Goal: Task Accomplishment & Management: Complete application form

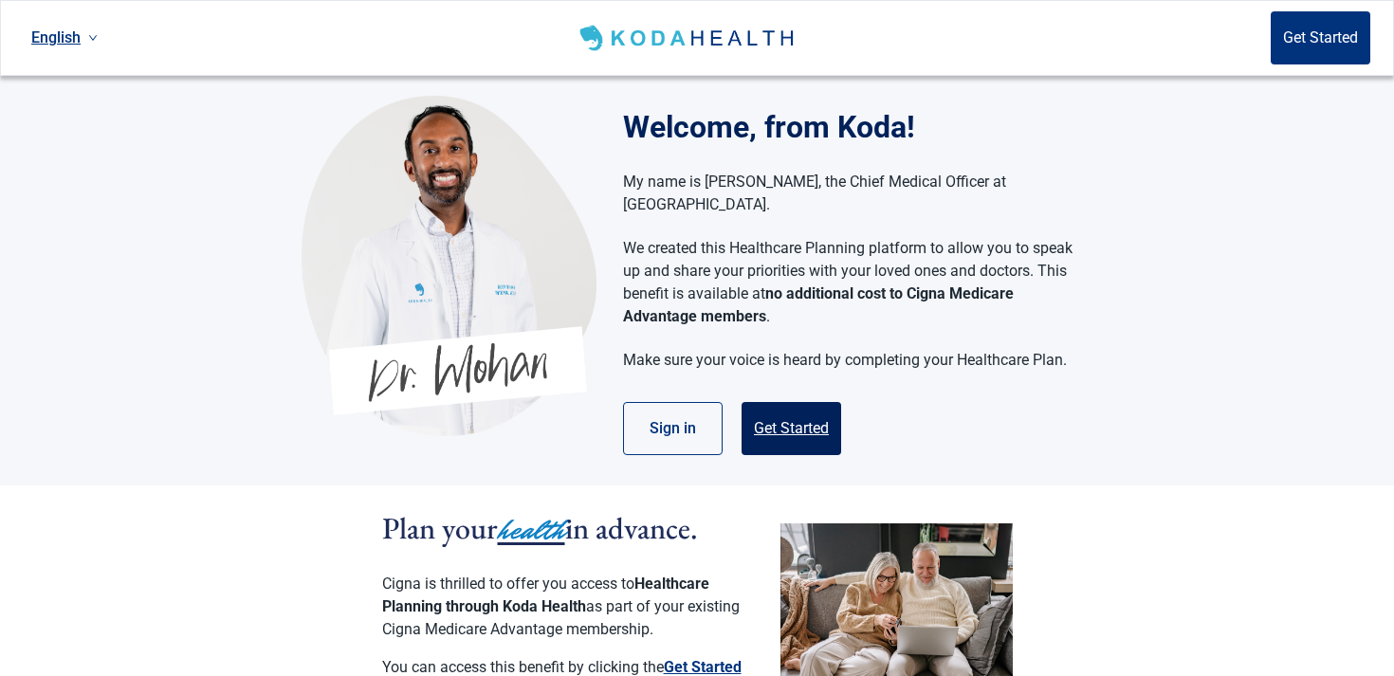
click at [792, 421] on button "Get Started" at bounding box center [792, 428] width 100 height 53
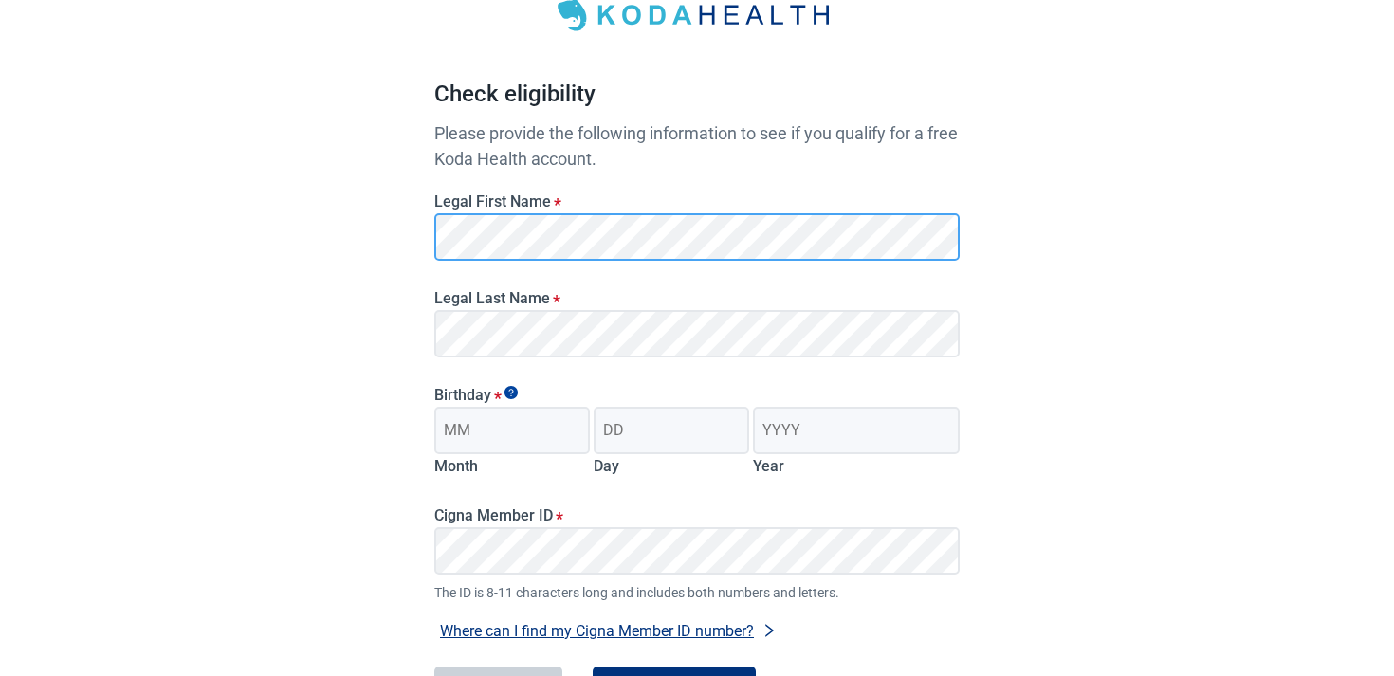
scroll to position [124, 0]
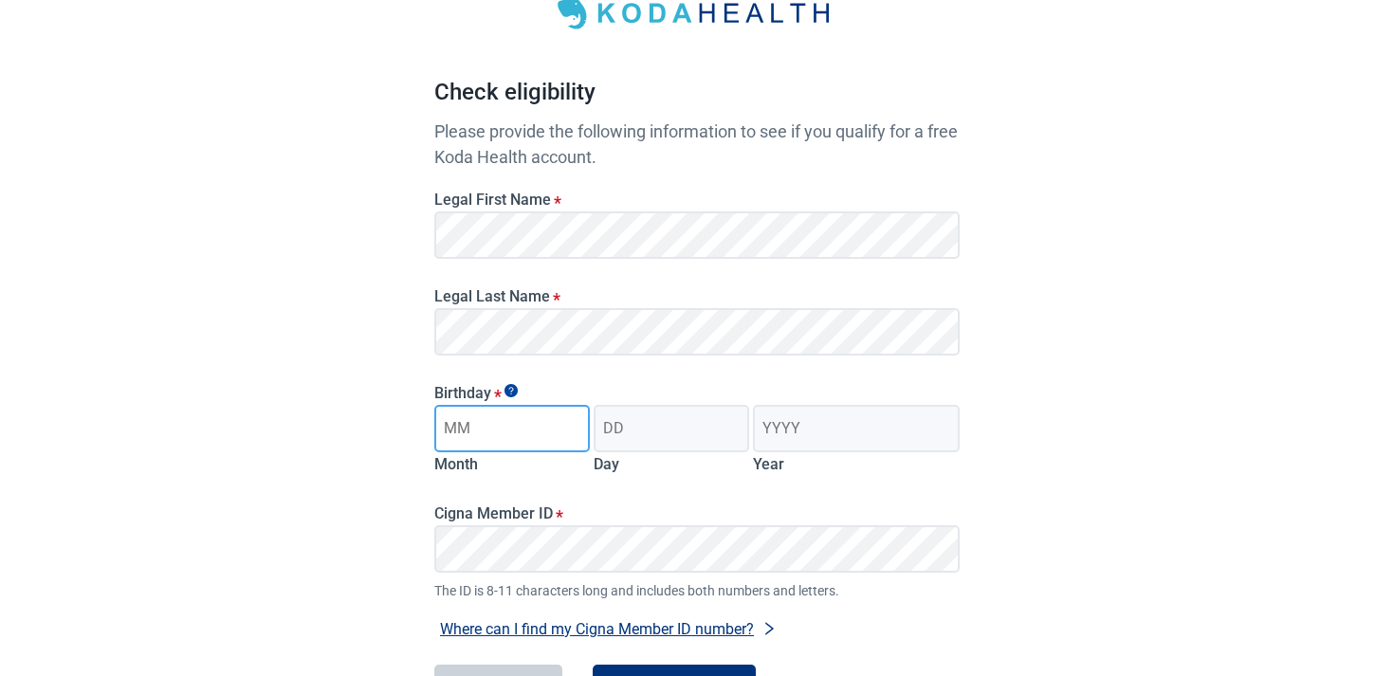
click at [499, 435] on input "Month" at bounding box center [512, 428] width 156 height 47
type input "4"
type input "06"
type input "19"
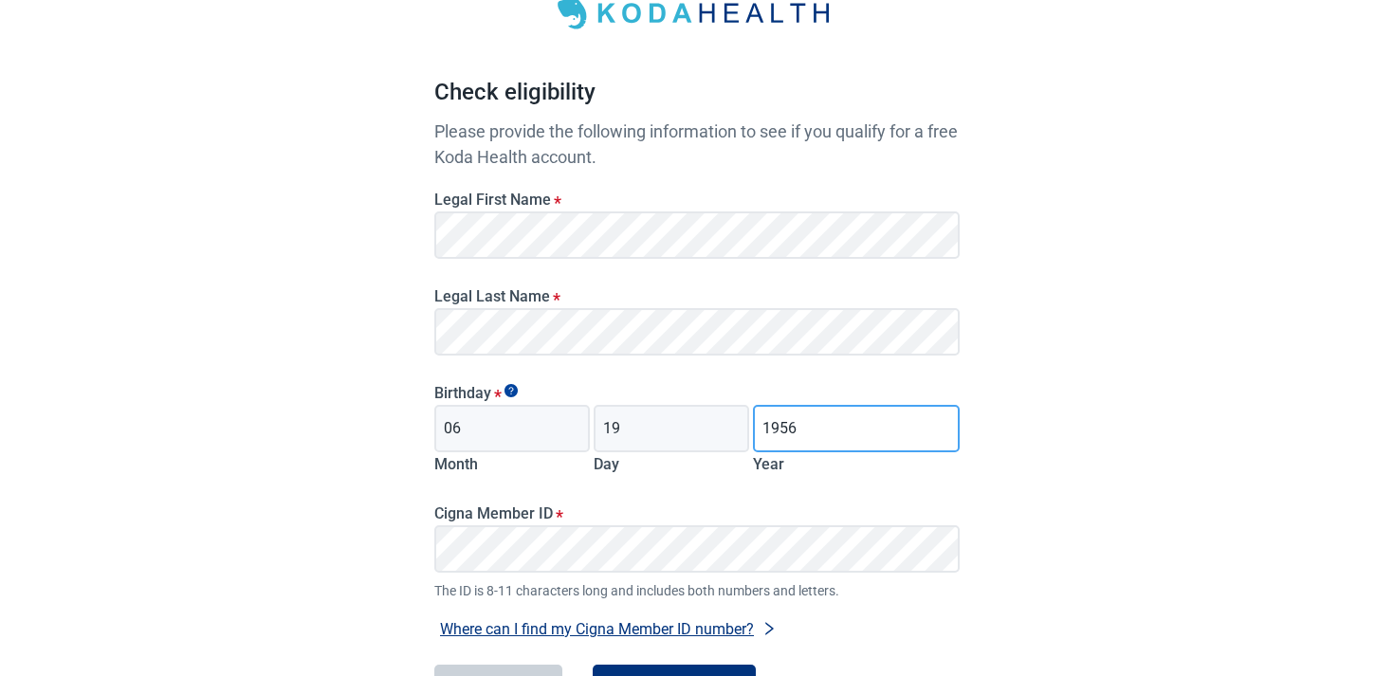
type input "1956"
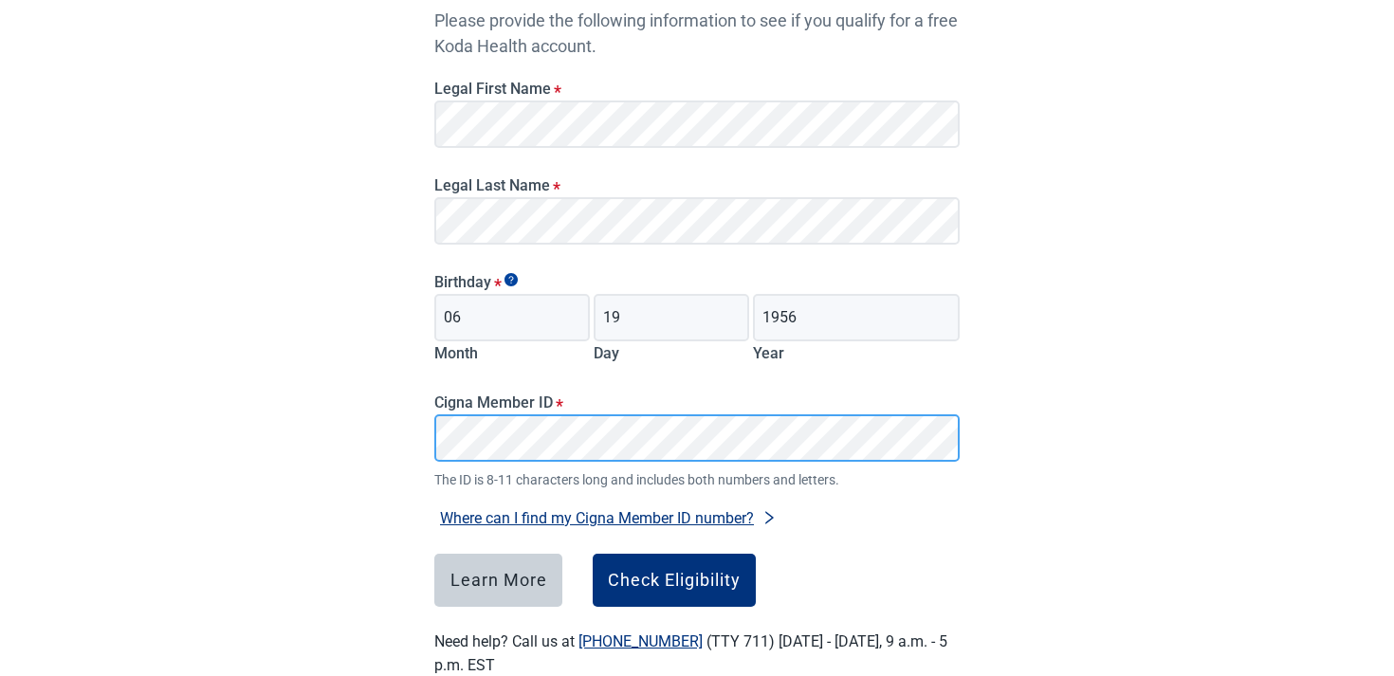
scroll to position [247, 0]
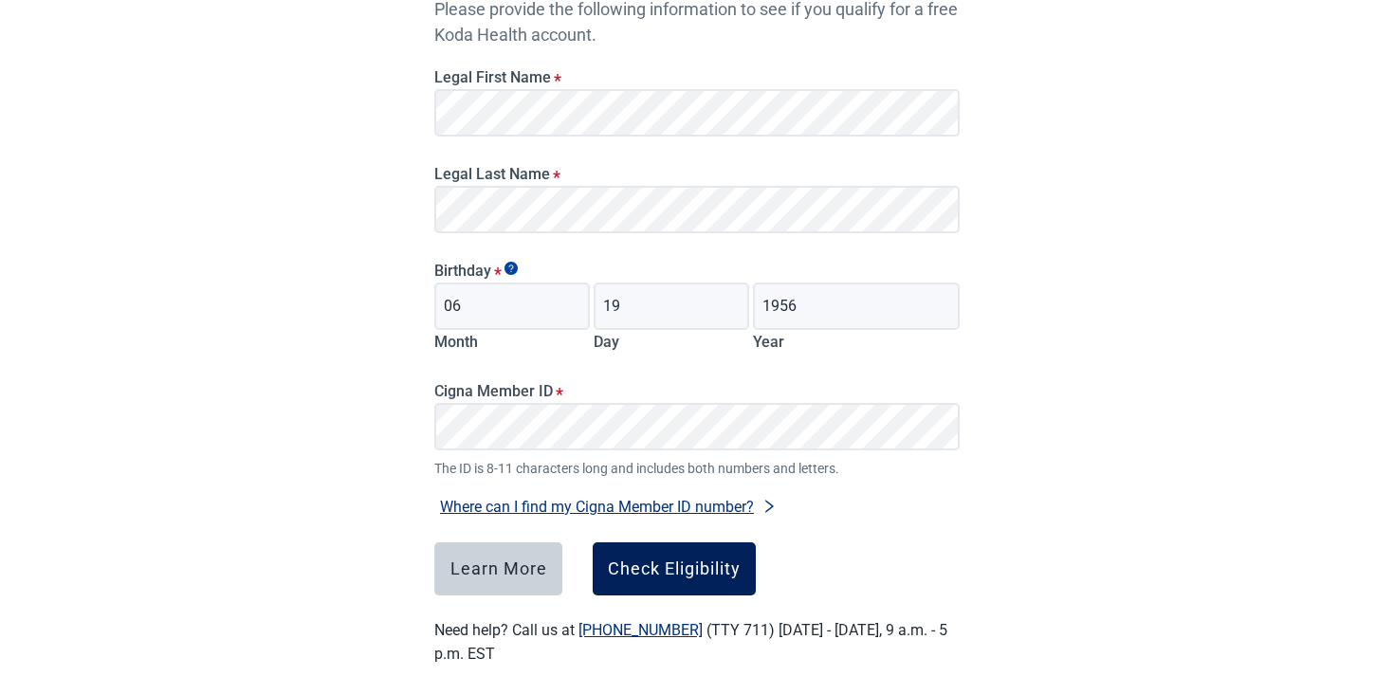
click at [636, 555] on button "Check Eligibility" at bounding box center [674, 568] width 163 height 53
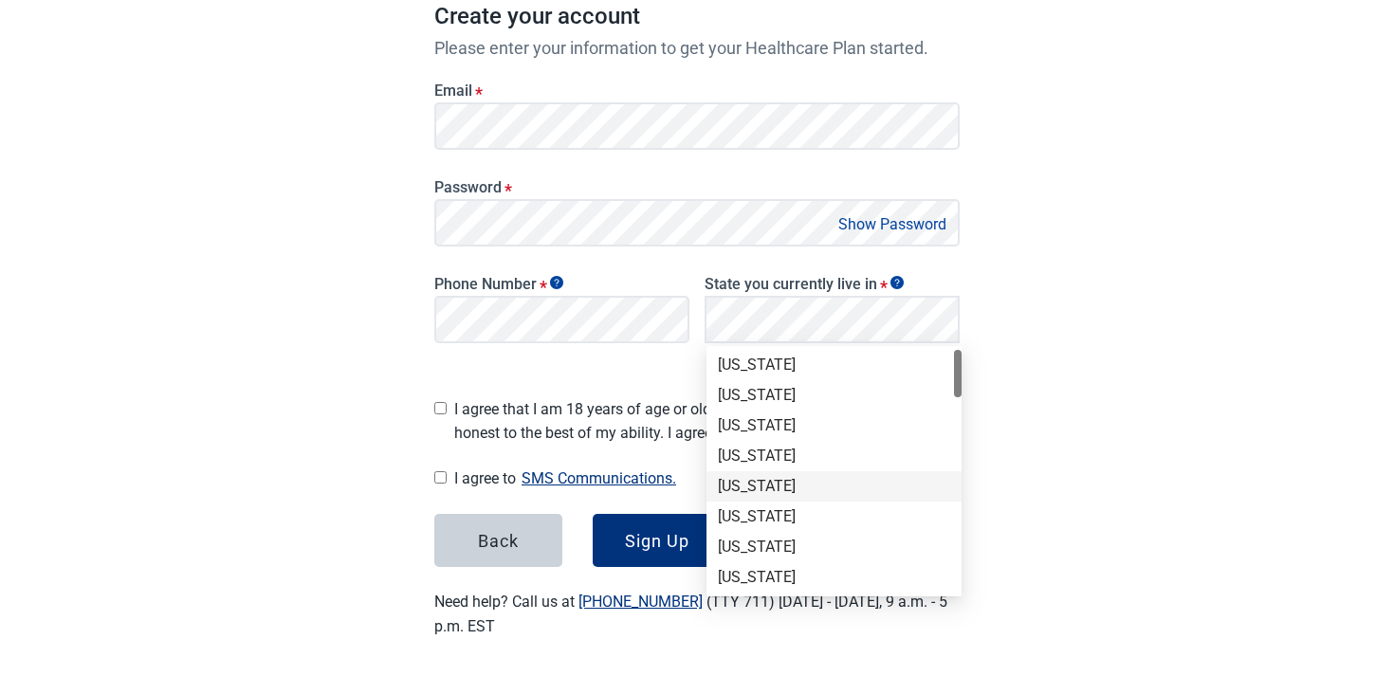
scroll to position [25, 0]
click at [778, 492] on div "Colorado" at bounding box center [834, 492] width 232 height 21
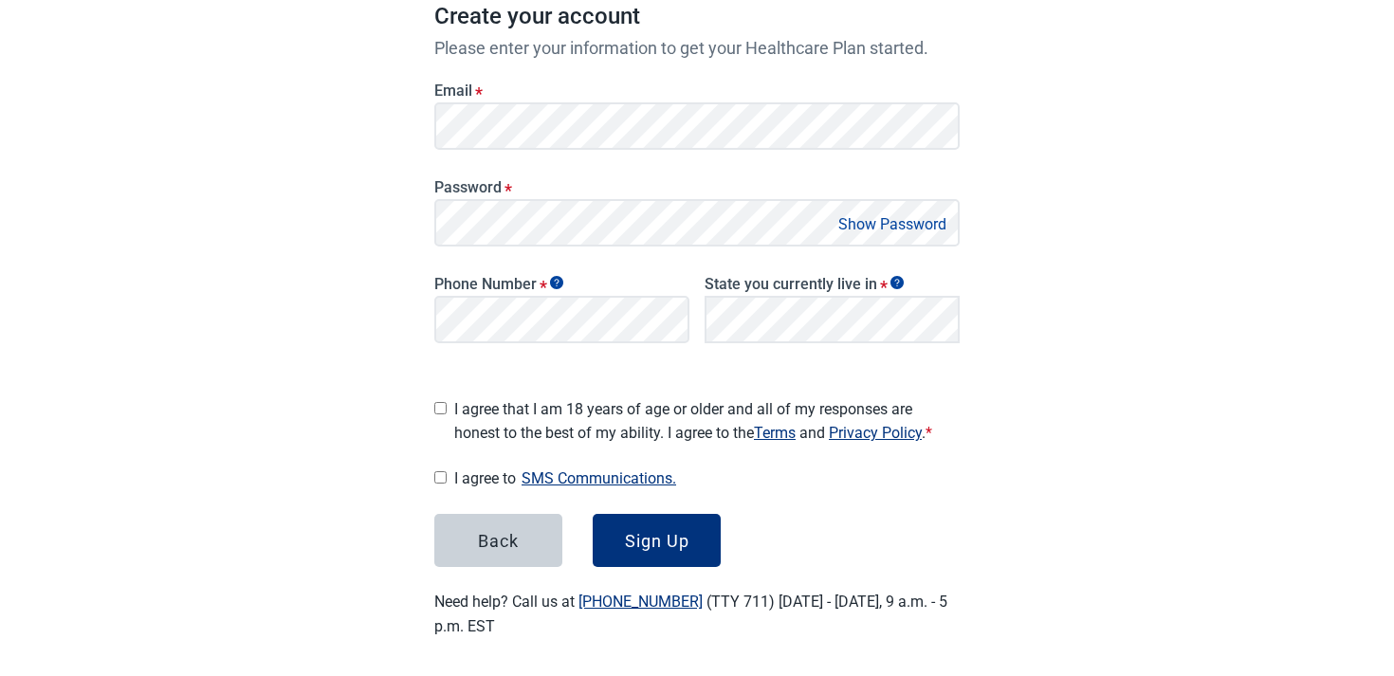
click at [503, 397] on span "I agree that I am 18 years of age or older and all of my responses are honest t…" at bounding box center [706, 420] width 505 height 47
click at [447, 402] on input "I agree that I am 18 years of age or older and all of my responses are honest t…" at bounding box center [440, 408] width 12 height 12
checkbox input "true"
click at [673, 542] on div "Sign Up" at bounding box center [657, 540] width 64 height 19
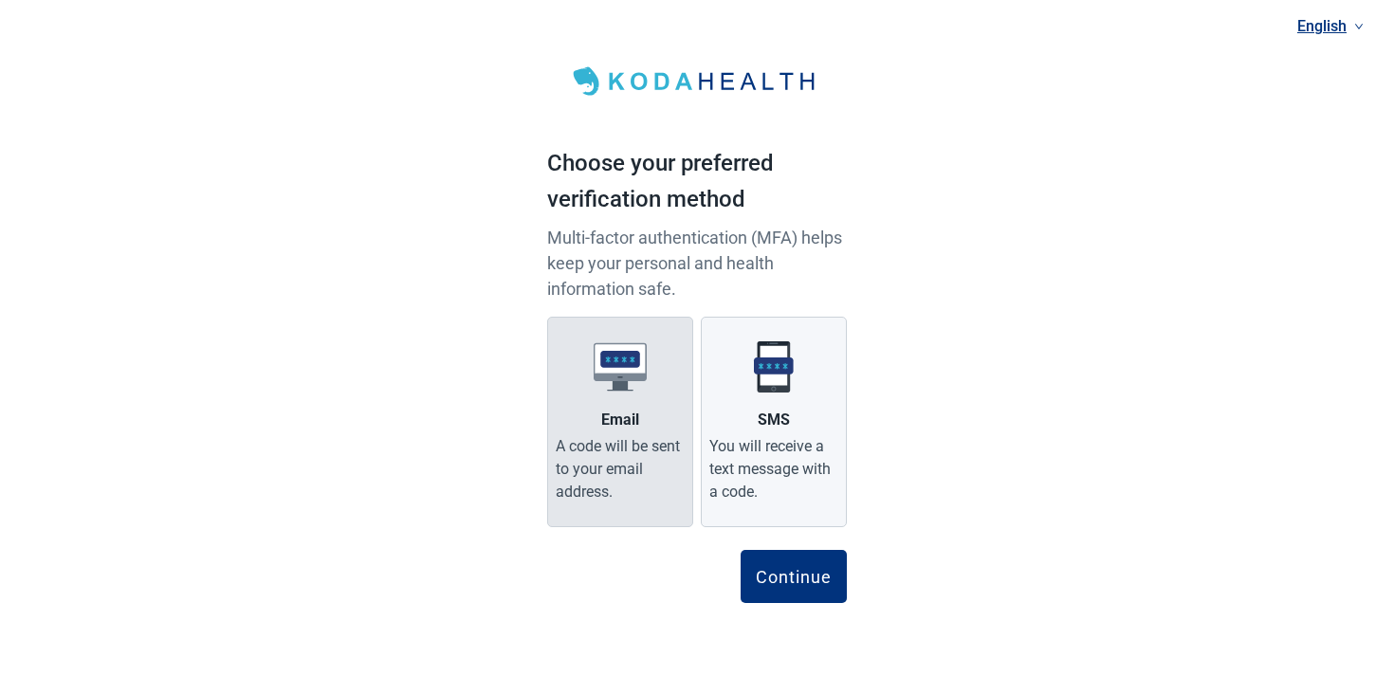
click at [639, 412] on label "Email A code will be sent to your email address." at bounding box center [620, 422] width 146 height 211
click at [0, 0] on input "Email A code will be sent to your email address." at bounding box center [0, 0] width 0 height 0
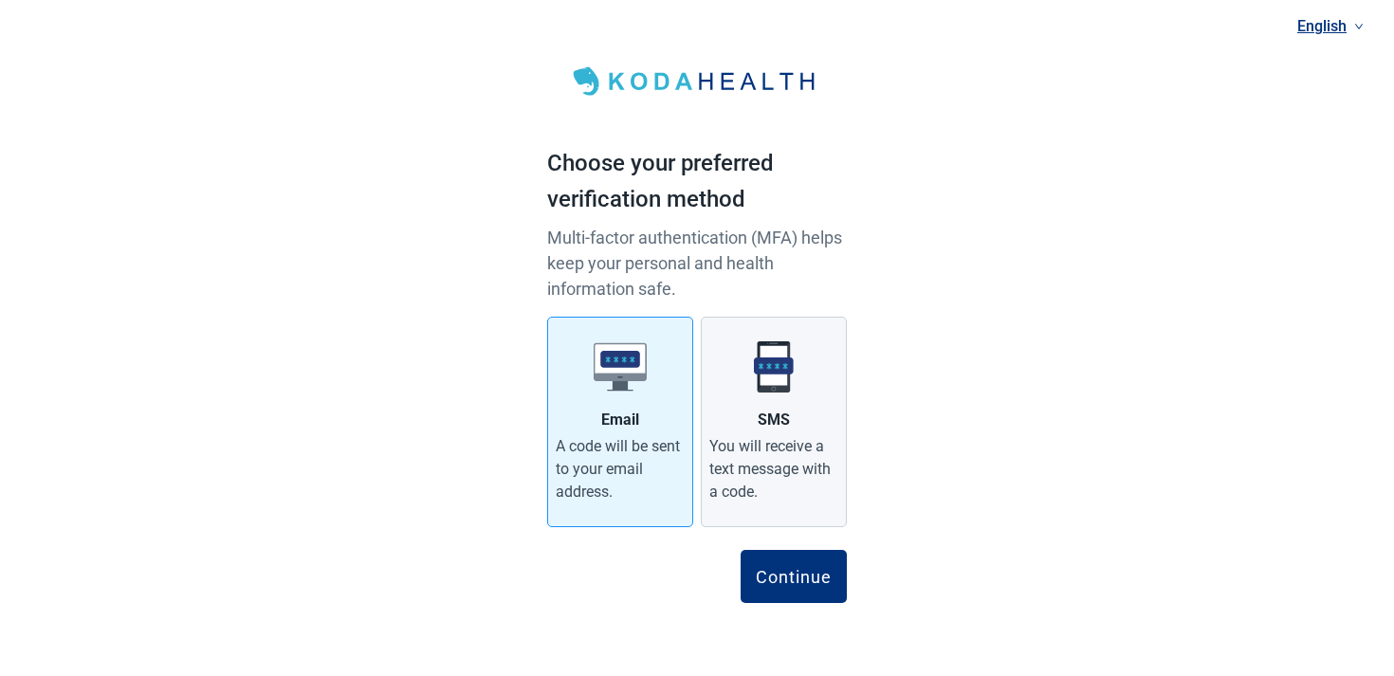
click at [744, 543] on form "Email A code will be sent to your email address. SMS You will receive a text me…" at bounding box center [697, 460] width 300 height 286
click at [771, 575] on div "Continue" at bounding box center [794, 576] width 76 height 19
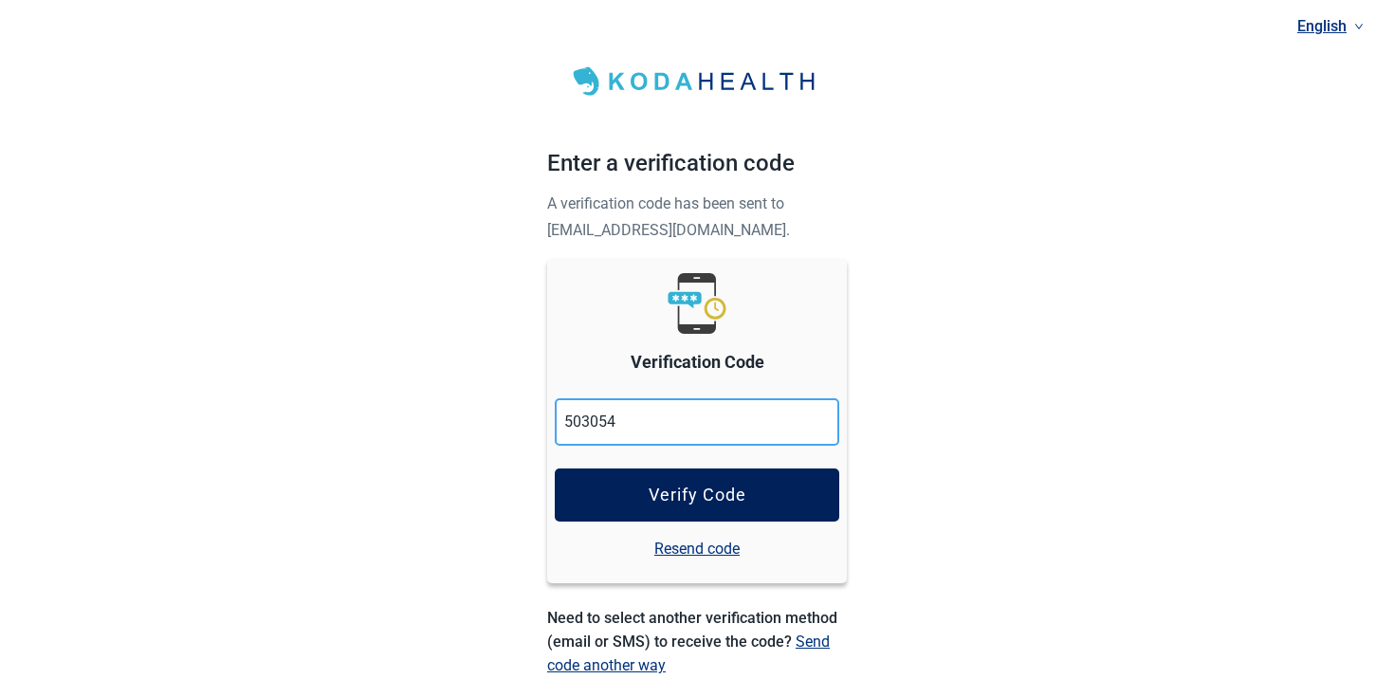
type input "503054"
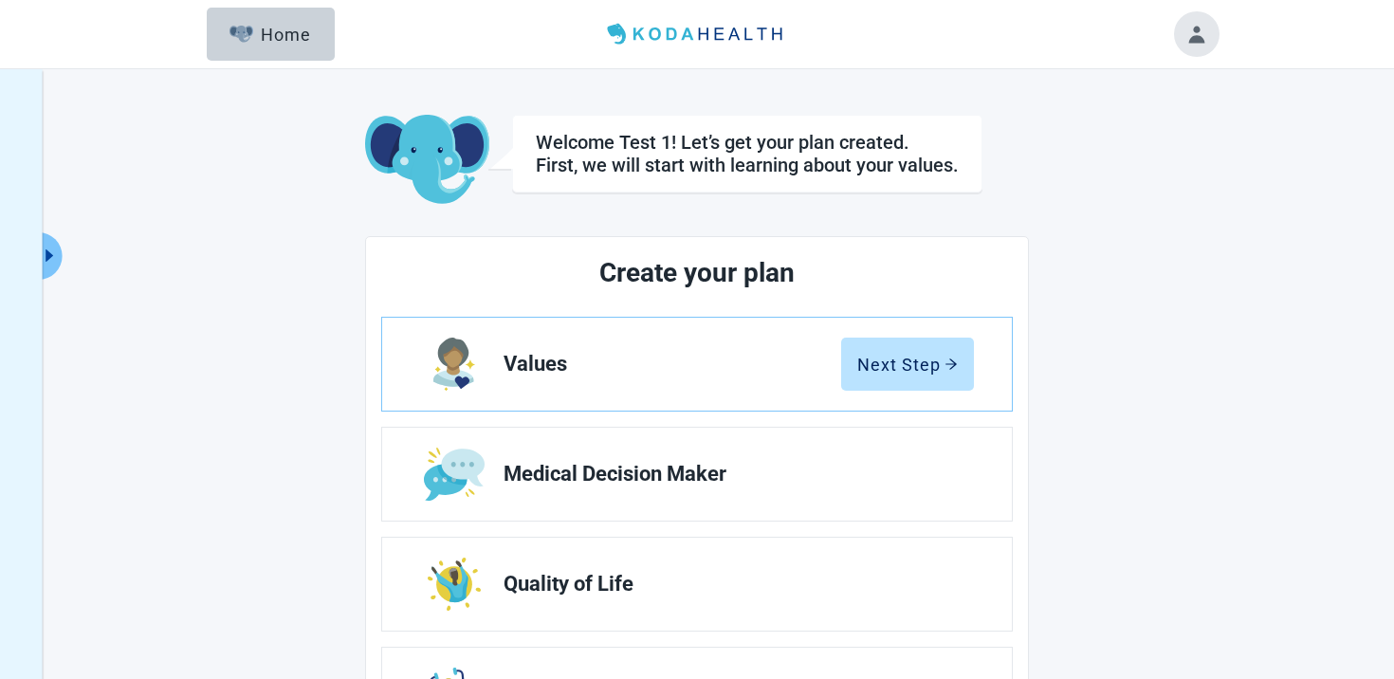
click at [264, 62] on header "Menu Home" at bounding box center [697, 34] width 1091 height 68
click at [256, 46] on button "Home" at bounding box center [271, 34] width 128 height 53
click at [53, 261] on icon "caret-right" at bounding box center [50, 256] width 18 height 18
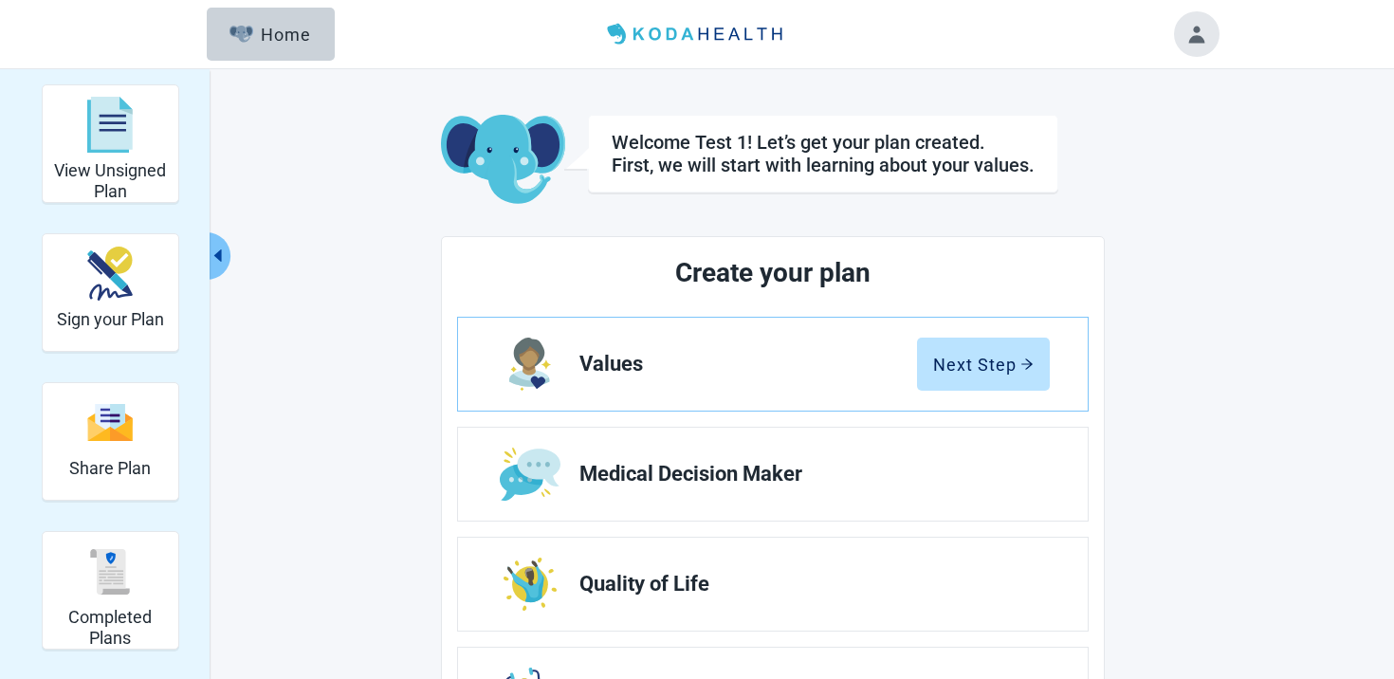
click at [915, 264] on h2 "Create your plan" at bounding box center [772, 273] width 489 height 42
click at [982, 374] on div "Next Step" at bounding box center [983, 364] width 101 height 19
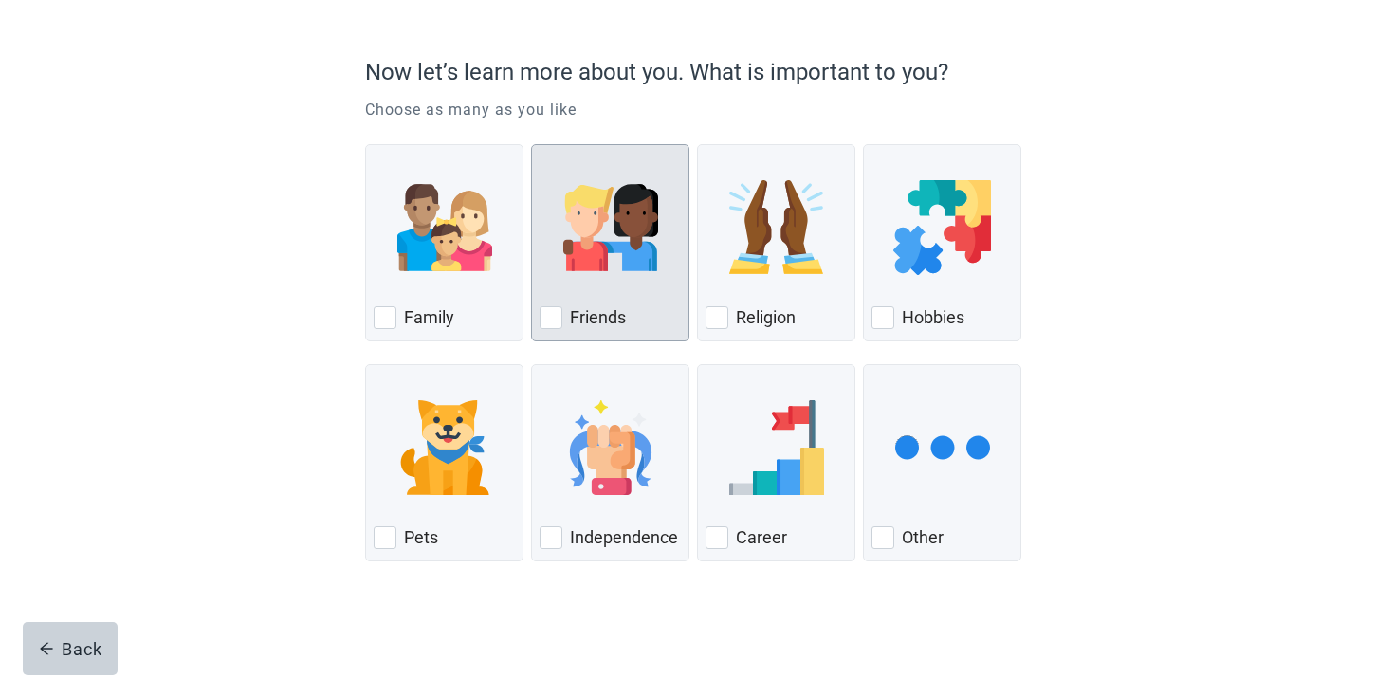
scroll to position [137, 0]
click at [620, 287] on div "Friends, checkbox, not checked" at bounding box center [610, 228] width 141 height 150
click at [532, 145] on input "Friends" at bounding box center [531, 144] width 1 height 1
checkbox input "true"
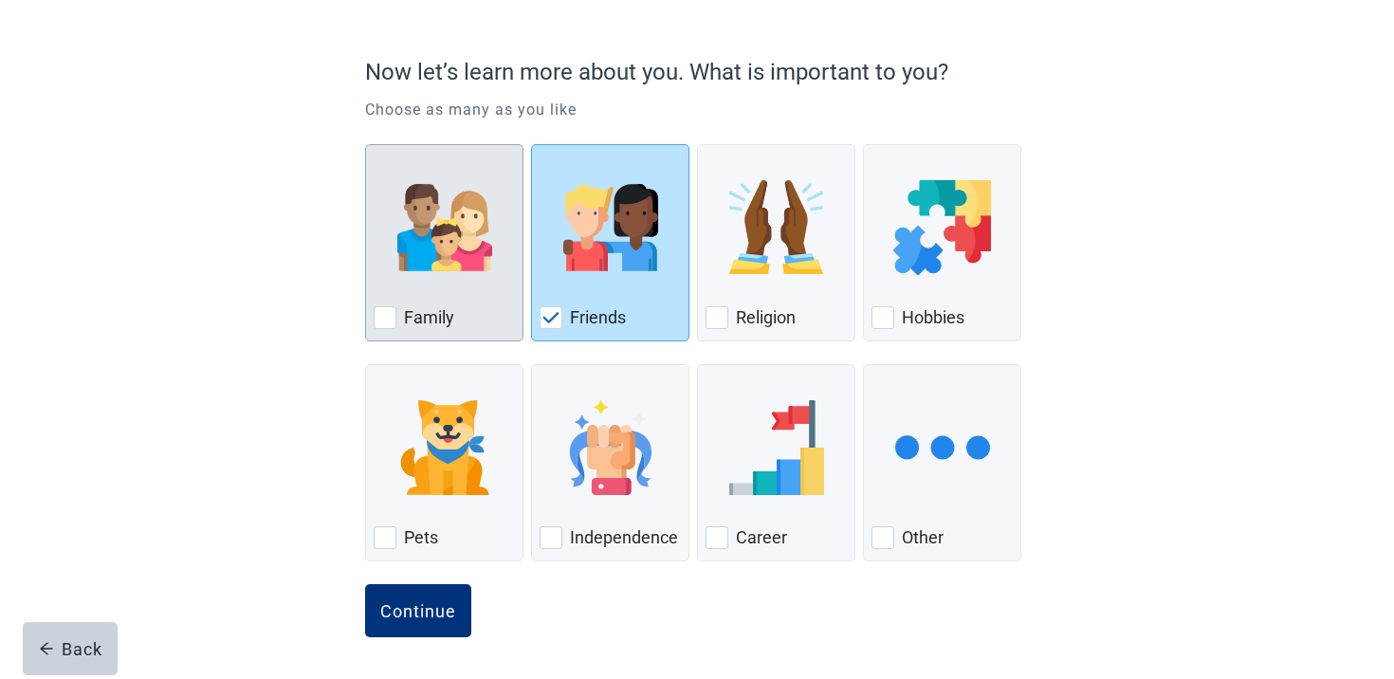
click at [473, 267] on img "Family, checkbox, not checked" at bounding box center [444, 227] width 95 height 95
click at [366, 145] on input "Family" at bounding box center [365, 144] width 1 height 1
checkbox input "true"
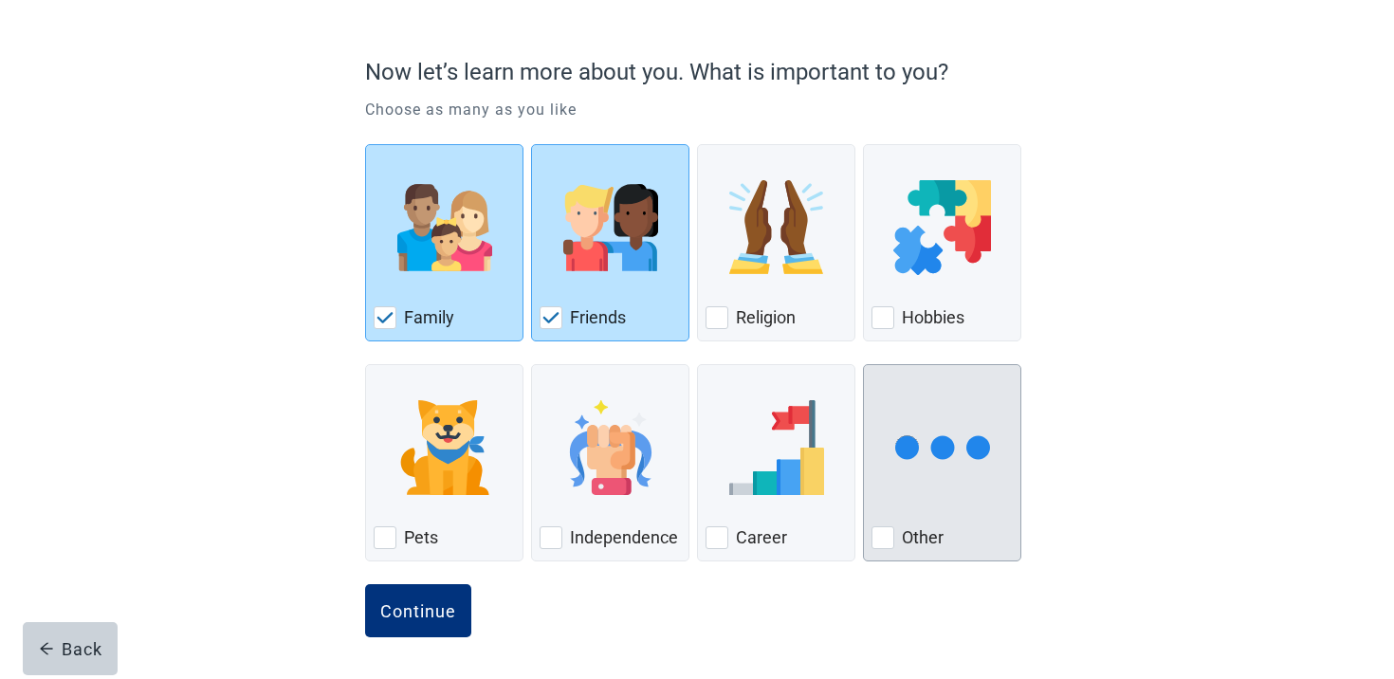
click at [890, 534] on div "Other, checkbox, not checked" at bounding box center [883, 537] width 23 height 23
click at [864, 365] on input "Other" at bounding box center [863, 364] width 1 height 1
checkbox input "true"
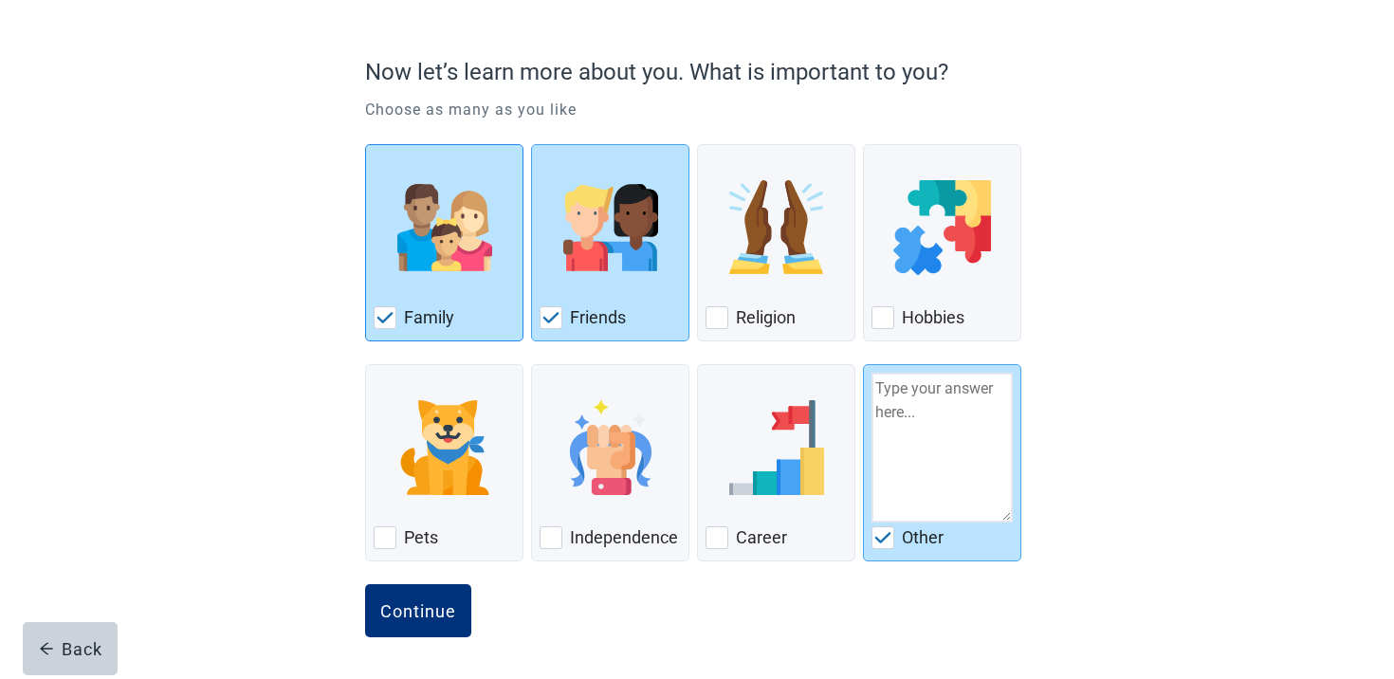
click at [458, 244] on img "Family, checkbox, checked" at bounding box center [444, 227] width 95 height 95
click at [366, 145] on input "Family" at bounding box center [365, 144] width 1 height 1
checkbox input "false"
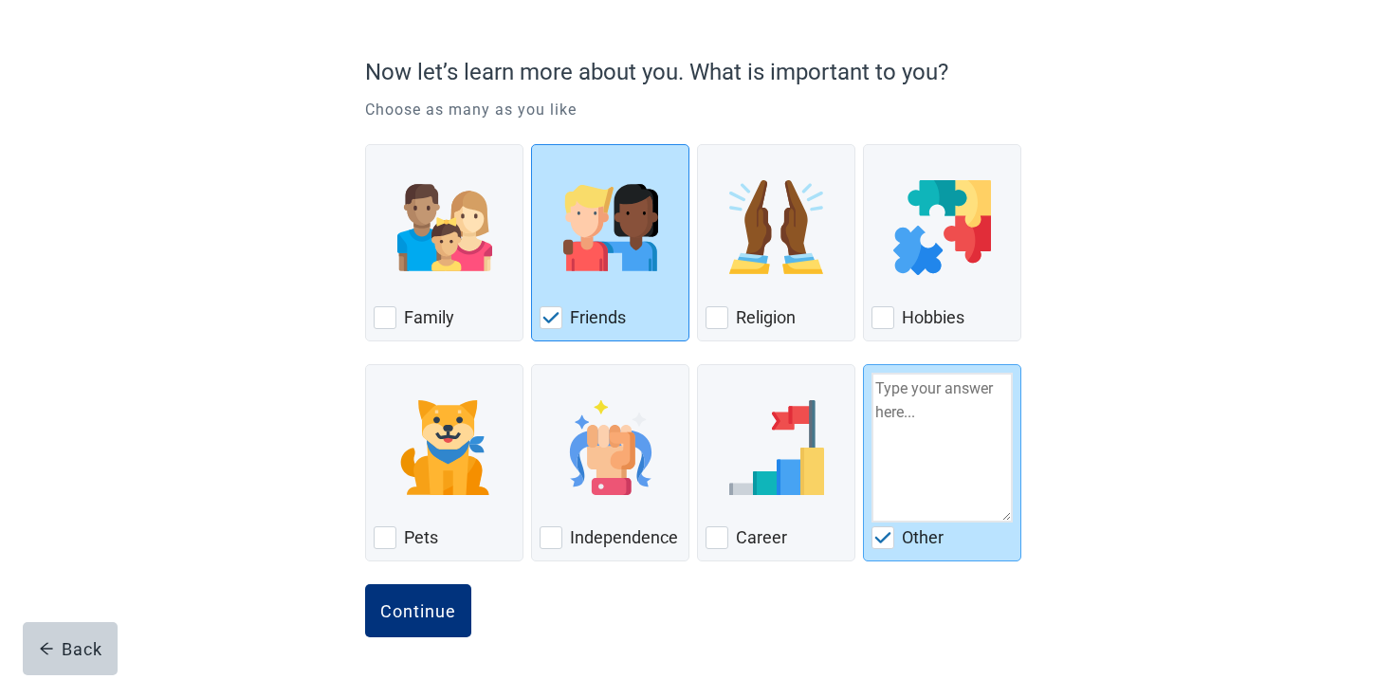
click at [550, 263] on div "Friends, checkbox, checked" at bounding box center [610, 228] width 141 height 150
click at [532, 145] on input "Friends" at bounding box center [531, 144] width 1 height 1
checkbox input "false"
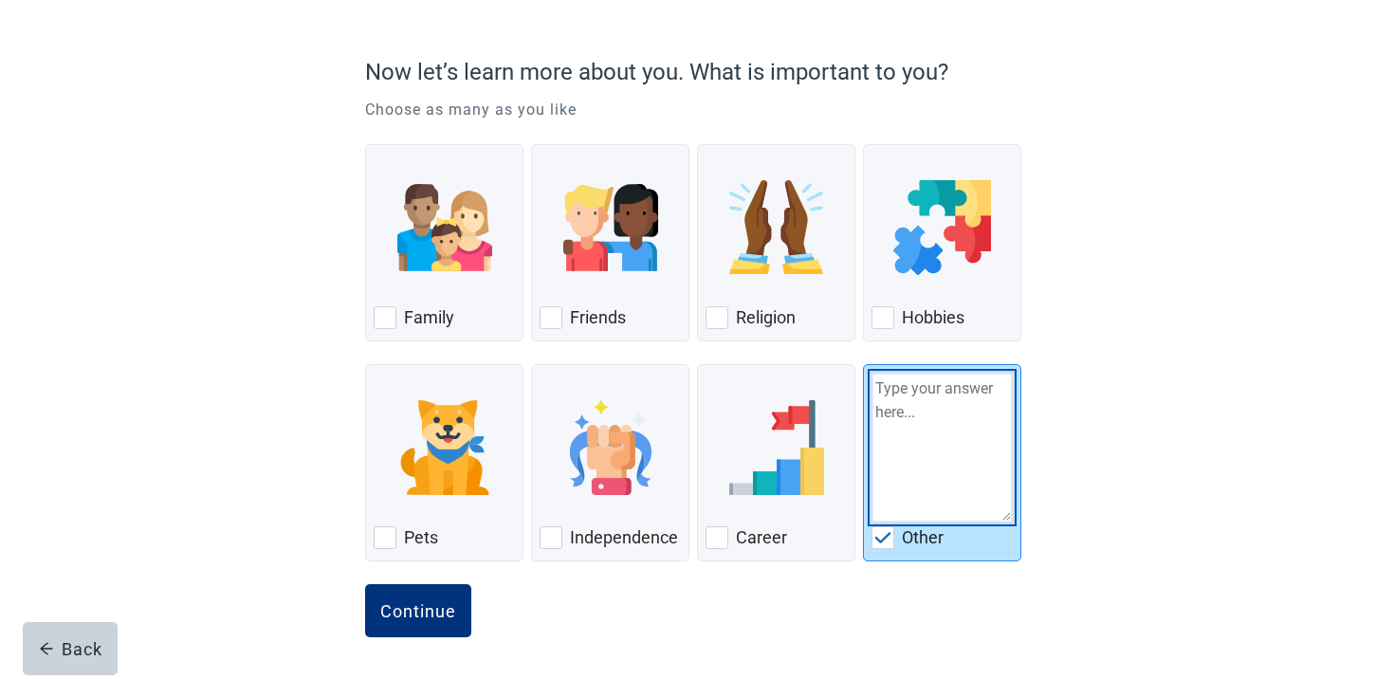
click at [958, 506] on textarea "Other" at bounding box center [942, 448] width 141 height 150
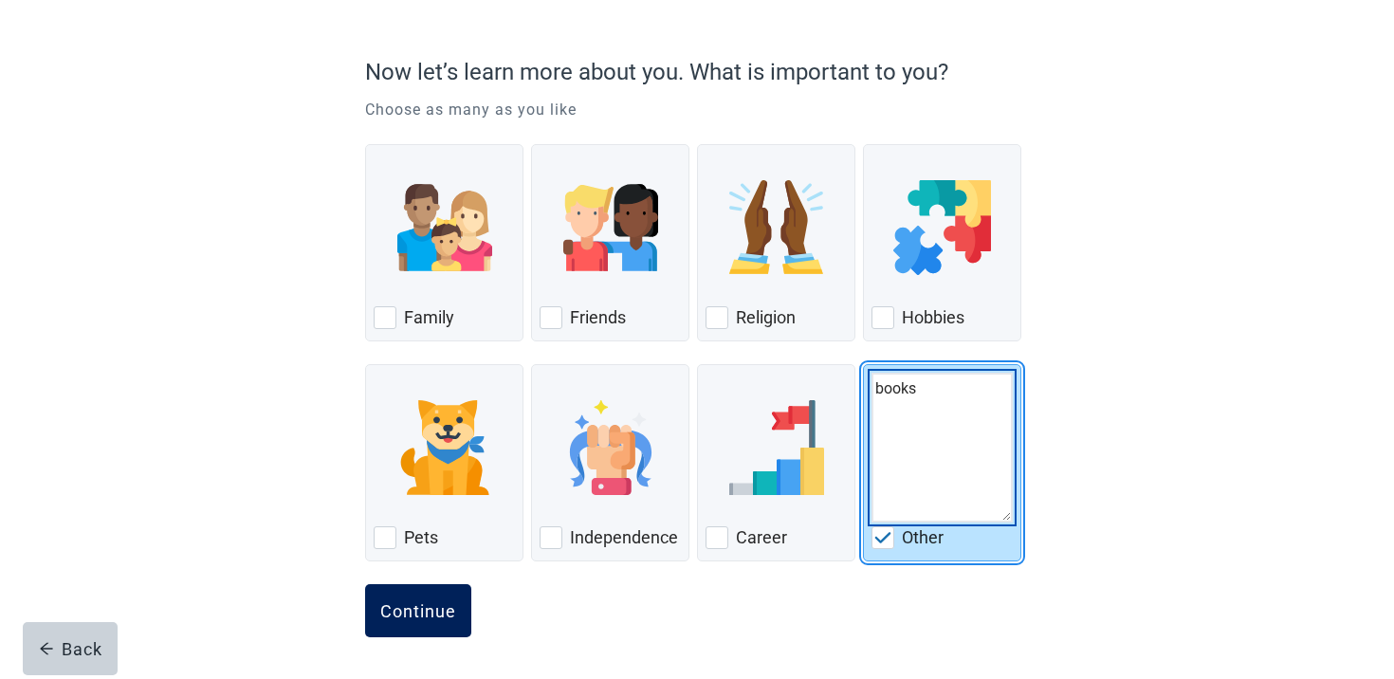
type textarea "books"
click at [444, 615] on div "Continue" at bounding box center [418, 610] width 76 height 19
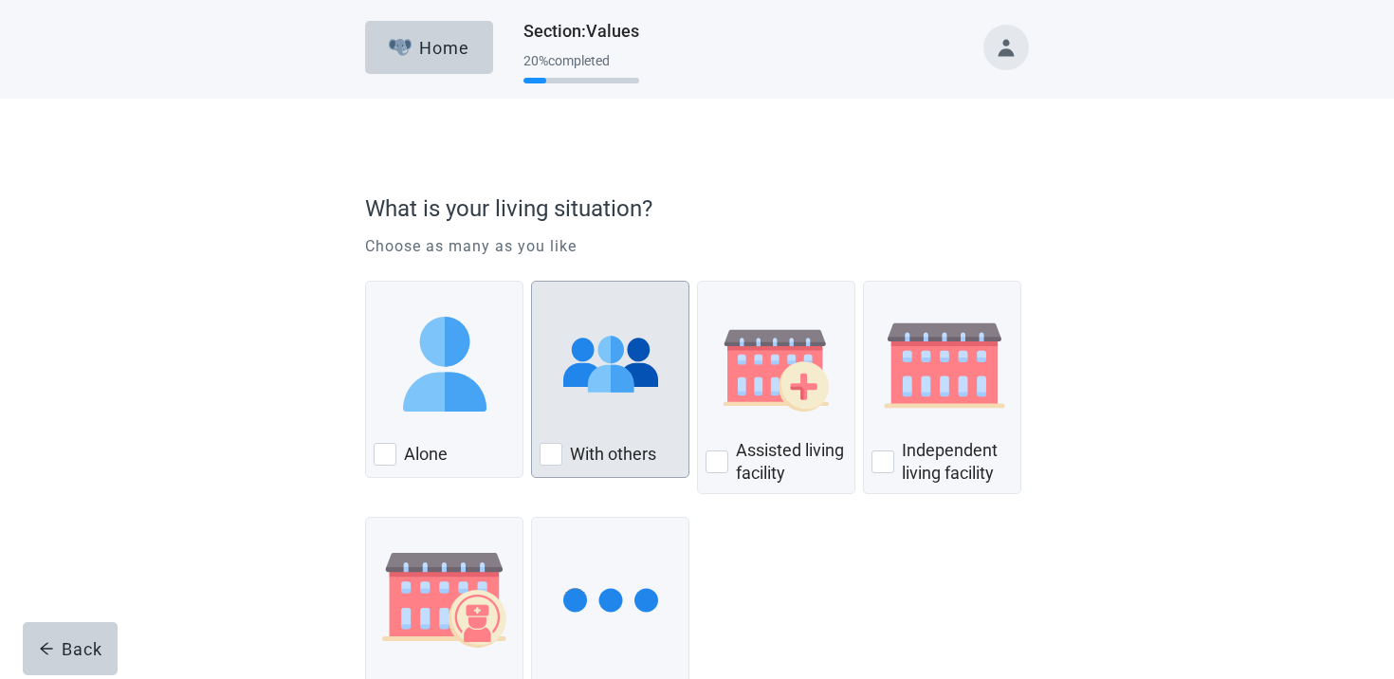
click at [582, 373] on img "With Others, checkbox, not checked" at bounding box center [610, 364] width 95 height 95
click at [532, 282] on input "With others" at bounding box center [531, 281] width 1 height 1
checkbox input "true"
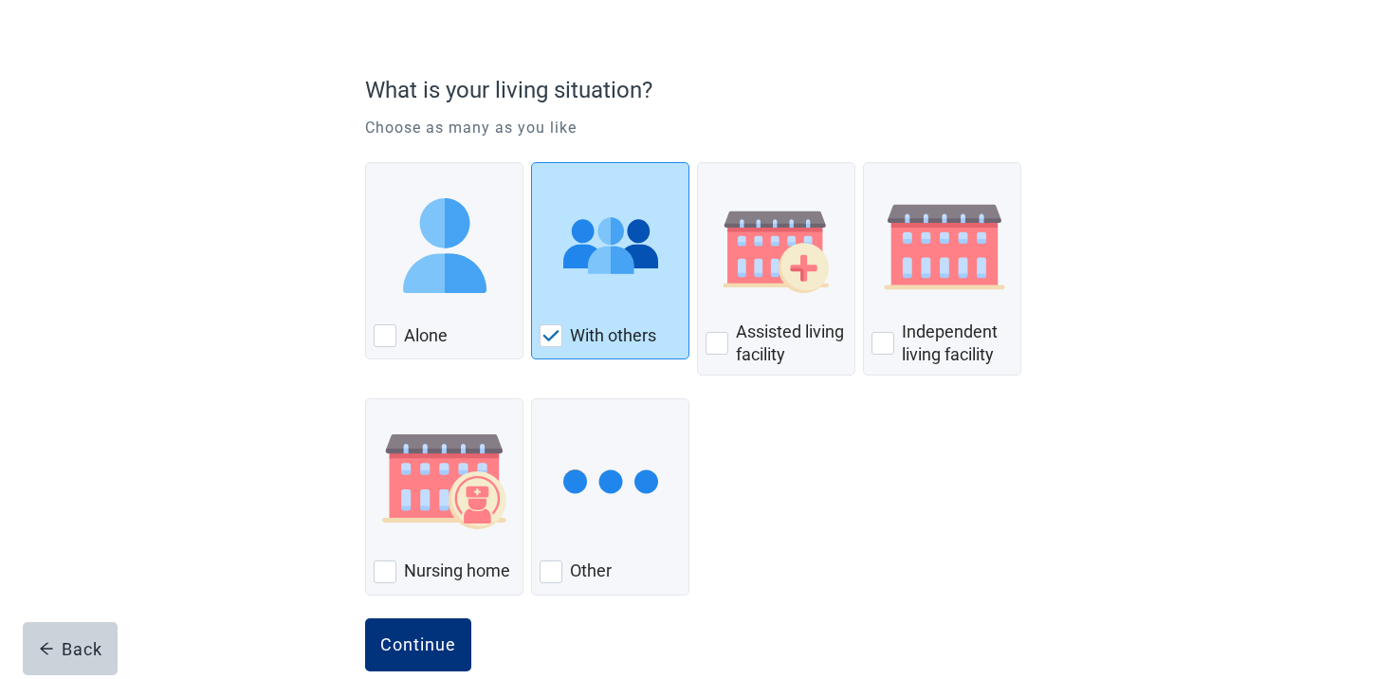
scroll to position [152, 0]
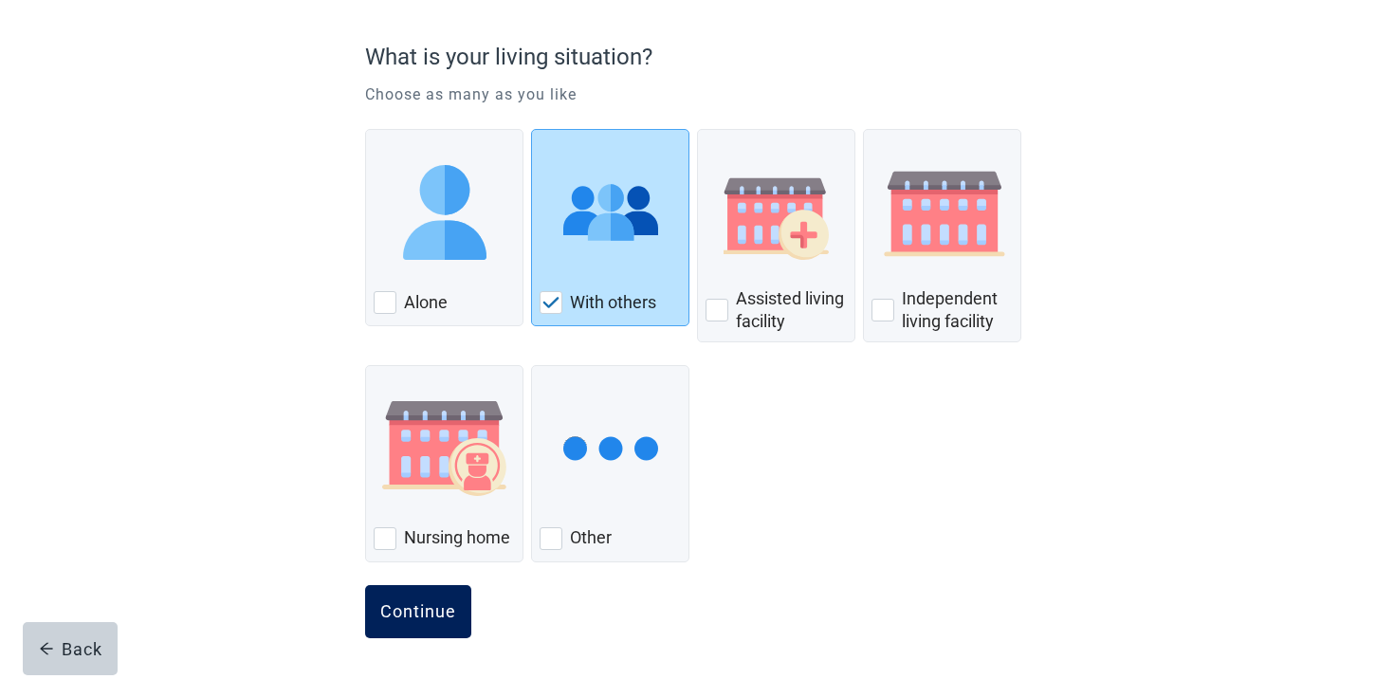
click at [450, 604] on div "Continue" at bounding box center [418, 611] width 76 height 19
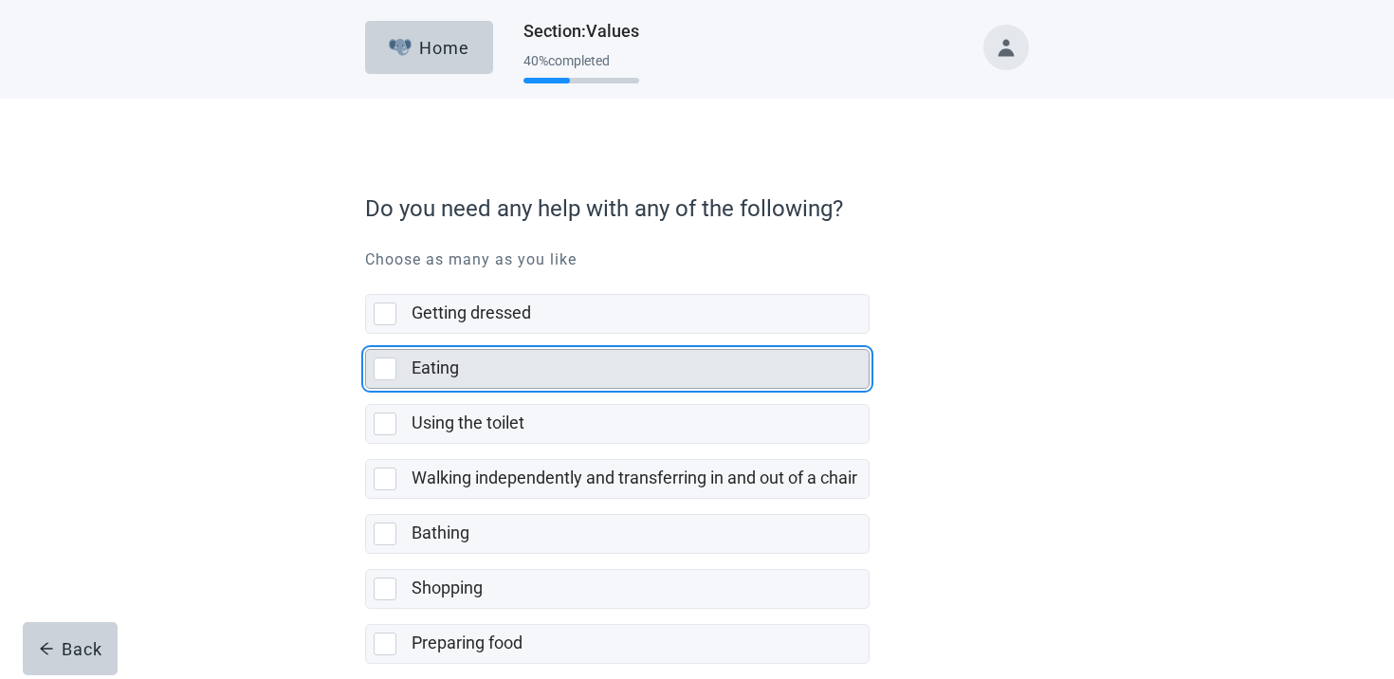
click at [634, 365] on div "Eating" at bounding box center [635, 369] width 446 height 24
click at [366, 335] on input "Eating" at bounding box center [365, 334] width 1 height 1
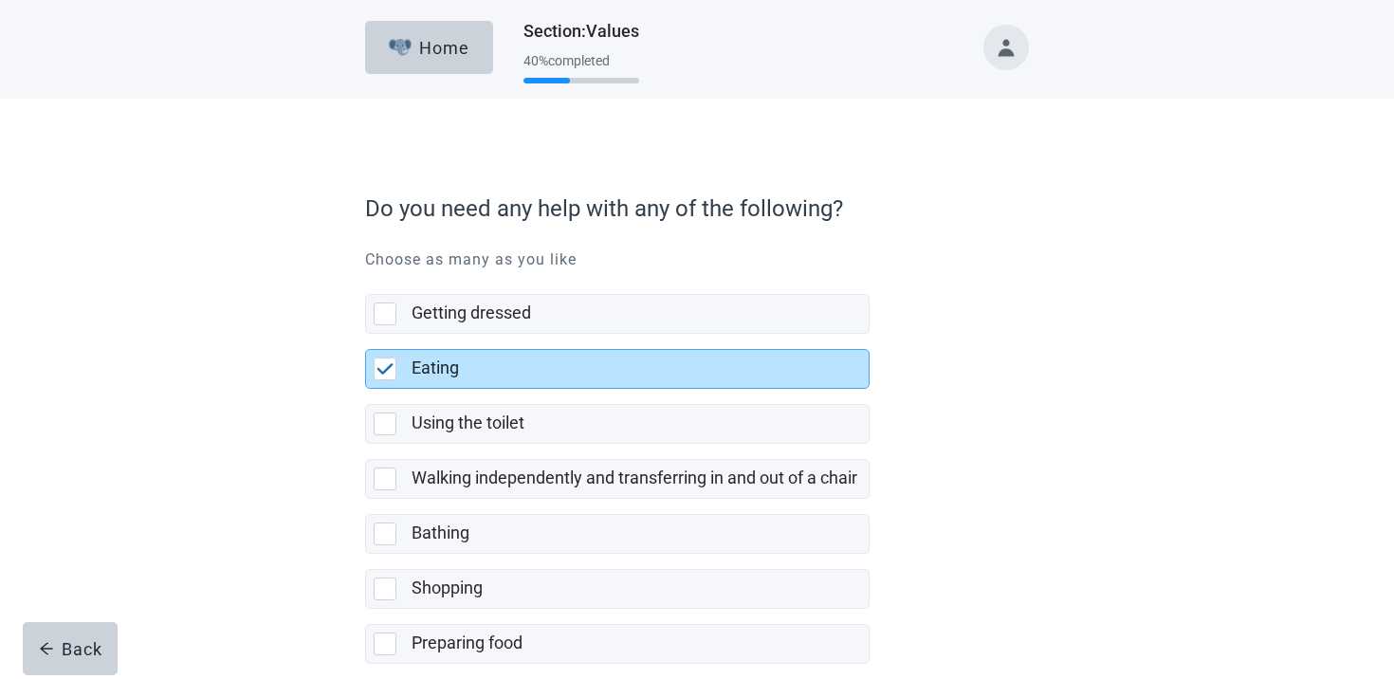
click at [633, 339] on label "Eating" at bounding box center [617, 361] width 505 height 55
click at [366, 335] on input "Eating" at bounding box center [365, 334] width 1 height 1
checkbox input "true"
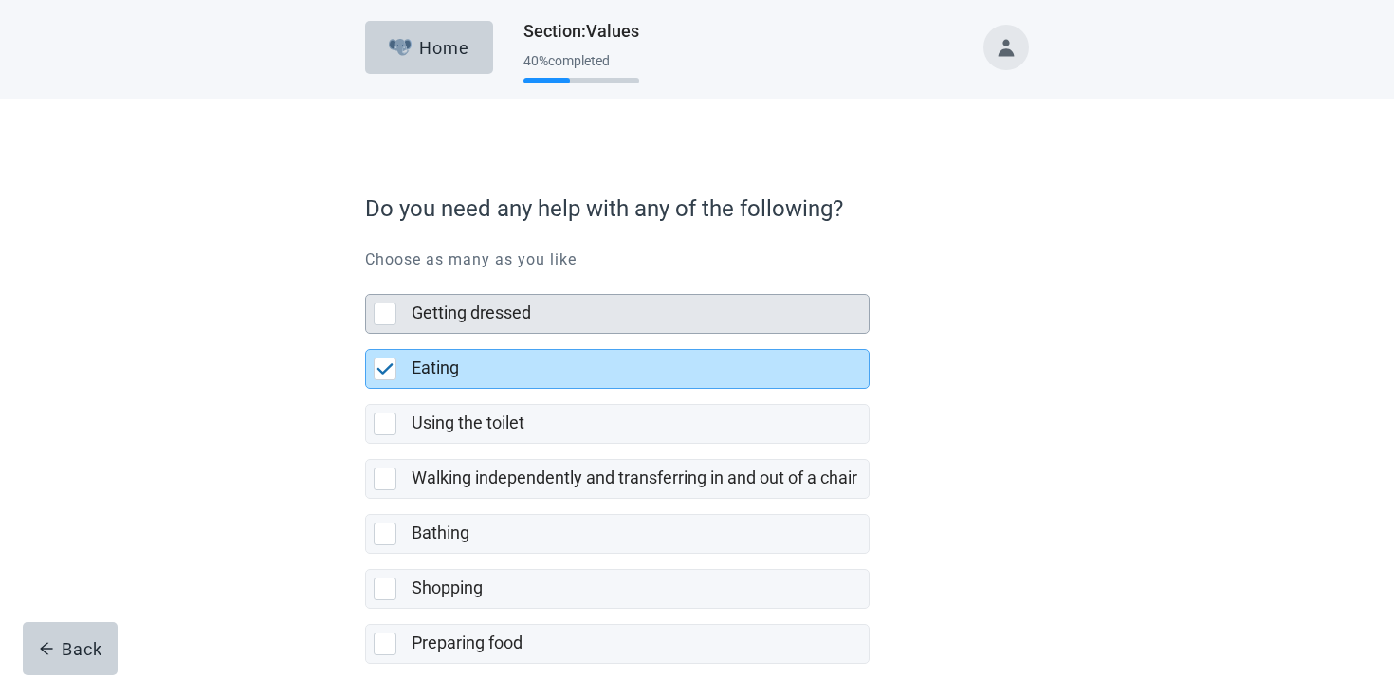
click at [634, 327] on div "Getting dressed" at bounding box center [640, 314] width 457 height 38
click at [366, 280] on input "Getting dressed" at bounding box center [365, 279] width 1 height 1
checkbox input "true"
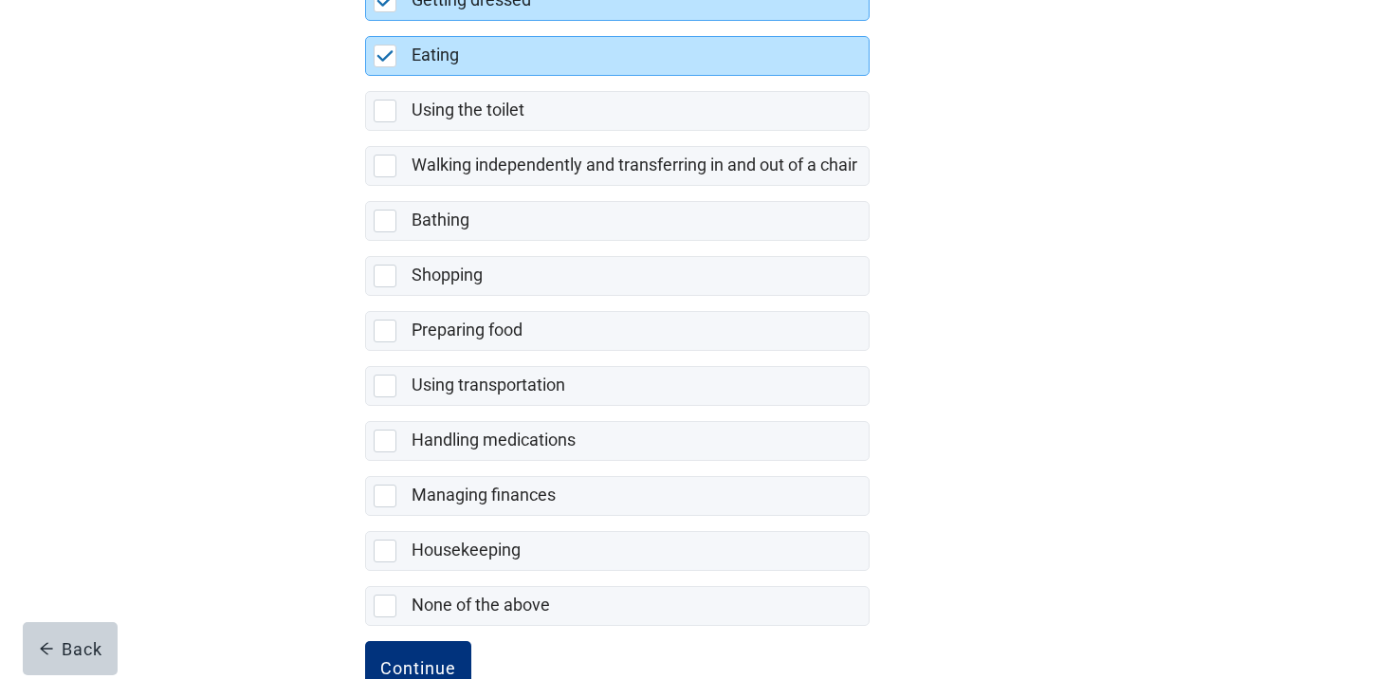
scroll to position [341, 0]
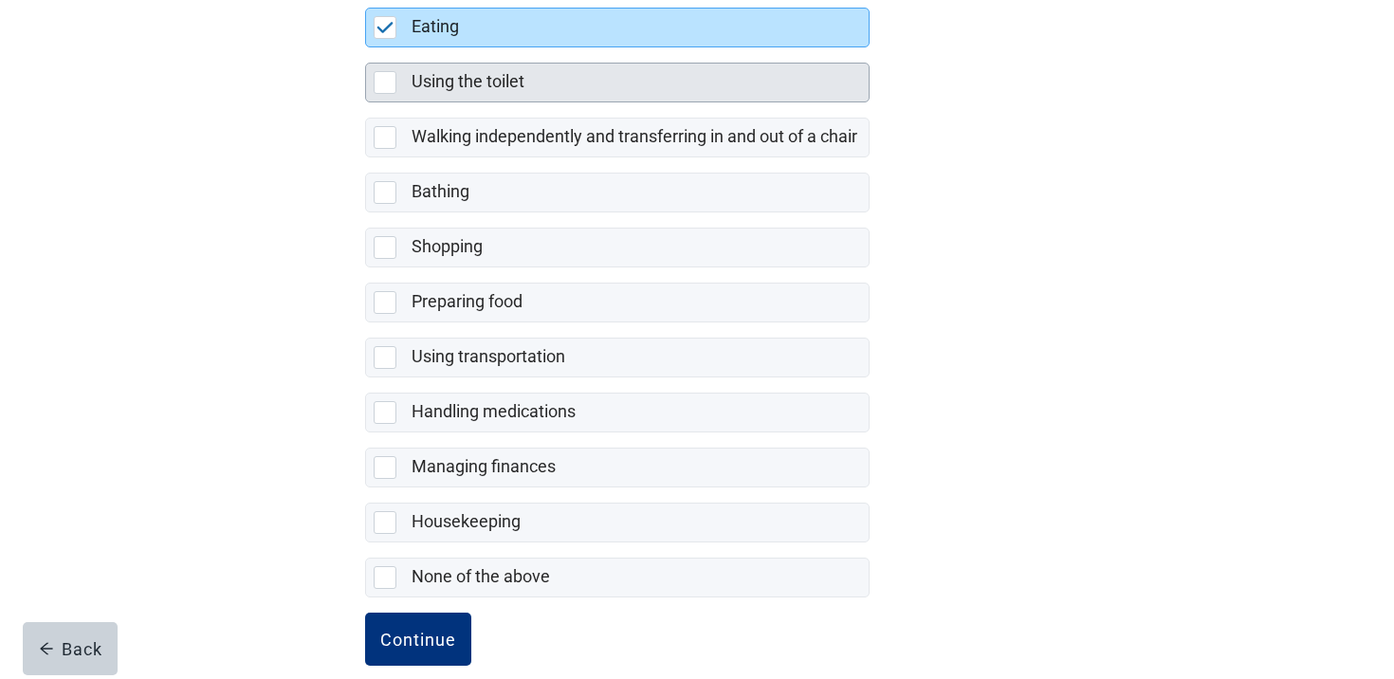
click at [615, 75] on div "Using the toilet" at bounding box center [635, 82] width 446 height 24
click at [366, 48] on input "Using the toilet" at bounding box center [365, 47] width 1 height 1
checkbox input "true"
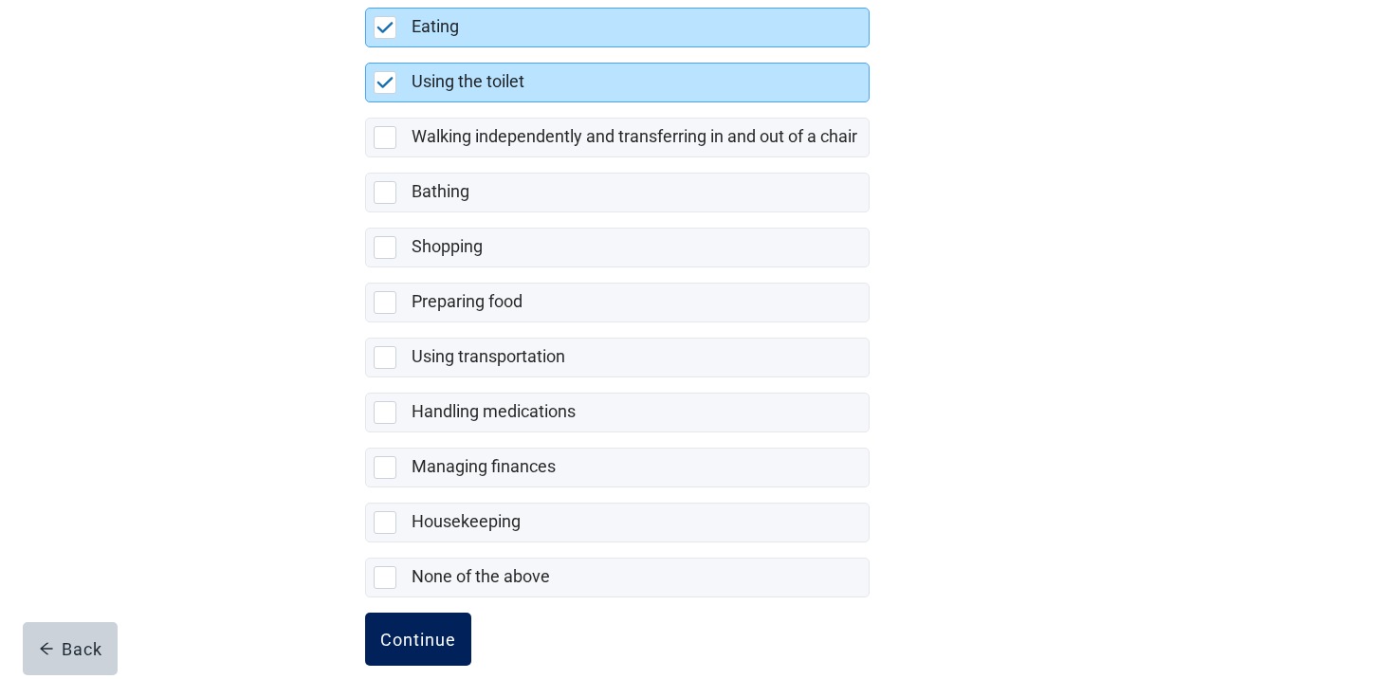
click at [417, 630] on div "Continue" at bounding box center [418, 639] width 76 height 19
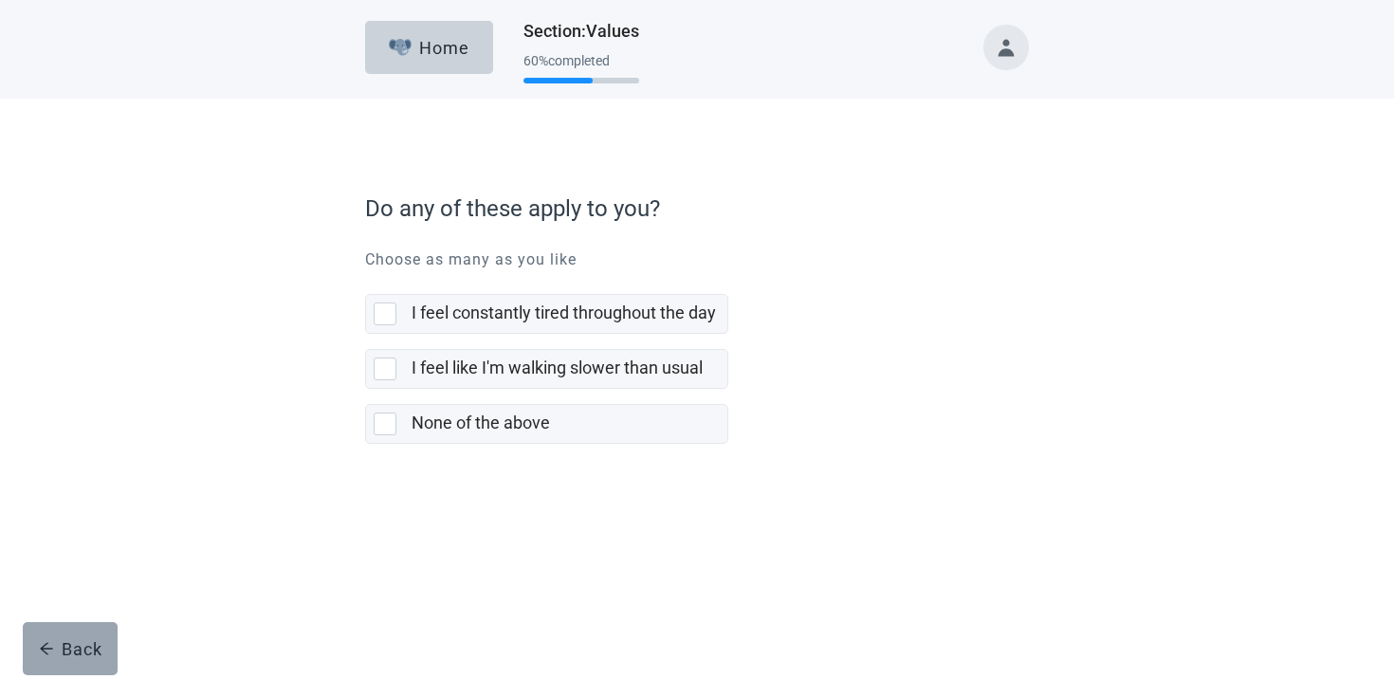
click at [67, 660] on button "Back" at bounding box center [70, 648] width 95 height 53
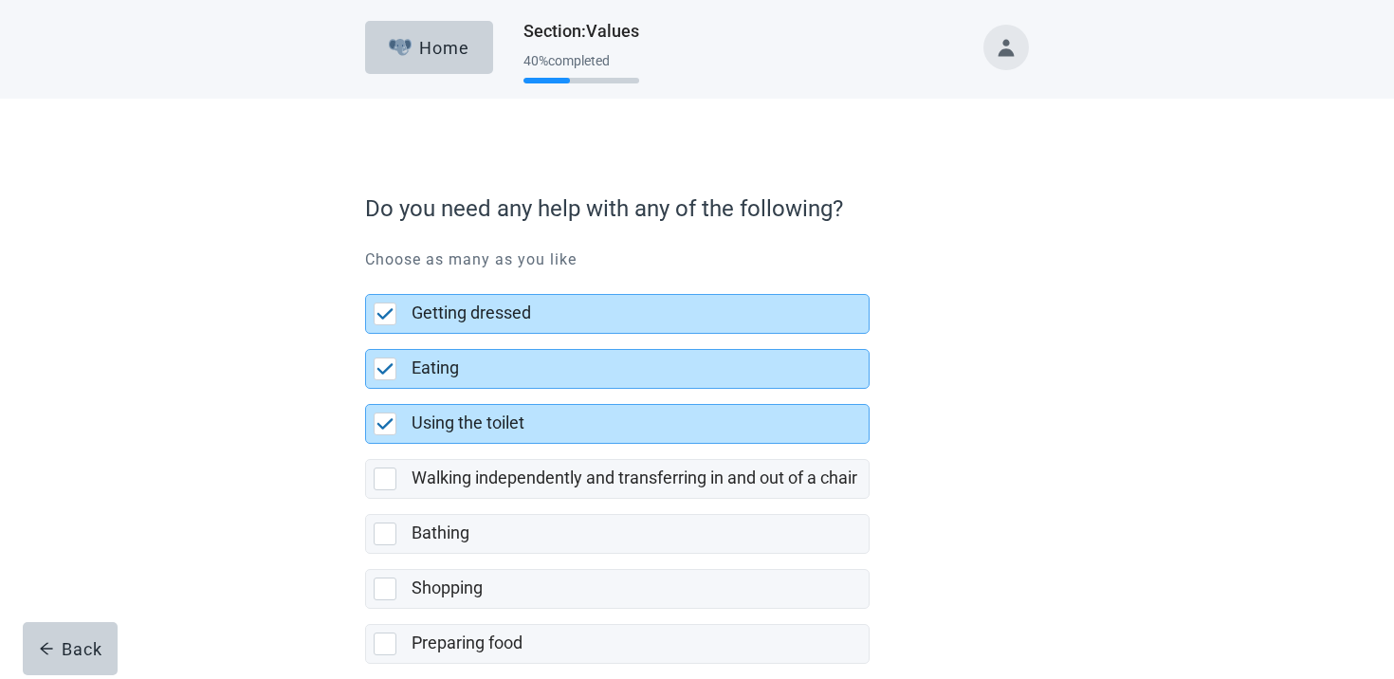
click at [67, 660] on button "Back" at bounding box center [70, 648] width 95 height 53
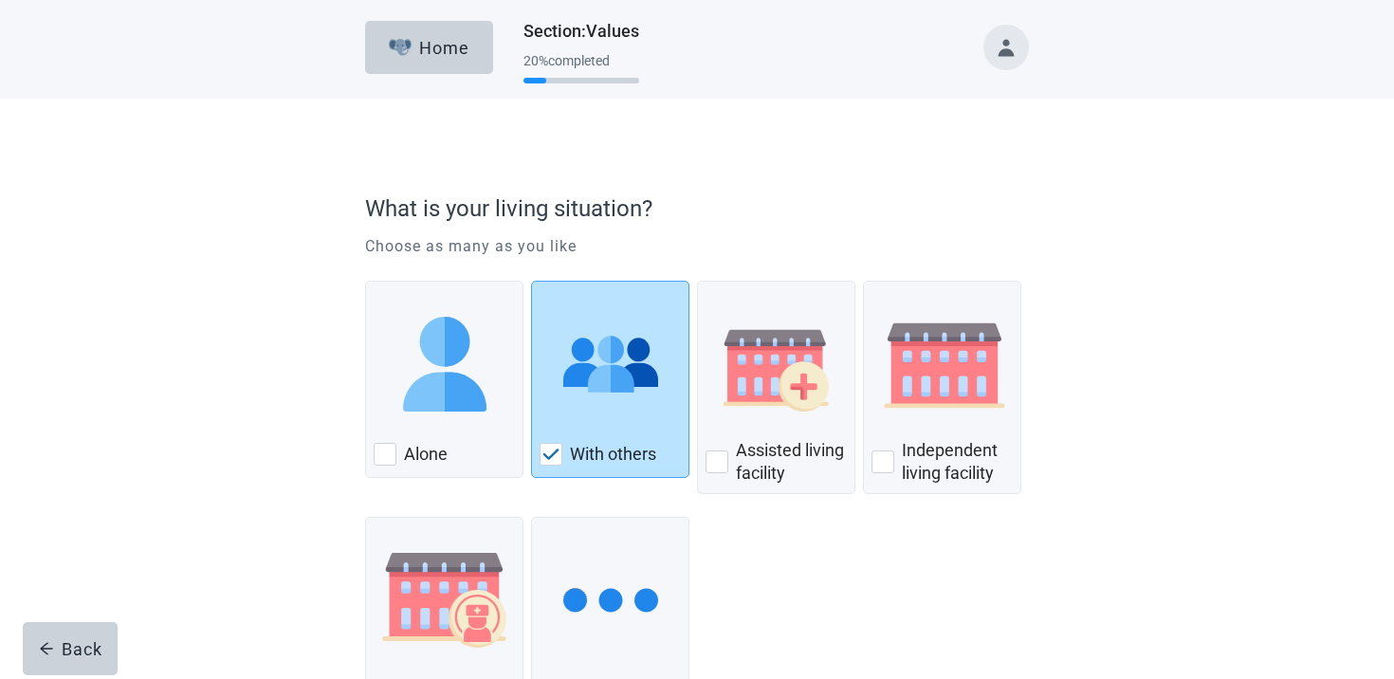
scroll to position [152, 0]
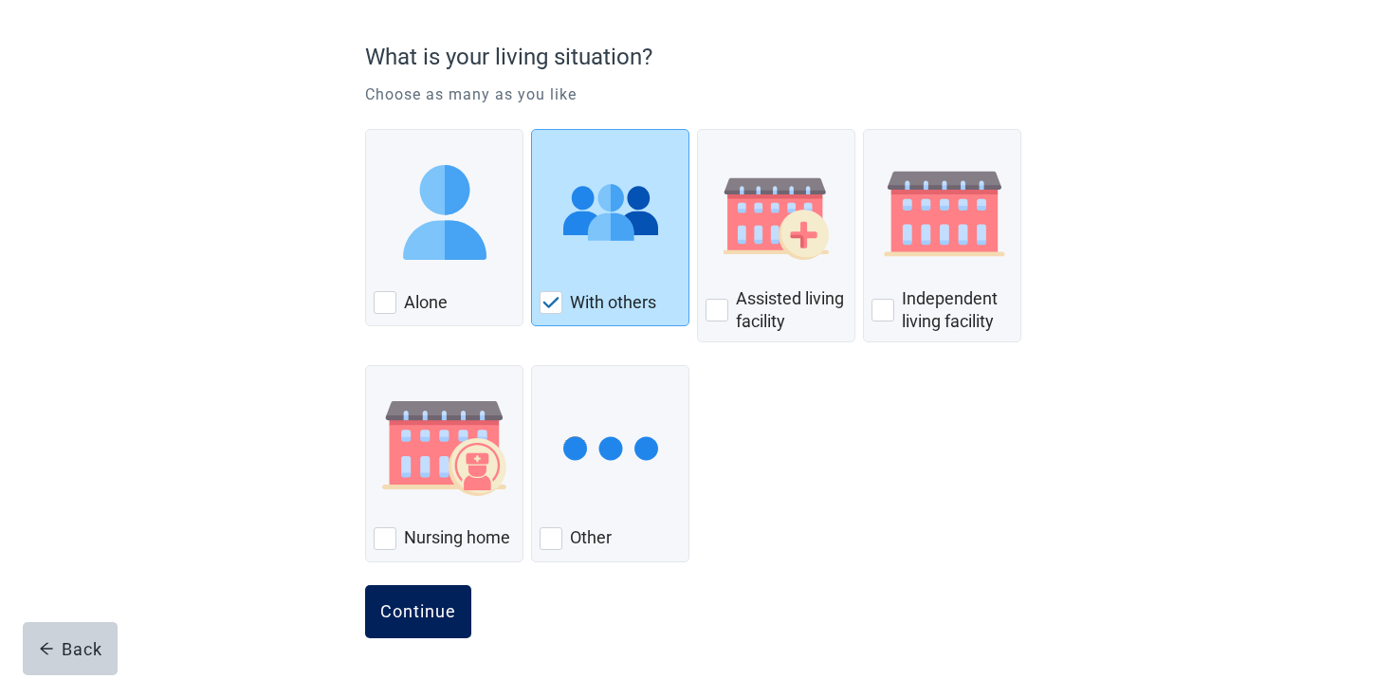
click at [455, 598] on button "Continue" at bounding box center [418, 611] width 106 height 53
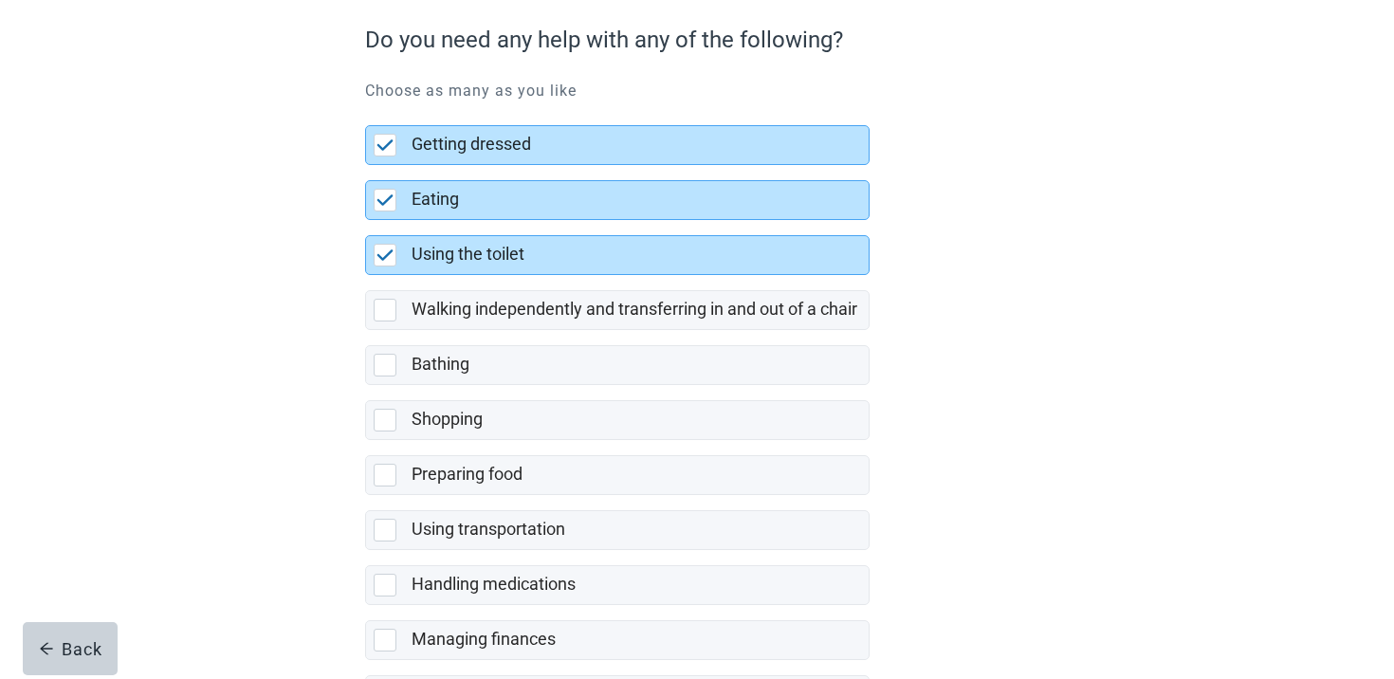
scroll to position [370, 0]
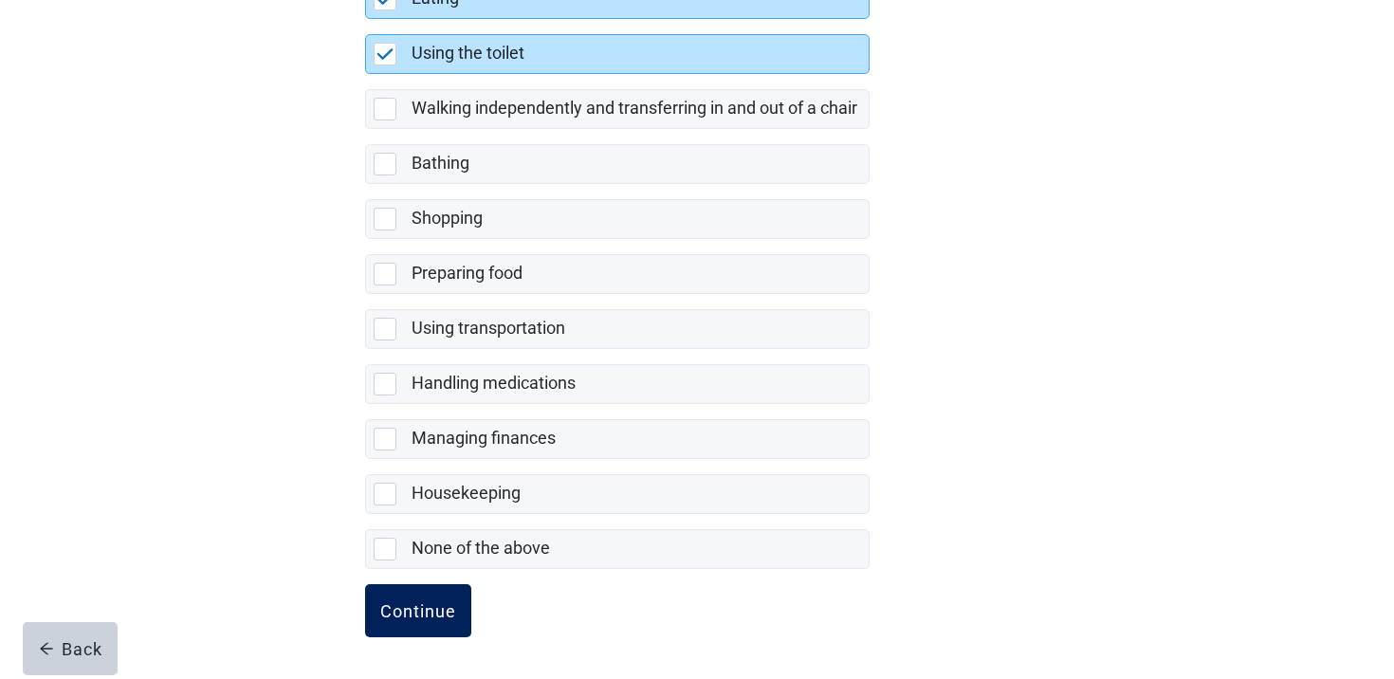
click at [411, 606] on div "Continue" at bounding box center [418, 610] width 76 height 19
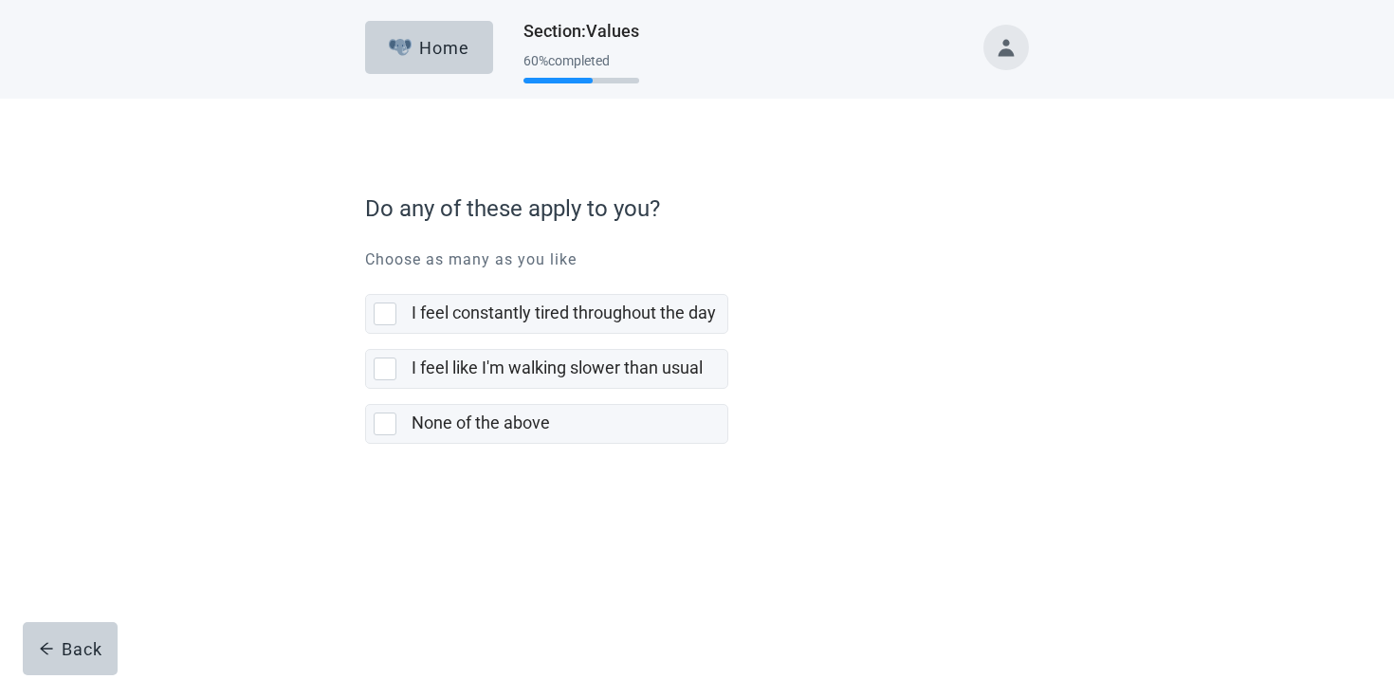
click at [516, 389] on label "None of the above" at bounding box center [546, 416] width 363 height 55
click at [366, 389] on input "None of the above" at bounding box center [365, 389] width 1 height 1
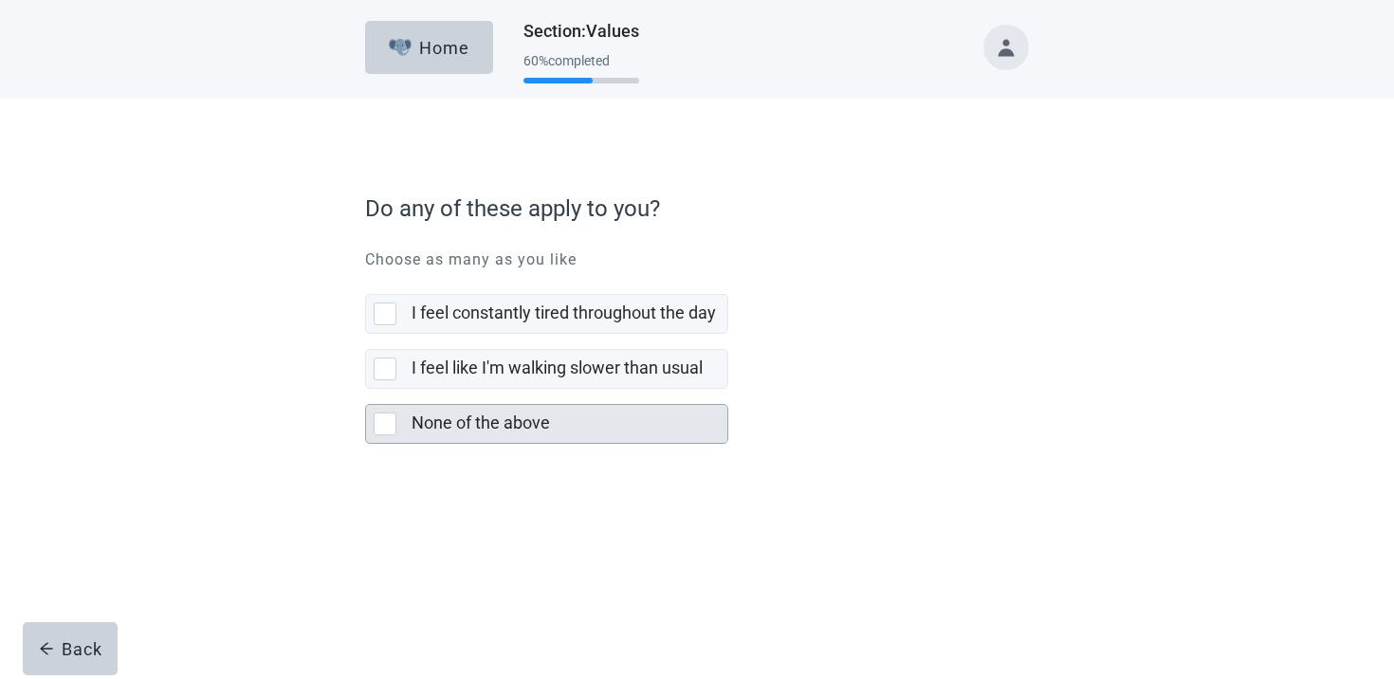
click at [505, 404] on div "None of the above" at bounding box center [546, 424] width 363 height 40
click at [366, 390] on input "None of the above" at bounding box center [365, 389] width 1 height 1
checkbox input "true"
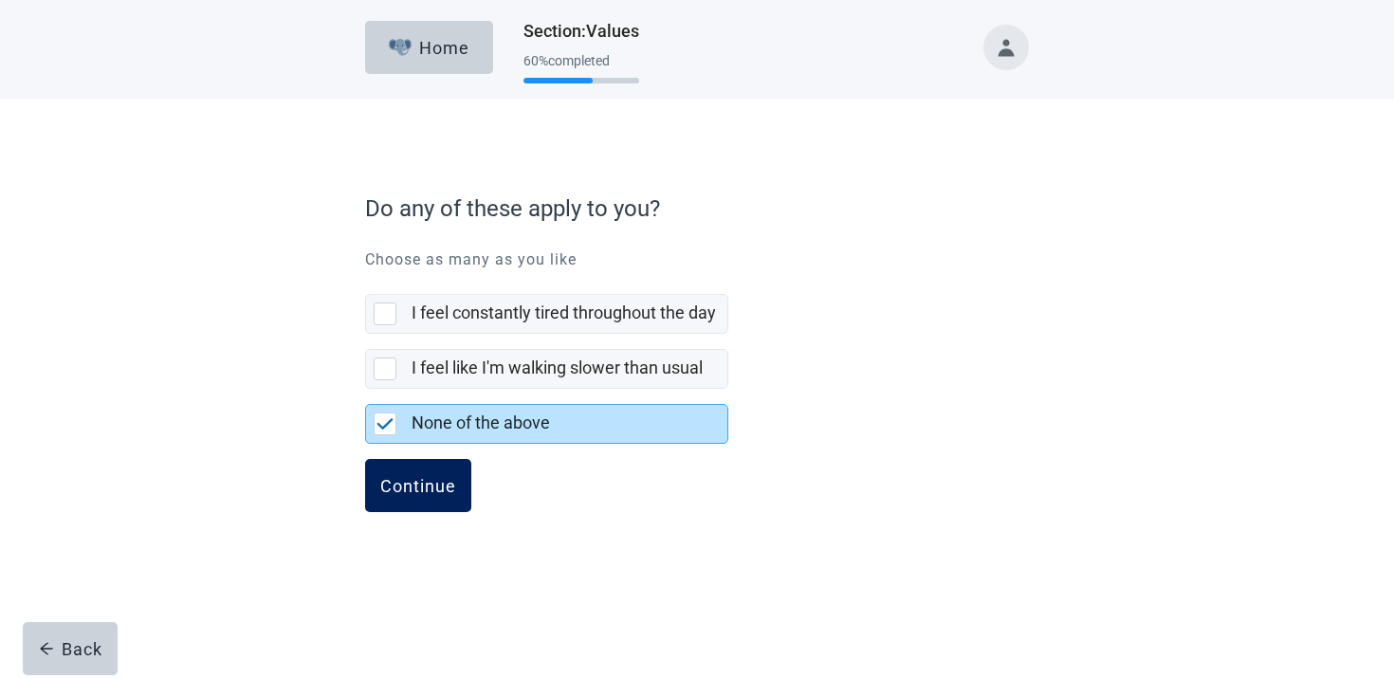
click at [402, 466] on button "Continue" at bounding box center [418, 485] width 106 height 53
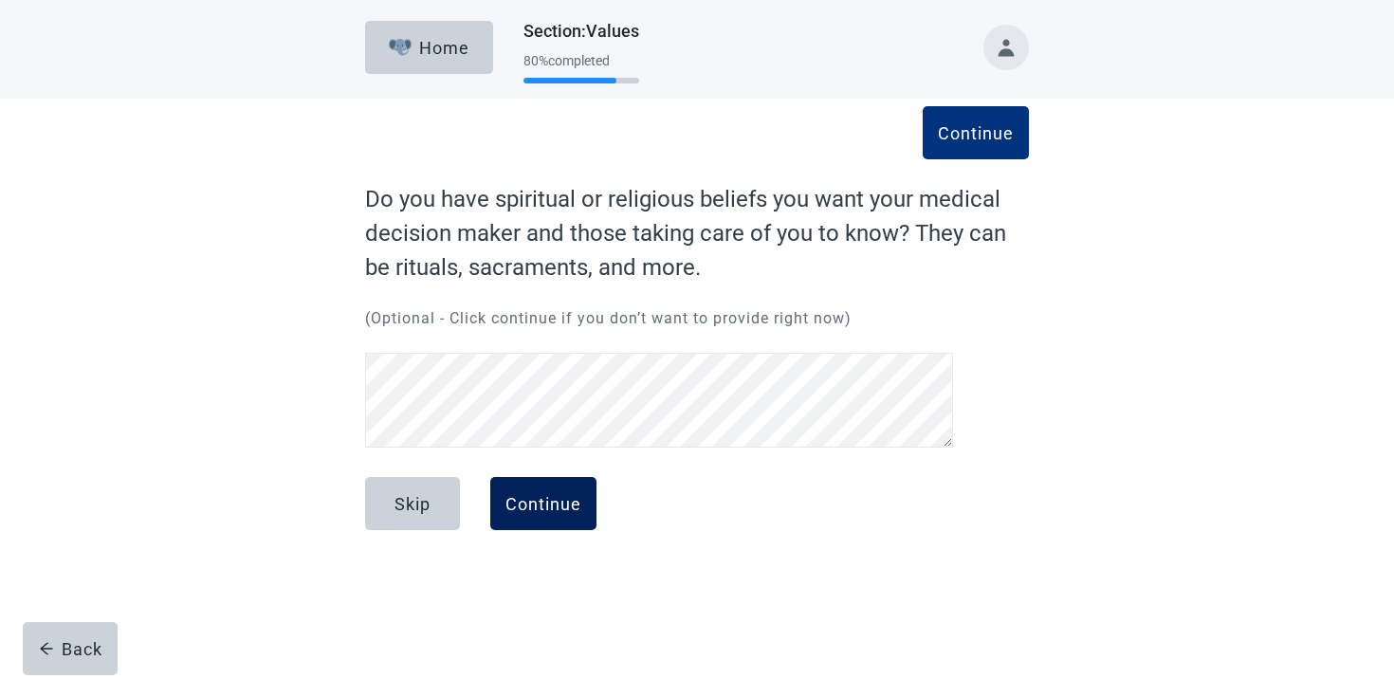
click at [582, 499] on button "Continue" at bounding box center [543, 503] width 106 height 53
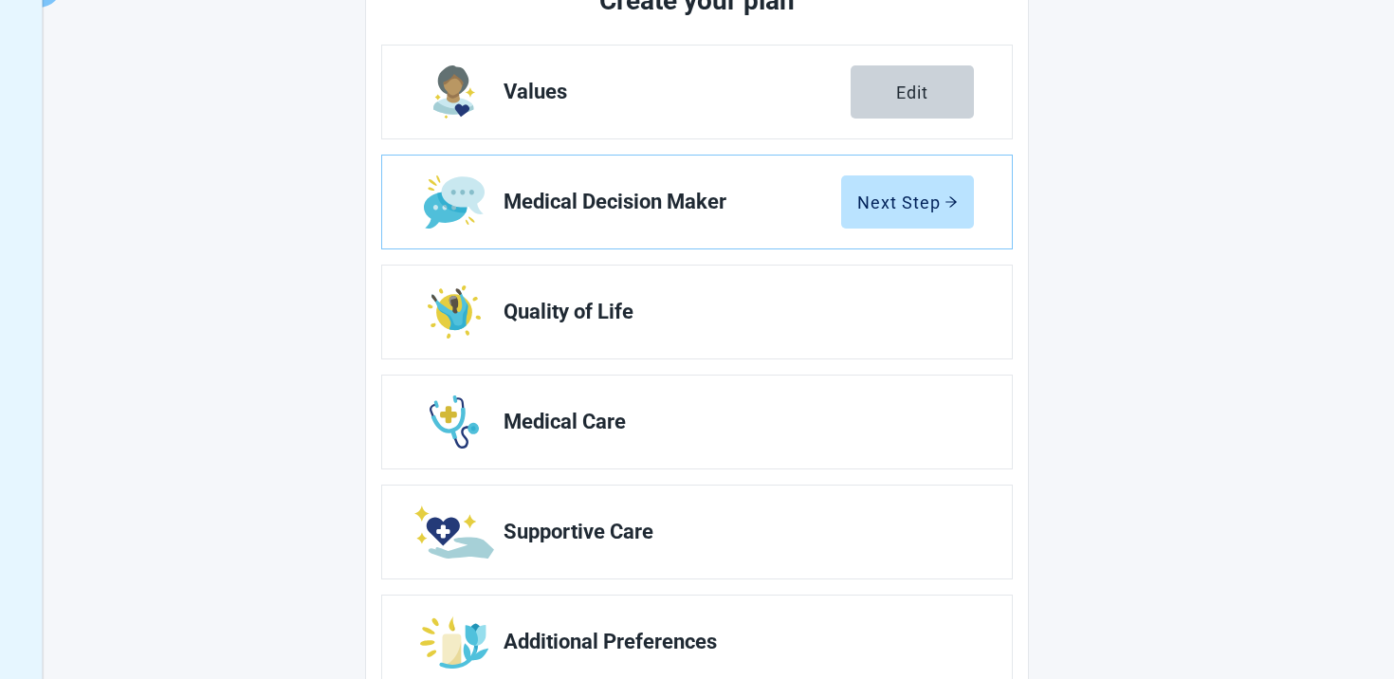
scroll to position [329, 0]
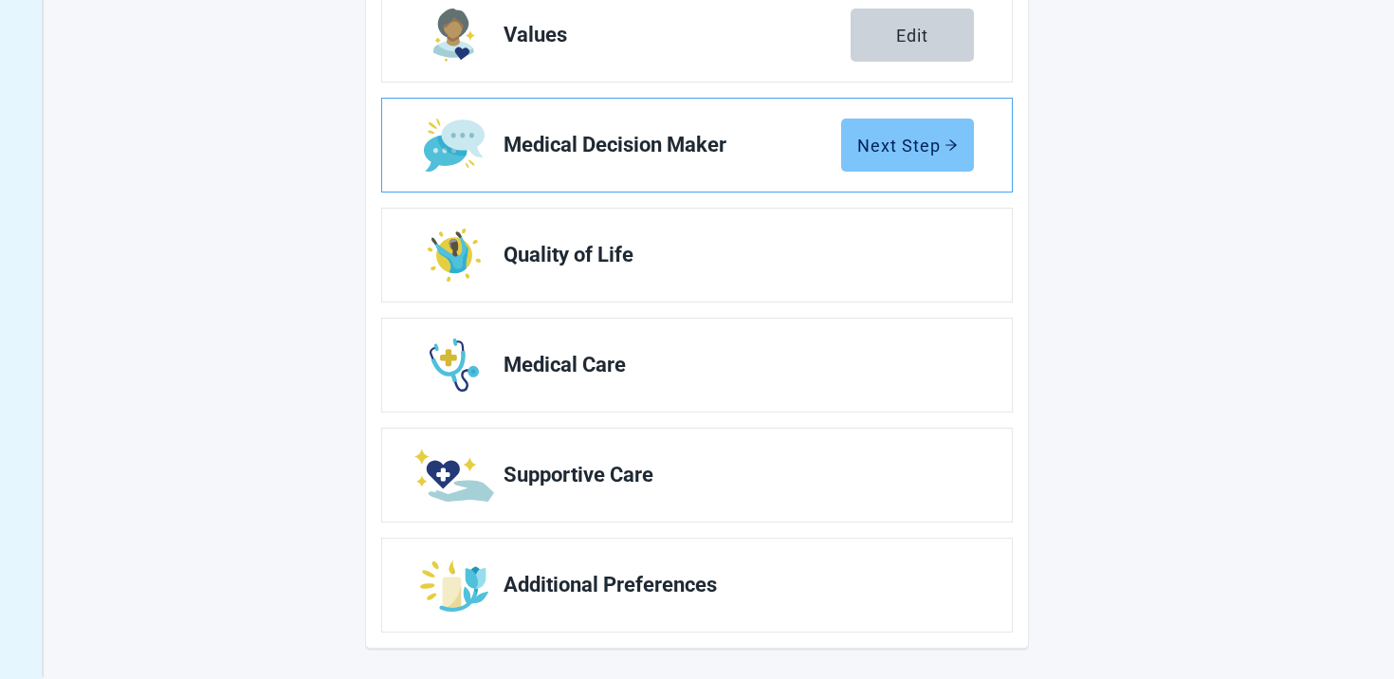
click at [922, 150] on div "Next Step" at bounding box center [907, 145] width 101 height 19
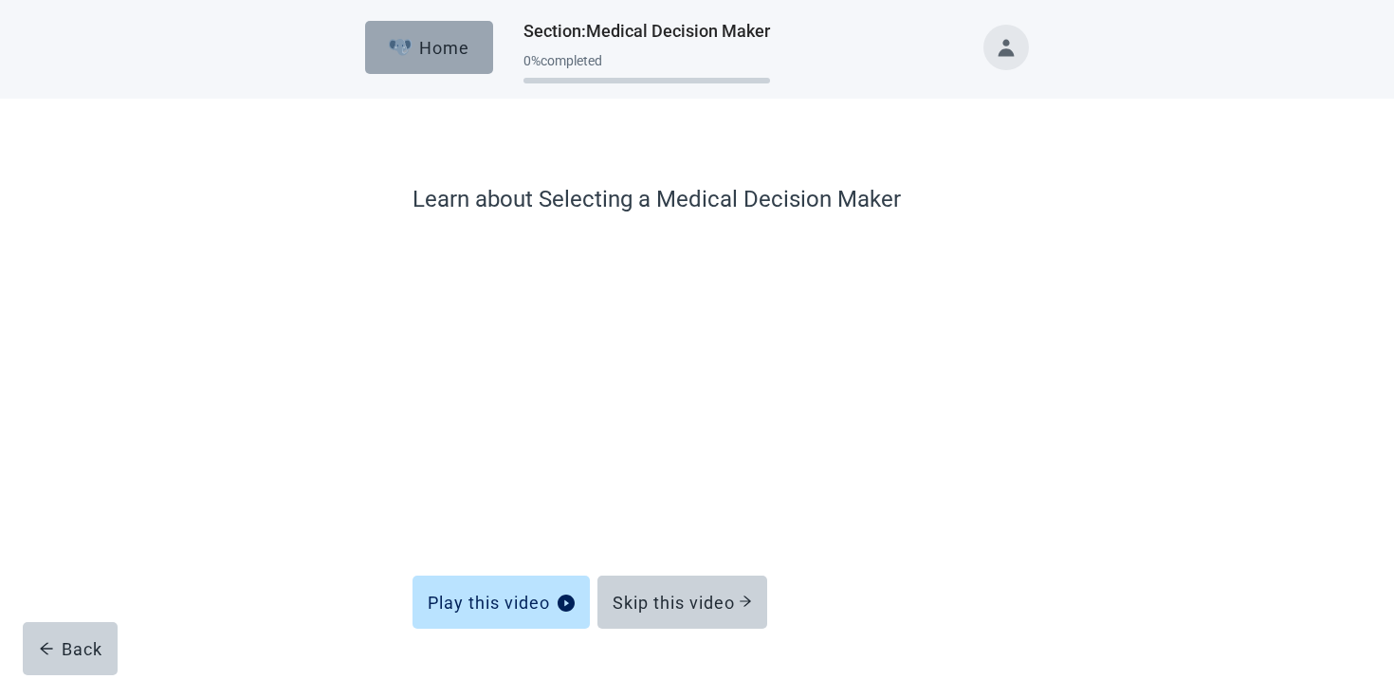
click at [469, 40] on button "Home" at bounding box center [429, 47] width 128 height 53
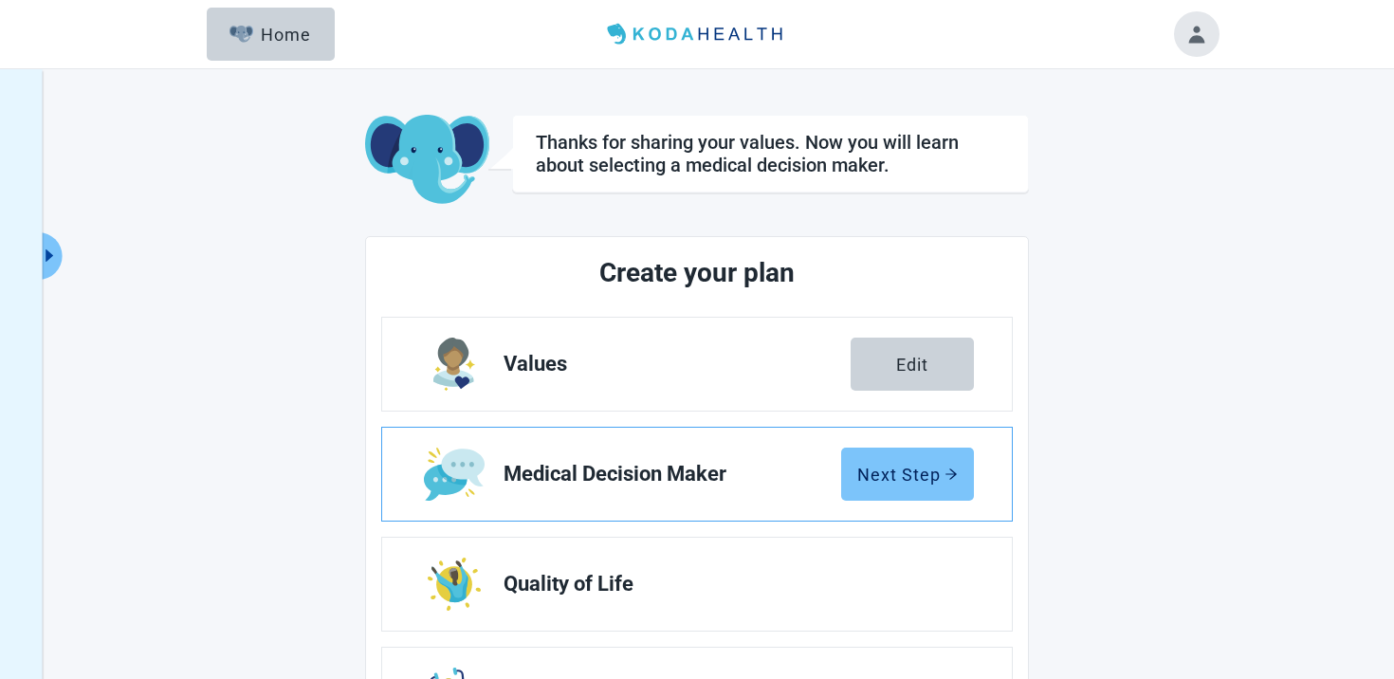
click at [882, 485] on button "Next Step" at bounding box center [907, 474] width 133 height 53
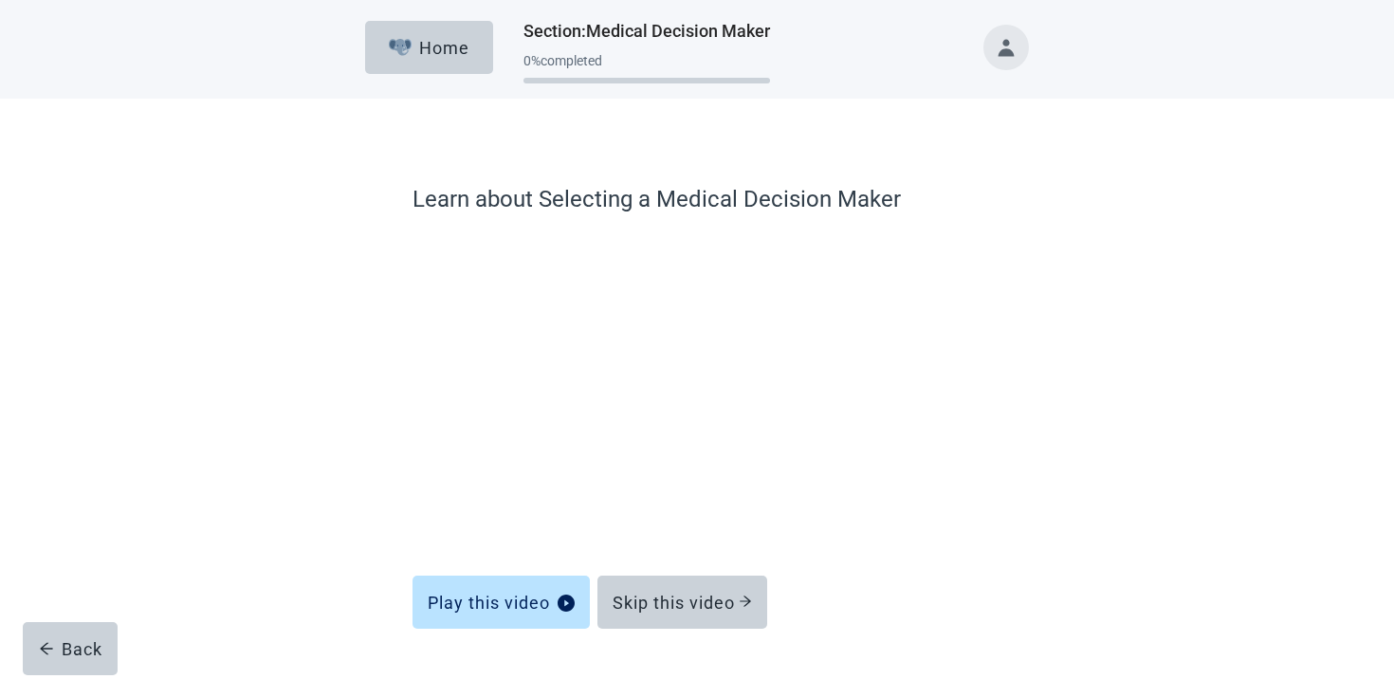
click at [864, 560] on div "Play this video Skip this video" at bounding box center [697, 590] width 569 height 61
click at [672, 597] on div "Skip this video" at bounding box center [682, 602] width 139 height 19
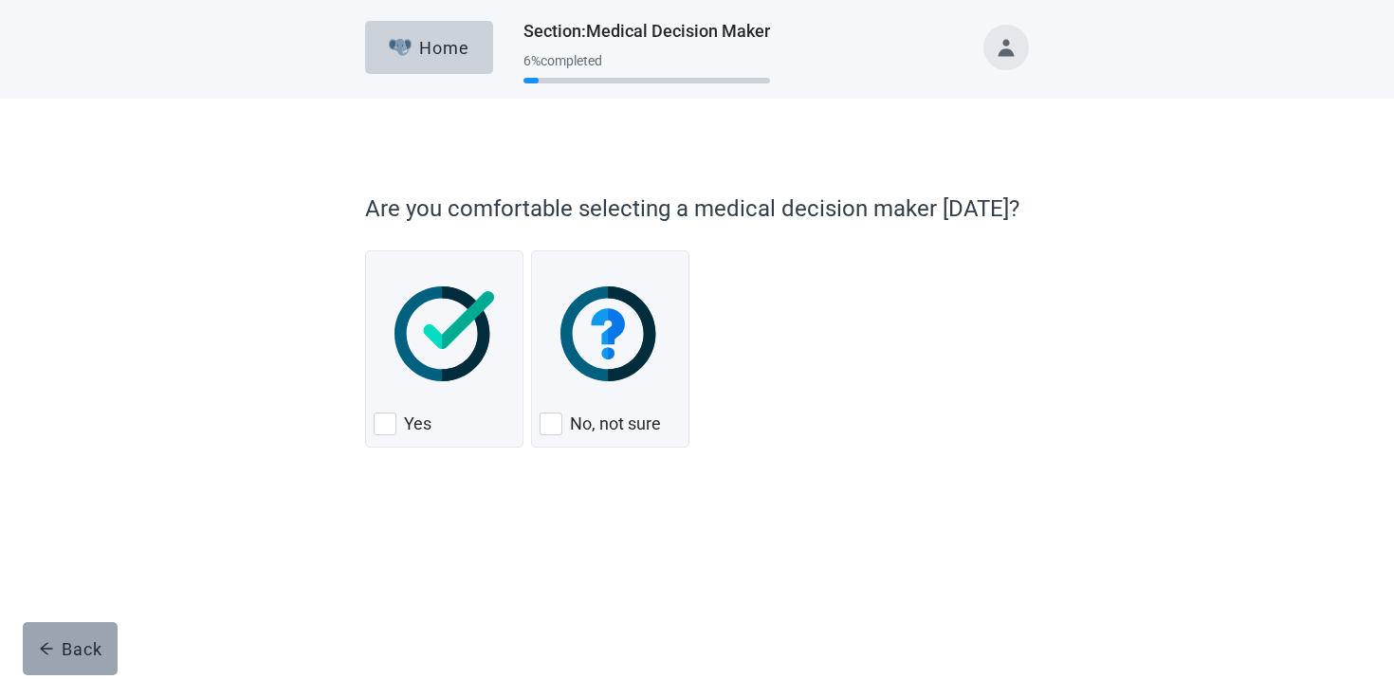
click at [56, 647] on div "Back" at bounding box center [71, 648] width 64 height 19
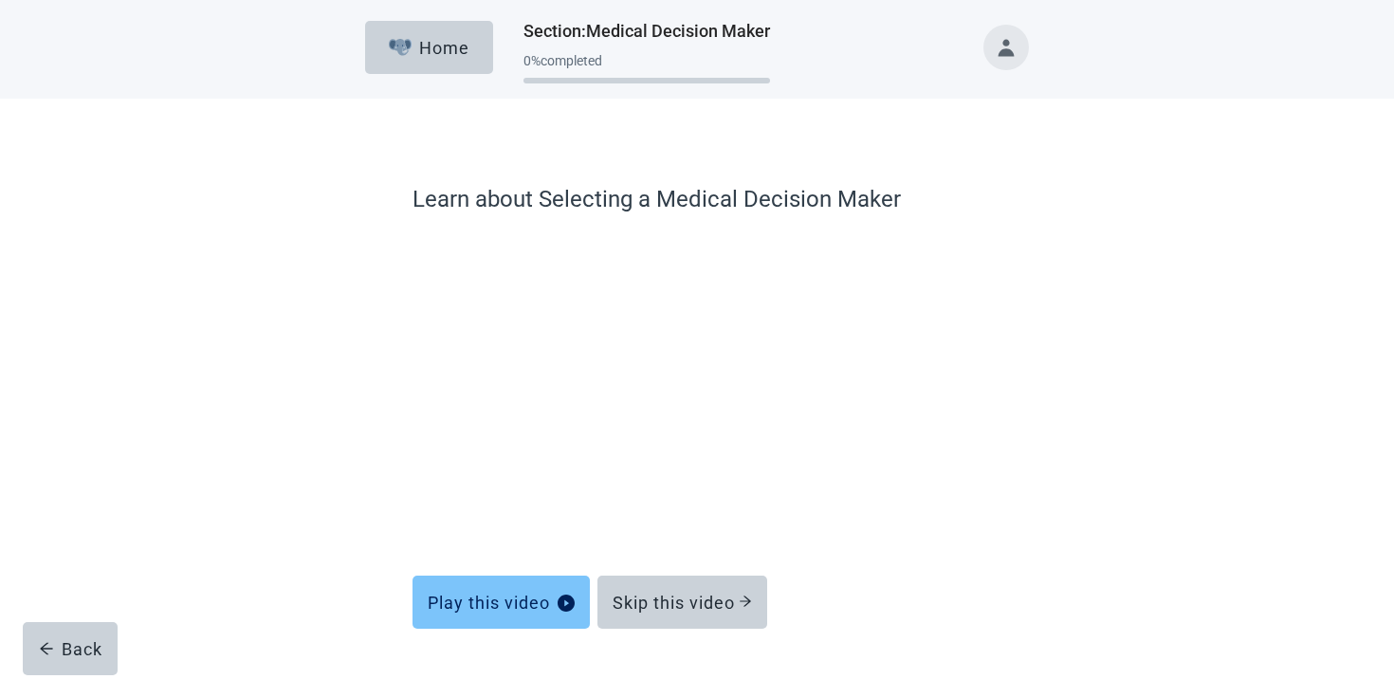
click at [542, 597] on div "Play this video" at bounding box center [501, 602] width 147 height 19
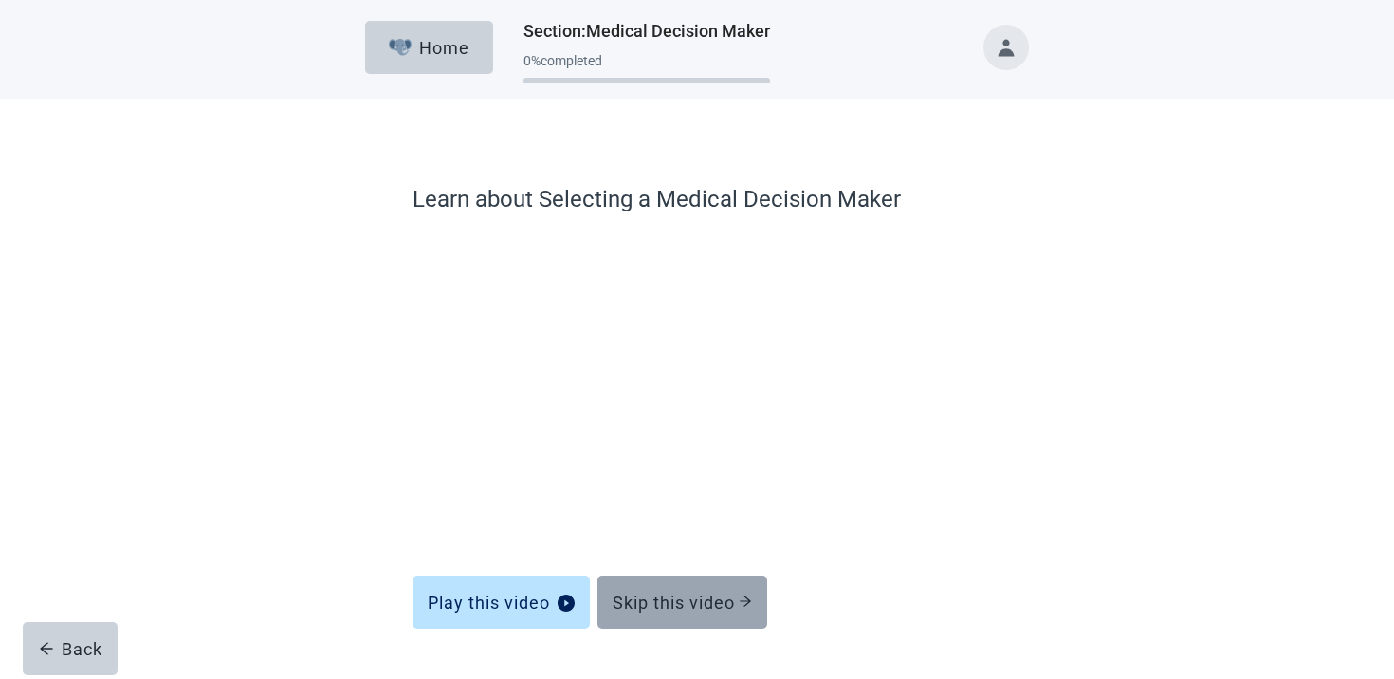
click at [724, 606] on div "Skip this video" at bounding box center [682, 602] width 139 height 19
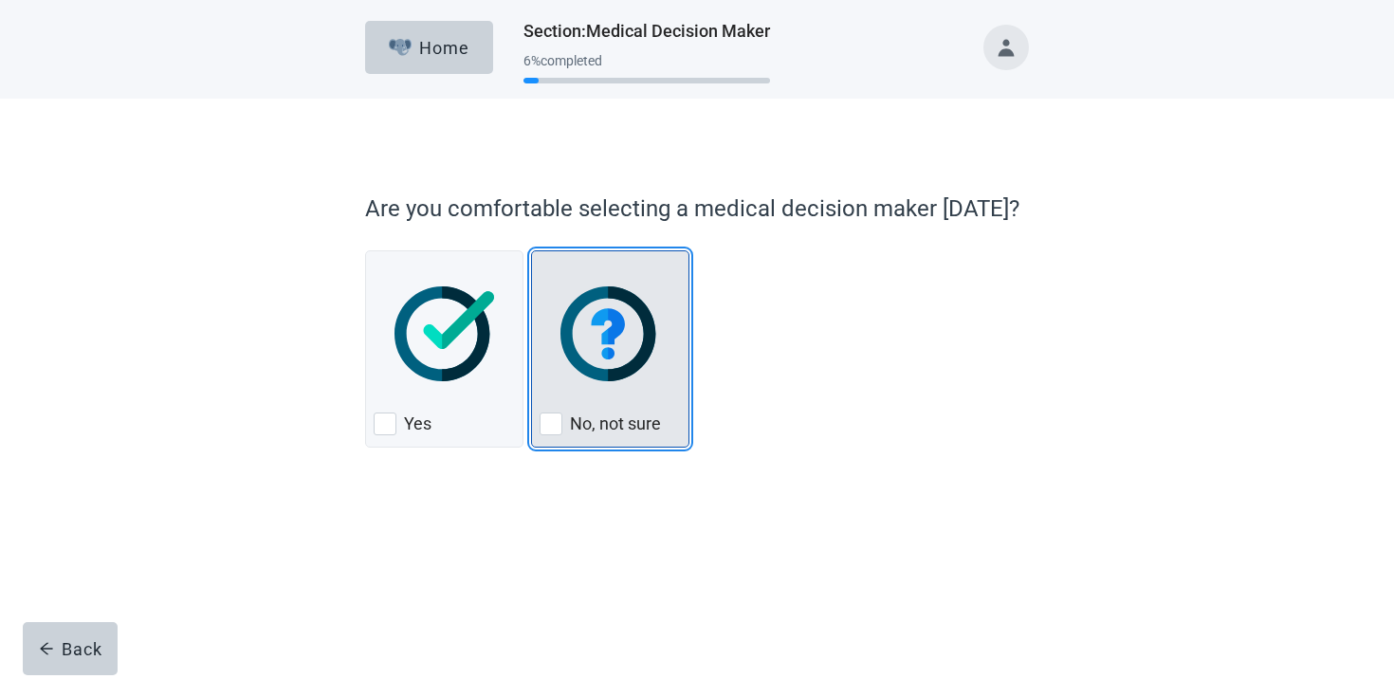
click at [618, 374] on img "No, not sure, checkbox, not checked" at bounding box center [610, 333] width 100 height 95
click at [532, 251] on input "No, not sure" at bounding box center [531, 250] width 1 height 1
checkbox input "true"
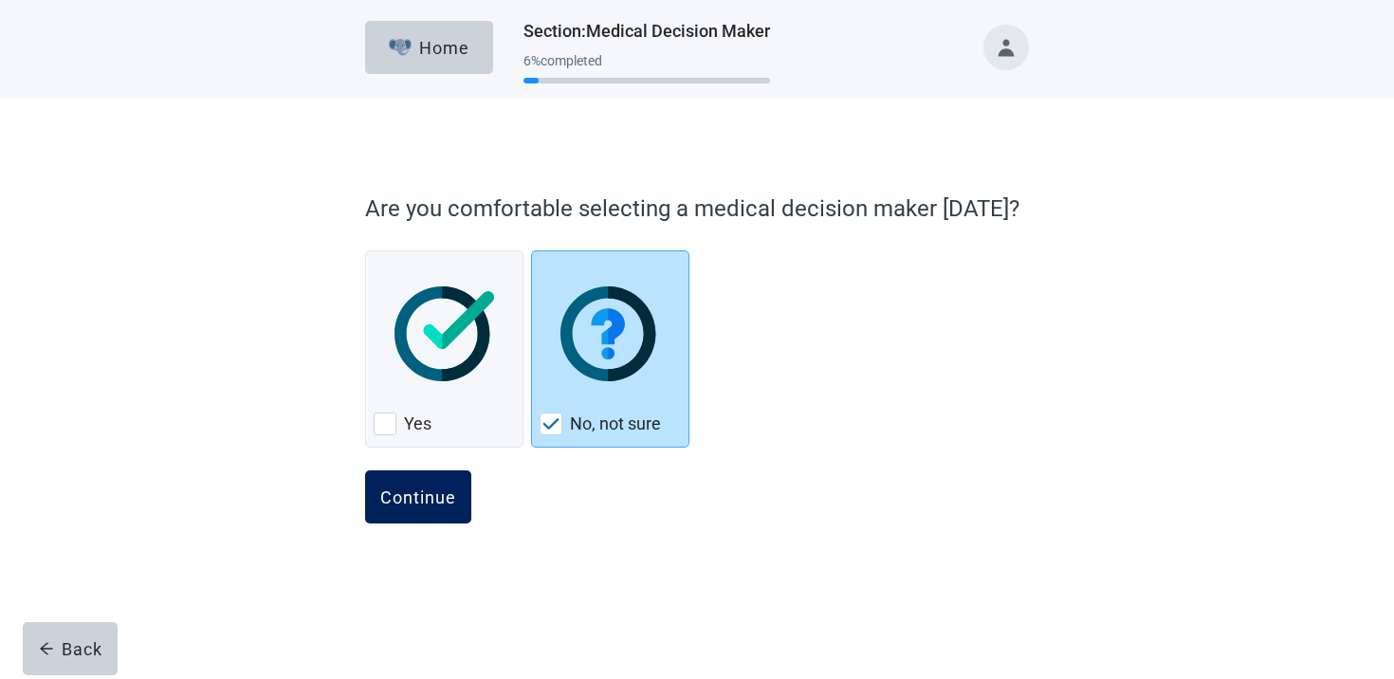
click at [449, 486] on button "Continue" at bounding box center [418, 496] width 106 height 53
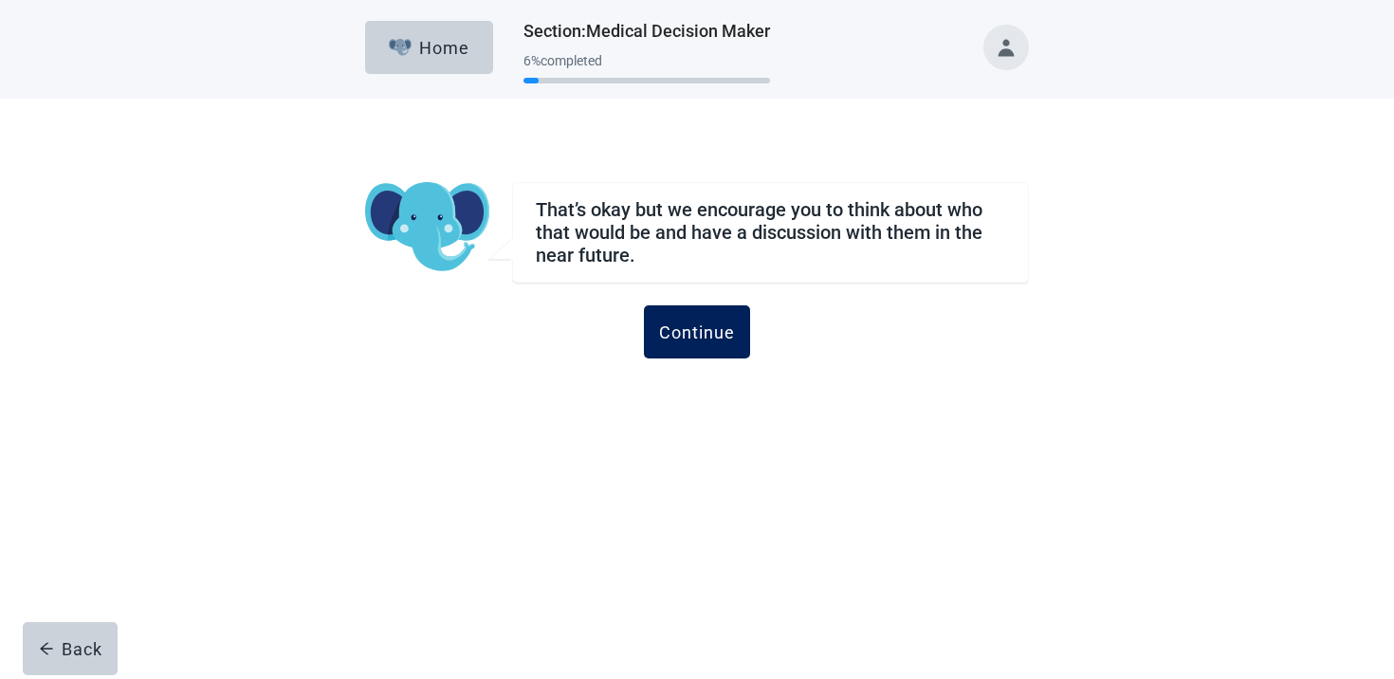
click at [689, 324] on div "Continue" at bounding box center [697, 331] width 76 height 19
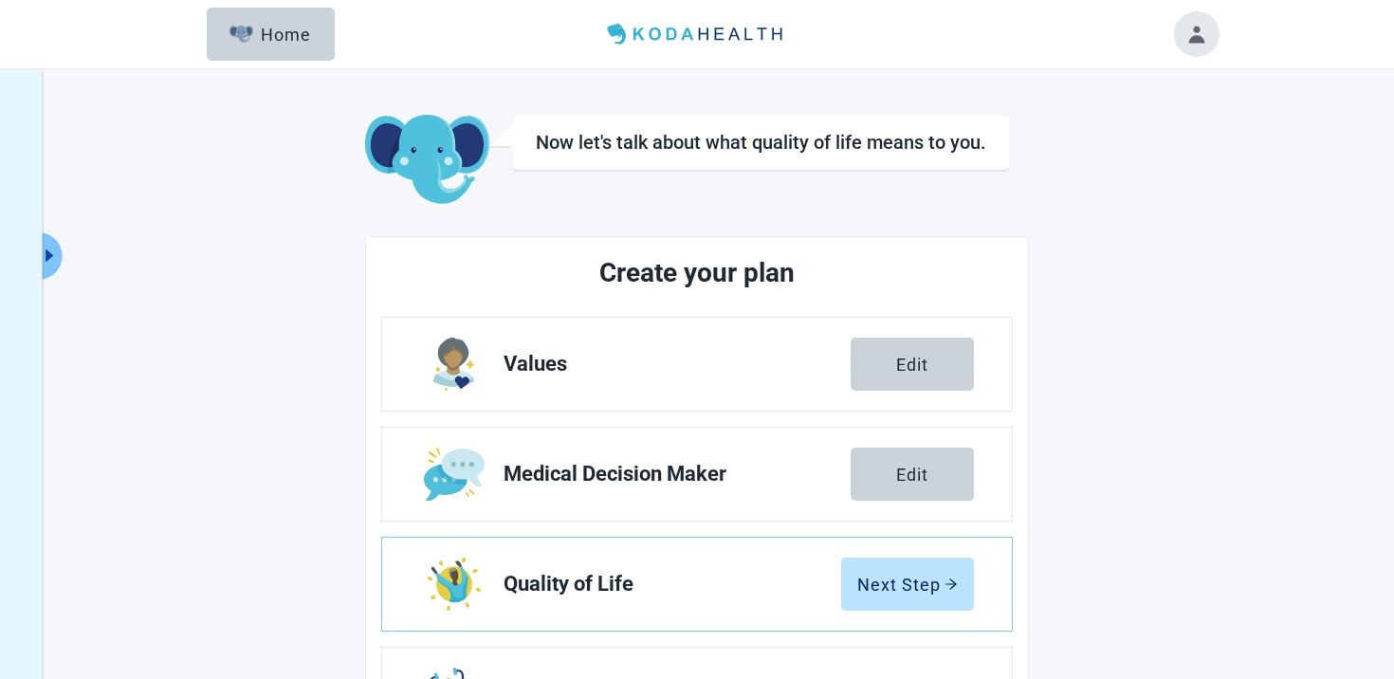
click at [689, 324] on link "Values Edit" at bounding box center [697, 364] width 630 height 93
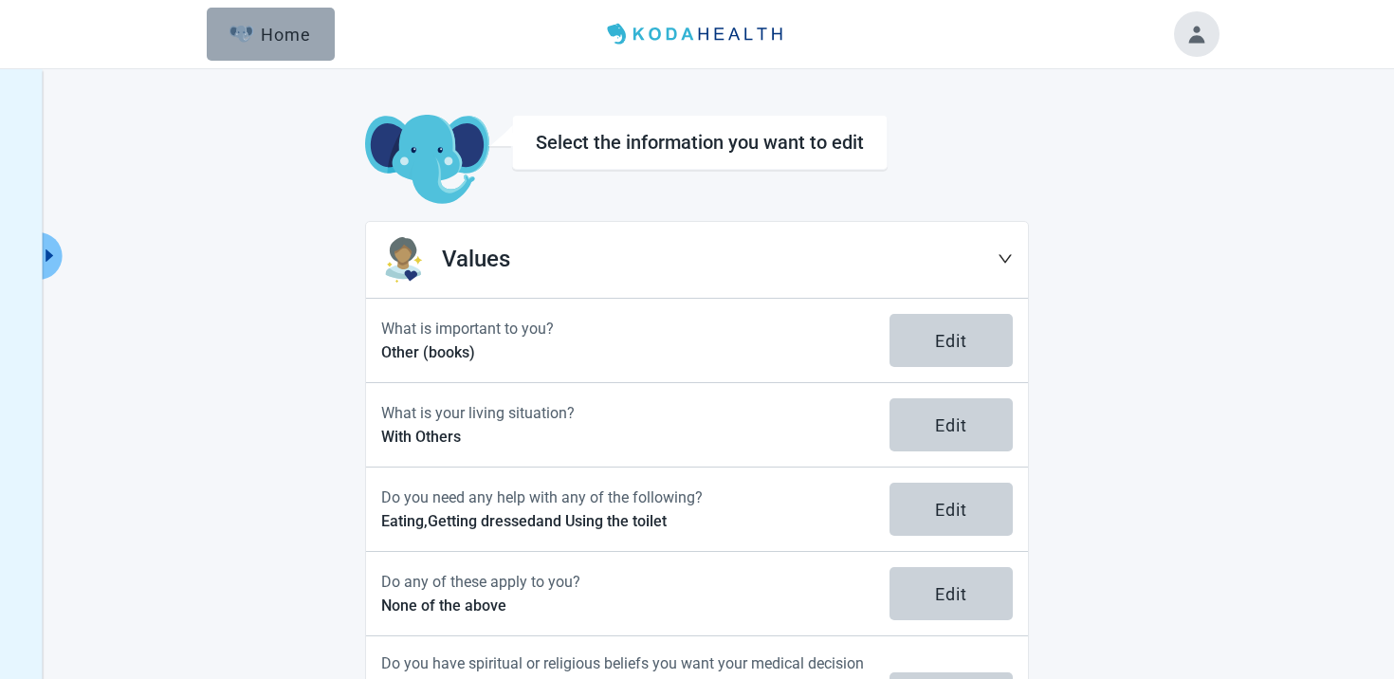
click at [263, 25] on div "Home" at bounding box center [271, 34] width 82 height 19
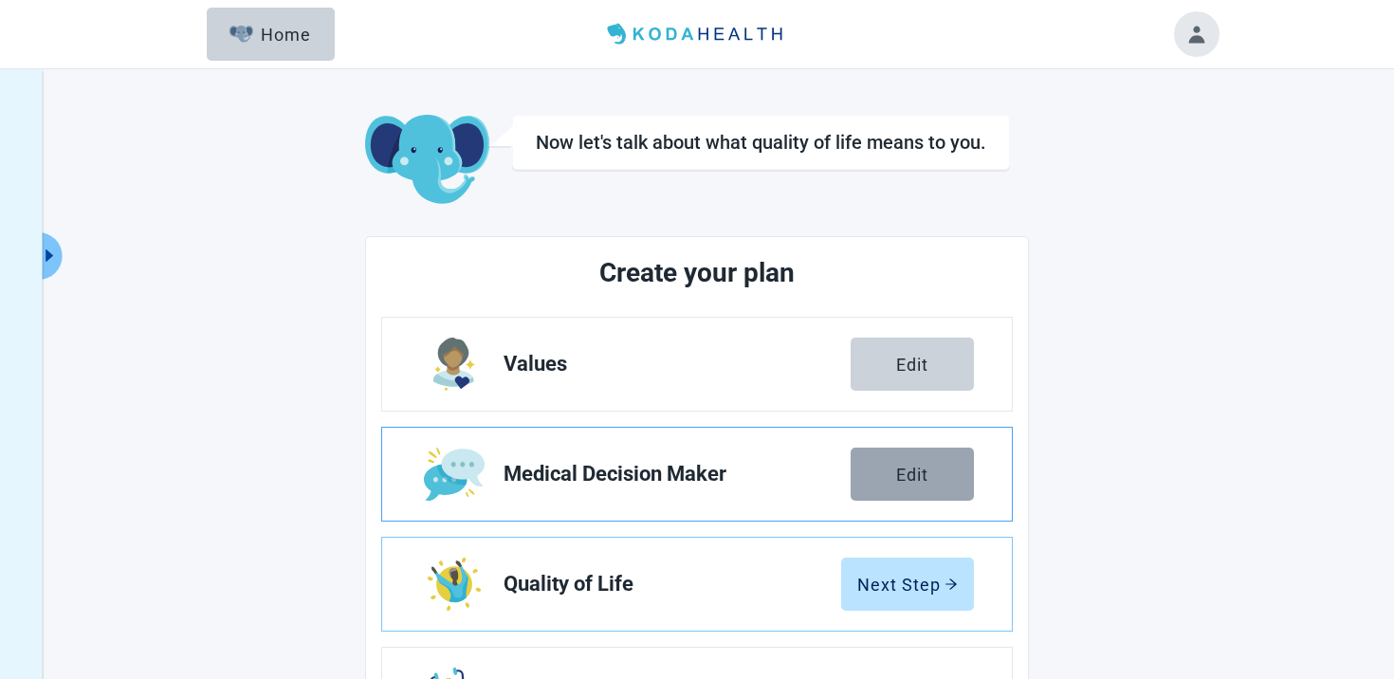
click at [907, 488] on button "Edit" at bounding box center [912, 474] width 123 height 53
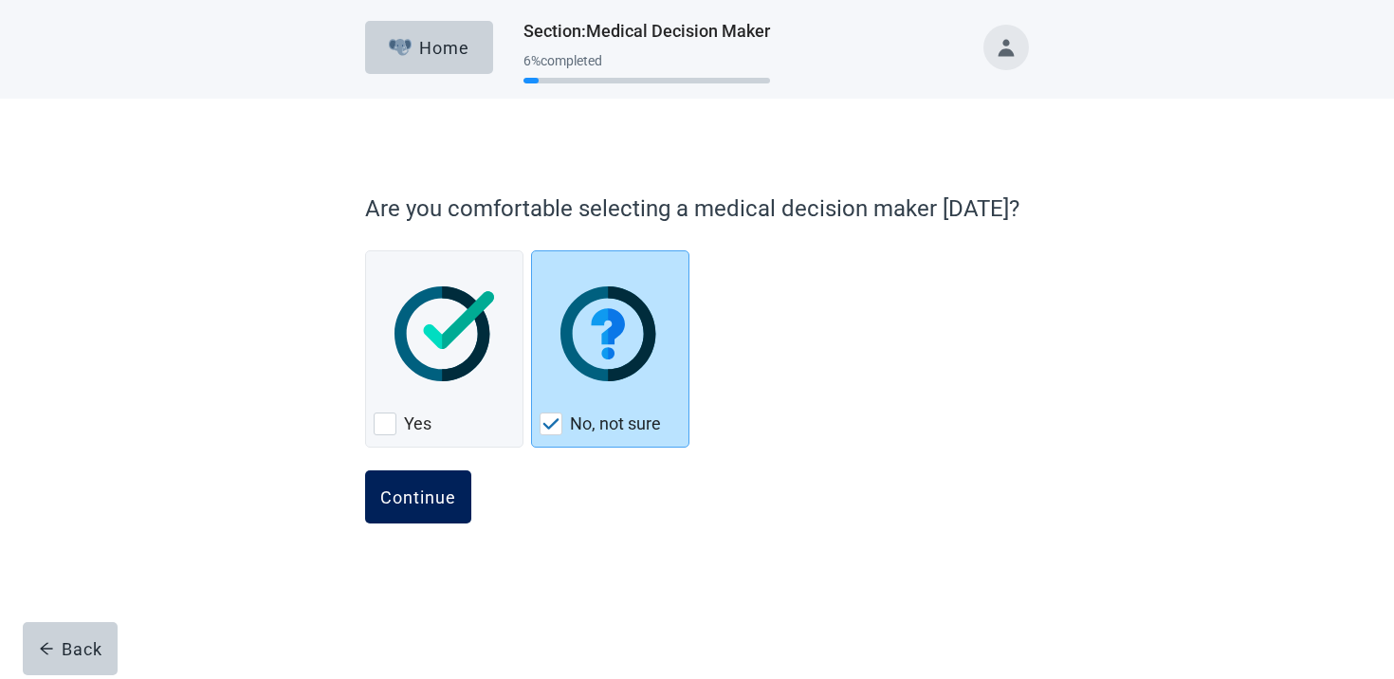
click at [424, 498] on div "Continue" at bounding box center [418, 496] width 76 height 19
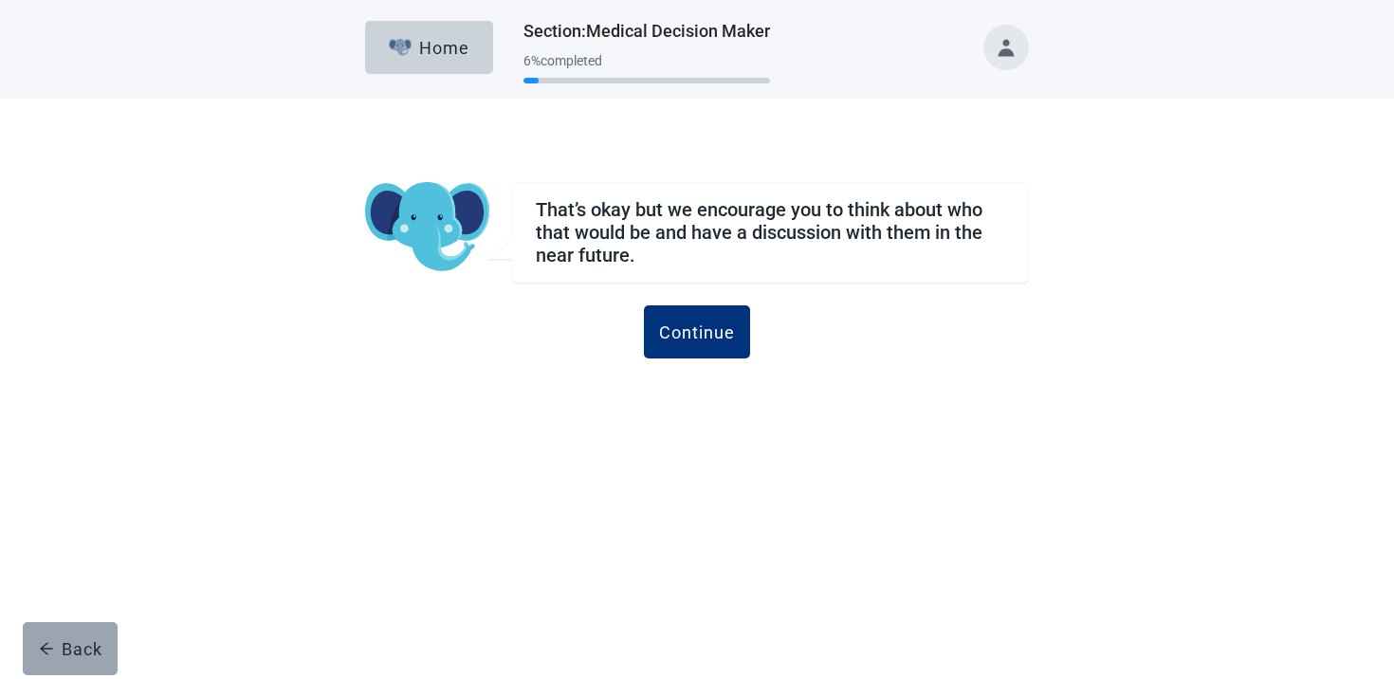
click at [96, 660] on button "Back" at bounding box center [70, 648] width 95 height 53
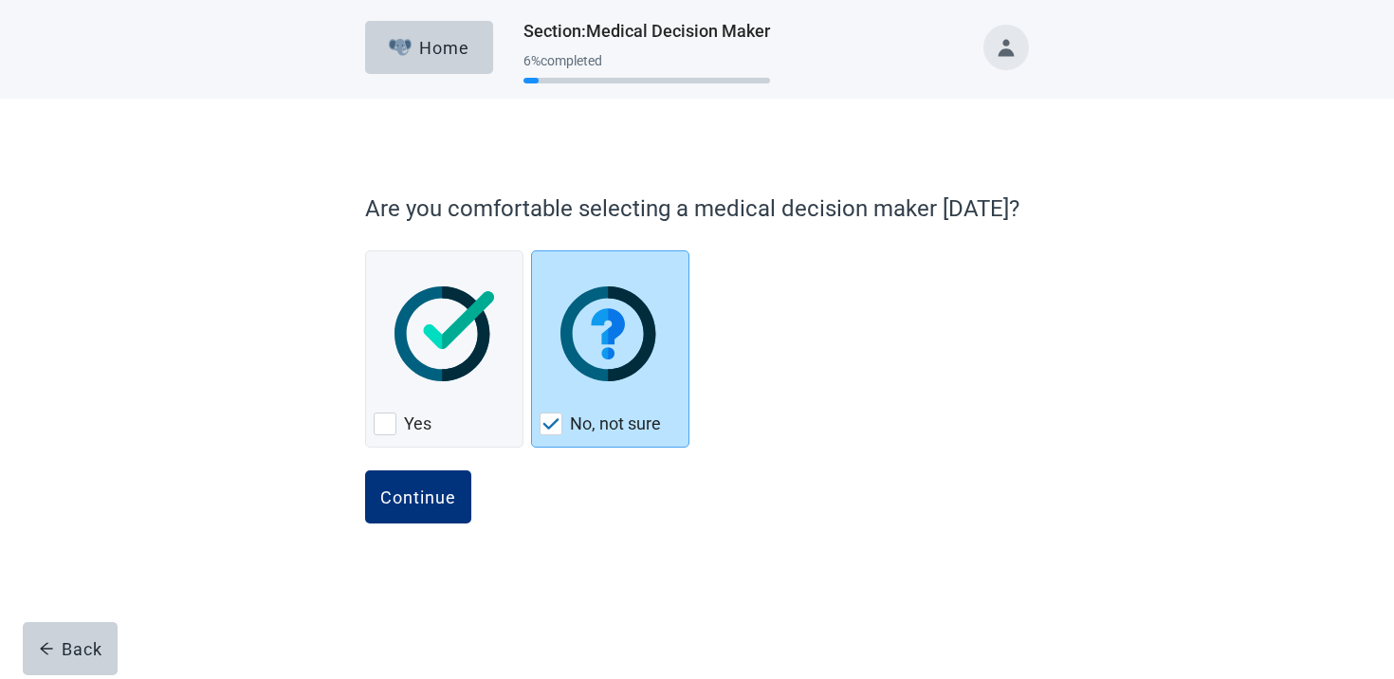
click at [96, 660] on button "Back" at bounding box center [70, 648] width 95 height 53
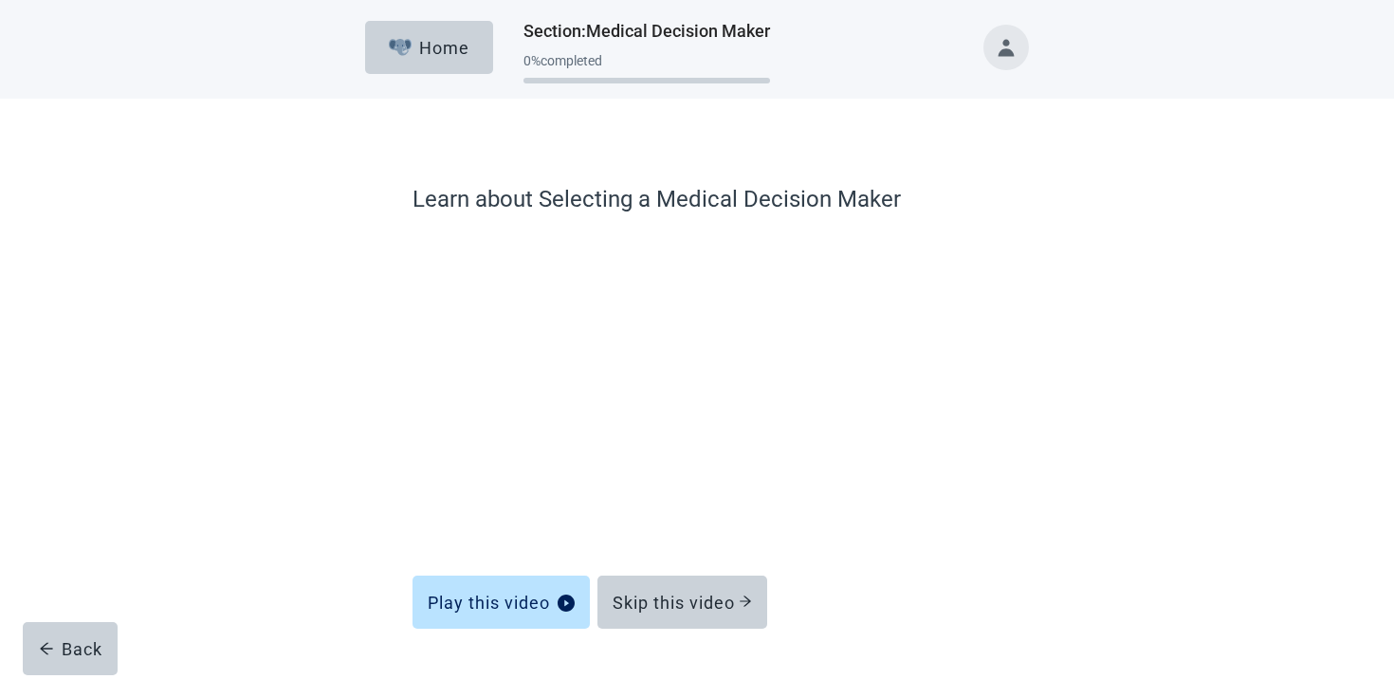
click at [96, 660] on button "Back" at bounding box center [70, 648] width 95 height 53
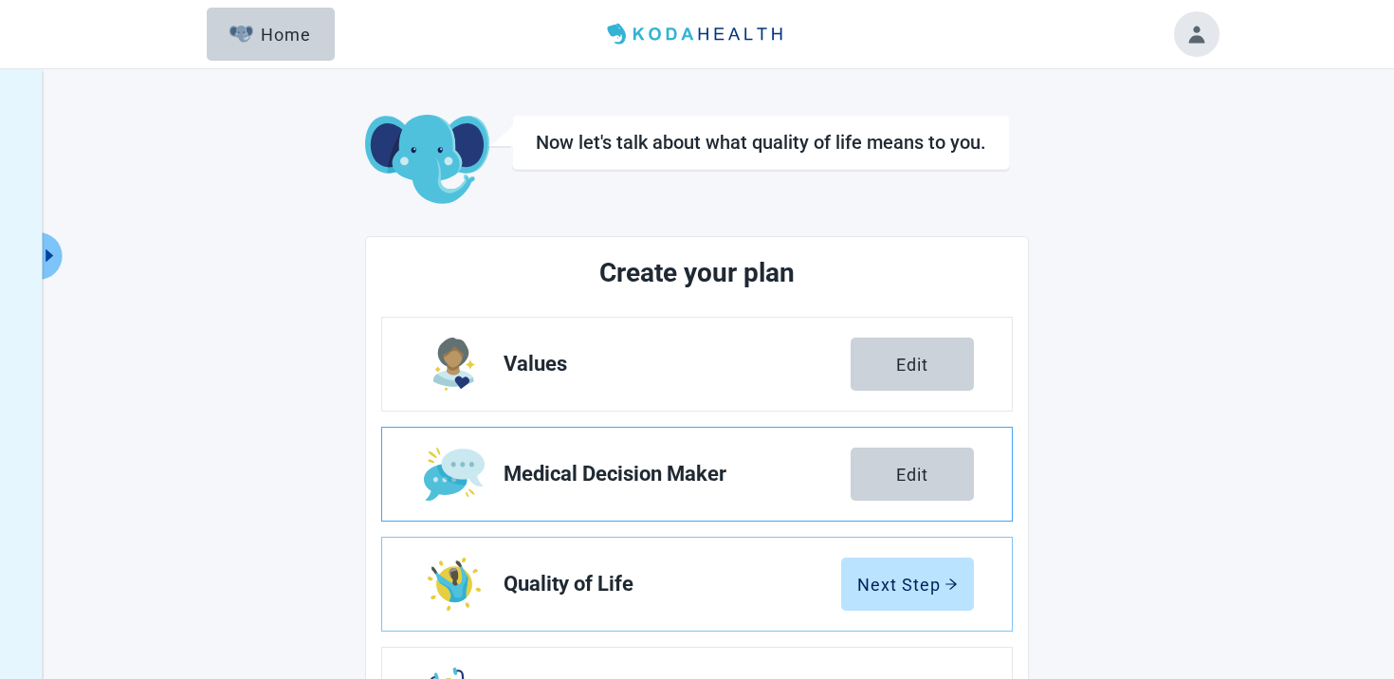
scroll to position [250, 0]
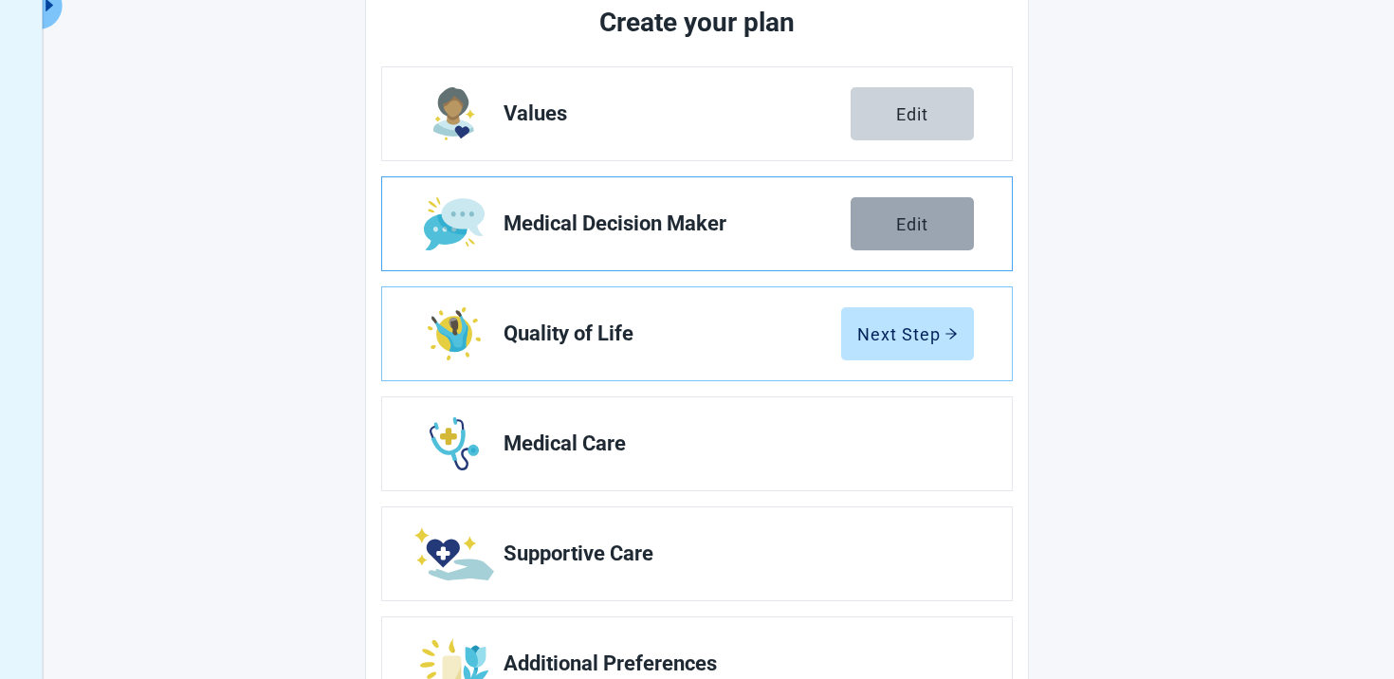
click at [935, 213] on button "Edit" at bounding box center [912, 223] width 123 height 53
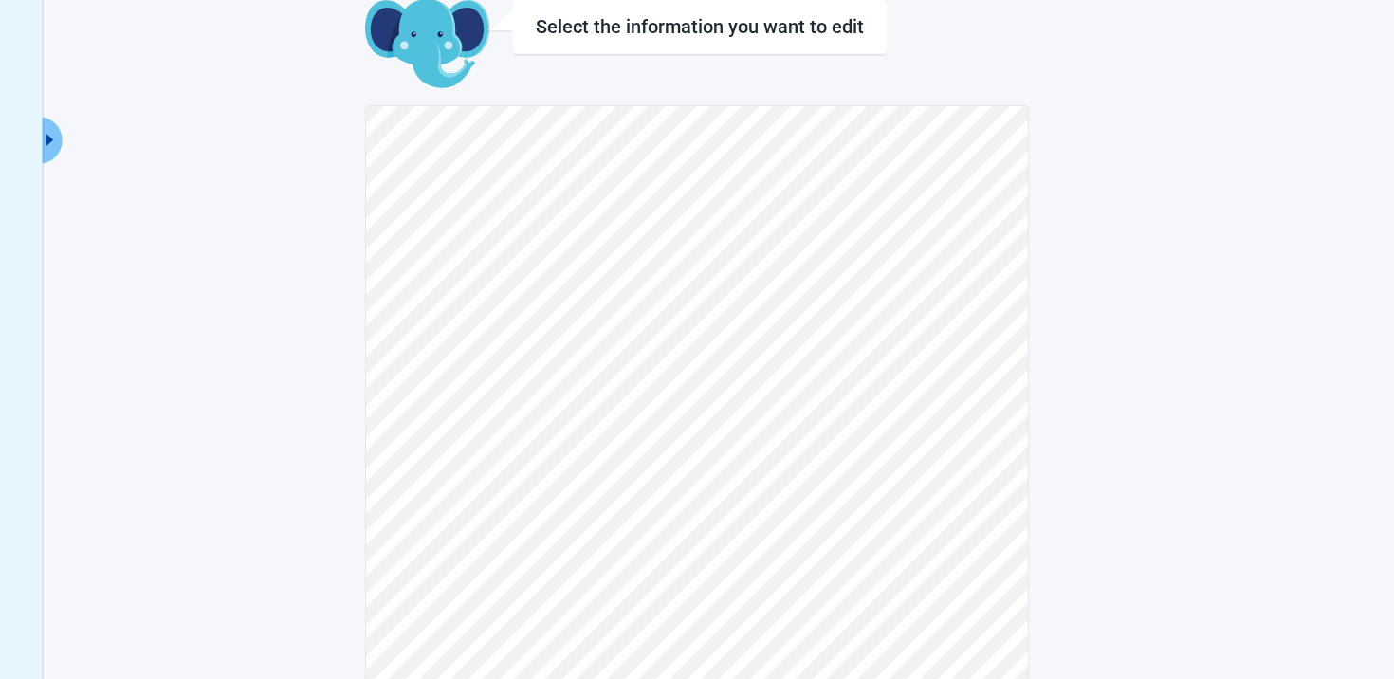
scroll to position [102, 0]
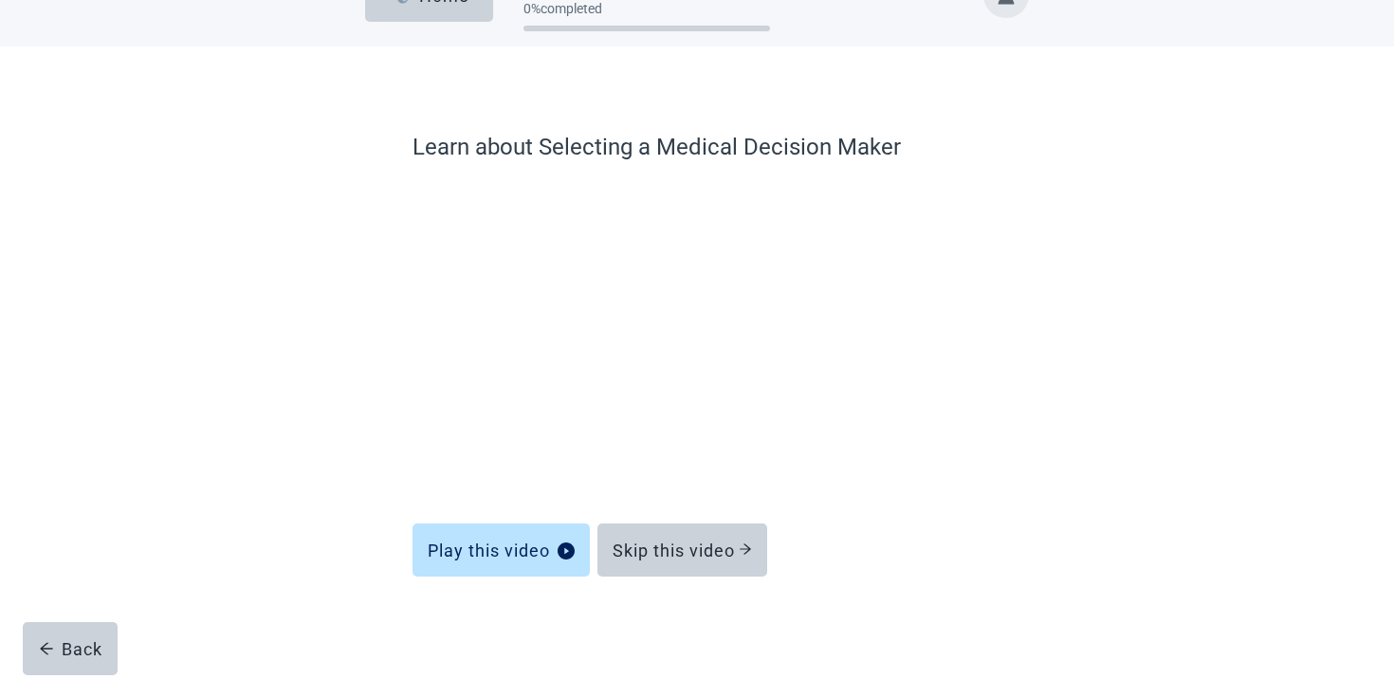
scroll to position [52, 0]
click at [701, 531] on button "Skip this video" at bounding box center [682, 550] width 170 height 53
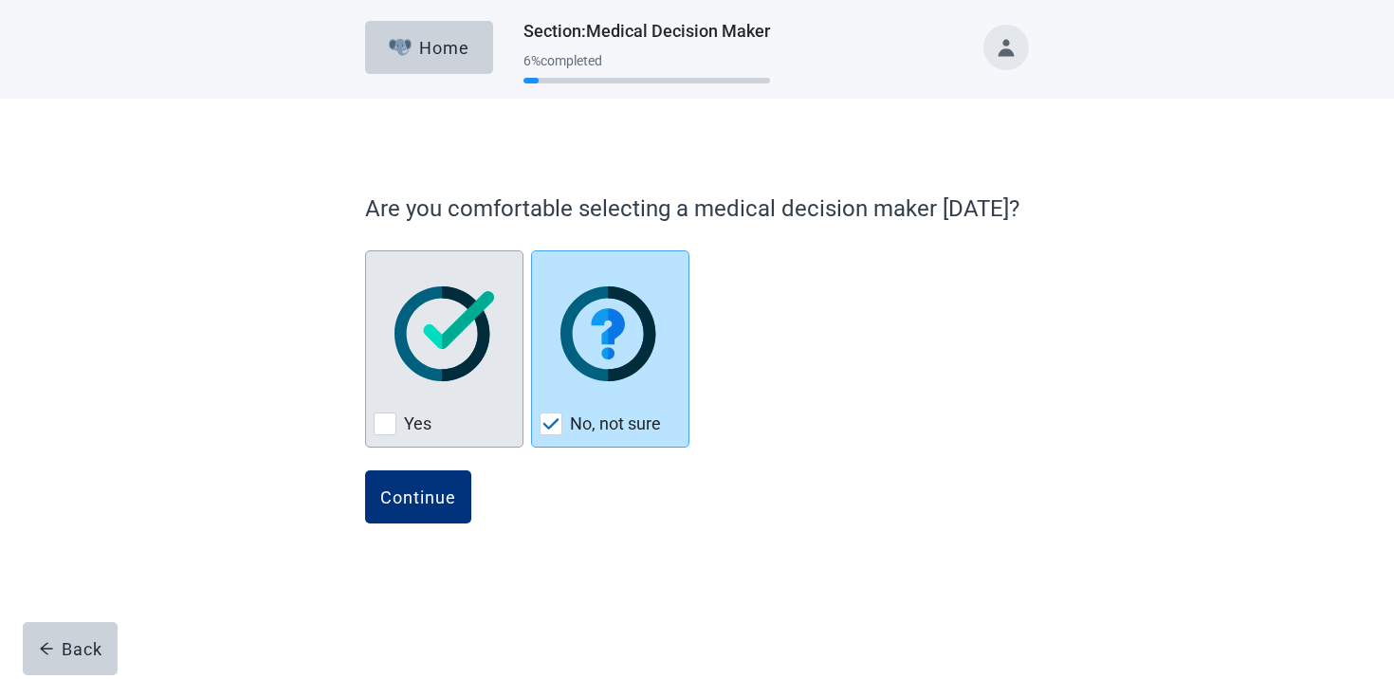
click at [450, 445] on div "Yes" at bounding box center [444, 348] width 158 height 197
click at [366, 251] on input "Yes" at bounding box center [365, 250] width 1 height 1
checkbox input "true"
checkbox input "false"
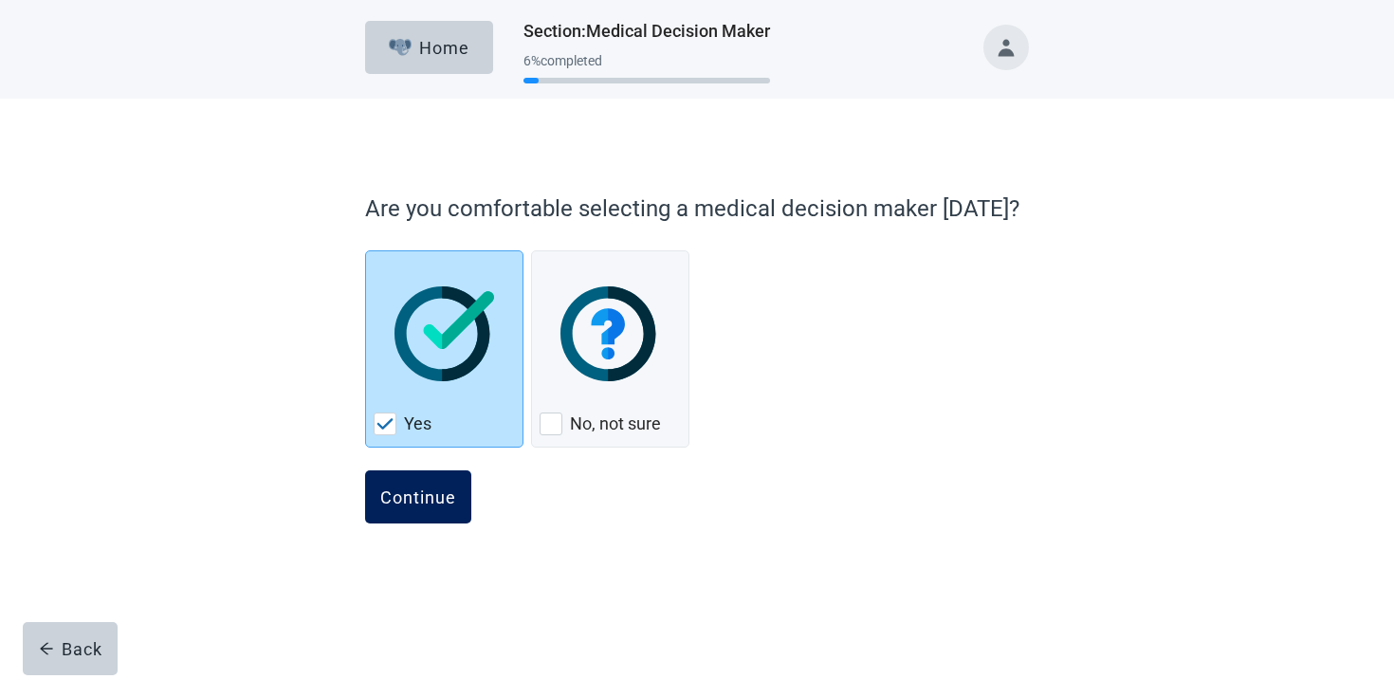
click at [416, 501] on div "Continue" at bounding box center [418, 496] width 76 height 19
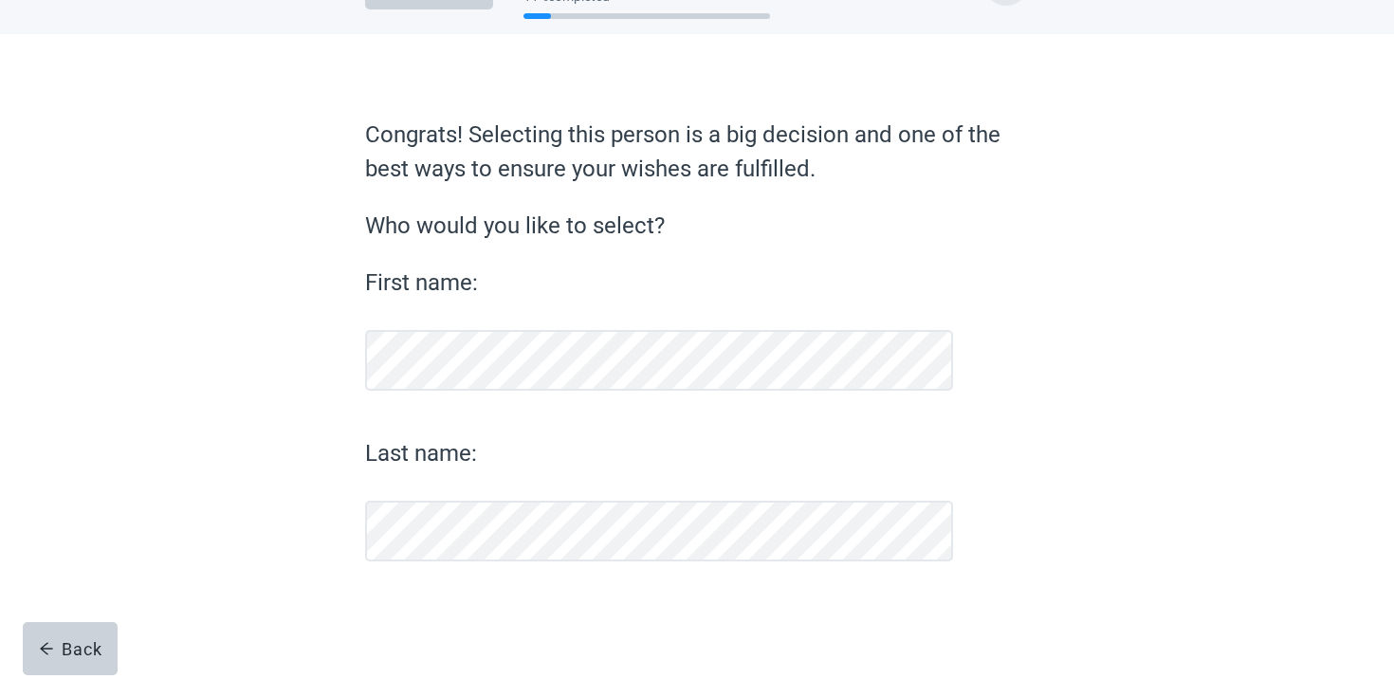
scroll to position [64, 0]
click at [612, 249] on div "Congrats! Selecting this person is a big decision and one of the best ways to e…" at bounding box center [697, 340] width 664 height 444
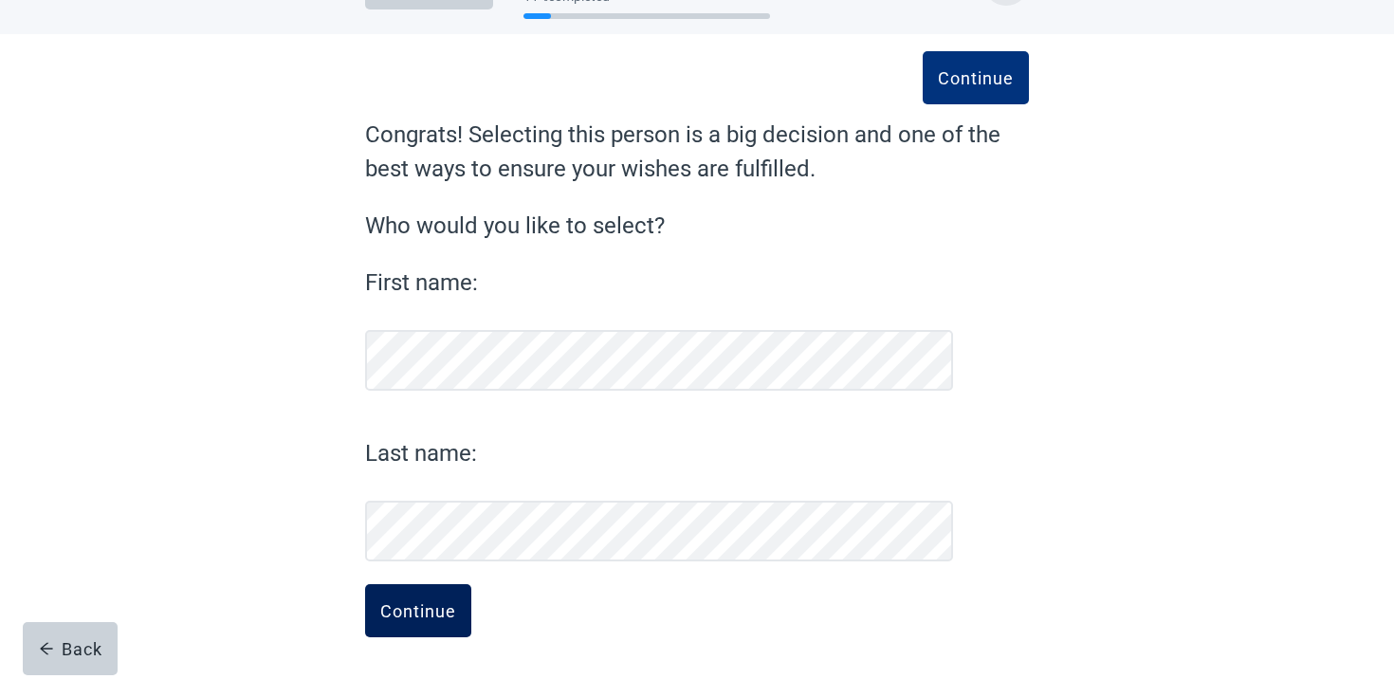
click at [441, 606] on div "Continue" at bounding box center [418, 610] width 76 height 19
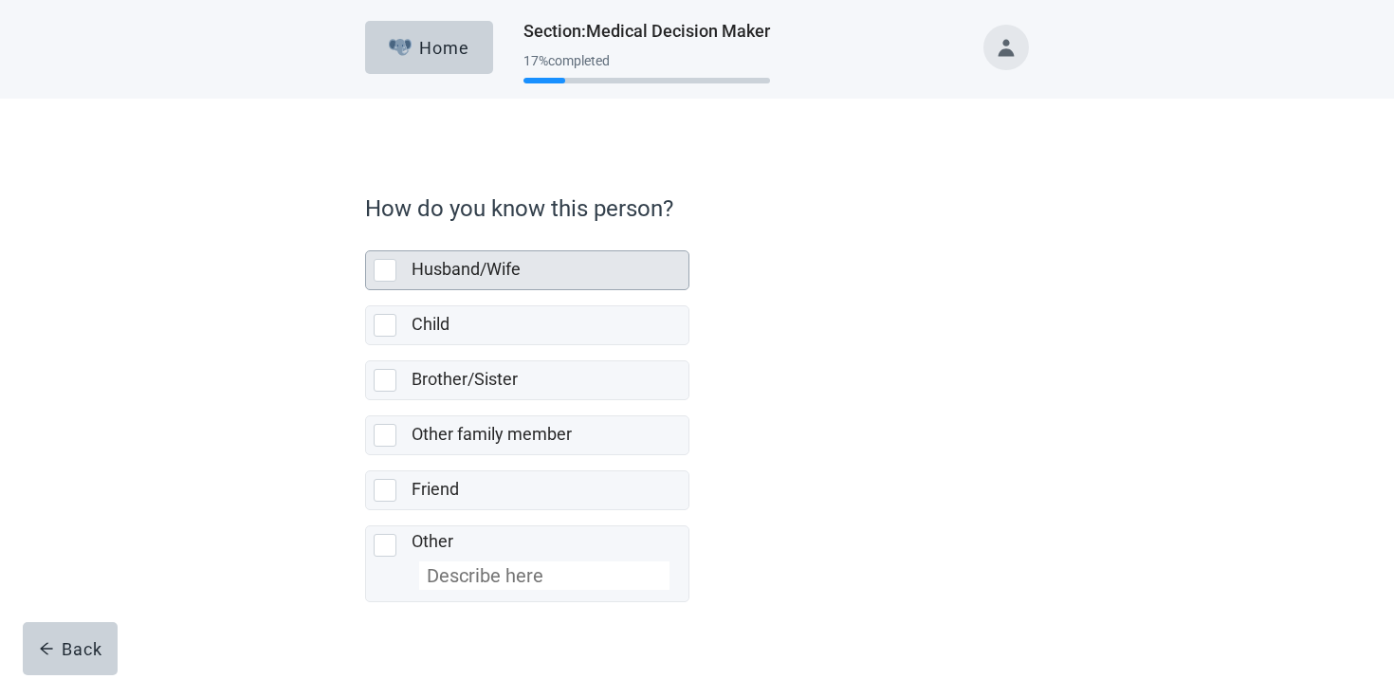
click at [499, 274] on label "Husband/Wife" at bounding box center [466, 269] width 109 height 20
checkbox input "true"
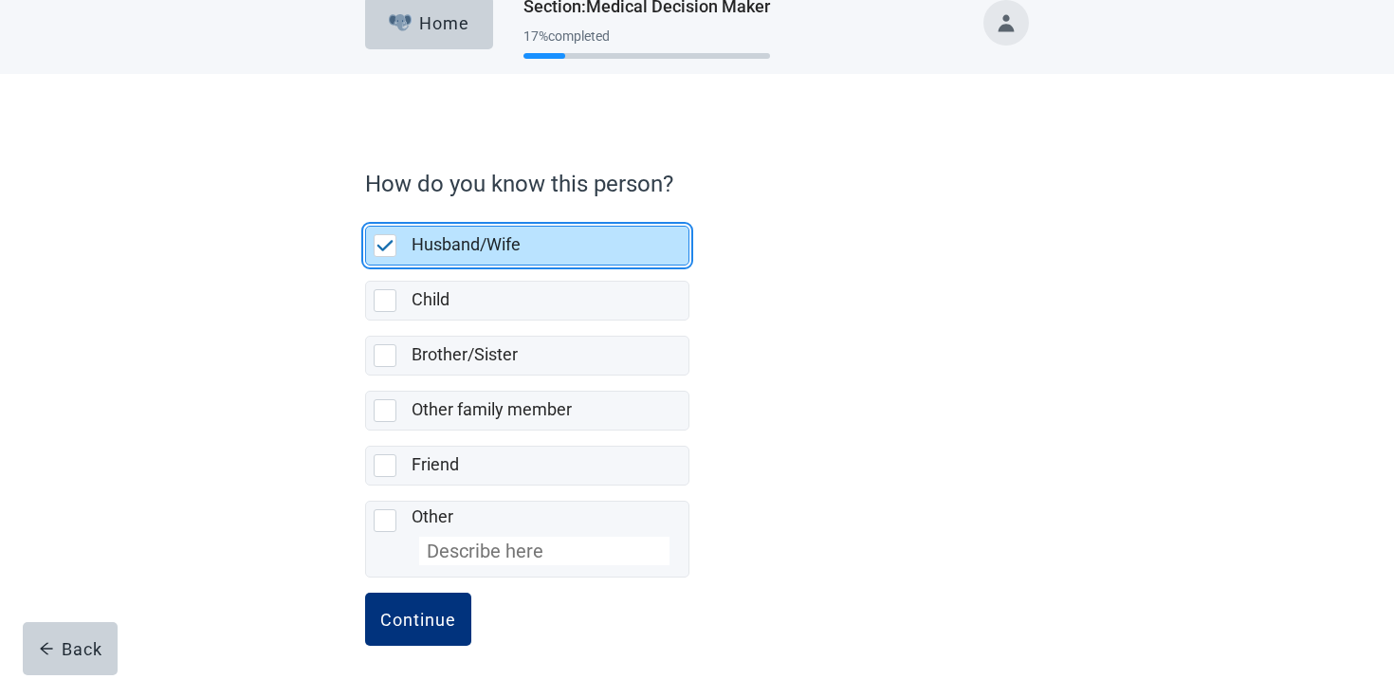
scroll to position [33, 0]
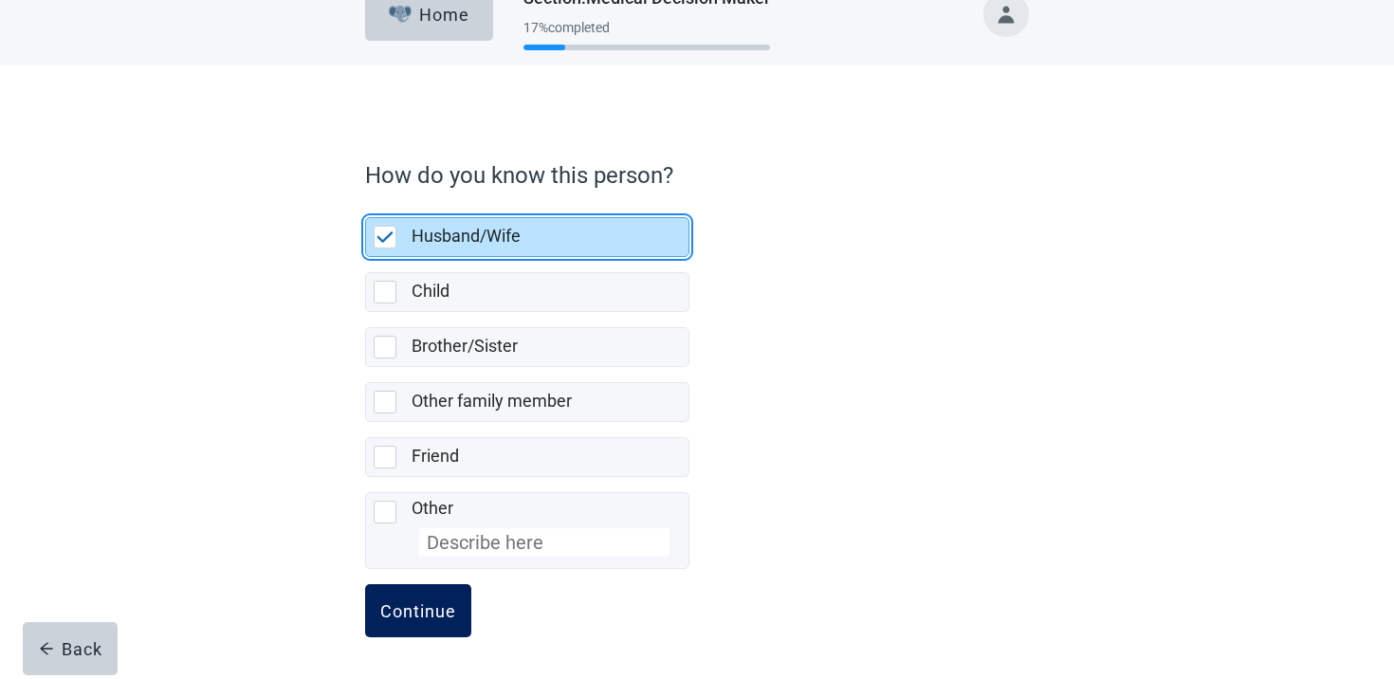
click at [444, 608] on div "Continue" at bounding box center [418, 610] width 76 height 19
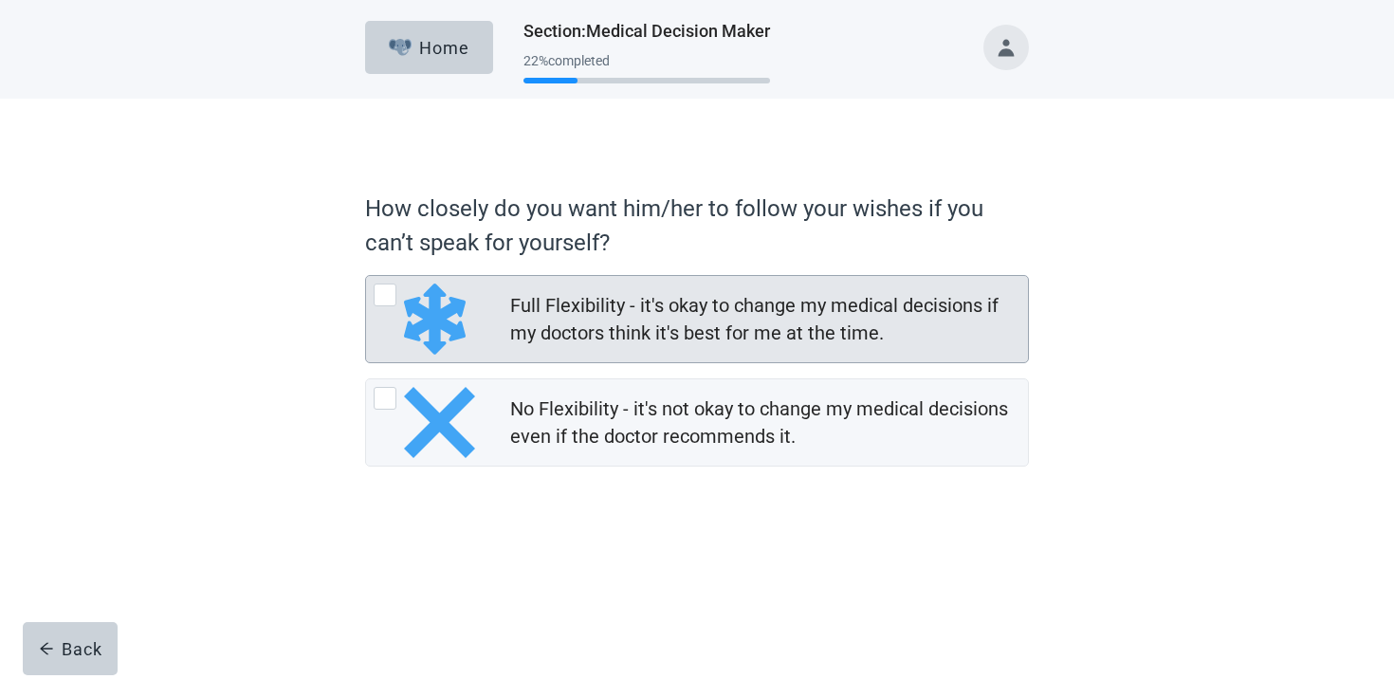
click at [600, 324] on div "Full Flexibility - it's okay to change my medical decisions if my doctors think…" at bounding box center [763, 319] width 506 height 55
click at [366, 276] on input "Full Flexibility - it's okay to change my medical decisions if my doctors think…" at bounding box center [365, 275] width 1 height 1
radio input "true"
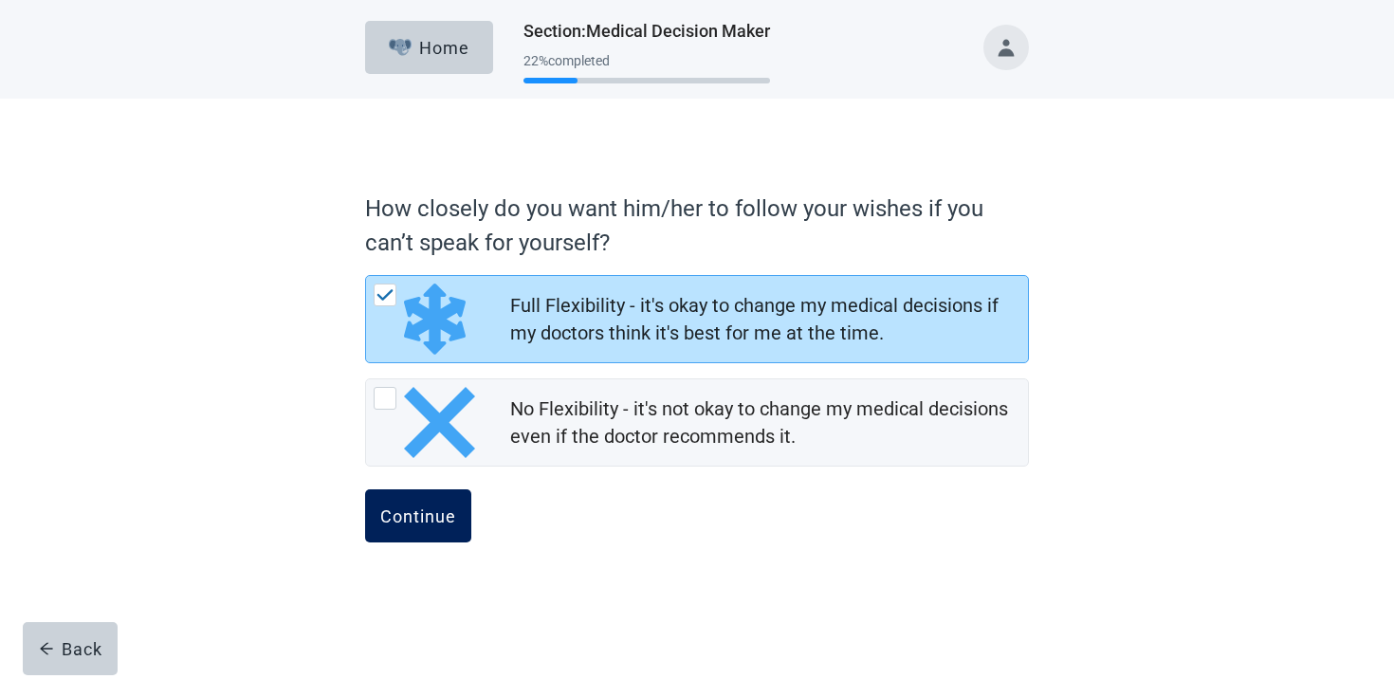
click at [420, 496] on button "Continue" at bounding box center [418, 515] width 106 height 53
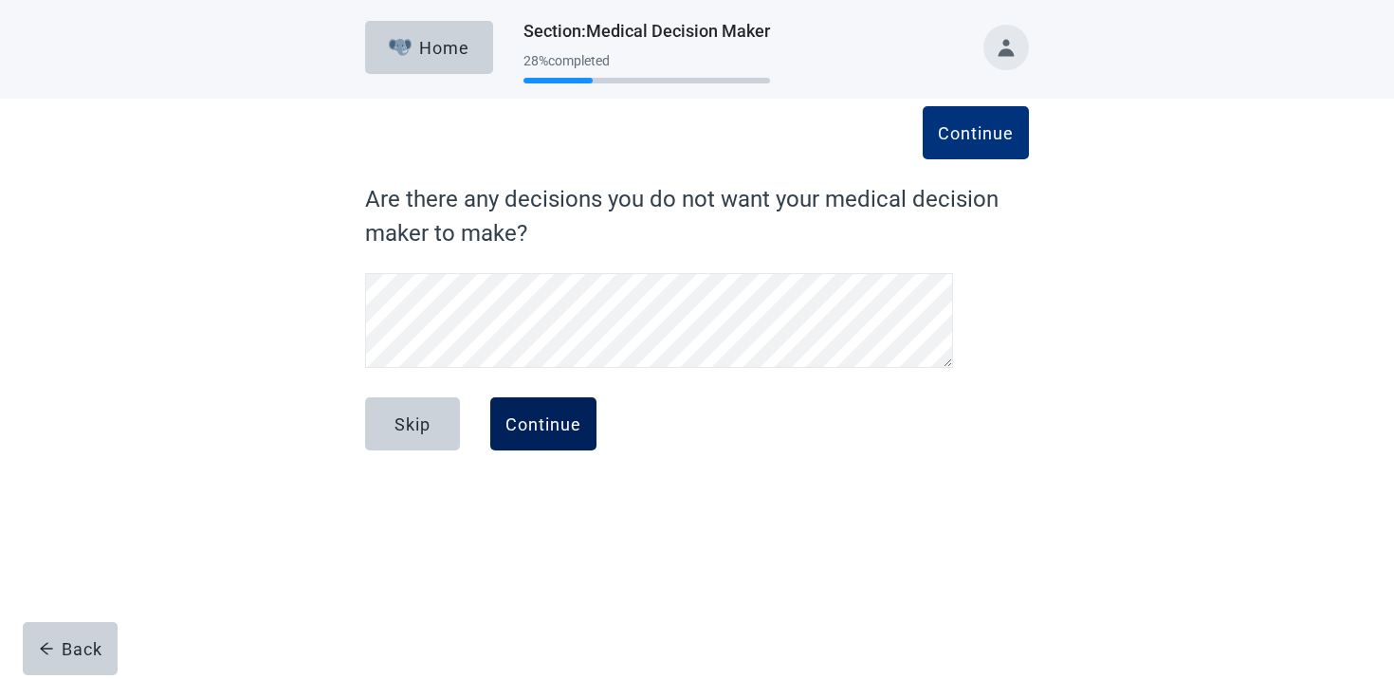
click at [580, 441] on button "Continue" at bounding box center [543, 423] width 106 height 53
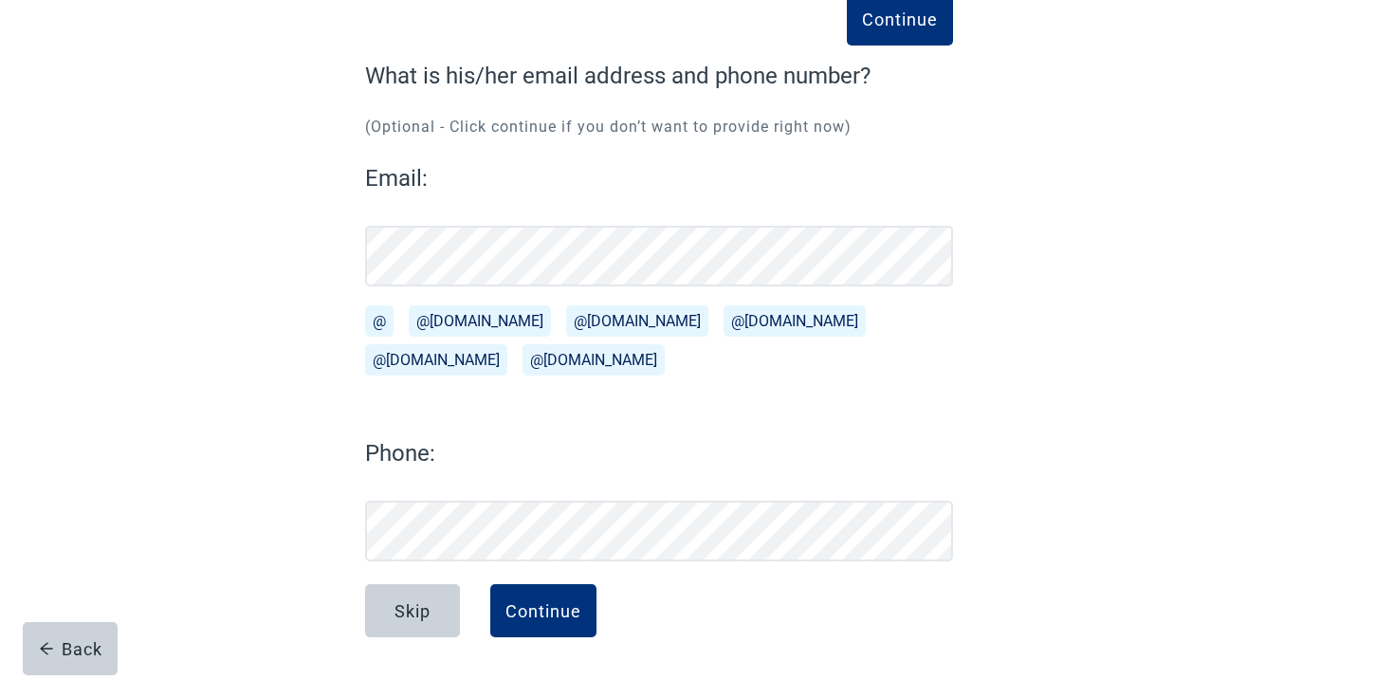
scroll to position [123, 0]
click at [527, 616] on div "Continue" at bounding box center [543, 610] width 76 height 19
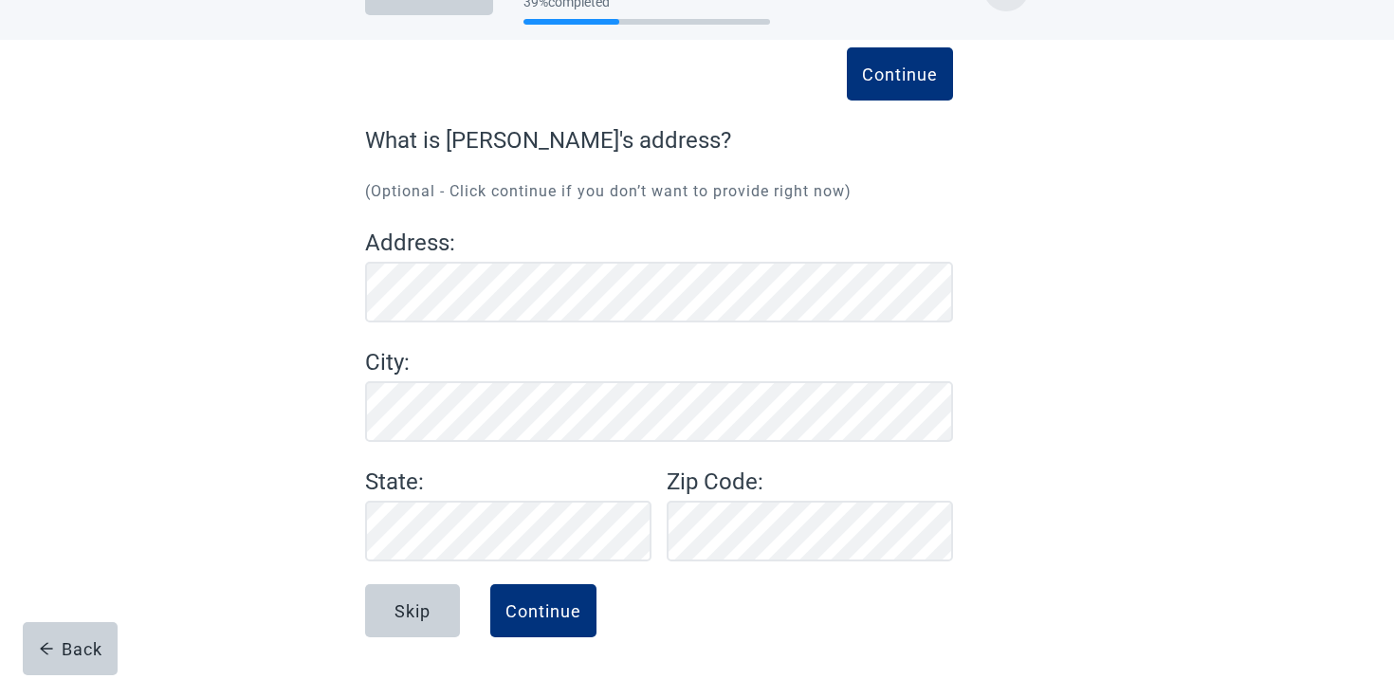
scroll to position [59, 0]
click at [523, 601] on div "Continue" at bounding box center [543, 610] width 76 height 19
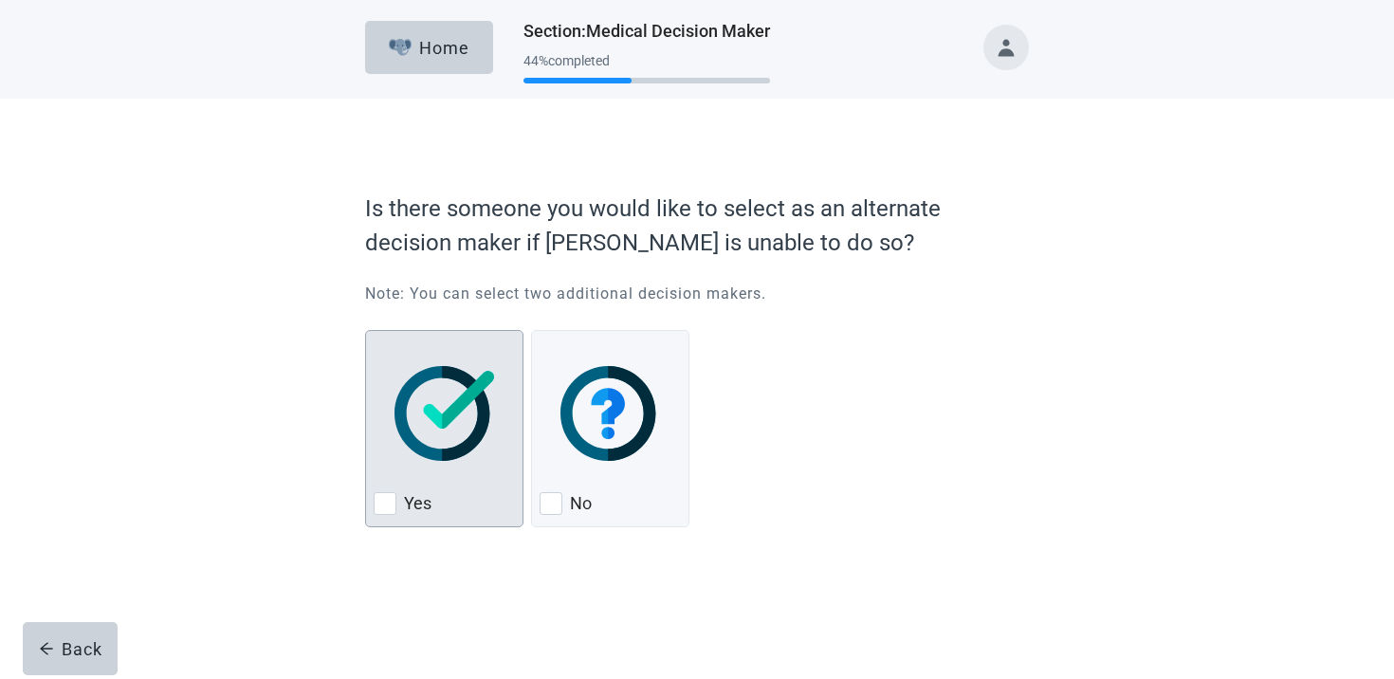
click at [446, 395] on img "Yes, checkbox, not checked" at bounding box center [445, 413] width 100 height 95
click at [366, 331] on input "Yes" at bounding box center [365, 330] width 1 height 1
checkbox input "true"
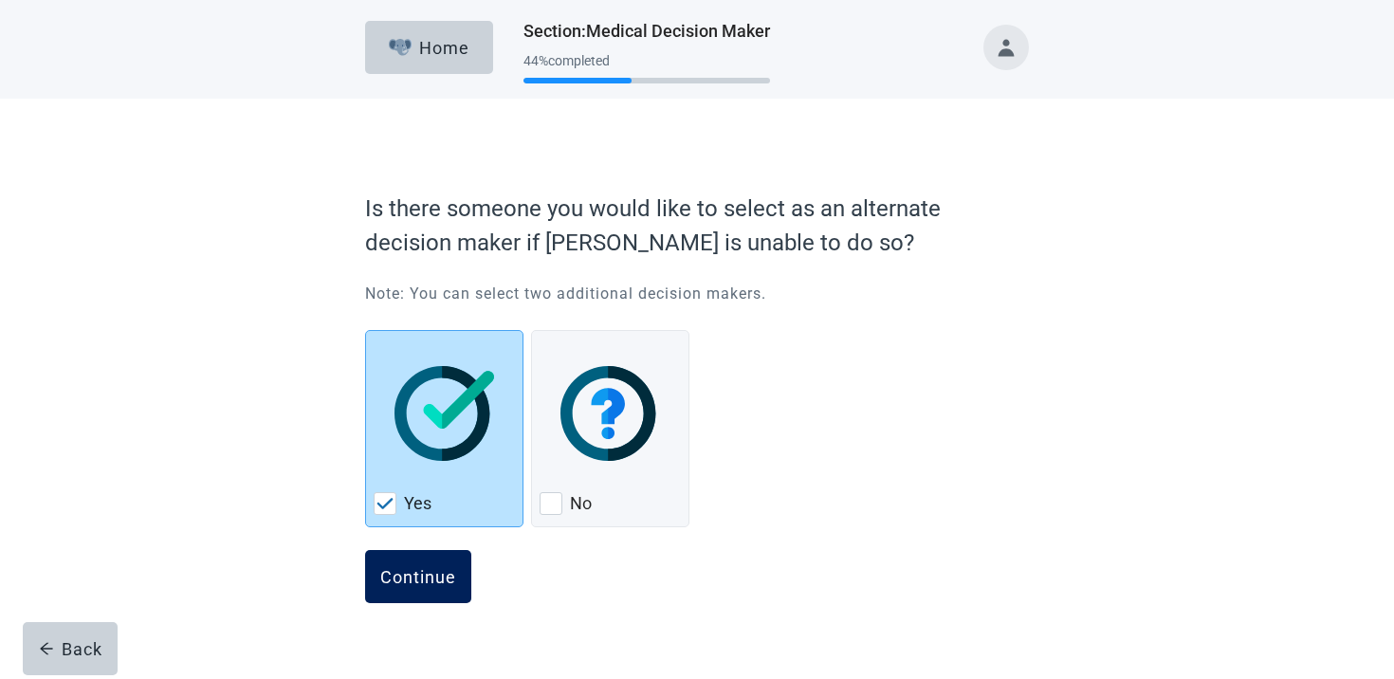
click at [423, 583] on div "Continue" at bounding box center [418, 576] width 76 height 19
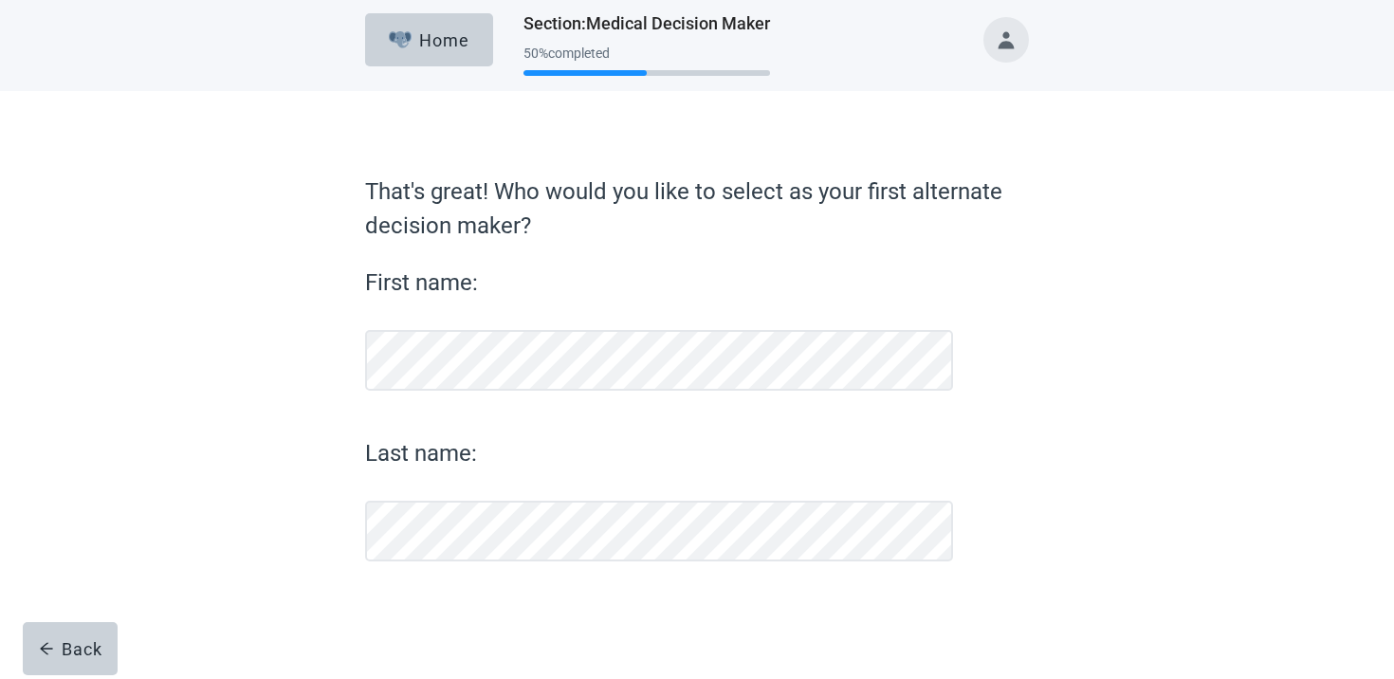
scroll to position [8, 0]
click at [72, 637] on button "Back" at bounding box center [70, 648] width 95 height 53
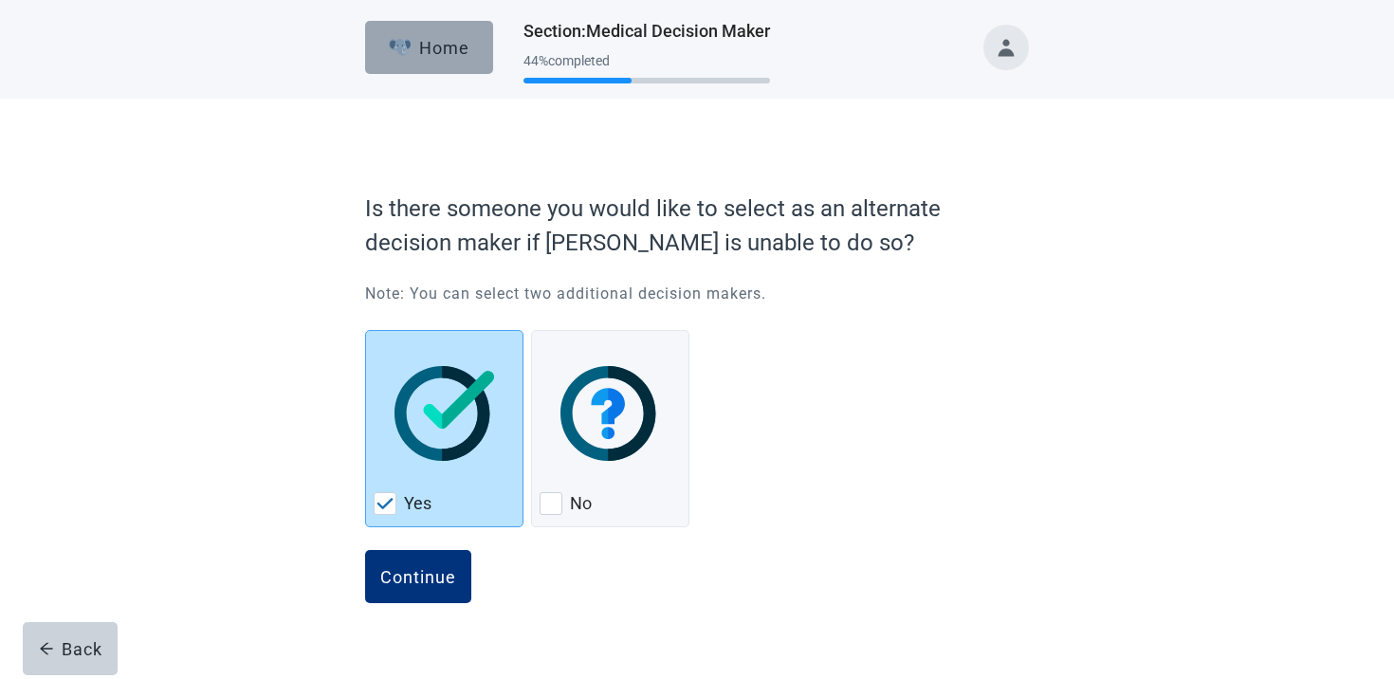
click at [419, 26] on button "Home" at bounding box center [429, 47] width 128 height 53
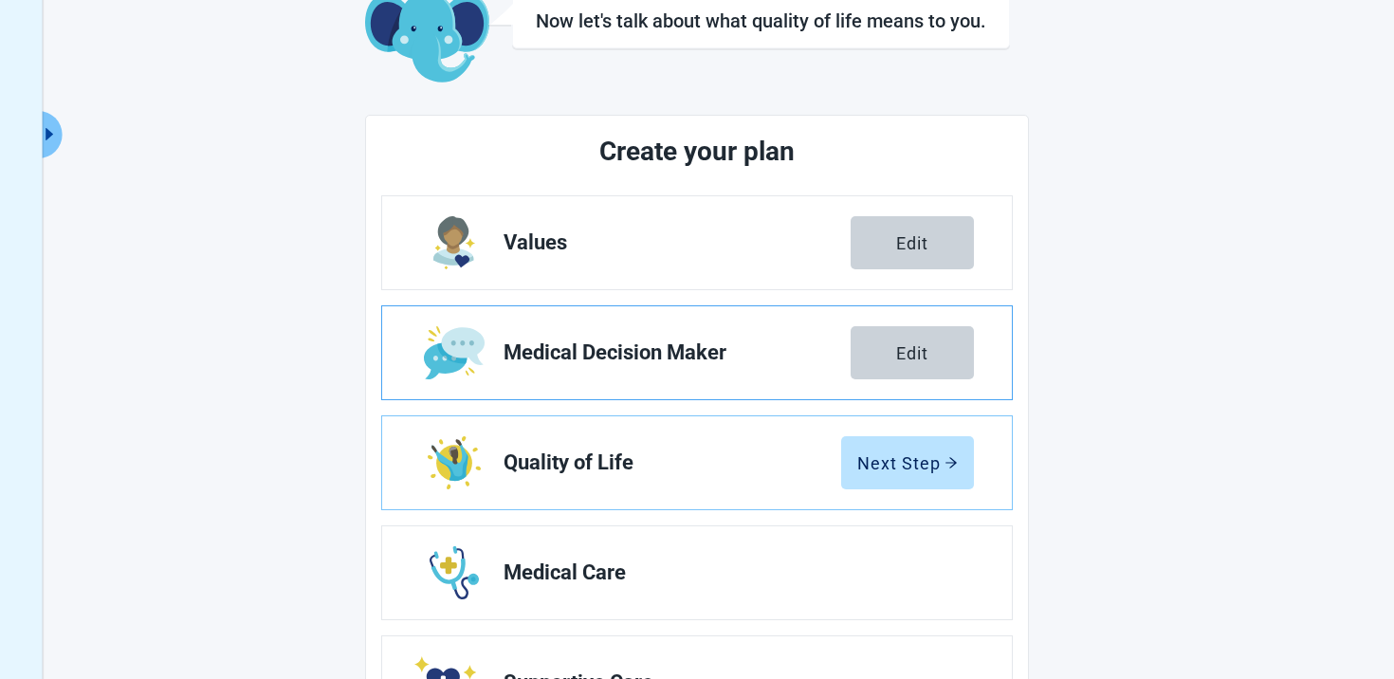
scroll to position [301, 0]
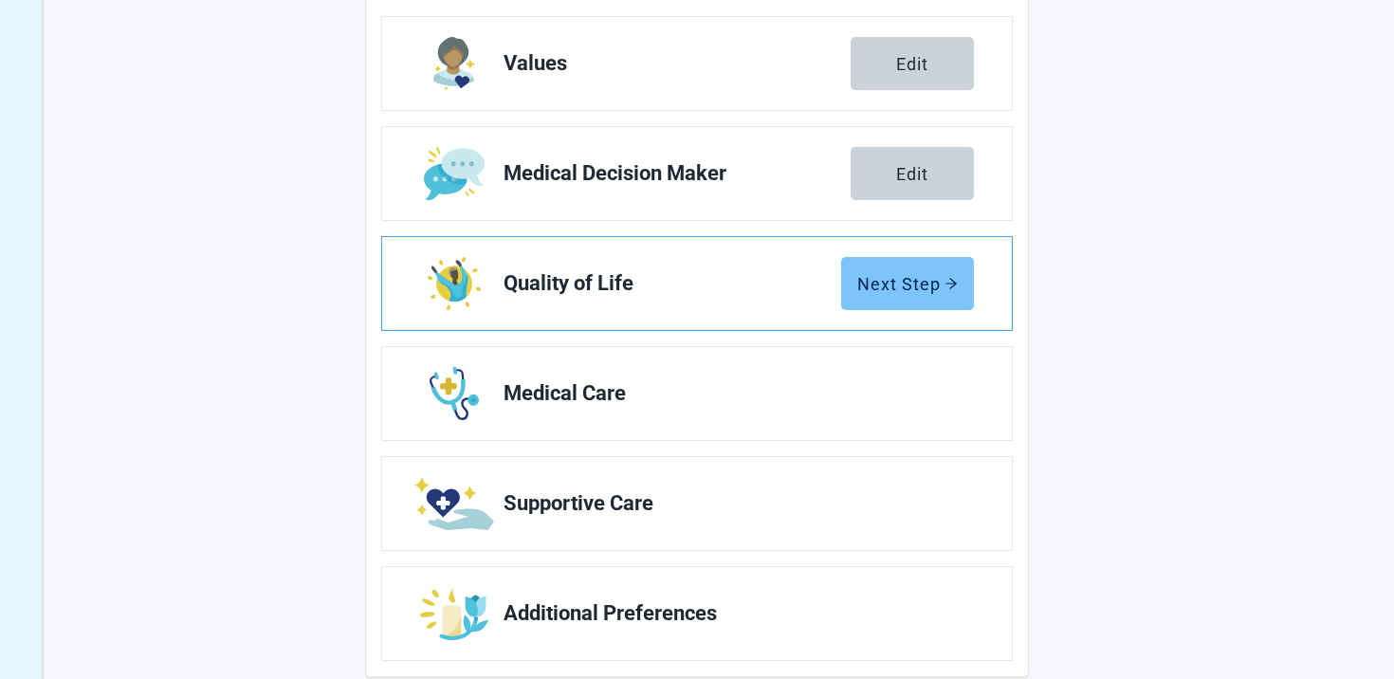
click at [937, 266] on button "Next Step" at bounding box center [907, 283] width 133 height 53
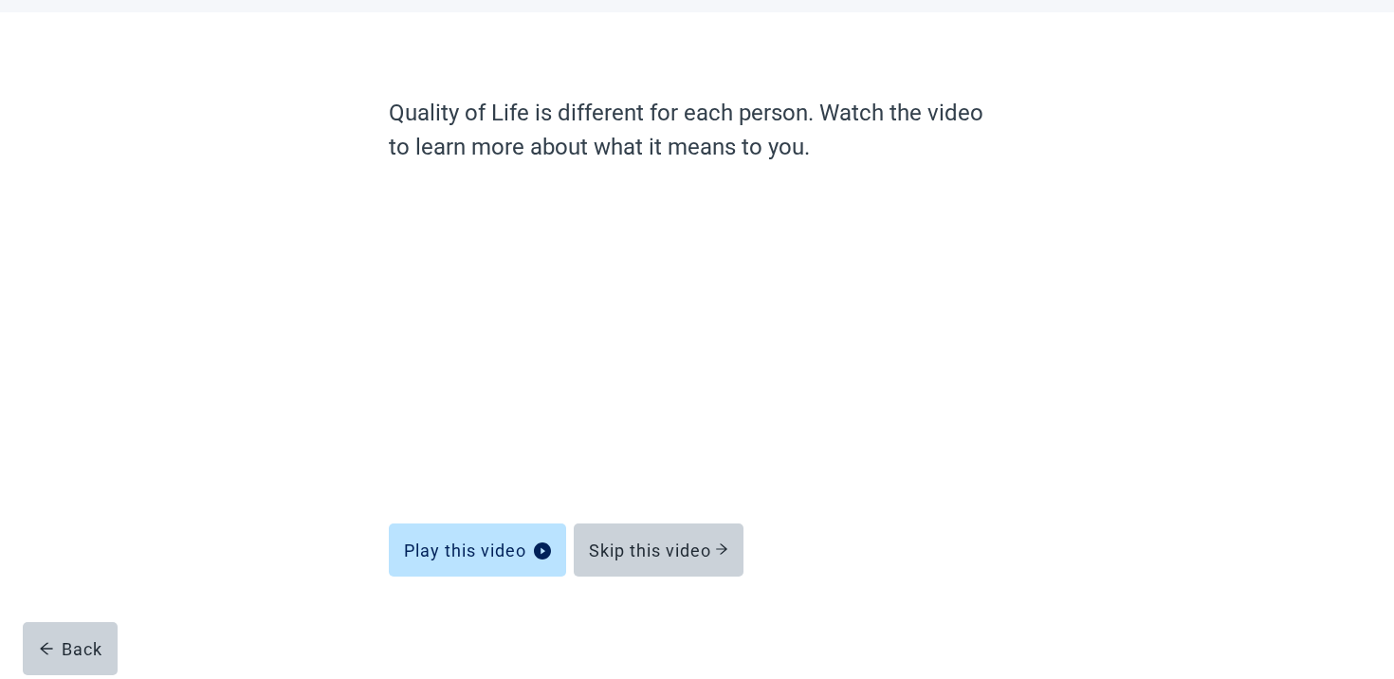
scroll to position [86, 0]
click at [88, 629] on button "Back" at bounding box center [70, 648] width 95 height 53
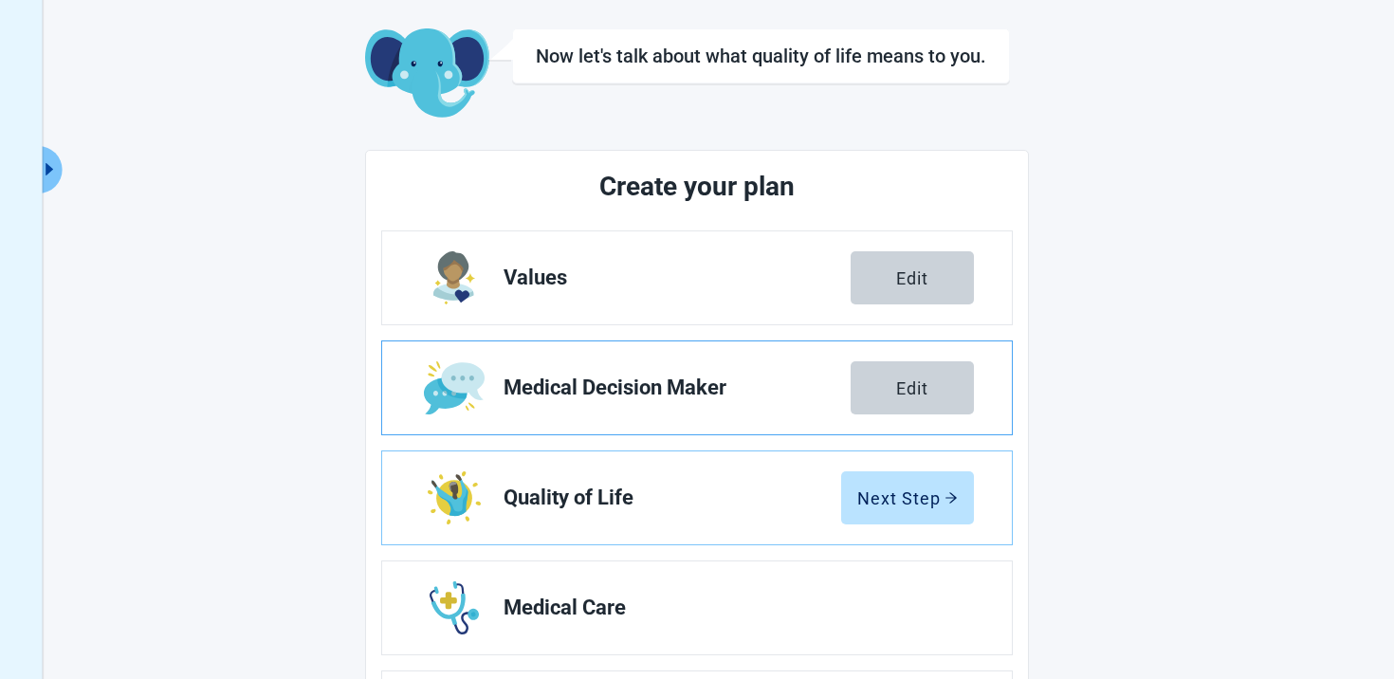
click at [928, 431] on link "Medical Decision Maker Edit" at bounding box center [697, 387] width 630 height 93
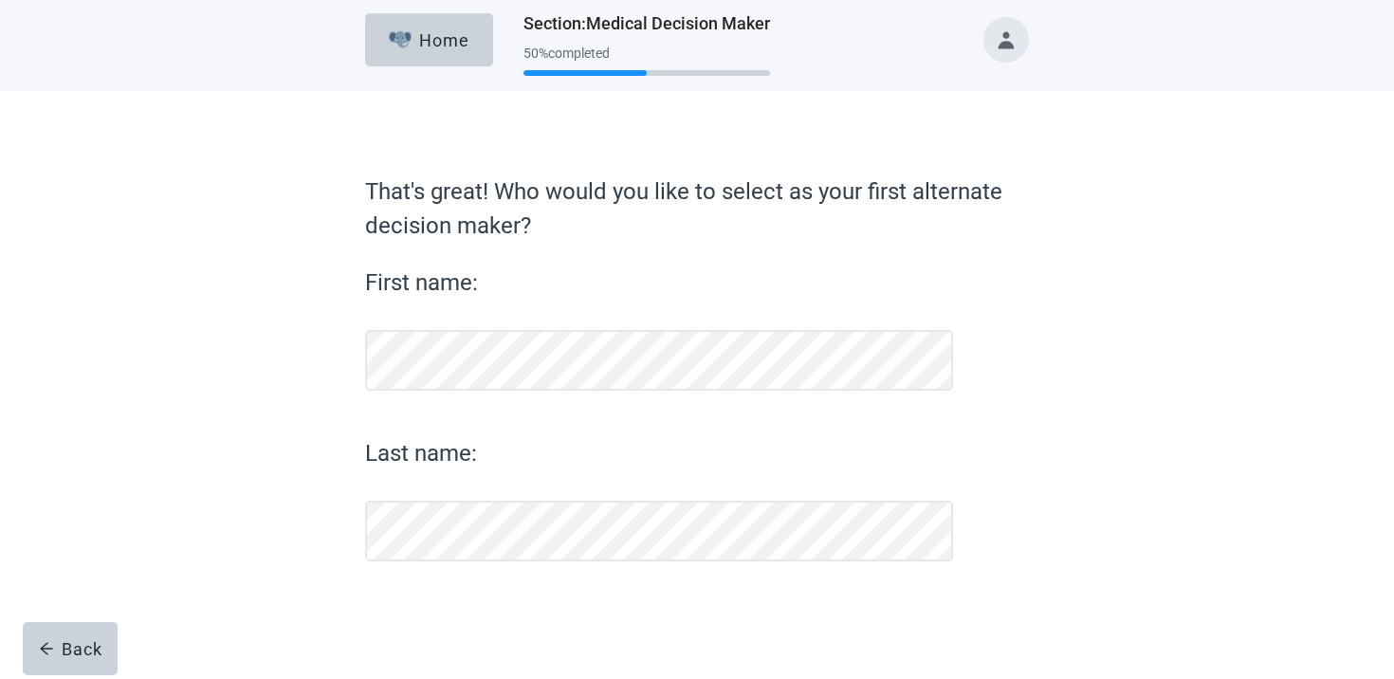
scroll to position [8, 0]
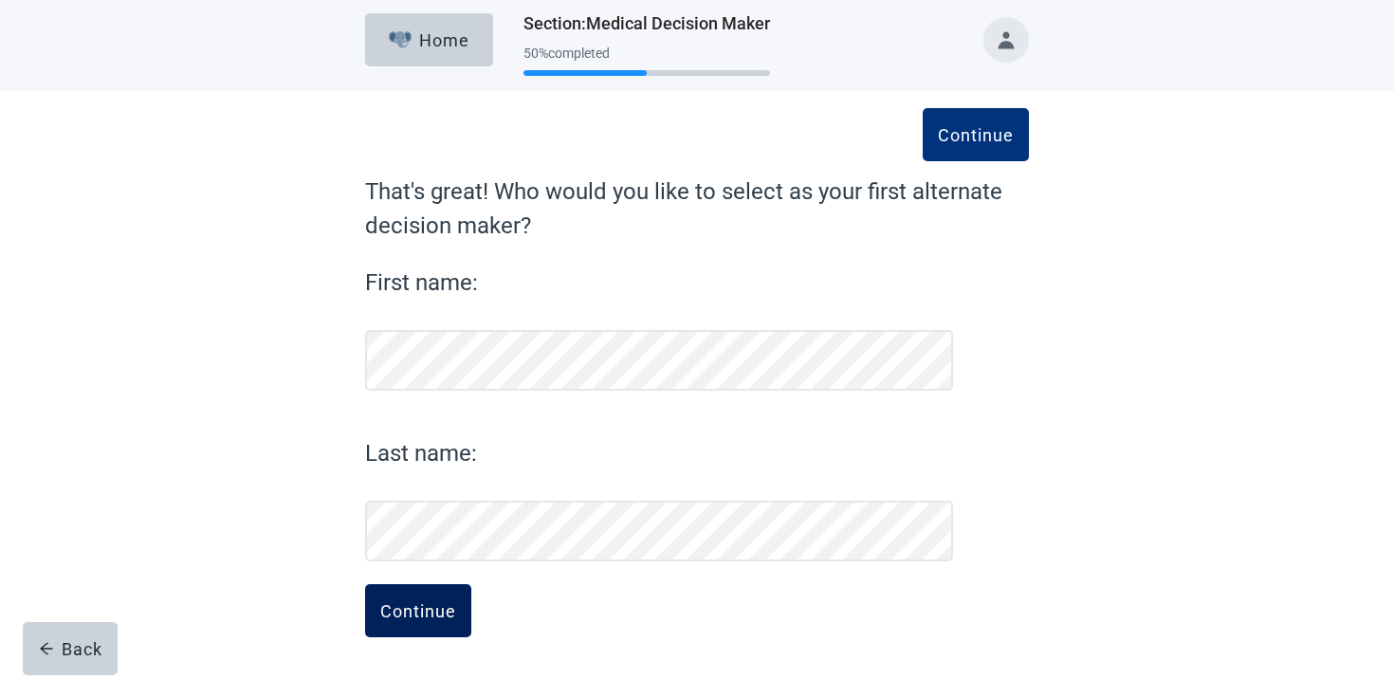
click at [423, 617] on div "Continue" at bounding box center [418, 610] width 76 height 19
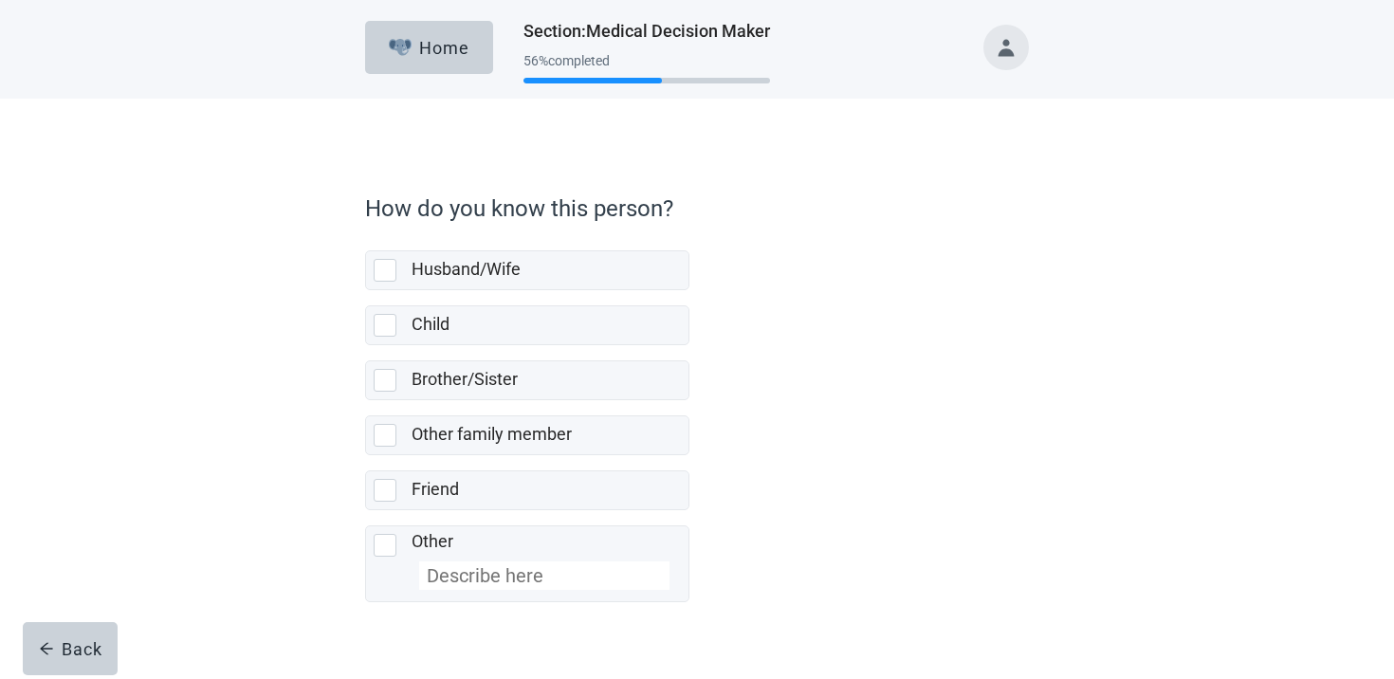
click at [526, 350] on label "Brother/Sister" at bounding box center [527, 372] width 324 height 55
click at [366, 346] on input "Brother/Sister" at bounding box center [365, 345] width 1 height 1
click at [514, 368] on div "Brother/Sister" at bounding box center [545, 380] width 266 height 24
click at [366, 346] on input "Brother/Sister" at bounding box center [365, 345] width 1 height 1
checkbox input "true"
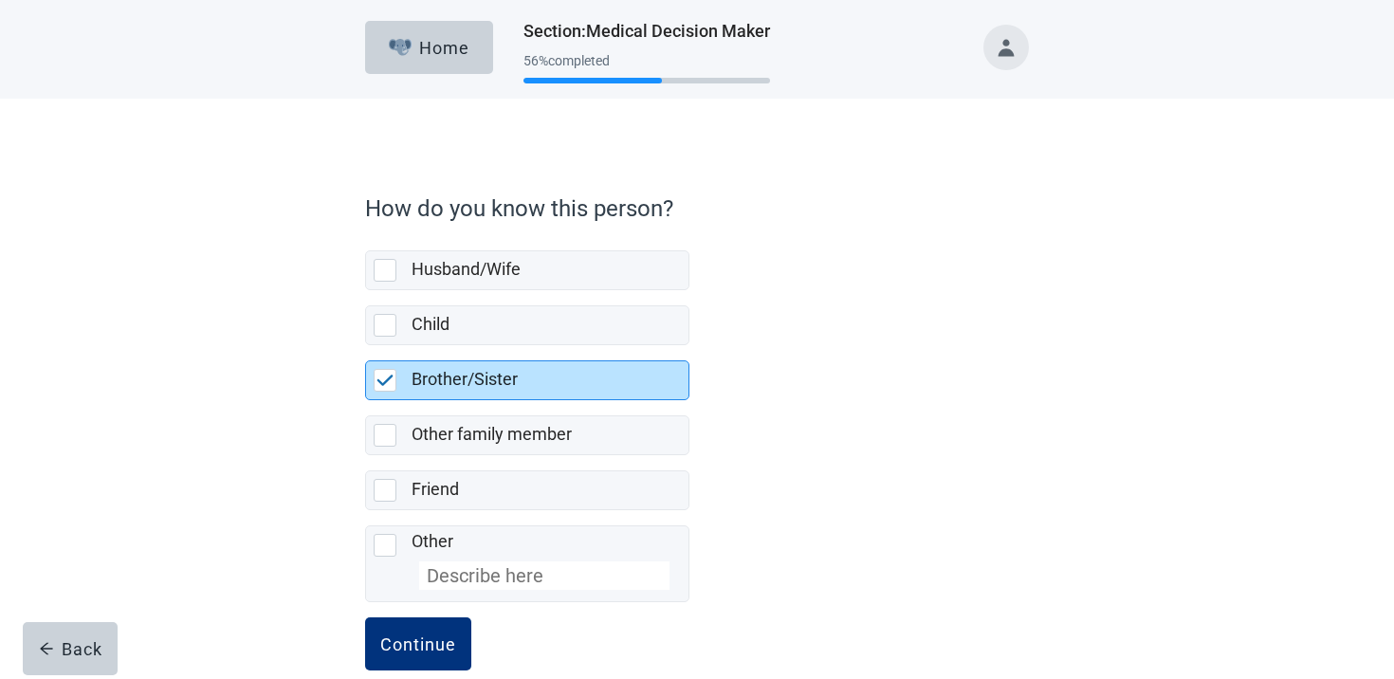
scroll to position [33, 0]
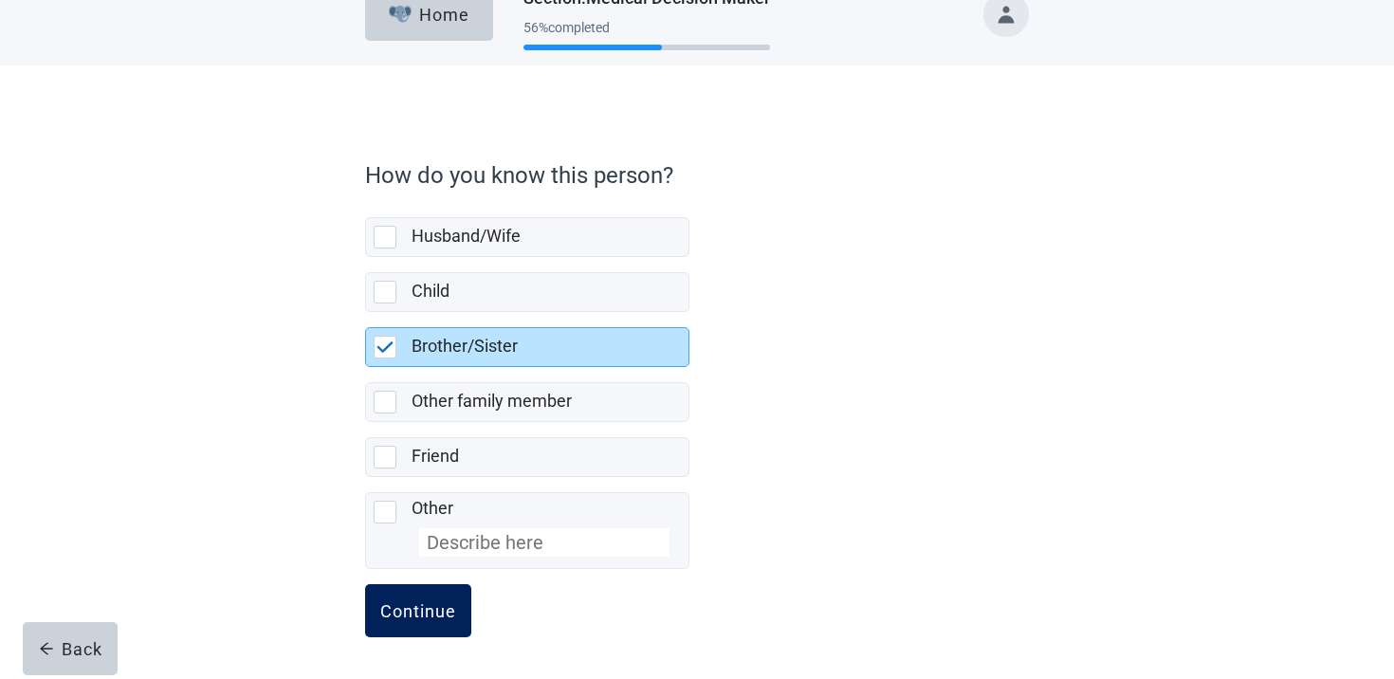
click at [447, 628] on button "Continue" at bounding box center [418, 610] width 106 height 53
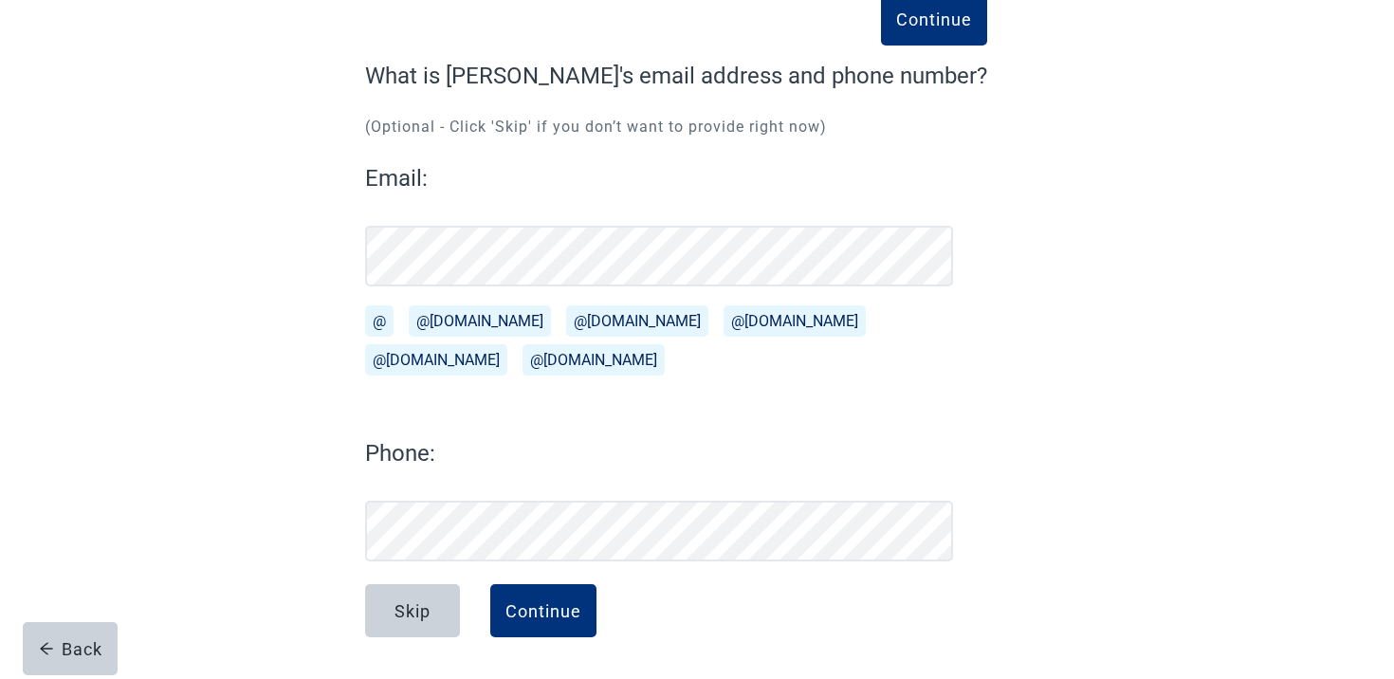
scroll to position [123, 0]
click at [556, 618] on div "Continue" at bounding box center [543, 610] width 76 height 19
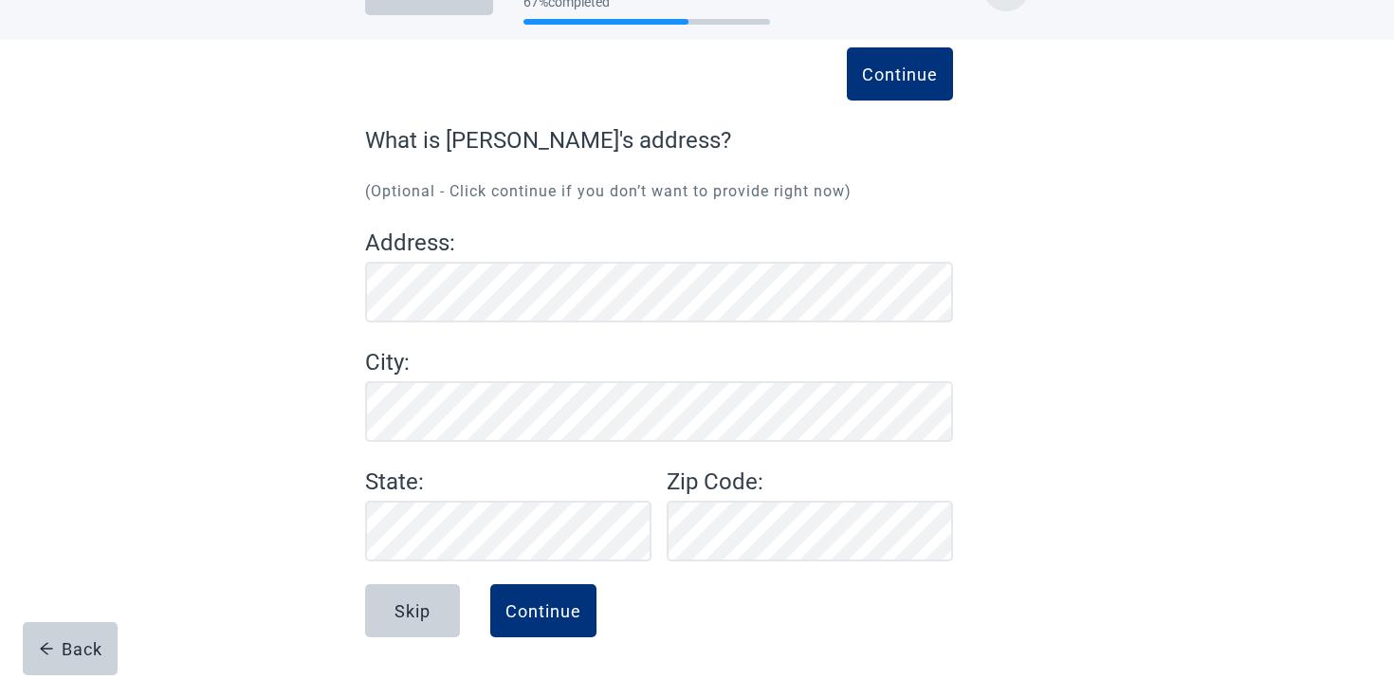
scroll to position [59, 0]
click at [547, 601] on div "Continue" at bounding box center [543, 610] width 76 height 19
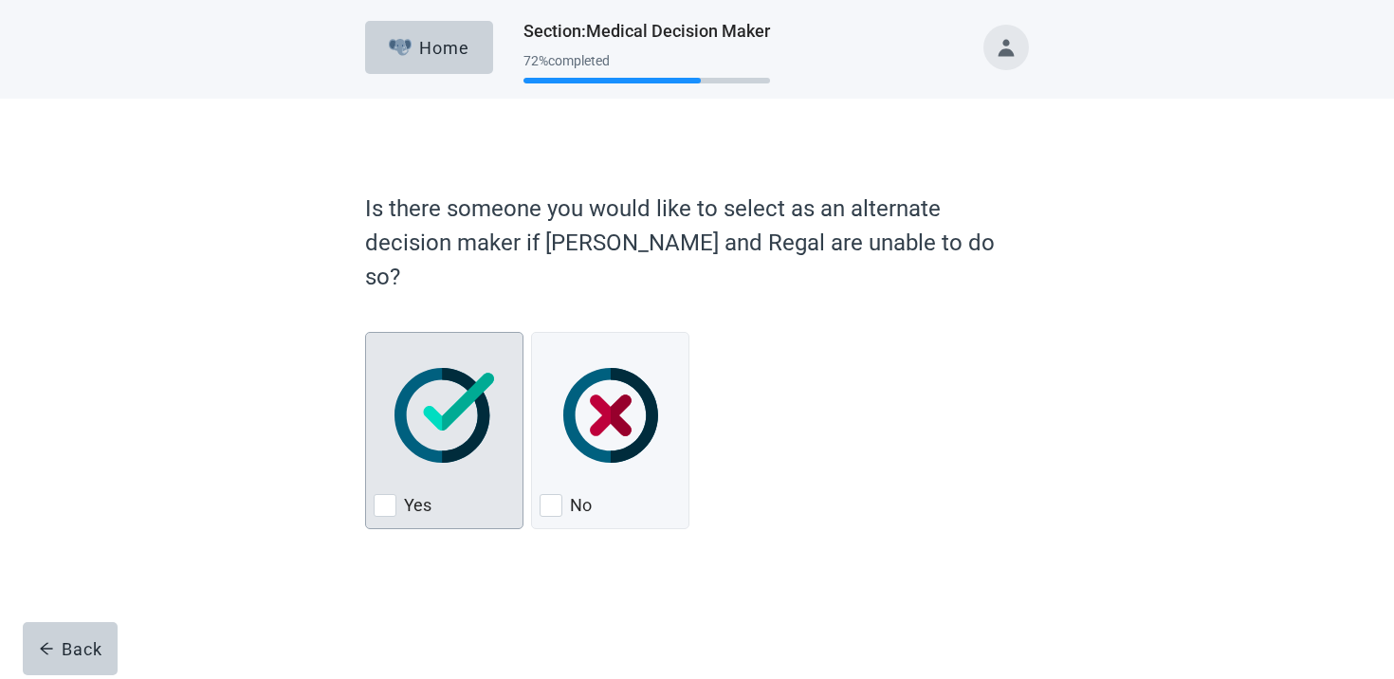
click at [424, 398] on img "Yes, checkbox, not checked" at bounding box center [445, 415] width 100 height 95
click at [366, 333] on input "Yes" at bounding box center [365, 332] width 1 height 1
checkbox input "true"
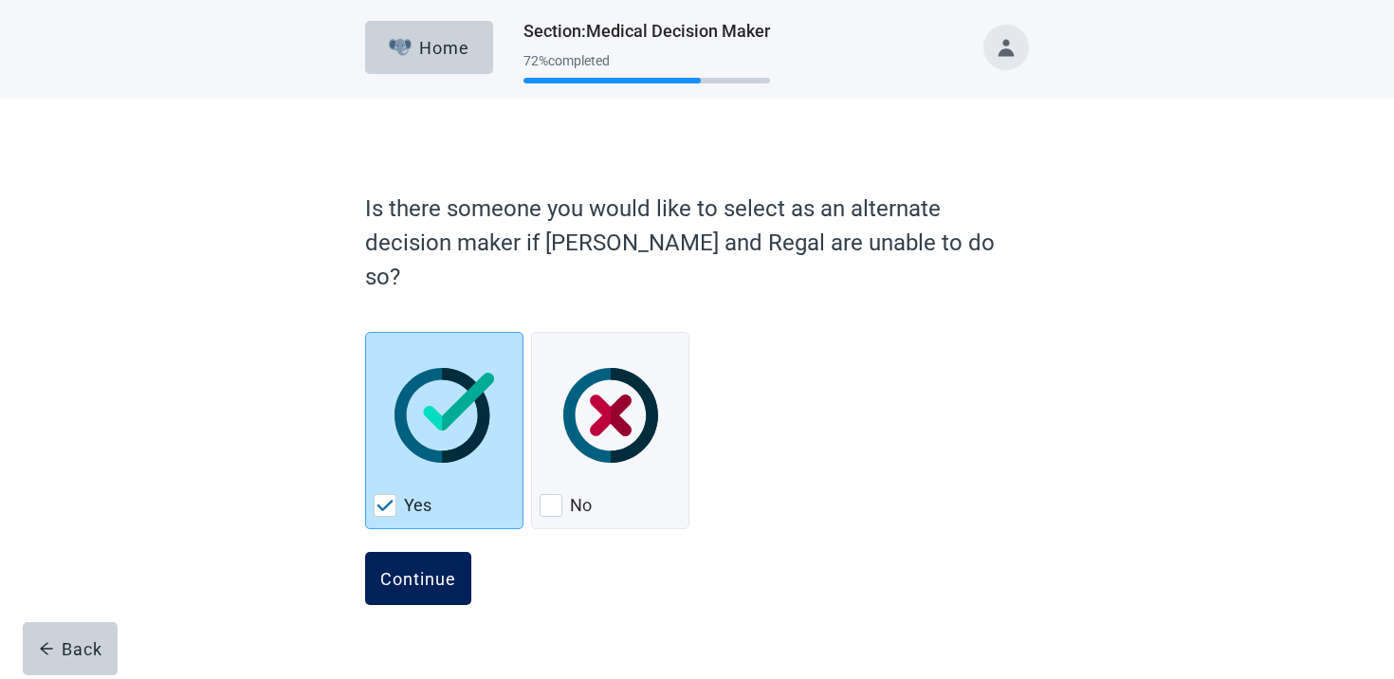
click at [408, 552] on button "Continue" at bounding box center [418, 578] width 106 height 53
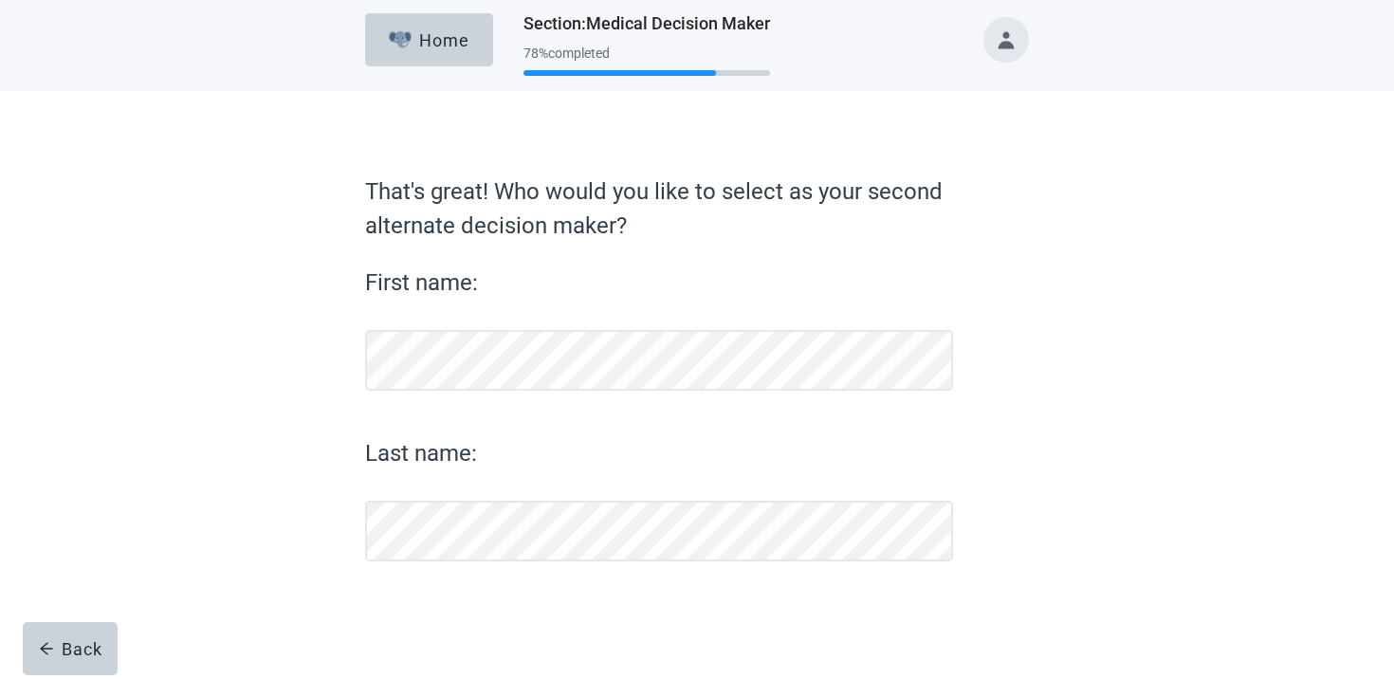
scroll to position [8, 0]
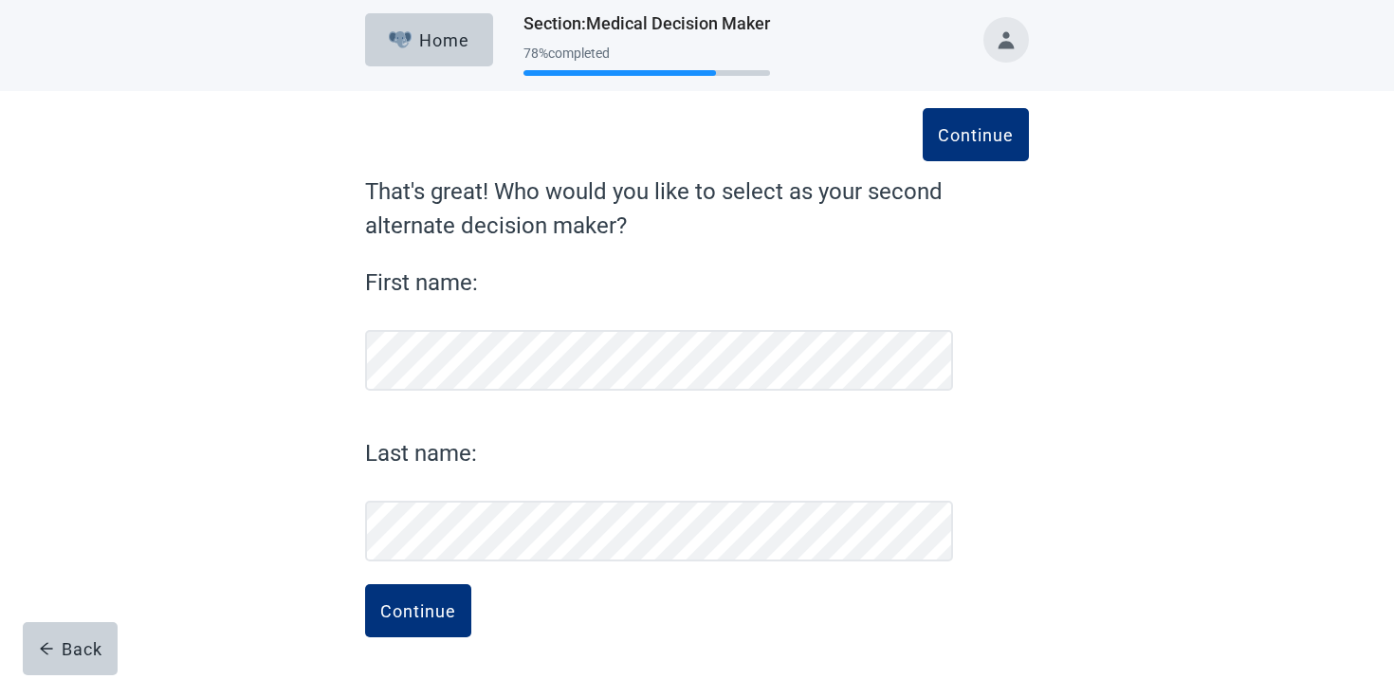
click at [365, 584] on button "Continue" at bounding box center [418, 610] width 106 height 53
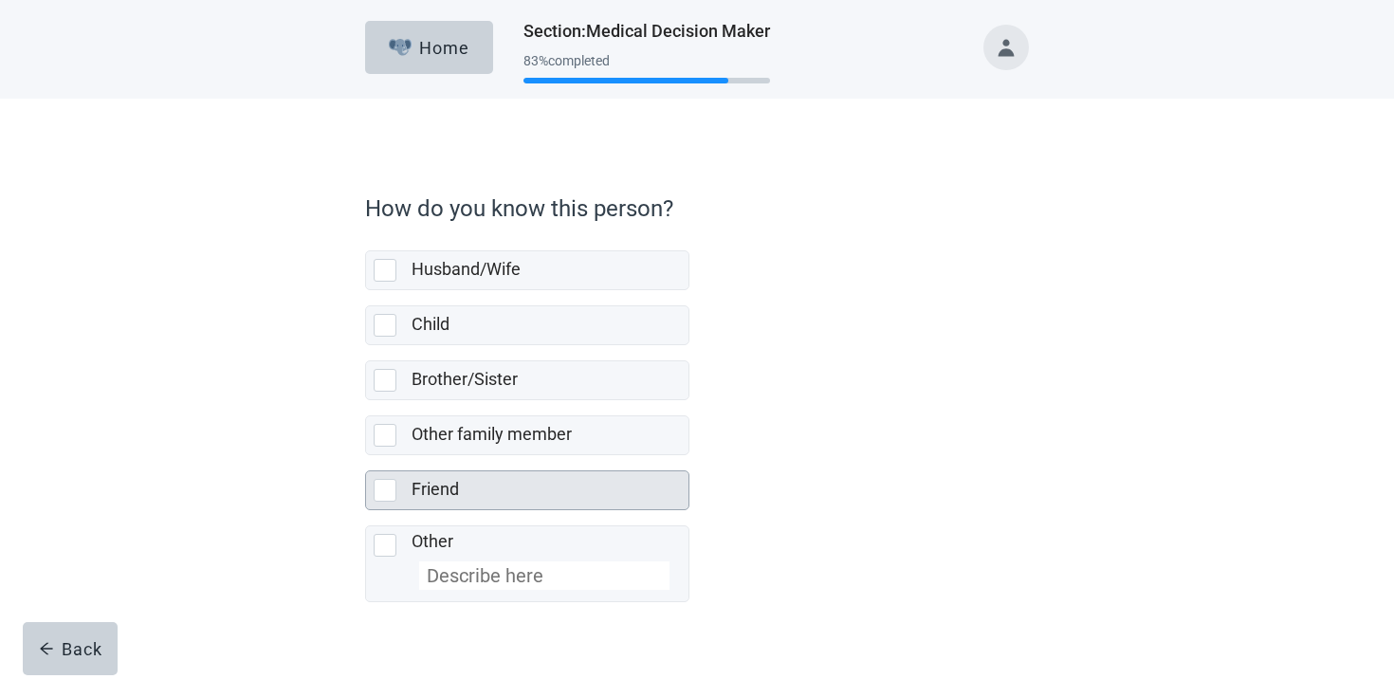
click at [521, 497] on div "Friend" at bounding box center [545, 490] width 266 height 24
click at [366, 456] on input "Friend" at bounding box center [365, 455] width 1 height 1
checkbox input "true"
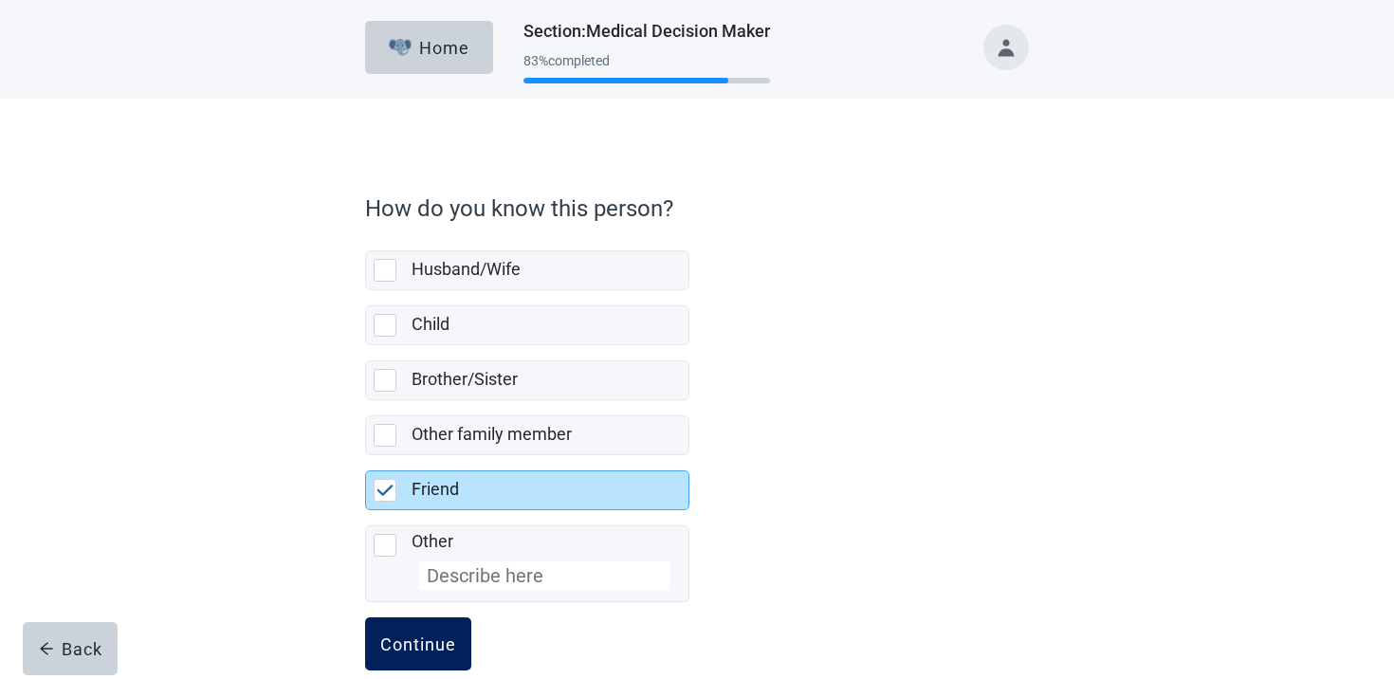
click at [449, 619] on button "Continue" at bounding box center [418, 643] width 106 height 53
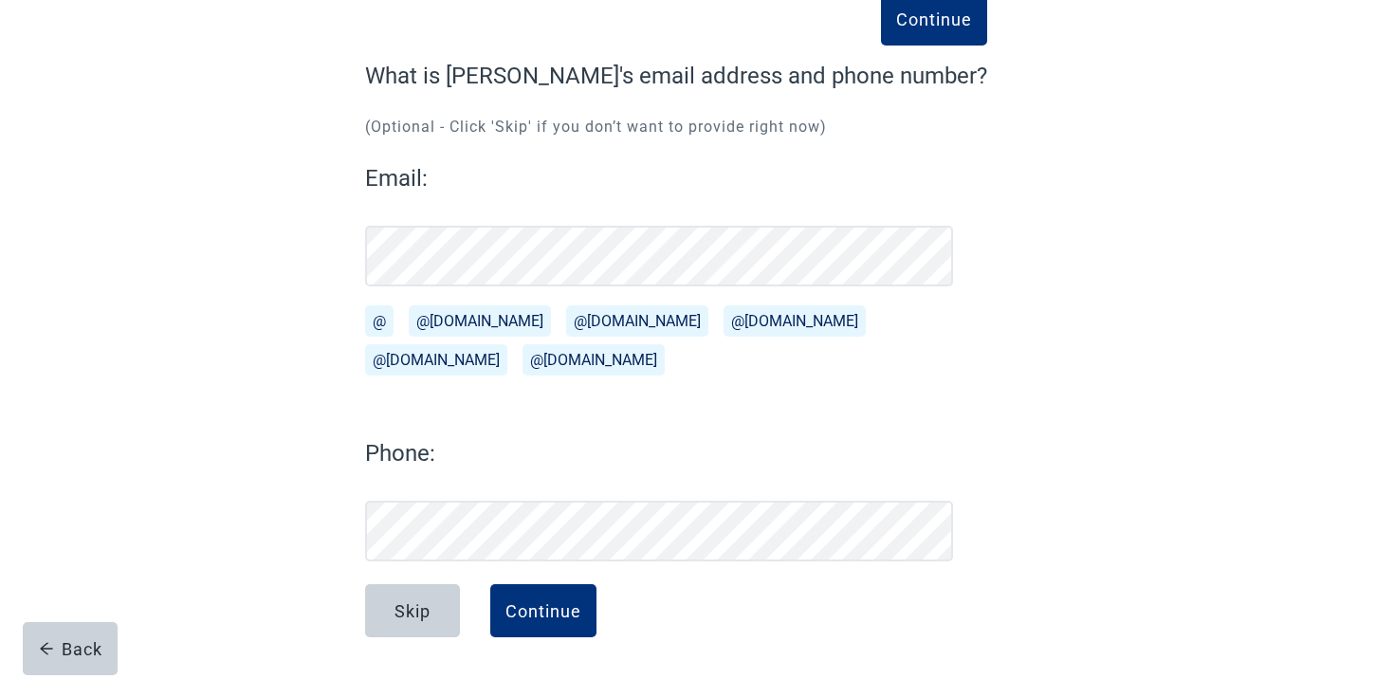
scroll to position [123, 0]
click at [881, 31] on button "Continue" at bounding box center [934, 18] width 106 height 53
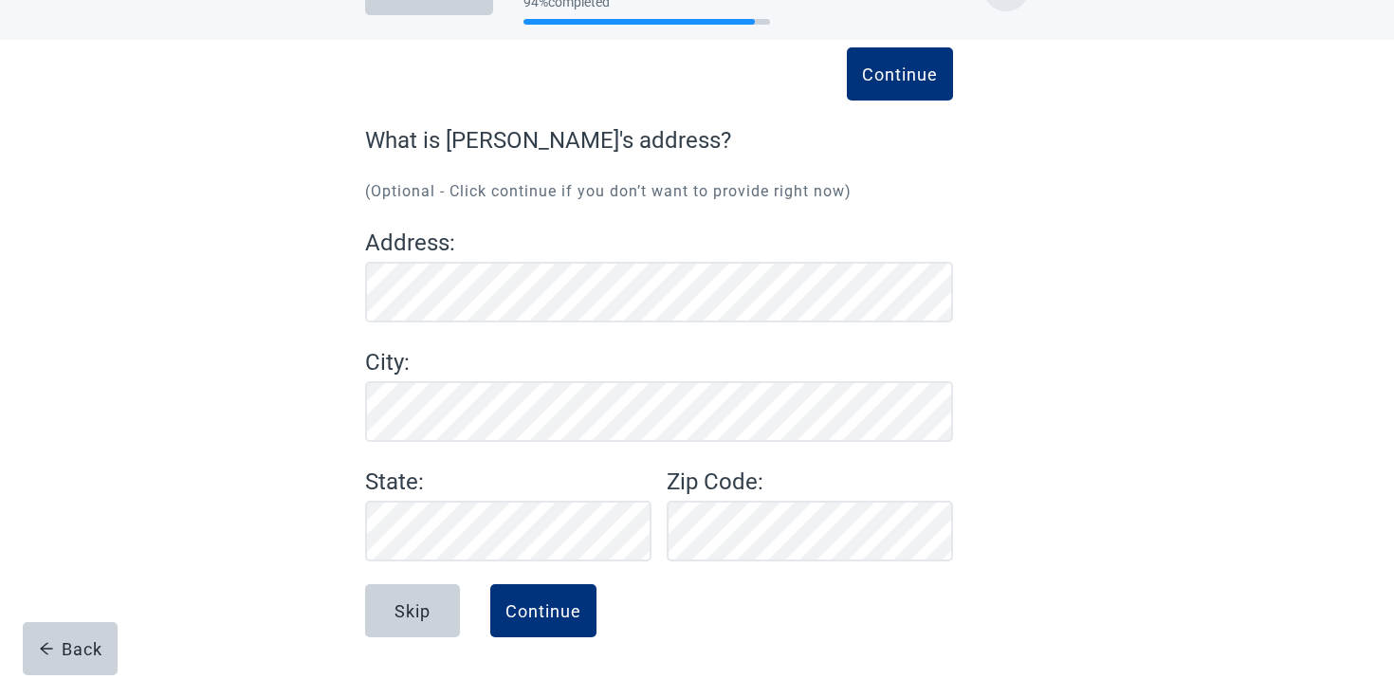
scroll to position [59, 0]
click at [530, 597] on button "Continue" at bounding box center [543, 610] width 106 height 53
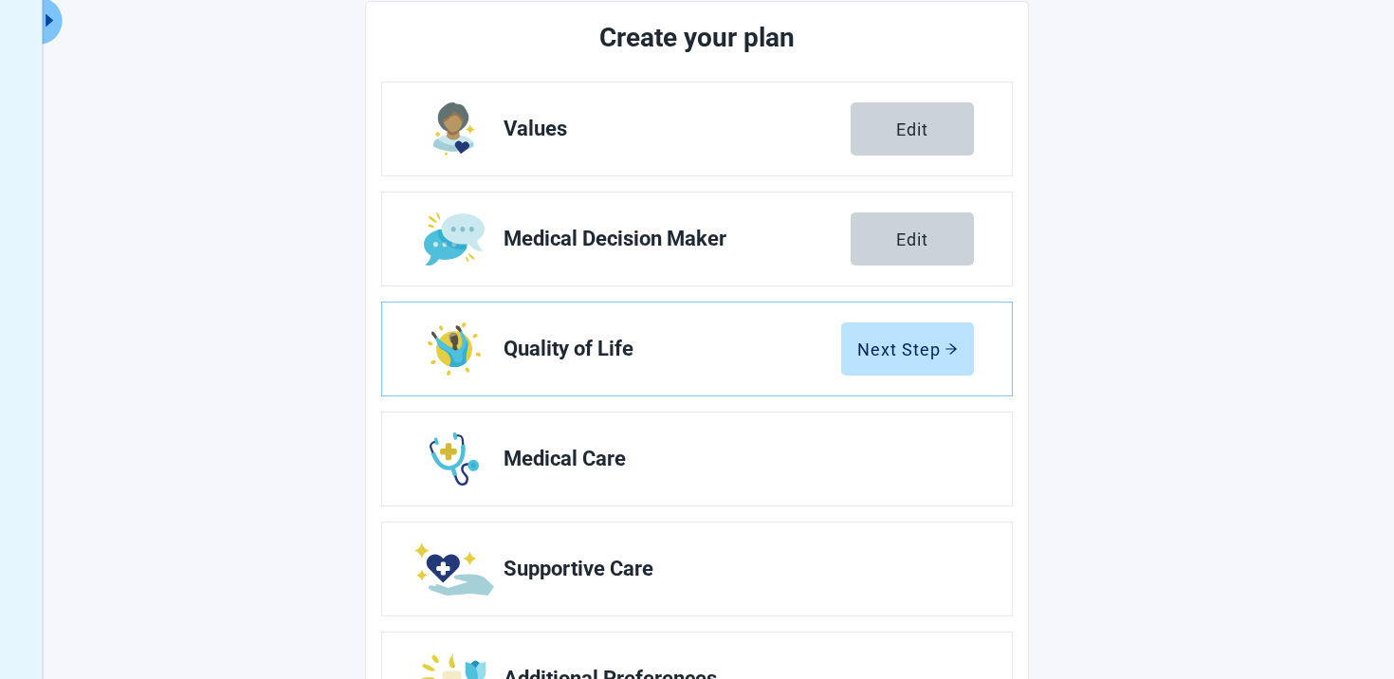
scroll to position [329, 0]
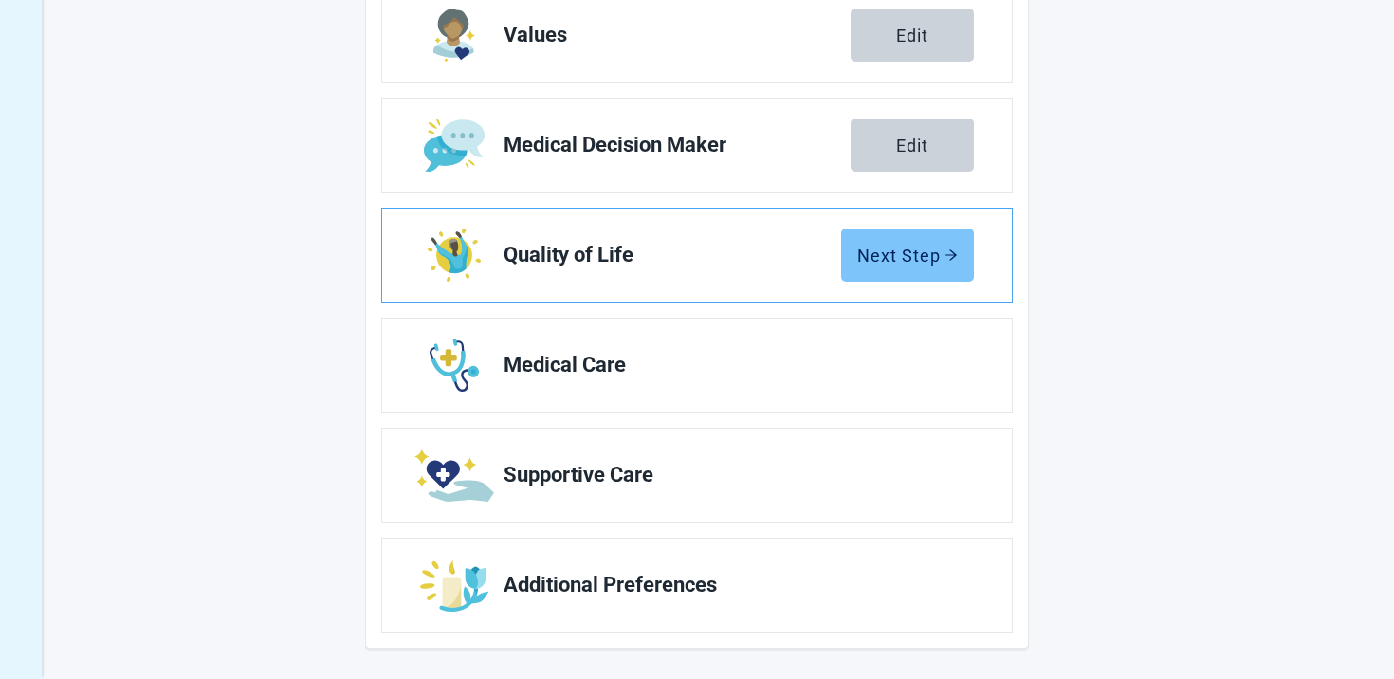
click at [897, 248] on div "Next Step" at bounding box center [907, 255] width 101 height 19
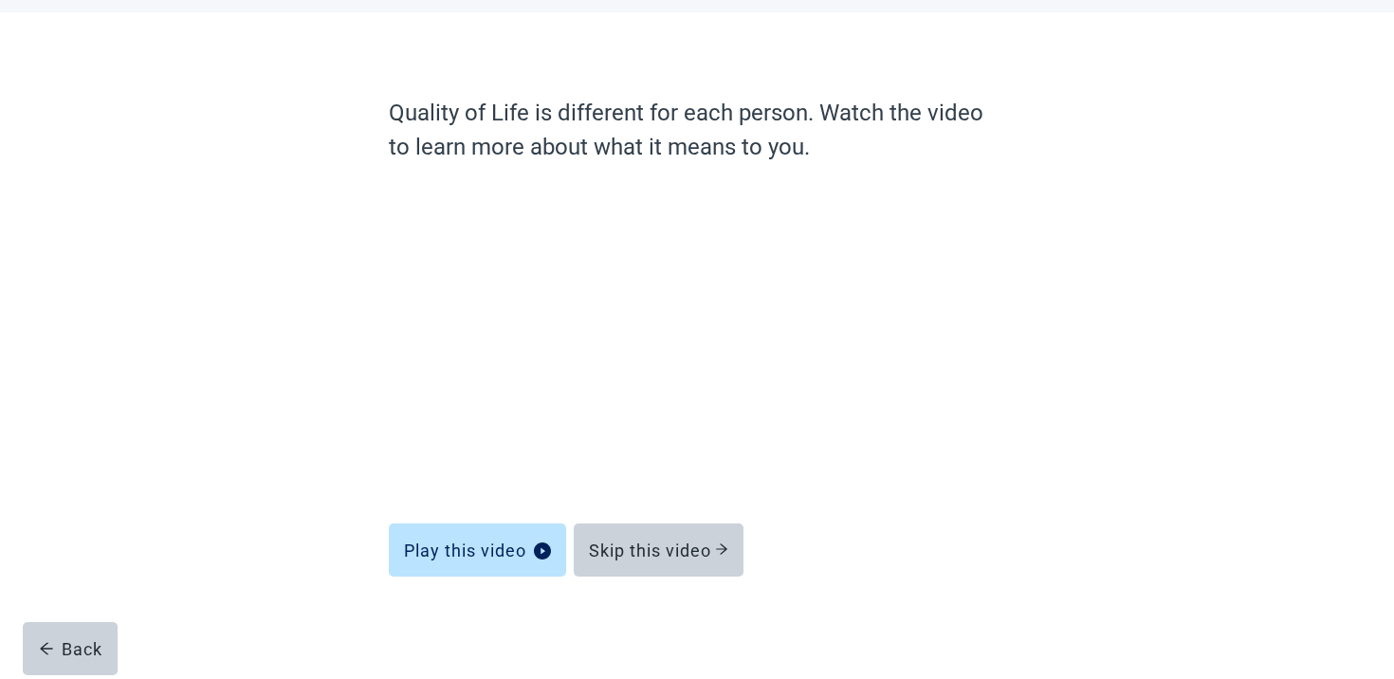
scroll to position [86, 0]
click at [437, 550] on div "Play this video" at bounding box center [477, 550] width 147 height 19
click at [689, 542] on div "Skip this video" at bounding box center [658, 550] width 139 height 19
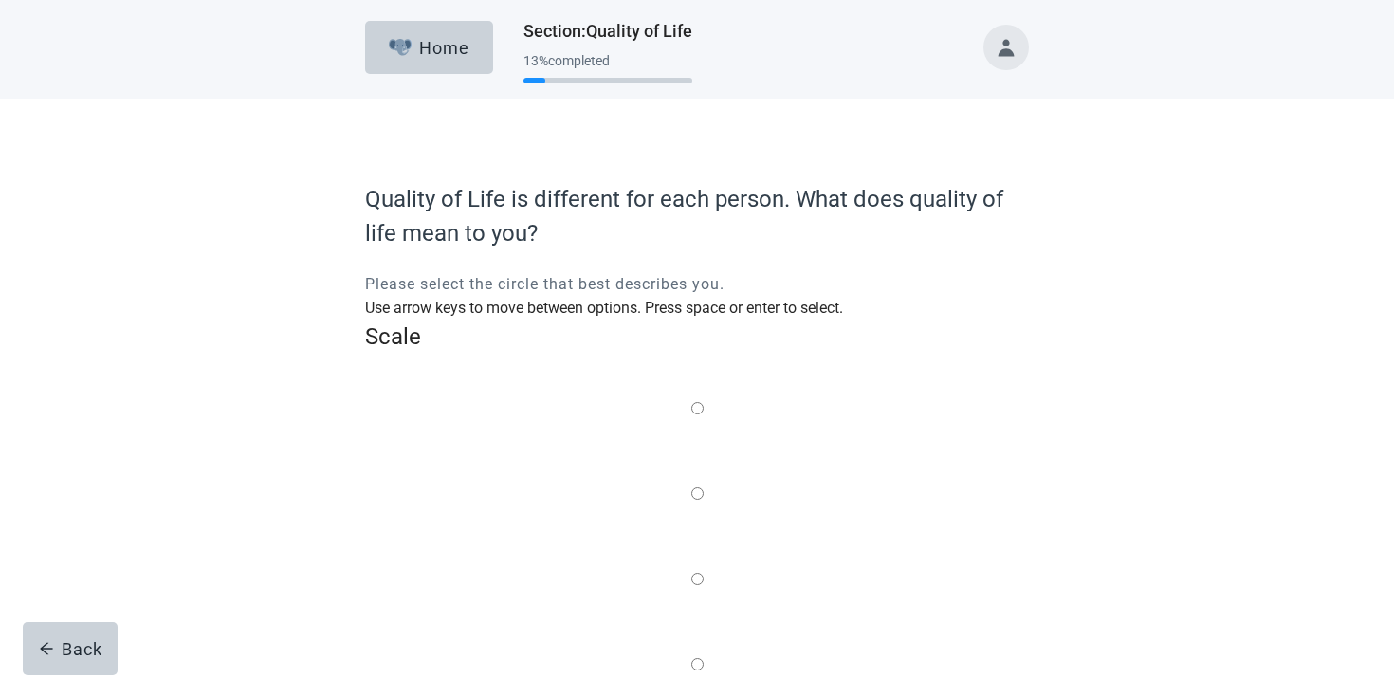
click at [691, 568] on label "Main content" at bounding box center [697, 580] width 12 height 24
click at [691, 573] on input "Quality of life scale: 50 out of 100. Balance of the two" at bounding box center [697, 579] width 12 height 12
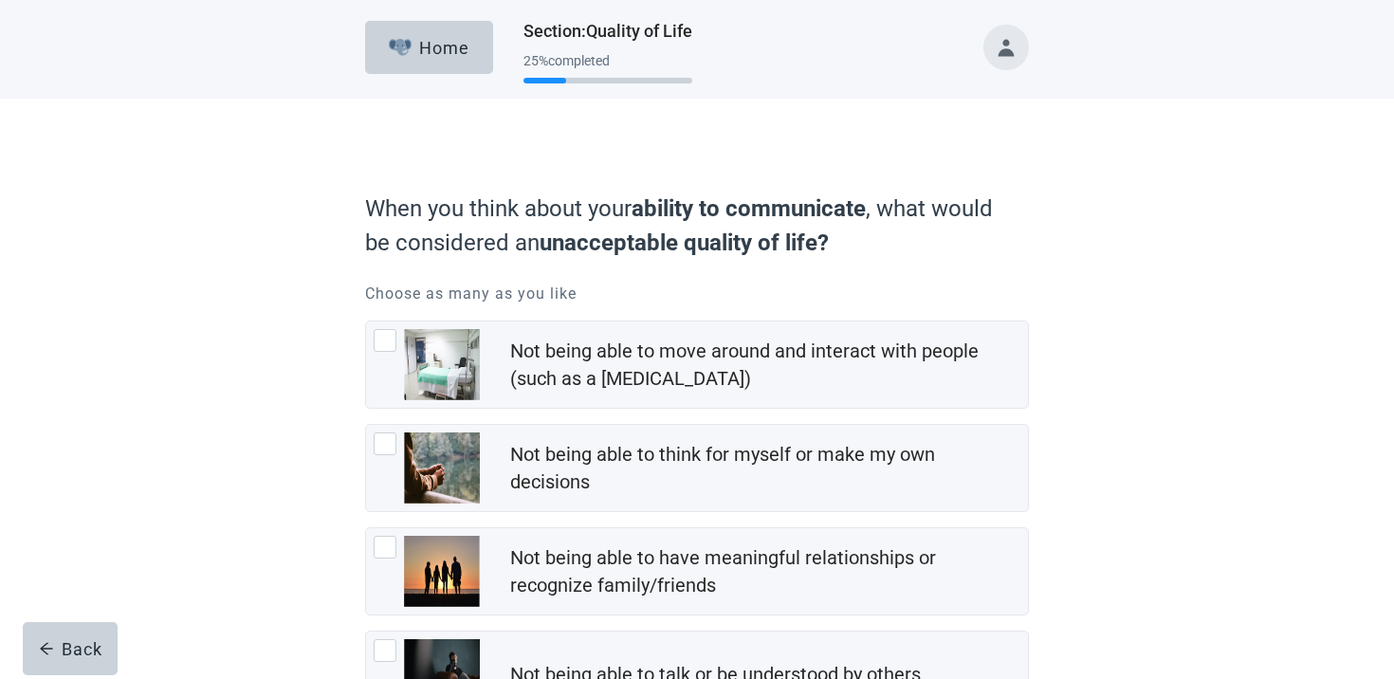
click at [548, 429] on div "Not being able to think for myself or make my own decisions" at bounding box center [697, 468] width 662 height 86
click at [366, 425] on input "Not being able to think for myself or make my own decisions" at bounding box center [365, 424] width 1 height 1
checkbox input "true"
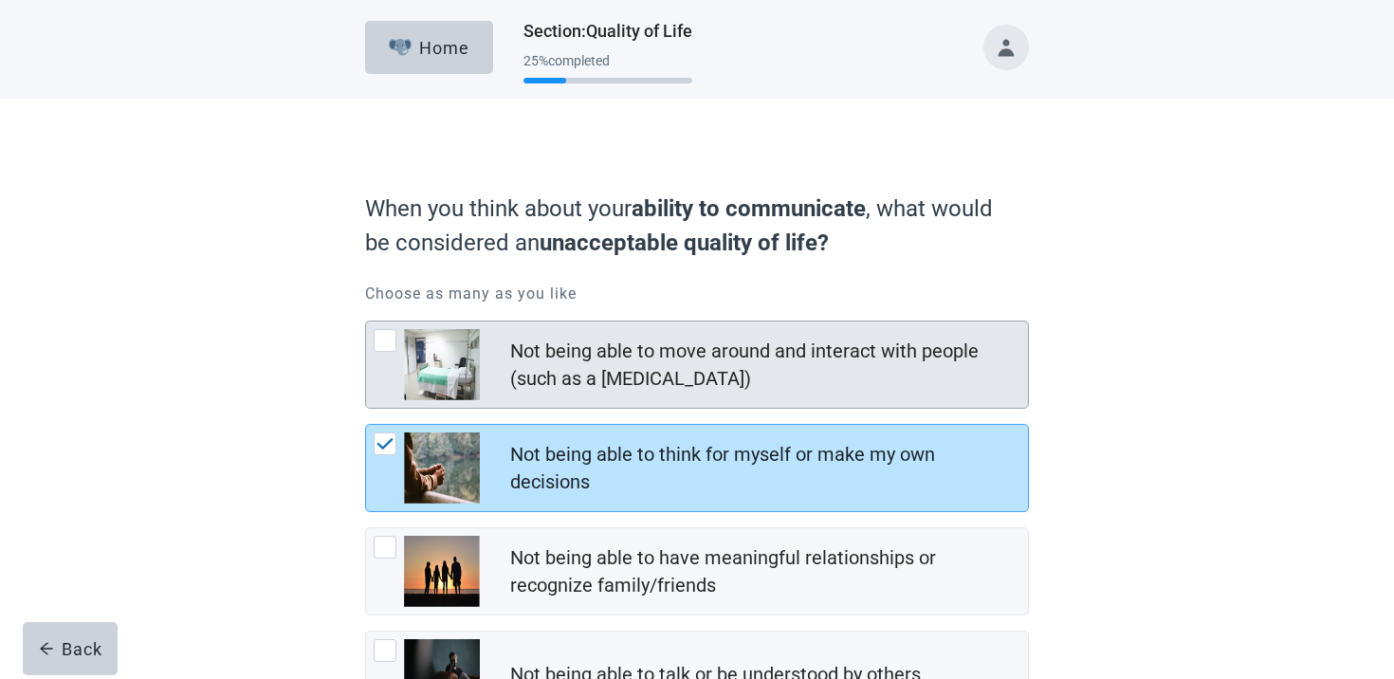
click at [549, 374] on div "Not being able to move around and interact with people (such as a coma)" at bounding box center [763, 365] width 506 height 55
click at [366, 321] on input "Not being able to move around and interact with people (such as a coma)" at bounding box center [365, 321] width 1 height 1
checkbox input "true"
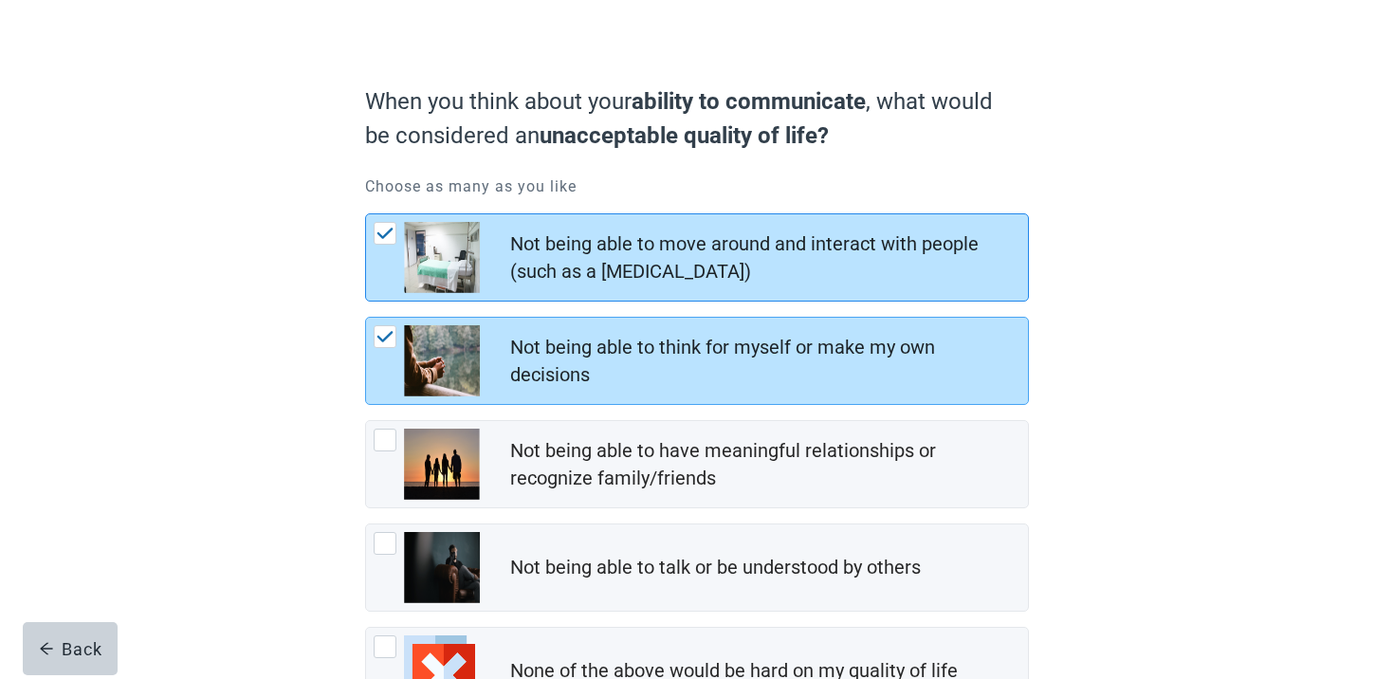
scroll to position [261, 0]
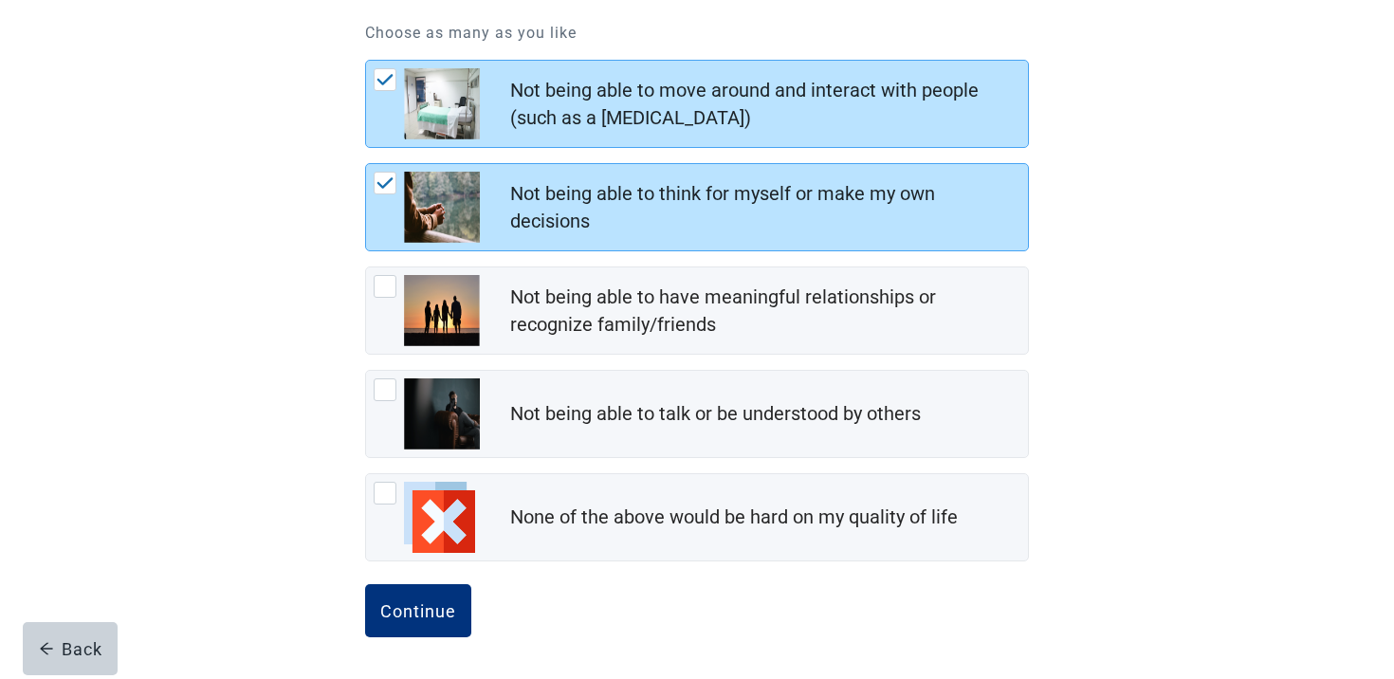
click at [464, 575] on form "When you think about your ability to communicate , what would be considered an …" at bounding box center [697, 300] width 664 height 758
click at [459, 588] on button "Continue" at bounding box center [418, 610] width 106 height 53
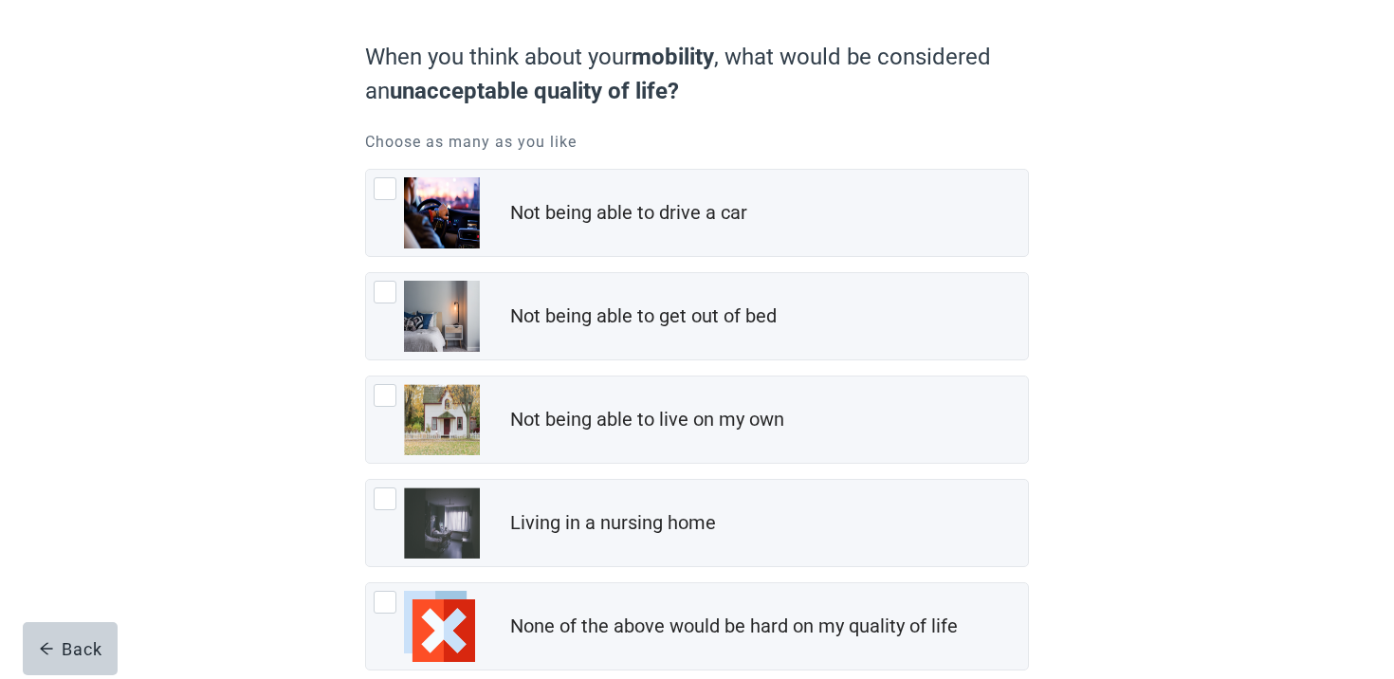
scroll to position [261, 0]
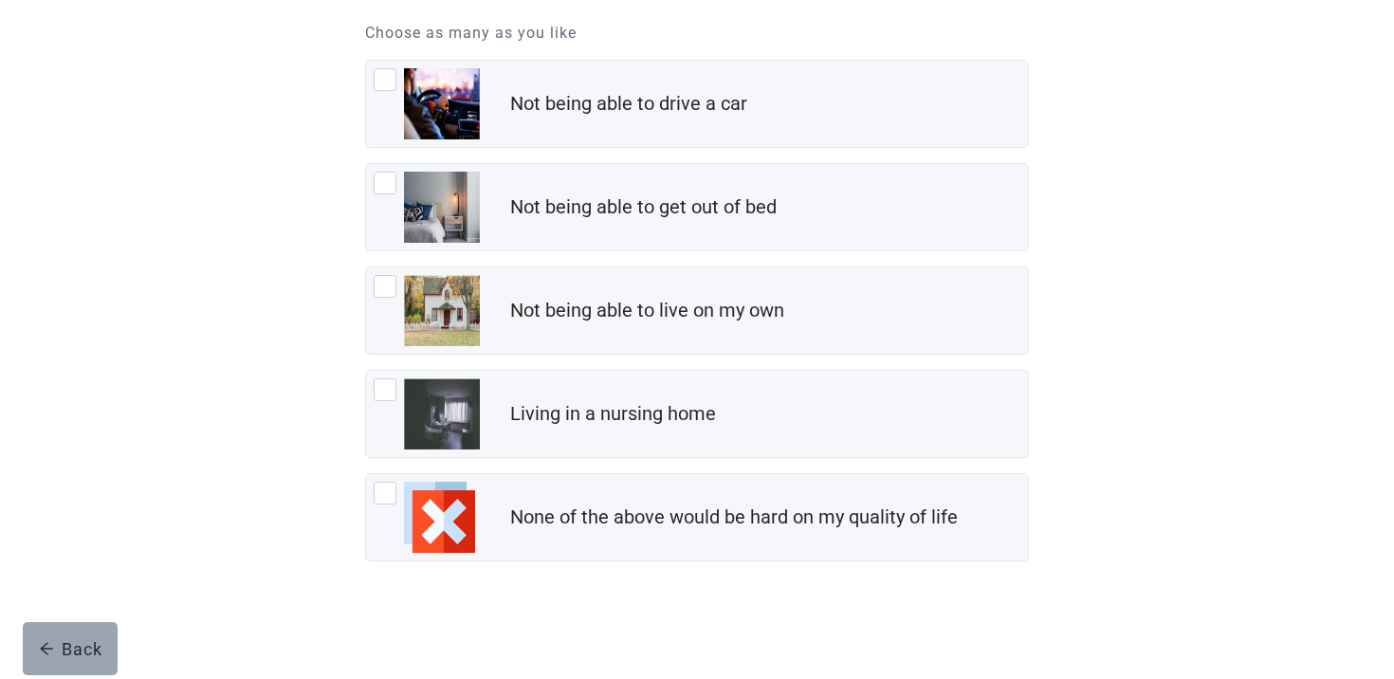
click at [65, 640] on div "Back" at bounding box center [71, 648] width 64 height 19
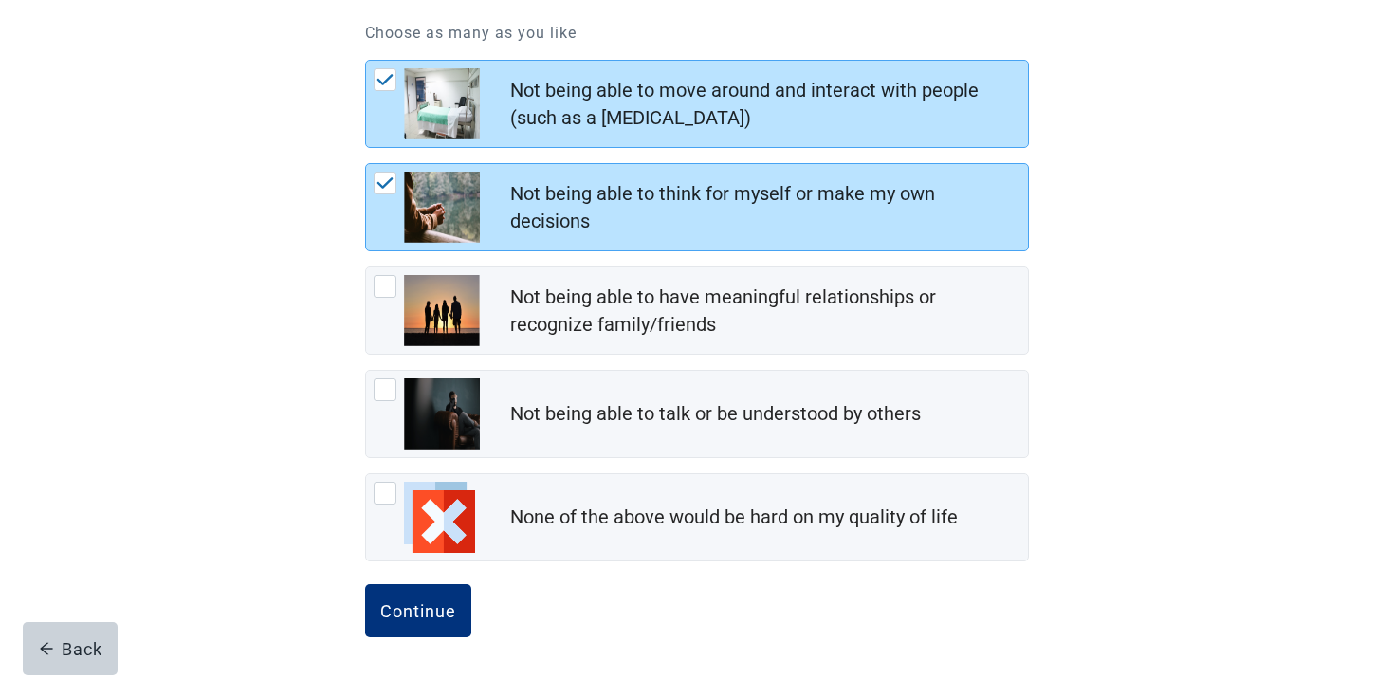
scroll to position [261, 0]
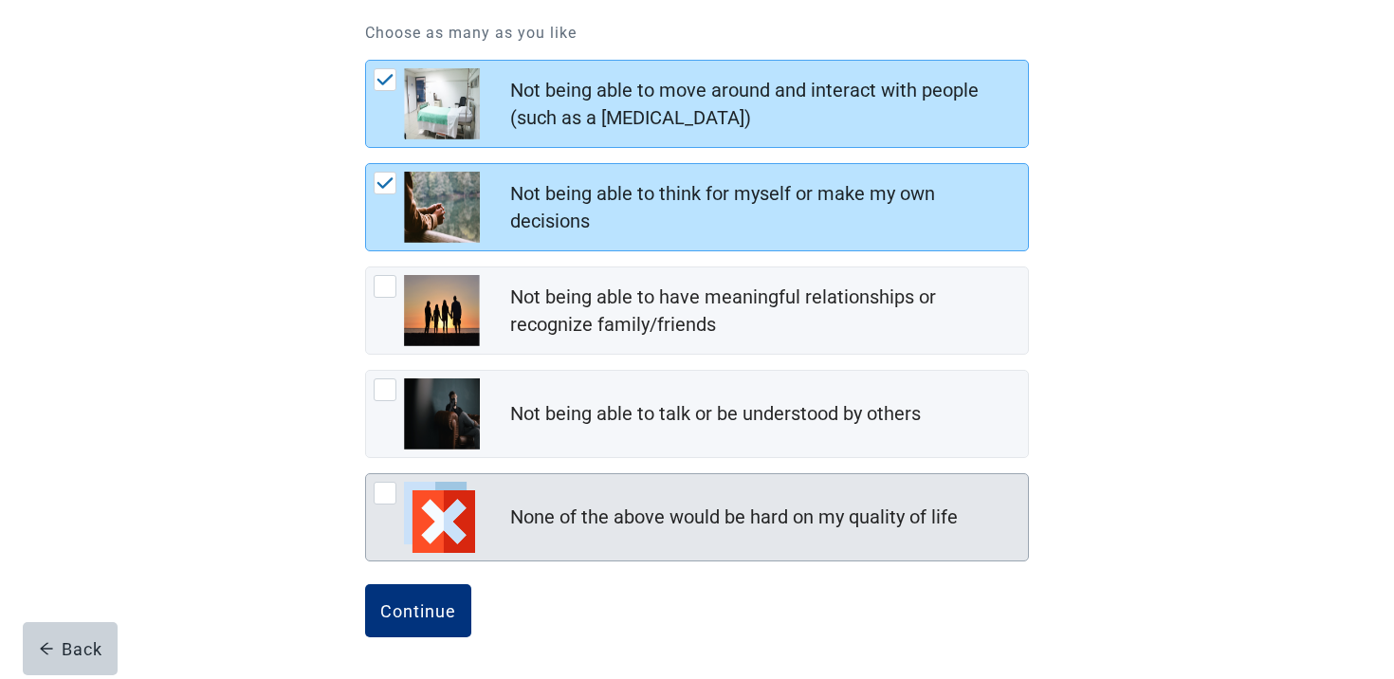
click at [523, 537] on div "None of the above would be hard on my quality of life" at bounding box center [697, 517] width 662 height 86
click at [366, 474] on input "None of the above would be hard on my quality of life" at bounding box center [365, 473] width 1 height 1
checkbox input "true"
checkbox input "false"
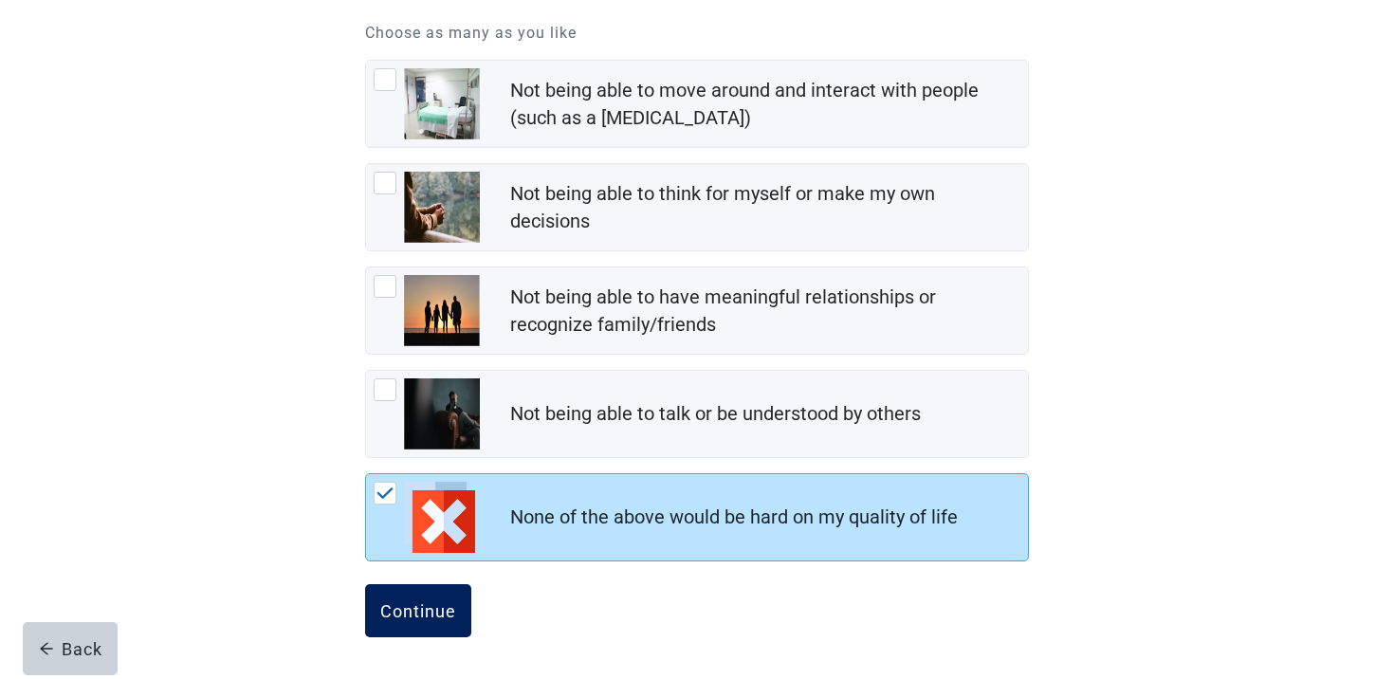
click at [436, 629] on button "Continue" at bounding box center [418, 610] width 106 height 53
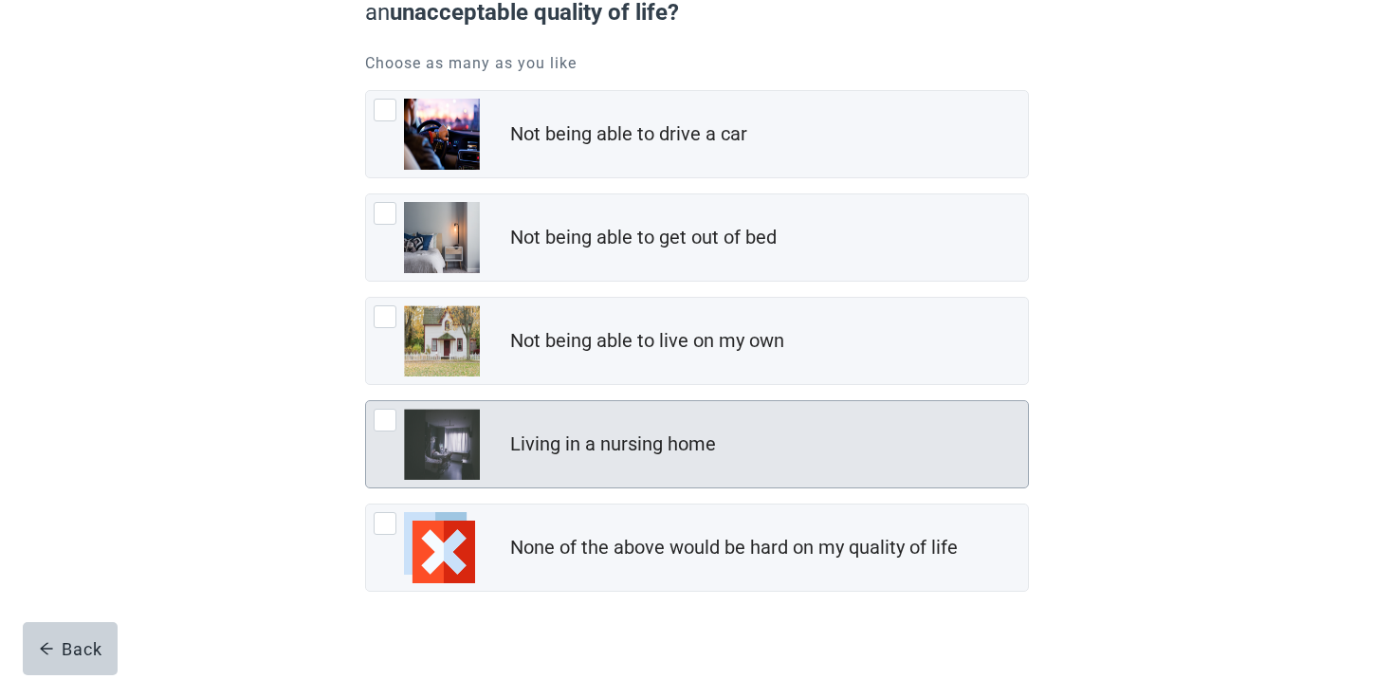
scroll to position [249, 0]
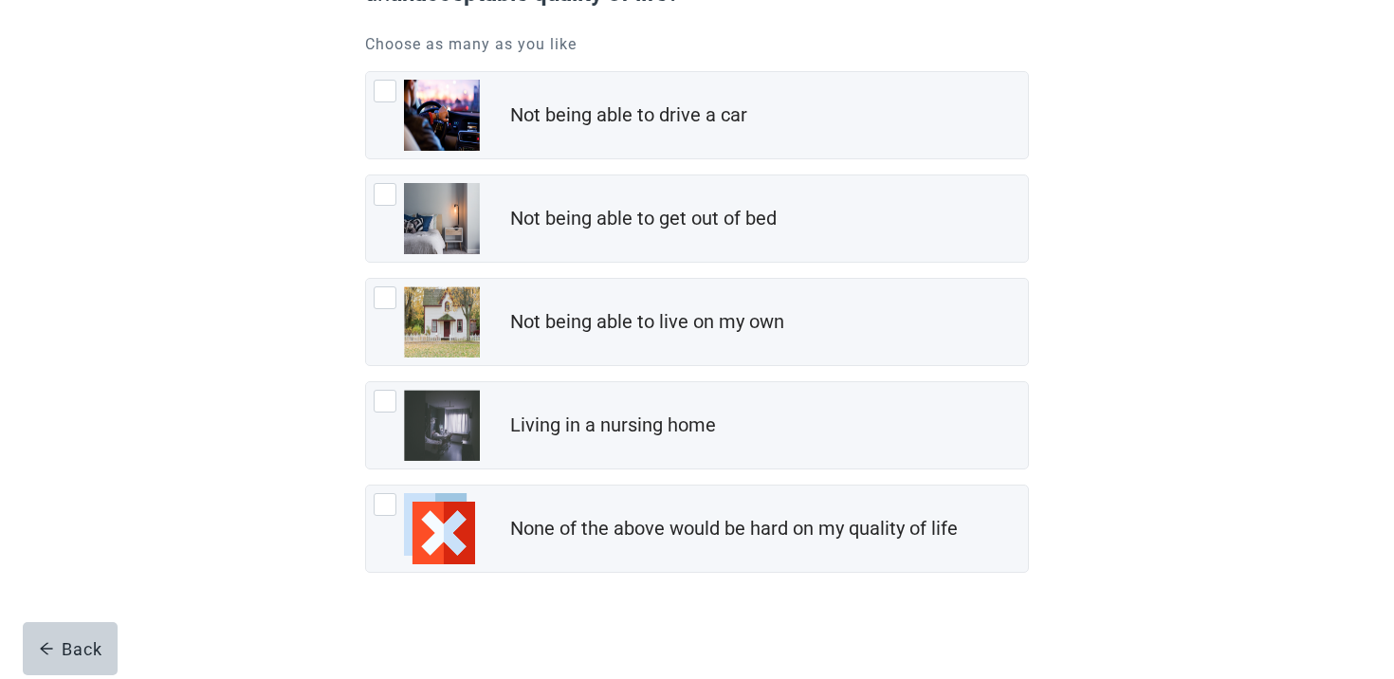
click at [587, 370] on div "Not being able to drive a car Not being able to get out of bed Not being able t…" at bounding box center [697, 322] width 664 height 502
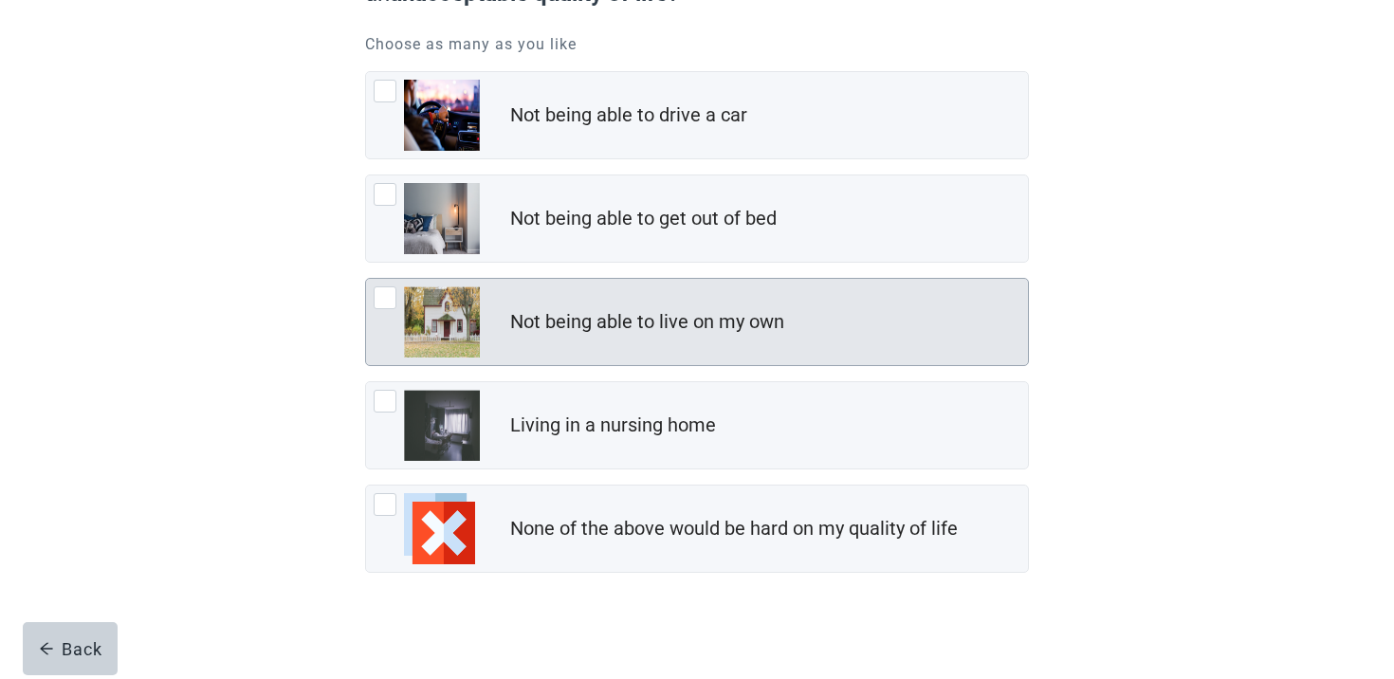
click at [589, 324] on div "Not being able to live on my own" at bounding box center [647, 322] width 274 height 28
click at [366, 279] on input "Not being able to live on my own" at bounding box center [365, 278] width 1 height 1
checkbox input "true"
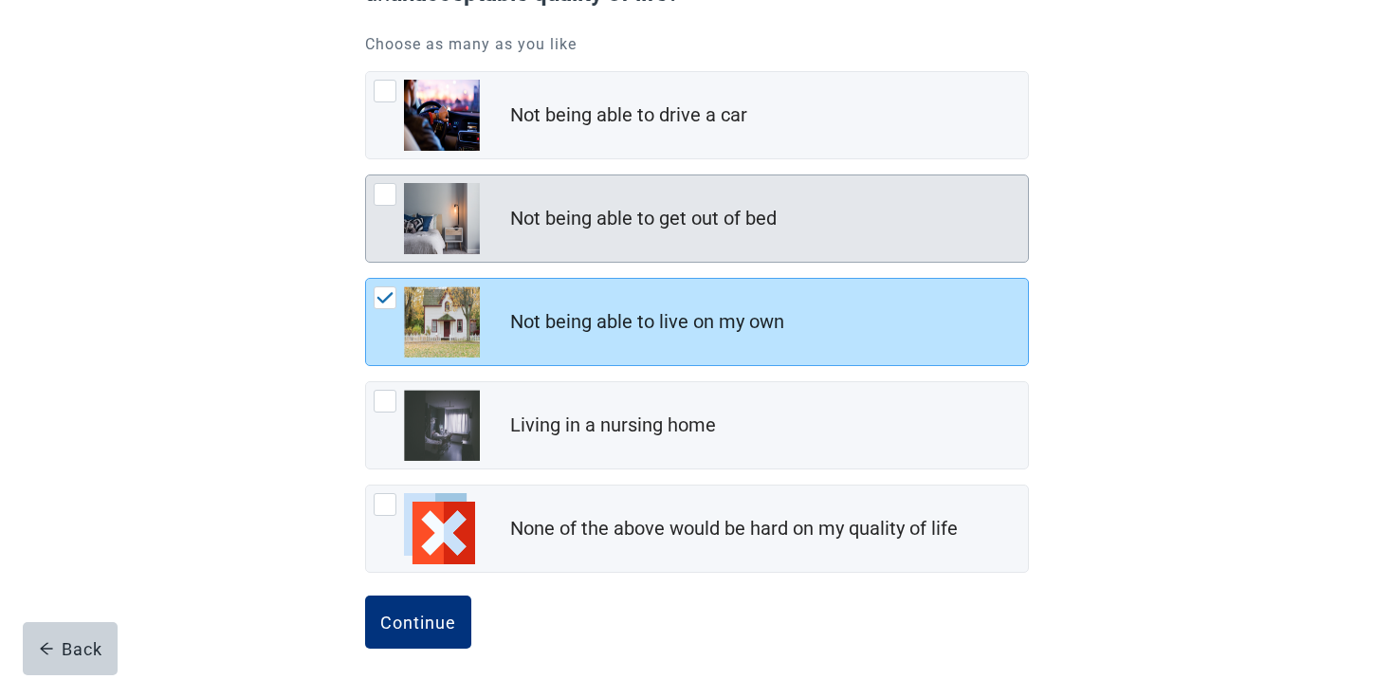
click at [589, 227] on div "Not being able to get out of bed" at bounding box center [643, 219] width 266 height 28
click at [366, 175] on input "Not being able to get out of bed" at bounding box center [365, 175] width 1 height 1
checkbox input "true"
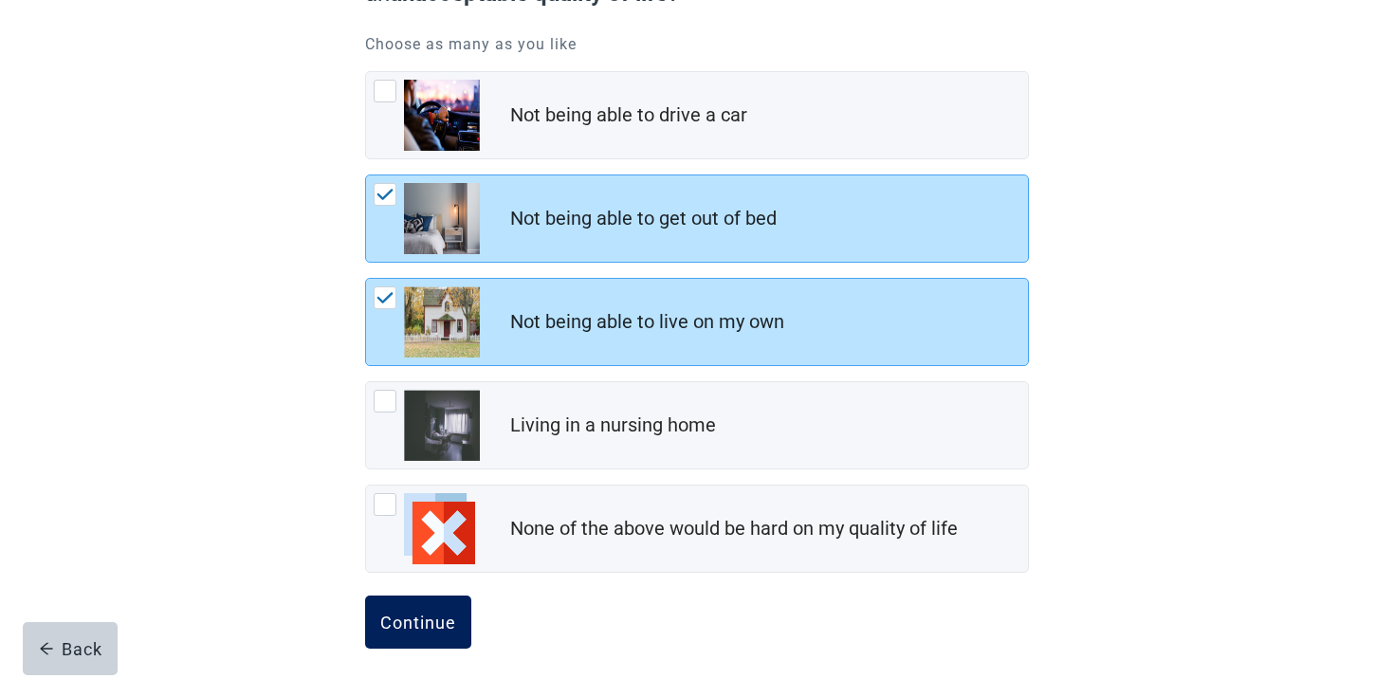
click at [413, 601] on button "Continue" at bounding box center [418, 622] width 106 height 53
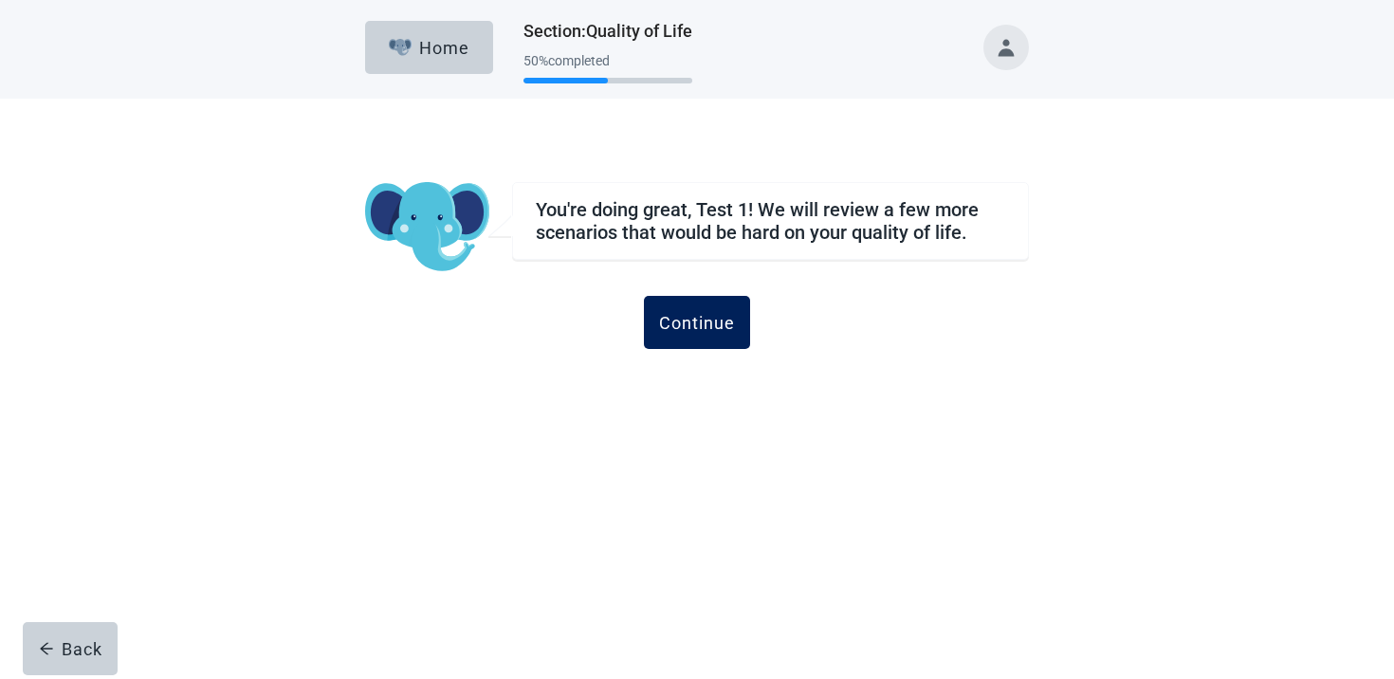
click at [689, 318] on div "Continue" at bounding box center [697, 322] width 76 height 19
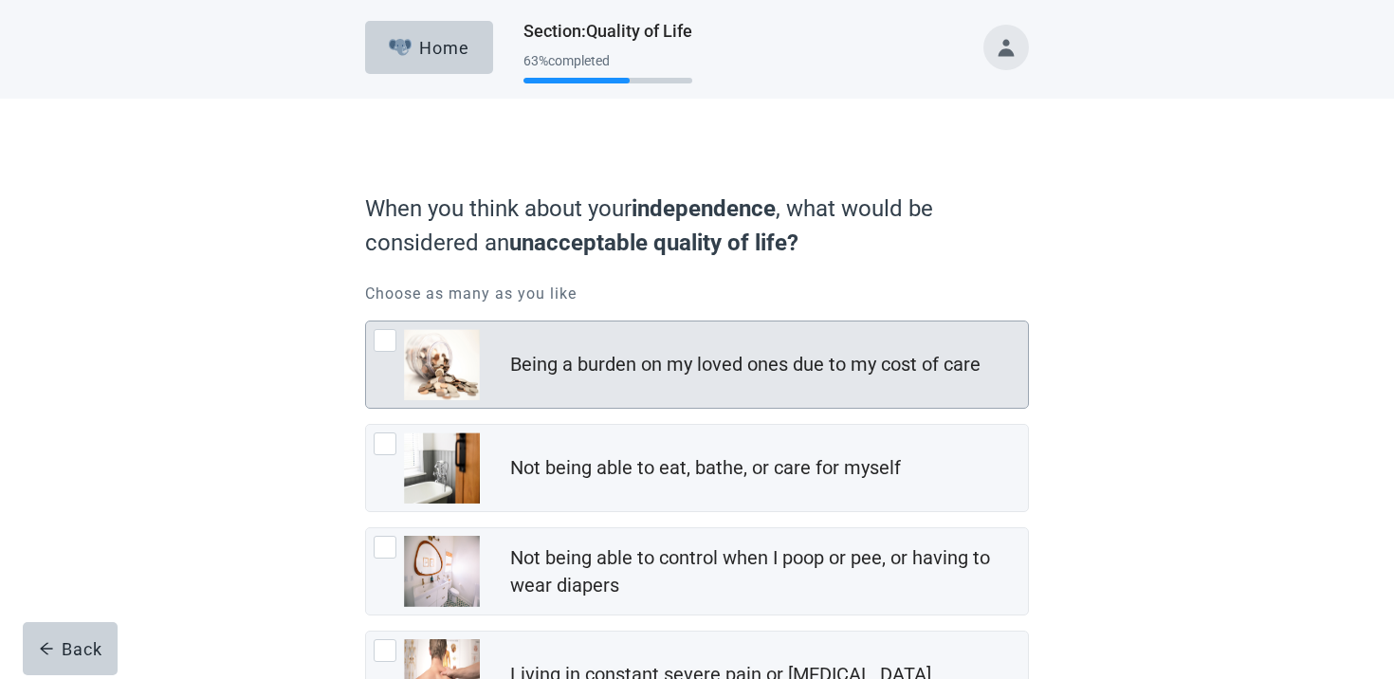
click at [656, 373] on div "Being a burden on my loved ones due to my cost of care" at bounding box center [745, 365] width 470 height 28
click at [366, 321] on input "Being a burden on my loved ones due to my cost of care" at bounding box center [365, 321] width 1 height 1
checkbox input "true"
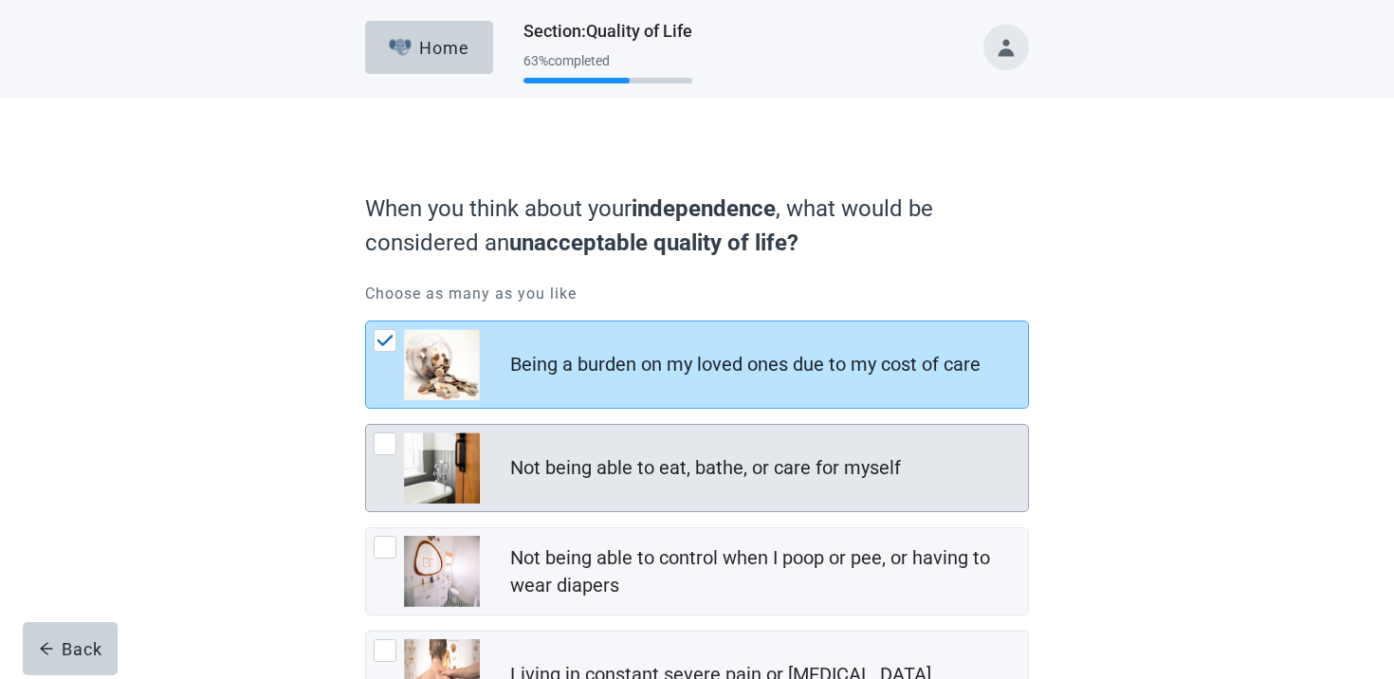
click at [611, 466] on div "Not being able to eat, bathe, or care for myself" at bounding box center [705, 468] width 391 height 28
click at [366, 425] on input "Not being able to eat, bathe, or care for myself" at bounding box center [365, 424] width 1 height 1
checkbox input "true"
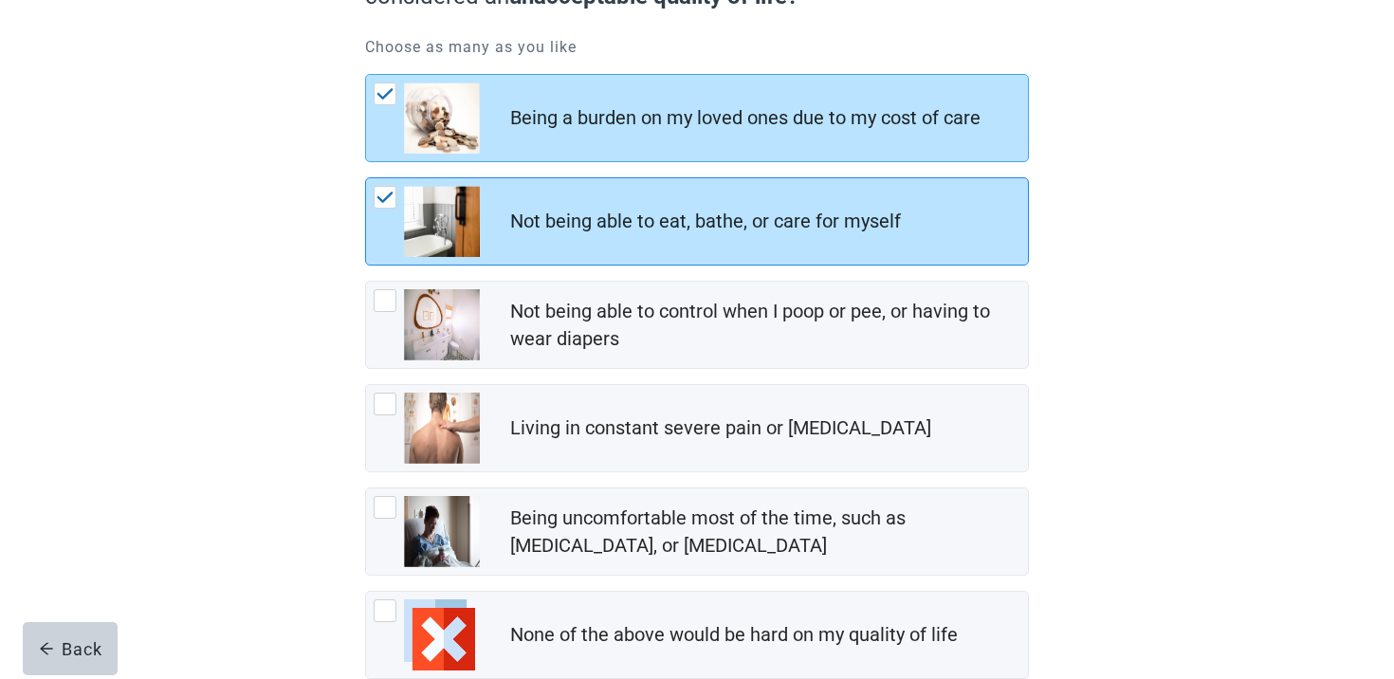
scroll to position [364, 0]
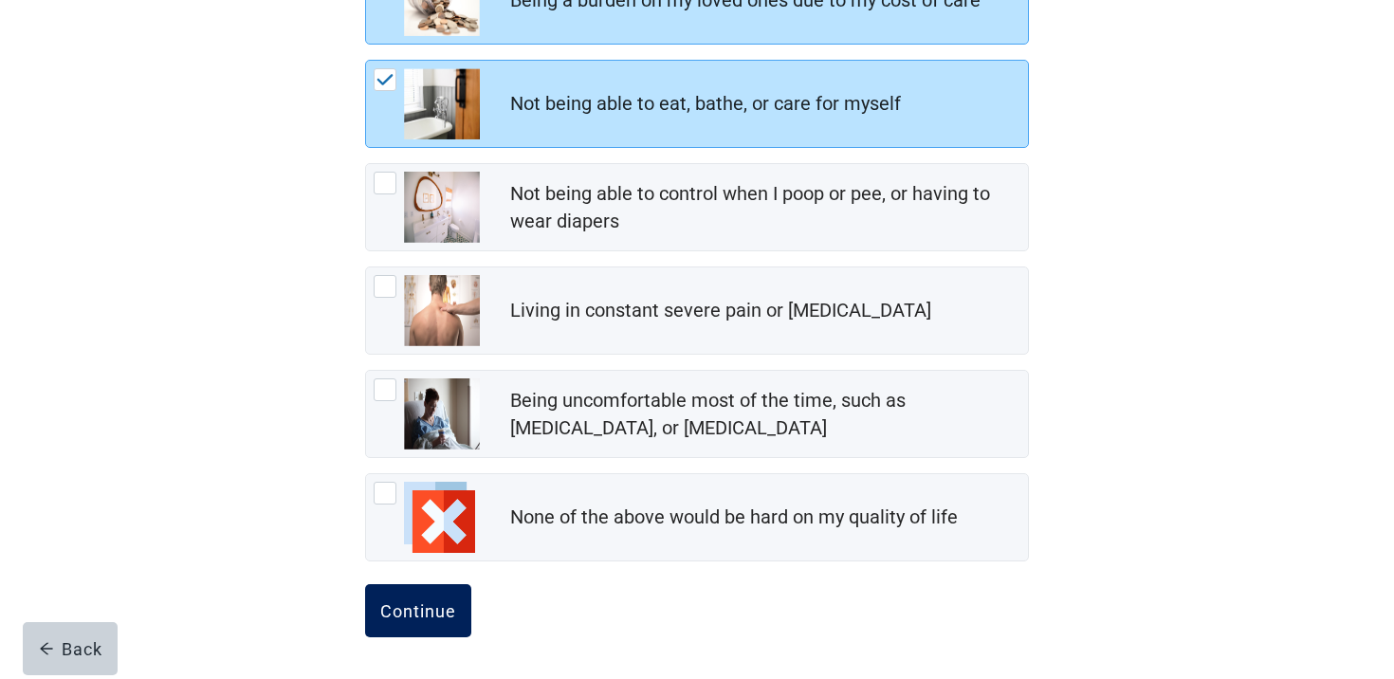
click at [438, 606] on div "Continue" at bounding box center [418, 610] width 76 height 19
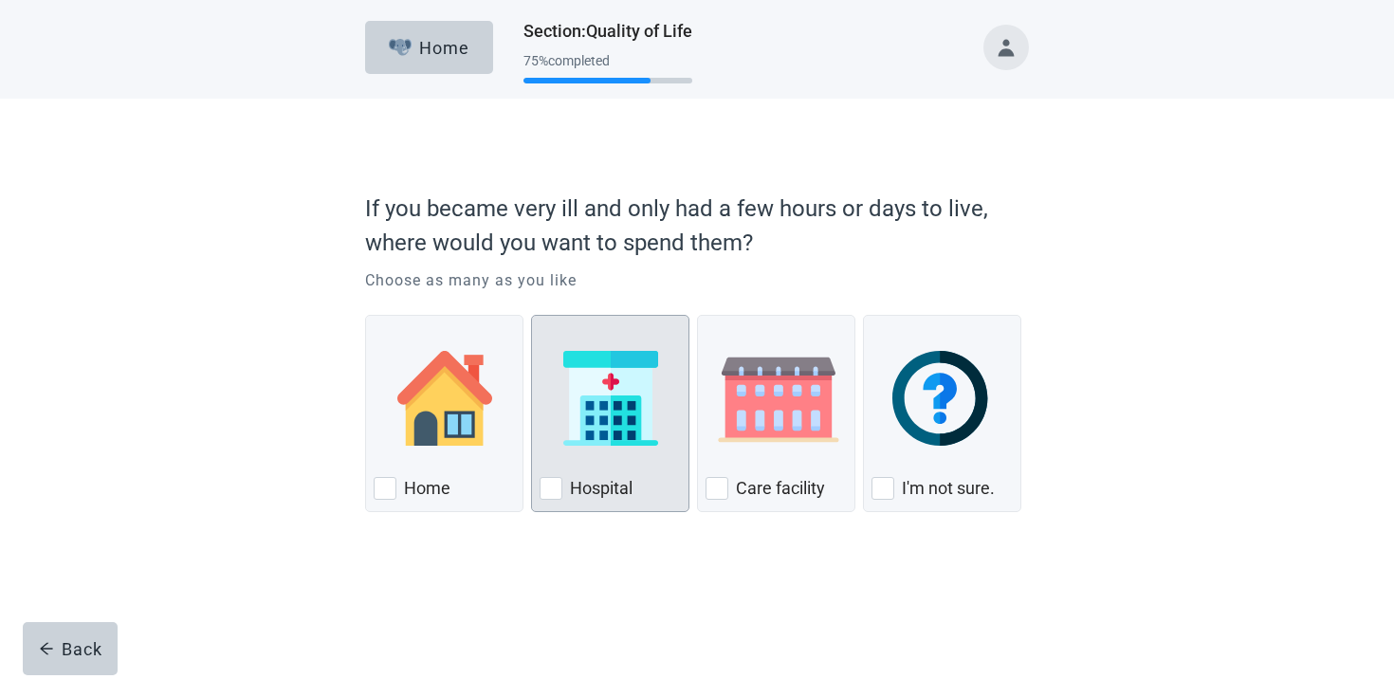
click at [619, 401] on img "Hospital, checkbox, not checked" at bounding box center [610, 398] width 95 height 95
click at [532, 316] on input "Hospital" at bounding box center [531, 315] width 1 height 1
checkbox input "true"
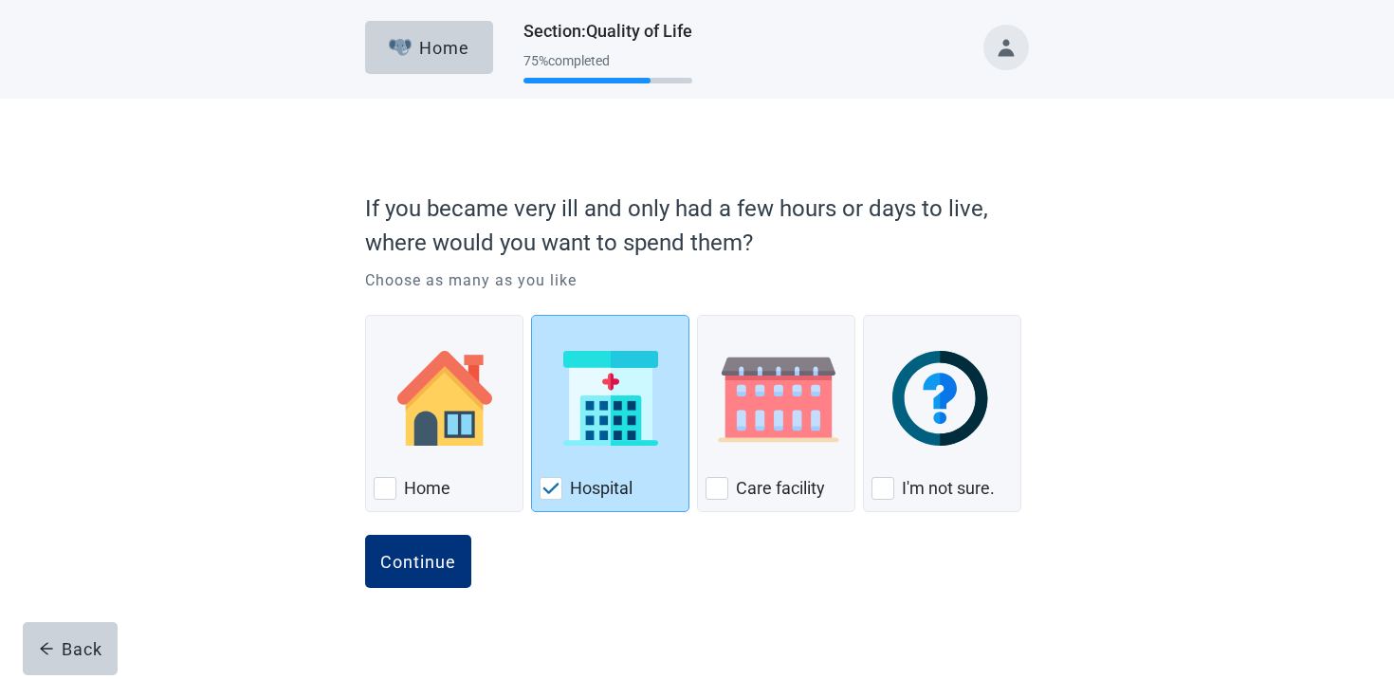
click at [434, 589] on div "Continue" at bounding box center [697, 582] width 664 height 95
click at [436, 574] on button "Continue" at bounding box center [418, 561] width 106 height 53
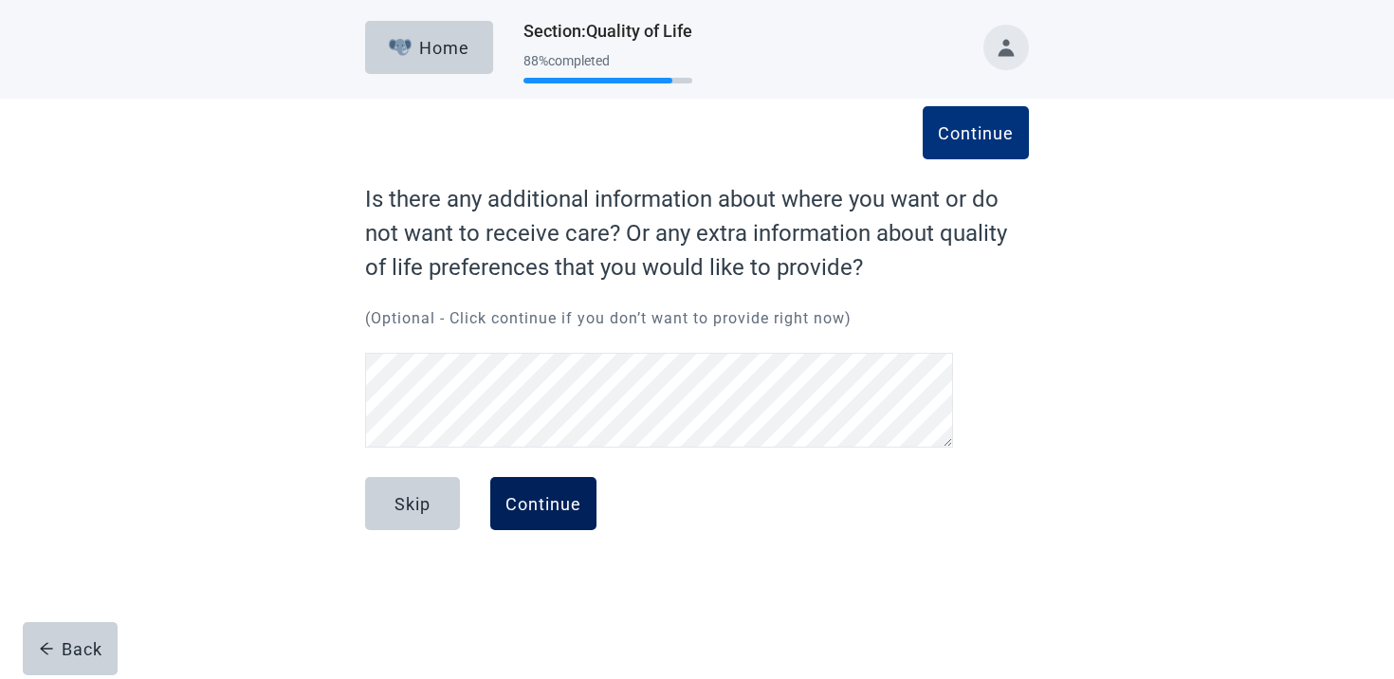
click at [523, 523] on button "Continue" at bounding box center [543, 503] width 106 height 53
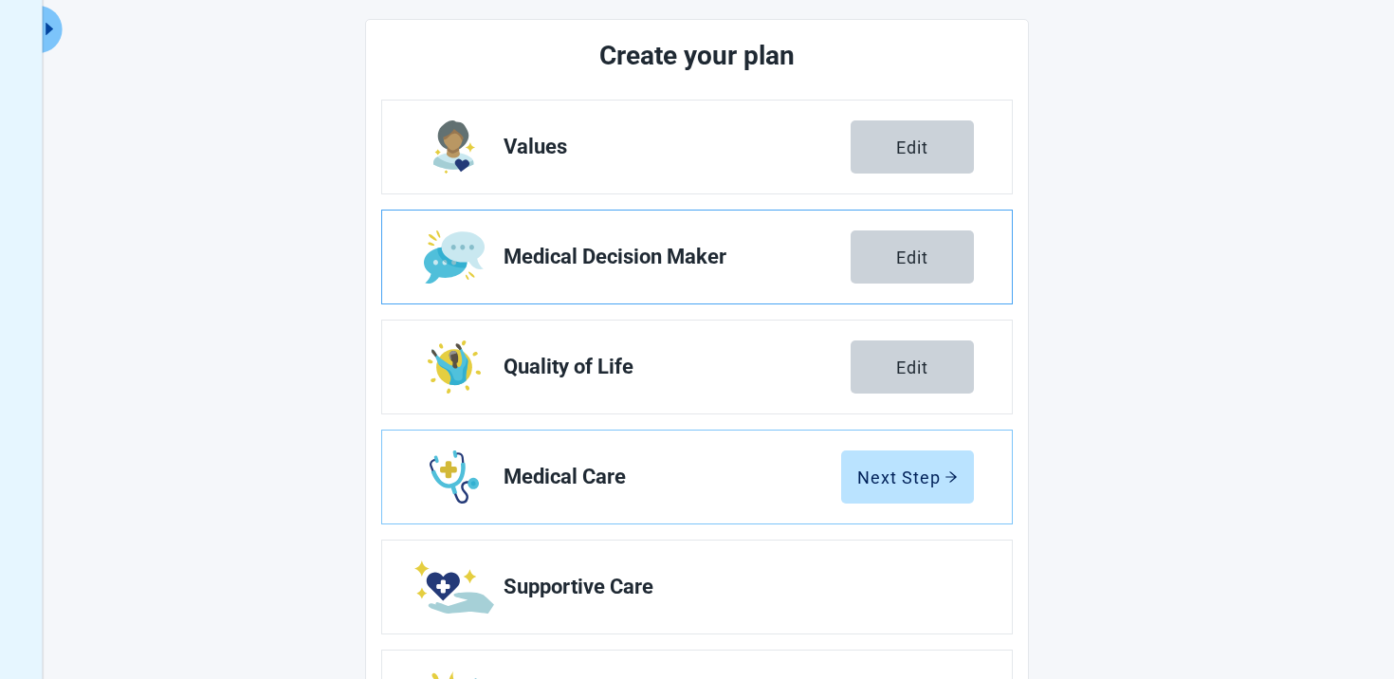
scroll to position [339, 0]
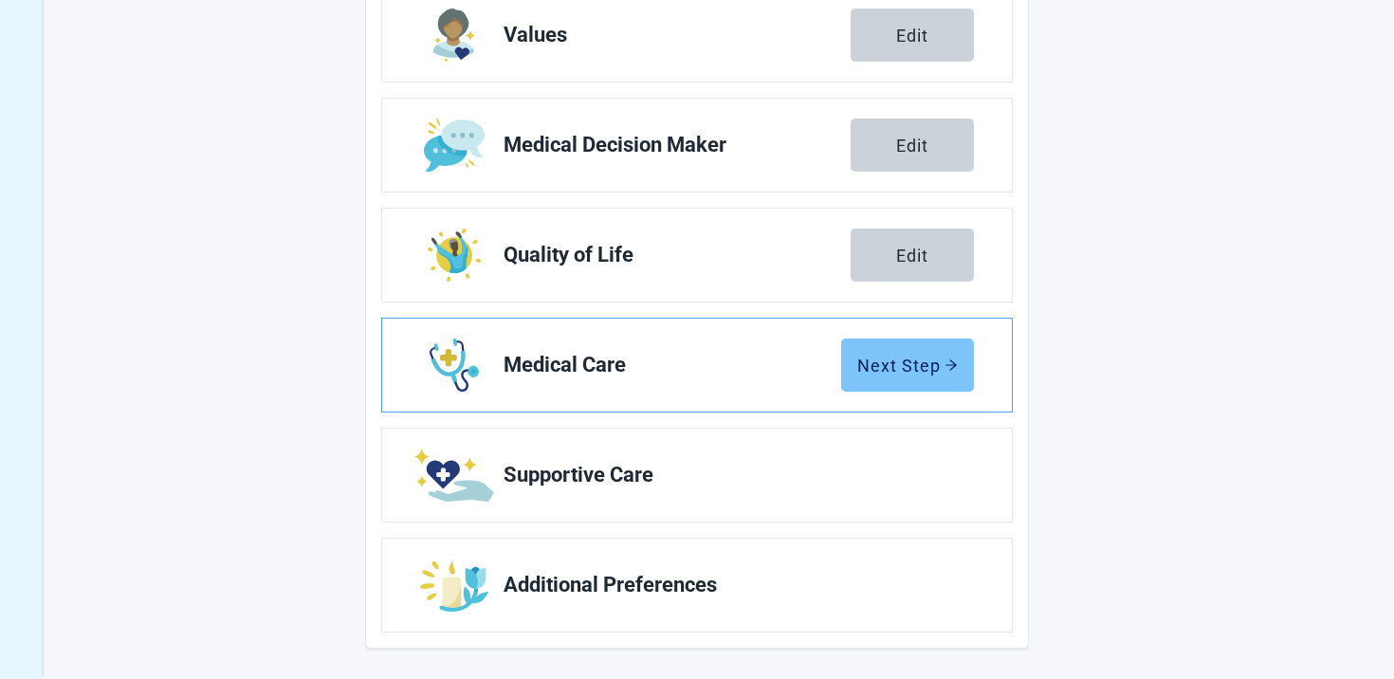
click at [964, 384] on button "Next Step" at bounding box center [907, 365] width 133 height 53
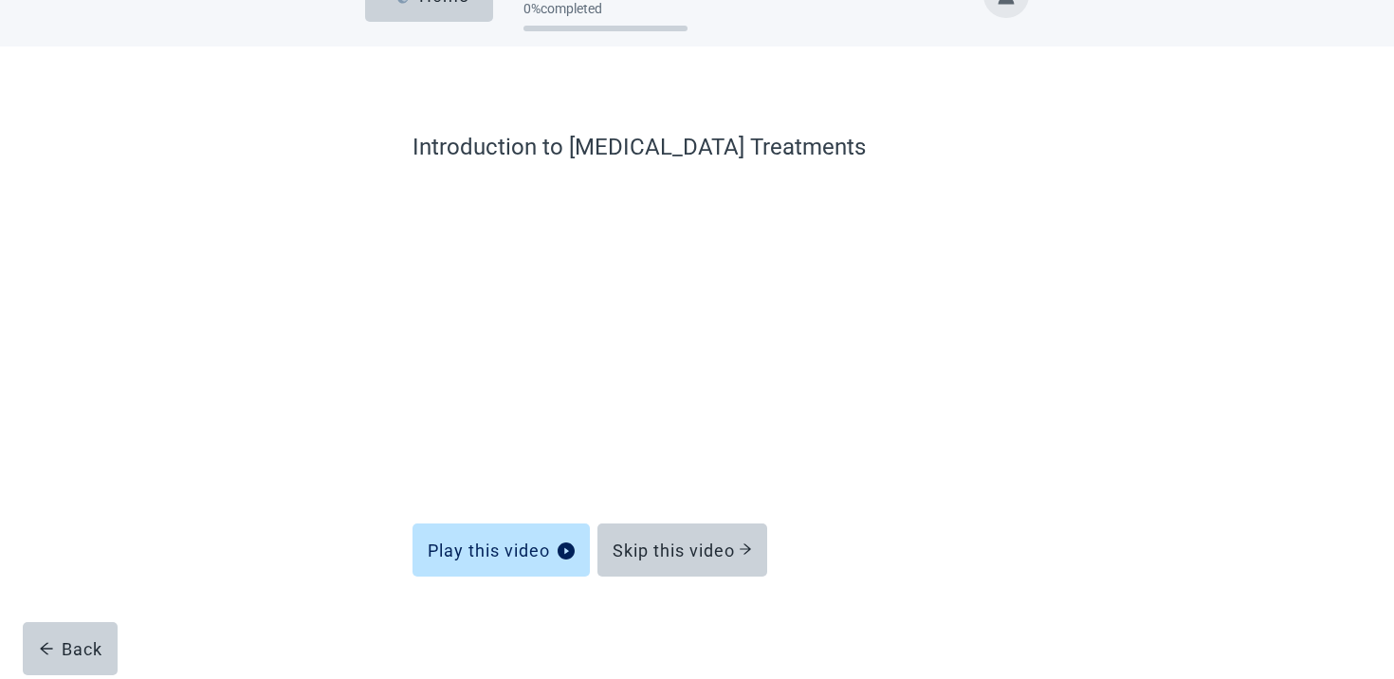
scroll to position [52, 0]
click at [681, 562] on button "Skip this video" at bounding box center [682, 550] width 170 height 53
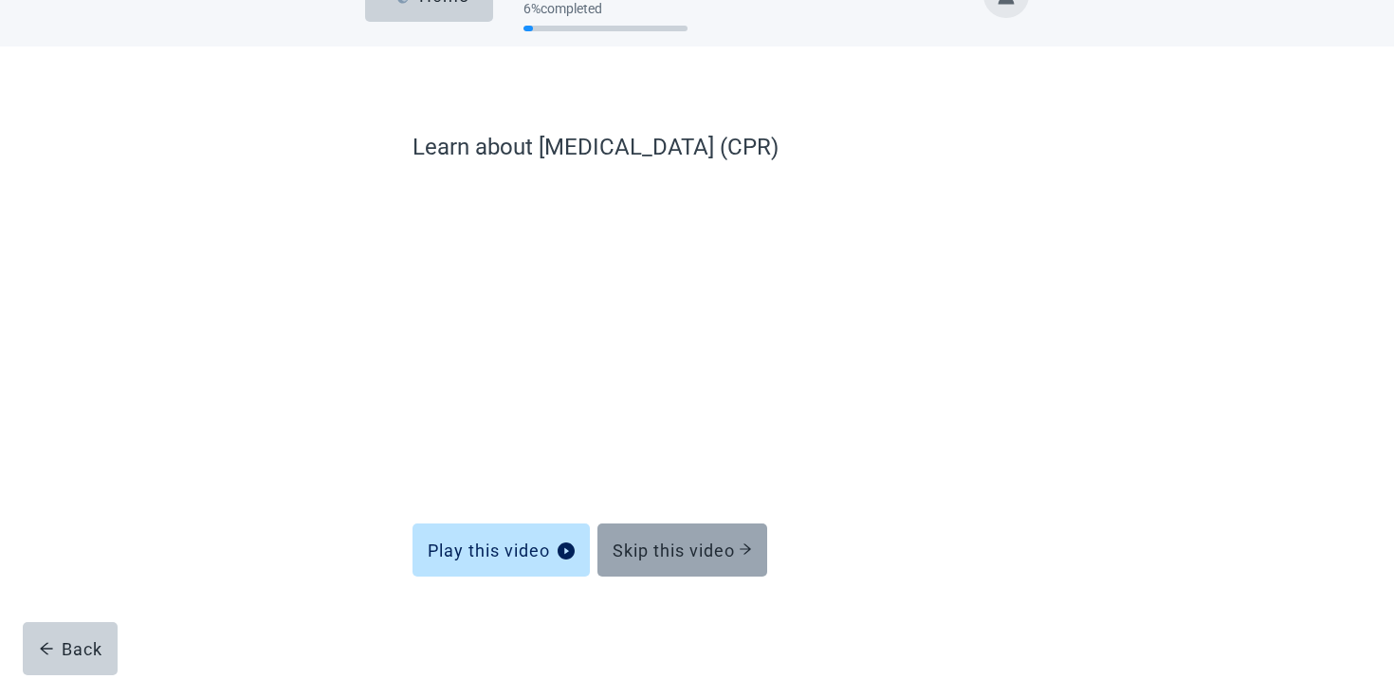
click at [685, 561] on button "Skip this video" at bounding box center [682, 550] width 170 height 53
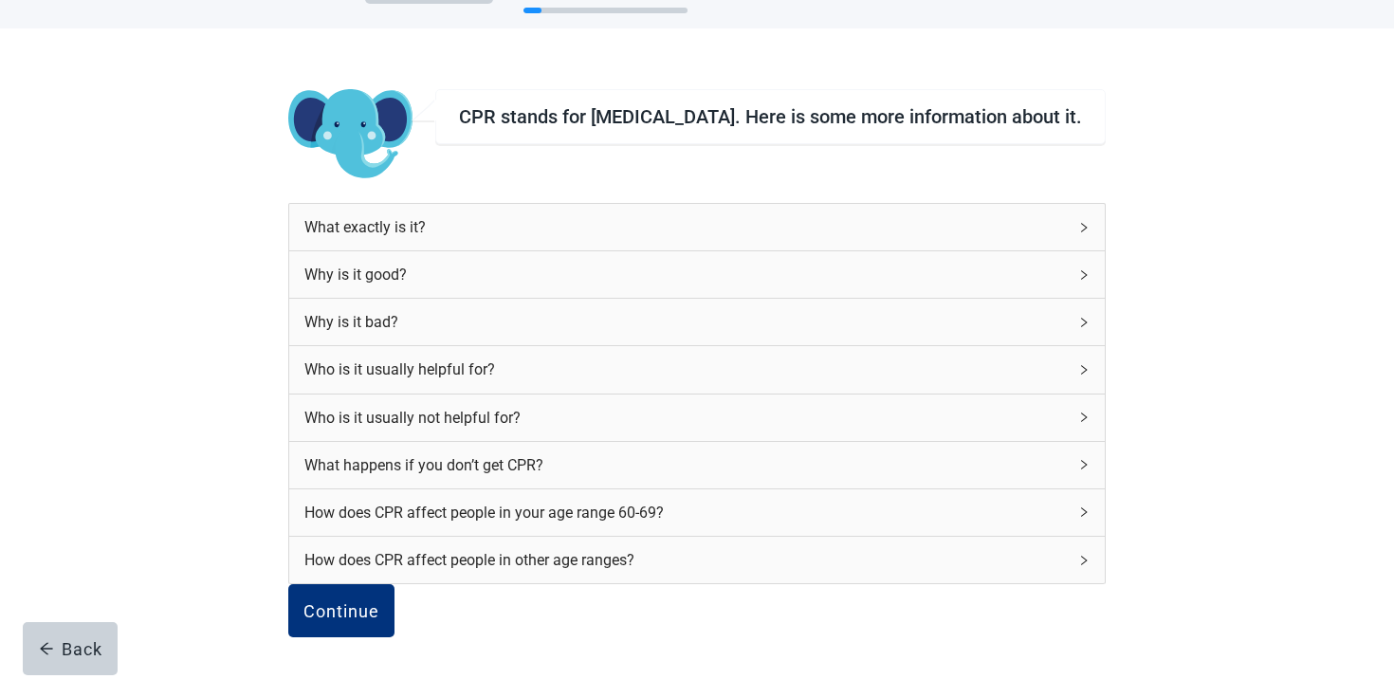
click at [557, 442] on div "What happens if you don’t get CPR?" at bounding box center [697, 465] width 816 height 46
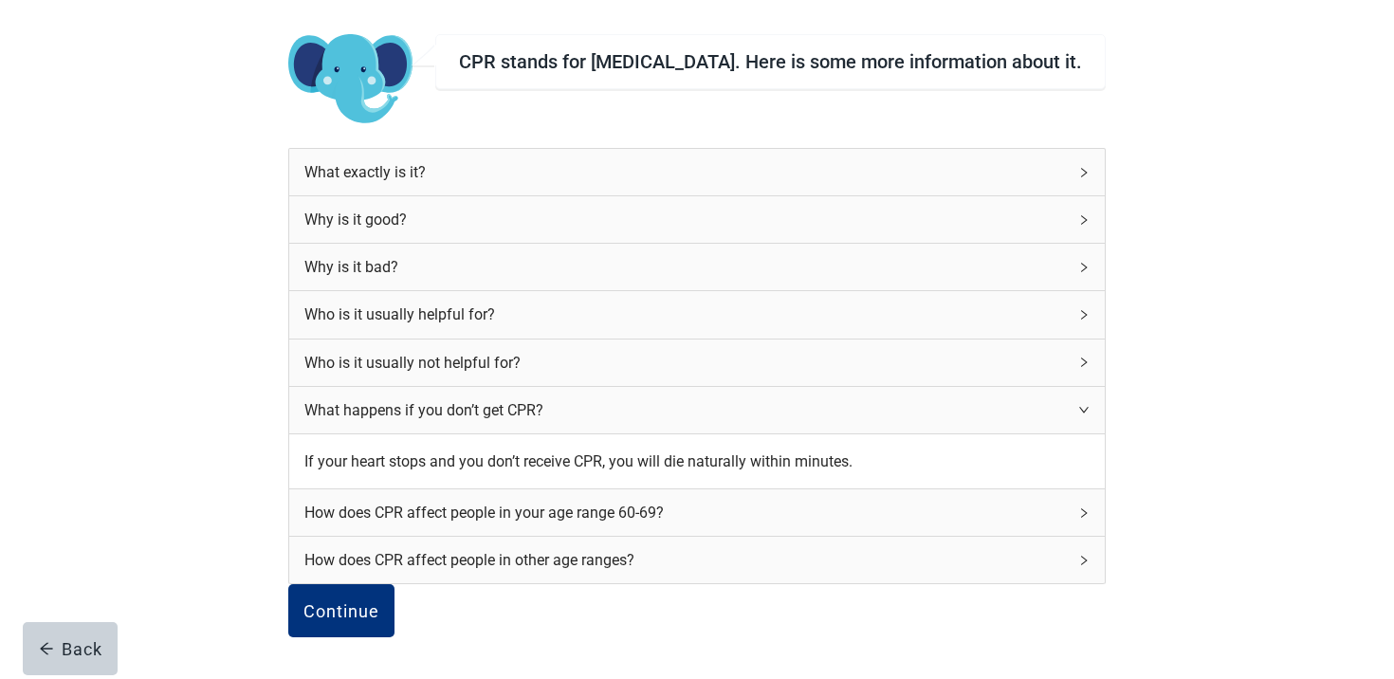
click at [530, 501] on div "How does CPR affect people in your age range 60-69?" at bounding box center [685, 513] width 762 height 24
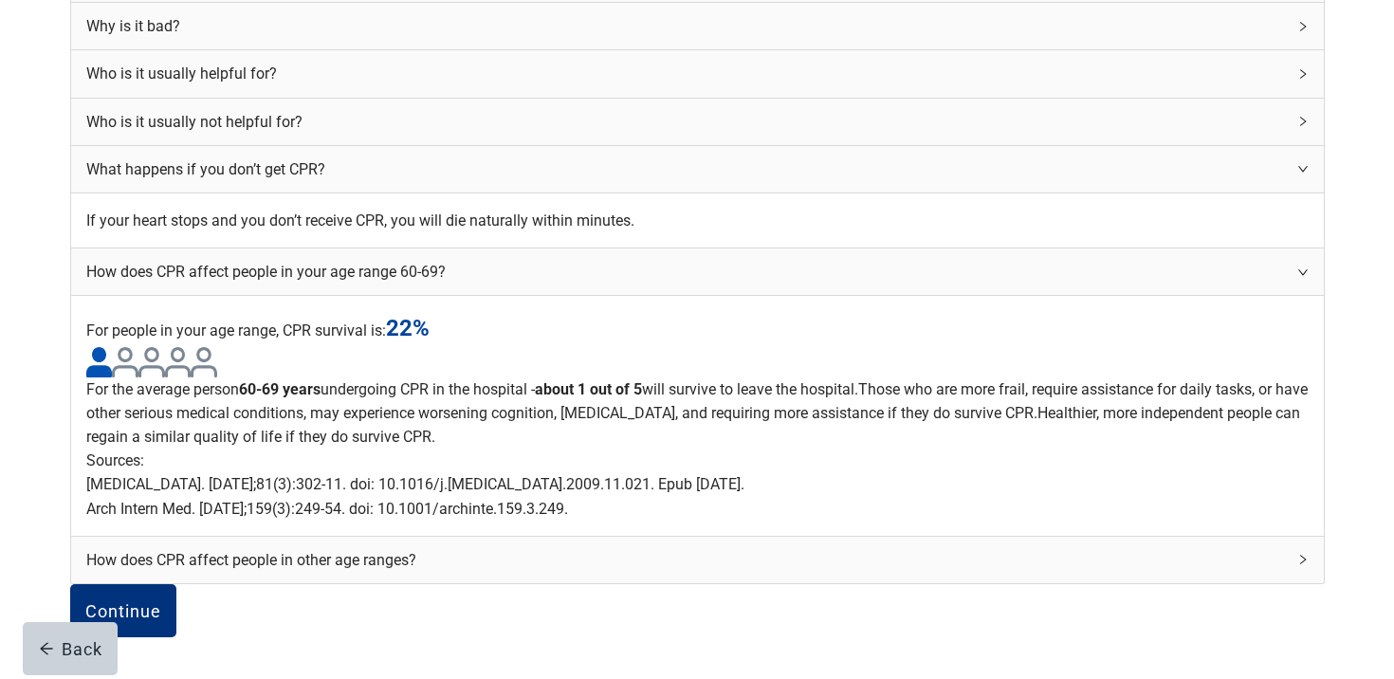
scroll to position [786, 0]
click at [176, 584] on button "Continue" at bounding box center [123, 610] width 106 height 53
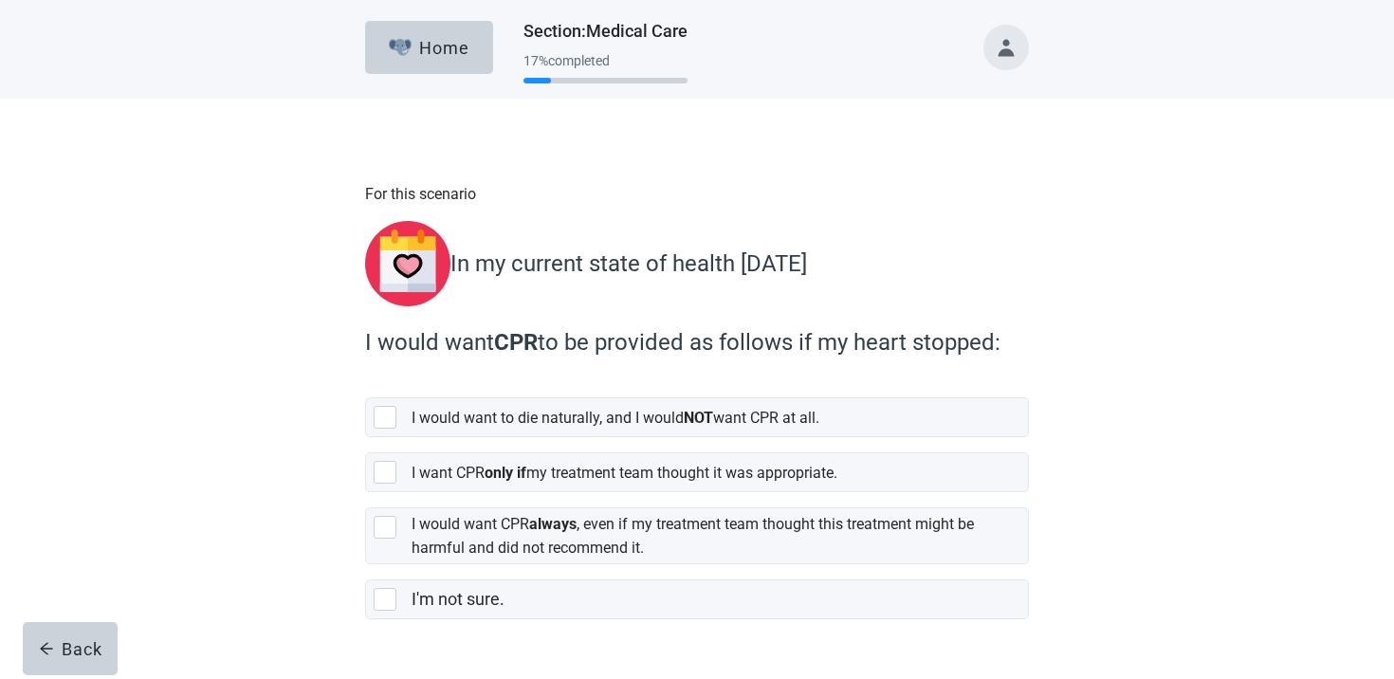
click at [460, 466] on label "I want CPR only if my treatment team thought it was appropriate." at bounding box center [625, 473] width 426 height 18
checkbox input "true"
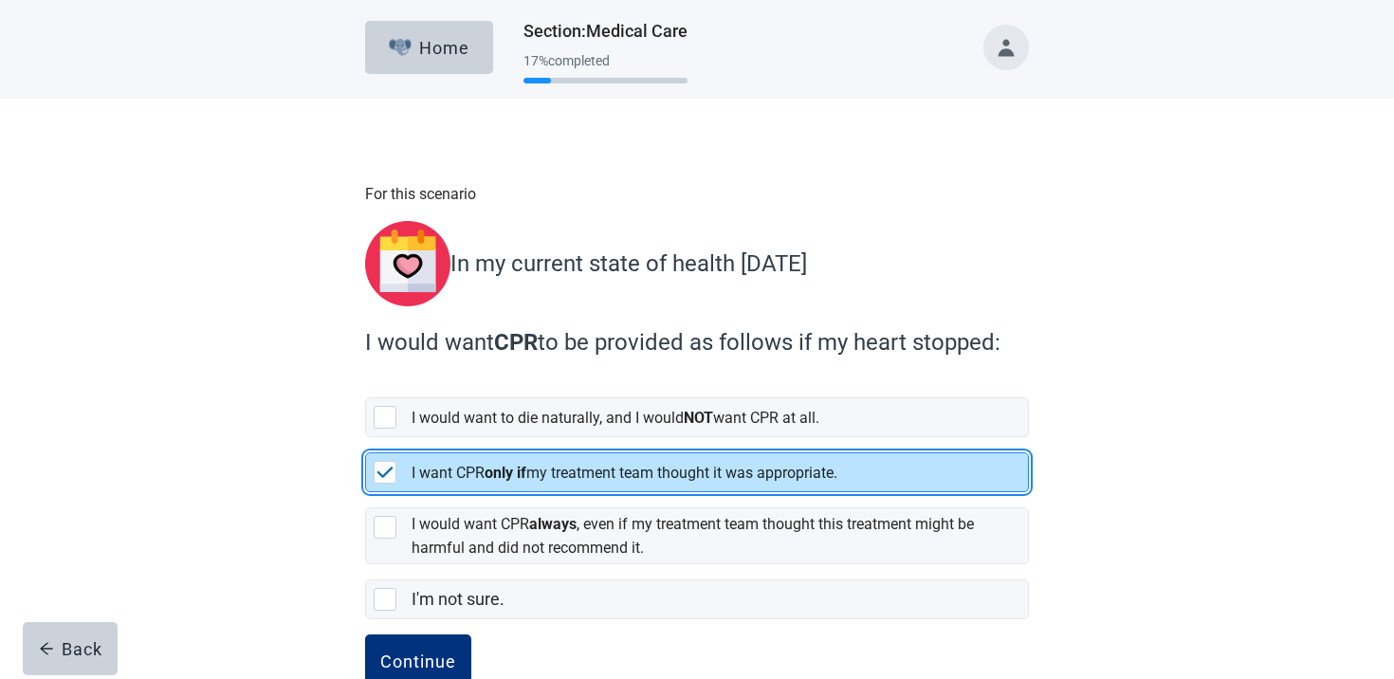
scroll to position [41, 0]
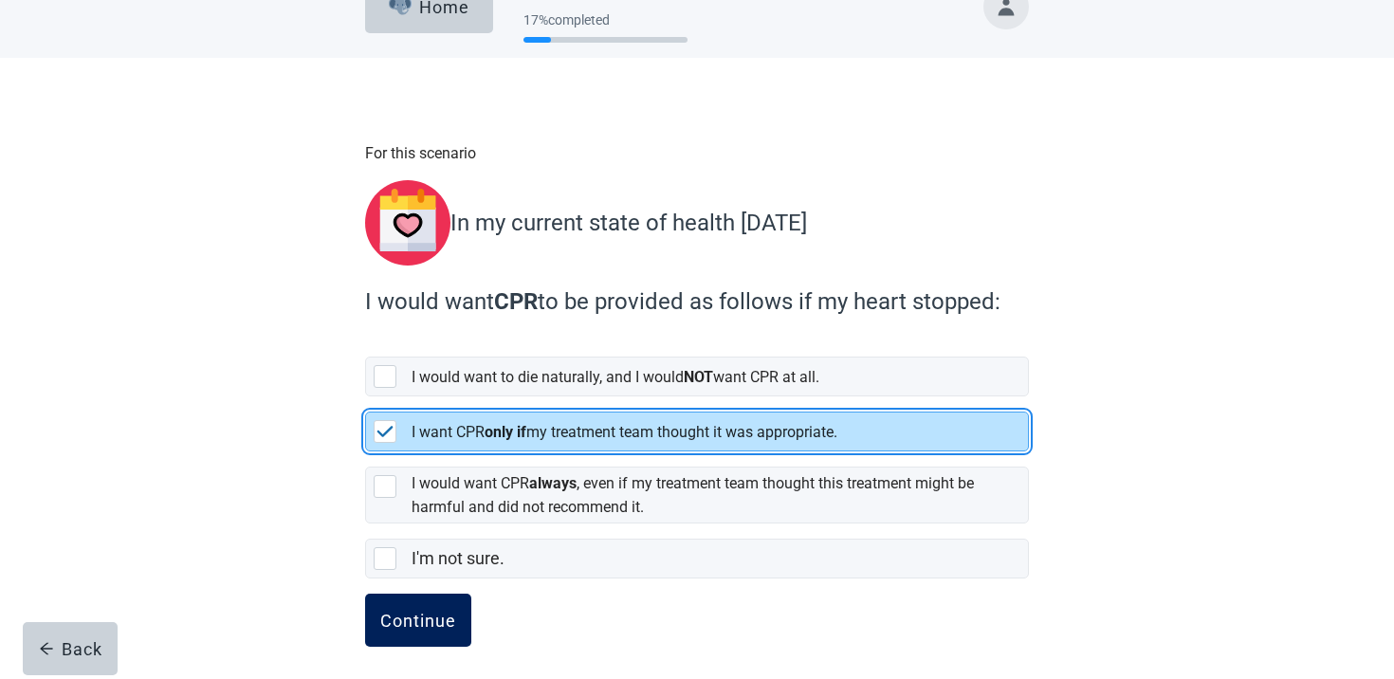
click at [429, 611] on div "Continue" at bounding box center [418, 620] width 76 height 19
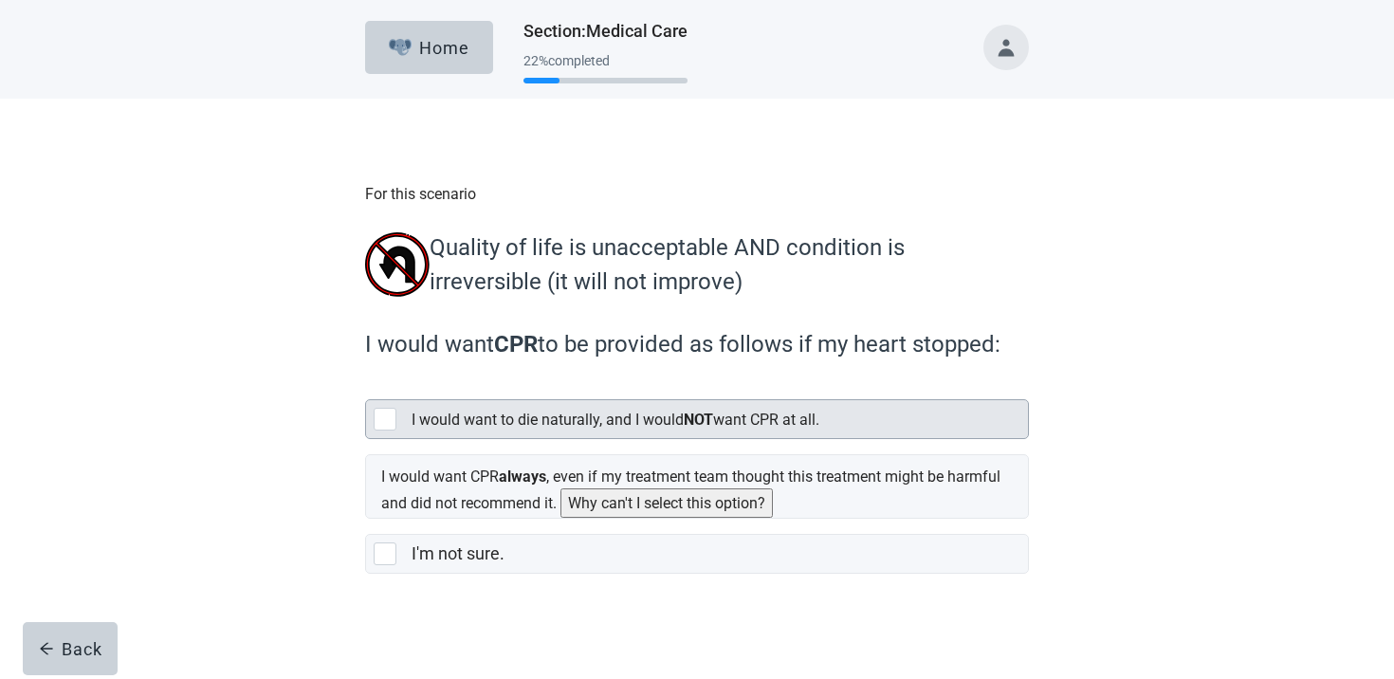
click at [514, 419] on label "I would want to die naturally, and I would NOT want CPR at all." at bounding box center [616, 420] width 408 height 18
checkbox input "true"
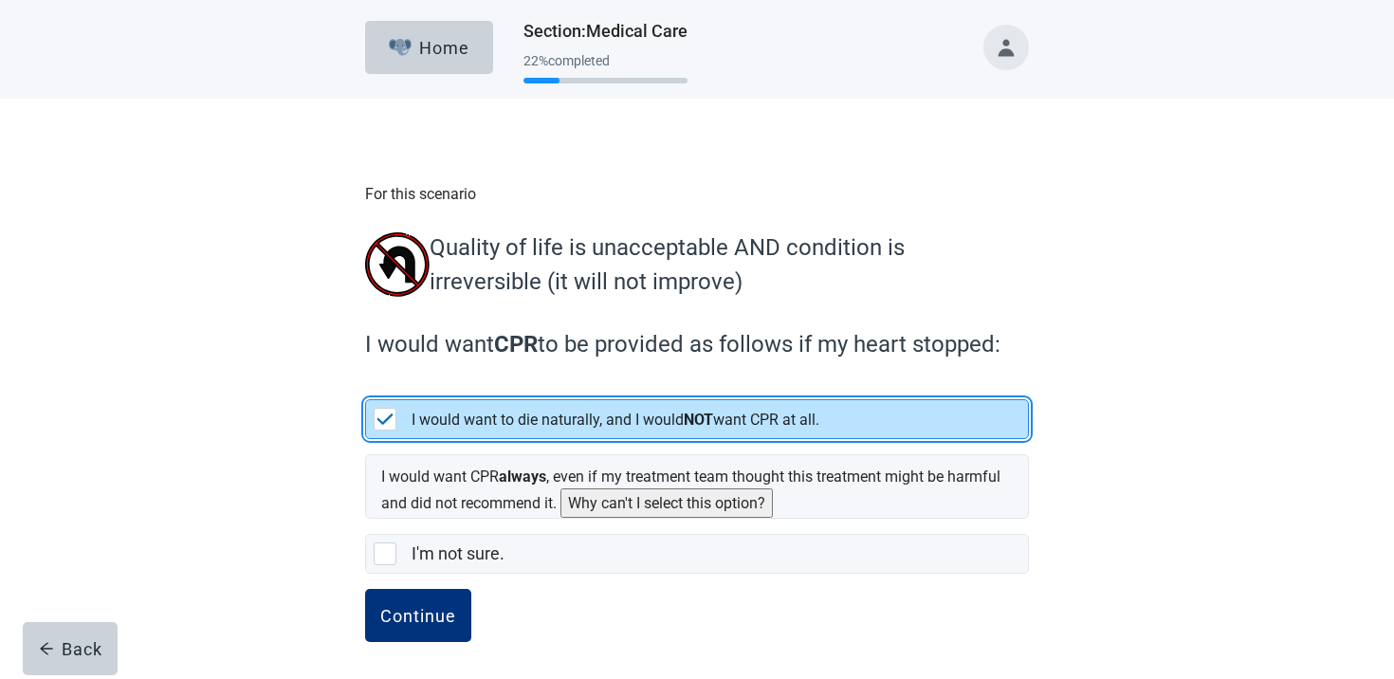
scroll to position [5, 0]
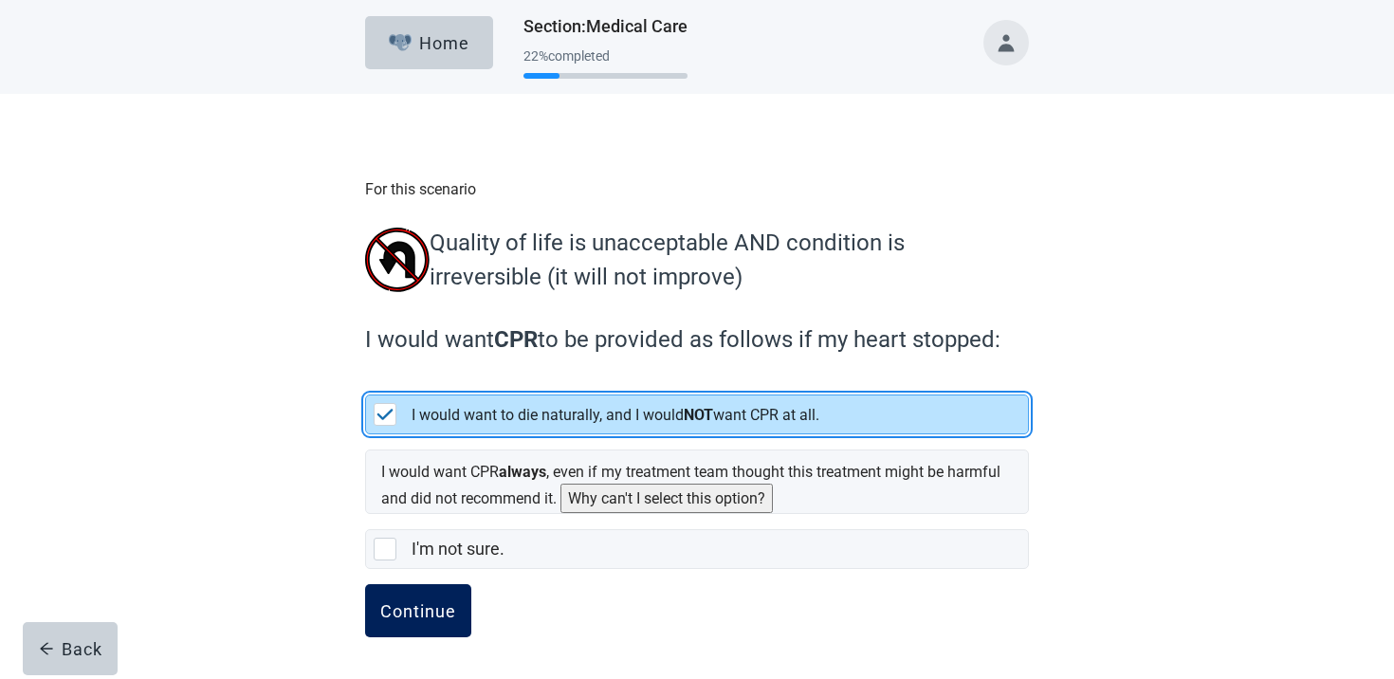
click at [417, 603] on div "Continue" at bounding box center [418, 610] width 76 height 19
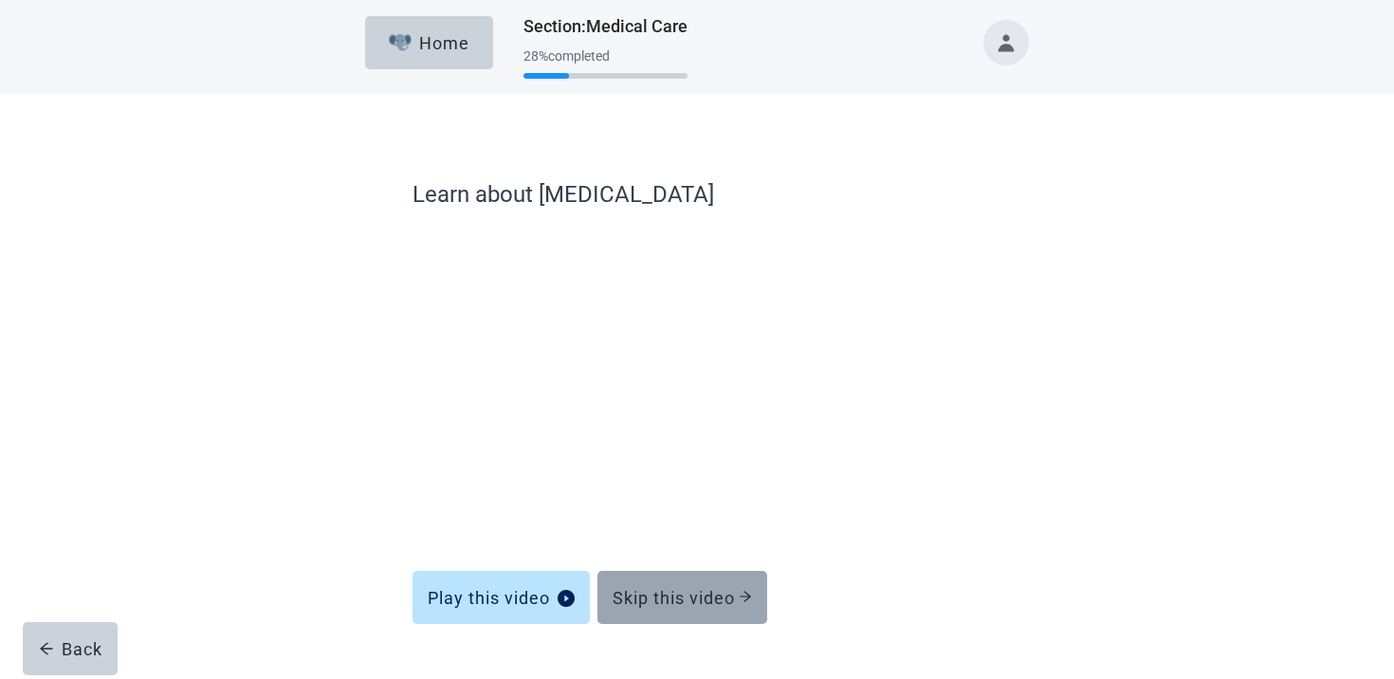
click at [679, 586] on button "Skip this video" at bounding box center [682, 597] width 170 height 53
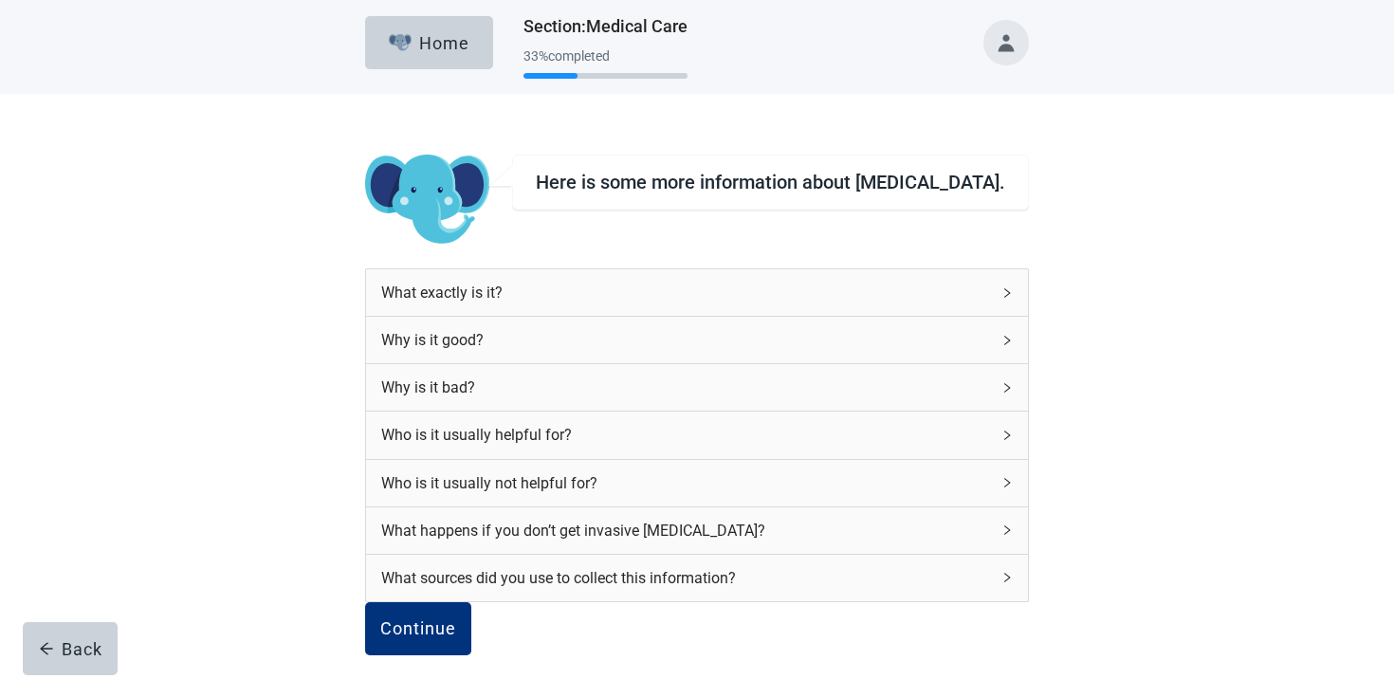
click at [542, 306] on div "What exactly is it?" at bounding box center [697, 292] width 662 height 46
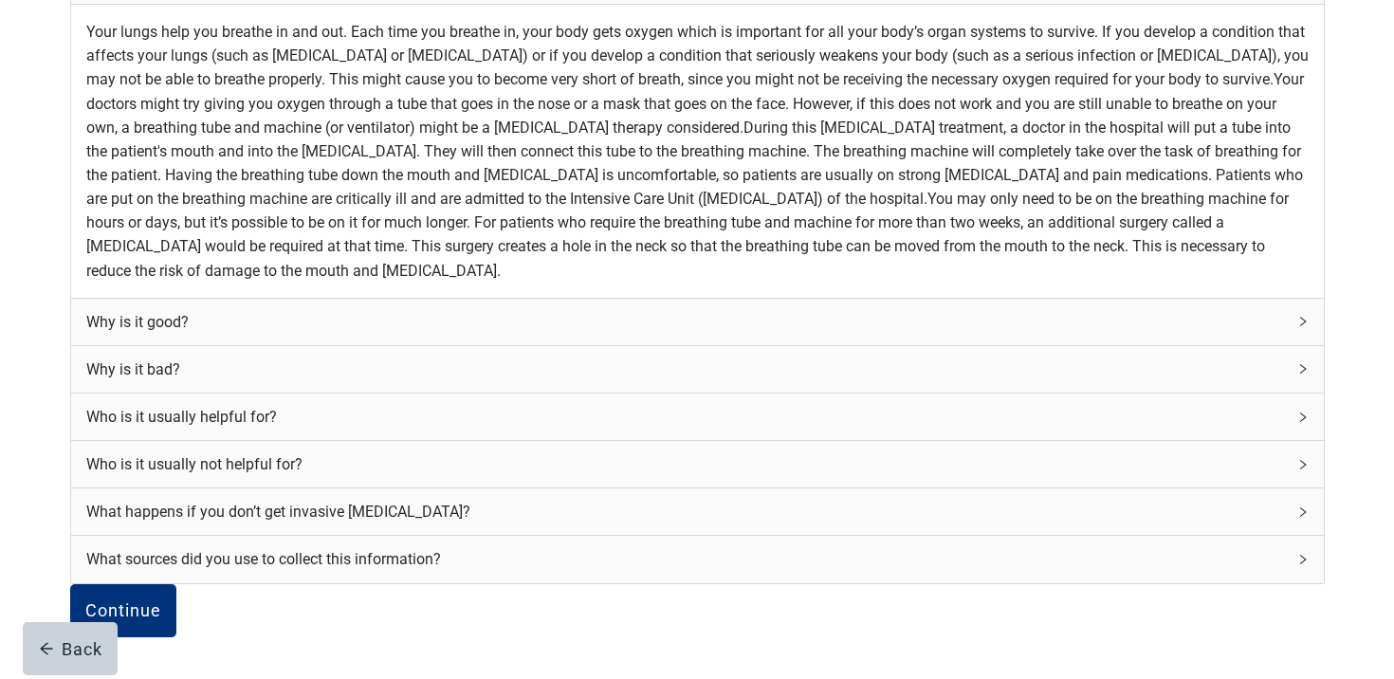
scroll to position [846, 0]
click at [525, 441] on div "Who is it usually not helpful for?" at bounding box center [697, 464] width 1253 height 46
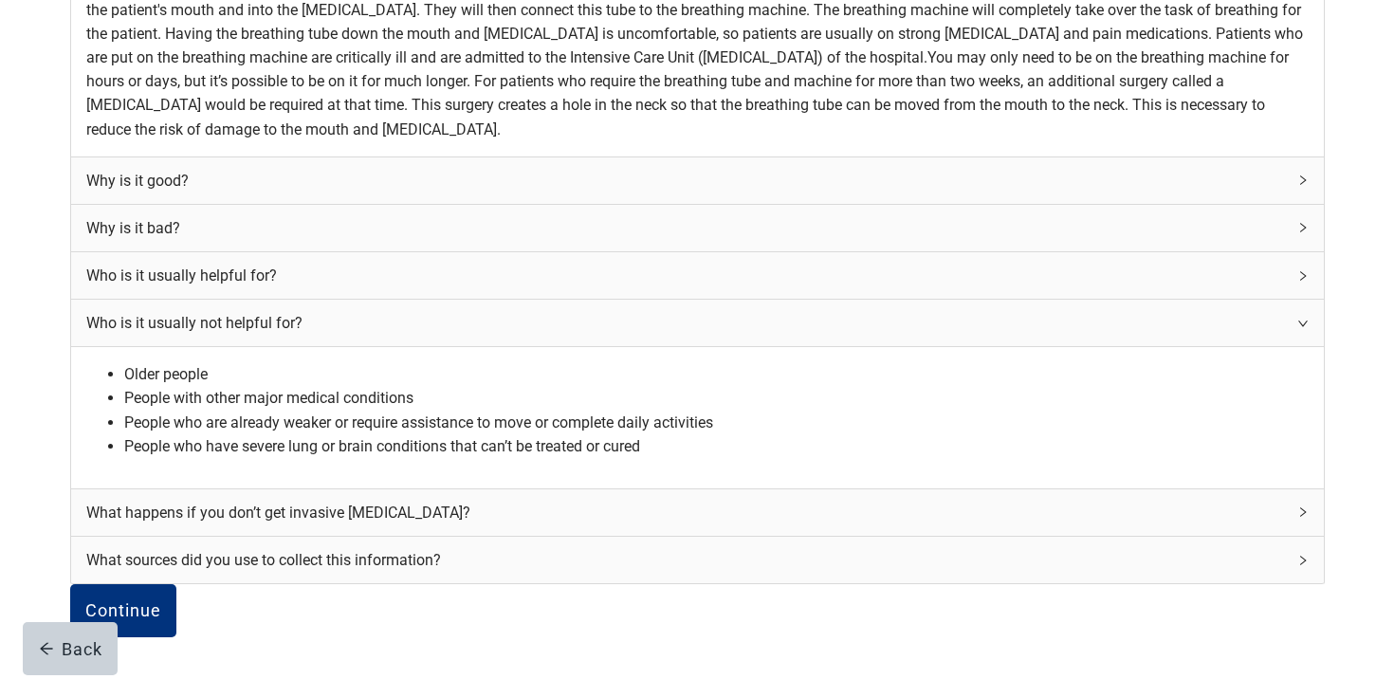
scroll to position [1022, 0]
click at [176, 584] on button "Continue" at bounding box center [123, 610] width 106 height 53
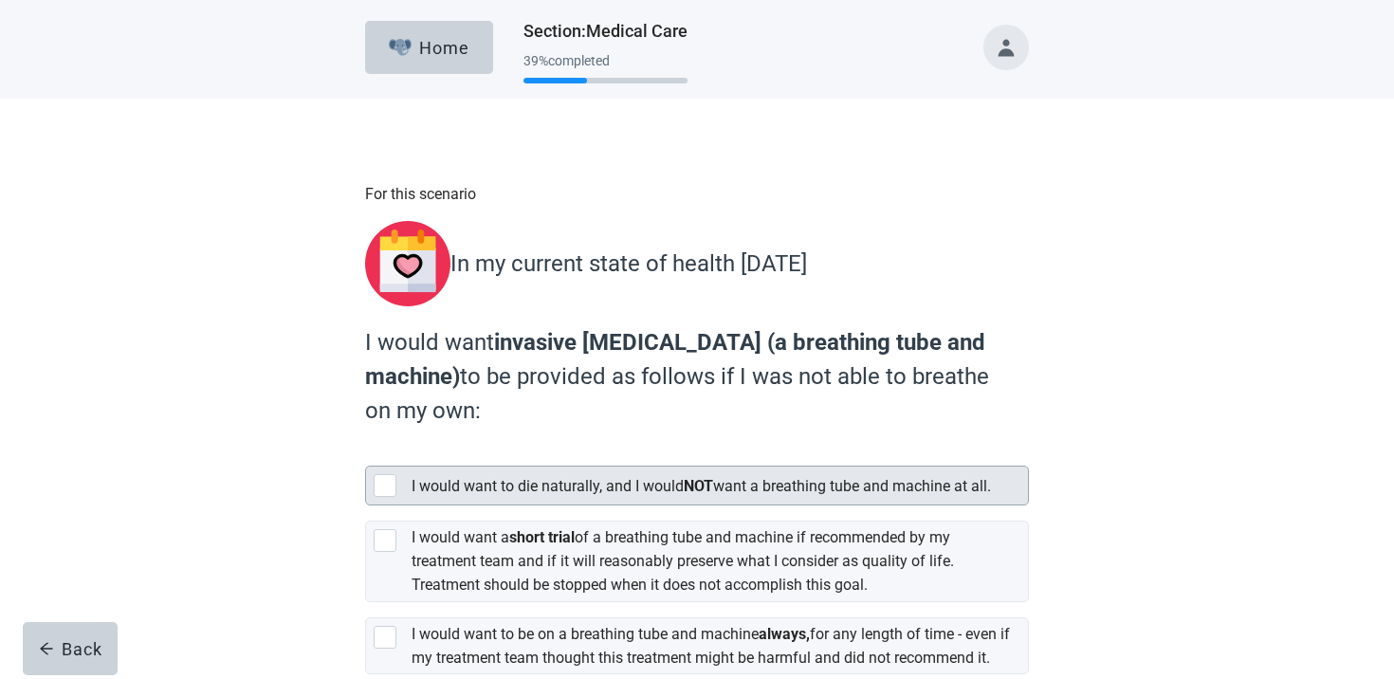
click at [463, 477] on label "I would want to die naturally, and I would NOT want a breathing tube and machin…" at bounding box center [701, 486] width 579 height 18
checkbox input "true"
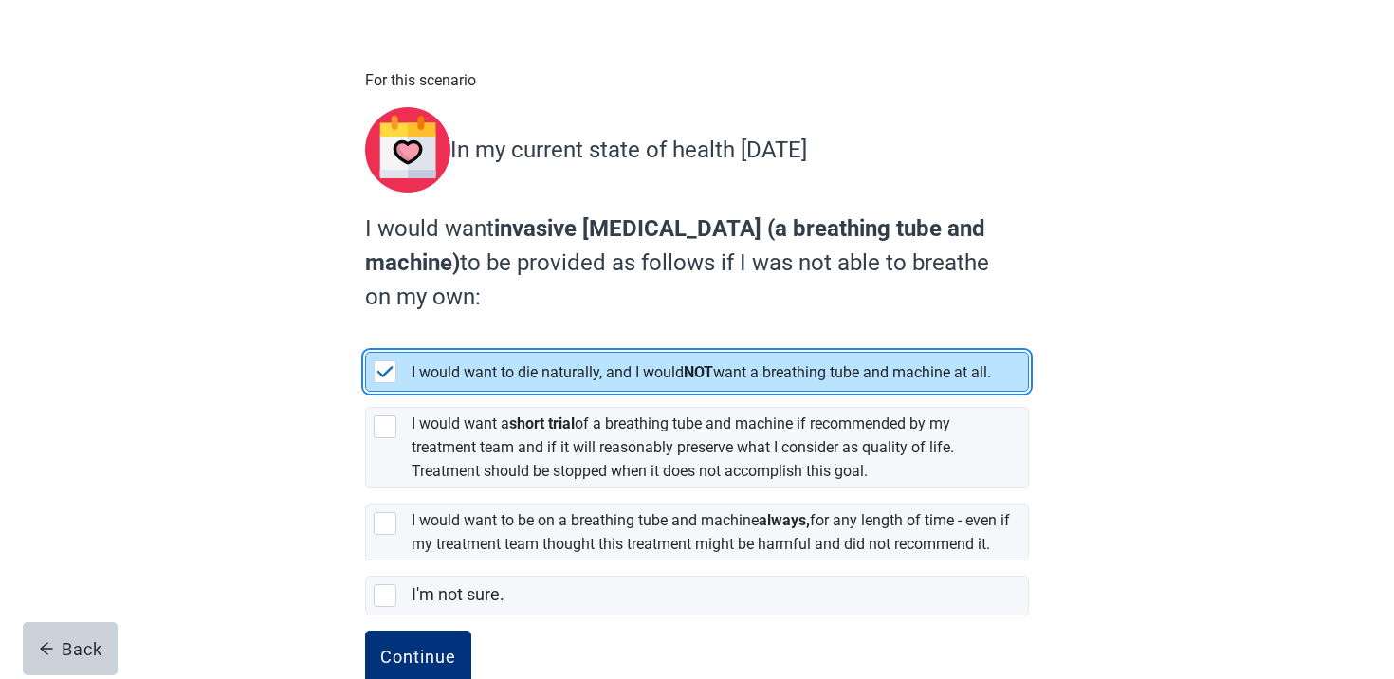
scroll to position [192, 0]
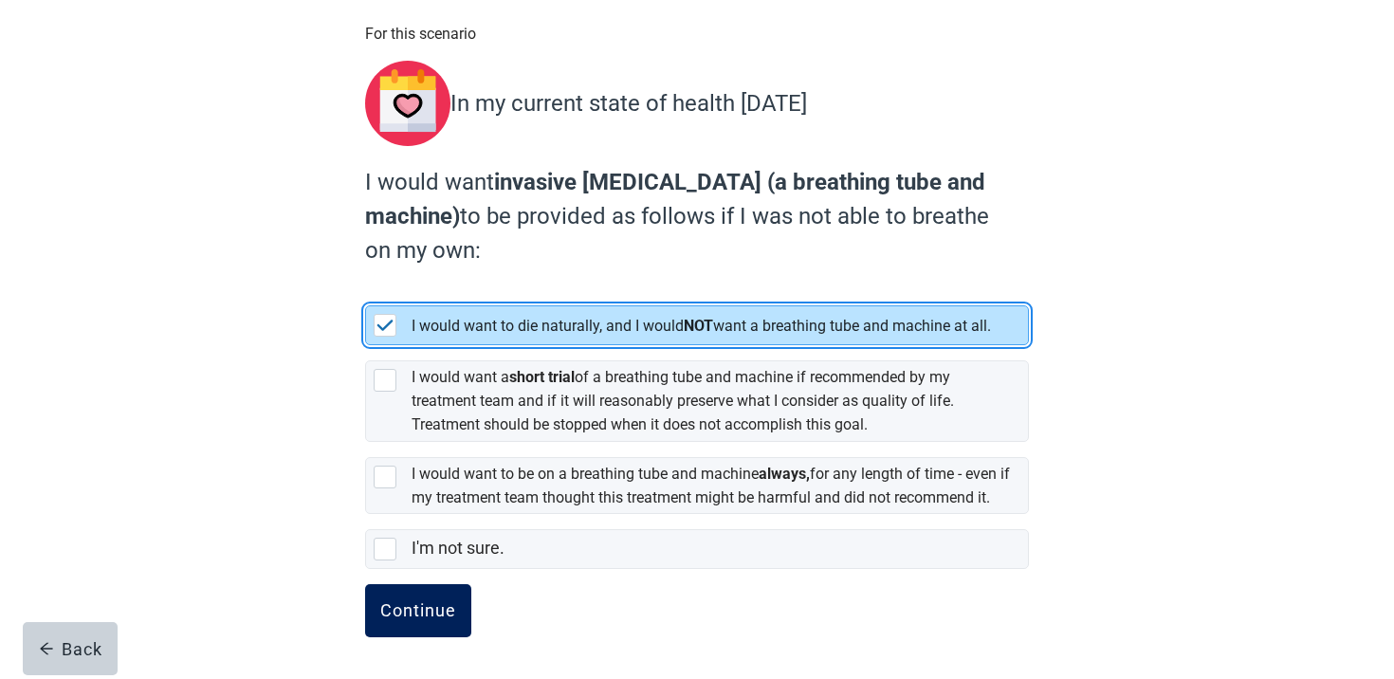
click at [435, 592] on button "Continue" at bounding box center [418, 610] width 106 height 53
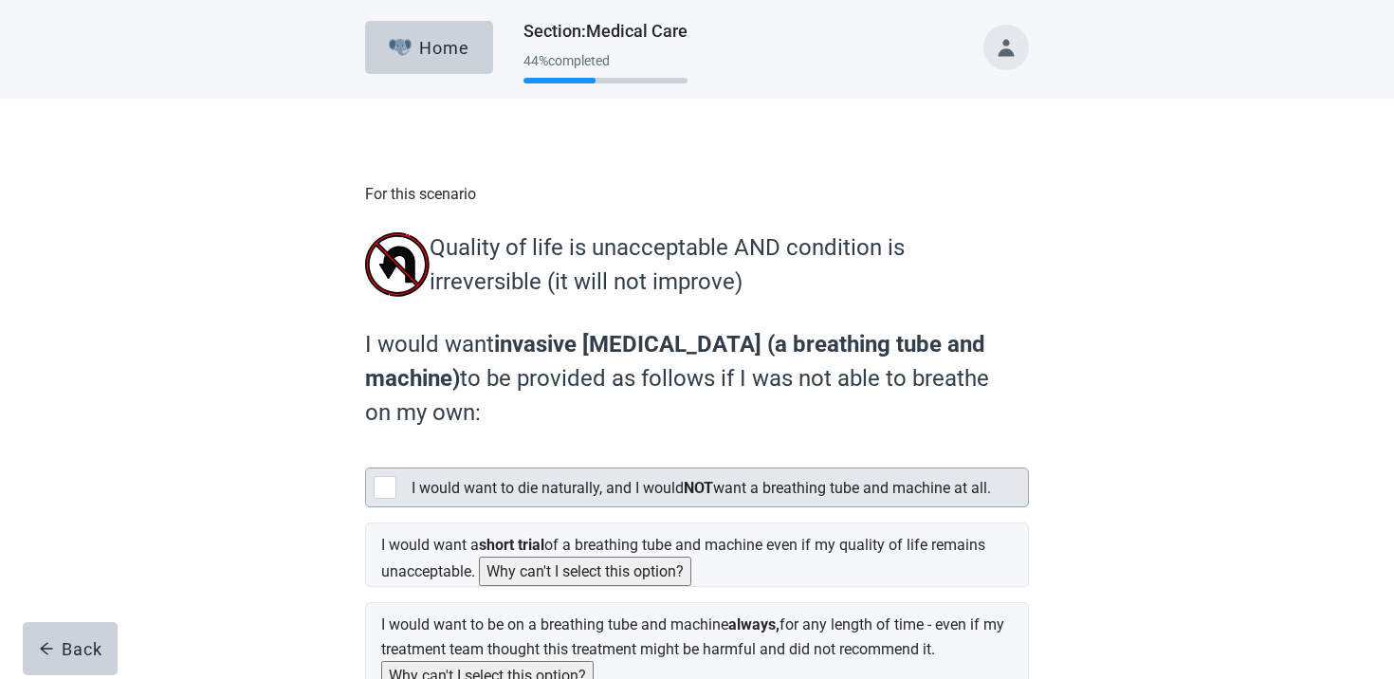
click at [512, 497] on label "I would want to die naturally, and I would NOT want a breathing tube and machin…" at bounding box center [701, 488] width 579 height 18
checkbox input "true"
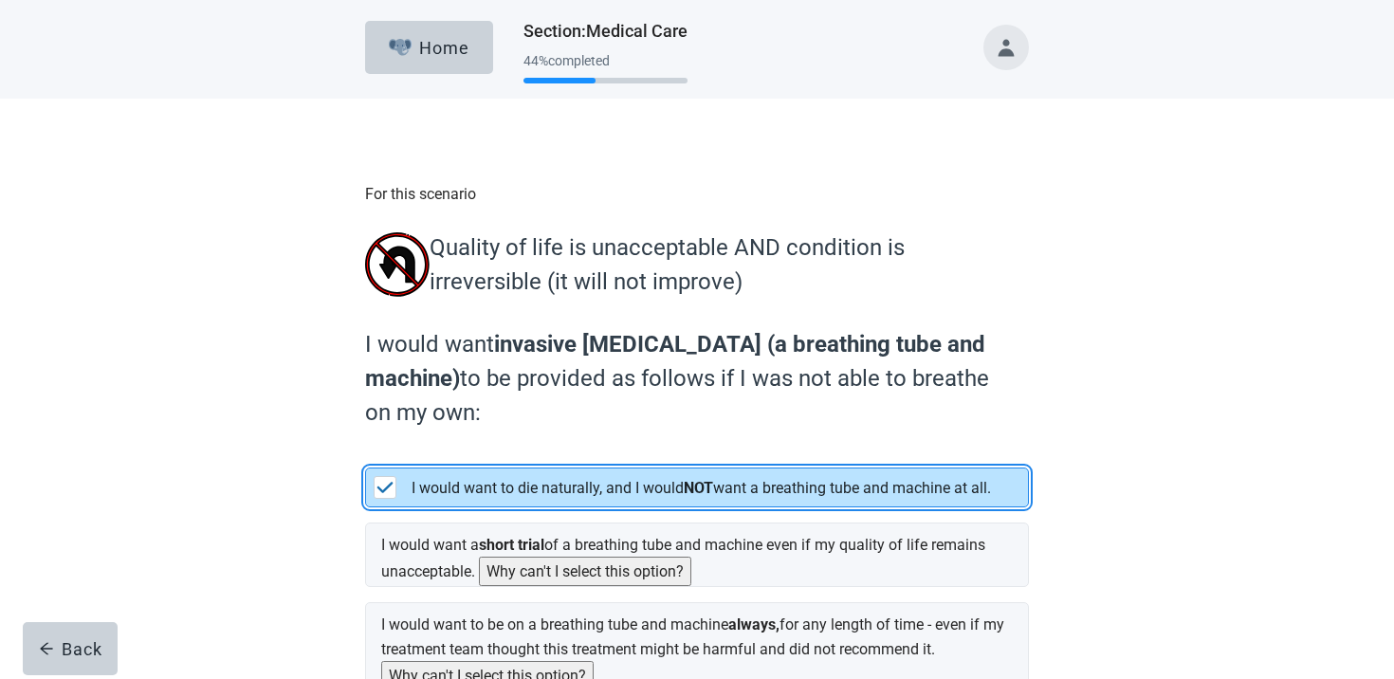
scroll to position [190, 0]
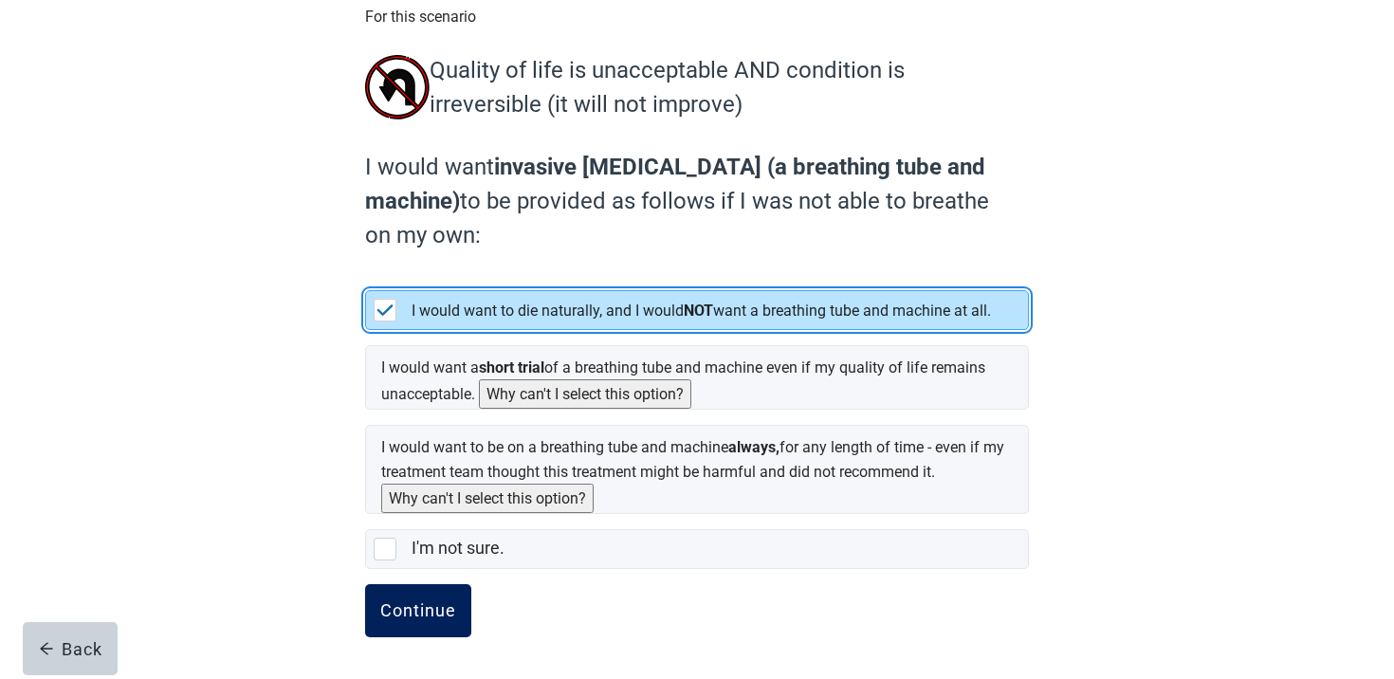
click at [455, 596] on button "Continue" at bounding box center [418, 610] width 106 height 53
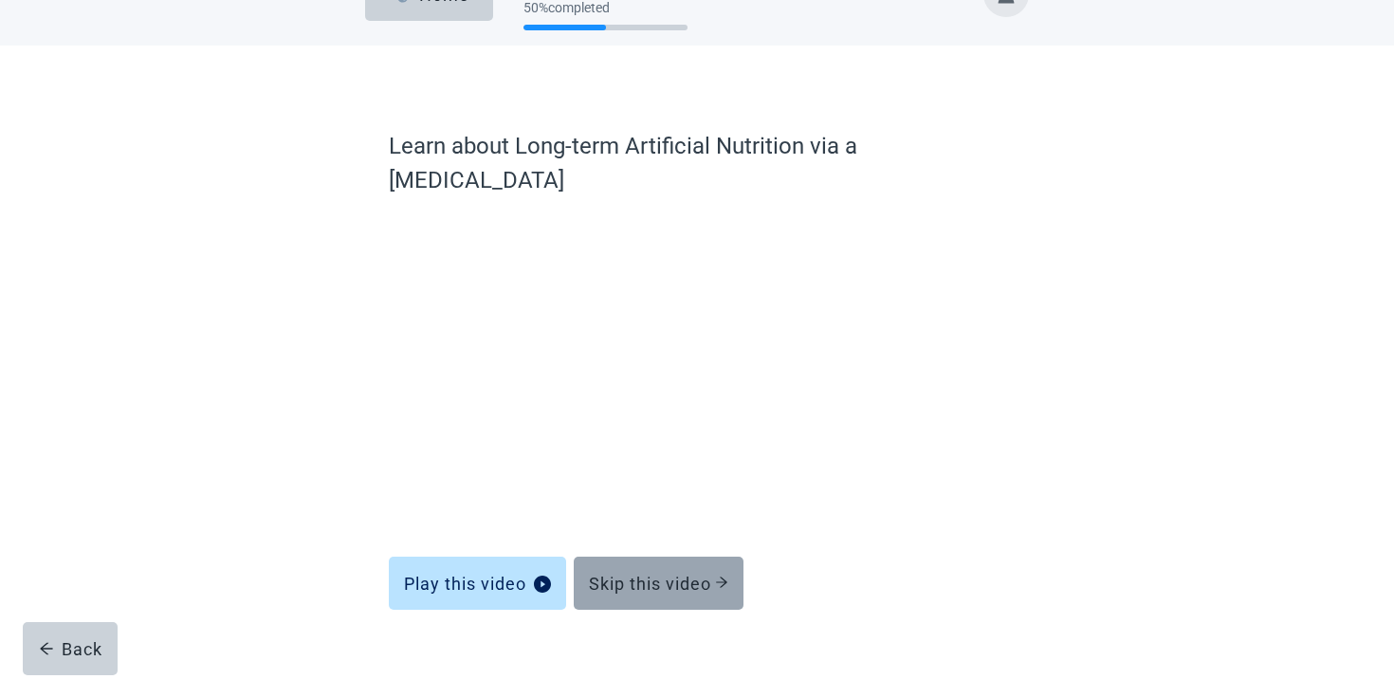
scroll to position [52, 0]
click at [655, 576] on button "Skip this video" at bounding box center [659, 584] width 170 height 53
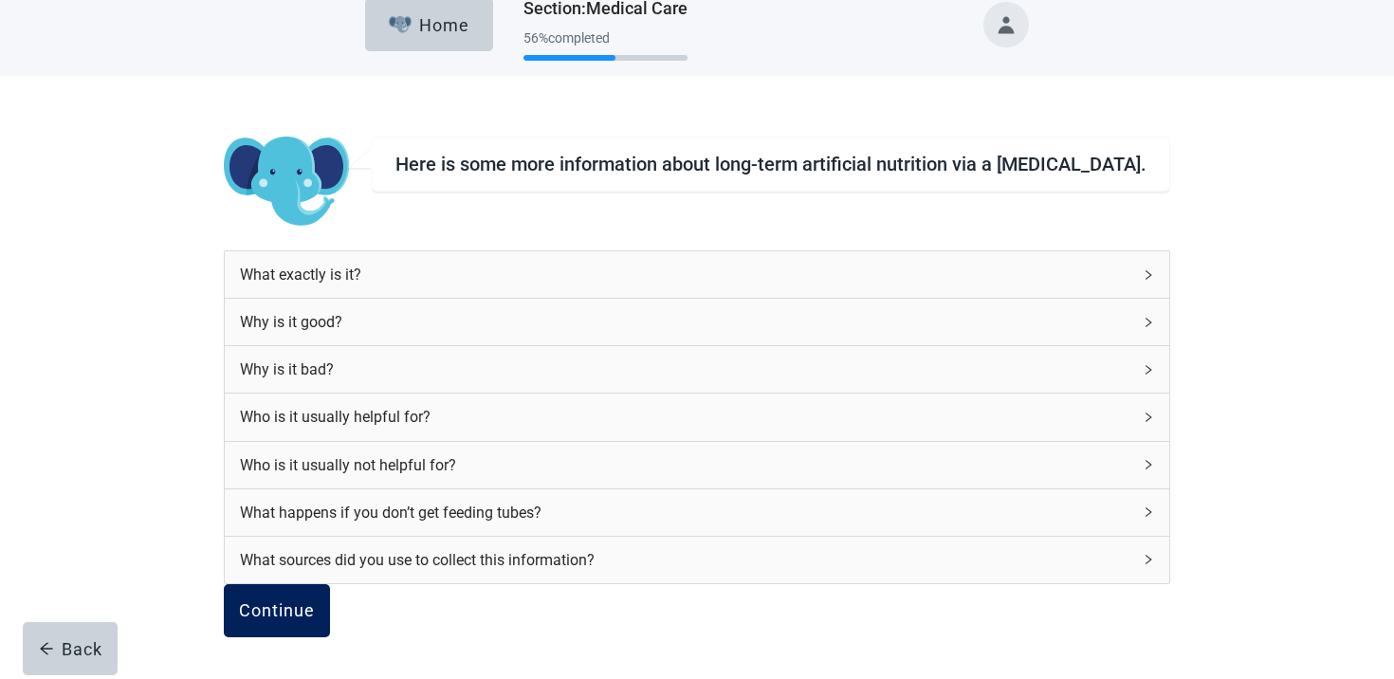
click at [315, 606] on div "Continue" at bounding box center [277, 610] width 76 height 19
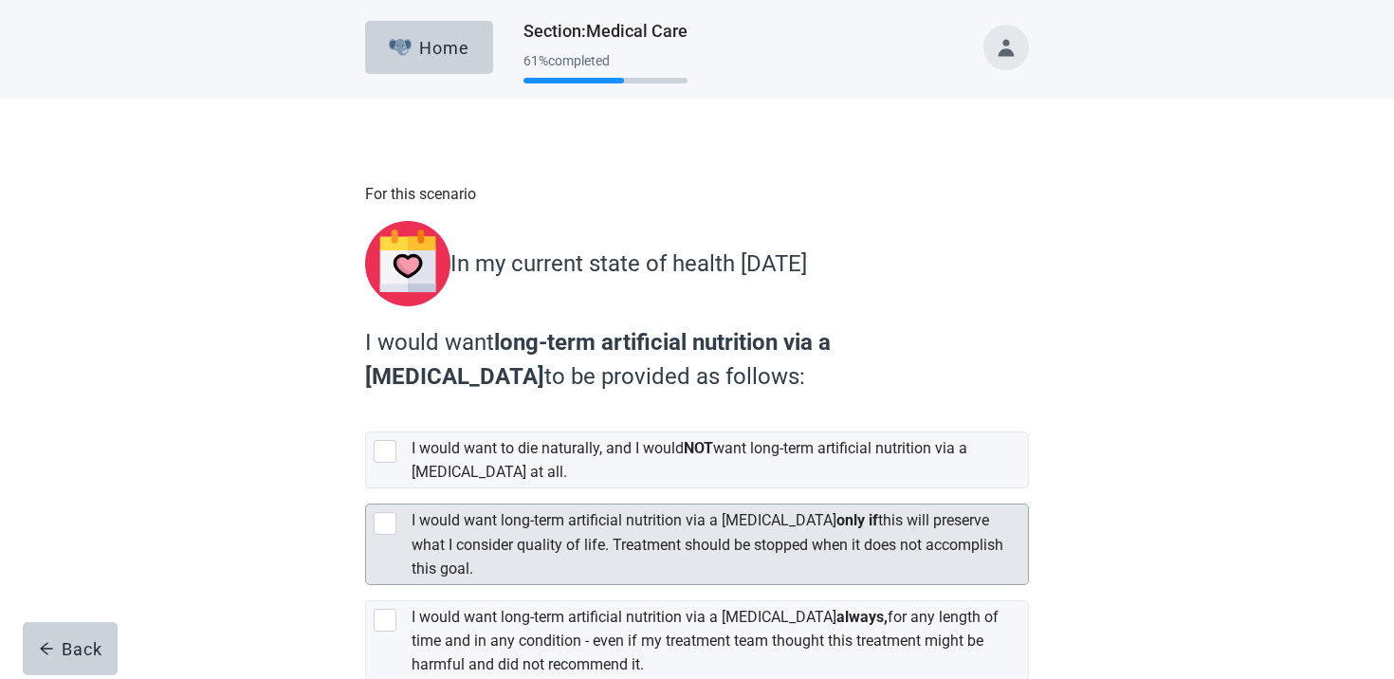
click at [508, 536] on label "I would want long-term artificial nutrition via a feeding tube only if this wil…" at bounding box center [708, 543] width 592 height 65
checkbox input "true"
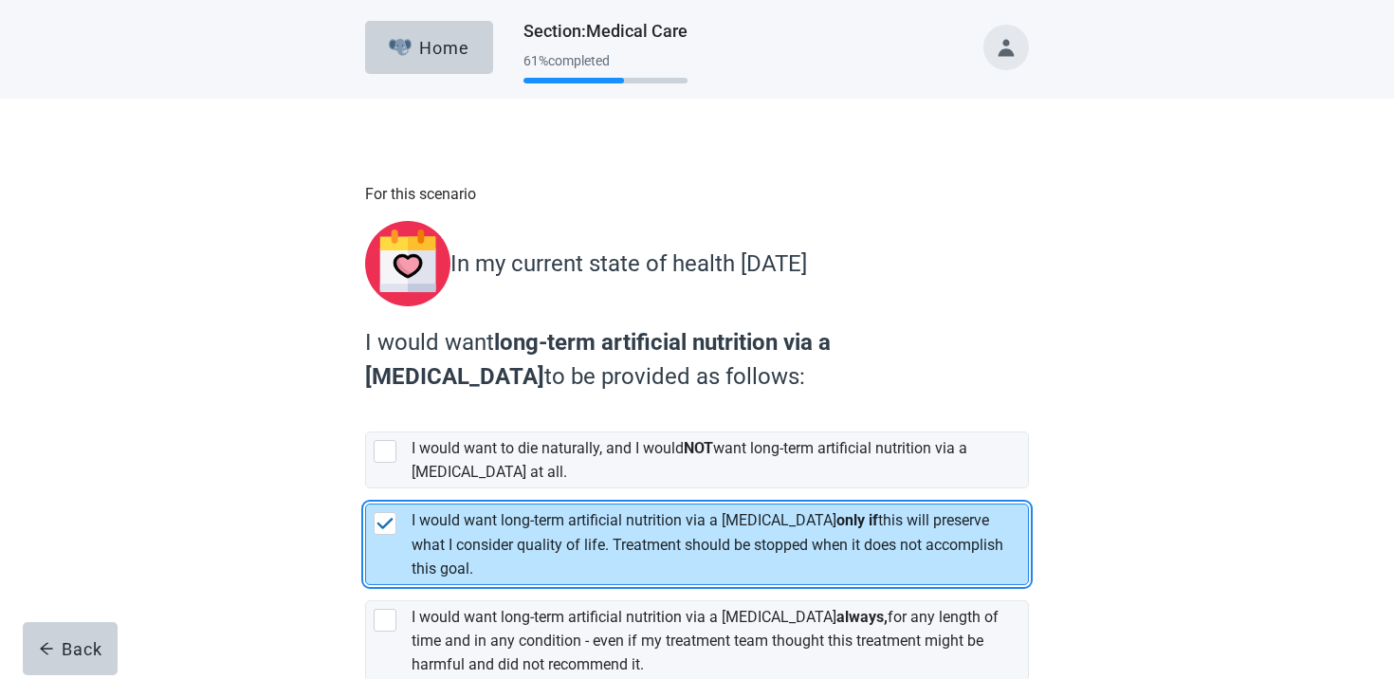
scroll to position [157, 0]
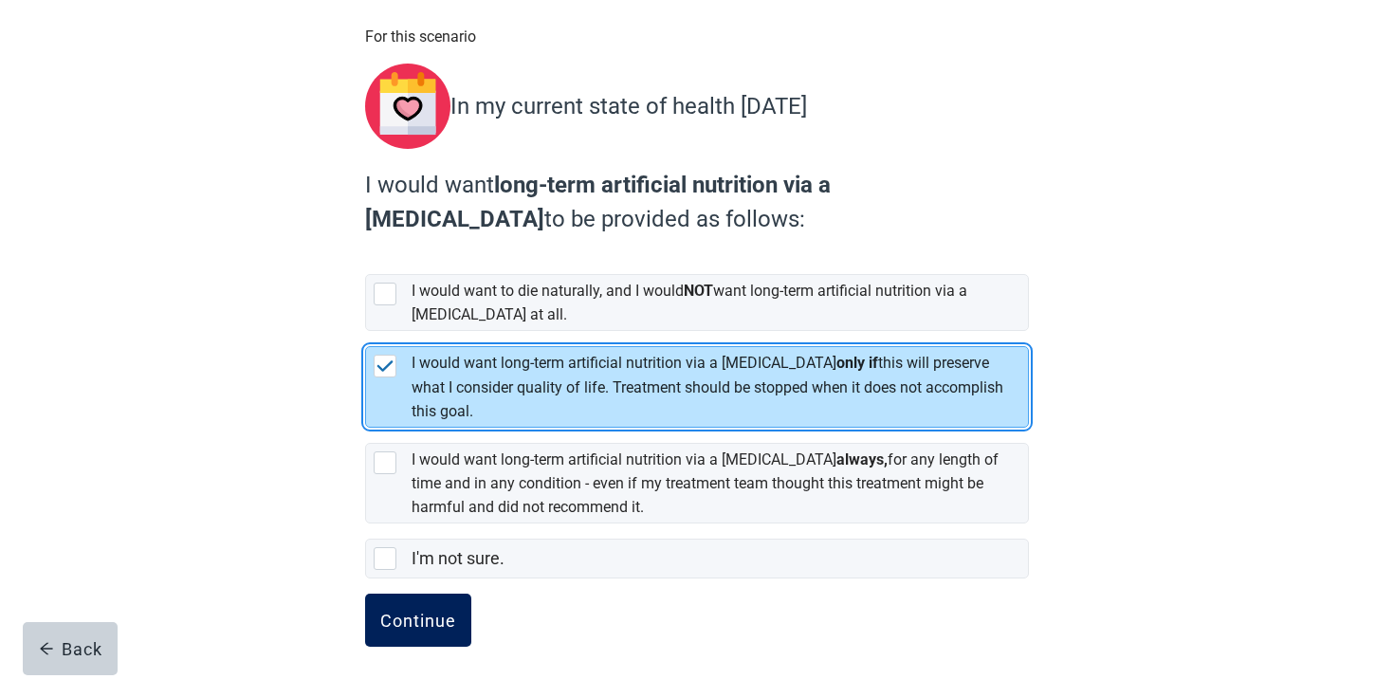
click at [432, 581] on form "For this scenario In my current state of health today I would want long-term ar…" at bounding box center [697, 357] width 664 height 664
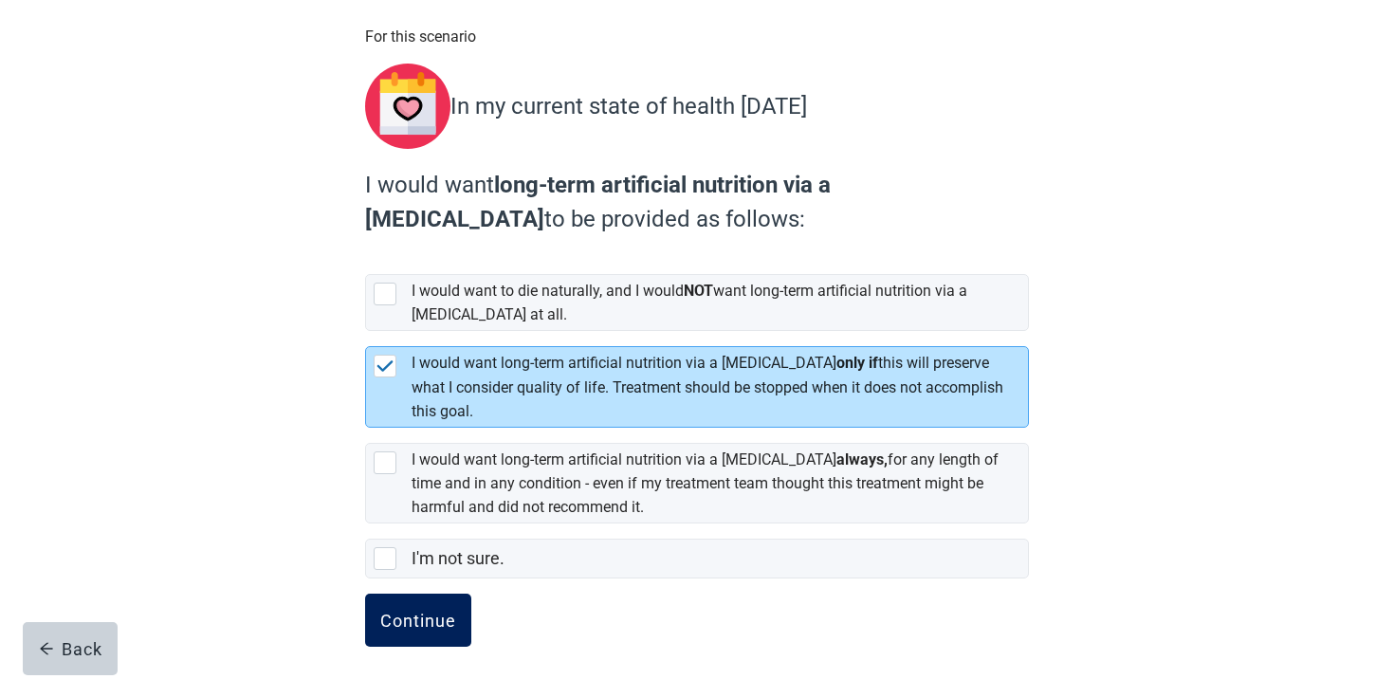
click at [423, 597] on button "Continue" at bounding box center [418, 620] width 106 height 53
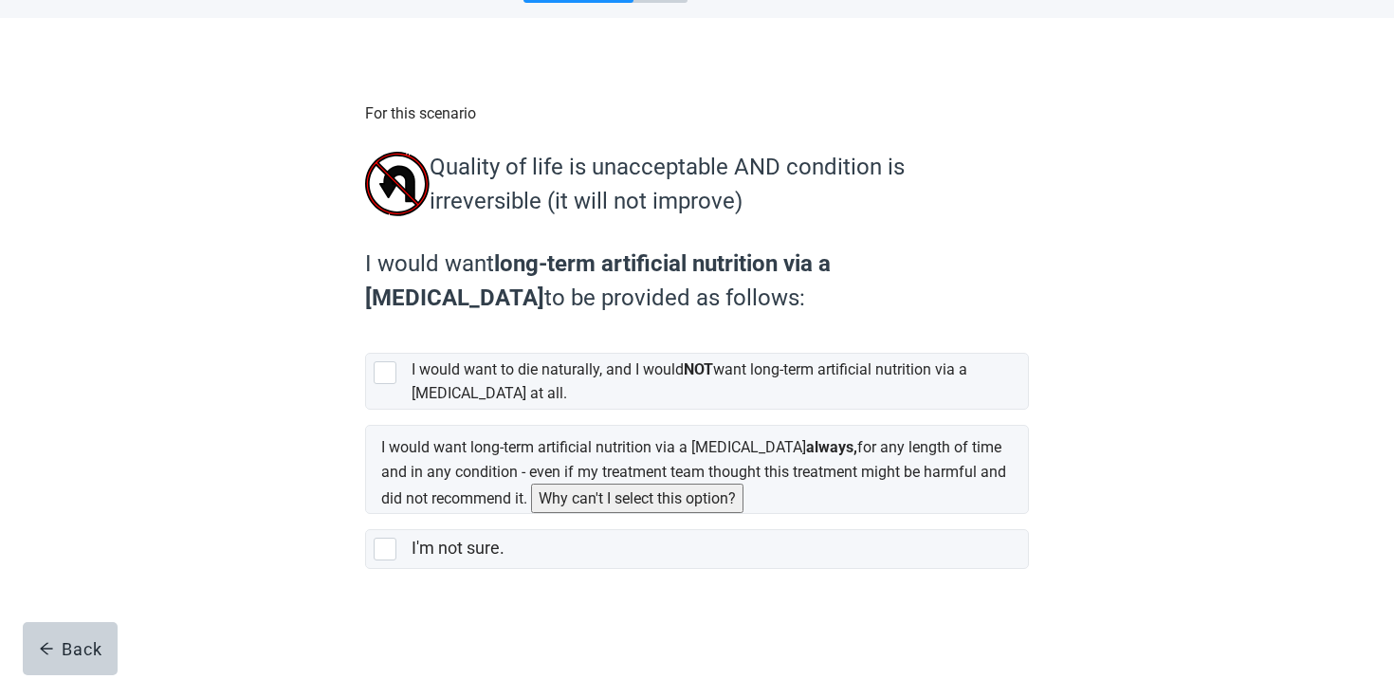
scroll to position [104, 0]
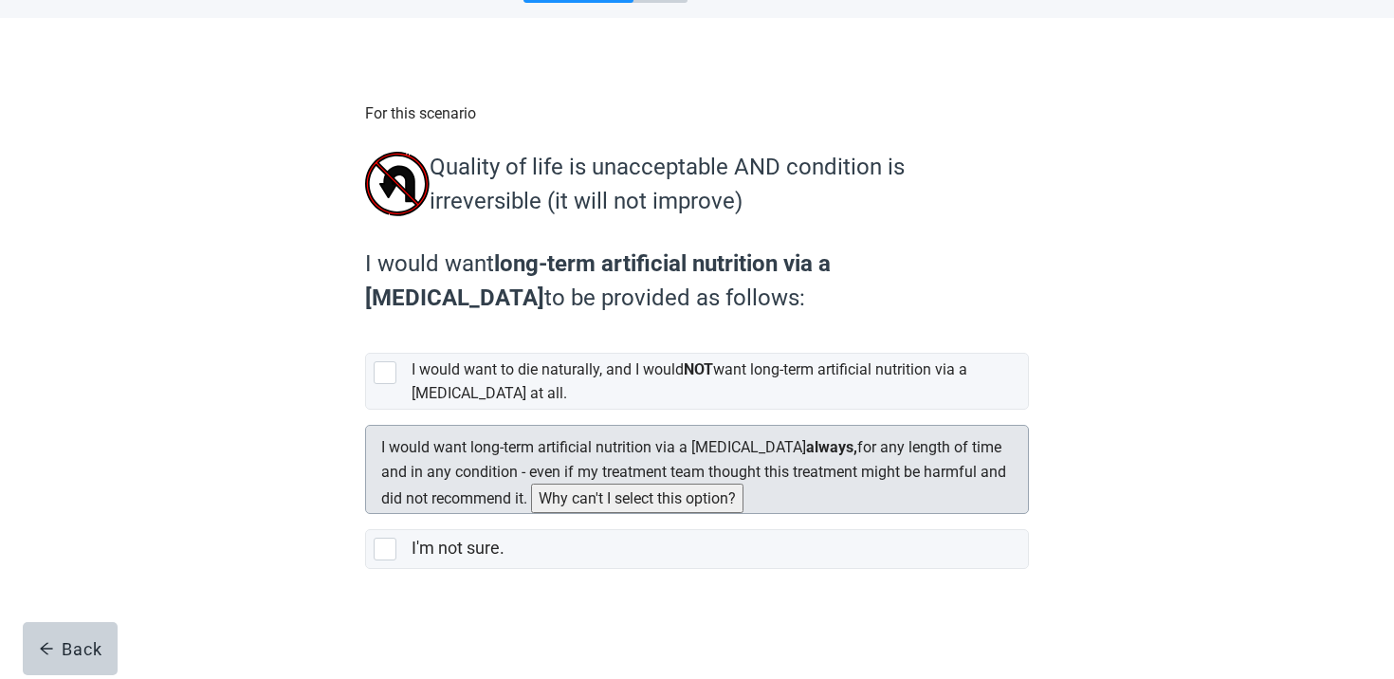
click at [463, 453] on label "I would want long-term artificial nutrition via a feeding tube always, for any …" at bounding box center [693, 472] width 625 height 68
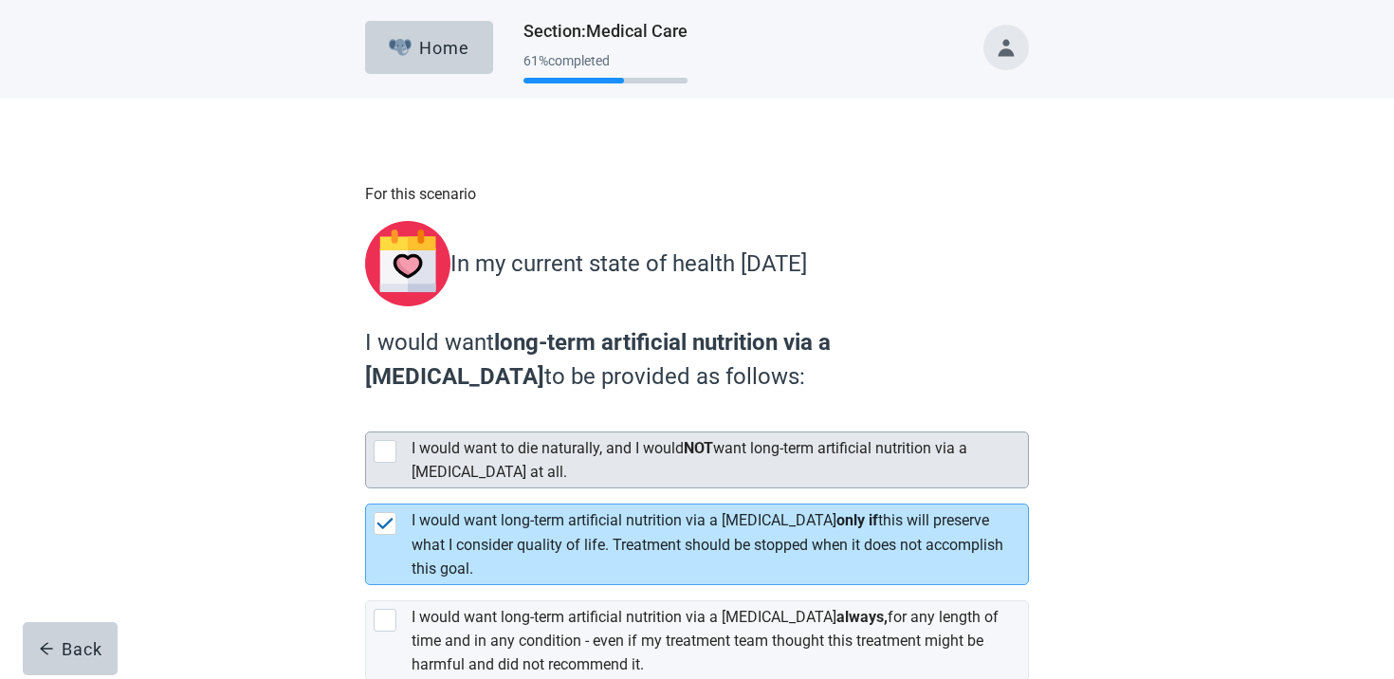
click at [518, 457] on label "I would want to die naturally, and I would NOT want long-term artificial nutrit…" at bounding box center [690, 460] width 556 height 42
checkbox input "true"
checkbox input "false"
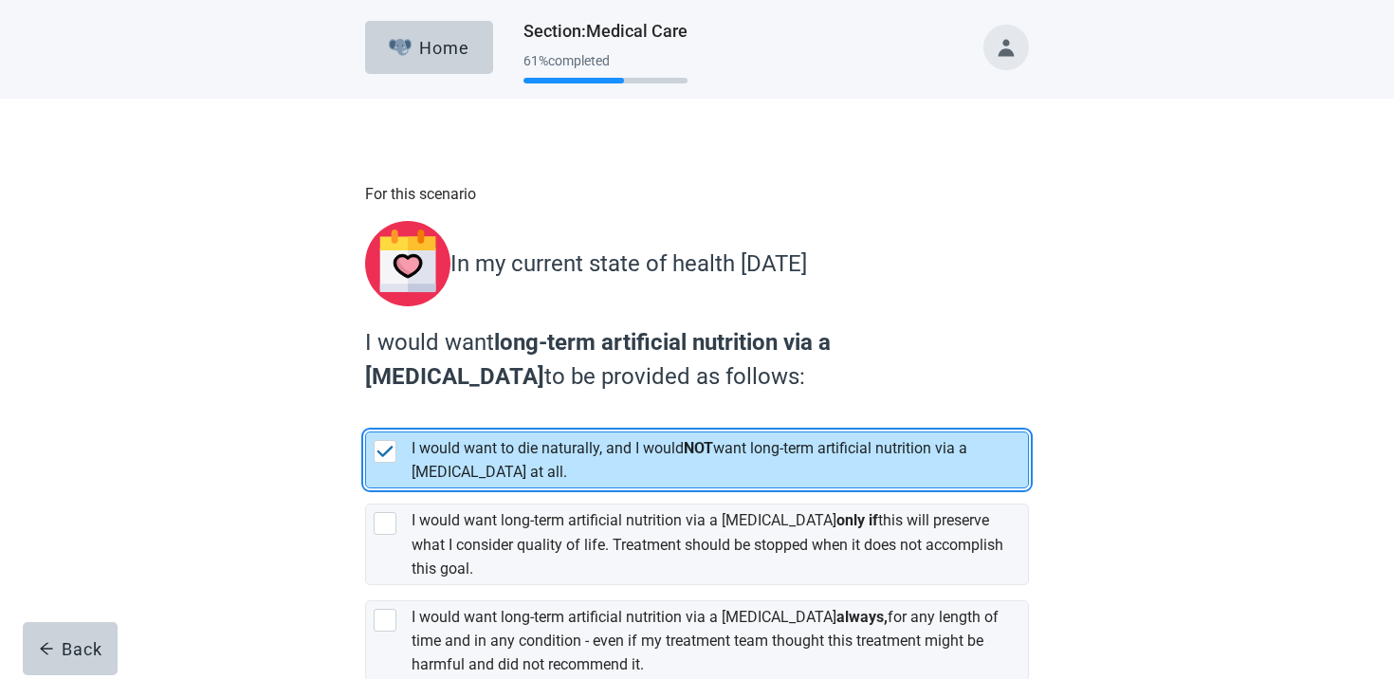
scroll to position [157, 0]
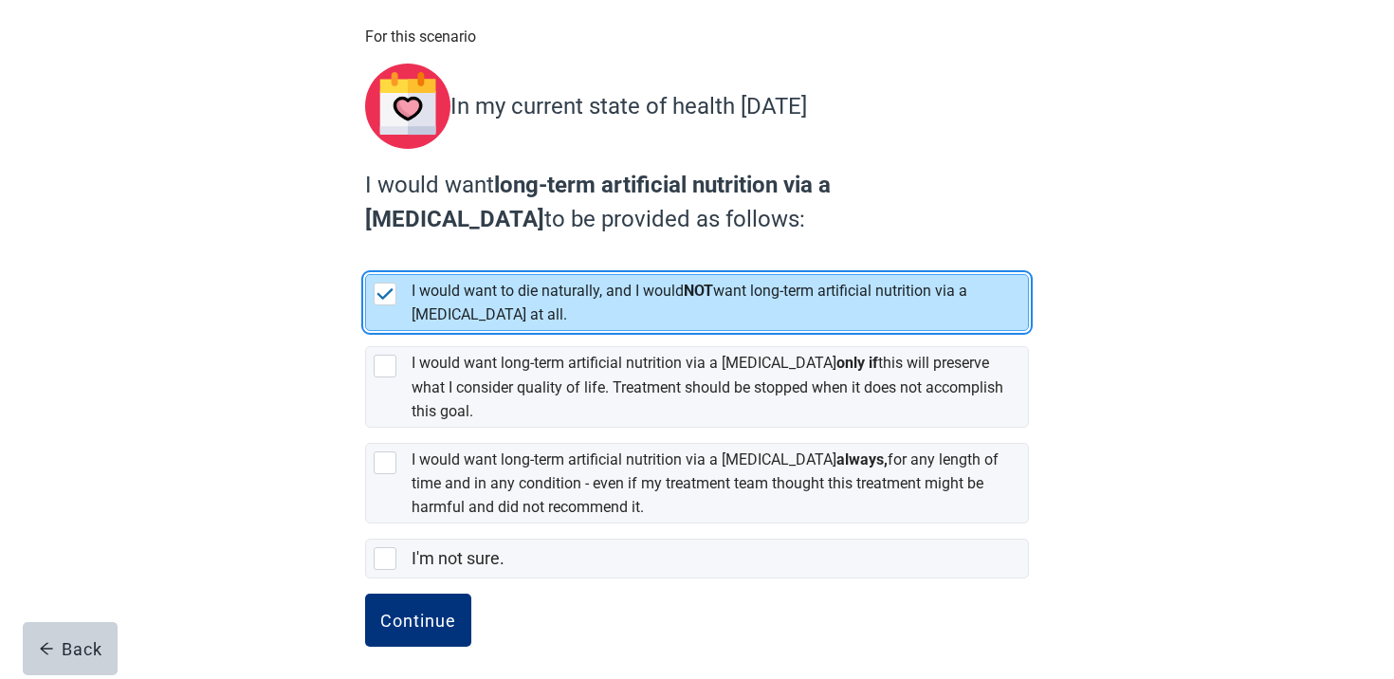
click at [418, 579] on form "For this scenario In my current state of health today I would want long-term ar…" at bounding box center [697, 357] width 664 height 664
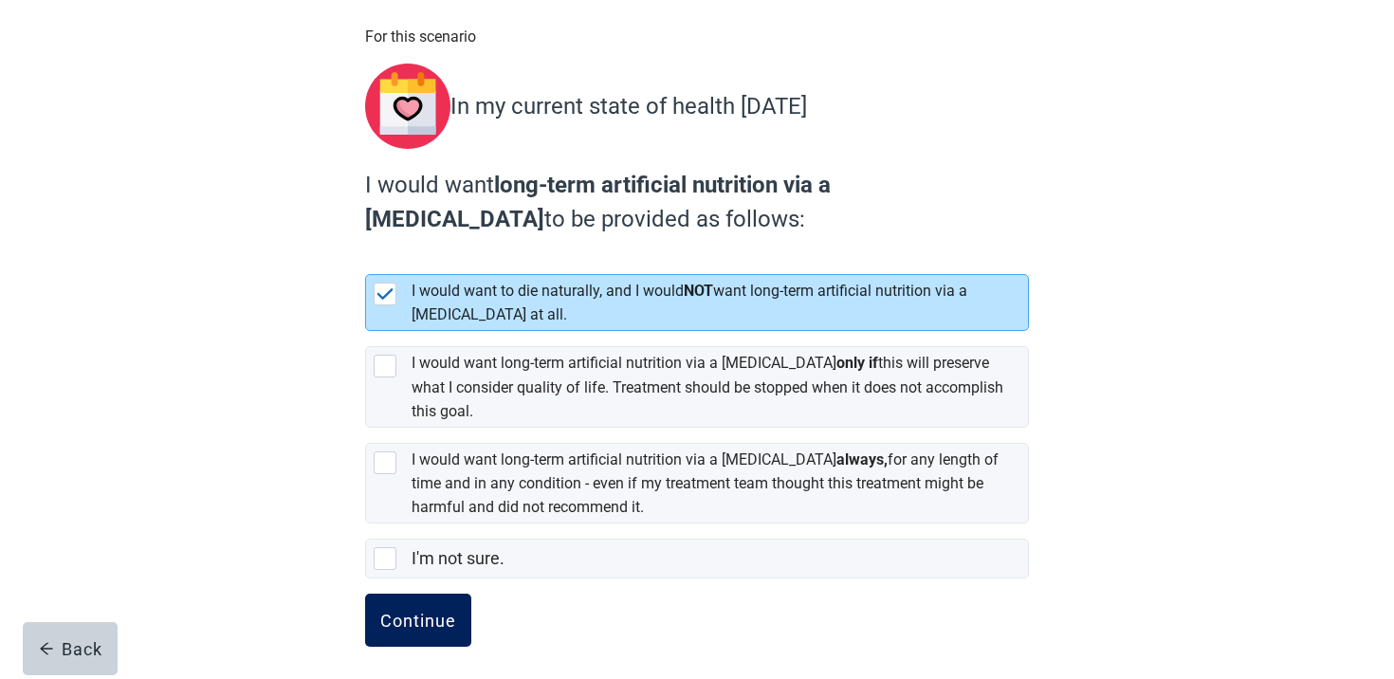
click at [418, 596] on button "Continue" at bounding box center [418, 620] width 106 height 53
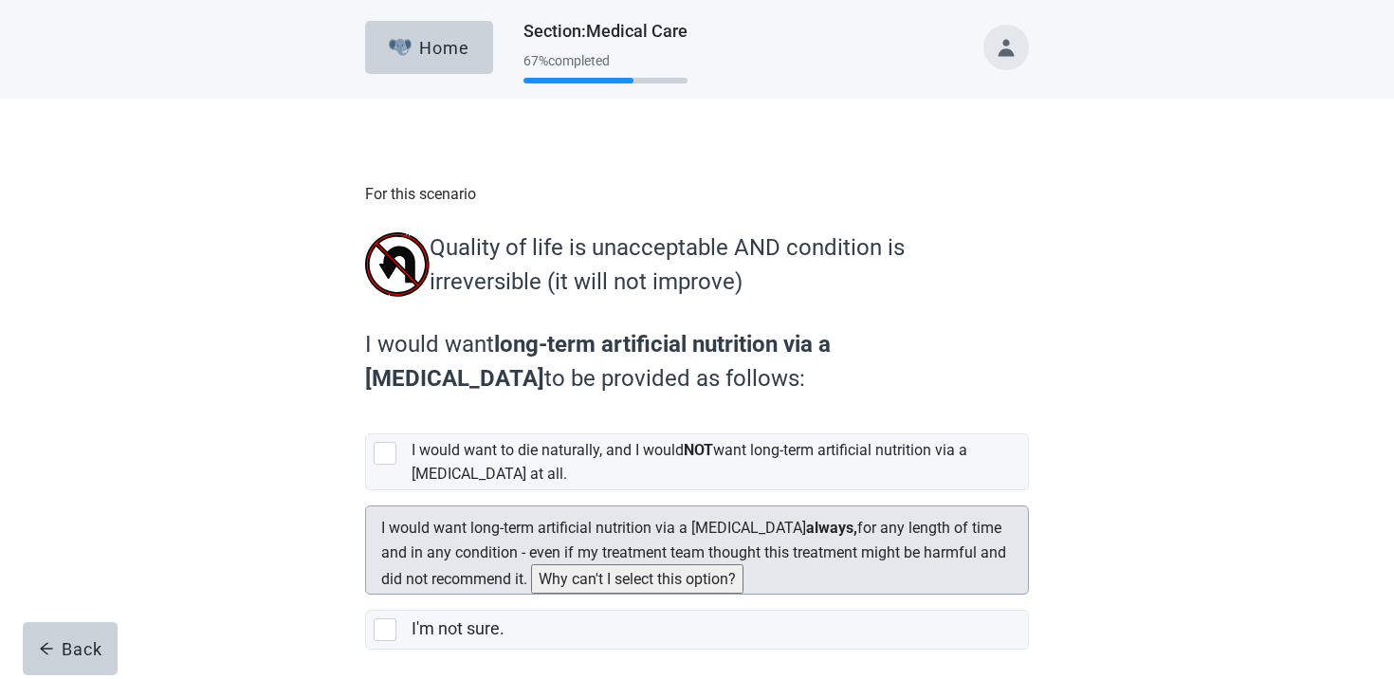
click at [429, 560] on label "I would want long-term artificial nutrition via a feeding tube always, for any …" at bounding box center [693, 553] width 625 height 68
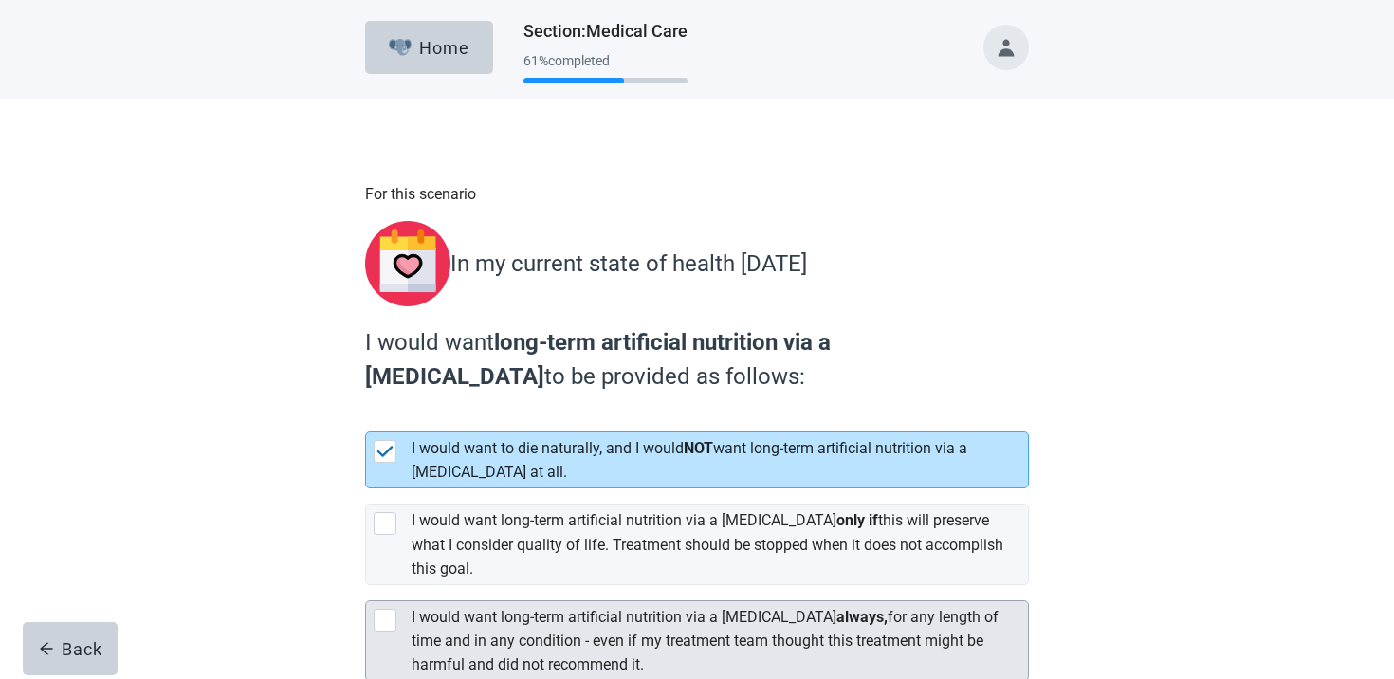
click at [510, 608] on label "I would want long-term artificial nutrition via a feeding tube always, for any …" at bounding box center [705, 640] width 587 height 65
checkbox input "false"
checkbox input "true"
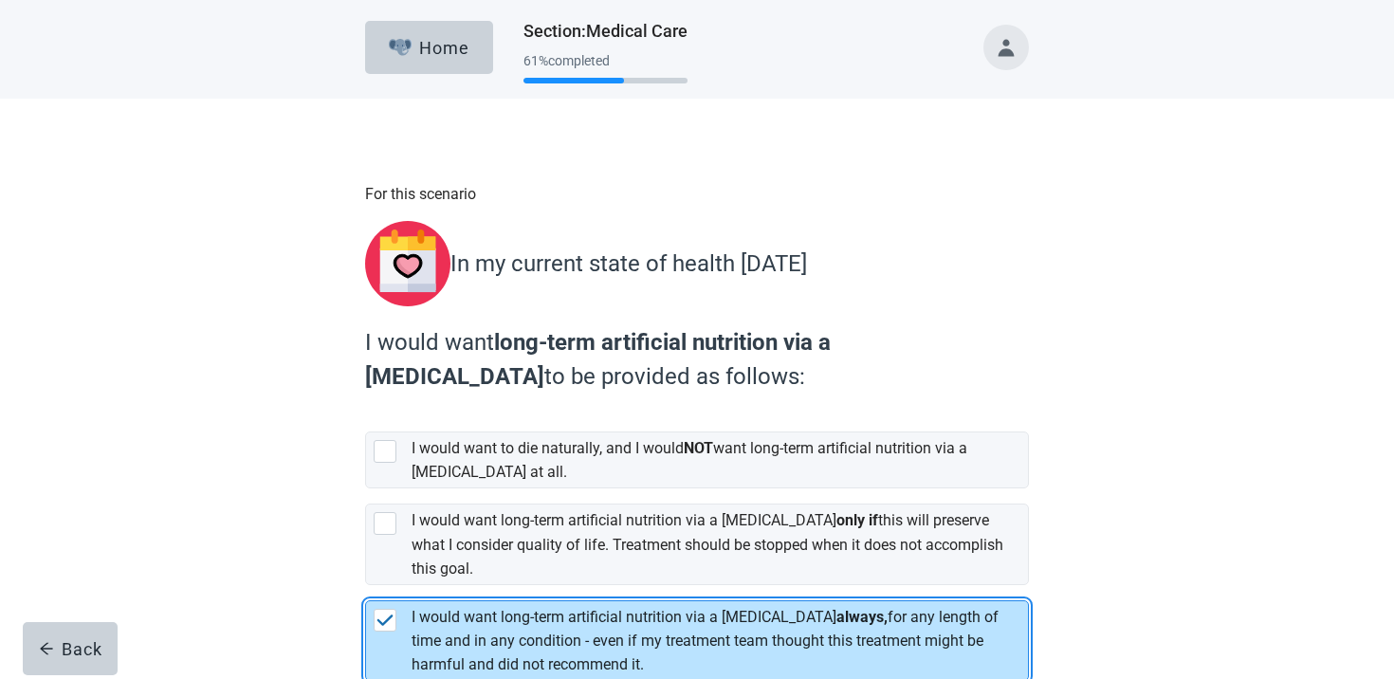
scroll to position [157, 0]
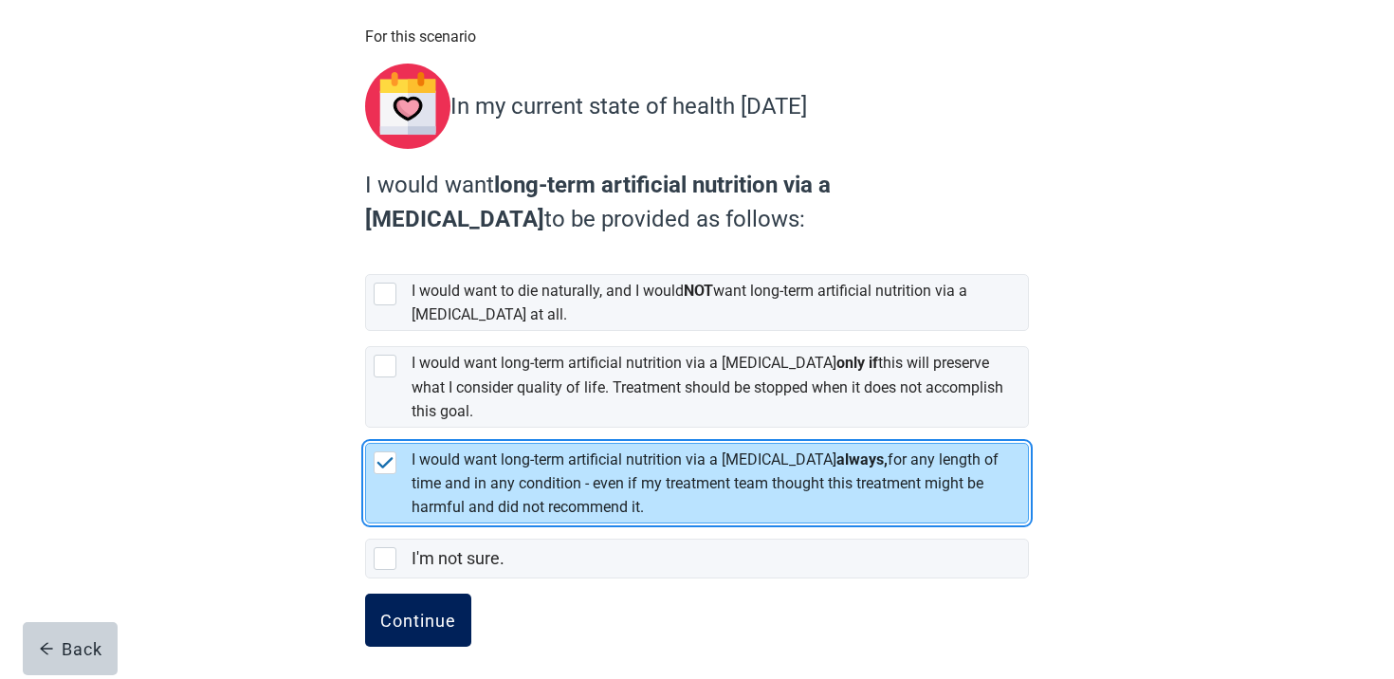
click at [427, 611] on div "Continue" at bounding box center [418, 620] width 76 height 19
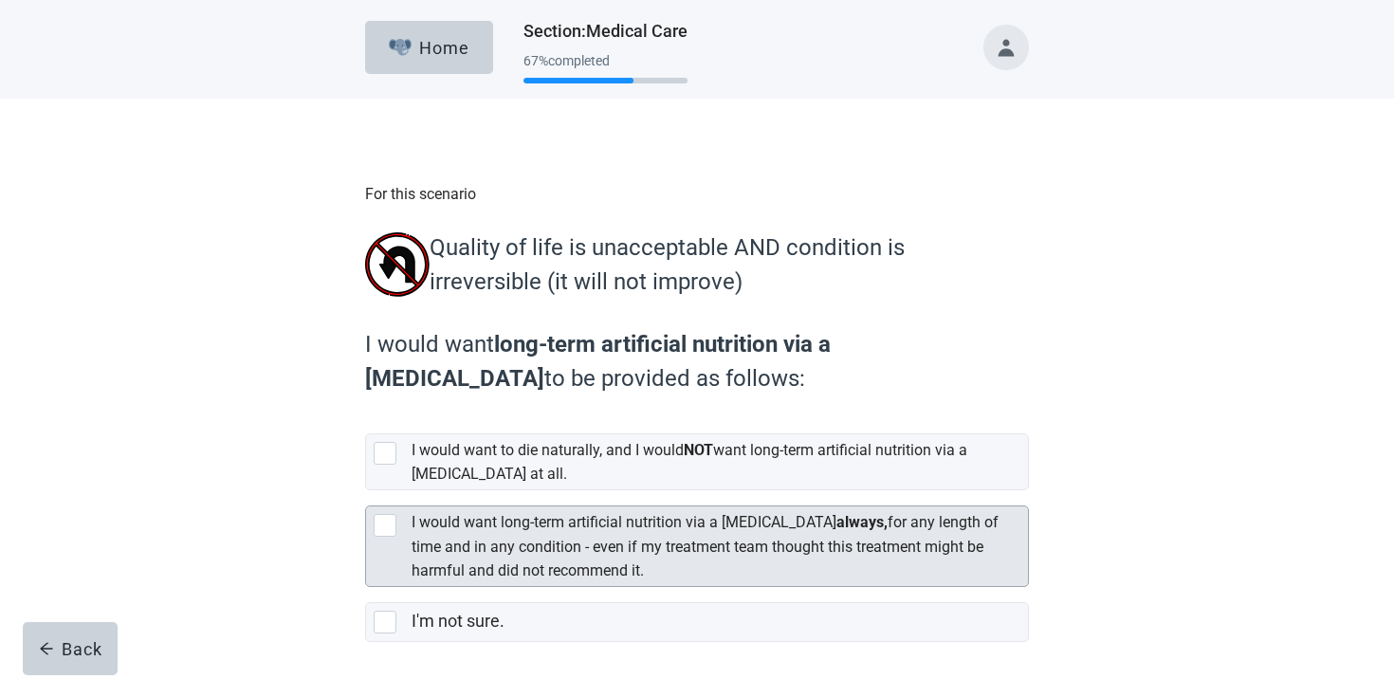
click at [465, 542] on label "I would want long-term artificial nutrition via a feeding tube always, for any …" at bounding box center [705, 545] width 587 height 65
checkbox input "true"
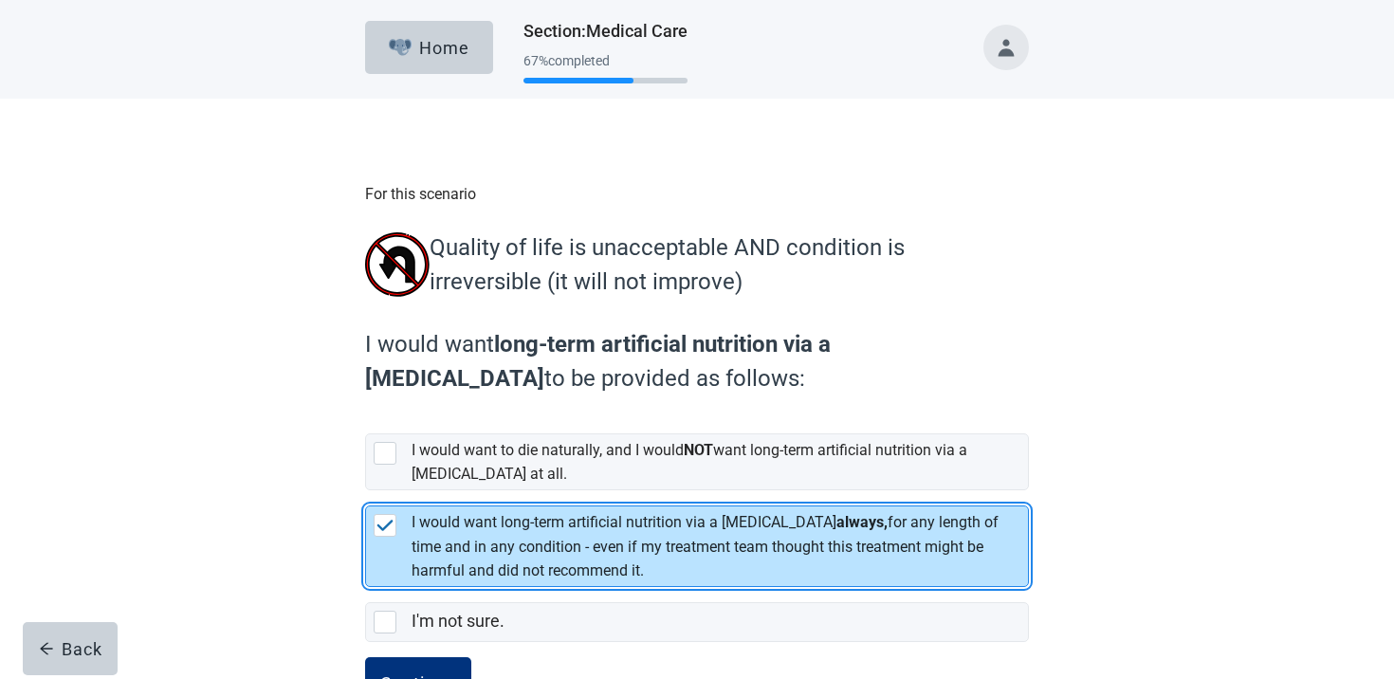
scroll to position [77, 0]
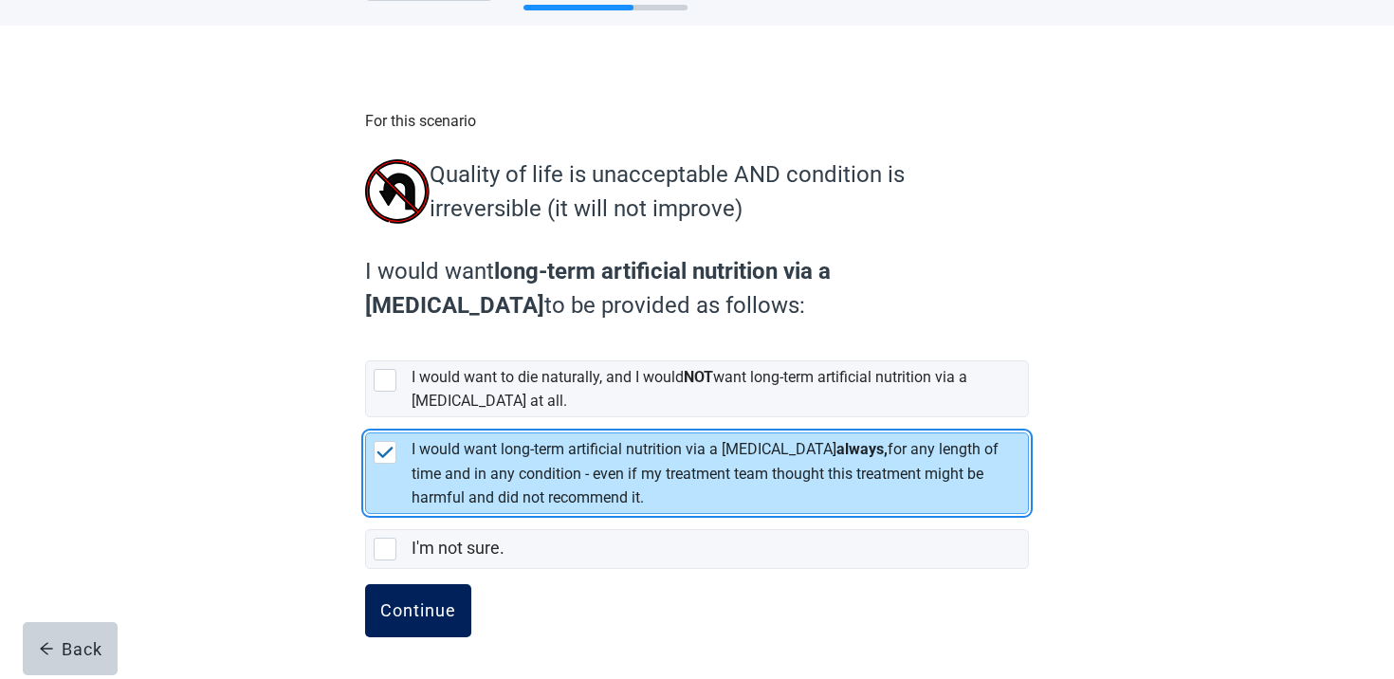
click at [409, 618] on div "Continue" at bounding box center [418, 610] width 76 height 19
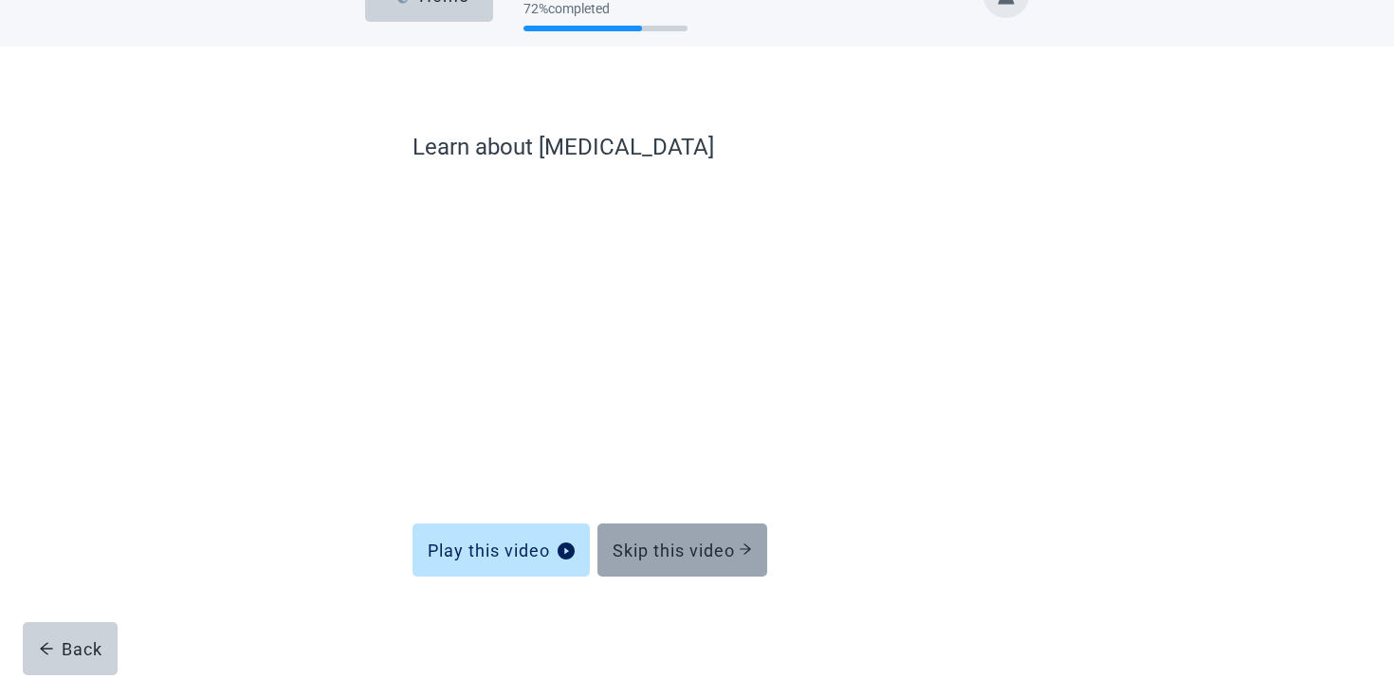
scroll to position [52, 0]
click at [663, 545] on div "Skip this video" at bounding box center [682, 550] width 139 height 19
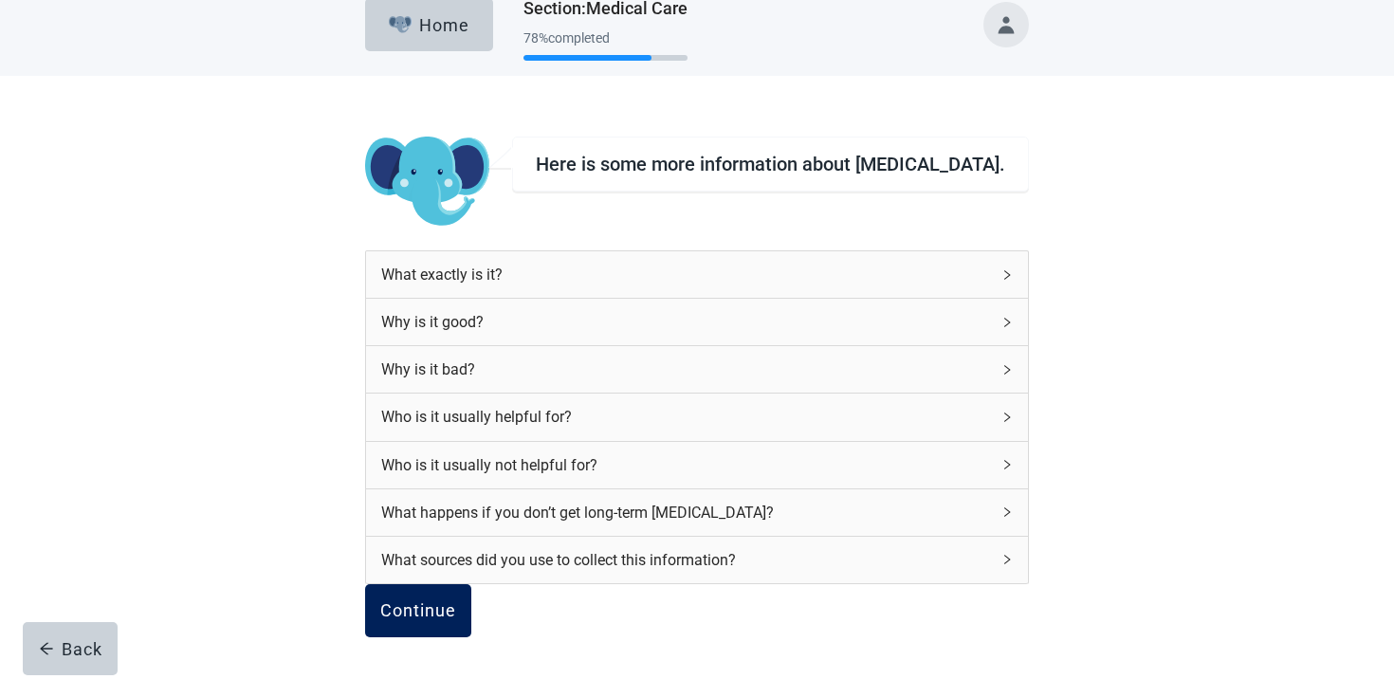
click at [434, 601] on div "Continue" at bounding box center [418, 610] width 76 height 19
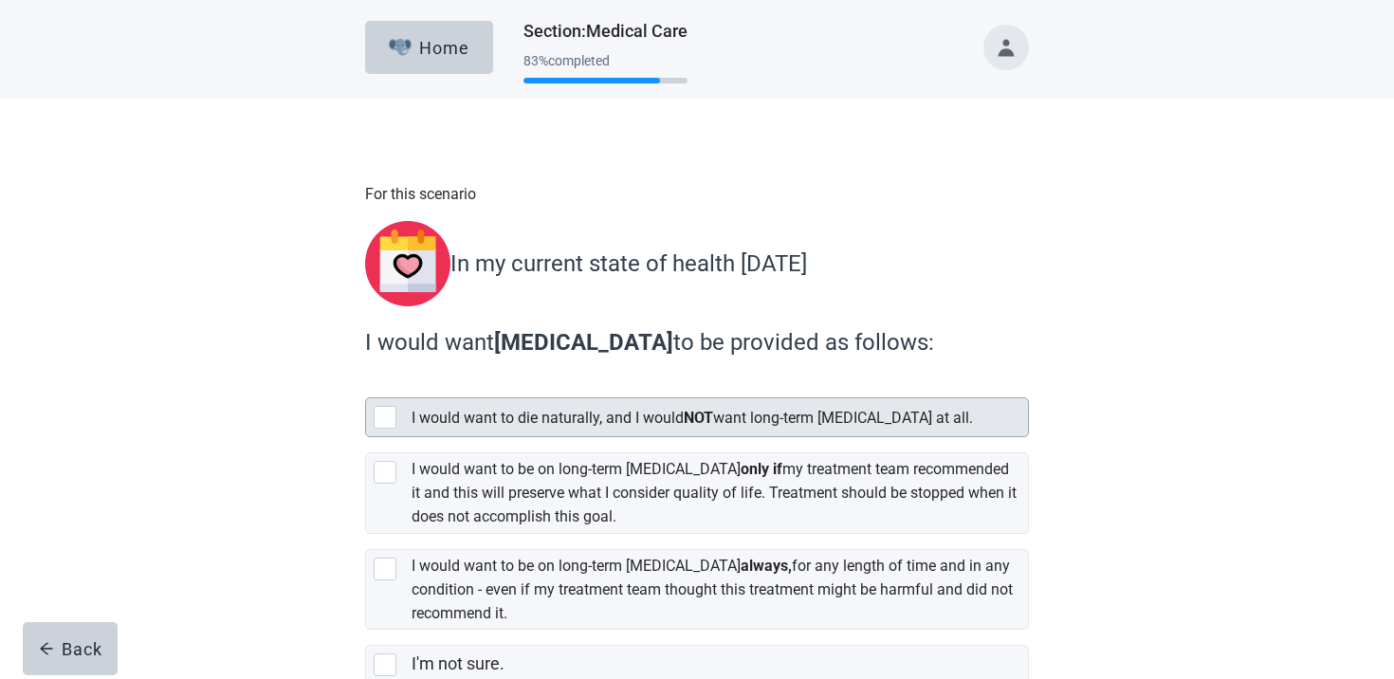
click at [627, 439] on label "I would want to be on long-term dialysis only if my treatment team recommended …" at bounding box center [697, 485] width 664 height 96
click at [366, 438] on input "I would want to be on long-term dialysis only if my treatment team recommended …" at bounding box center [365, 437] width 1 height 1
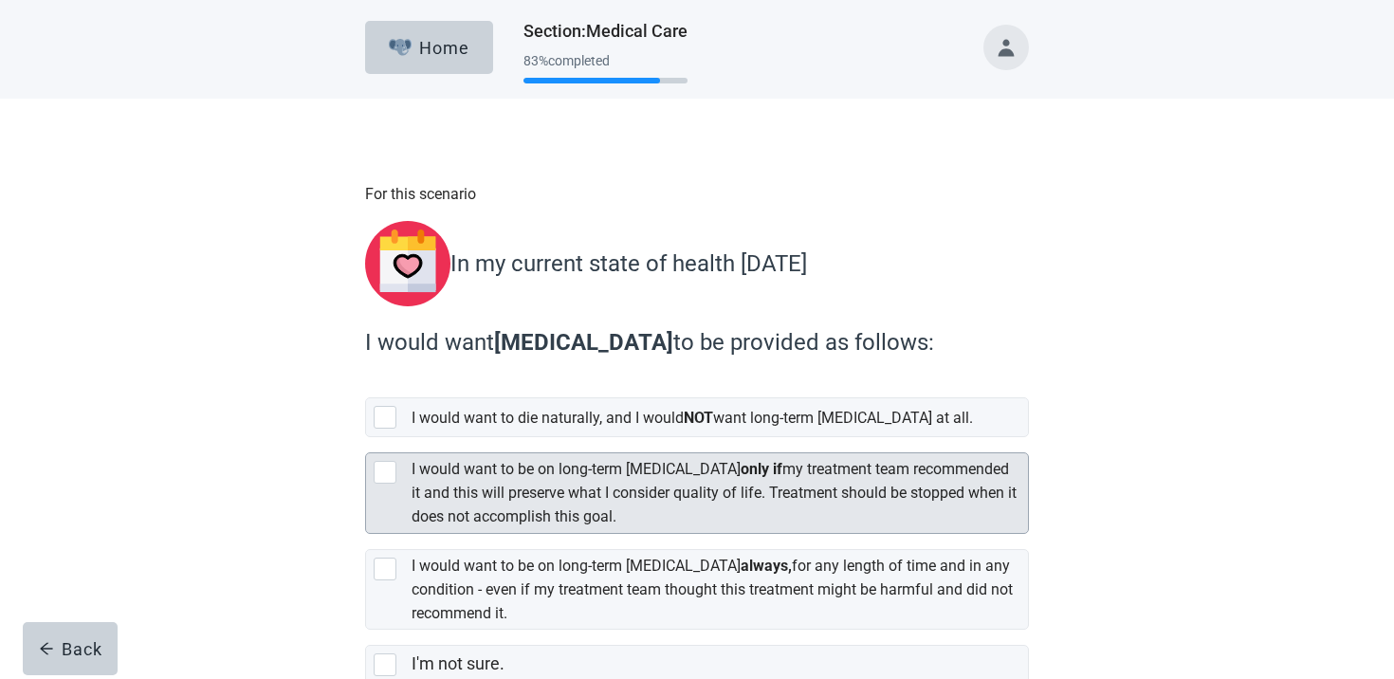
click at [580, 466] on label "I would want to be on long-term dialysis only if my treatment team recommended …" at bounding box center [714, 492] width 605 height 65
checkbox input "true"
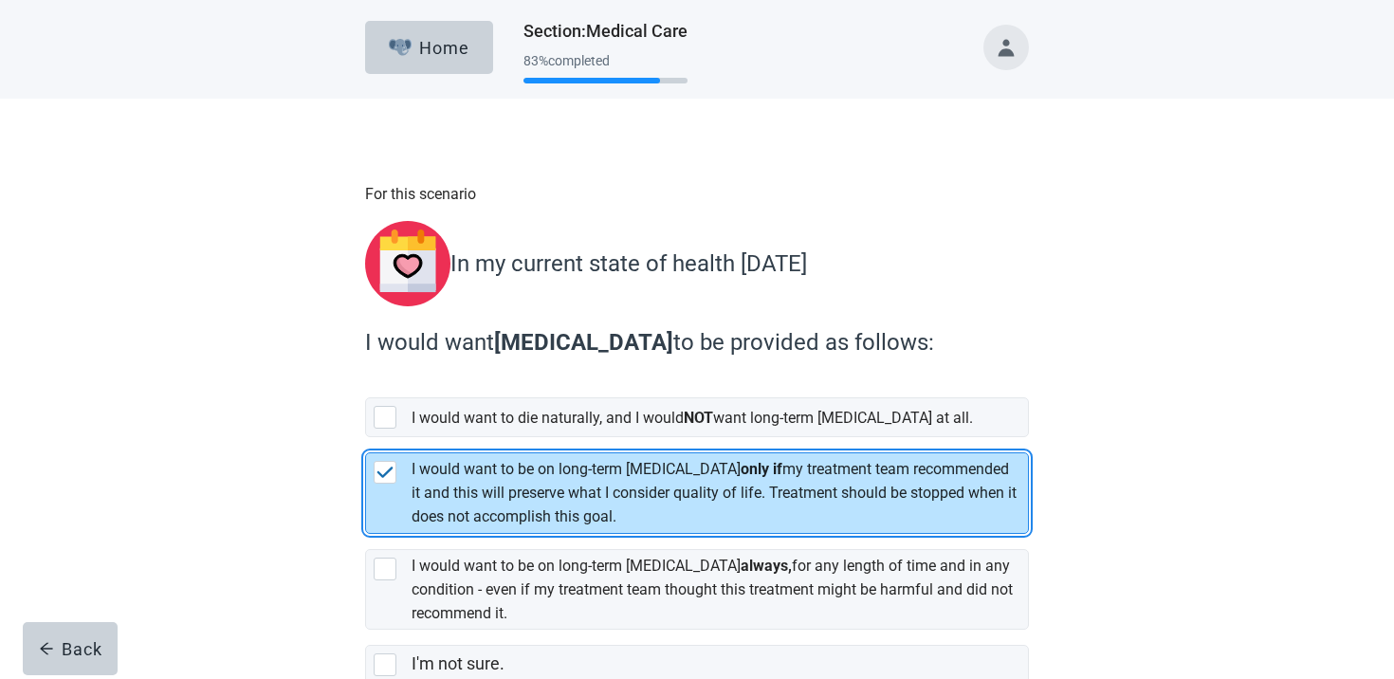
scroll to position [106, 0]
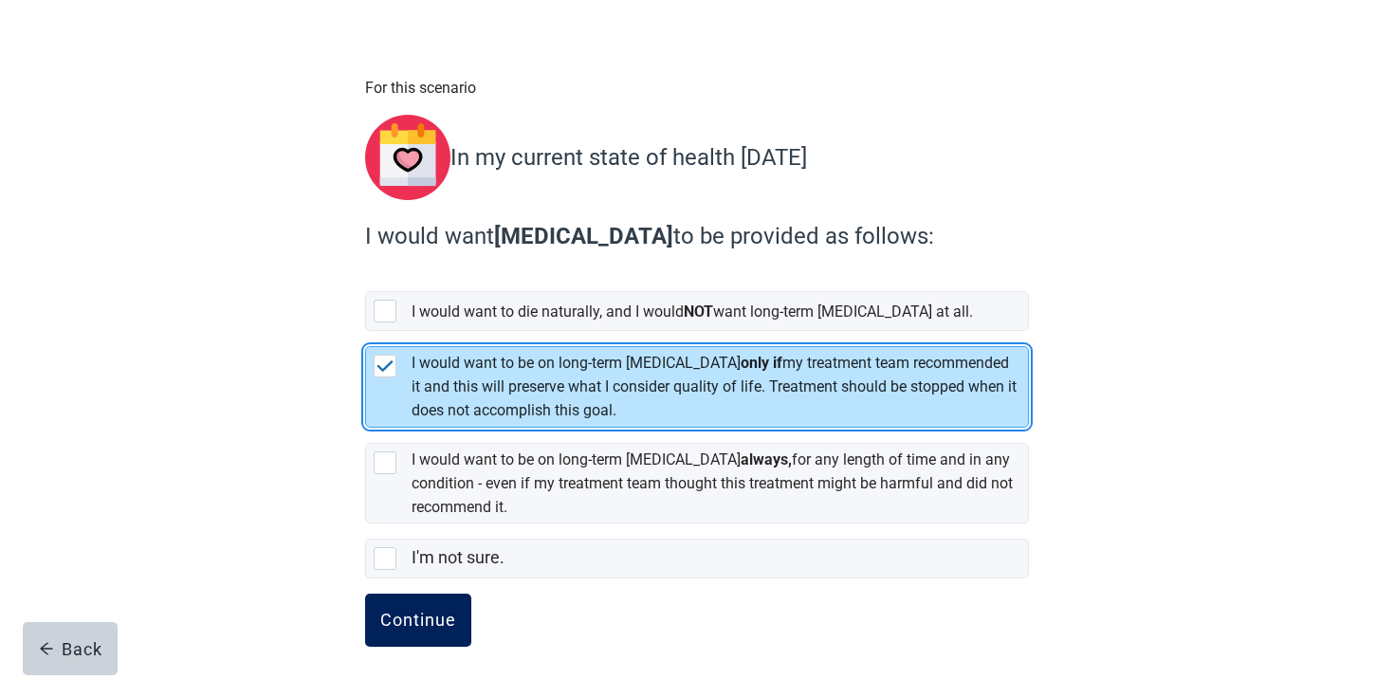
click at [440, 594] on button "Continue" at bounding box center [418, 620] width 106 height 53
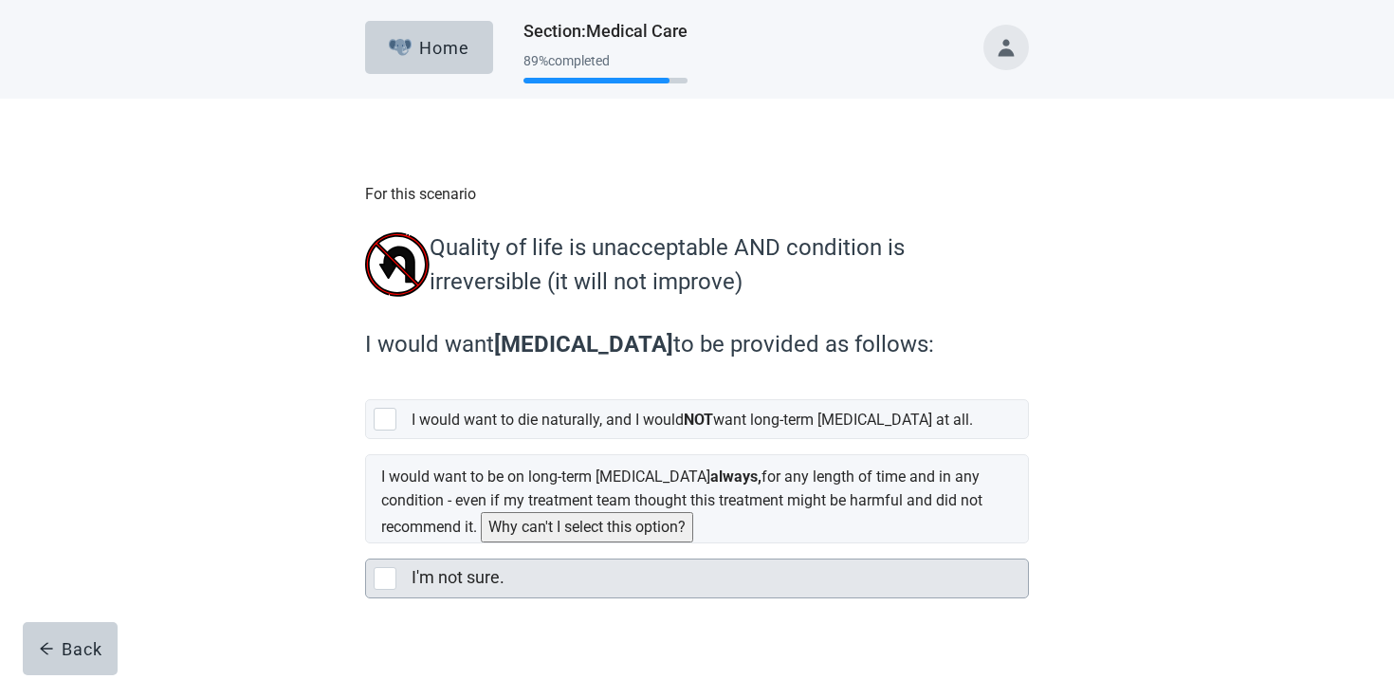
click at [444, 583] on label "I'm not sure." at bounding box center [458, 577] width 93 height 20
checkbox input "true"
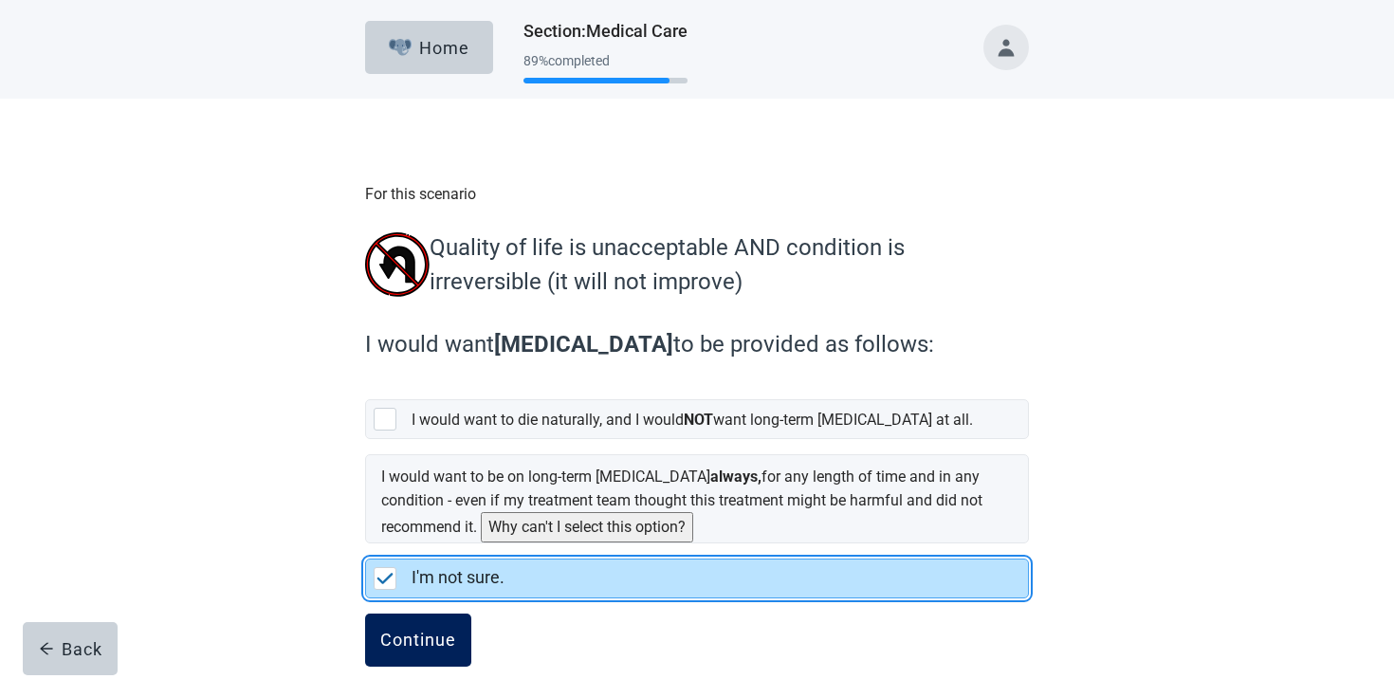
click at [426, 614] on button "Continue" at bounding box center [418, 640] width 106 height 53
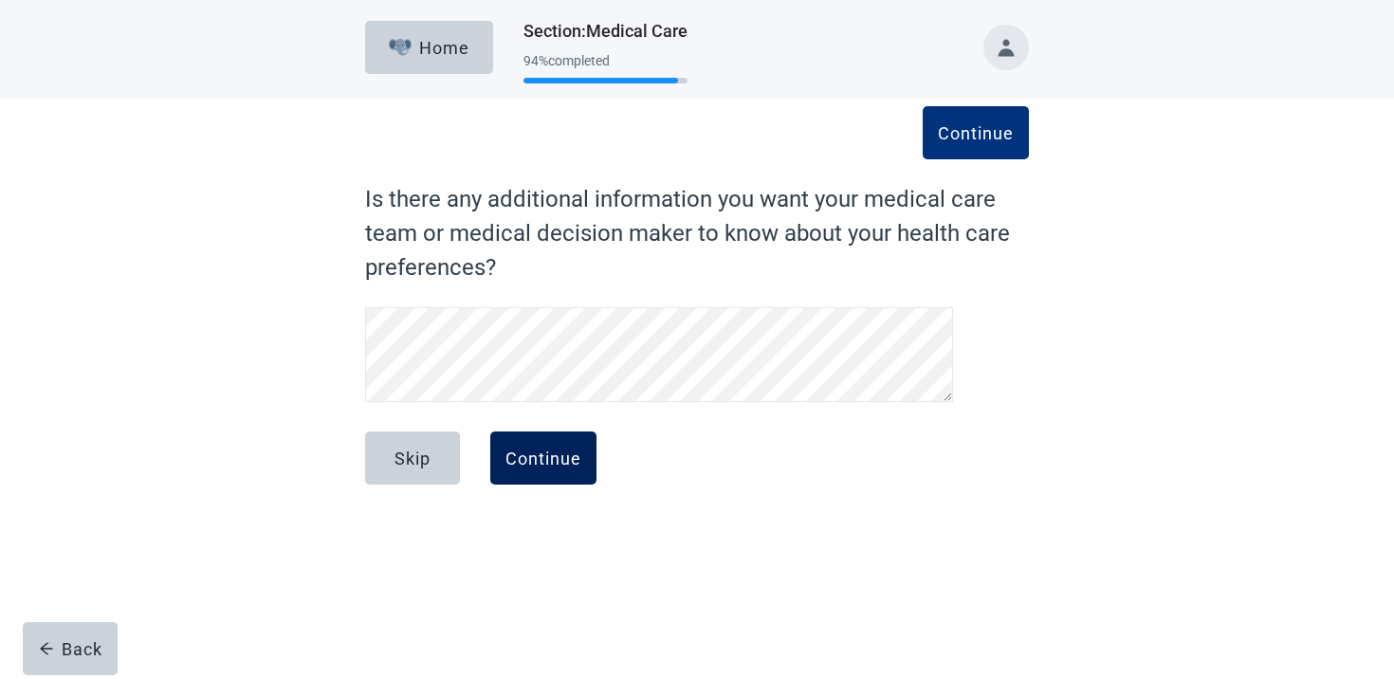
click at [563, 457] on div "Continue" at bounding box center [543, 458] width 76 height 19
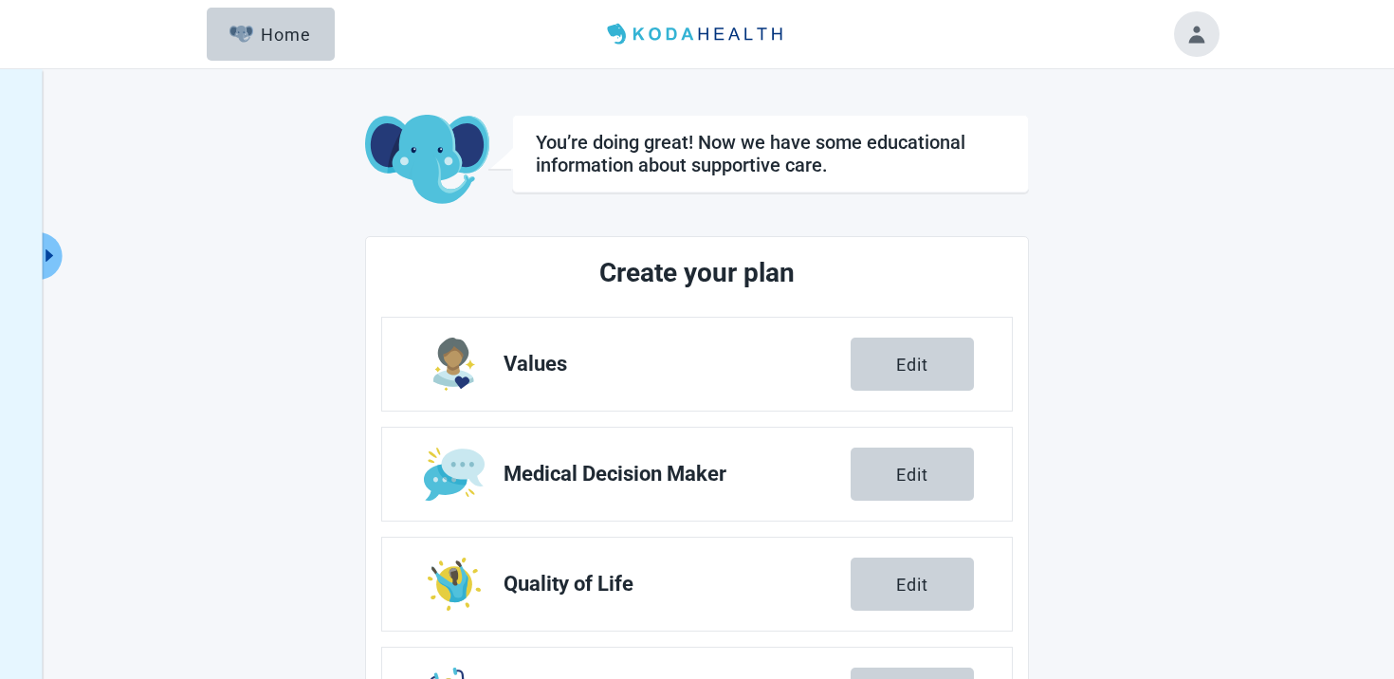
scroll to position [329, 0]
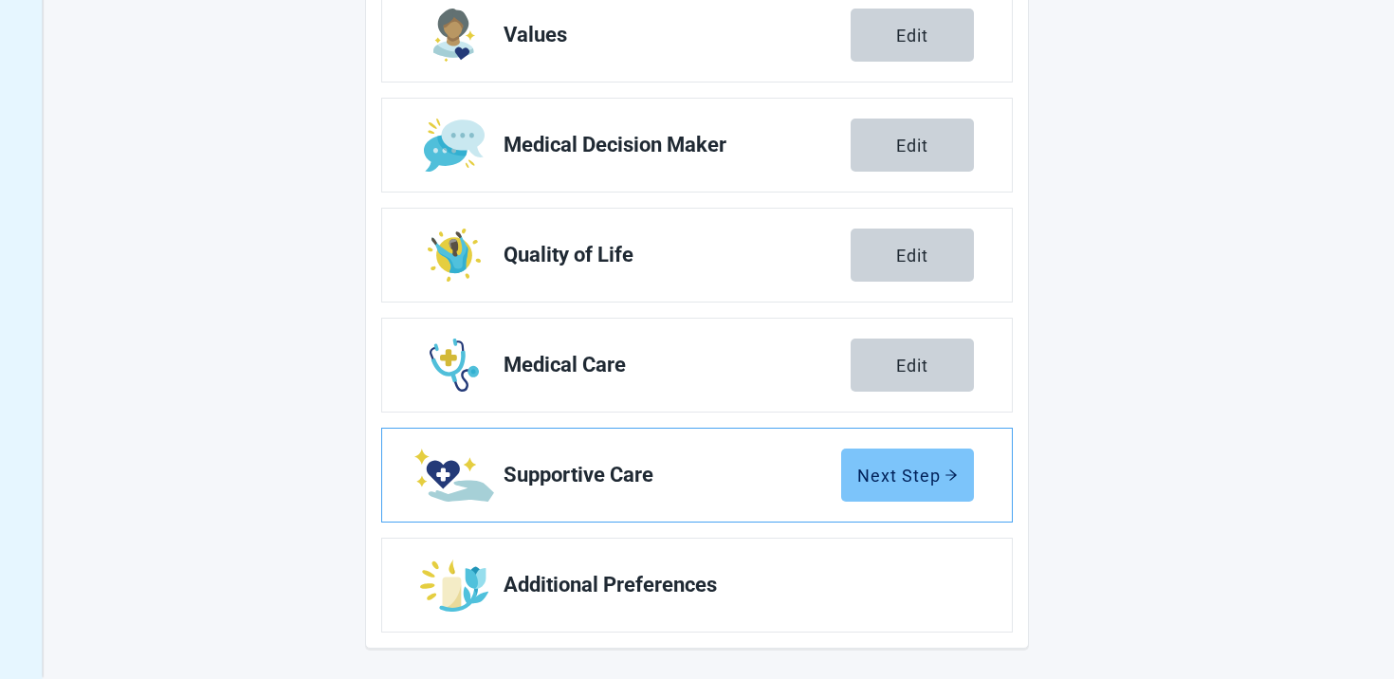
click at [896, 481] on div "Next Step" at bounding box center [907, 475] width 101 height 19
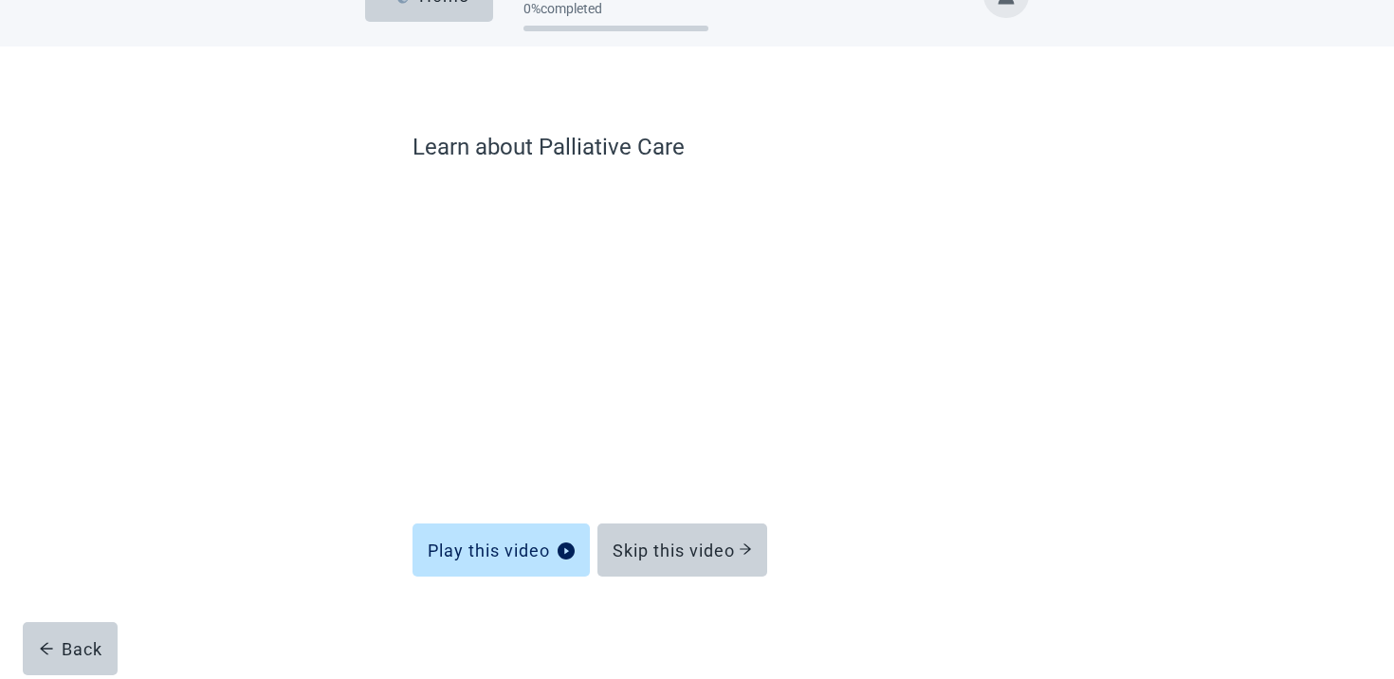
scroll to position [52, 0]
click at [661, 571] on button "Skip this video" at bounding box center [682, 550] width 170 height 53
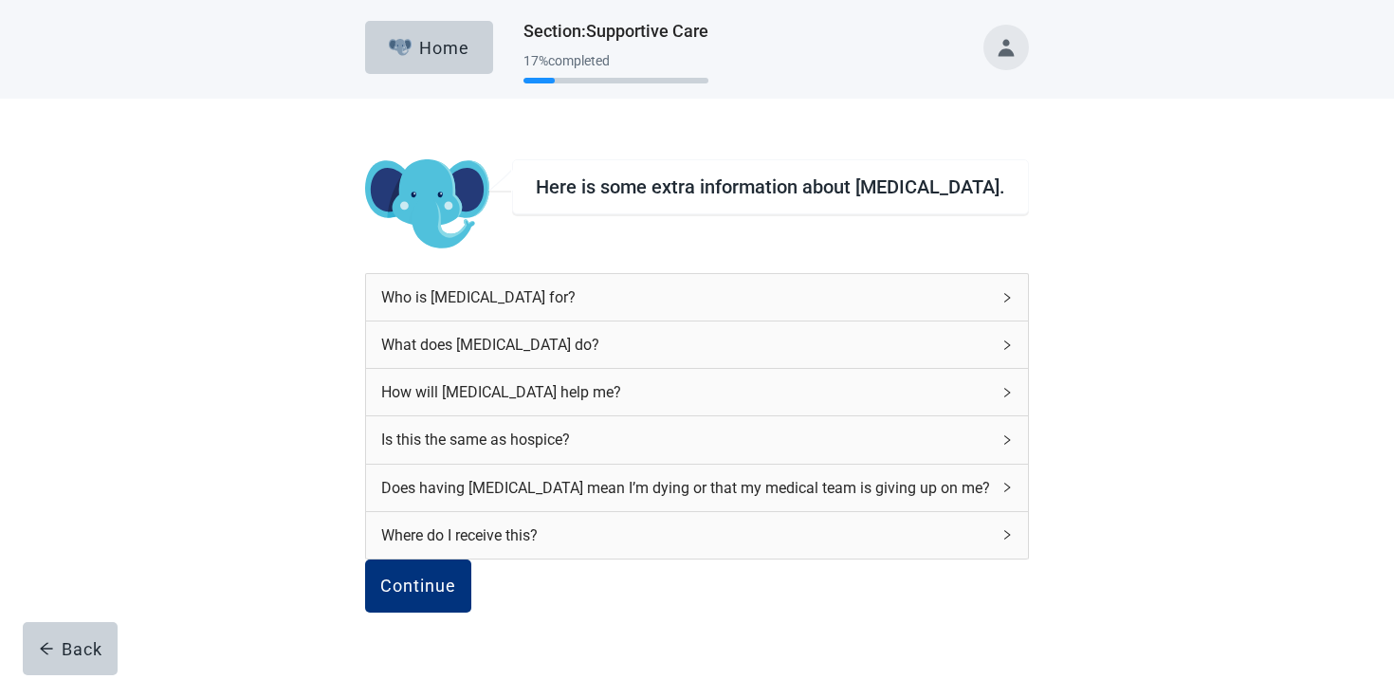
click at [502, 512] on div "Where do I receive this?" at bounding box center [697, 535] width 662 height 46
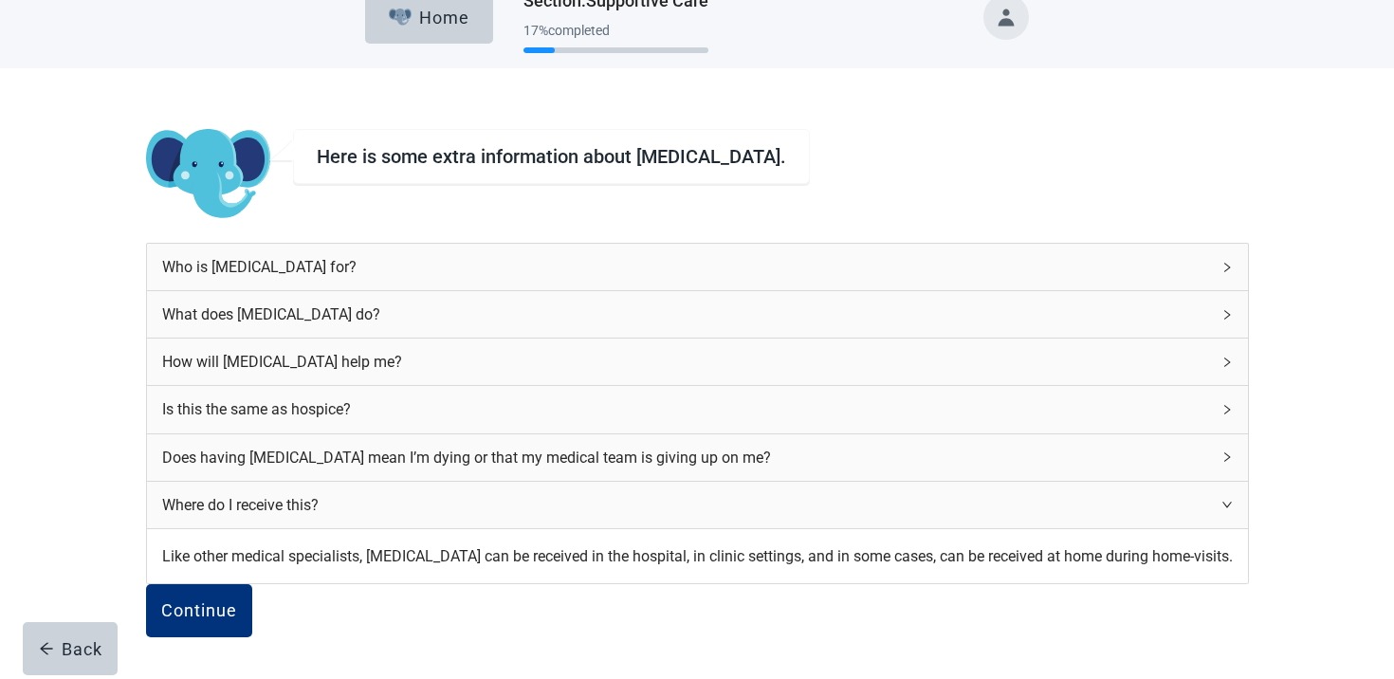
click at [502, 453] on div "Does having palliative care mean I’m dying or that my medical team is giving up…" at bounding box center [686, 458] width 1048 height 24
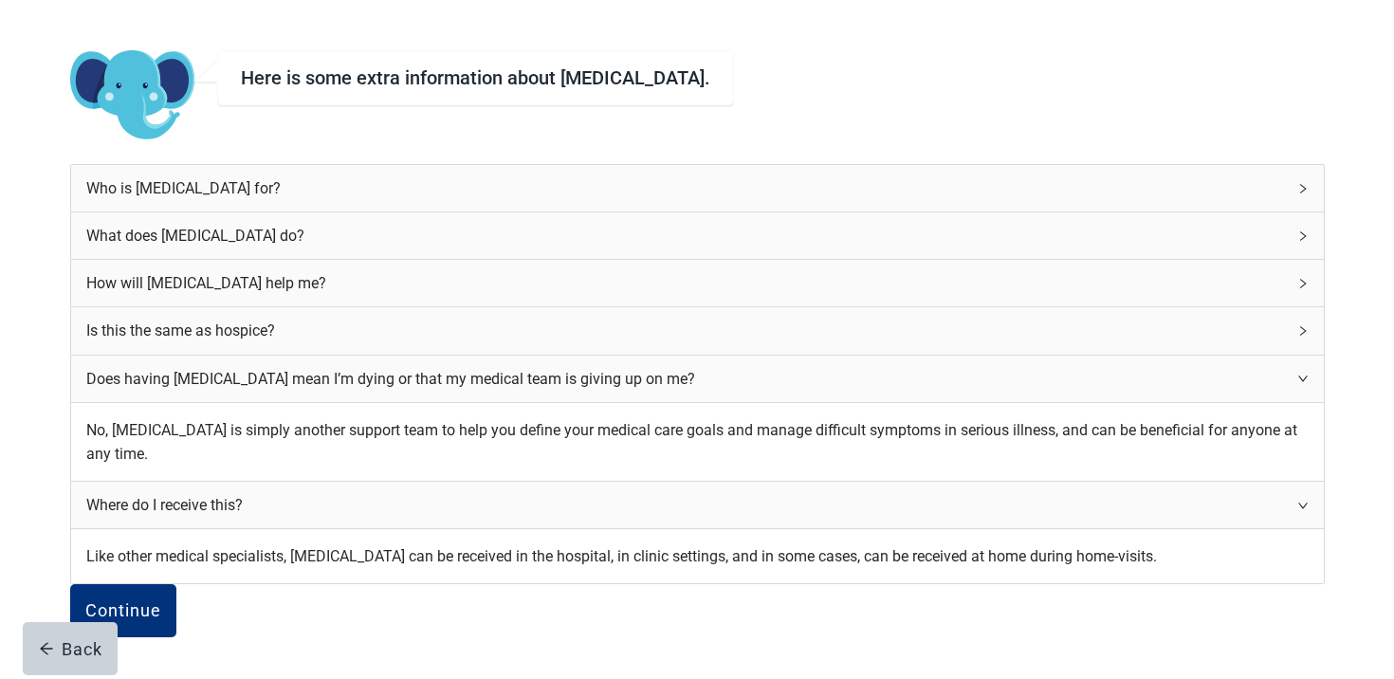
scroll to position [376, 0]
click at [161, 601] on div "Continue" at bounding box center [123, 610] width 76 height 19
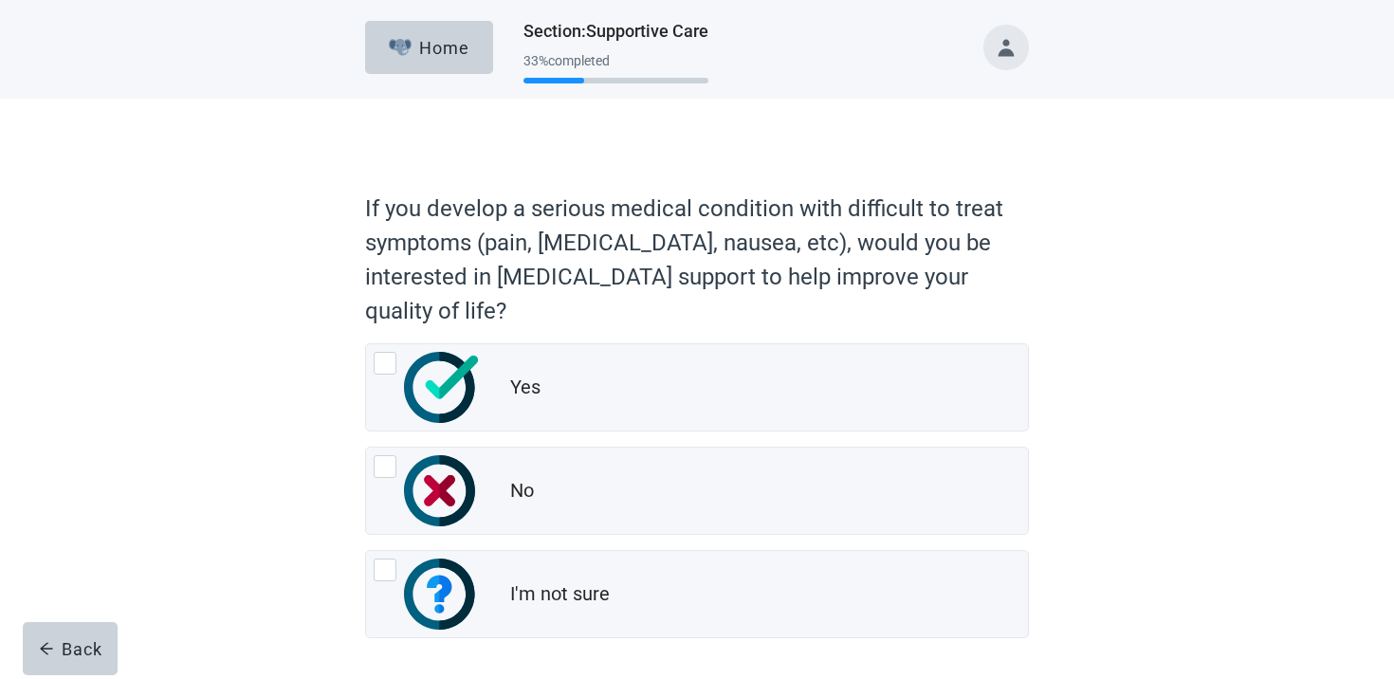
click at [489, 479] on div "No" at bounding box center [697, 491] width 662 height 86
click at [366, 448] on input "No" at bounding box center [365, 447] width 1 height 1
radio input "true"
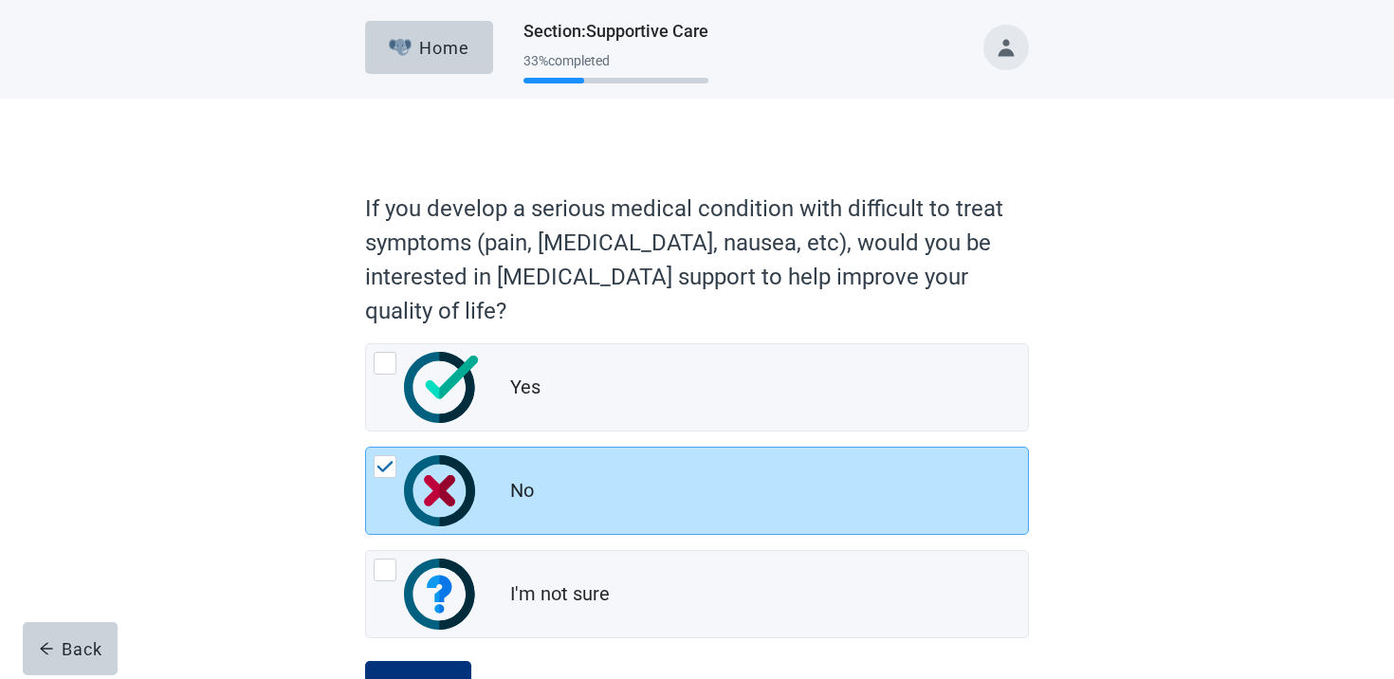
scroll to position [77, 0]
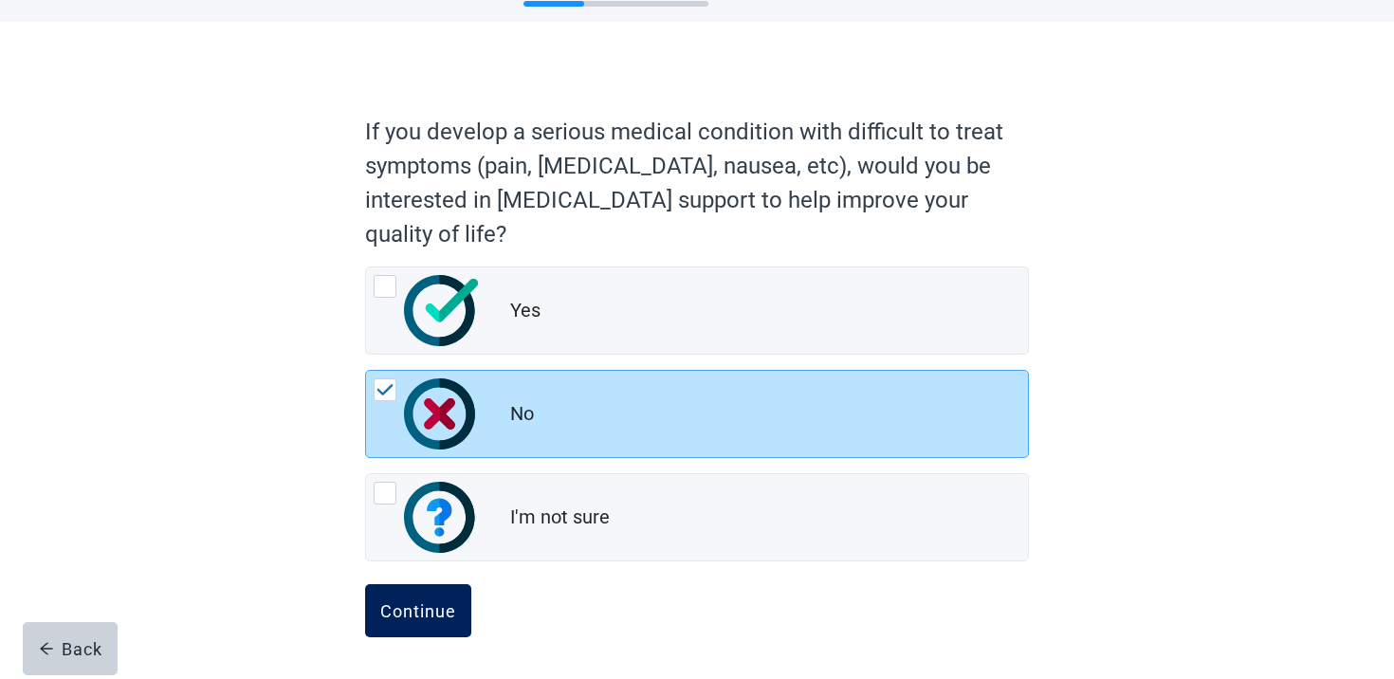
click at [431, 598] on button "Continue" at bounding box center [418, 610] width 106 height 53
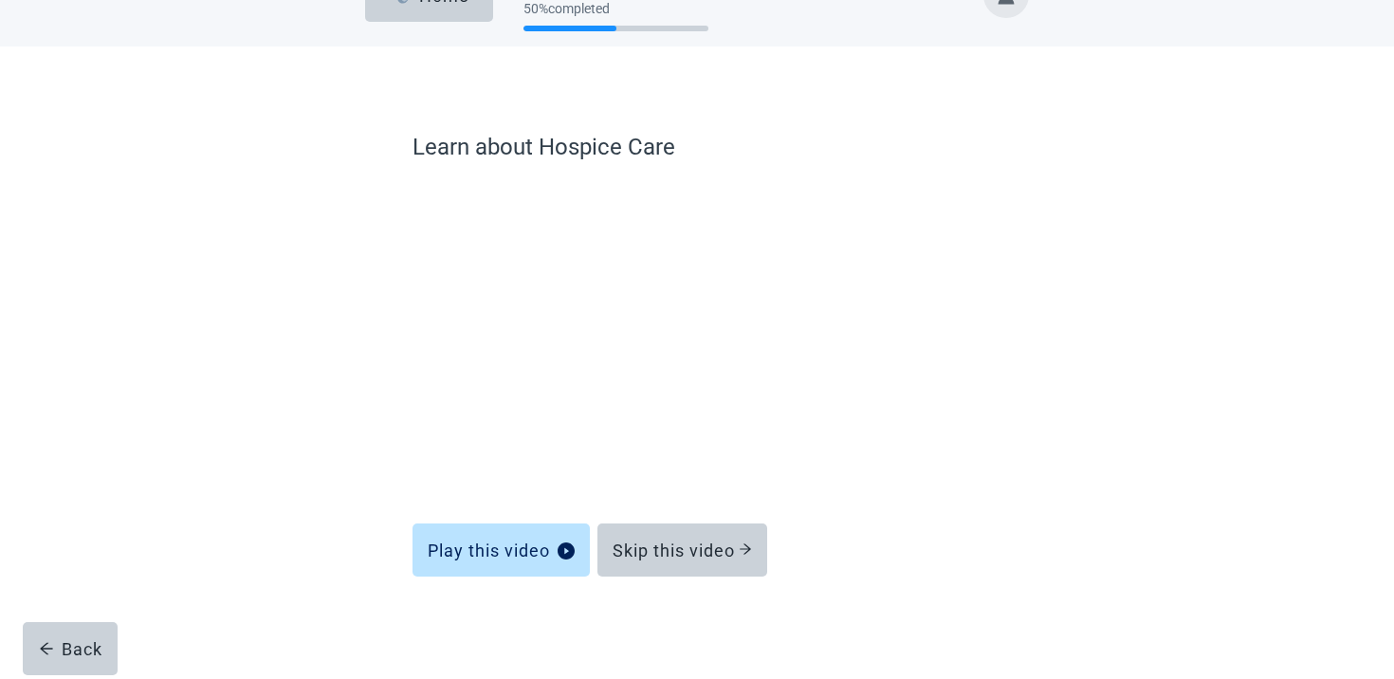
scroll to position [52, 0]
click at [650, 535] on button "Skip this video" at bounding box center [682, 550] width 170 height 53
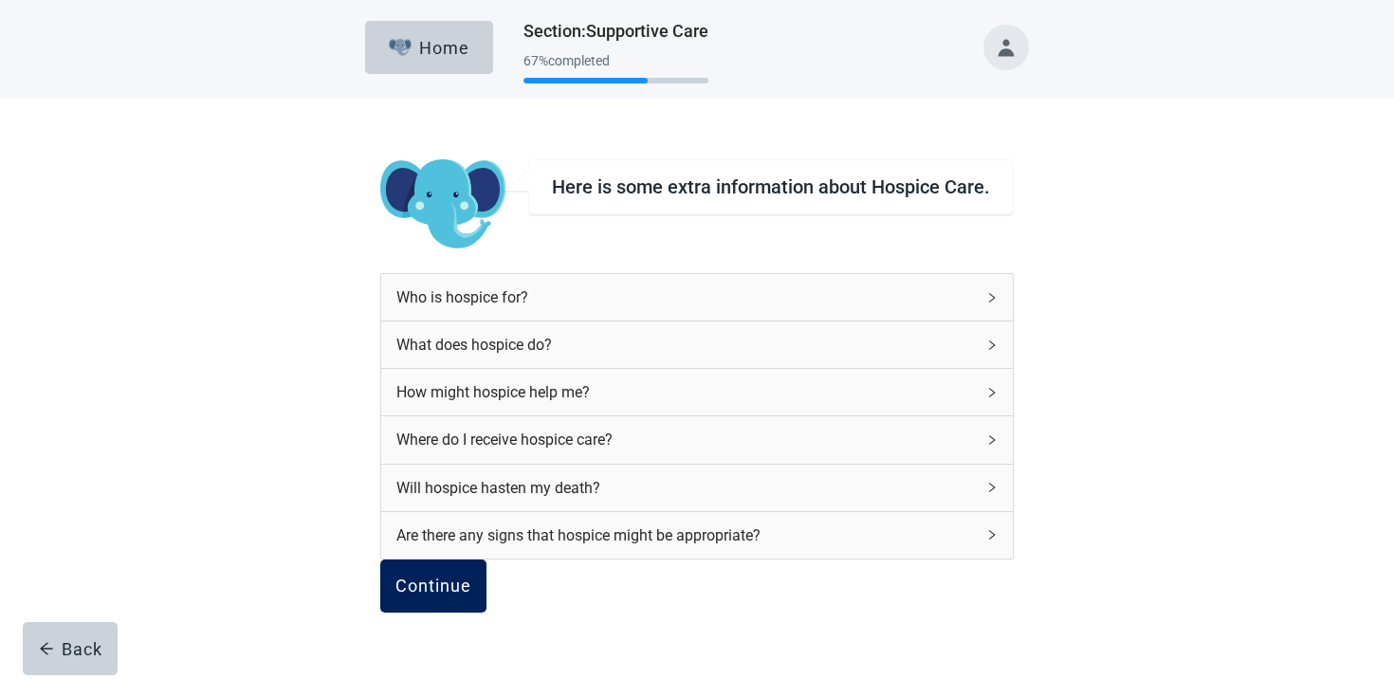
click at [471, 577] on div "Continue" at bounding box center [433, 586] width 76 height 19
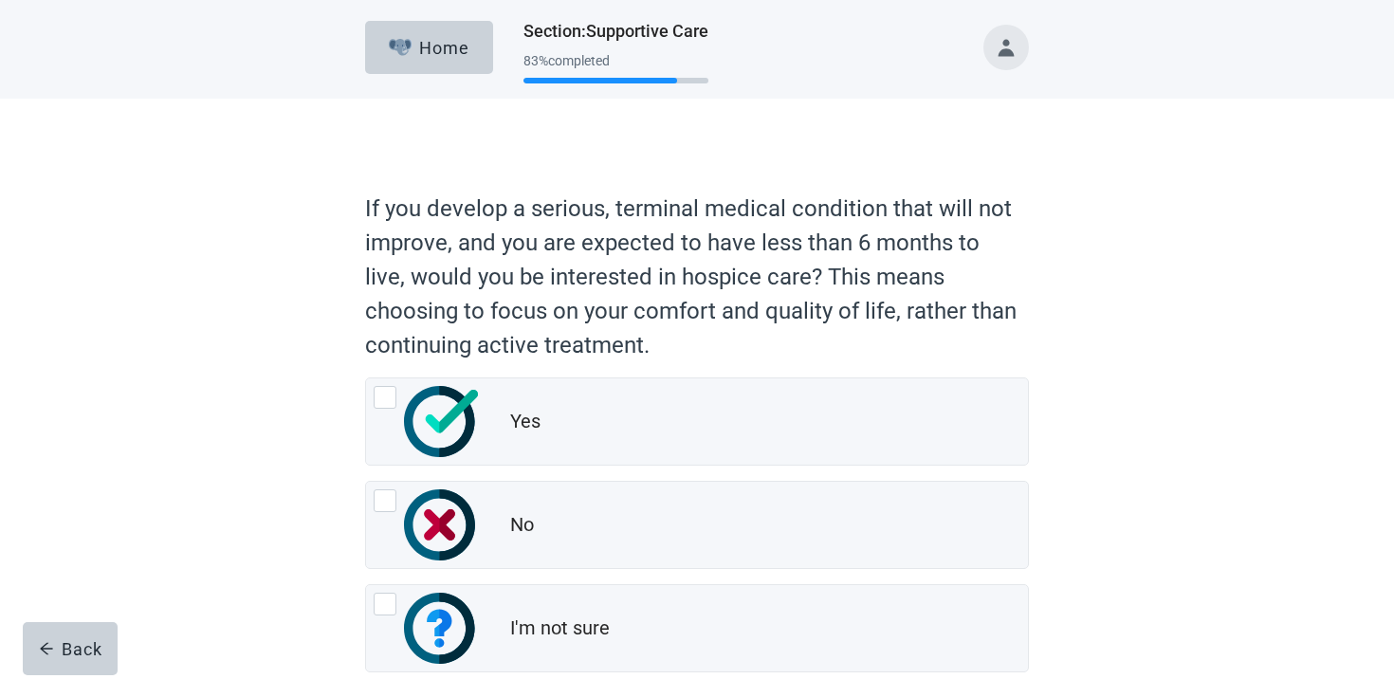
click at [479, 561] on div "No" at bounding box center [697, 525] width 662 height 86
click at [366, 482] on input "No" at bounding box center [365, 481] width 1 height 1
radio input "true"
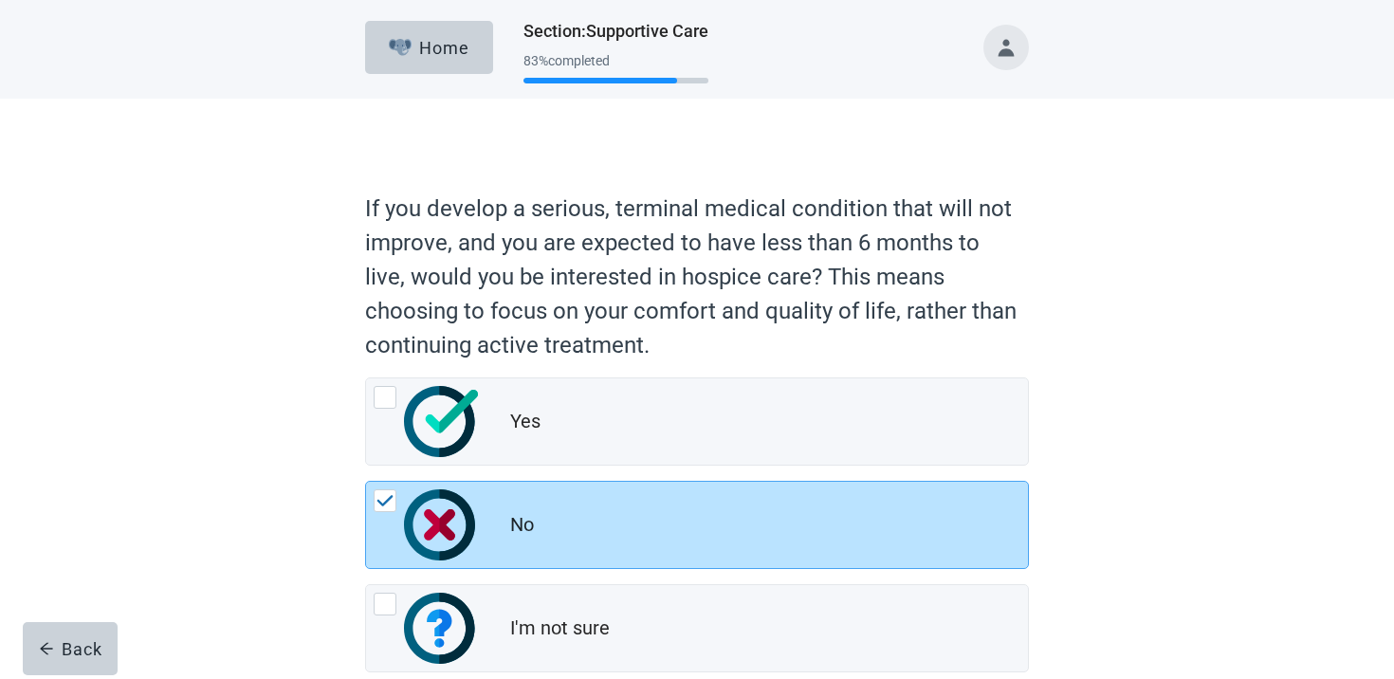
scroll to position [111, 0]
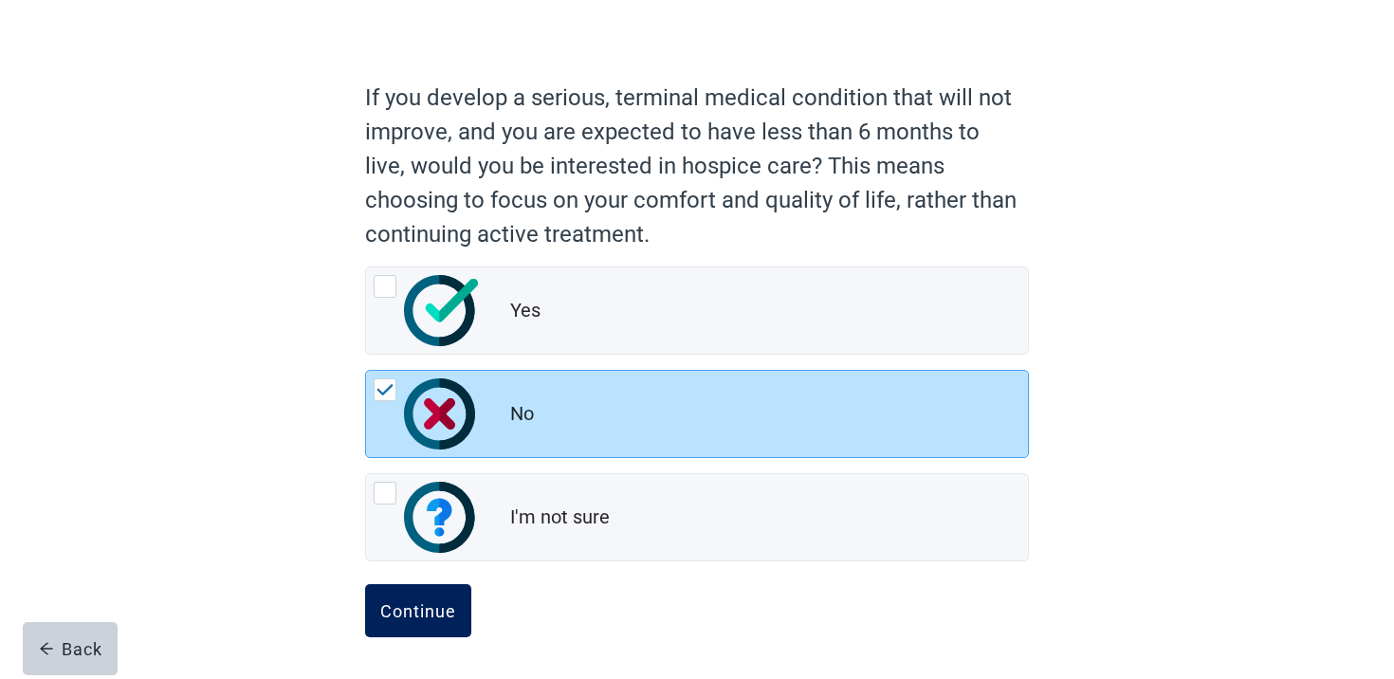
click at [442, 603] on div "Continue" at bounding box center [418, 610] width 76 height 19
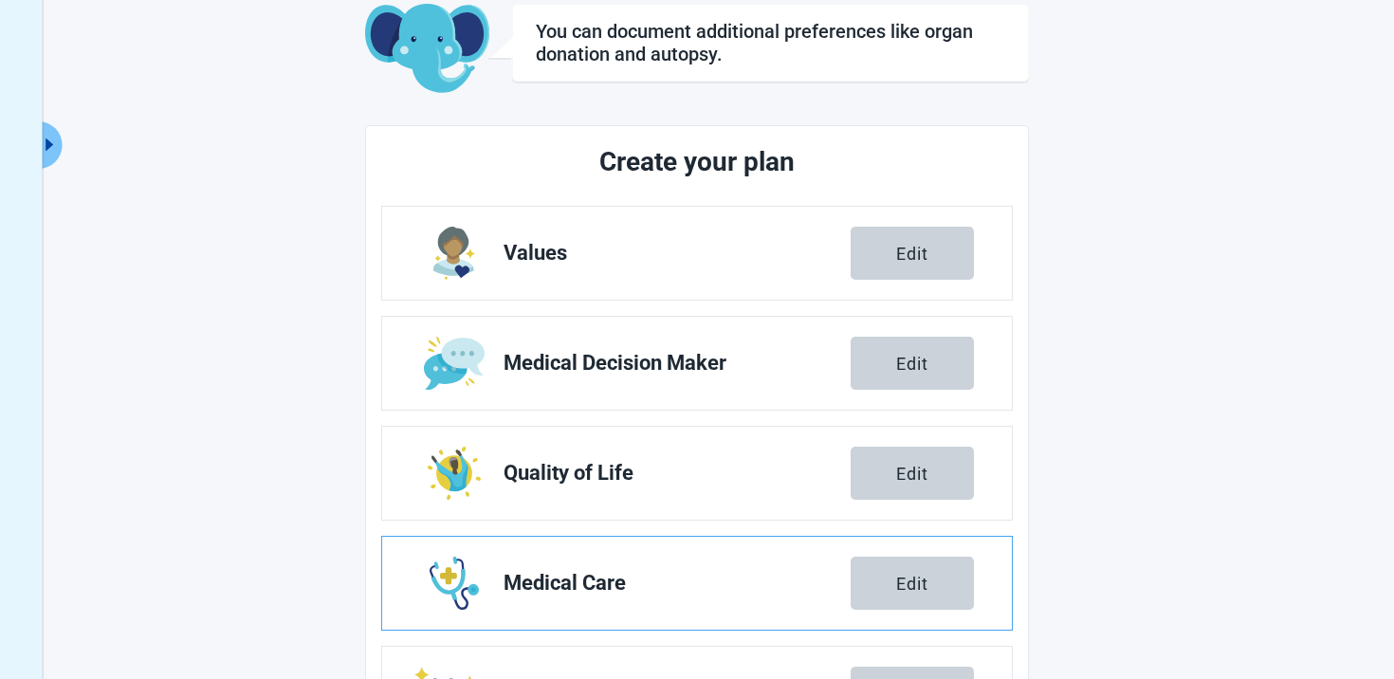
scroll to position [329, 0]
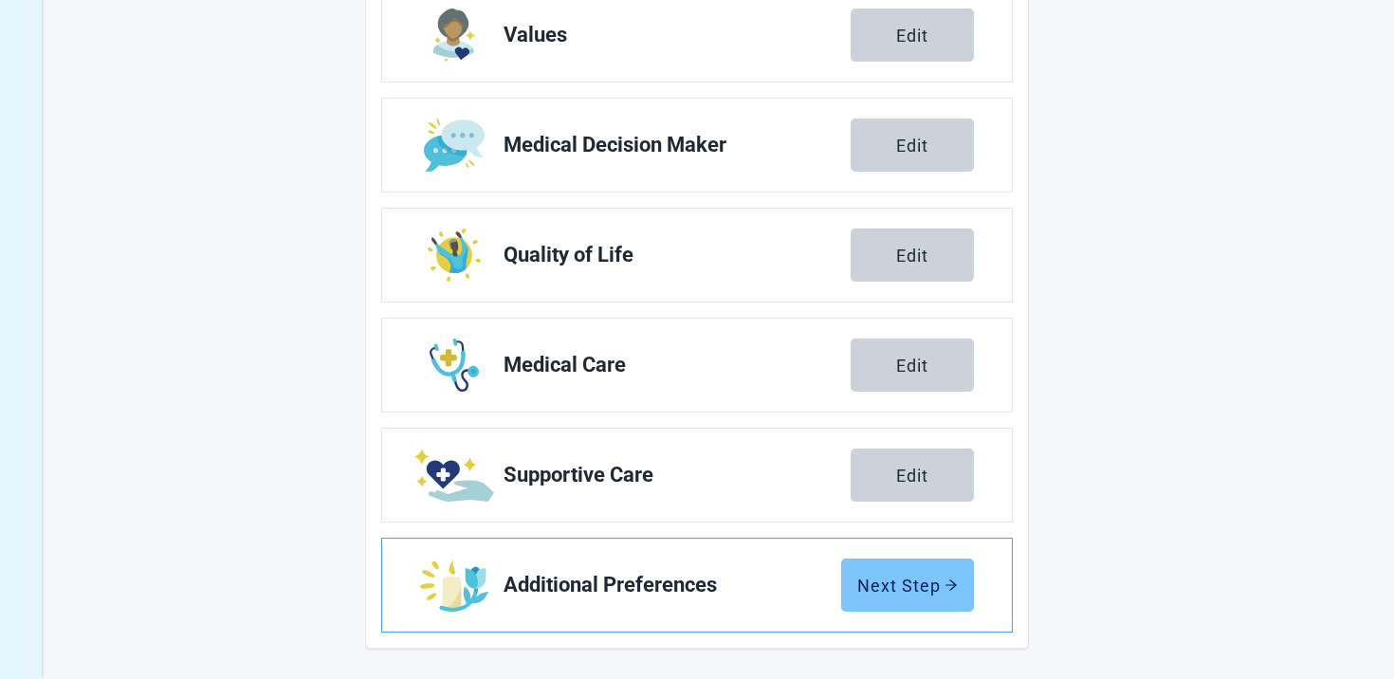
click at [899, 560] on button "Next Step" at bounding box center [907, 585] width 133 height 53
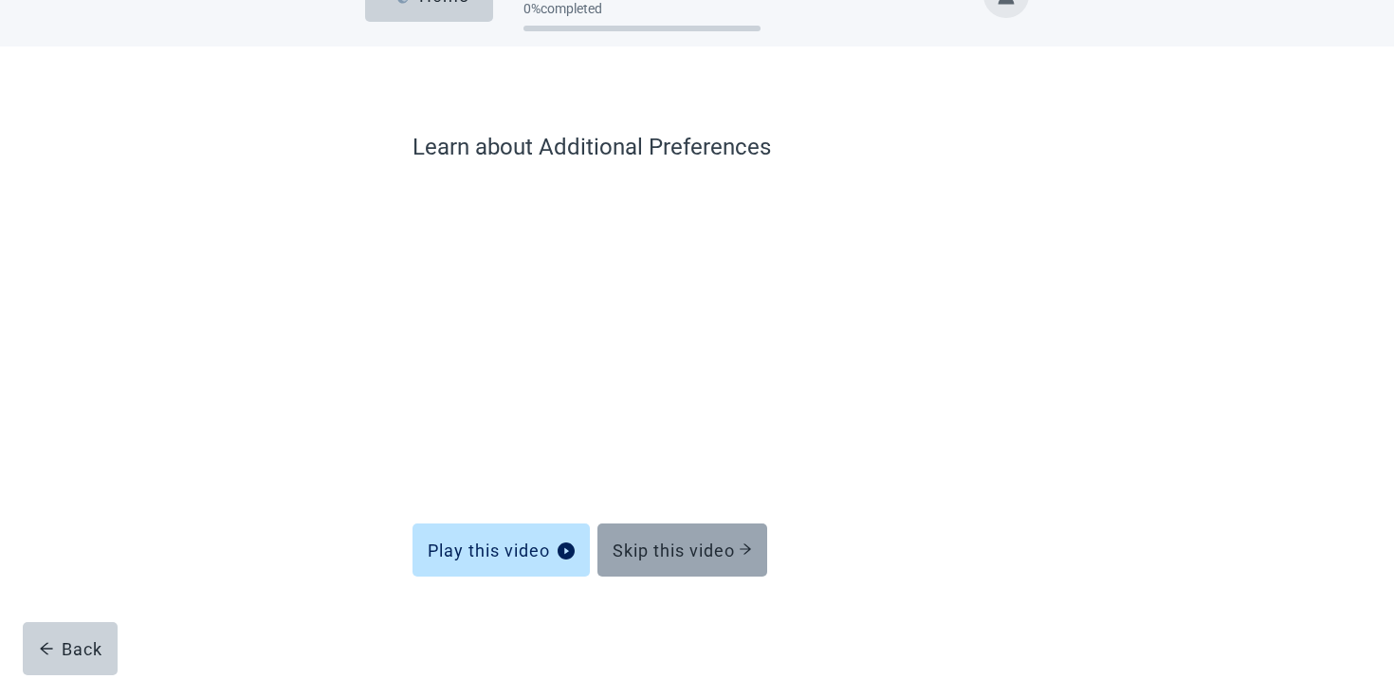
click at [700, 558] on div "Skip this video" at bounding box center [682, 550] width 139 height 19
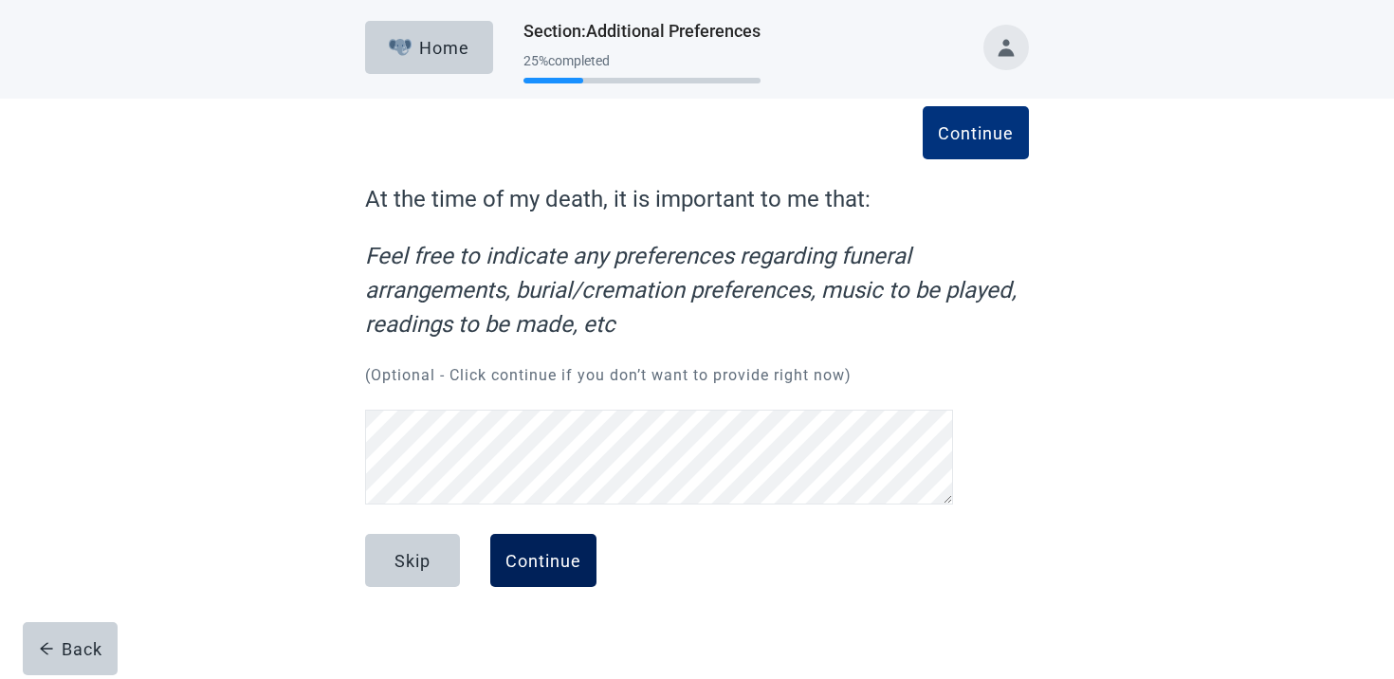
click at [534, 534] on button "Continue" at bounding box center [543, 560] width 106 height 53
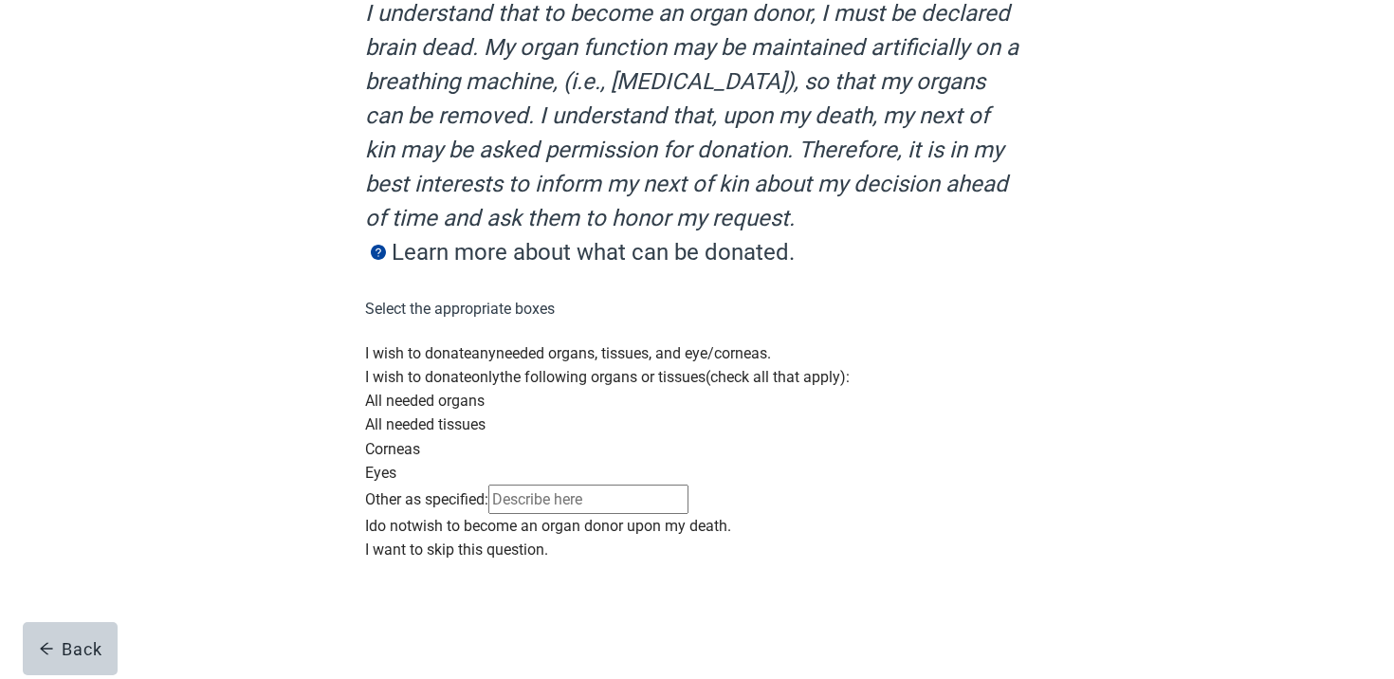
scroll to position [491, 0]
click at [488, 490] on label "Other as specified:" at bounding box center [426, 499] width 123 height 18
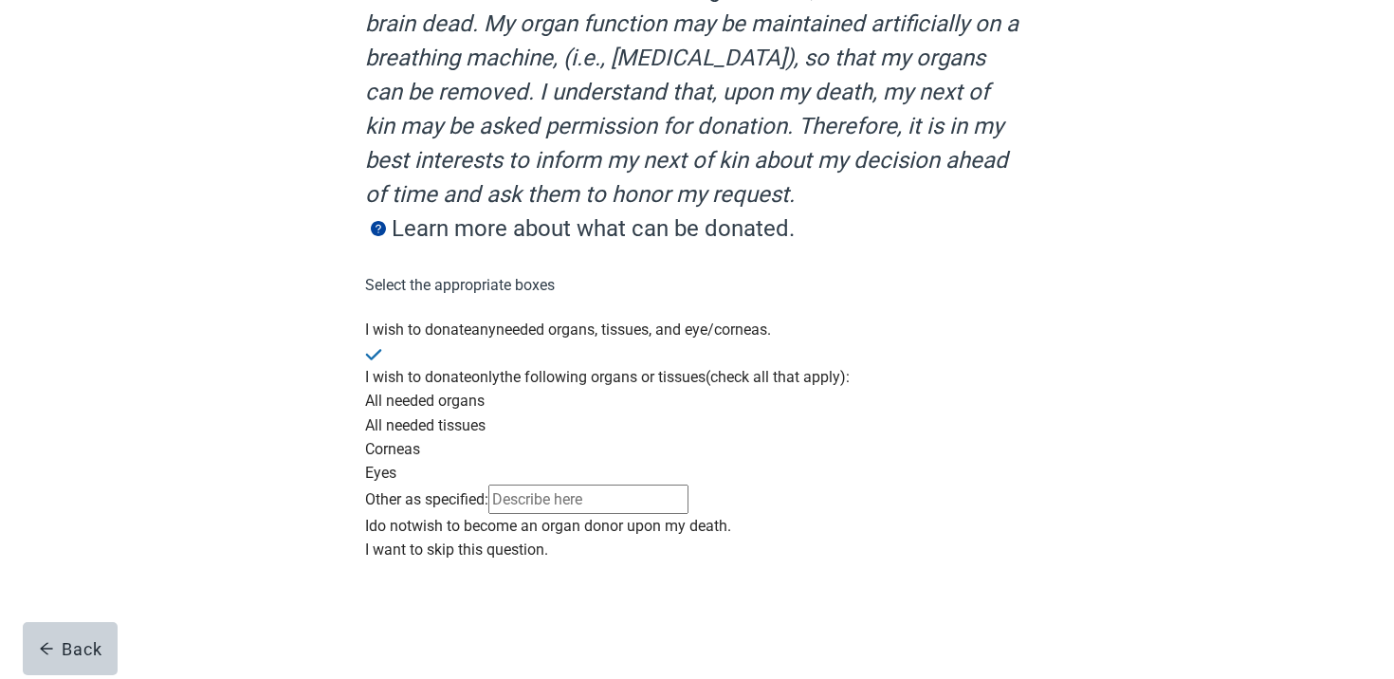
click at [670, 485] on input "Main content" at bounding box center [588, 499] width 200 height 29
click at [488, 490] on label "Other as specified:" at bounding box center [426, 499] width 123 height 18
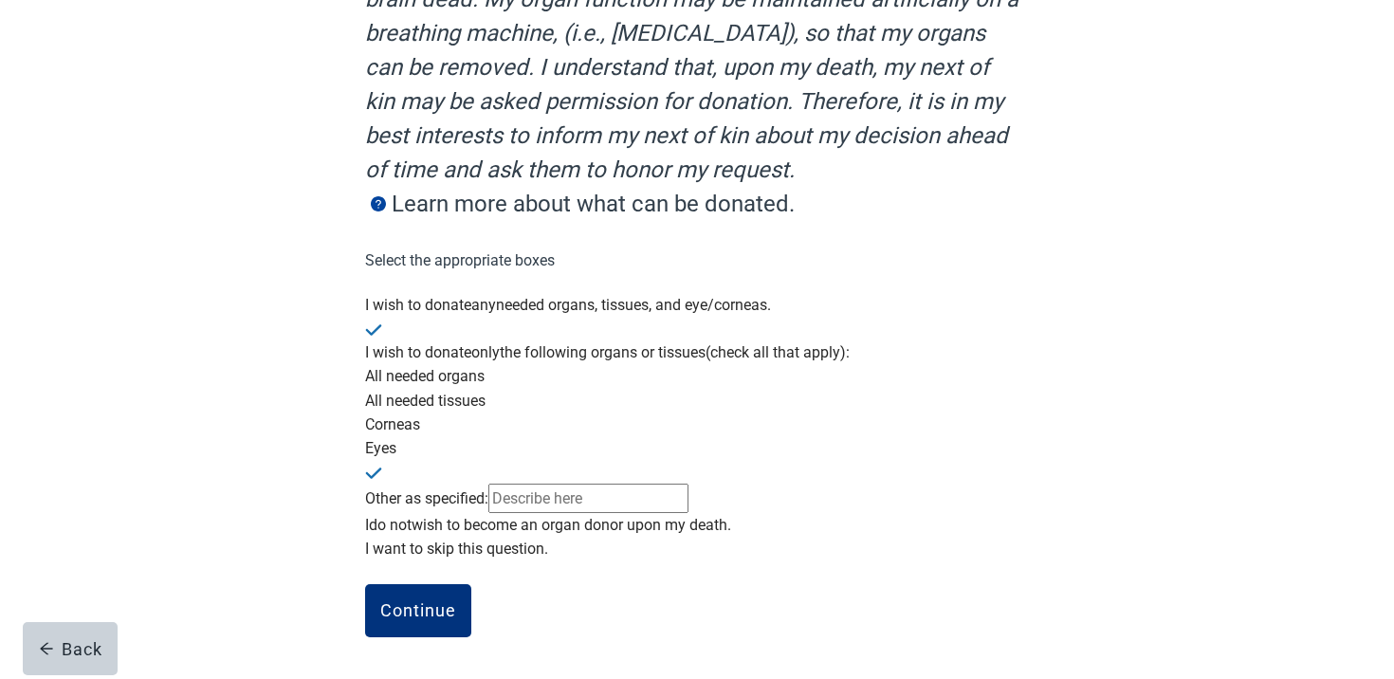
click at [360, 625] on div "In the event of my death, these are the instructions to be followed regarding m…" at bounding box center [697, 240] width 797 height 877
click at [371, 623] on button "Continue" at bounding box center [418, 610] width 106 height 53
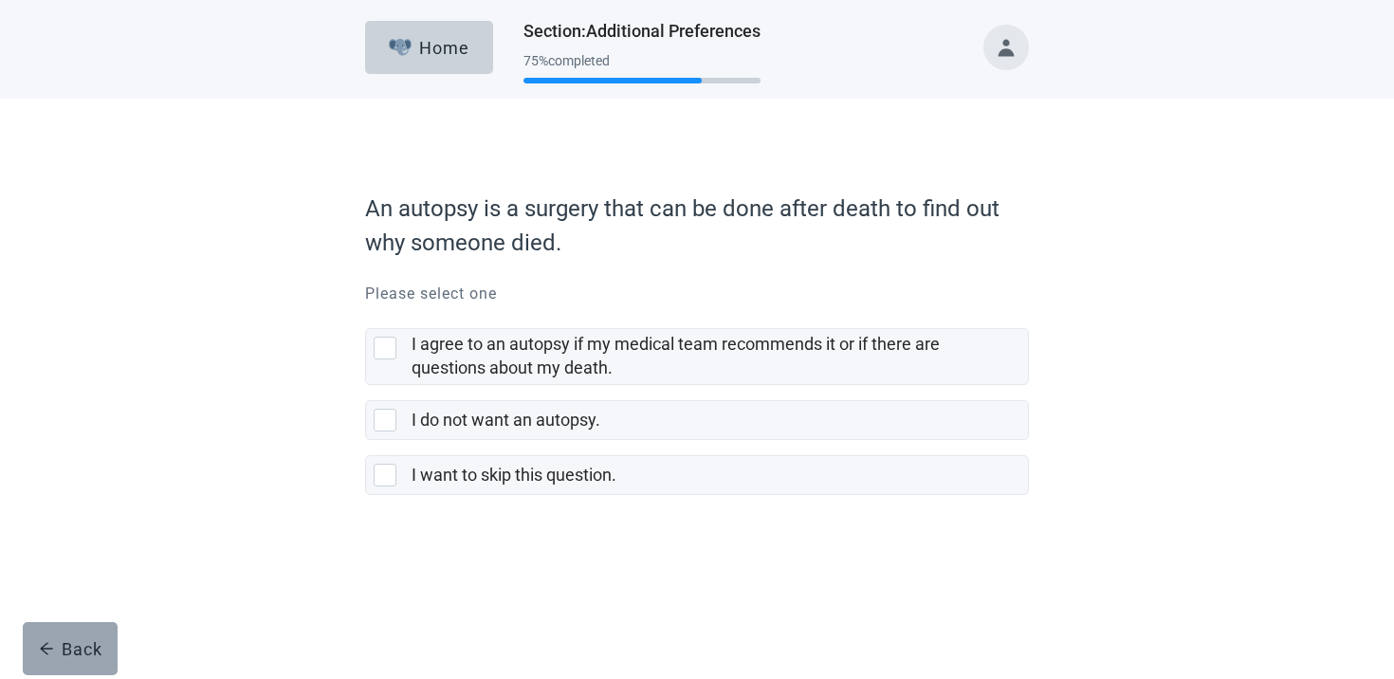
click at [89, 625] on button "Back" at bounding box center [70, 648] width 95 height 53
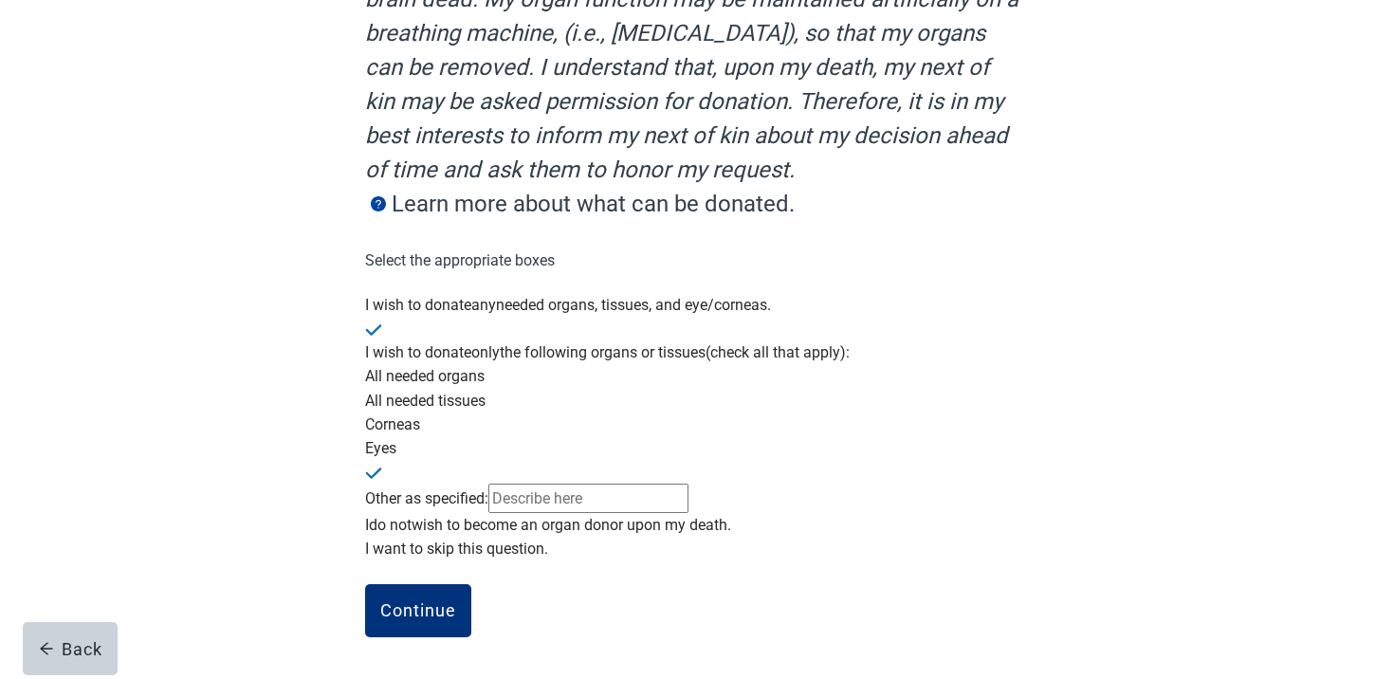
scroll to position [491, 0]
click at [562, 436] on div "Eyes" at bounding box center [697, 448] width 664 height 24
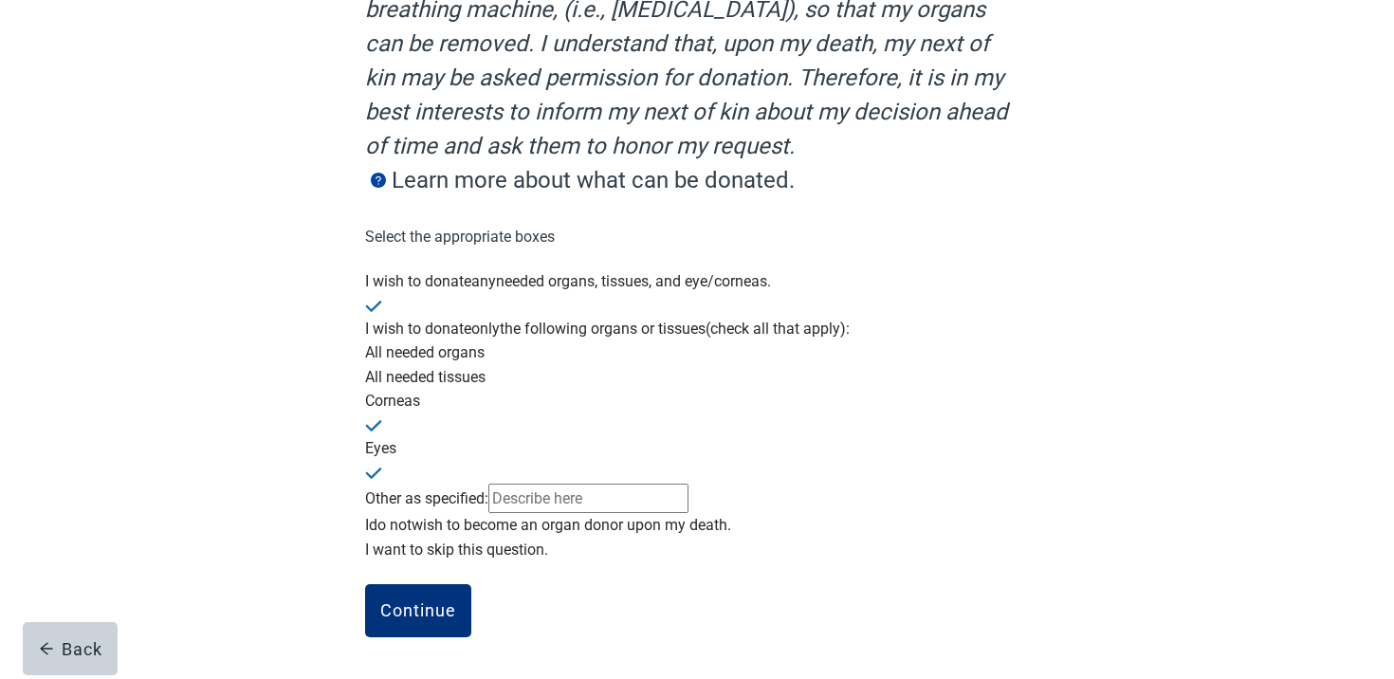
click at [540, 329] on div "I wish to donate only the following organs or tissues (check all that apply): A…" at bounding box center [697, 415] width 664 height 196
click at [521, 389] on div "Corneas" at bounding box center [697, 401] width 664 height 24
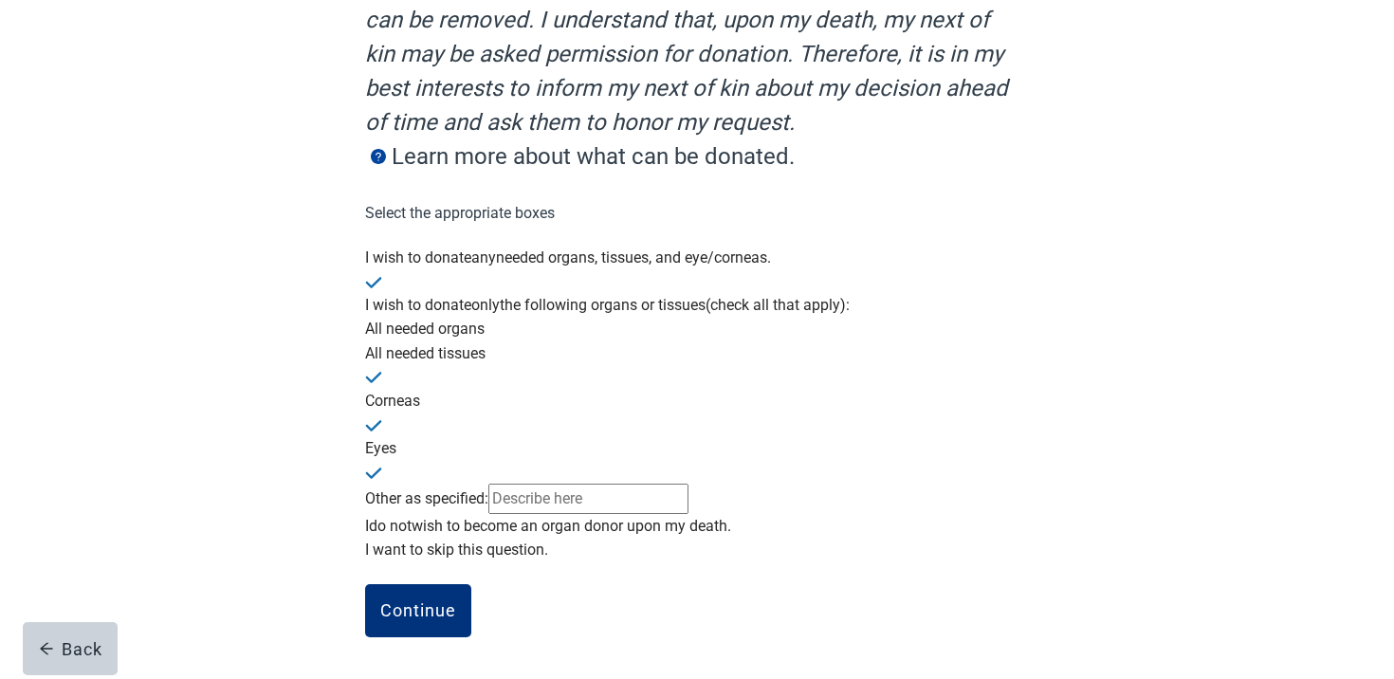
click at [486, 344] on label "All needed tissues" at bounding box center [425, 353] width 120 height 18
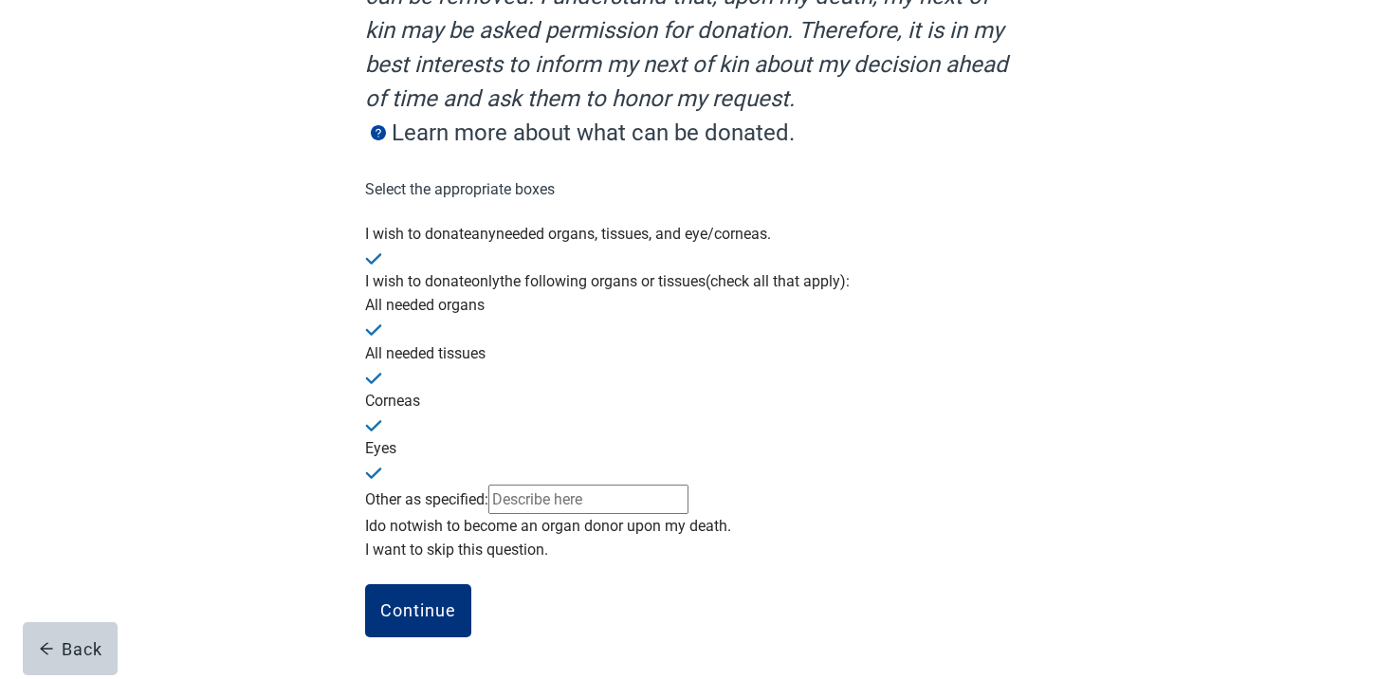
click at [486, 293] on div "All needed organs" at bounding box center [697, 305] width 664 height 24
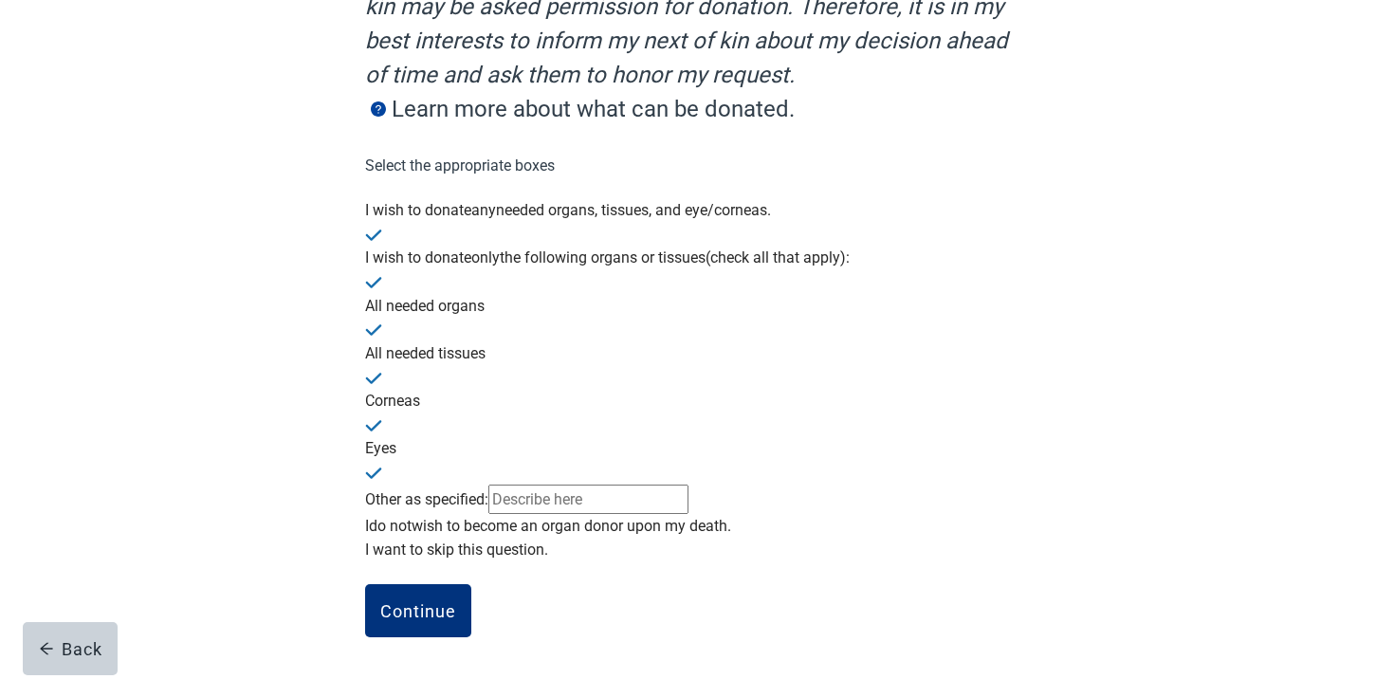
click at [377, 222] on div "Main content" at bounding box center [697, 234] width 664 height 24
click at [382, 230] on img "Main content" at bounding box center [373, 235] width 17 height 11
click at [391, 198] on div "Main content" at bounding box center [697, 198] width 664 height 0
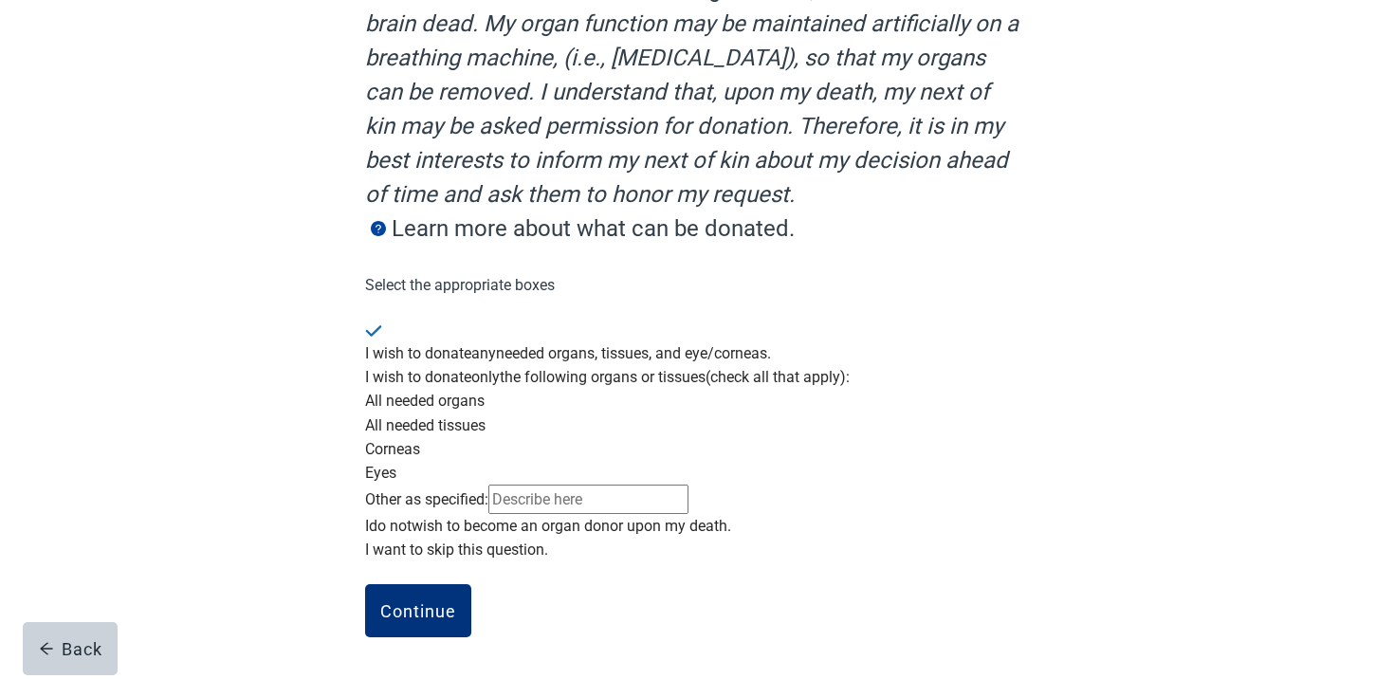
click at [420, 368] on label "I wish to donate" at bounding box center [418, 377] width 106 height 18
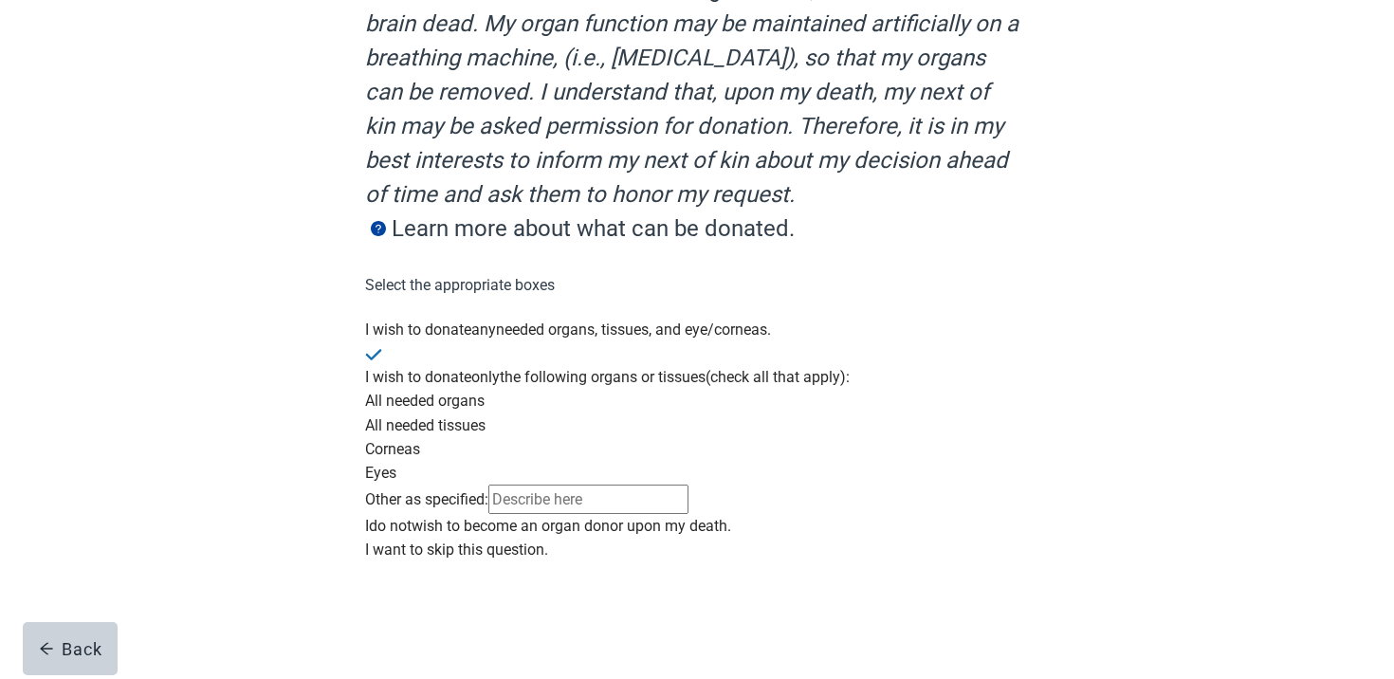
click at [396, 464] on label "Eyes" at bounding box center [380, 473] width 31 height 18
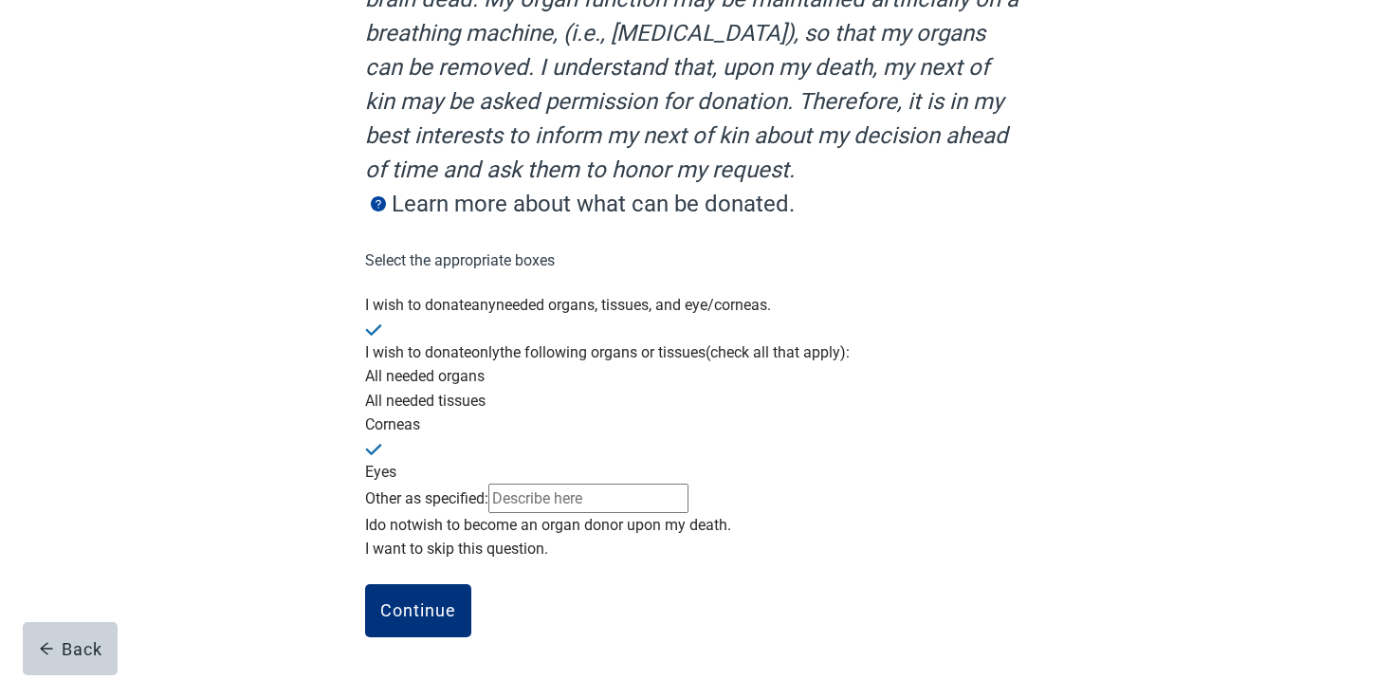
click at [689, 484] on input "Main content" at bounding box center [588, 498] width 200 height 29
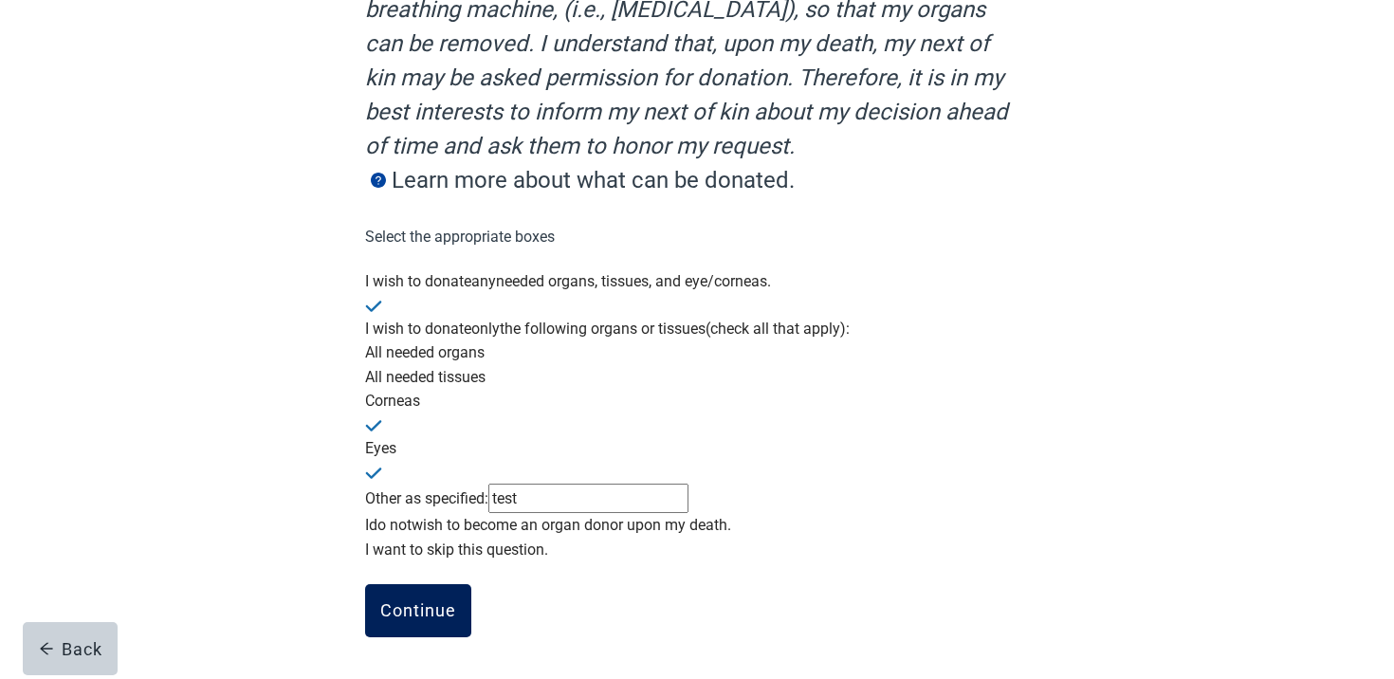
type input "test"
click at [449, 623] on button "Continue" at bounding box center [418, 610] width 106 height 53
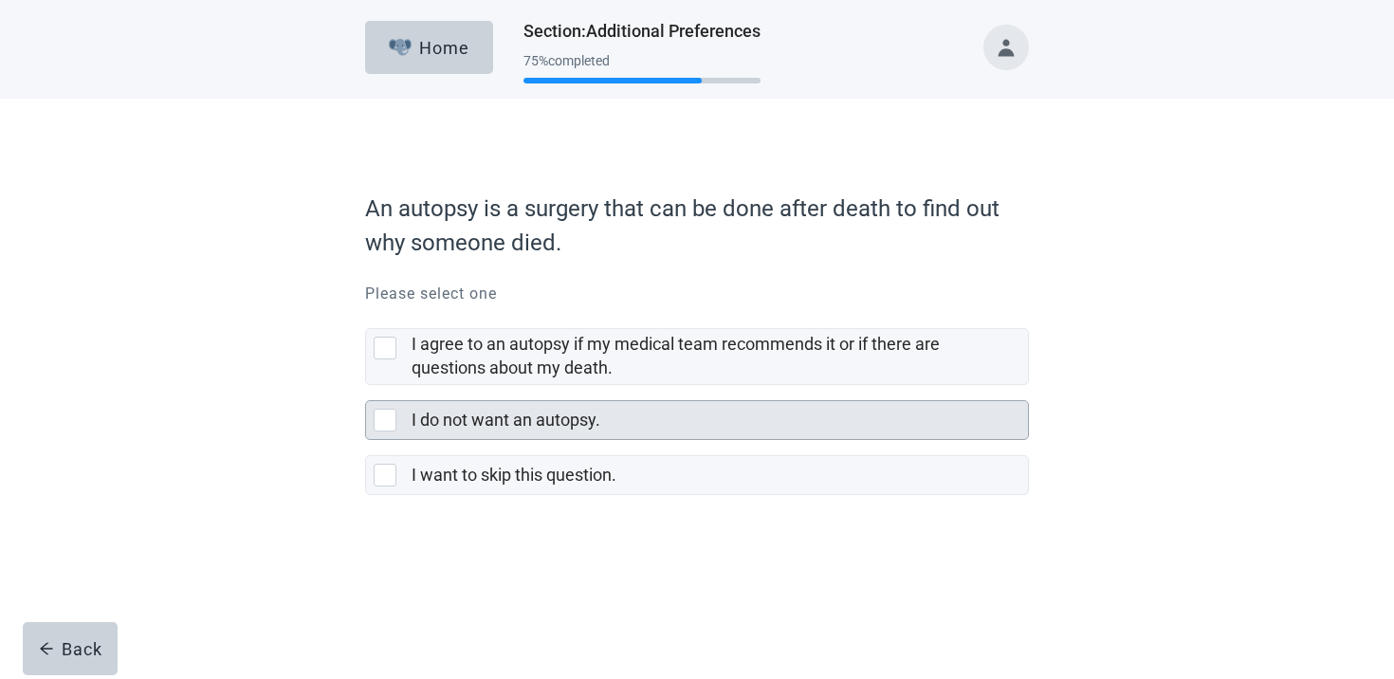
click at [502, 403] on div "I do not want an autopsy." at bounding box center [720, 420] width 616 height 38
click at [366, 386] on input "I do not want an autopsy." at bounding box center [365, 385] width 1 height 1
checkbox input "true"
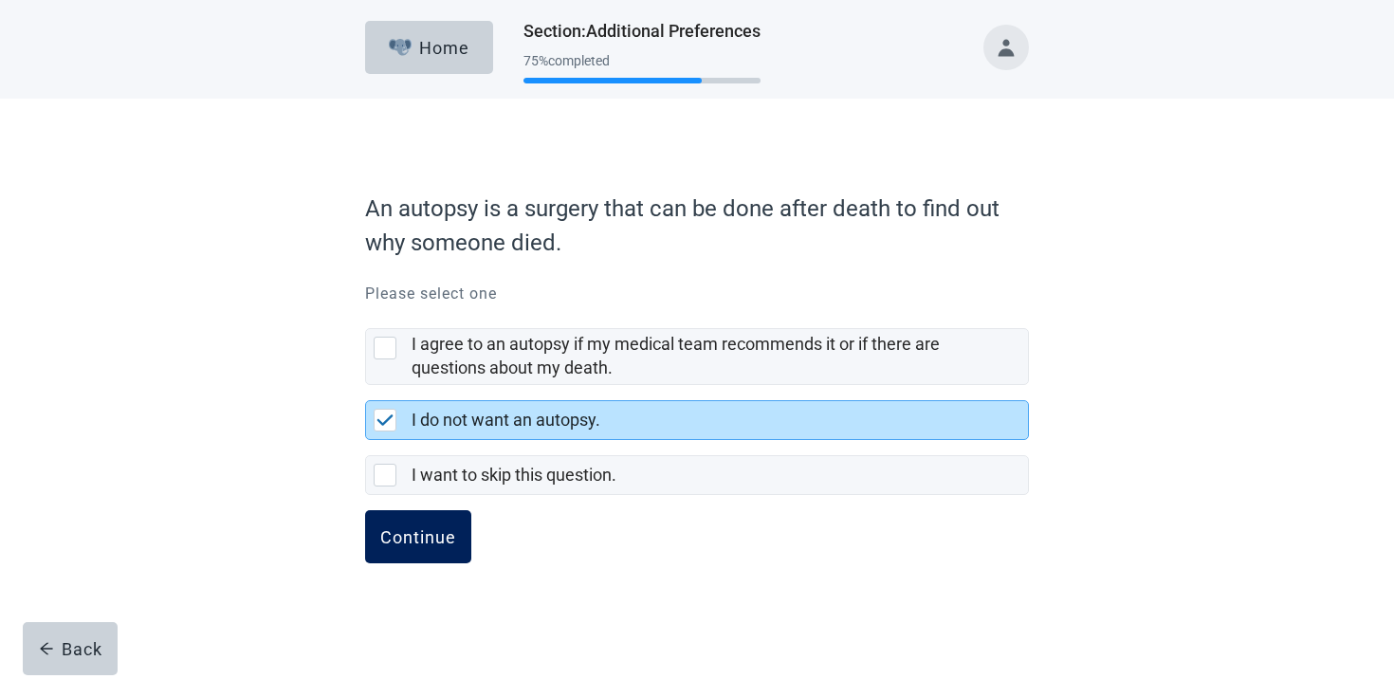
click at [417, 525] on button "Continue" at bounding box center [418, 536] width 106 height 53
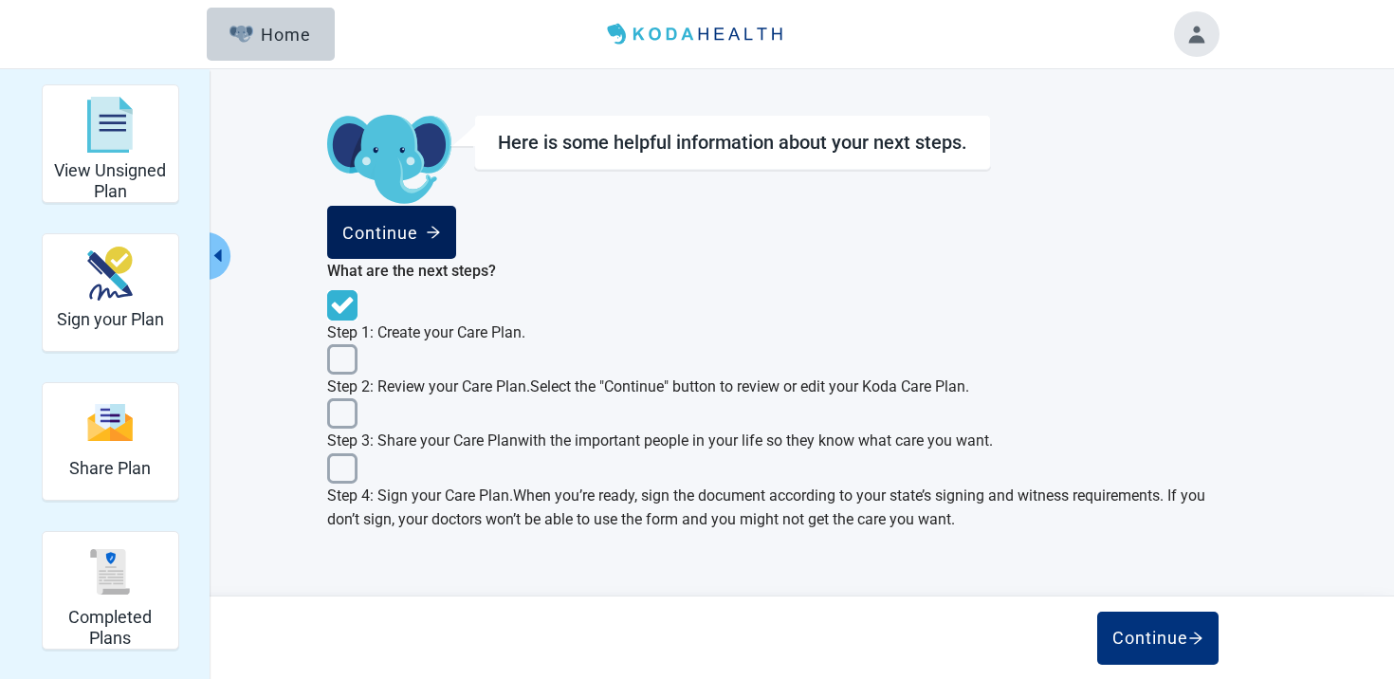
click at [441, 231] on div "Continue" at bounding box center [391, 232] width 99 height 19
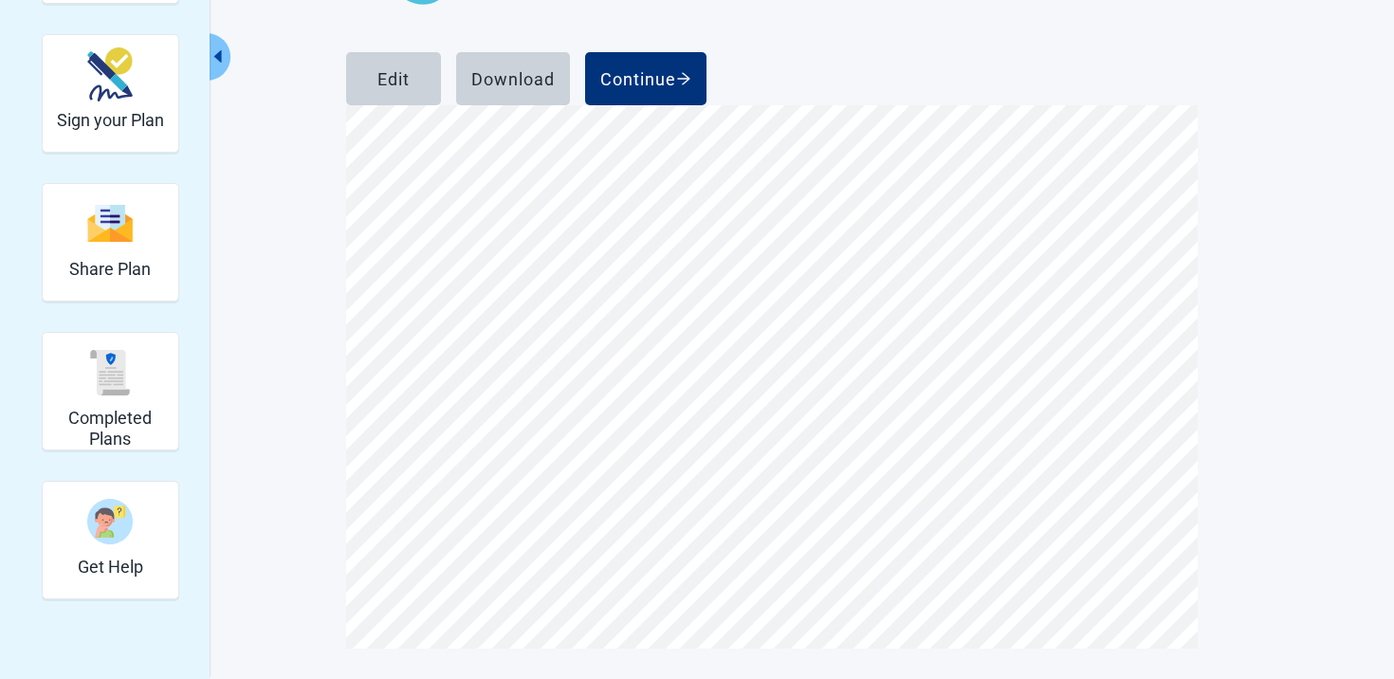
scroll to position [11826, 0]
click at [707, 74] on button "Continue" at bounding box center [645, 78] width 121 height 53
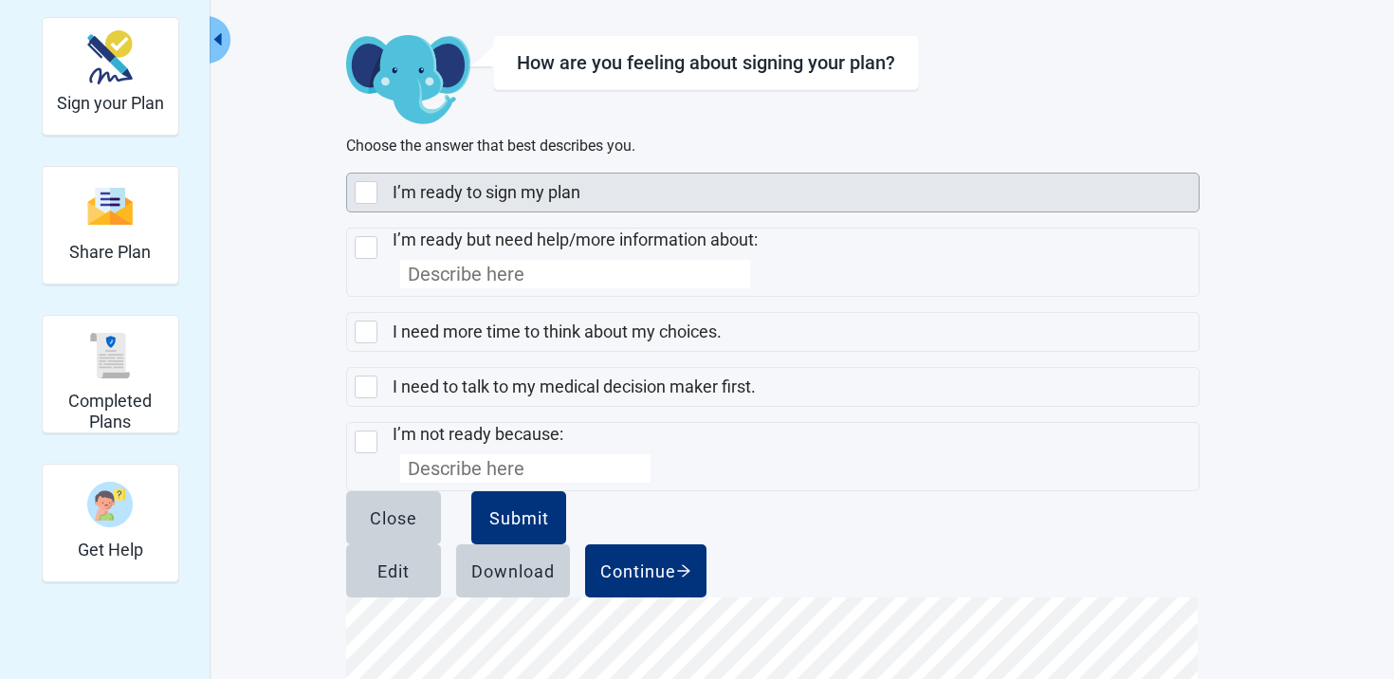
click at [762, 205] on div "I’m ready to sign my plan" at bounding box center [790, 193] width 795 height 24
click at [347, 174] on input "I’m ready to sign my plan" at bounding box center [346, 173] width 1 height 1
checkbox input "true"
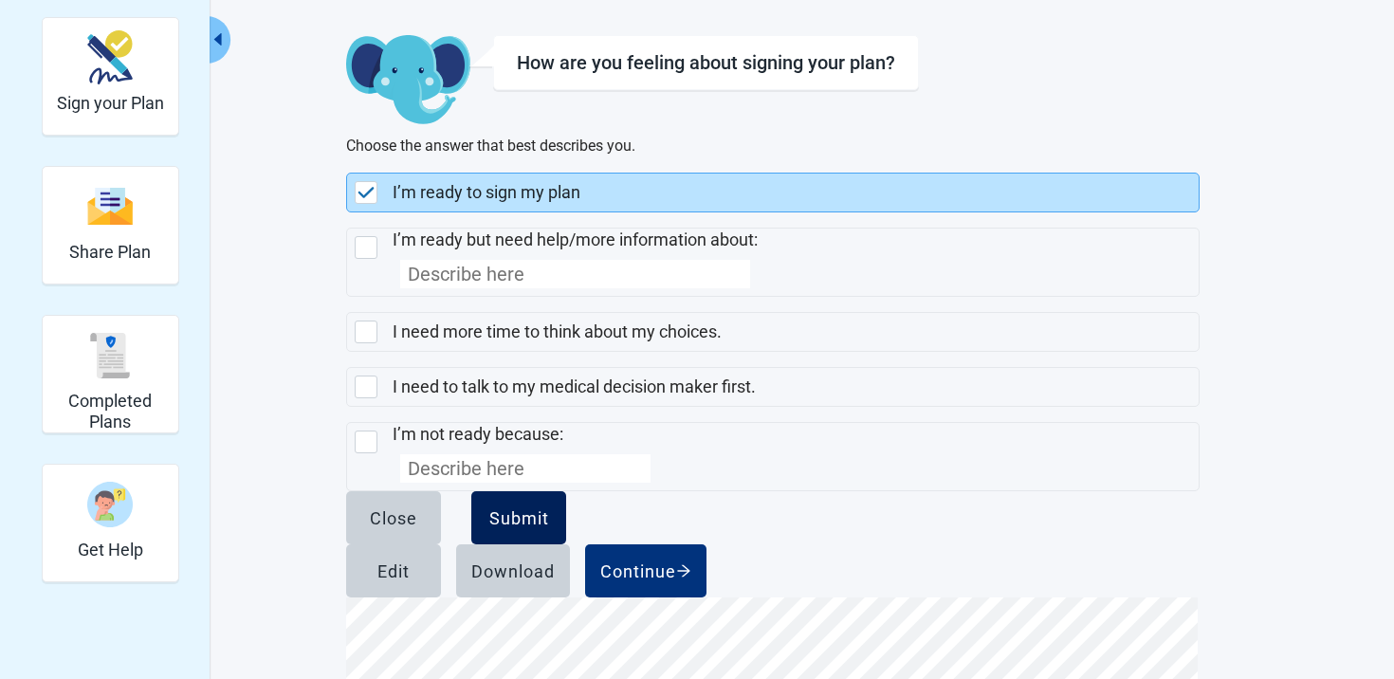
click at [549, 527] on div "Submit" at bounding box center [519, 517] width 60 height 19
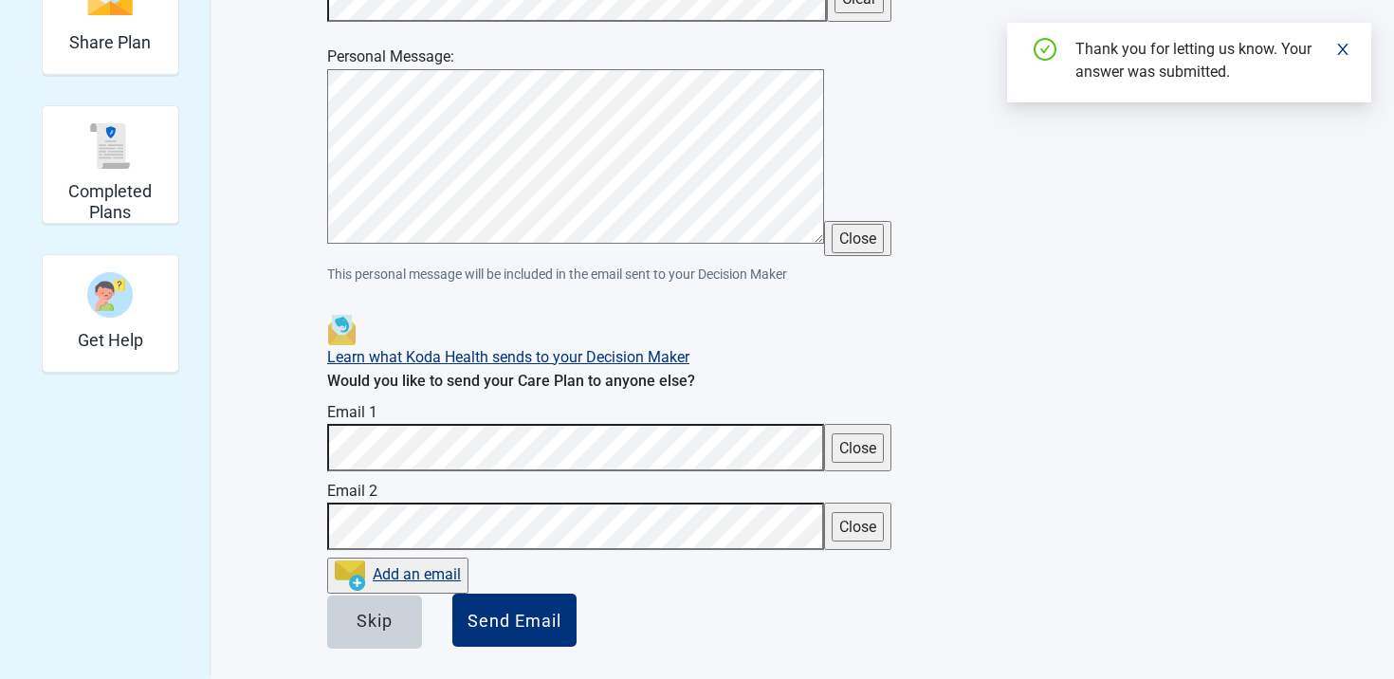
scroll to position [578, 0]
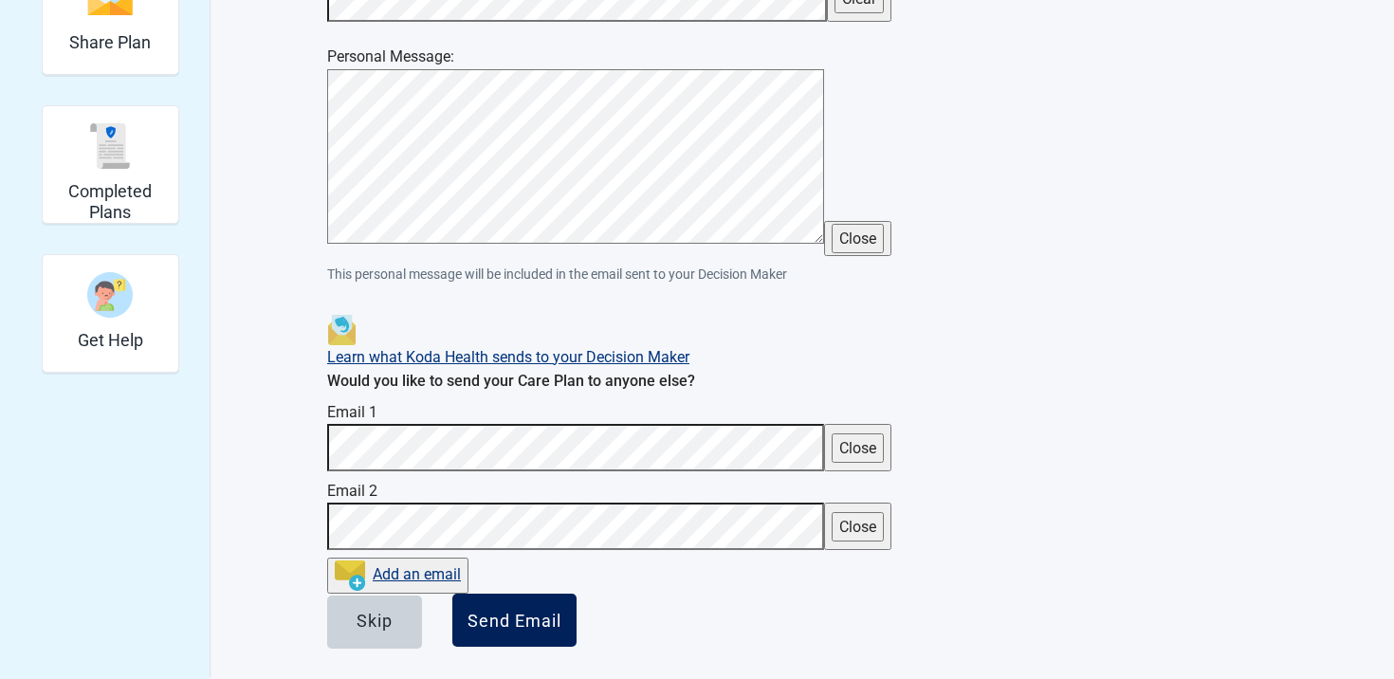
click at [561, 611] on div "Send Email" at bounding box center [515, 620] width 94 height 19
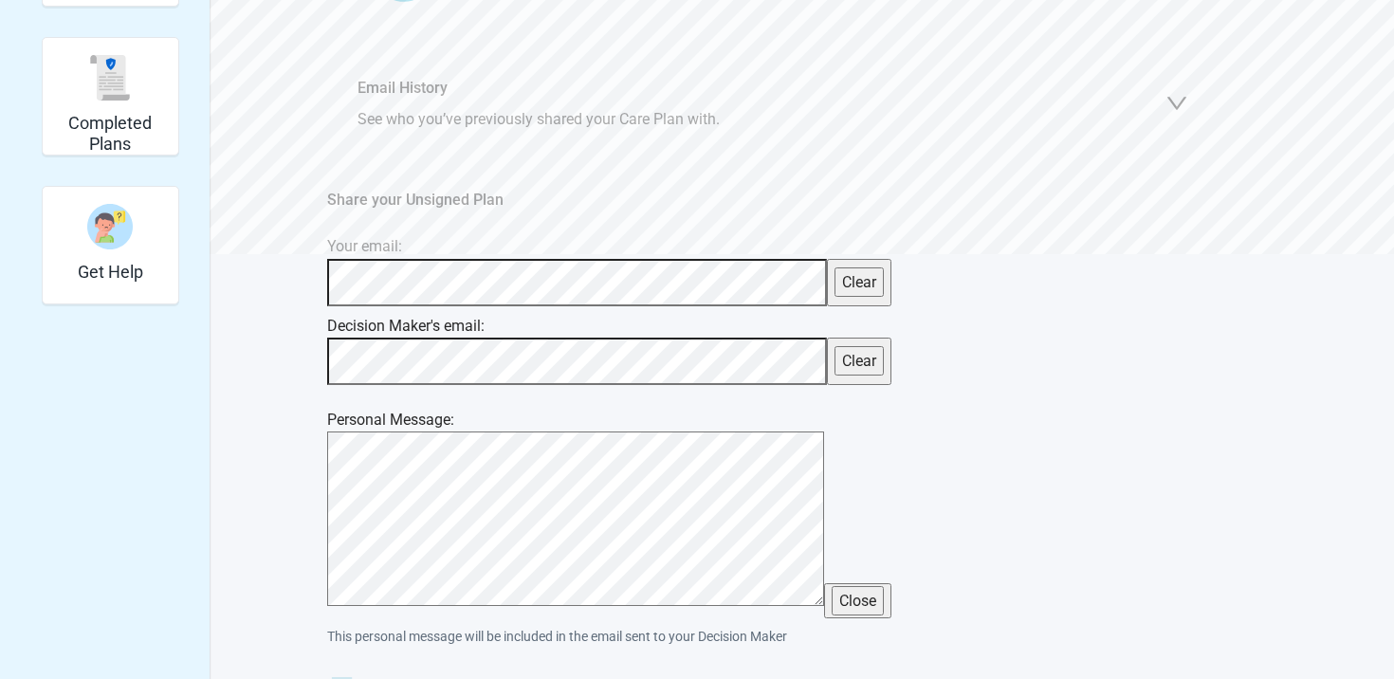
scroll to position [632, 0]
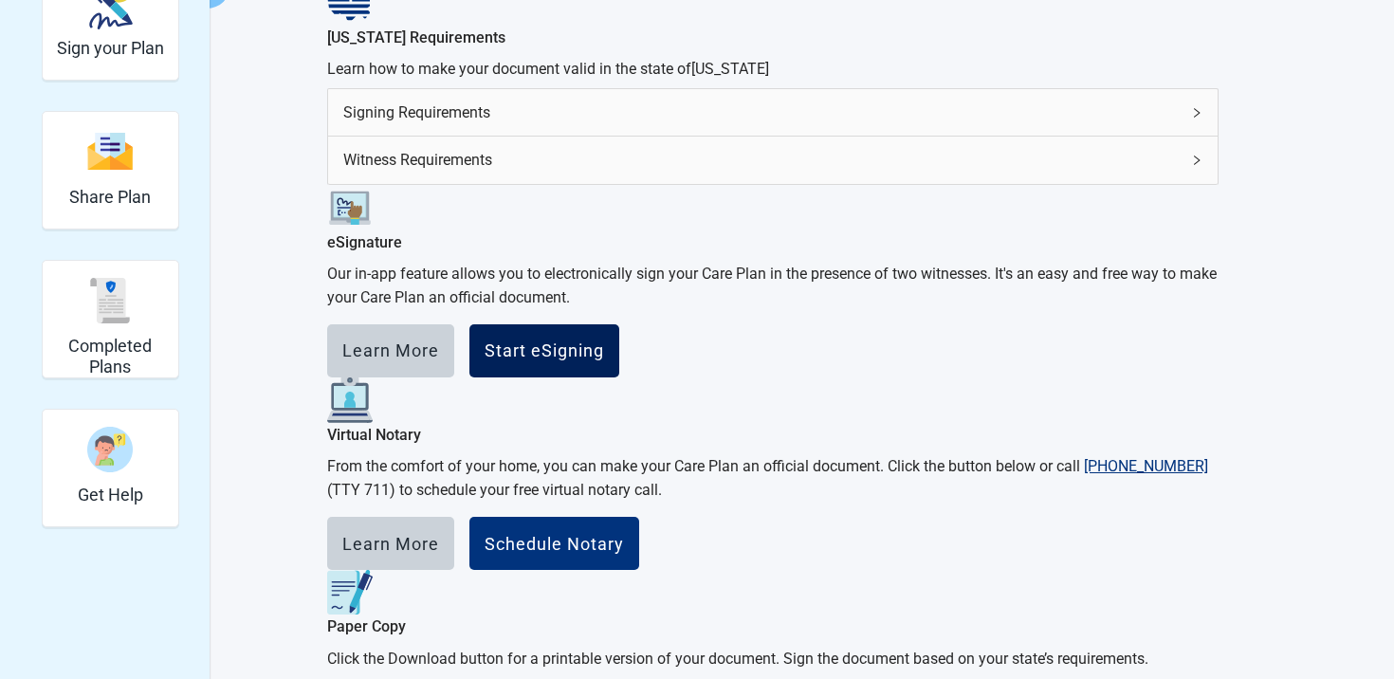
scroll to position [268, 0]
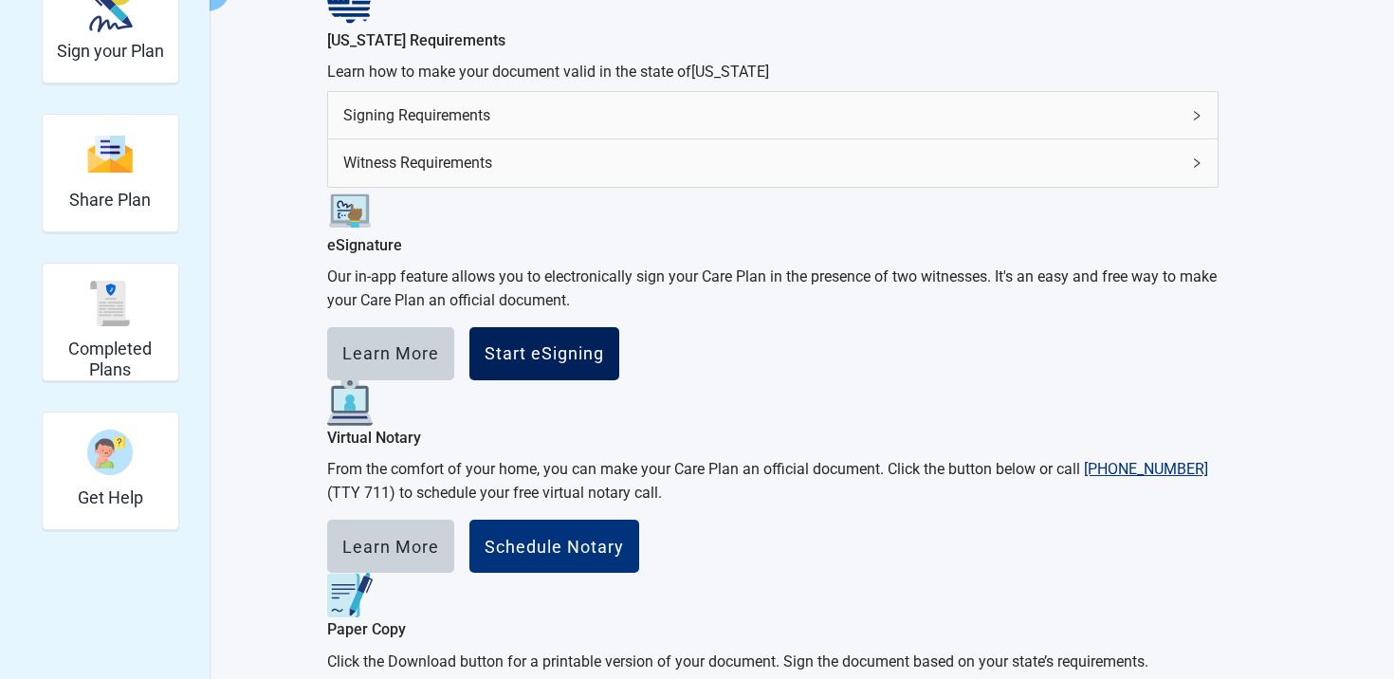
click at [604, 363] on div "Start eSigning" at bounding box center [544, 353] width 119 height 19
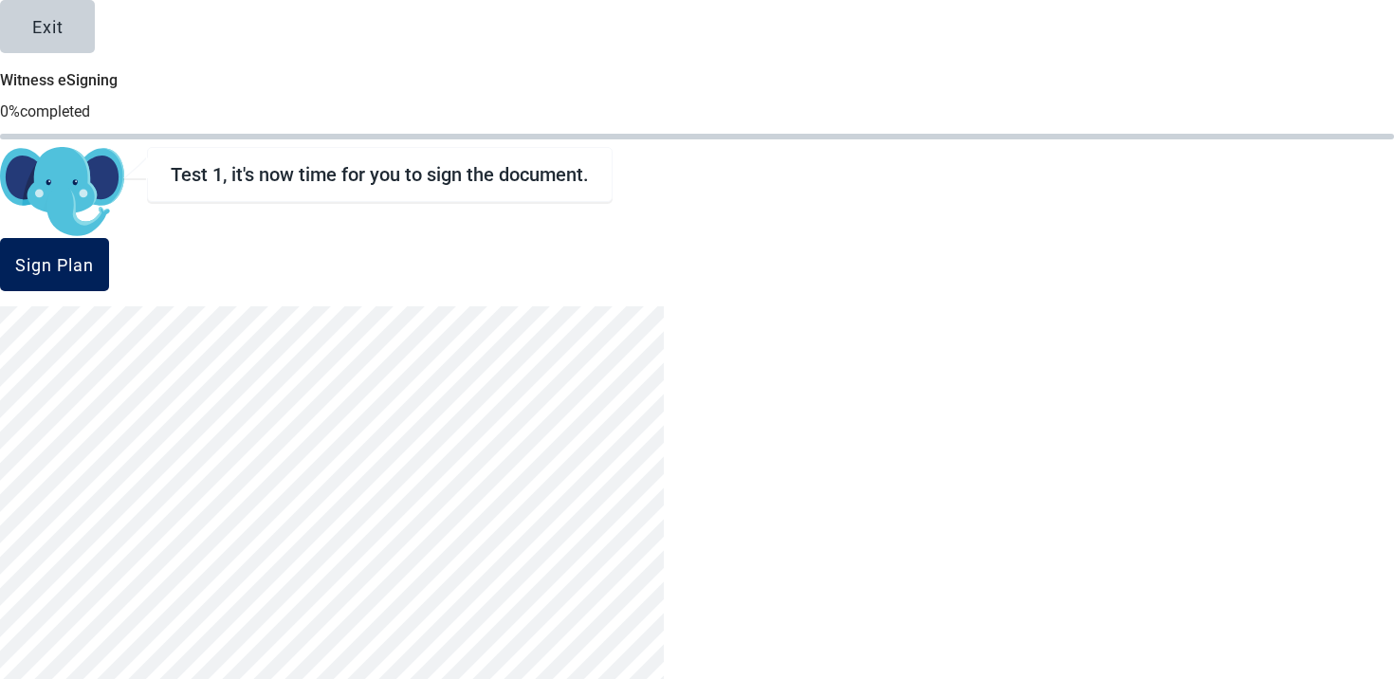
click at [94, 271] on div "Sign Plan" at bounding box center [54, 264] width 79 height 19
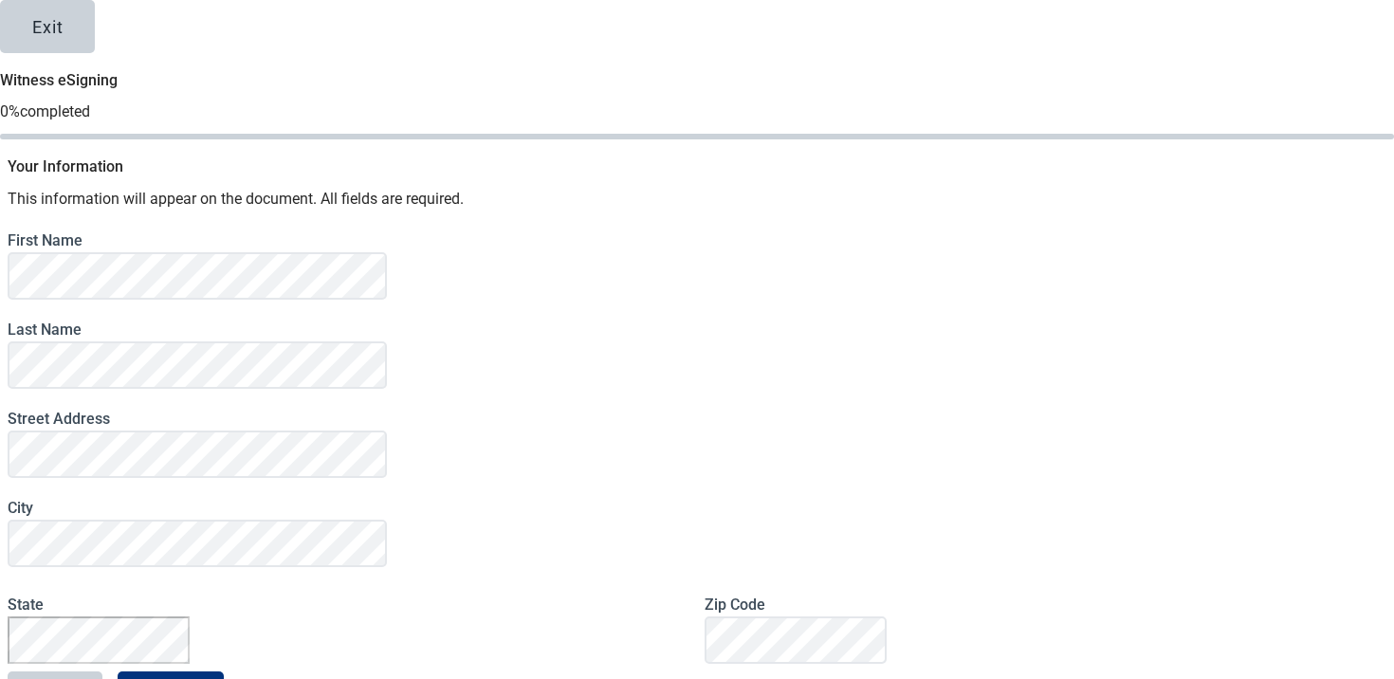
scroll to position [175, 0]
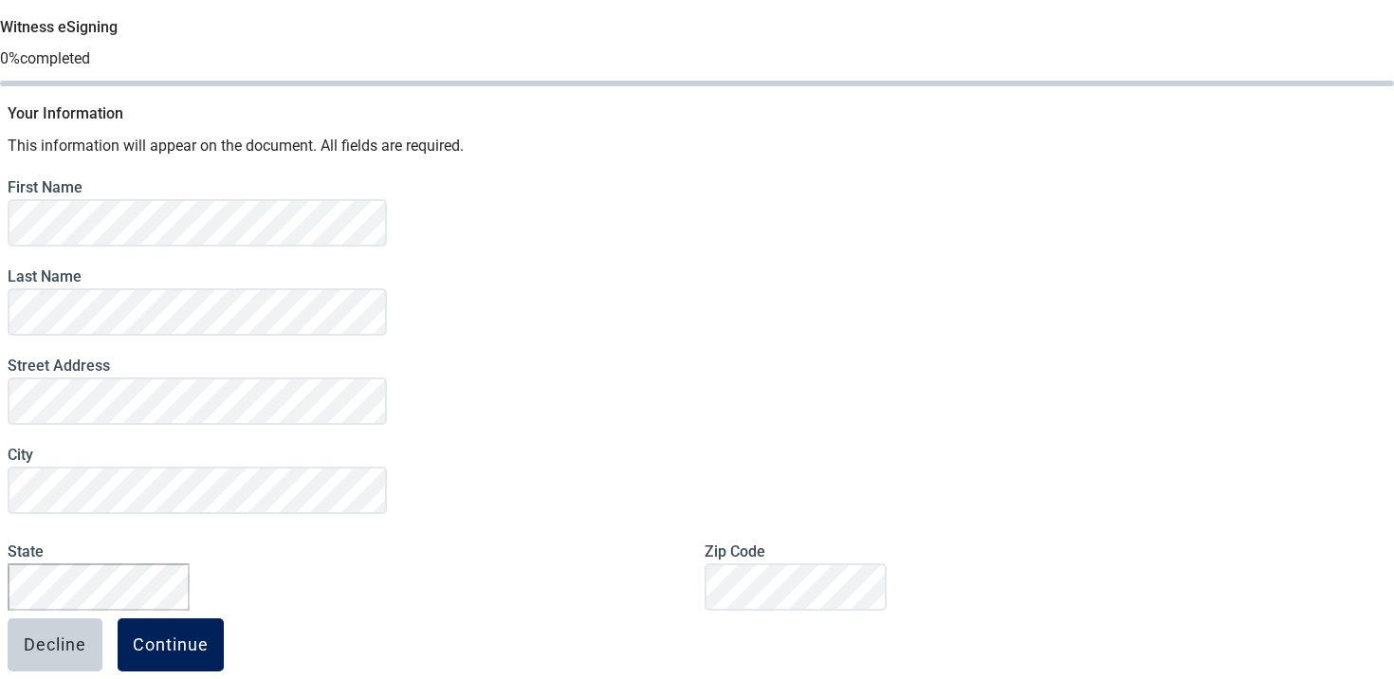
click at [209, 635] on div "Continue" at bounding box center [171, 644] width 76 height 19
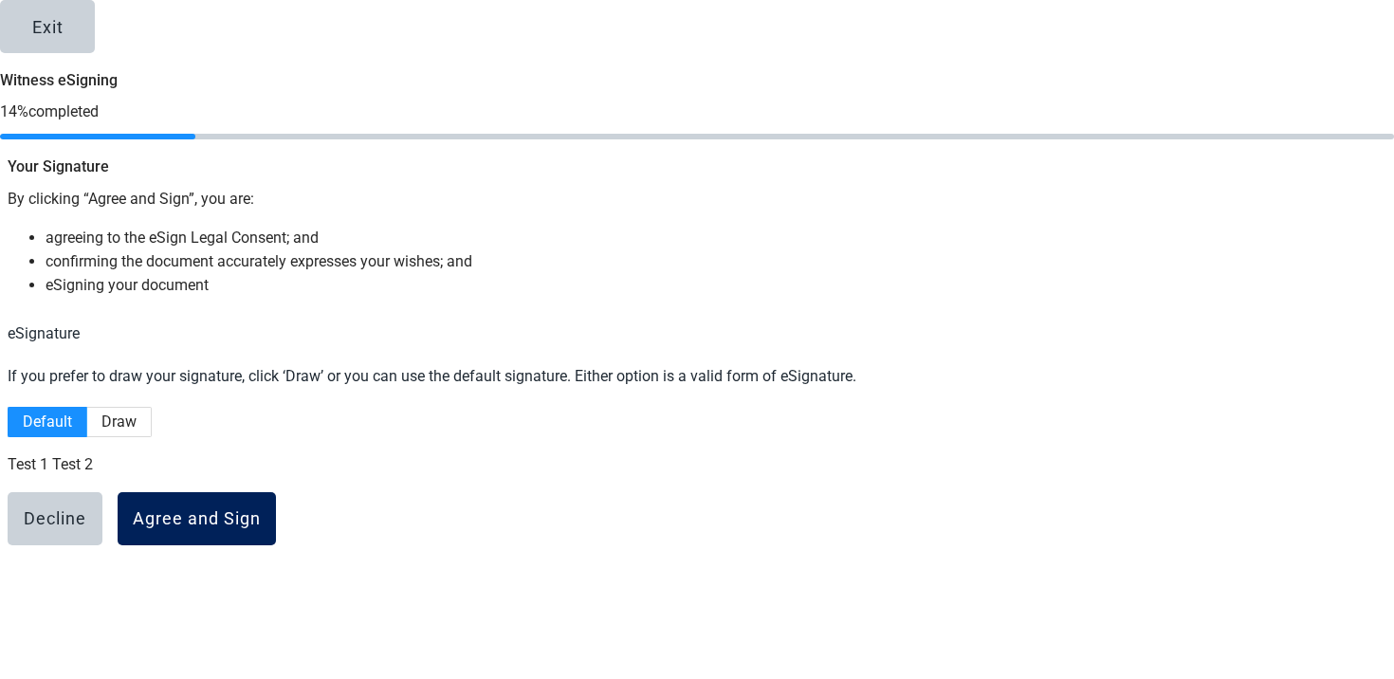
scroll to position [33, 0]
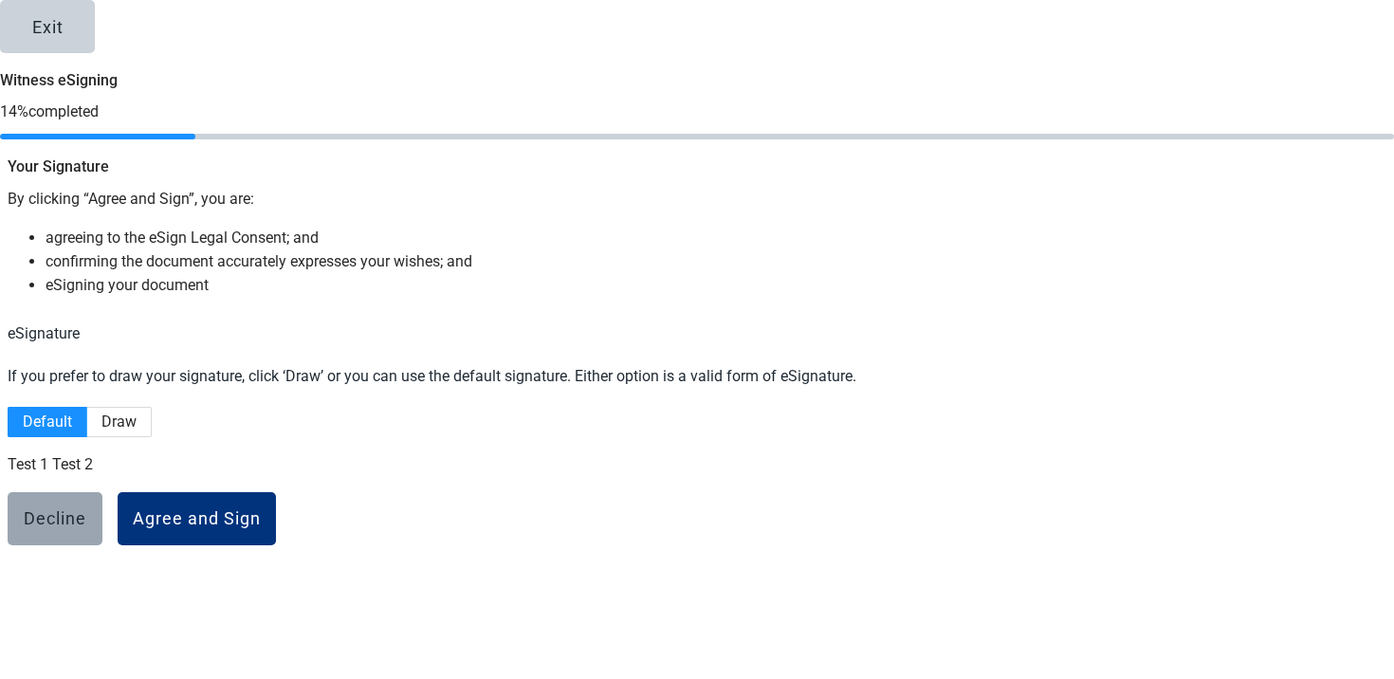
click at [102, 545] on button "Decline" at bounding box center [55, 518] width 95 height 53
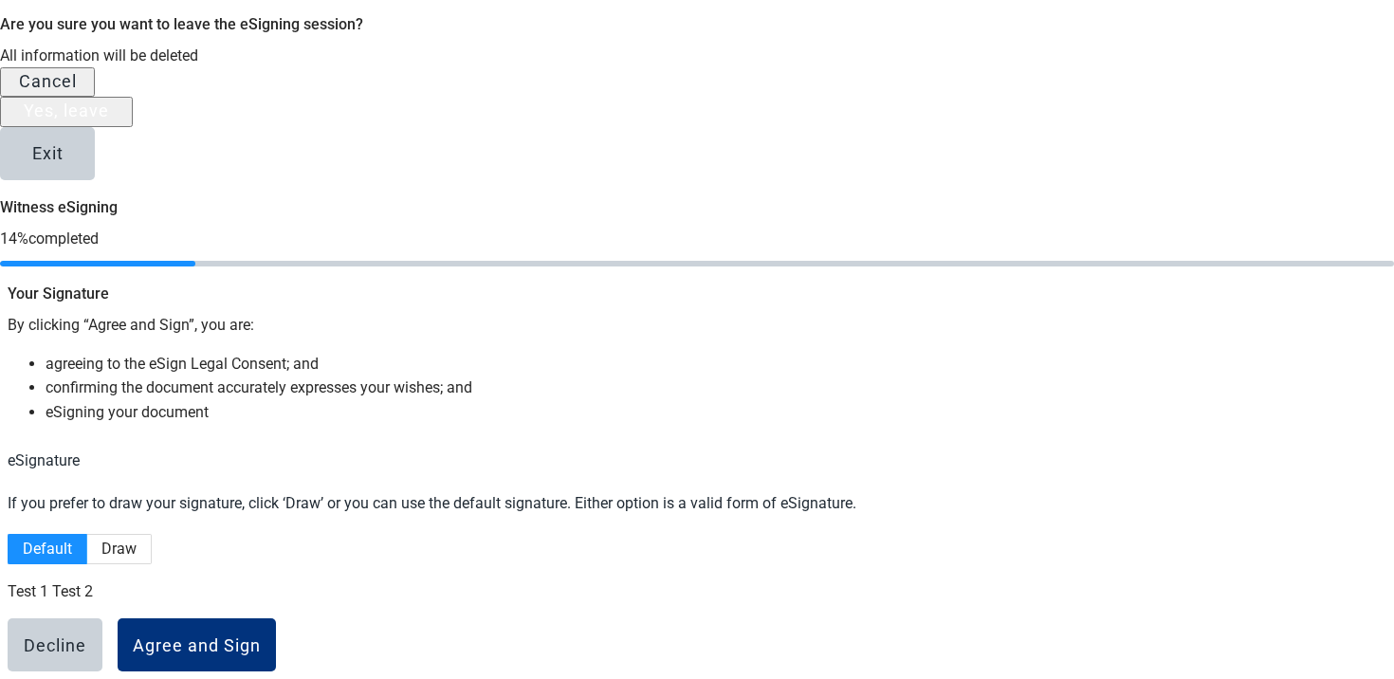
click at [133, 126] on button "Yes, leave" at bounding box center [66, 111] width 133 height 29
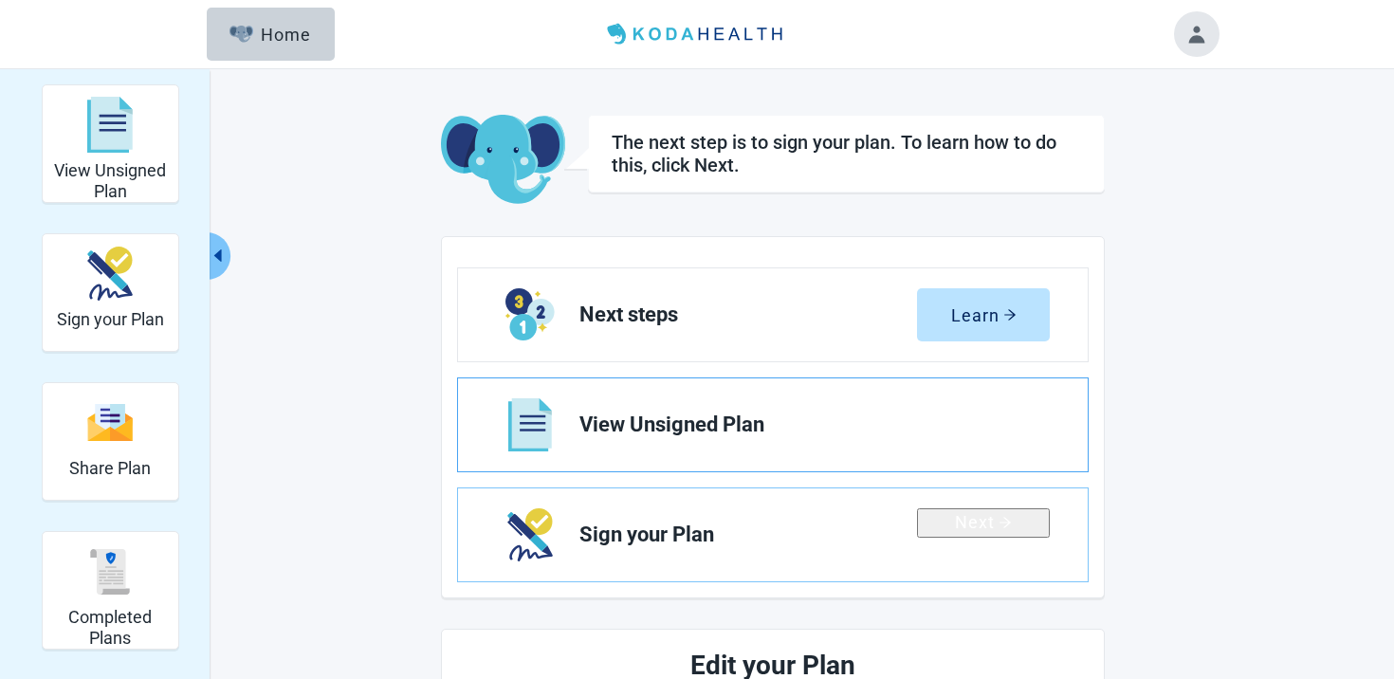
click at [930, 433] on span "View Unsigned Plan" at bounding box center [806, 424] width 455 height 23
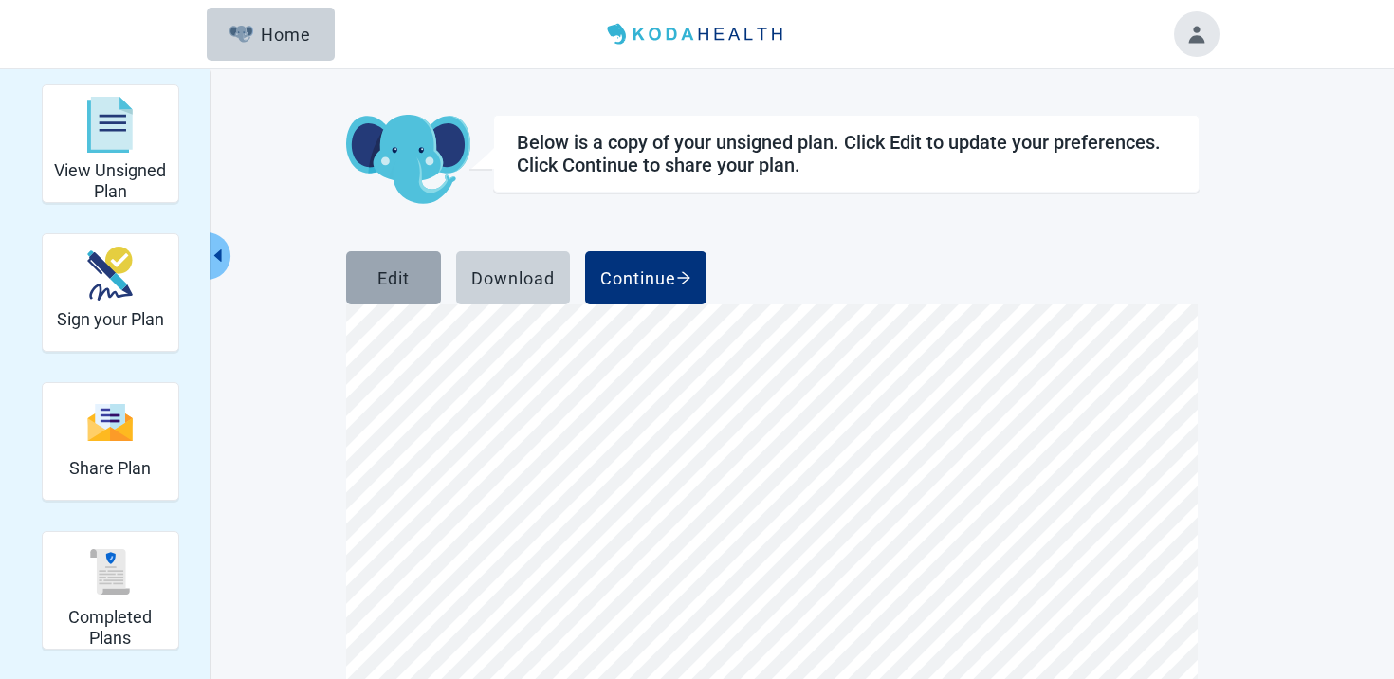
click at [441, 296] on button "Edit" at bounding box center [393, 277] width 95 height 53
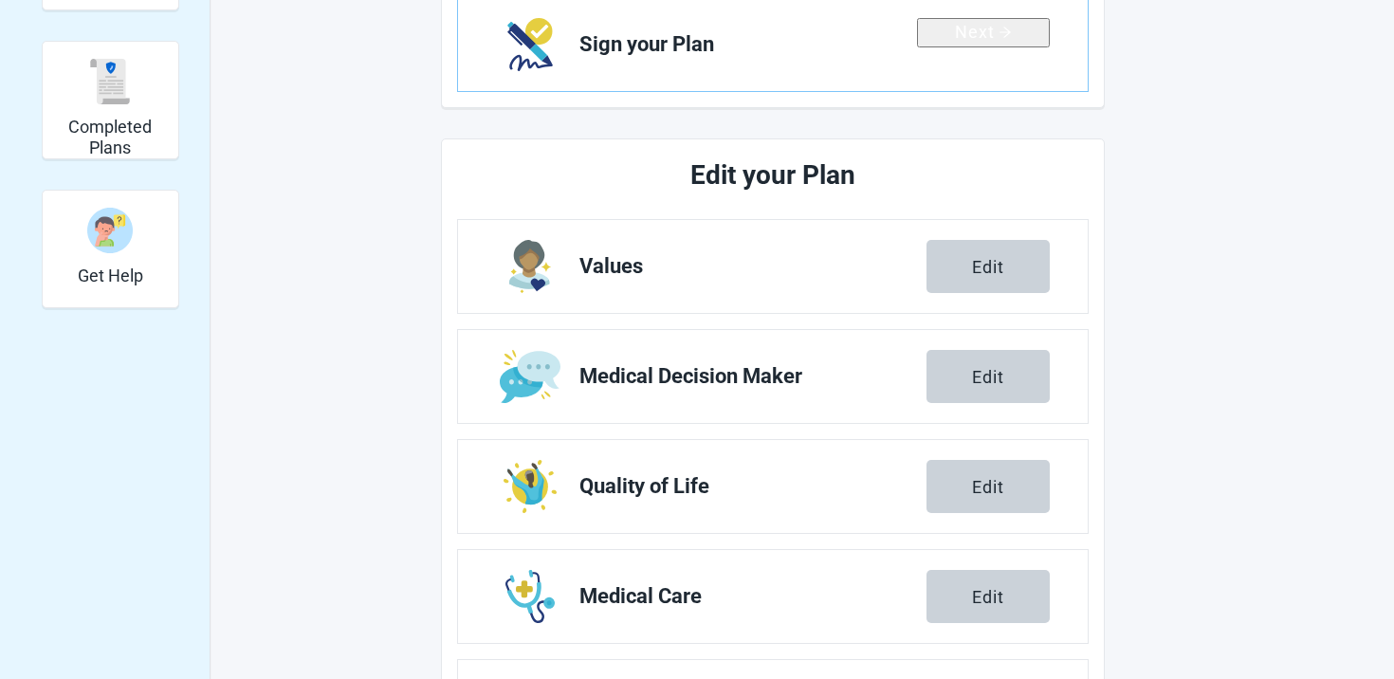
scroll to position [598, 0]
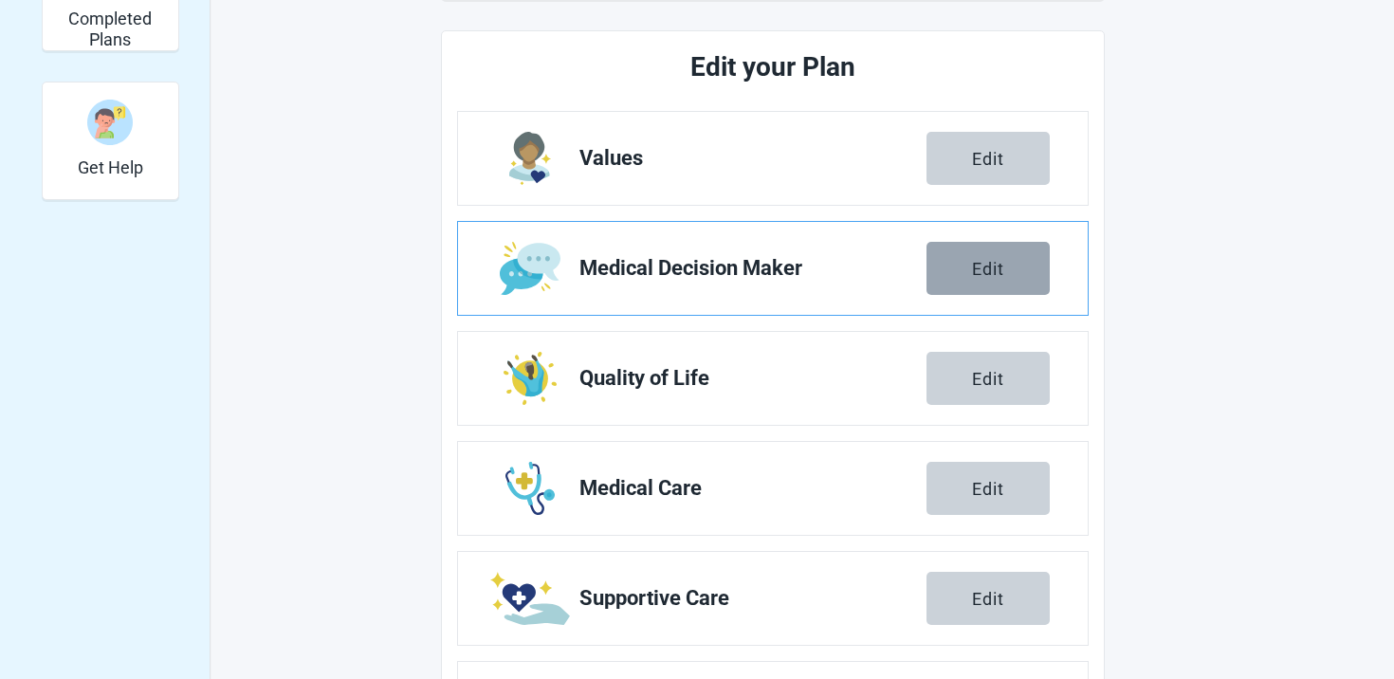
click at [968, 251] on button "Edit" at bounding box center [988, 268] width 123 height 53
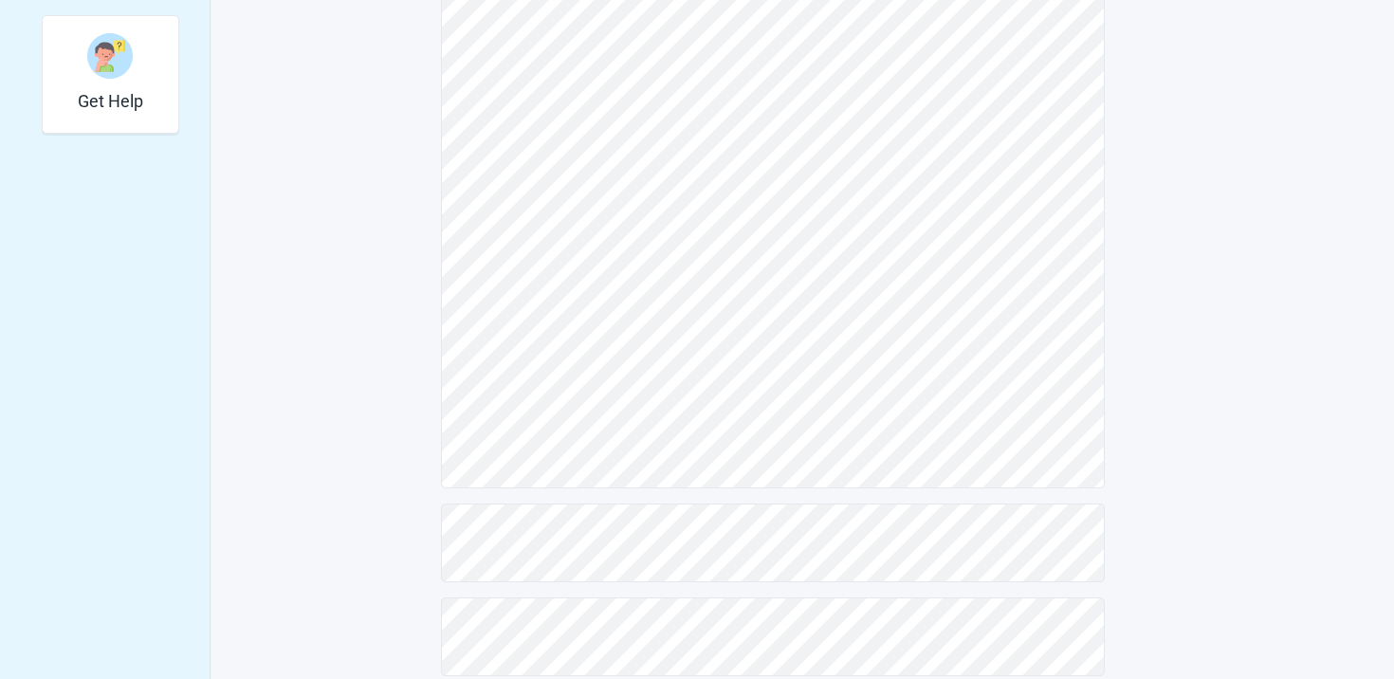
scroll to position [692, 0]
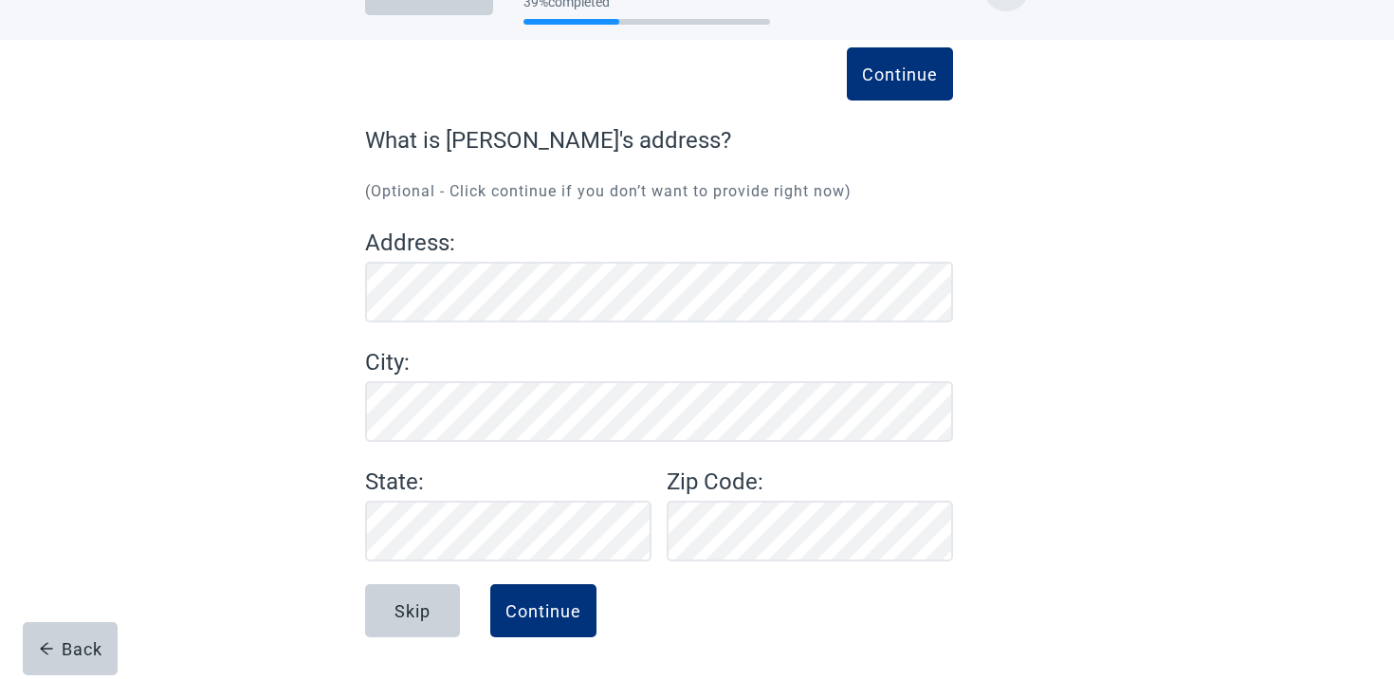
scroll to position [59, 0]
click at [526, 614] on div "Continue" at bounding box center [543, 610] width 76 height 19
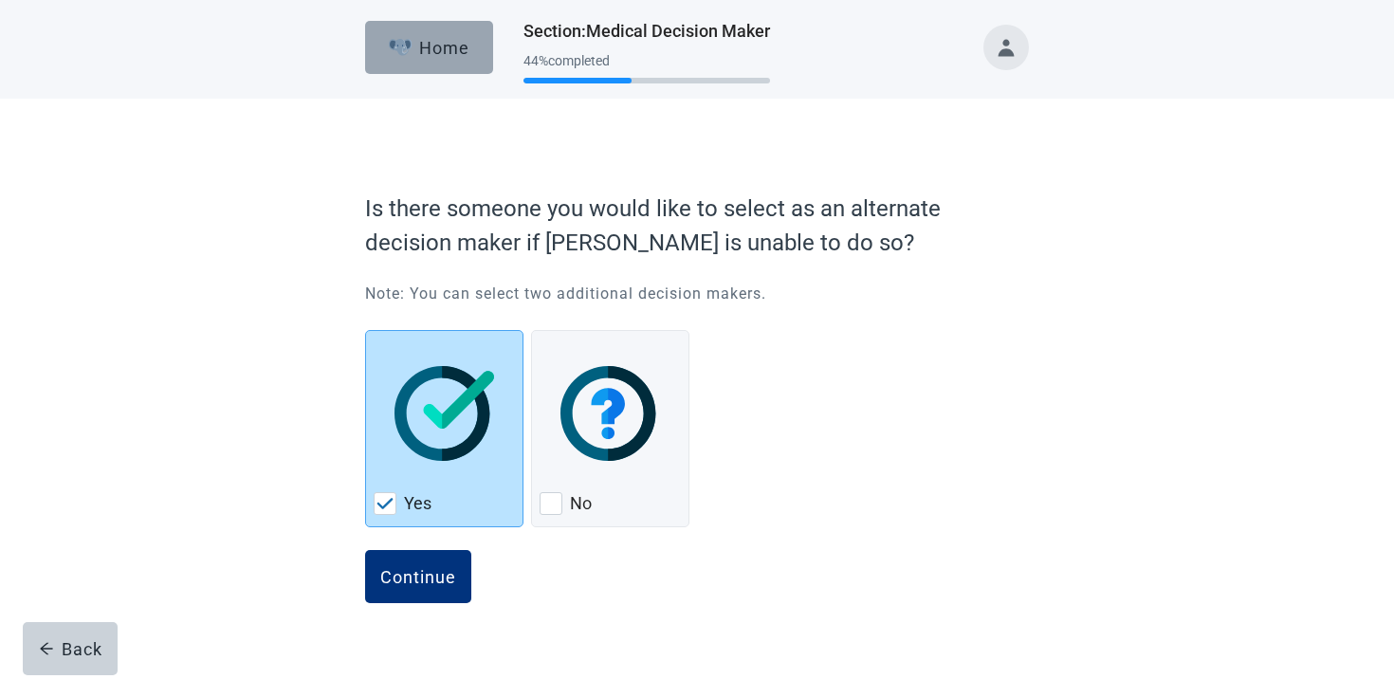
click at [414, 35] on button "Home" at bounding box center [429, 47] width 128 height 53
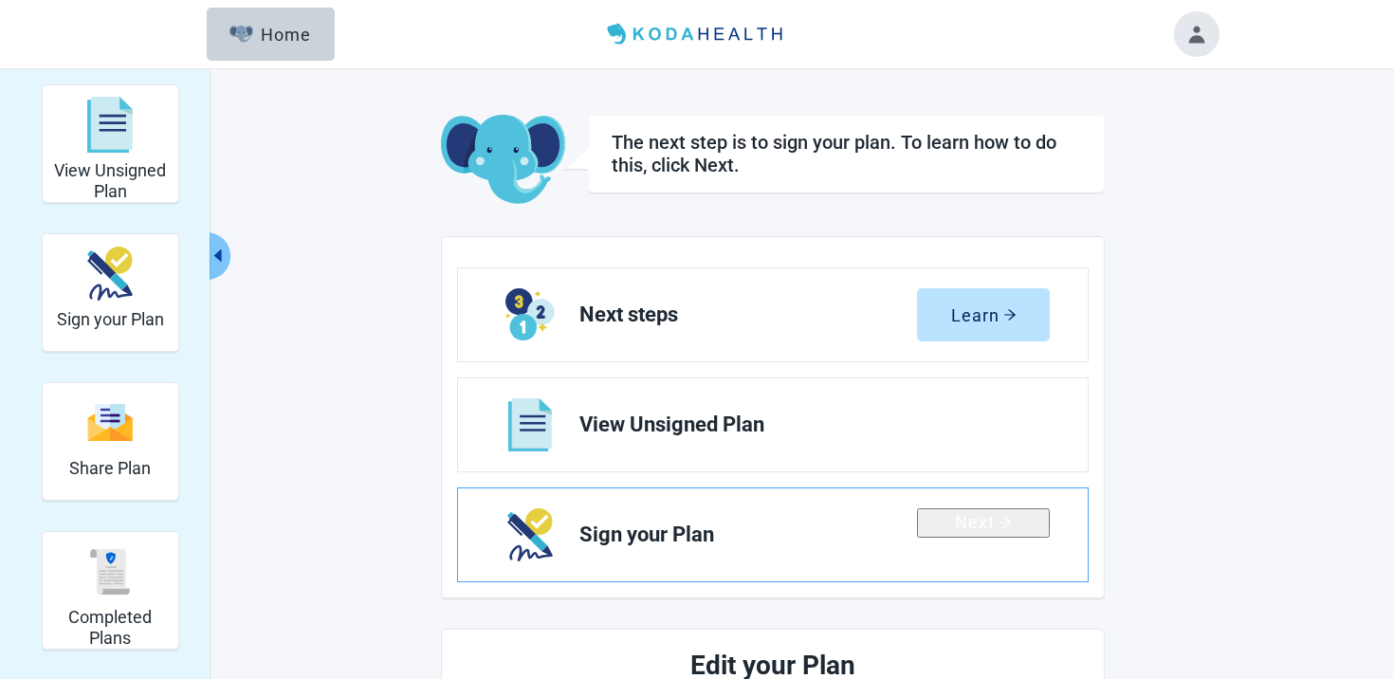
click at [956, 561] on link "Sign your Plan Next" at bounding box center [773, 534] width 630 height 93
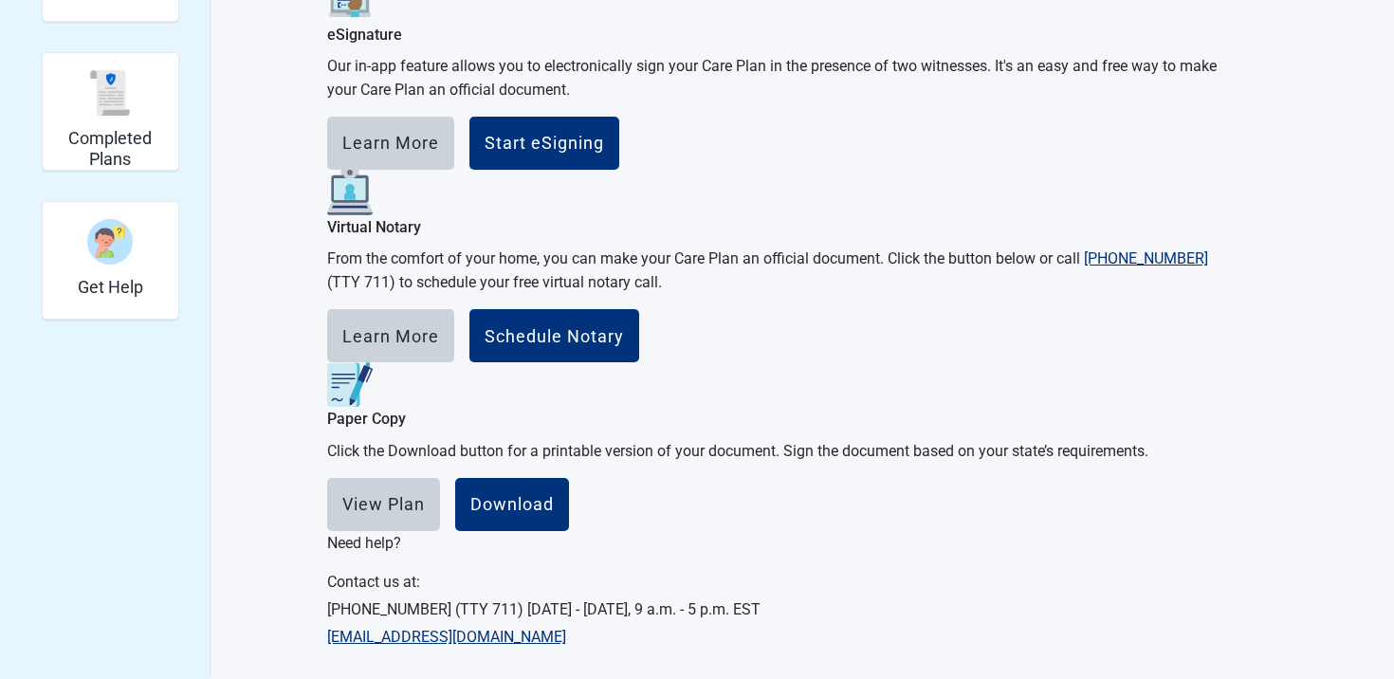
scroll to position [592, 0]
click at [619, 140] on button "Start eSigning" at bounding box center [544, 143] width 150 height 53
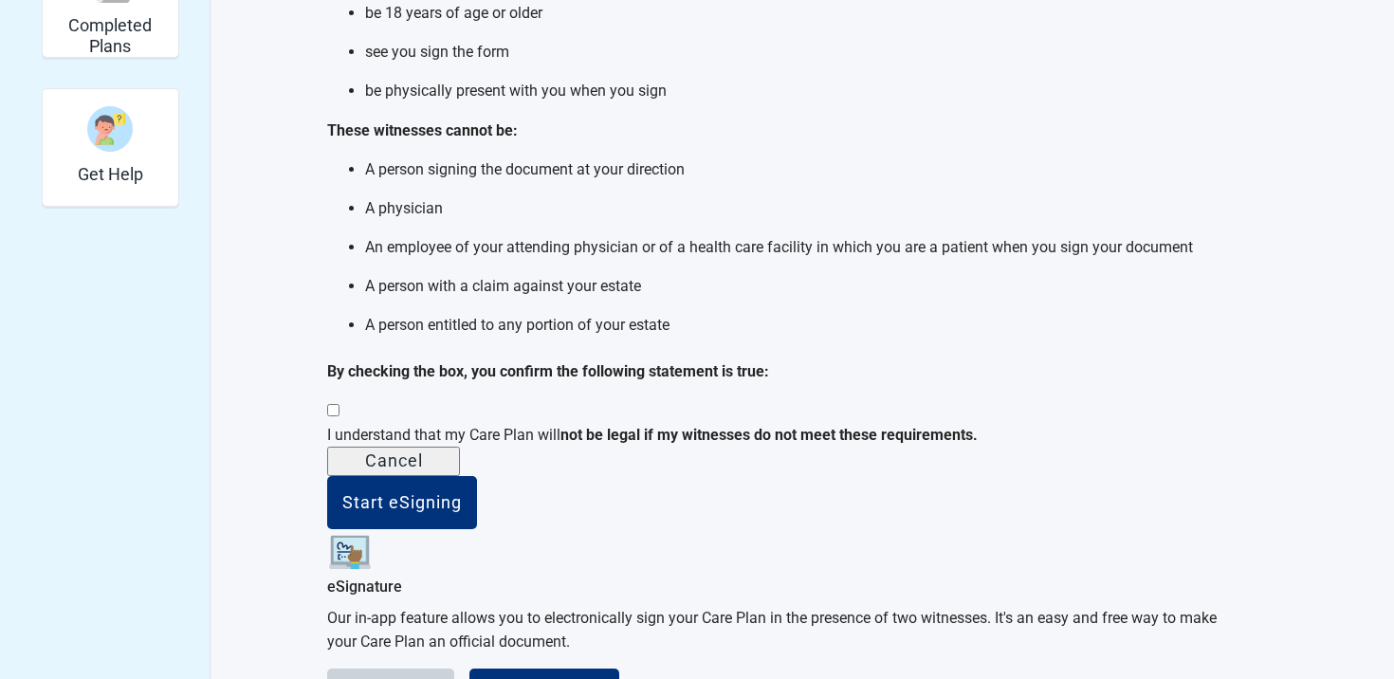
scroll to position [35, 0]
click at [682, 447] on div "I understand that my Care Plan will not be legal if my witnesses do not meet th…" at bounding box center [772, 435] width 891 height 24
click at [477, 529] on button "Start eSigning" at bounding box center [402, 502] width 150 height 53
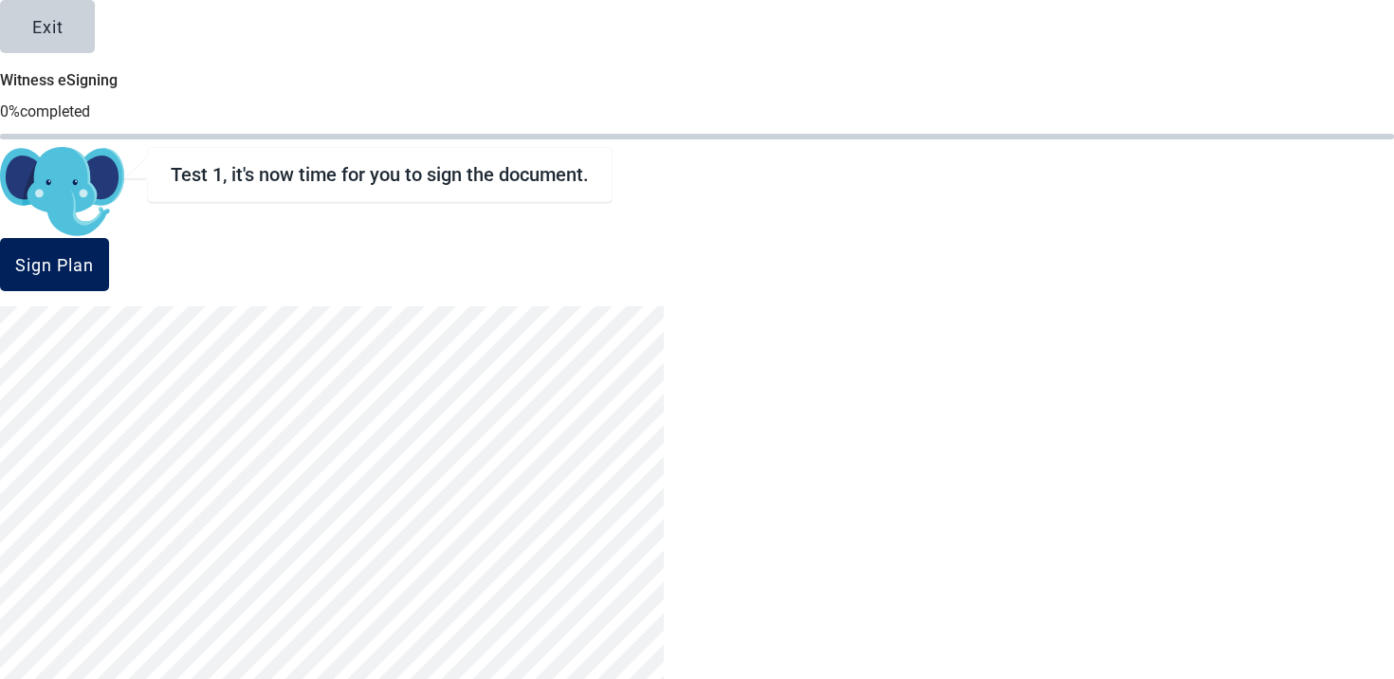
click at [109, 252] on button "Sign Plan" at bounding box center [54, 264] width 109 height 53
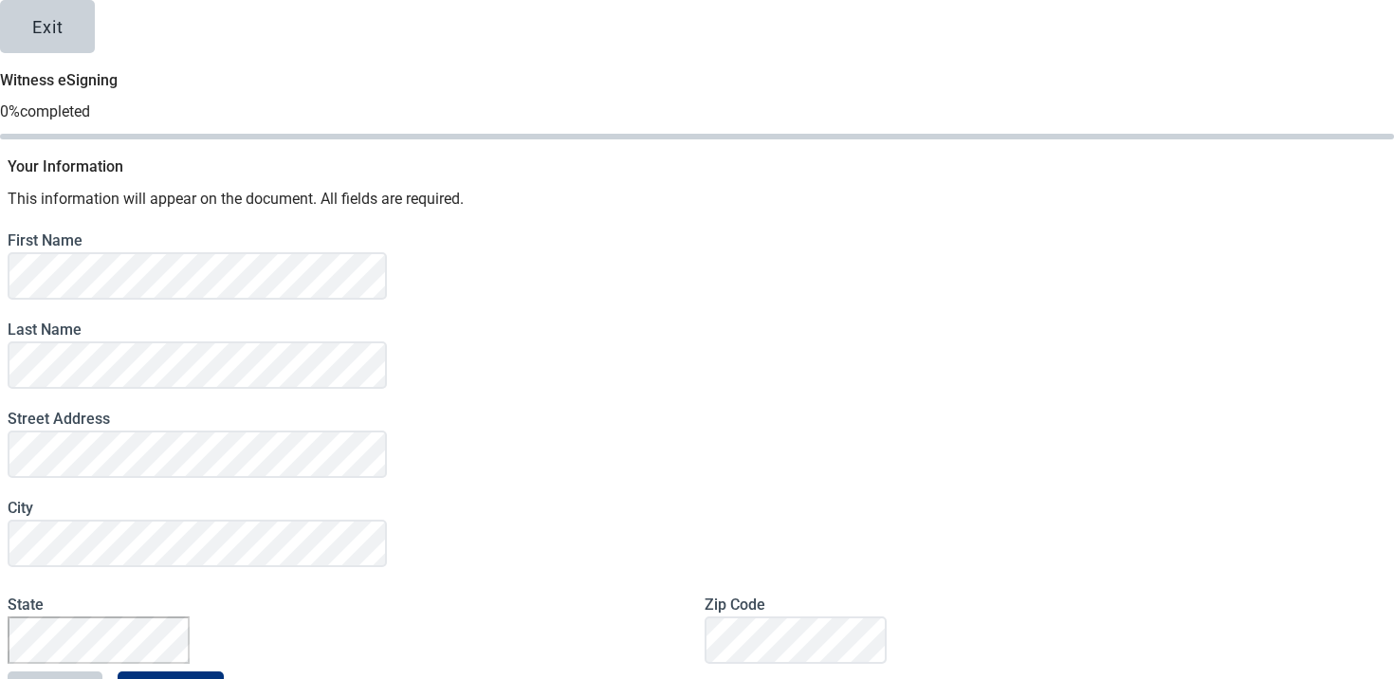
scroll to position [175, 0]
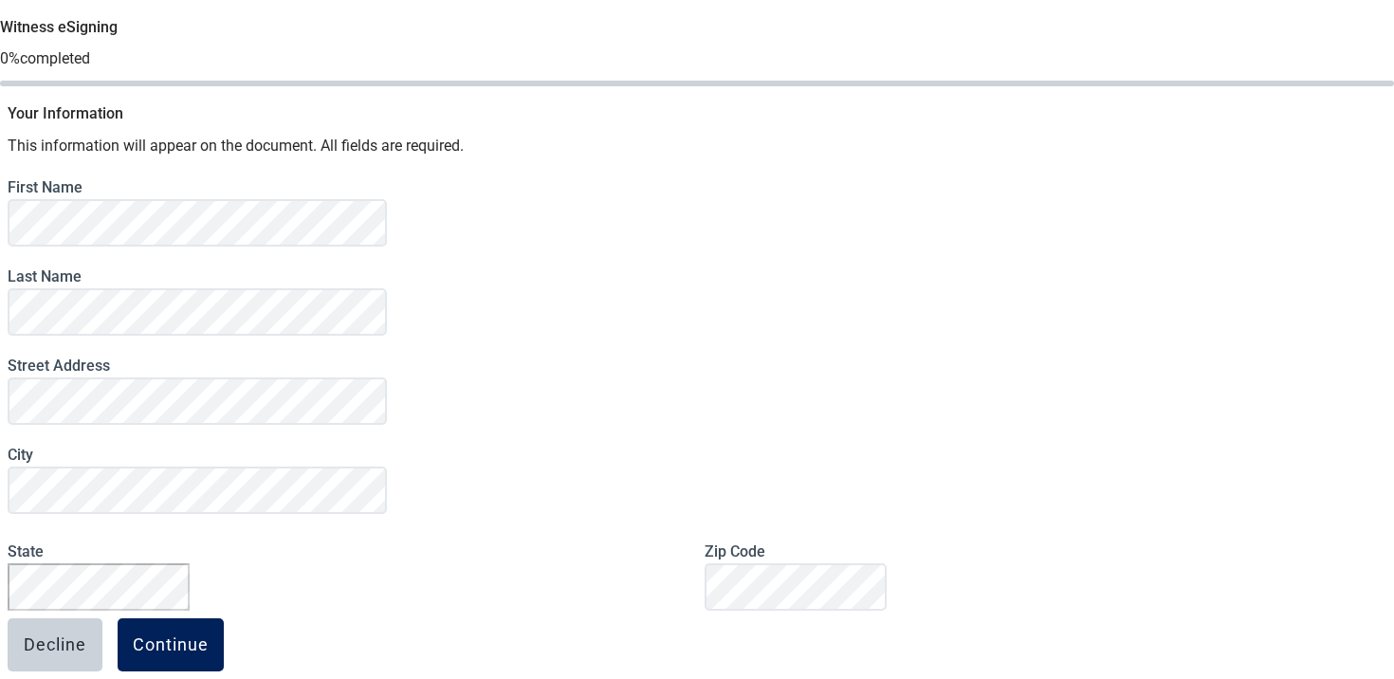
click at [224, 618] on button "Continue" at bounding box center [171, 644] width 106 height 53
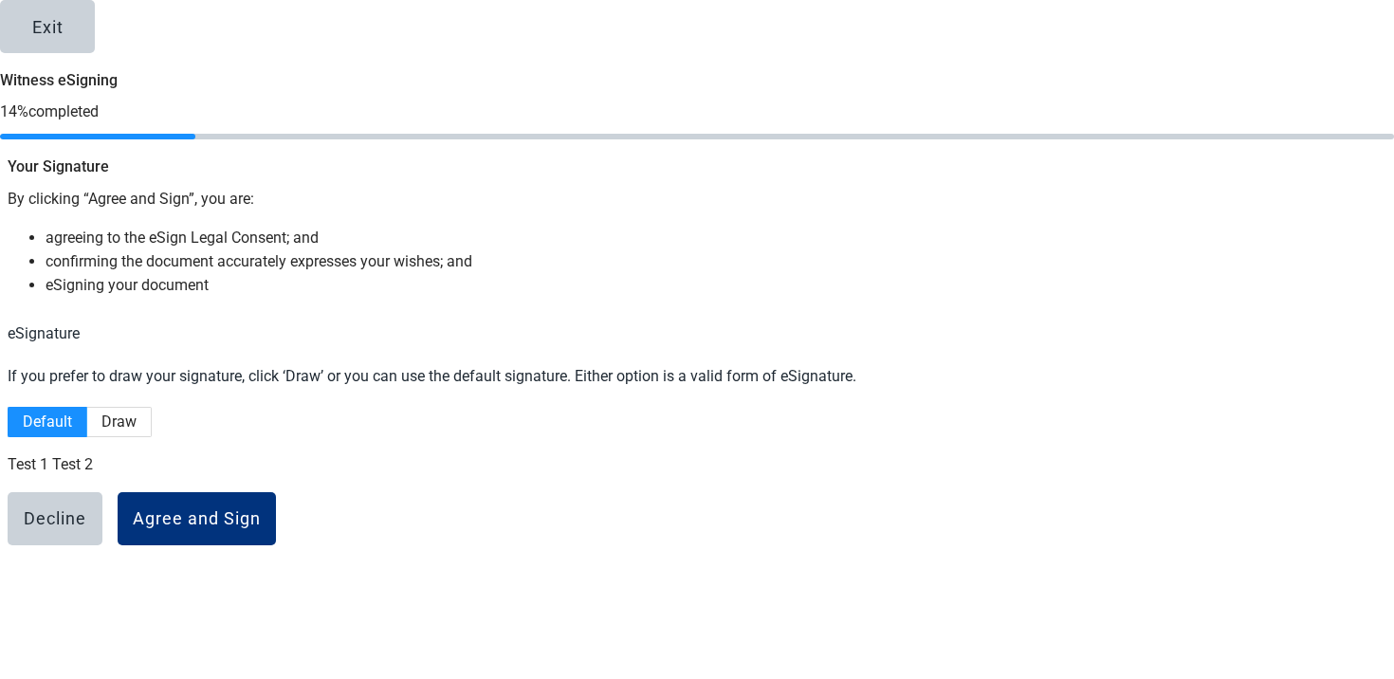
click at [535, 468] on p "Test 1 Test 2" at bounding box center [697, 464] width 1379 height 24
click at [137, 413] on span "Draw" at bounding box center [118, 422] width 35 height 18
click at [87, 427] on input "Draw" at bounding box center [87, 427] width 0 height 0
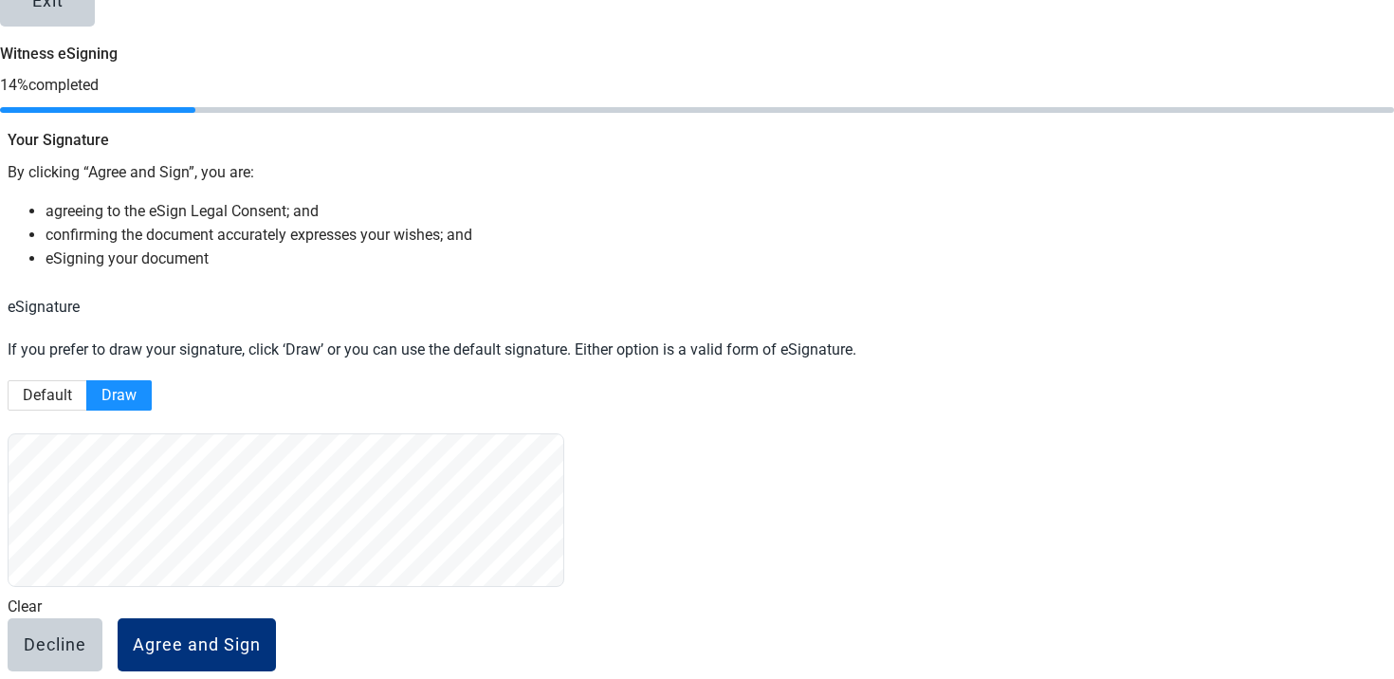
scroll to position [170, 0]
click at [42, 597] on span "Clear" at bounding box center [25, 606] width 34 height 18
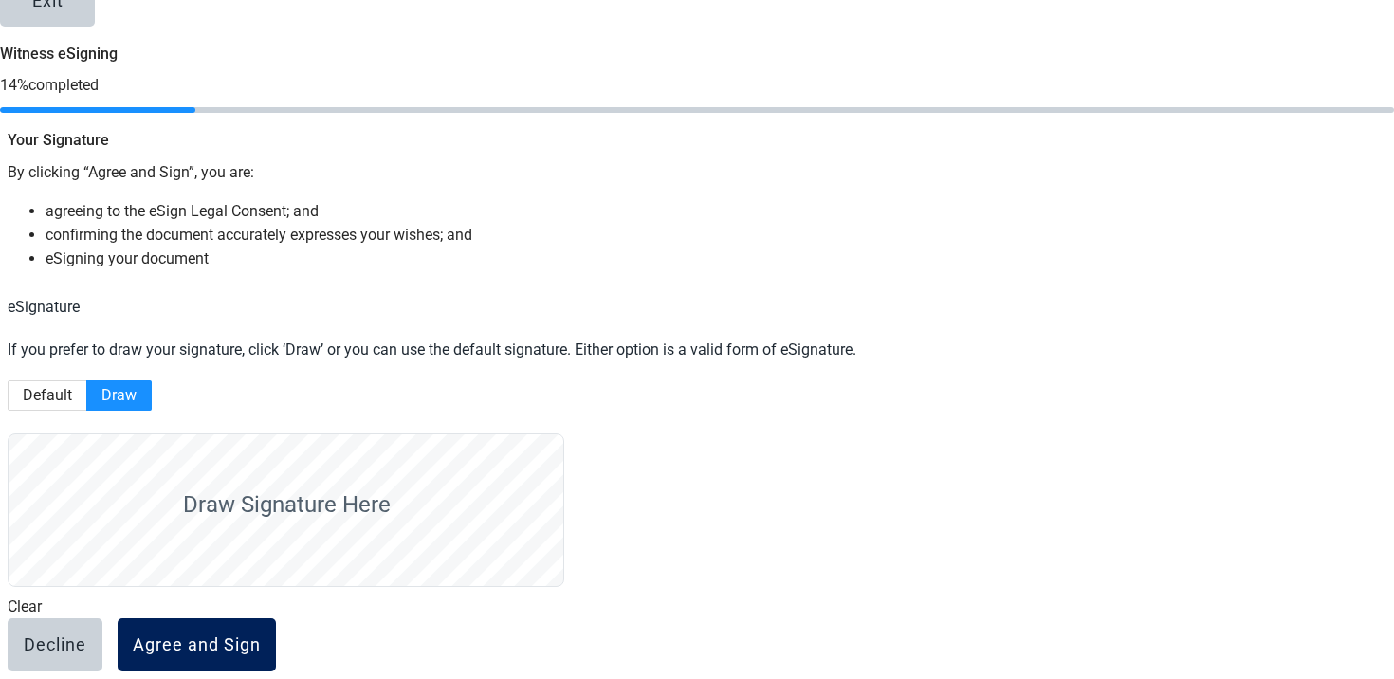
click at [261, 635] on div "Agree and Sign" at bounding box center [197, 644] width 128 height 19
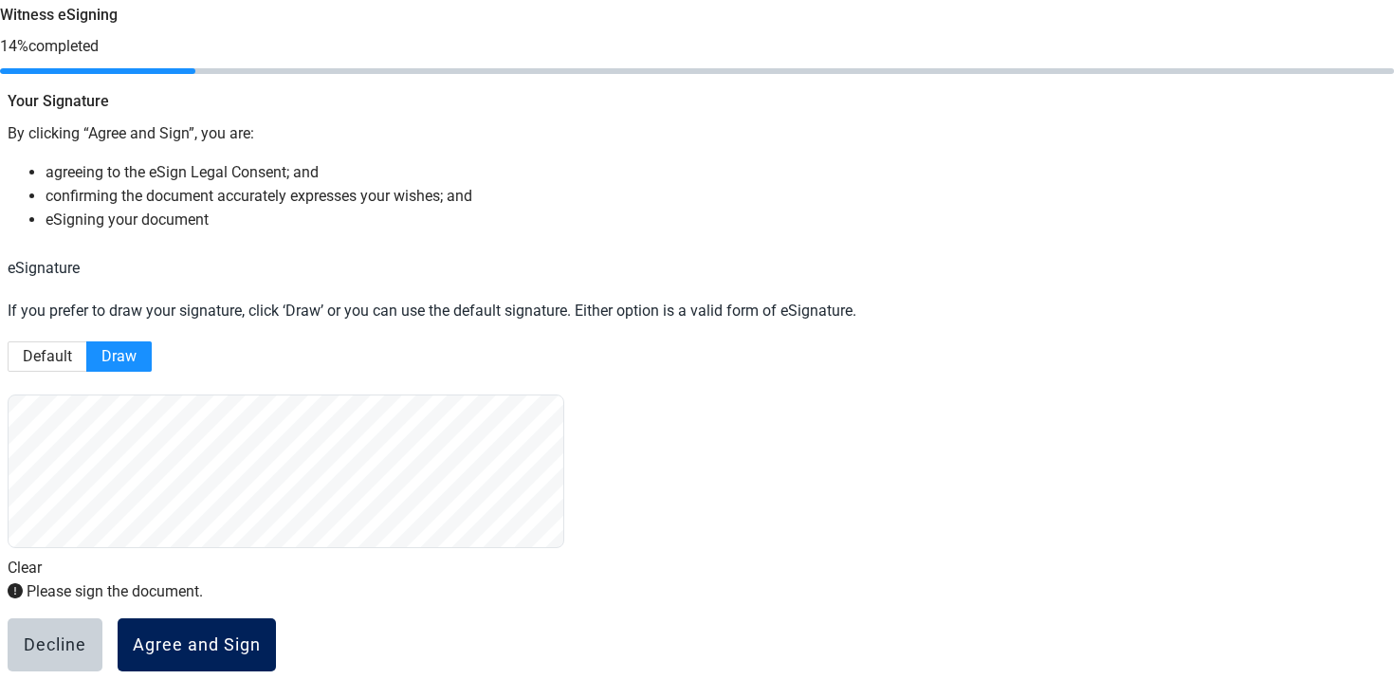
click at [276, 618] on button "Agree and Sign" at bounding box center [197, 644] width 158 height 53
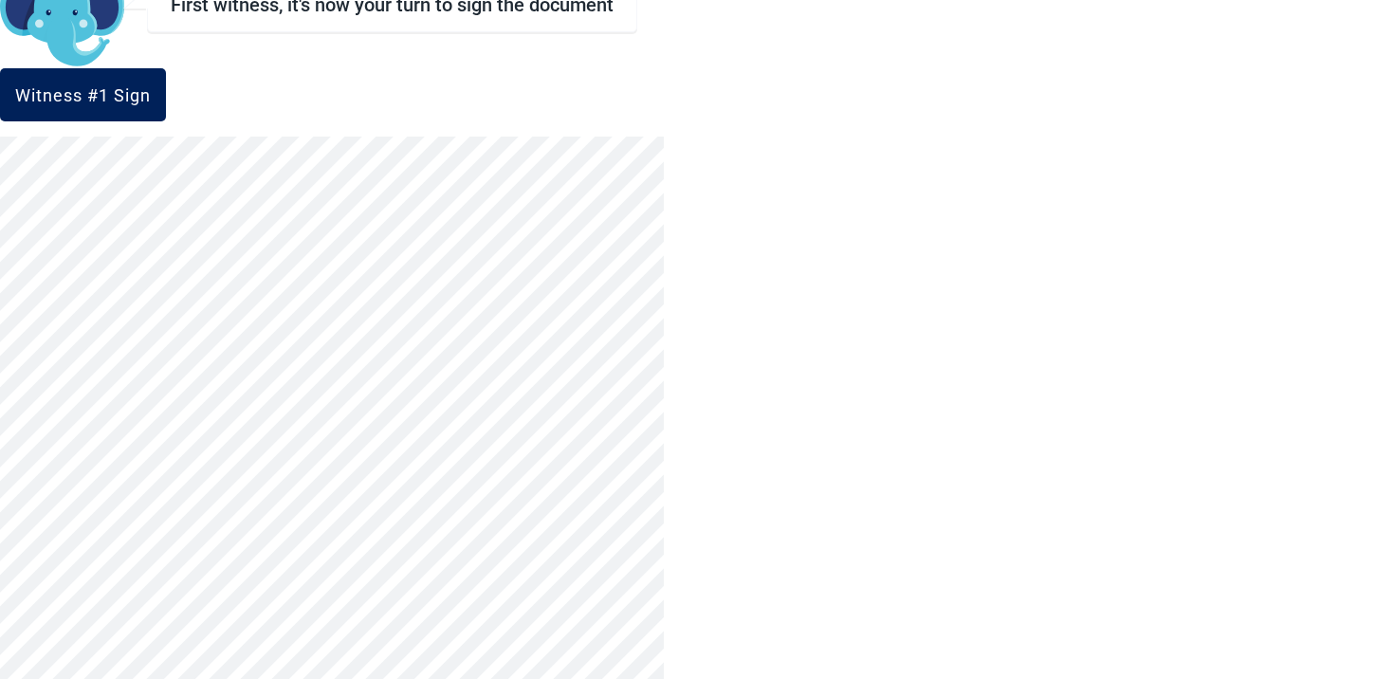
click at [151, 104] on div "Witness #1 Sign" at bounding box center [83, 94] width 136 height 19
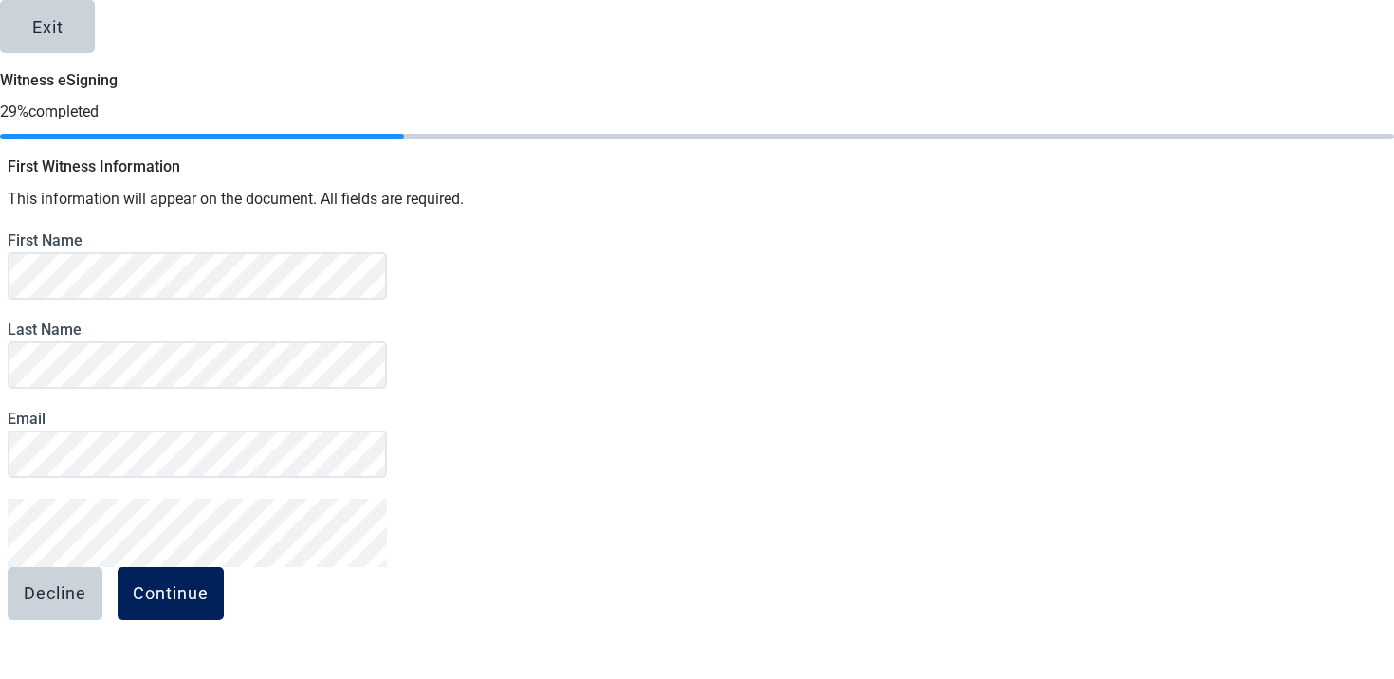
click at [209, 584] on div "Continue" at bounding box center [171, 593] width 76 height 19
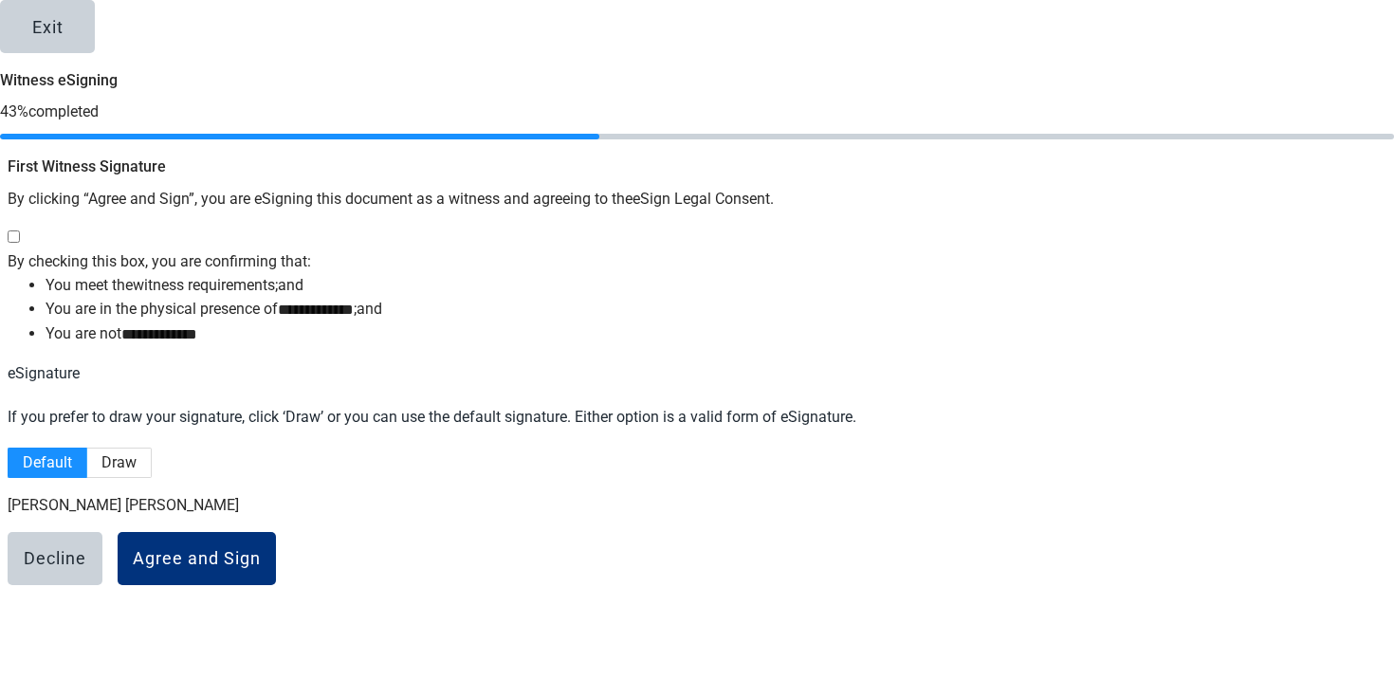
click at [543, 517] on div "**********" at bounding box center [697, 369] width 1394 height 445
click at [276, 533] on button "Agree and Sign" at bounding box center [197, 558] width 158 height 53
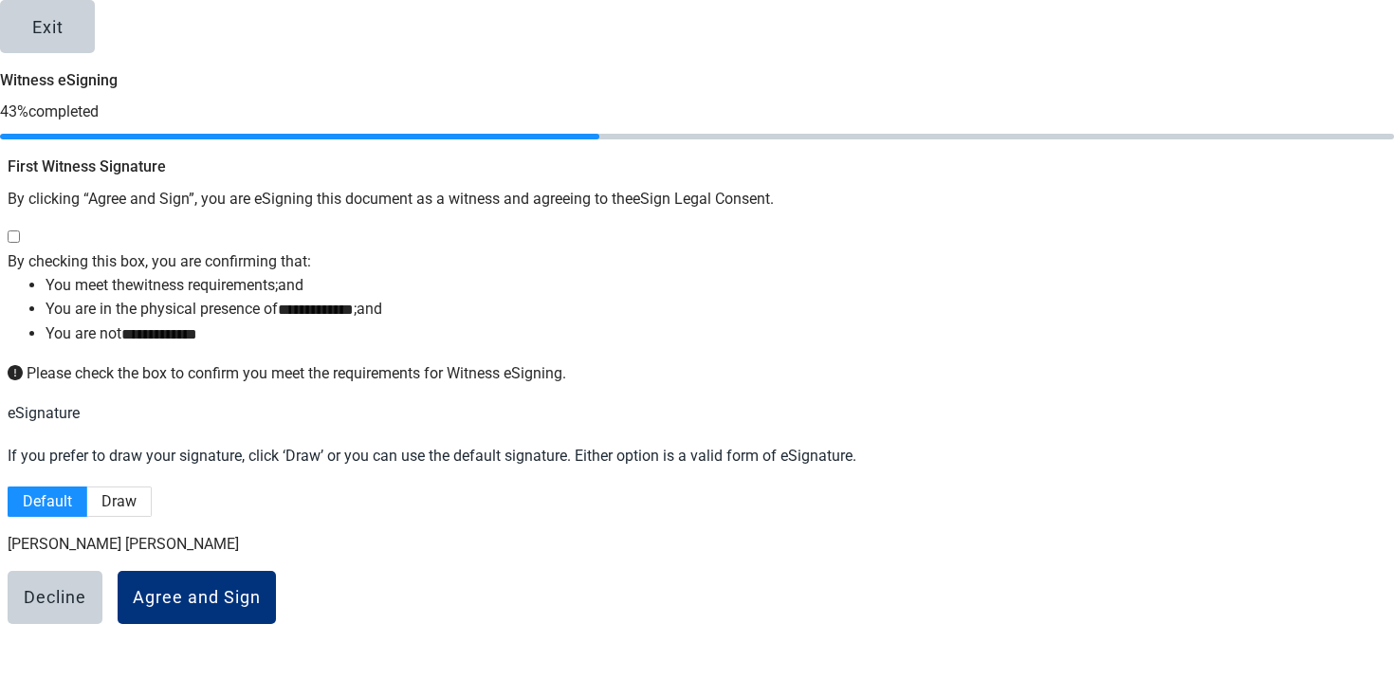
click at [408, 226] on div "**********" at bounding box center [697, 286] width 1379 height 121
click at [393, 226] on div at bounding box center [693, 238] width 1371 height 24
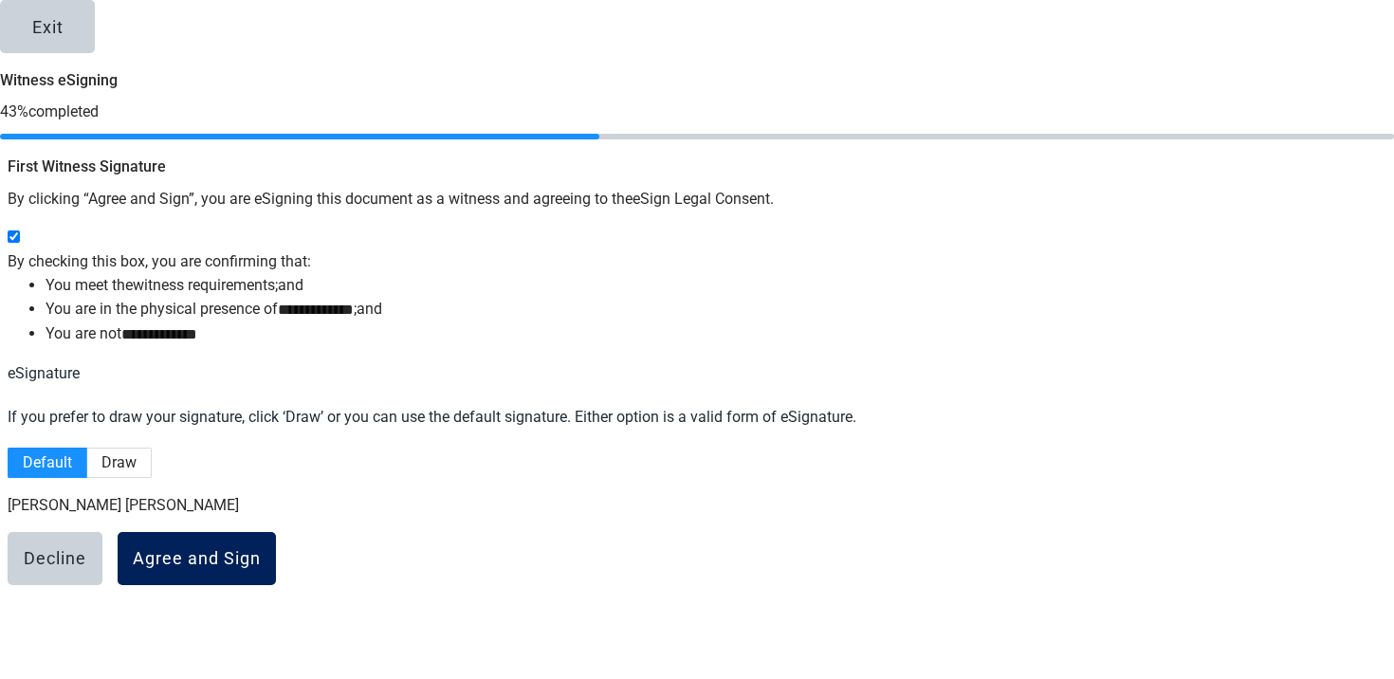
click at [276, 564] on button "Agree and Sign" at bounding box center [197, 558] width 158 height 53
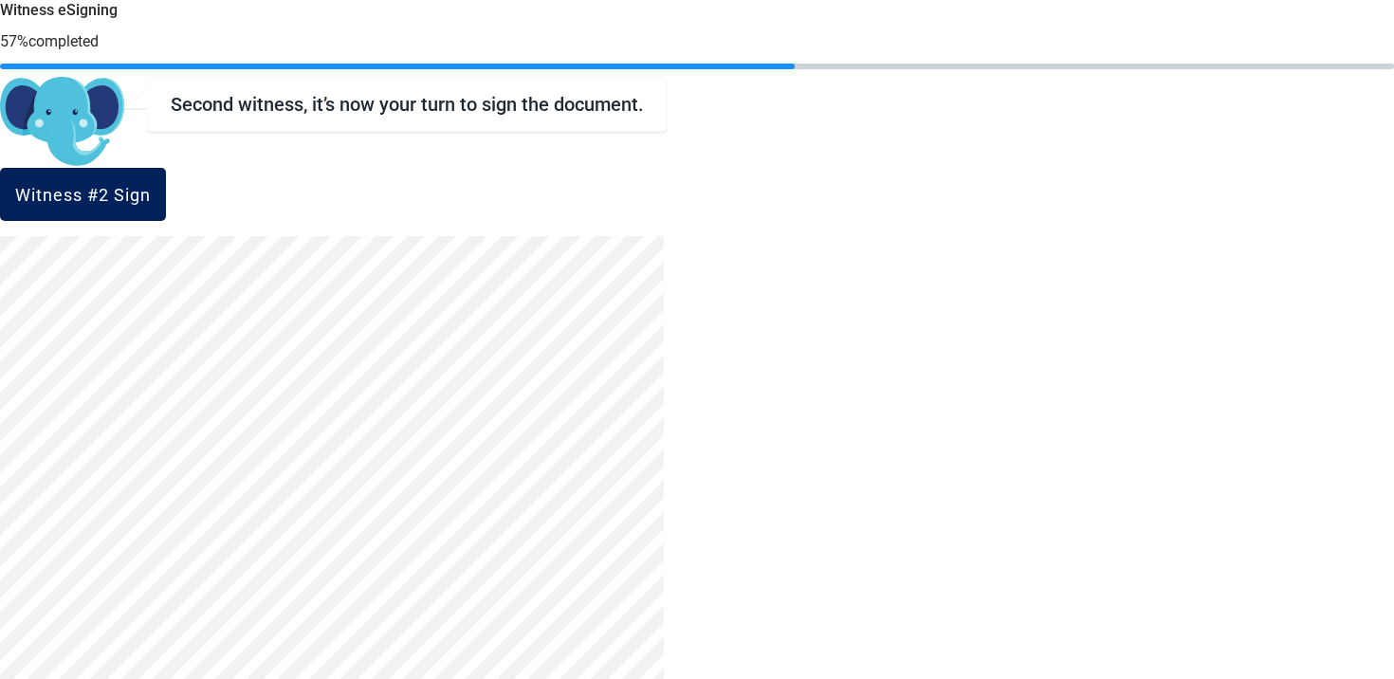
click at [166, 181] on button "Witness #2 Sign" at bounding box center [83, 194] width 166 height 53
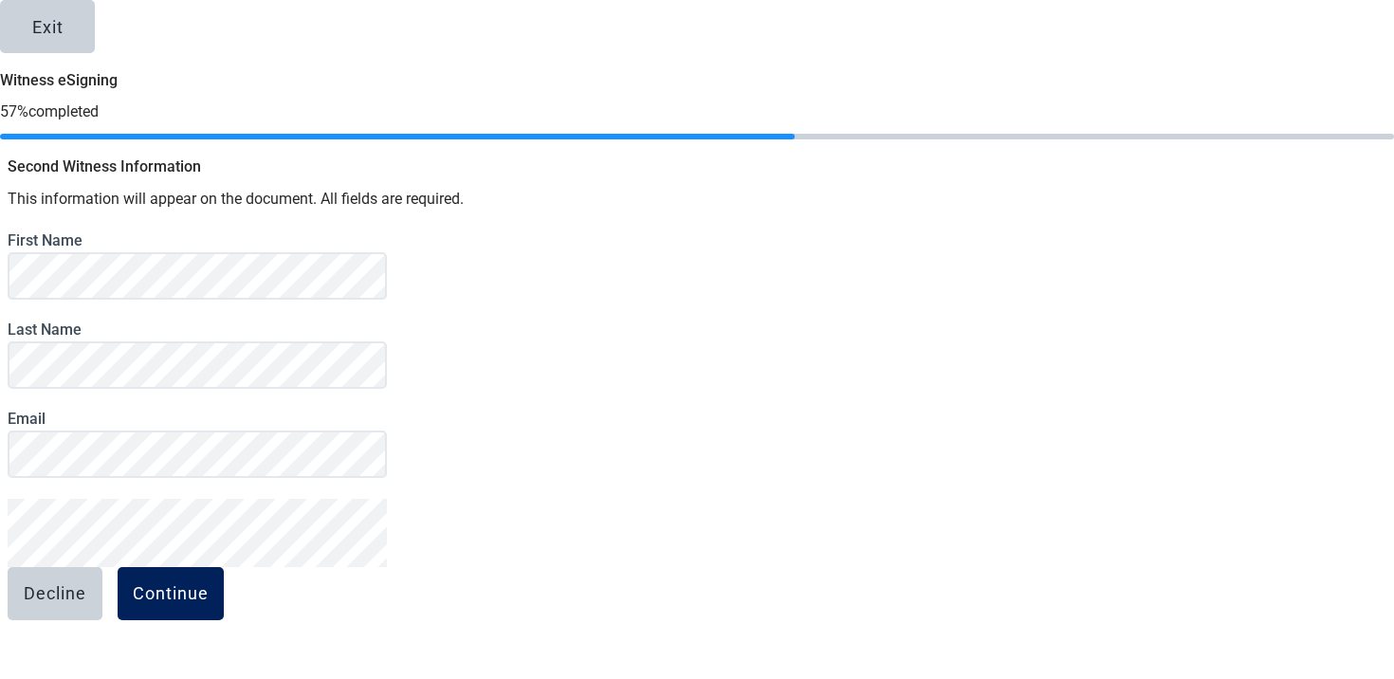
click at [209, 584] on div "Continue" at bounding box center [171, 593] width 76 height 19
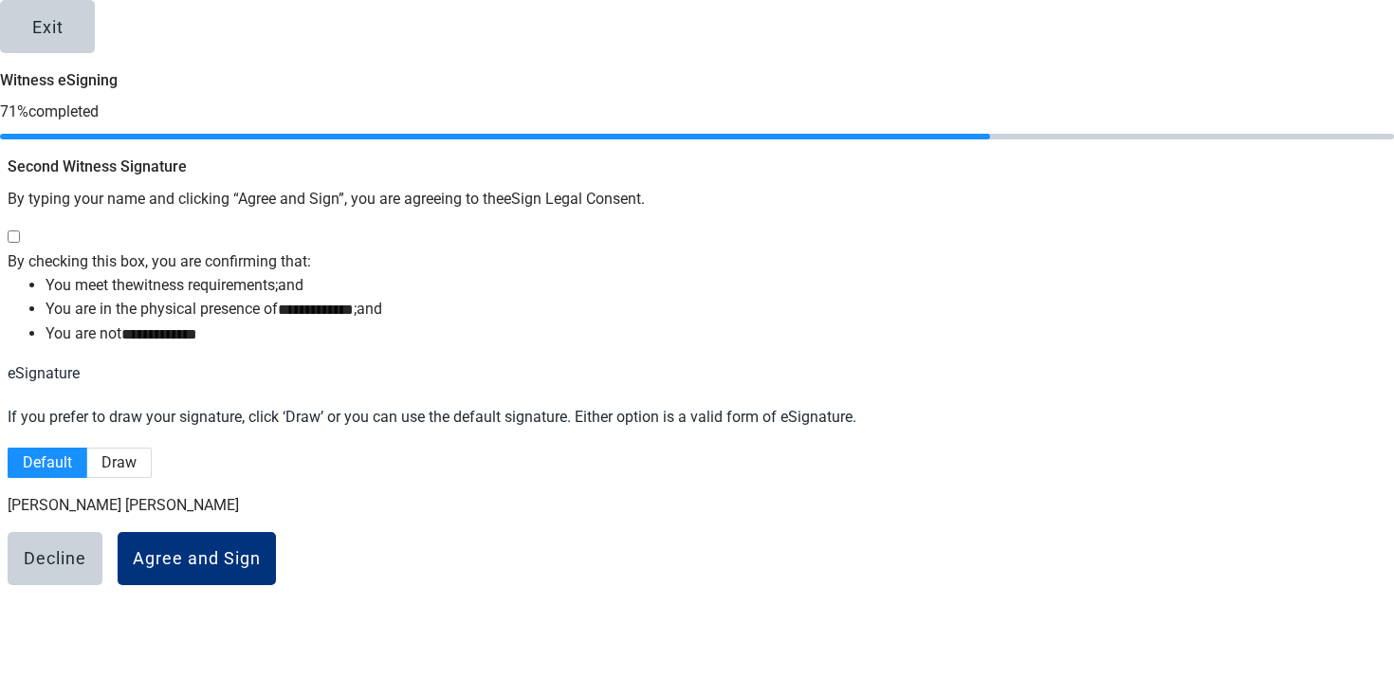
click at [394, 226] on div at bounding box center [693, 238] width 1371 height 24
click at [276, 532] on button "Agree and Sign" at bounding box center [197, 558] width 158 height 53
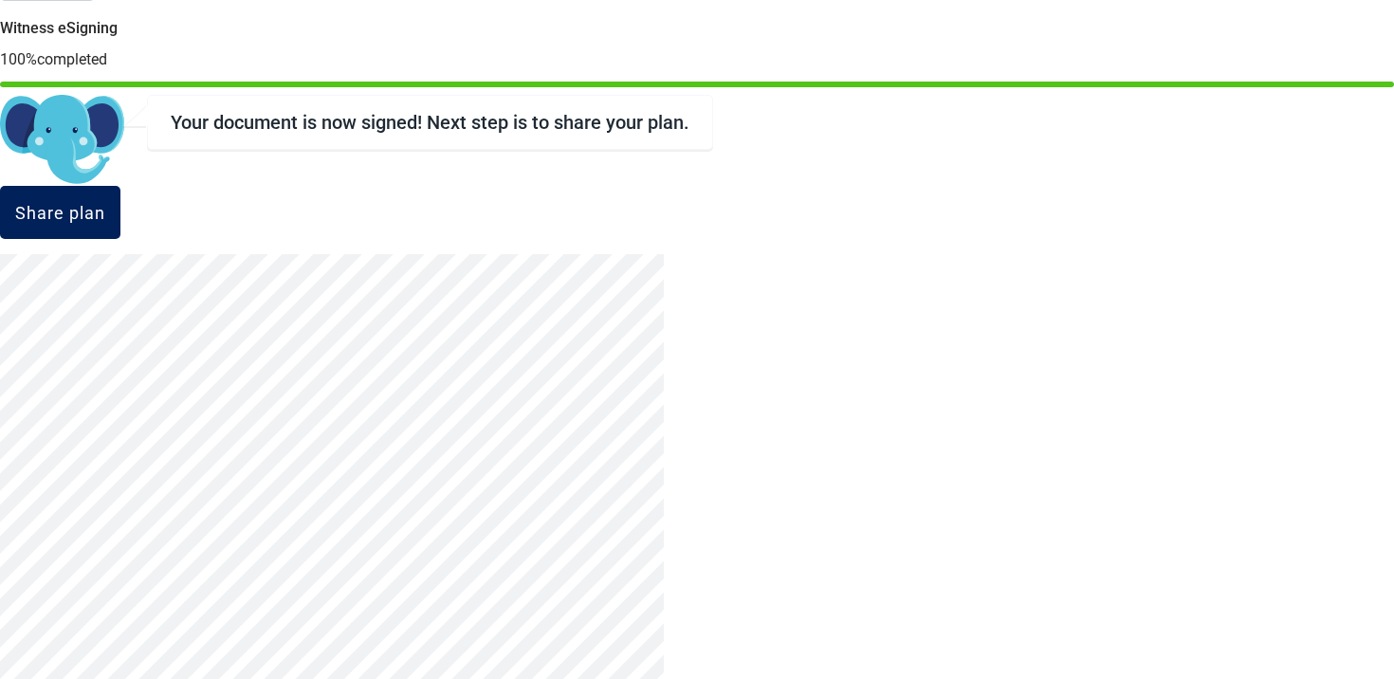
click at [120, 239] on button "Share plan" at bounding box center [60, 212] width 120 height 53
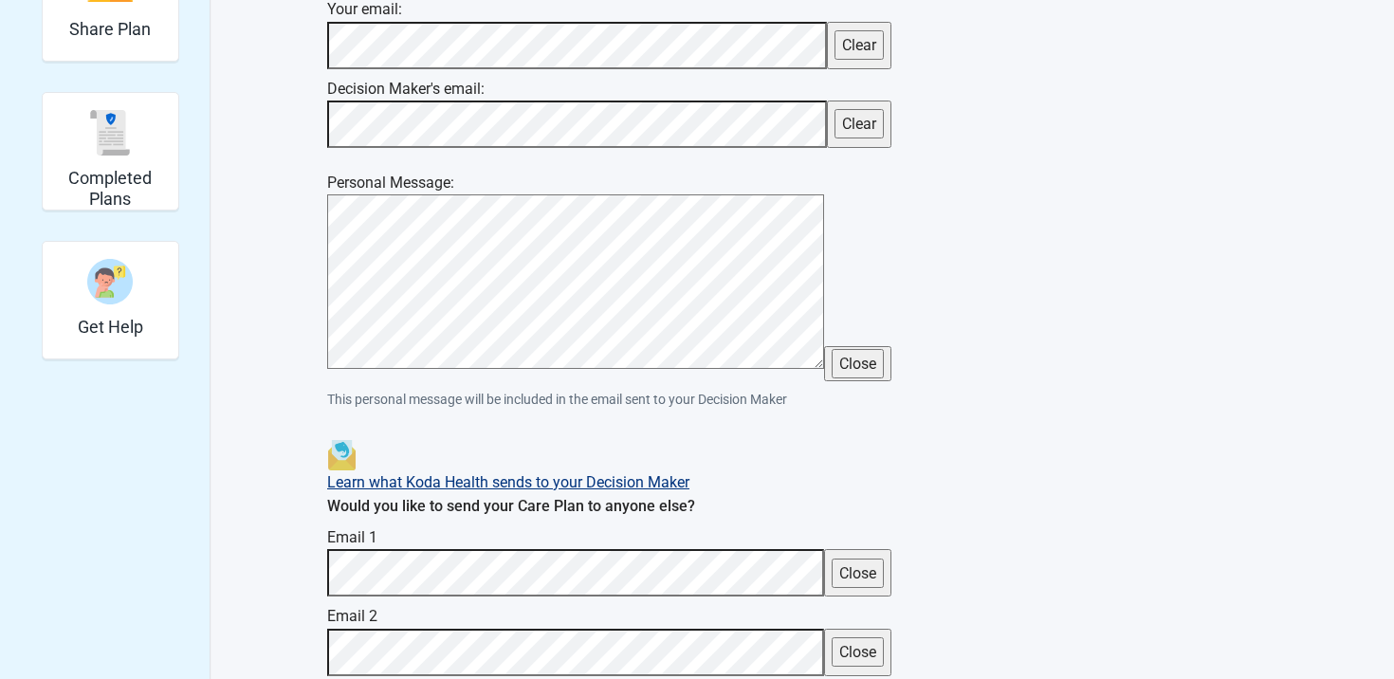
scroll to position [43, 0]
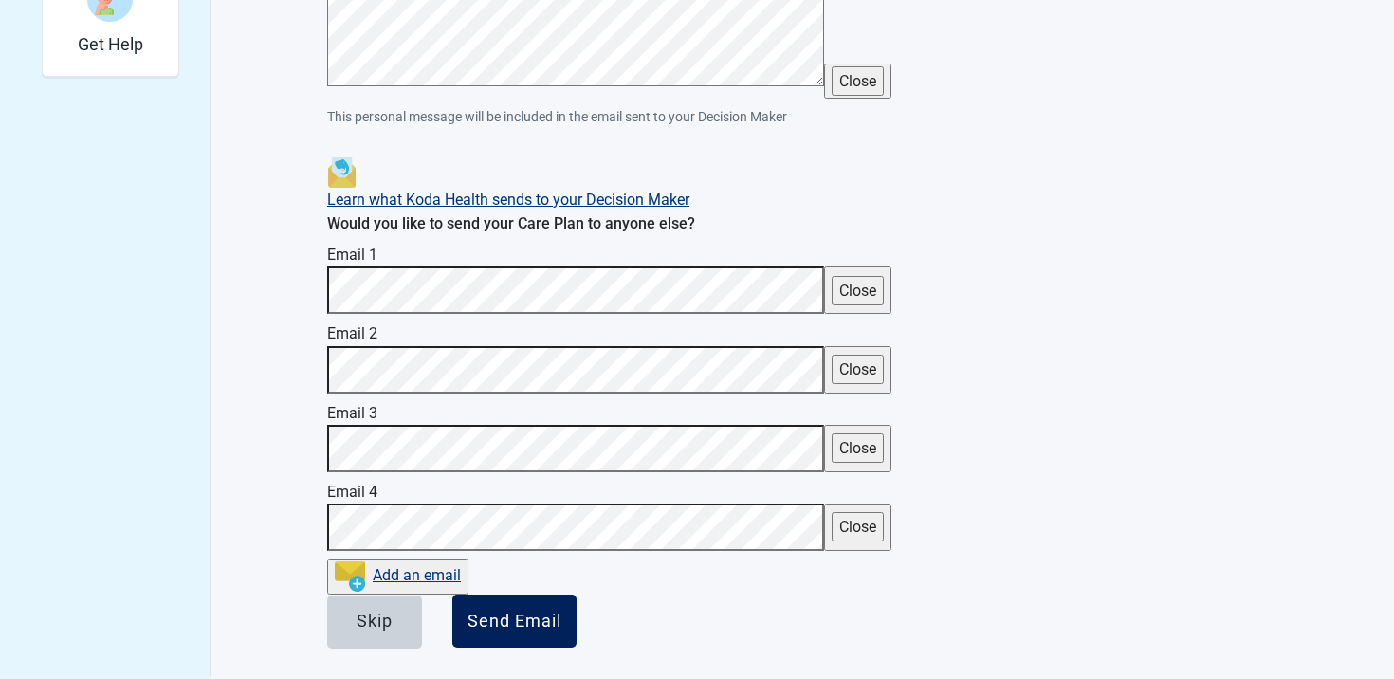
click at [577, 595] on button "Send Email" at bounding box center [514, 621] width 124 height 53
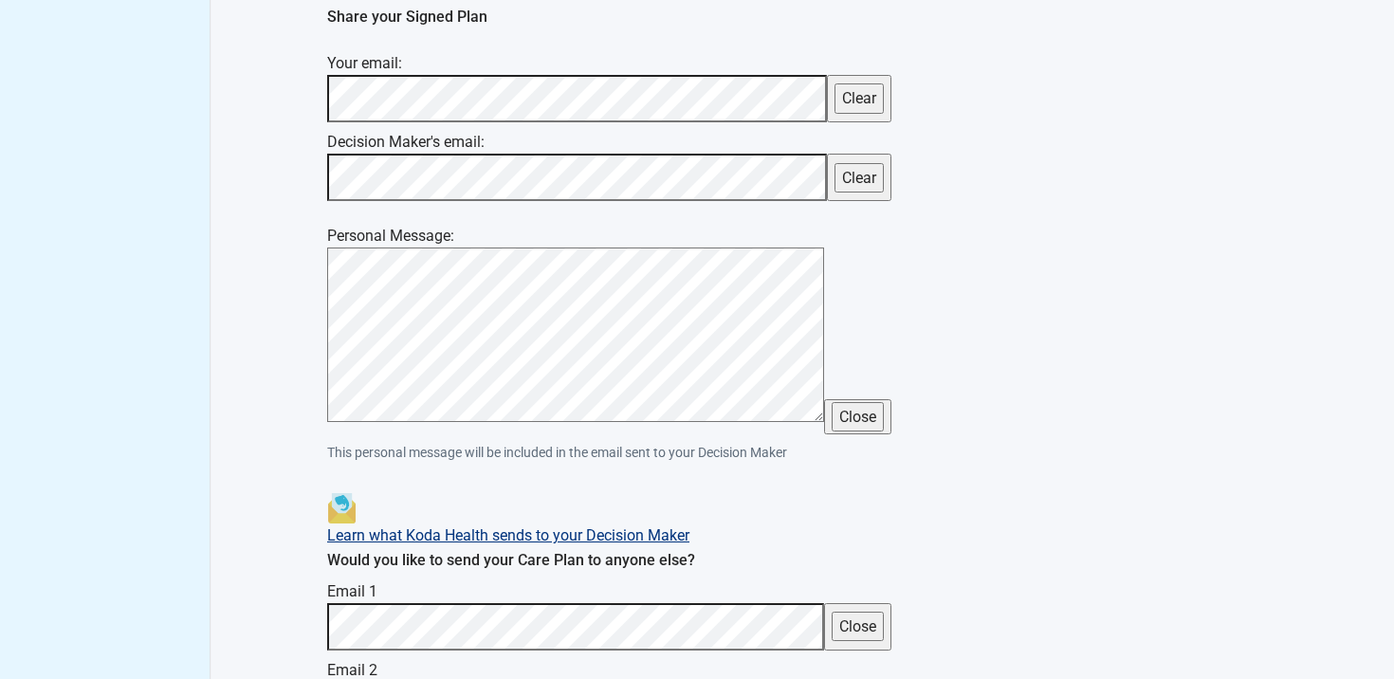
scroll to position [815, 0]
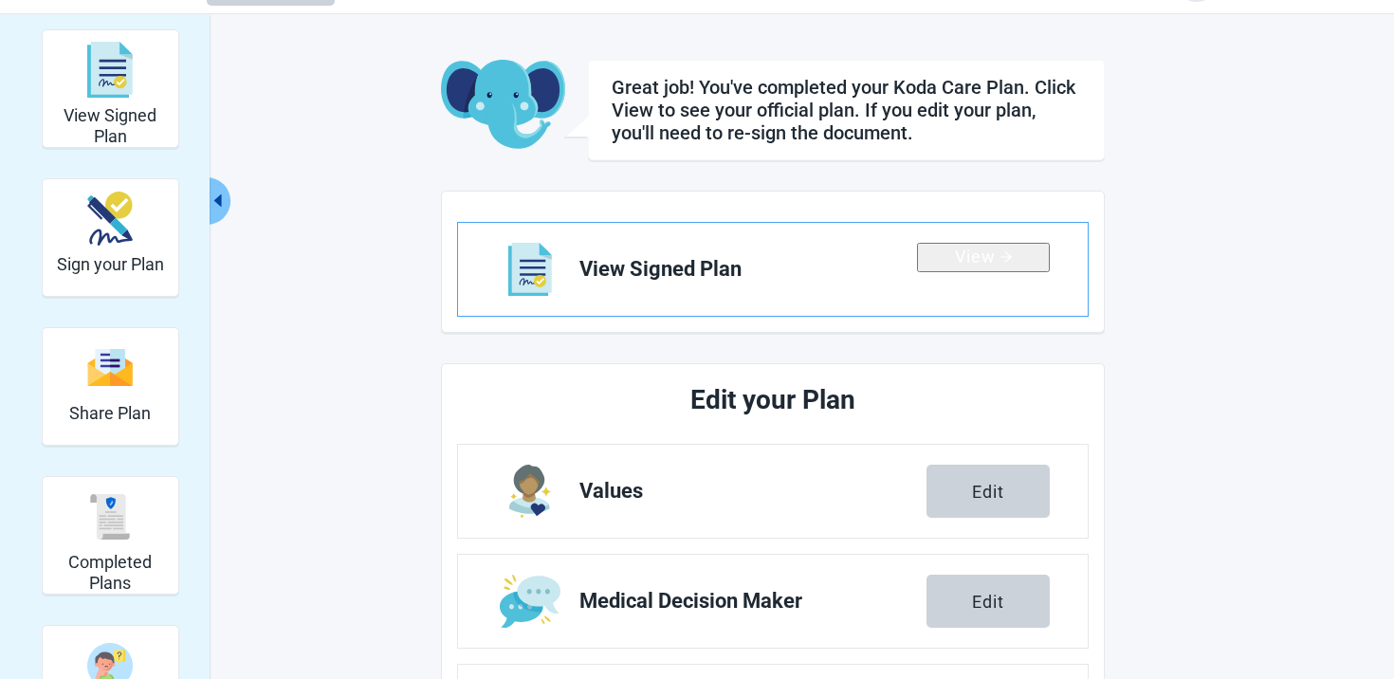
scroll to position [111, 0]
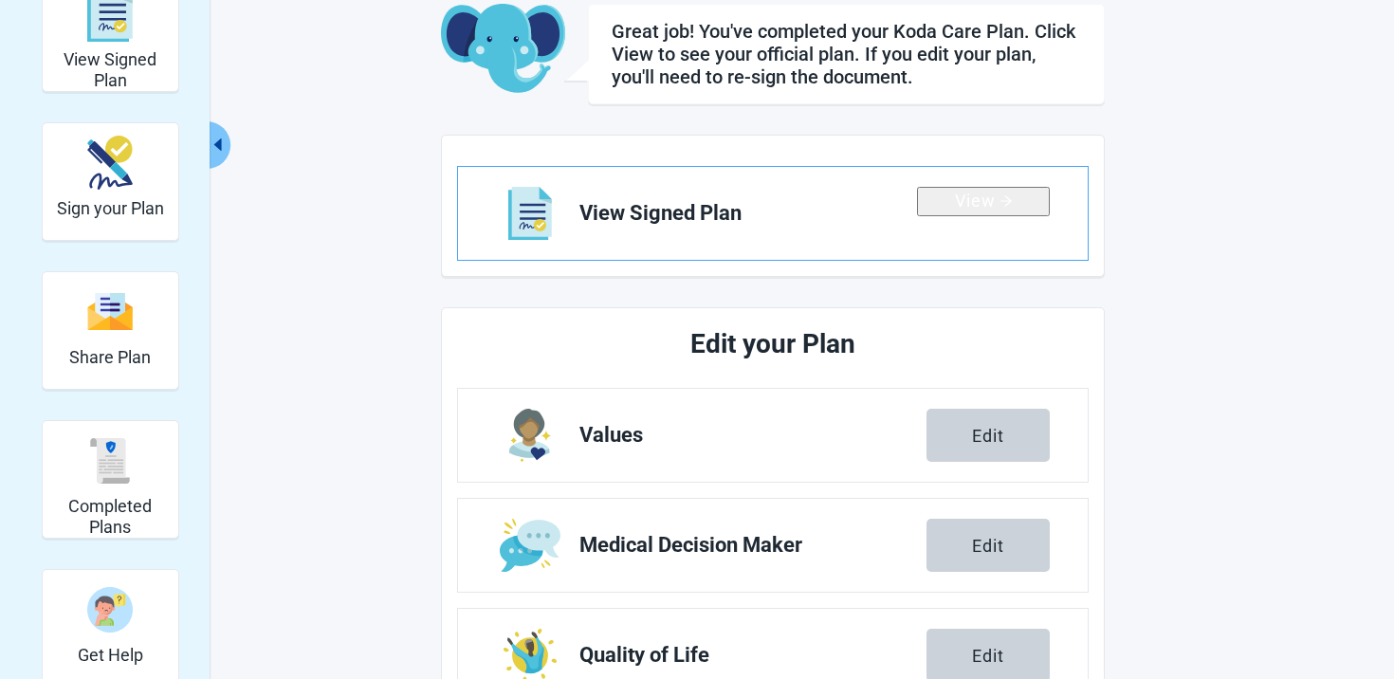
click at [966, 211] on div "View" at bounding box center [984, 201] width 58 height 19
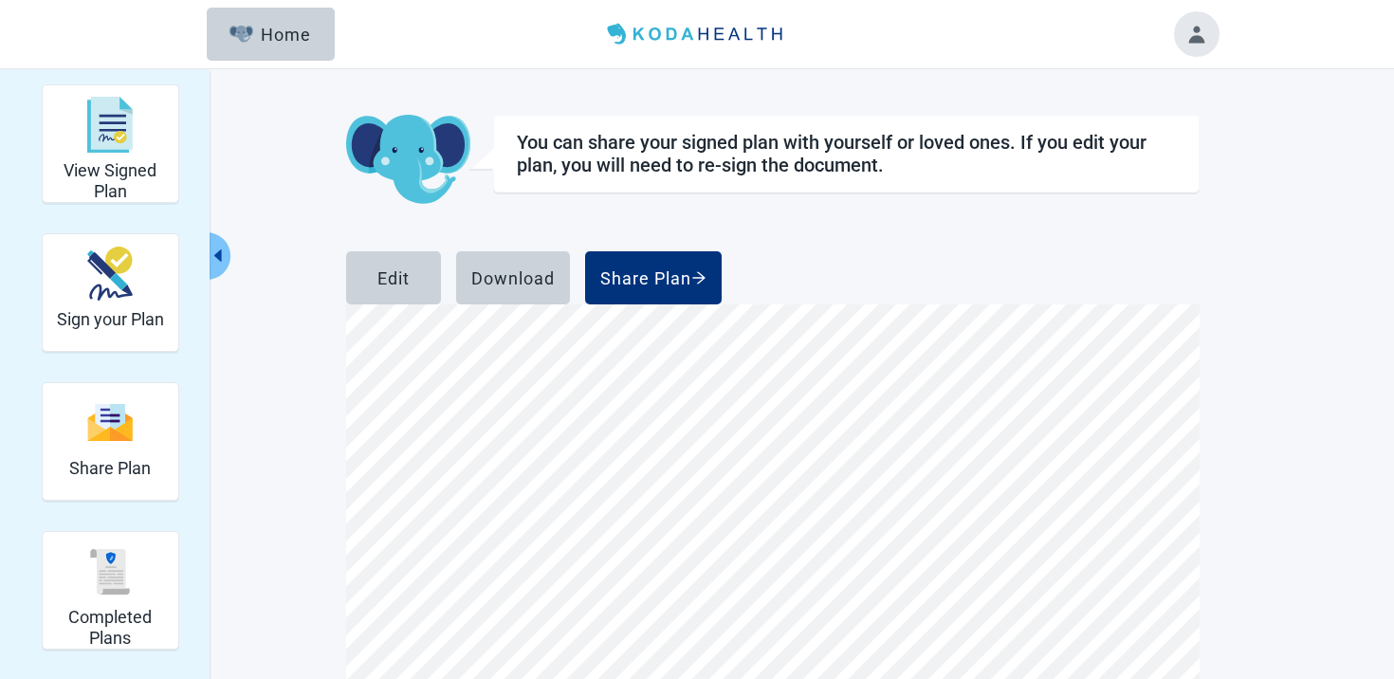
click at [1198, 47] on button "Toggle account menu" at bounding box center [1197, 34] width 46 height 46
click at [1148, 102] on span "My Profile" at bounding box center [1153, 103] width 67 height 18
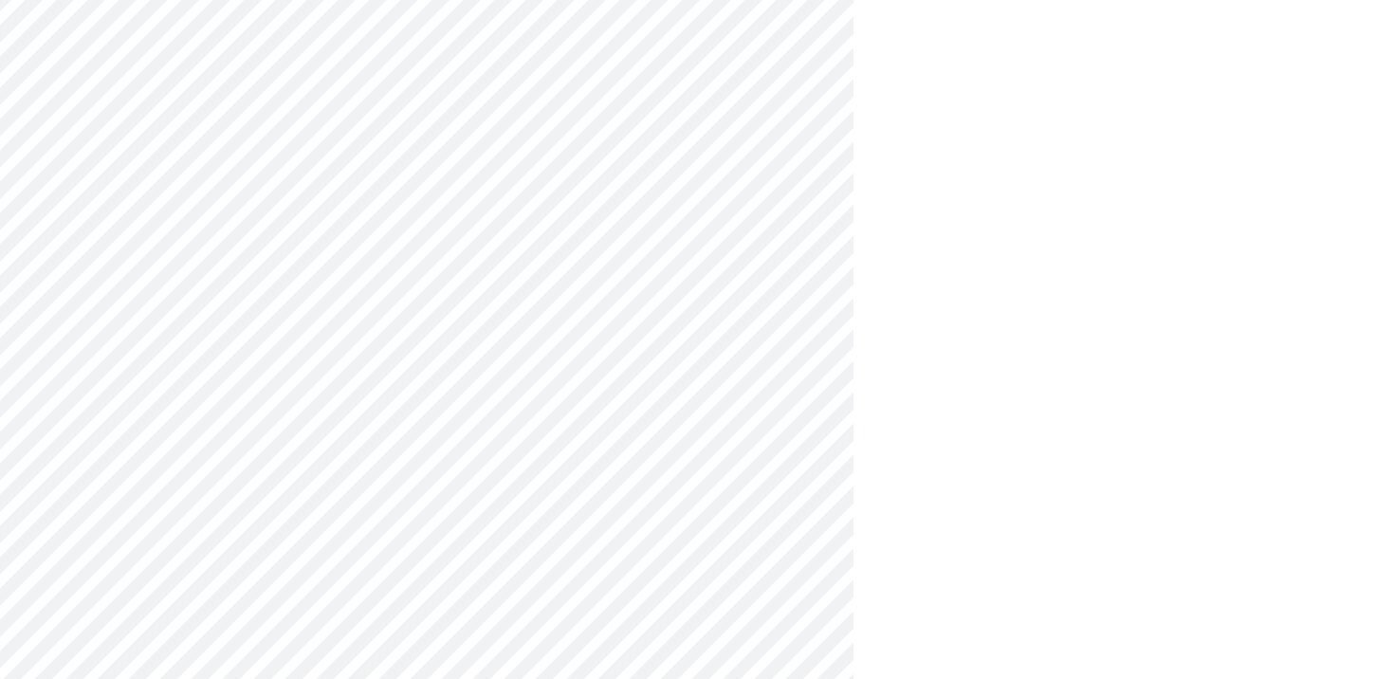
scroll to position [914, 0]
click at [736, 207] on div "Español" at bounding box center [741, 216] width 66 height 21
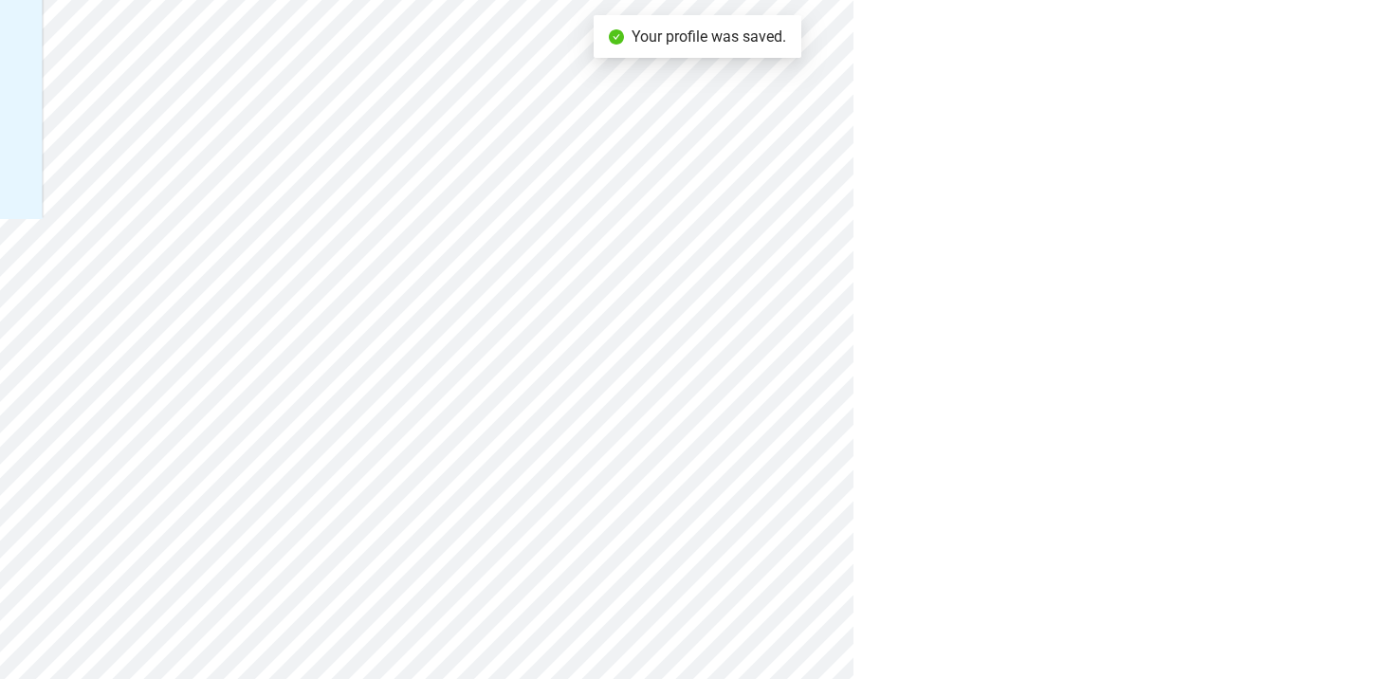
scroll to position [0, 0]
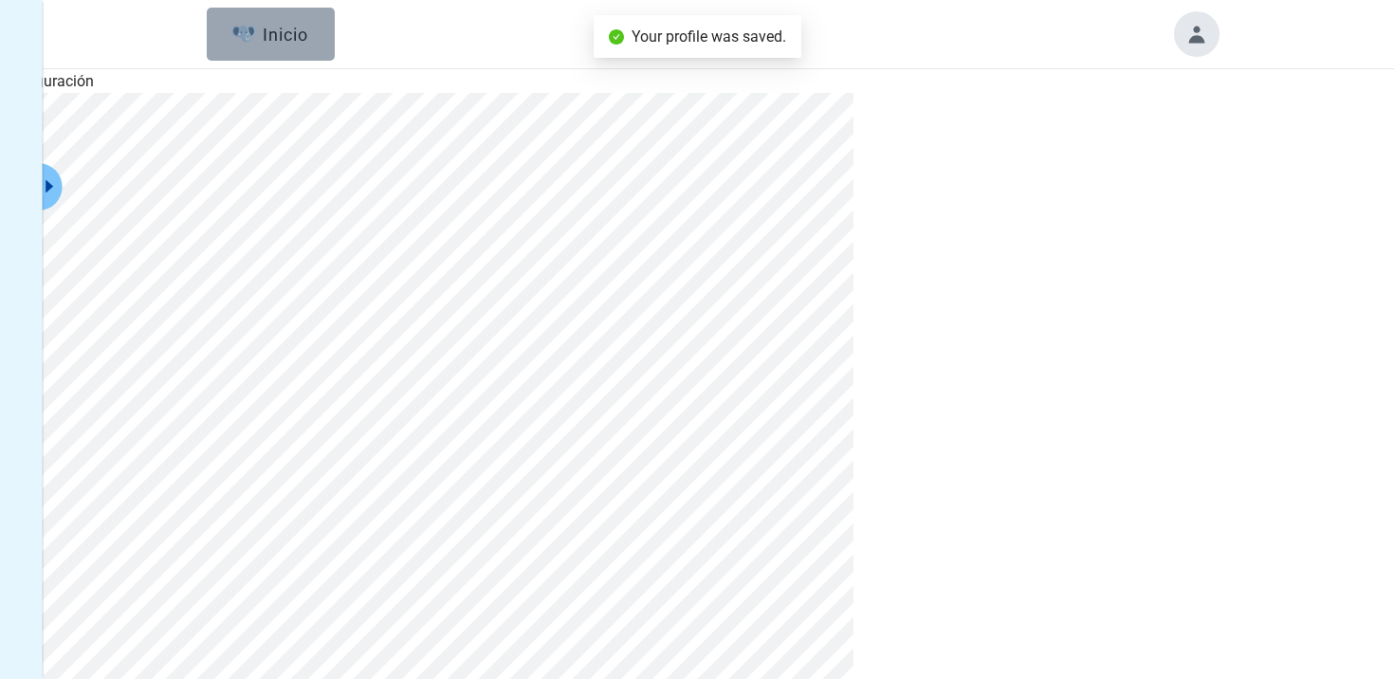
click at [276, 46] on button "Inicio" at bounding box center [271, 34] width 128 height 53
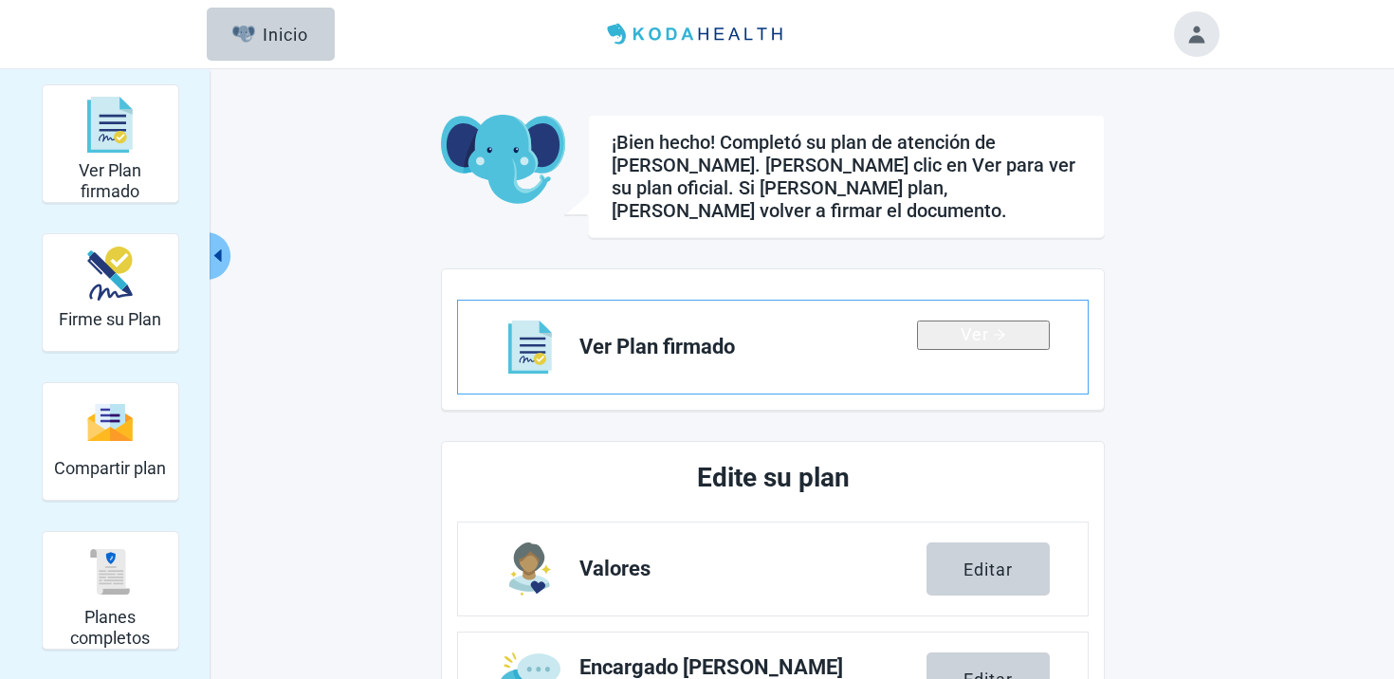
click at [967, 335] on button "Ver" at bounding box center [983, 335] width 133 height 29
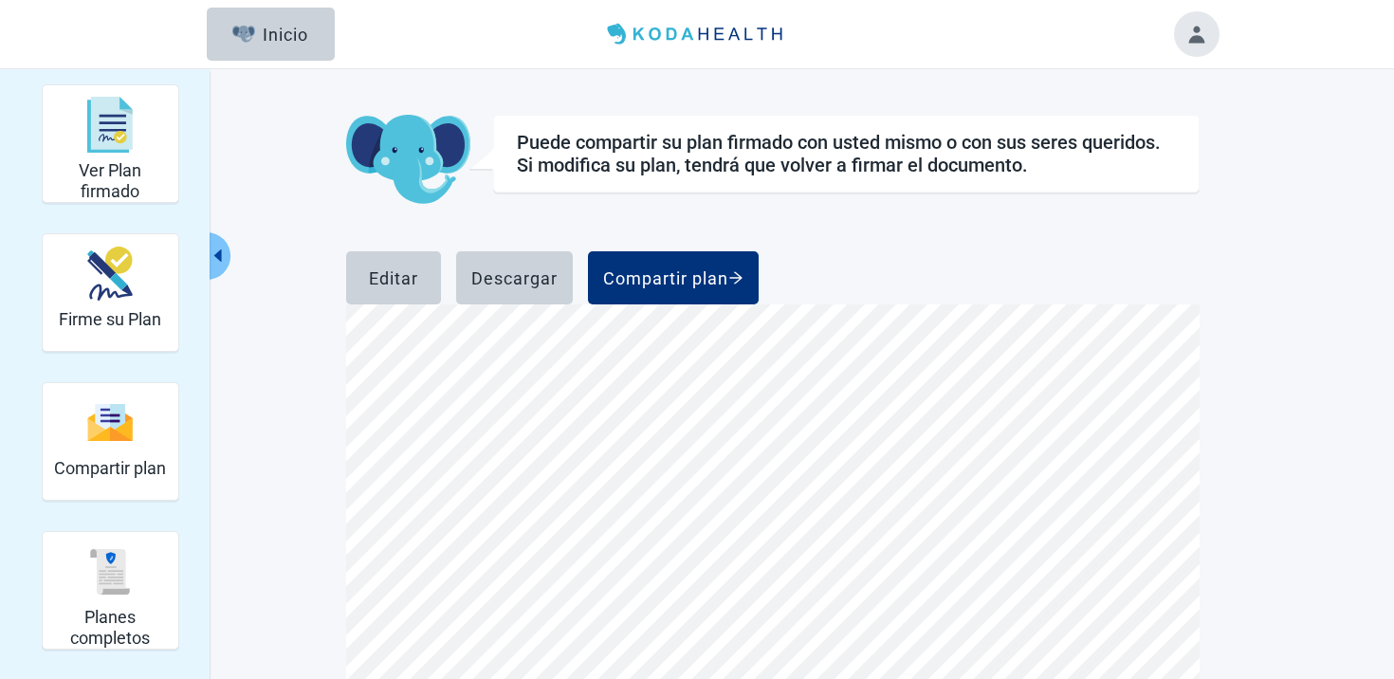
scroll to position [9319, 0]
click at [1197, 46] on button "Toggle account menu" at bounding box center [1197, 34] width 46 height 46
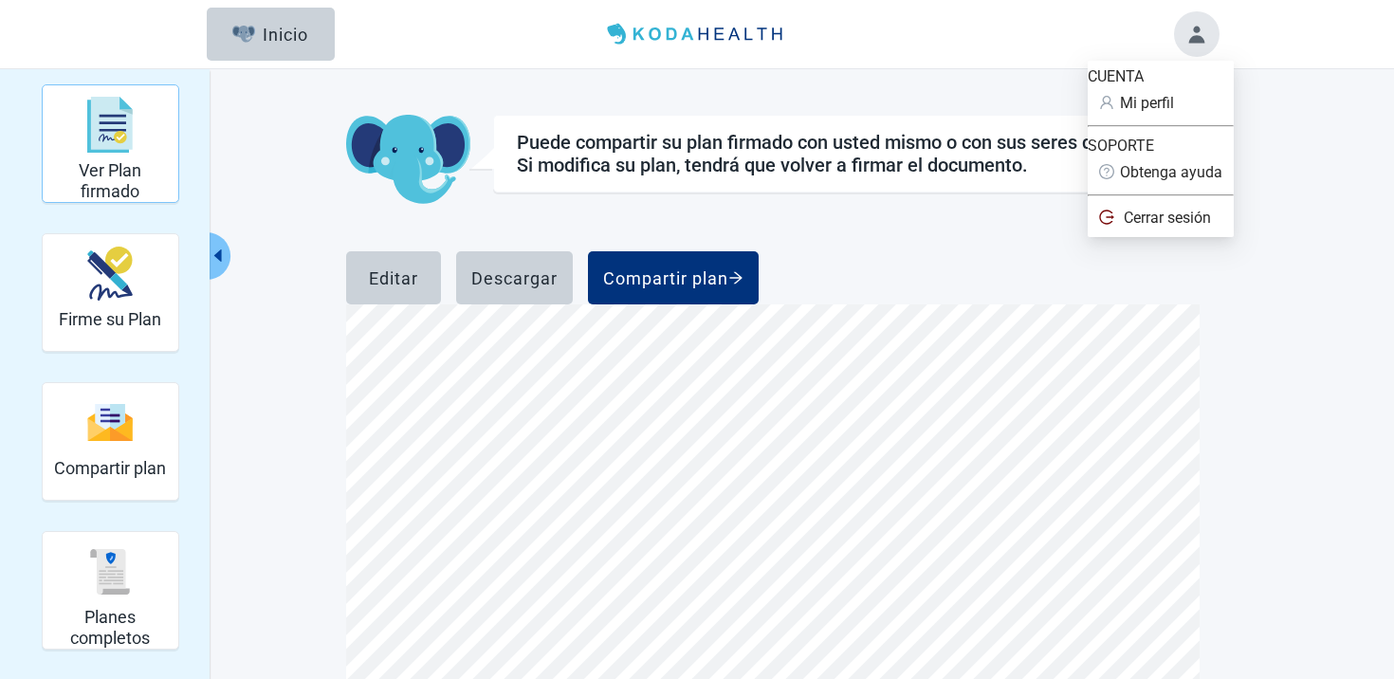
click at [106, 154] on div "Ver Plan firmado" at bounding box center [110, 124] width 120 height 71
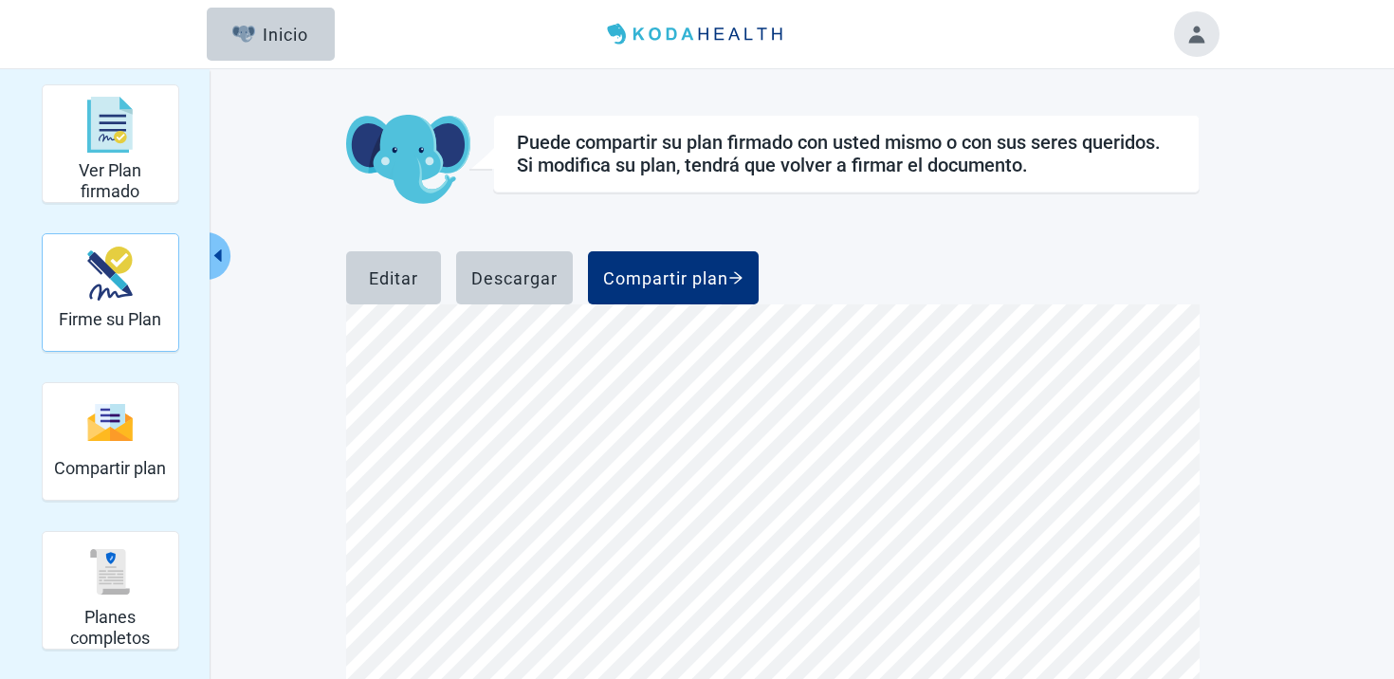
click at [113, 300] on img "Firme su Plan" at bounding box center [110, 274] width 46 height 54
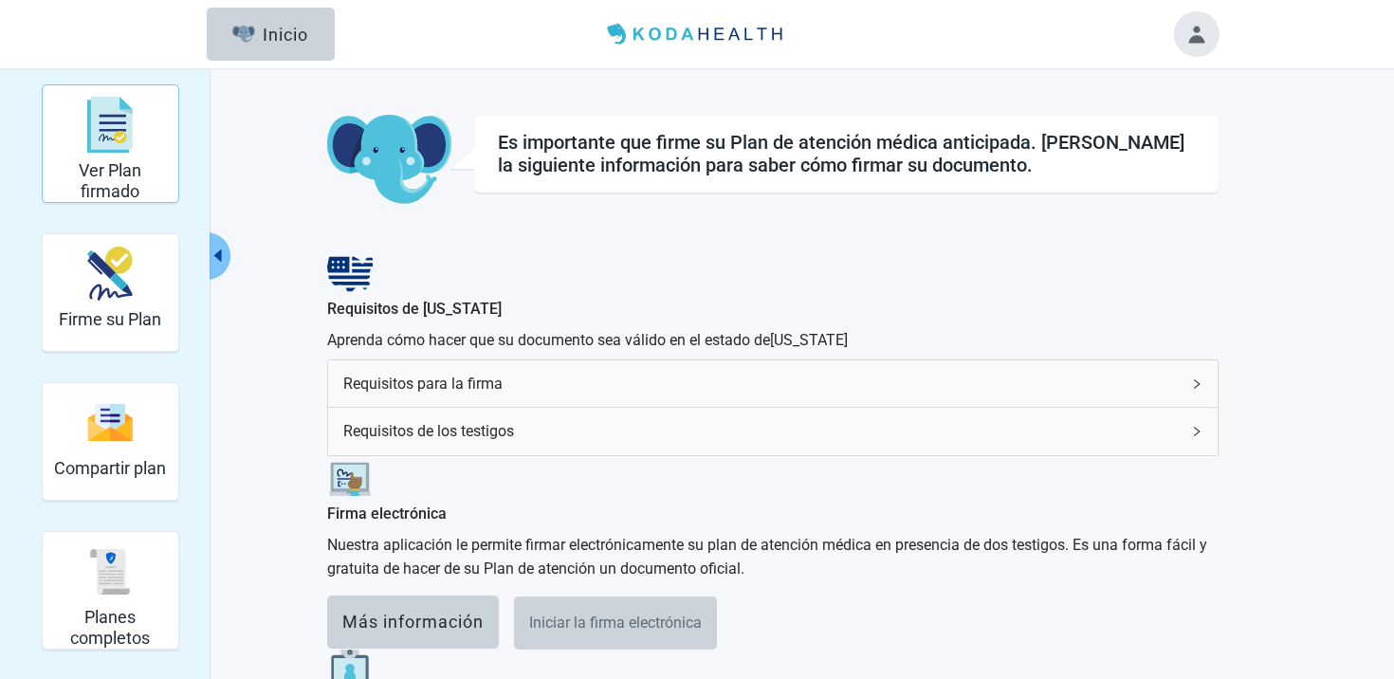
click at [138, 183] on h2 "Ver Plan firmado" at bounding box center [110, 180] width 120 height 41
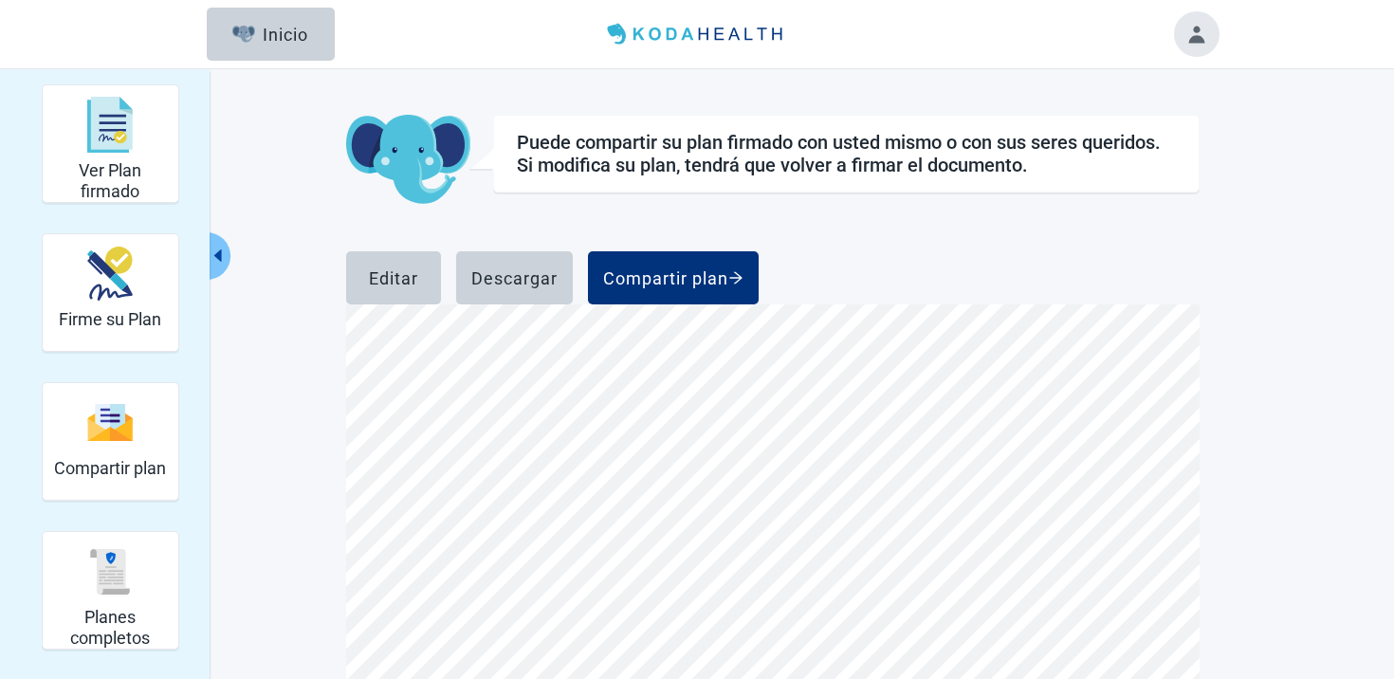
scroll to position [208, 0]
click at [149, 441] on div "Compartir plan" at bounding box center [110, 422] width 112 height 71
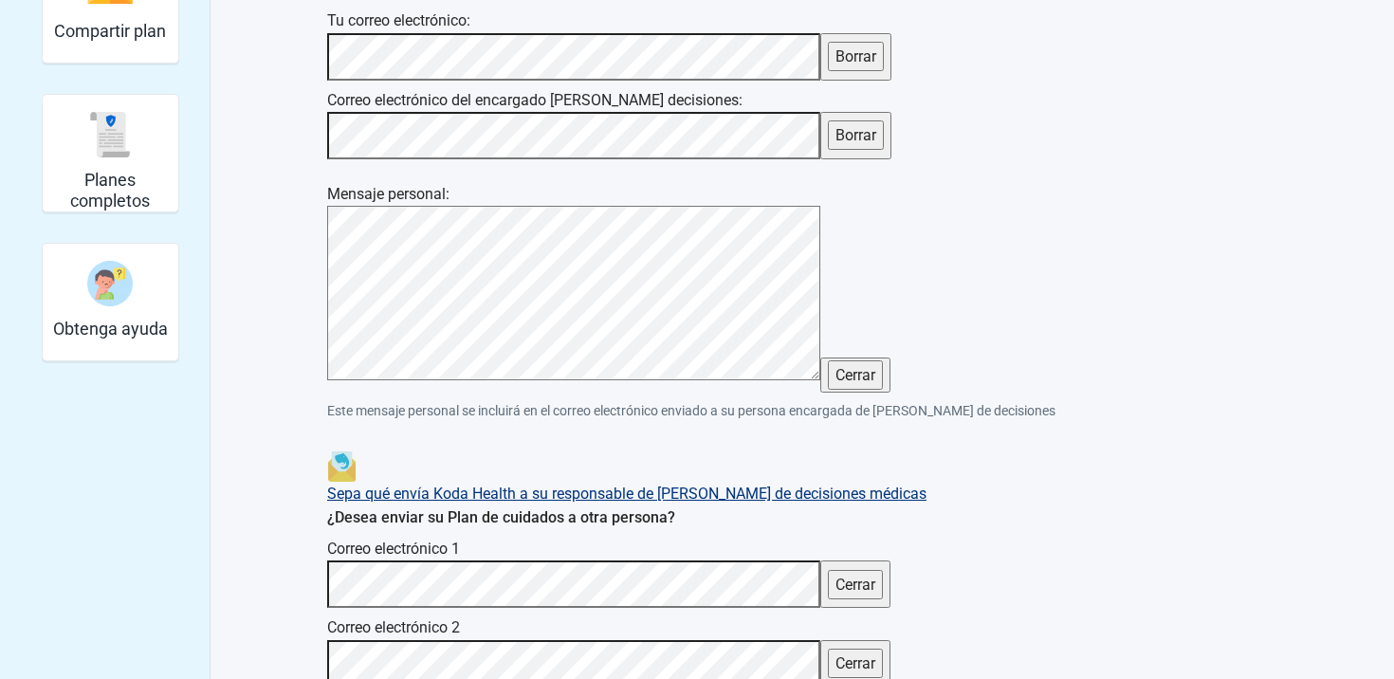
scroll to position [471, 0]
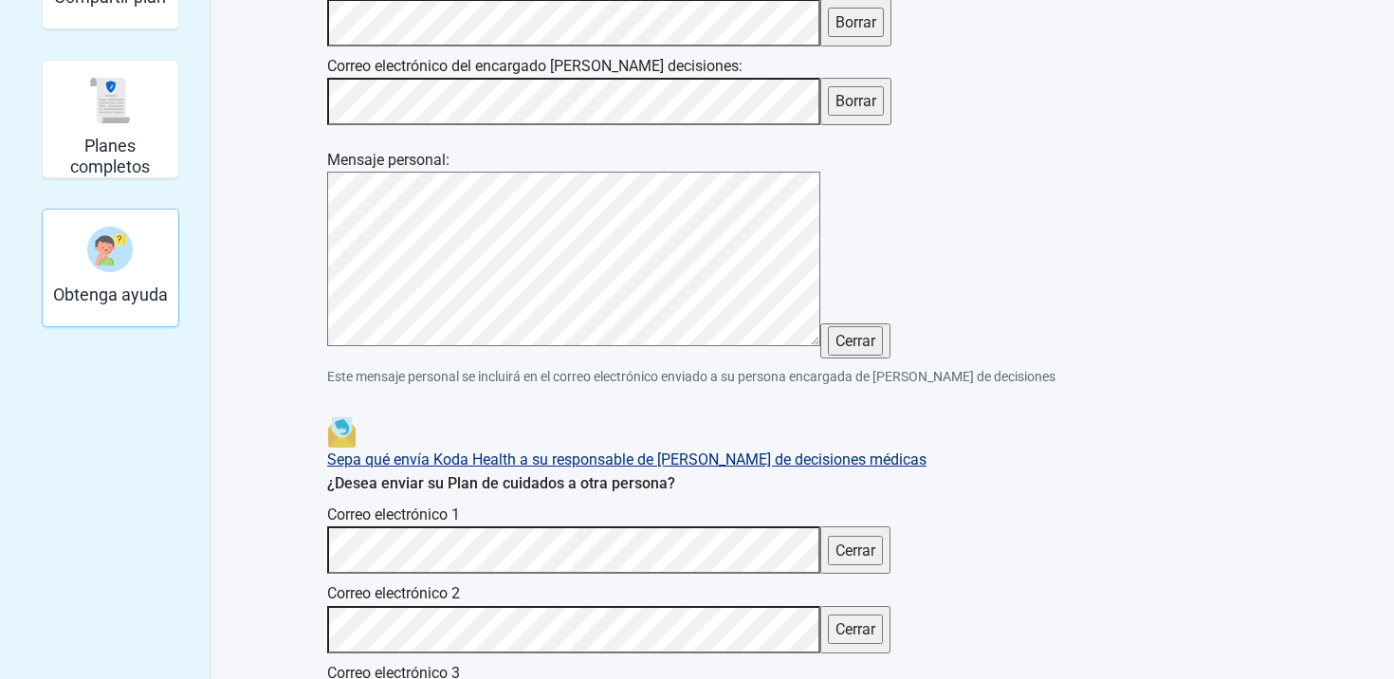
click at [92, 260] on img "Obtenga ayuda" at bounding box center [110, 250] width 46 height 46
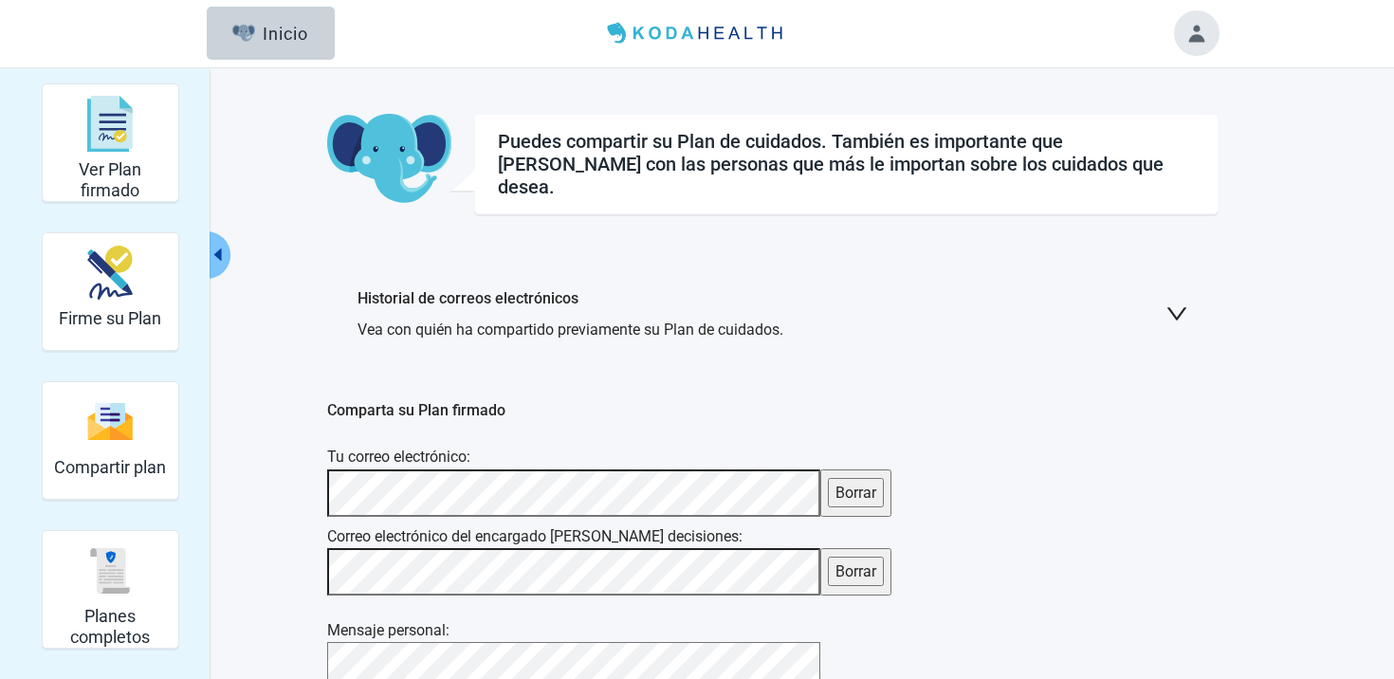
scroll to position [0, 0]
click at [92, 427] on img "Compartir plan" at bounding box center [110, 422] width 46 height 41
click at [1194, 36] on button "Toggle account menu" at bounding box center [1197, 34] width 46 height 46
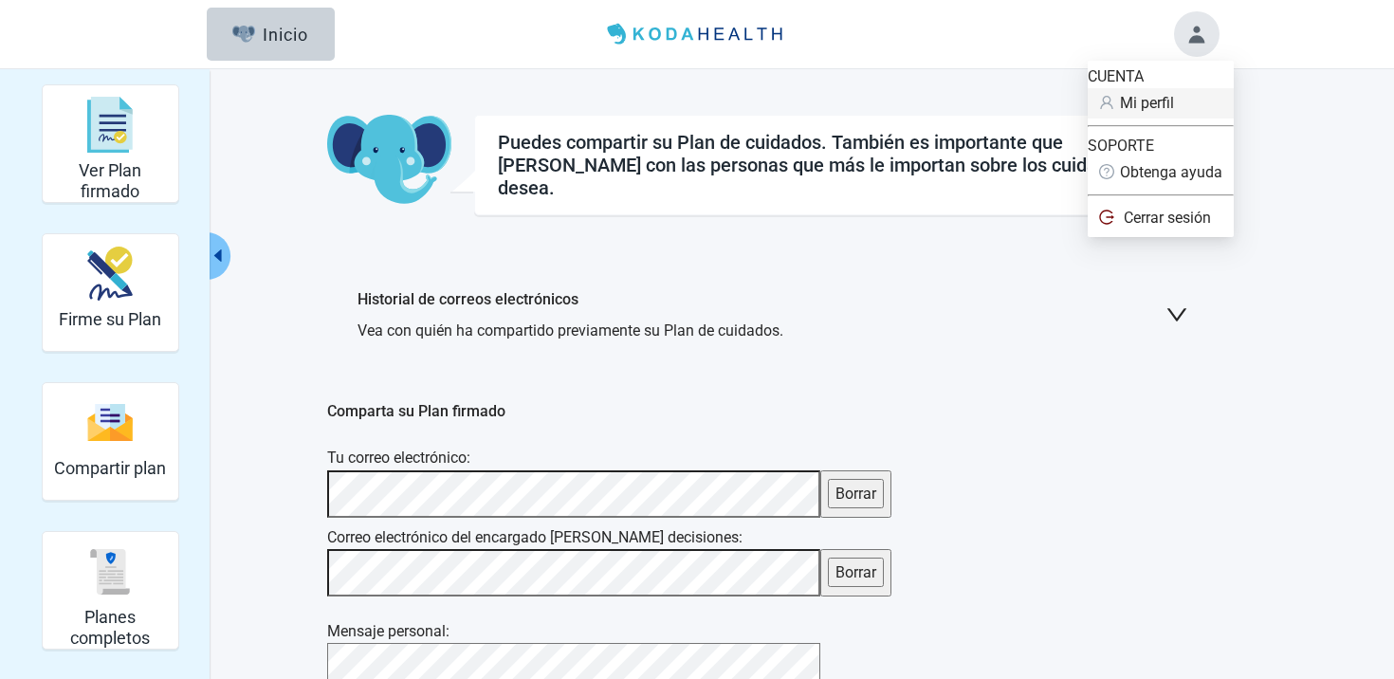
click at [1144, 112] on span "Mi perfil" at bounding box center [1147, 103] width 54 height 18
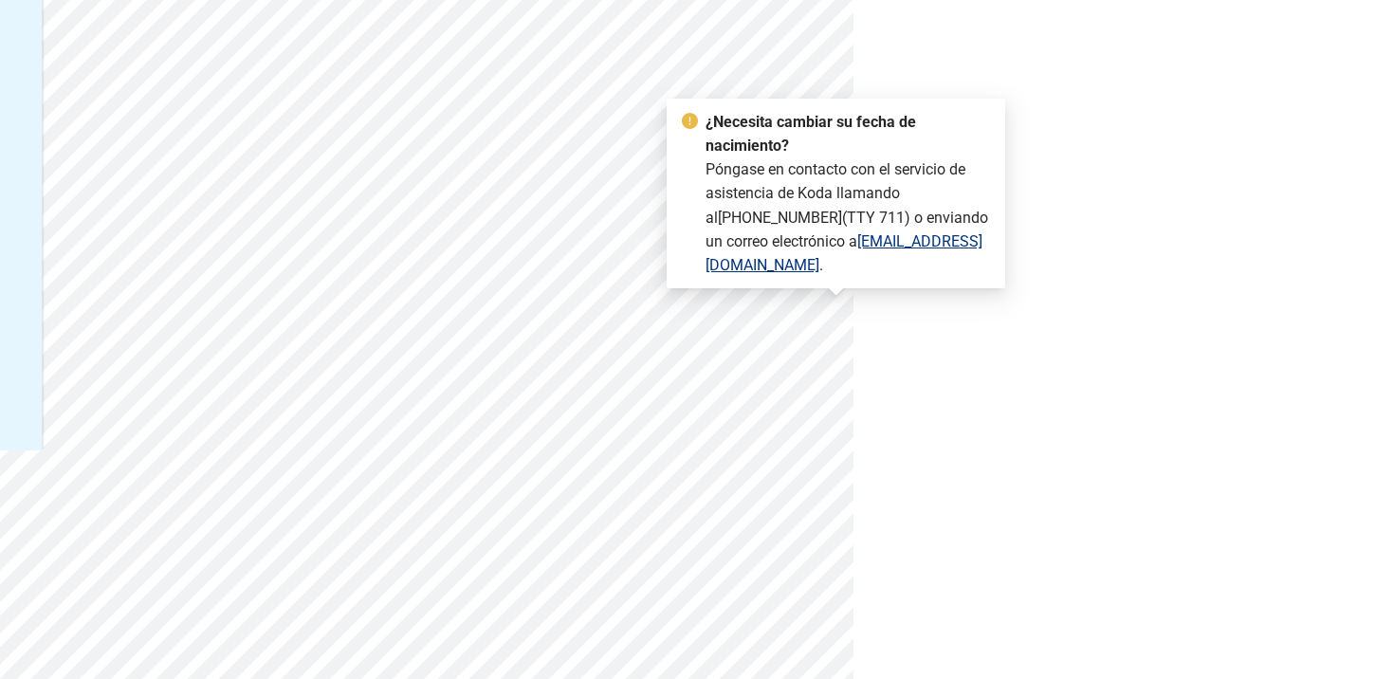
scroll to position [665, 0]
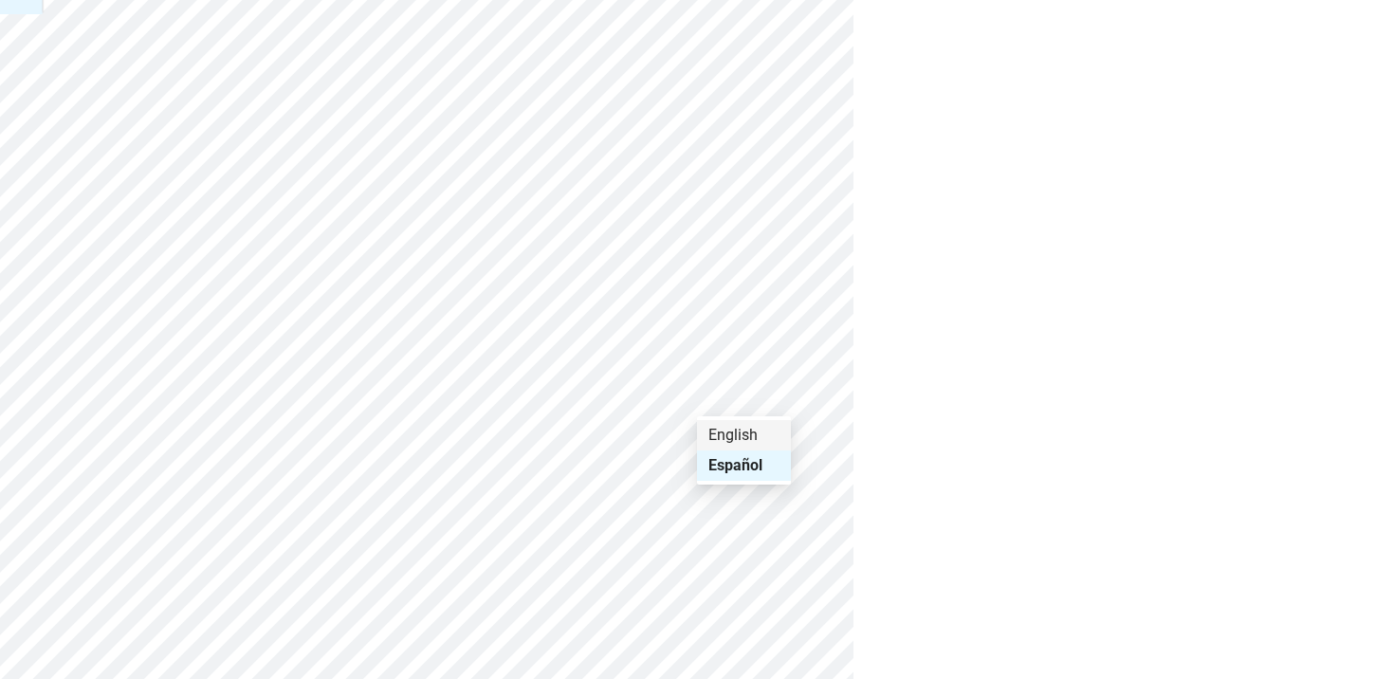
click at [739, 432] on div "English" at bounding box center [743, 435] width 71 height 21
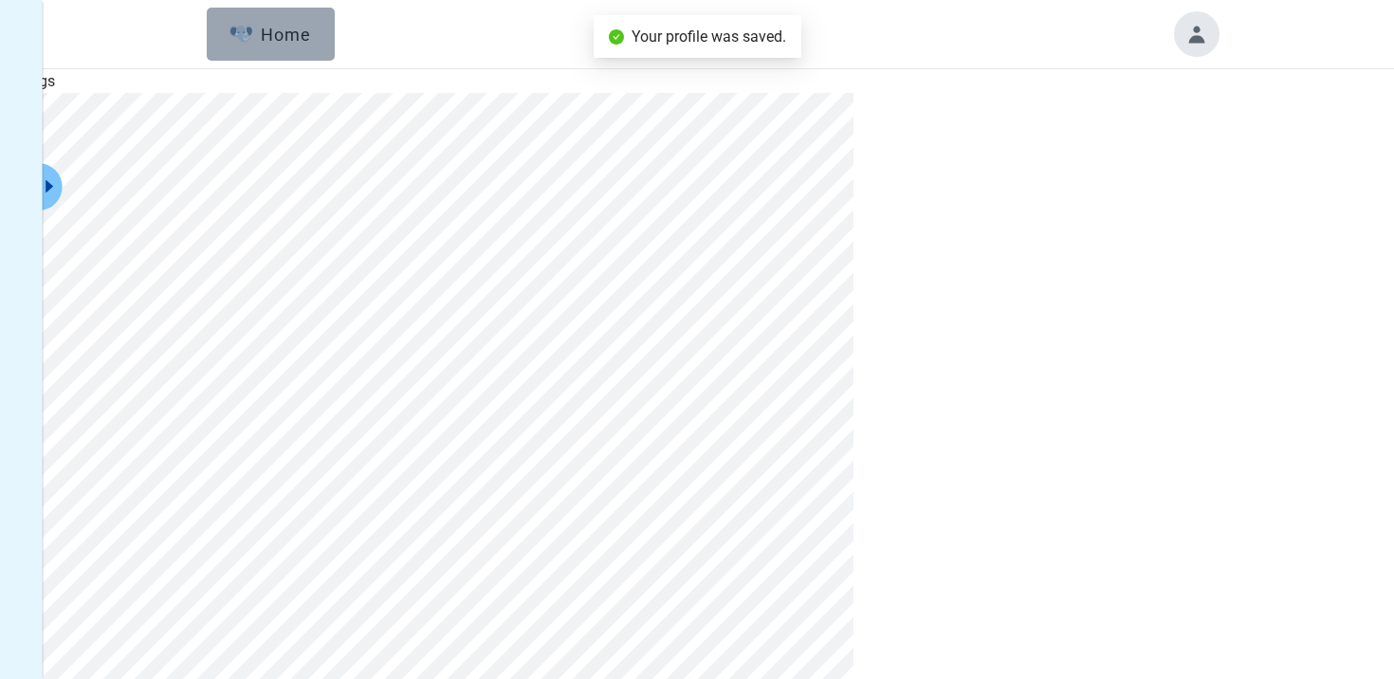
click at [248, 20] on button "Home" at bounding box center [271, 34] width 128 height 53
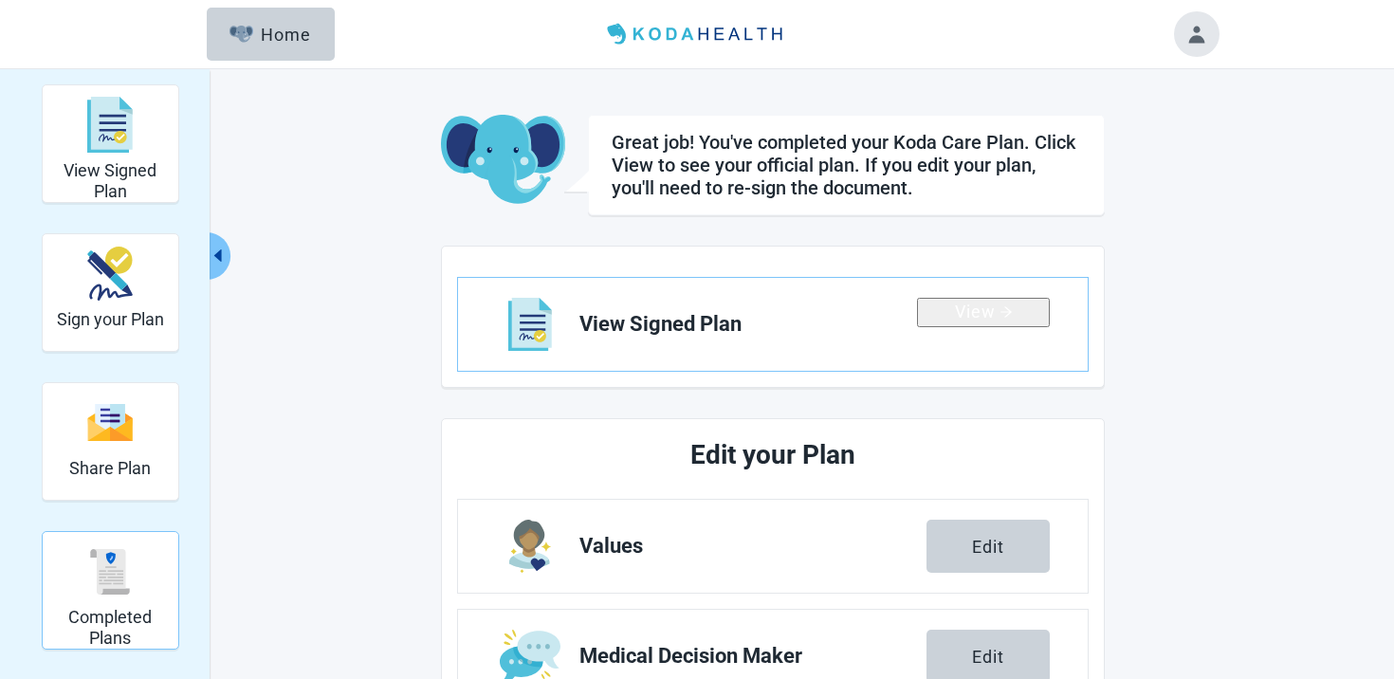
click at [152, 598] on div "Completed Plans" at bounding box center [110, 571] width 120 height 71
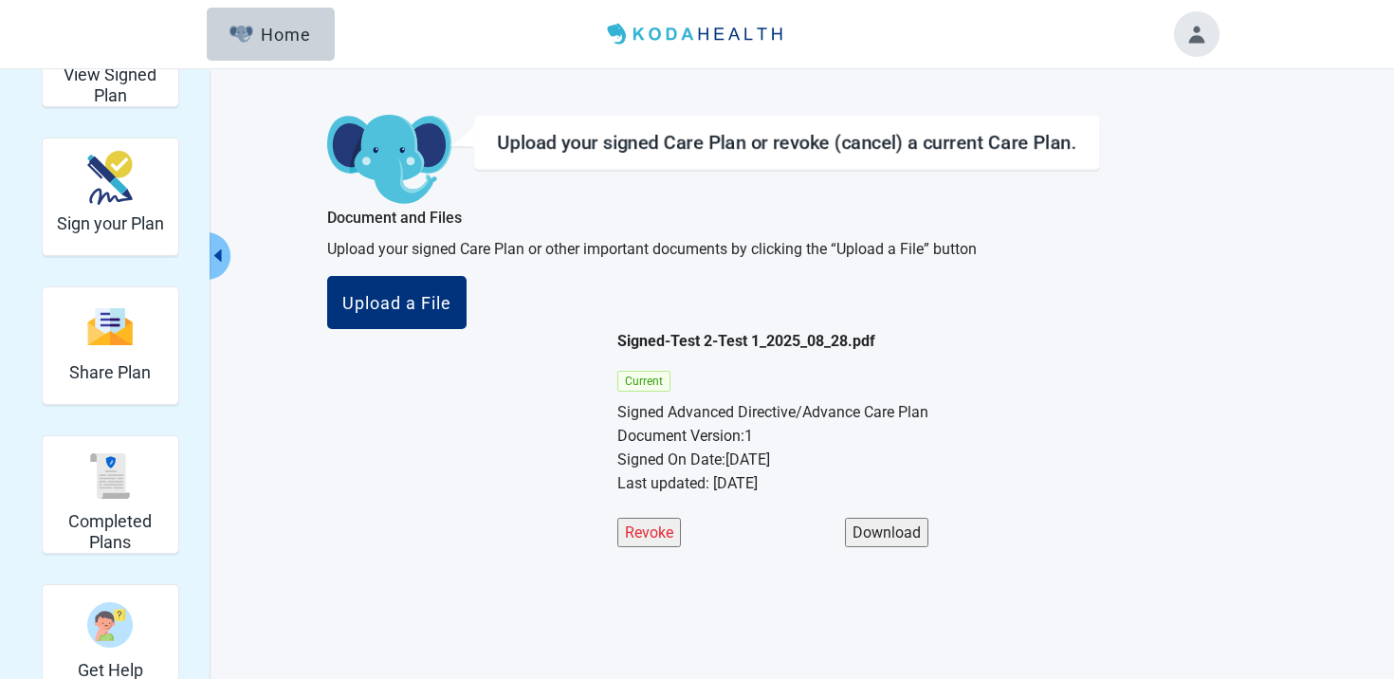
click at [1202, 23] on button "Toggle account menu" at bounding box center [1197, 34] width 46 height 46
click at [1153, 119] on li "My Profile" at bounding box center [1143, 103] width 111 height 30
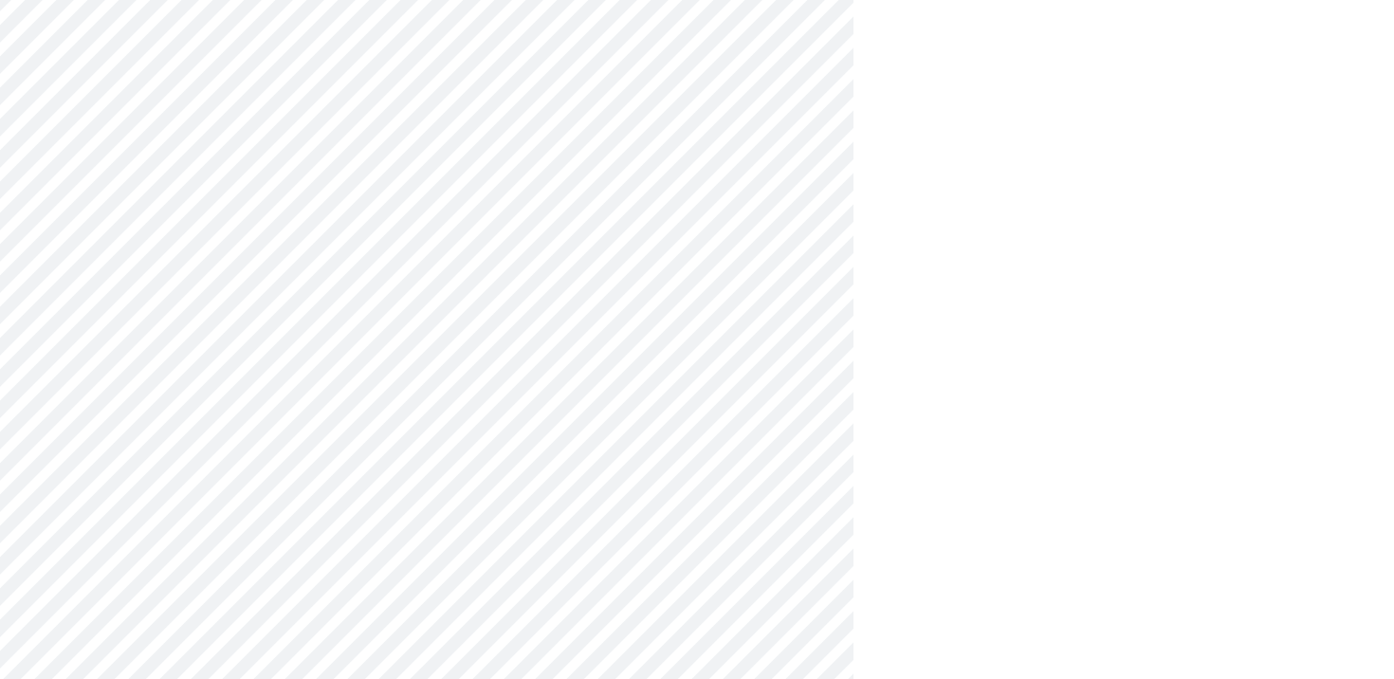
scroll to position [915, 0]
click at [750, 212] on div "Español" at bounding box center [741, 215] width 66 height 21
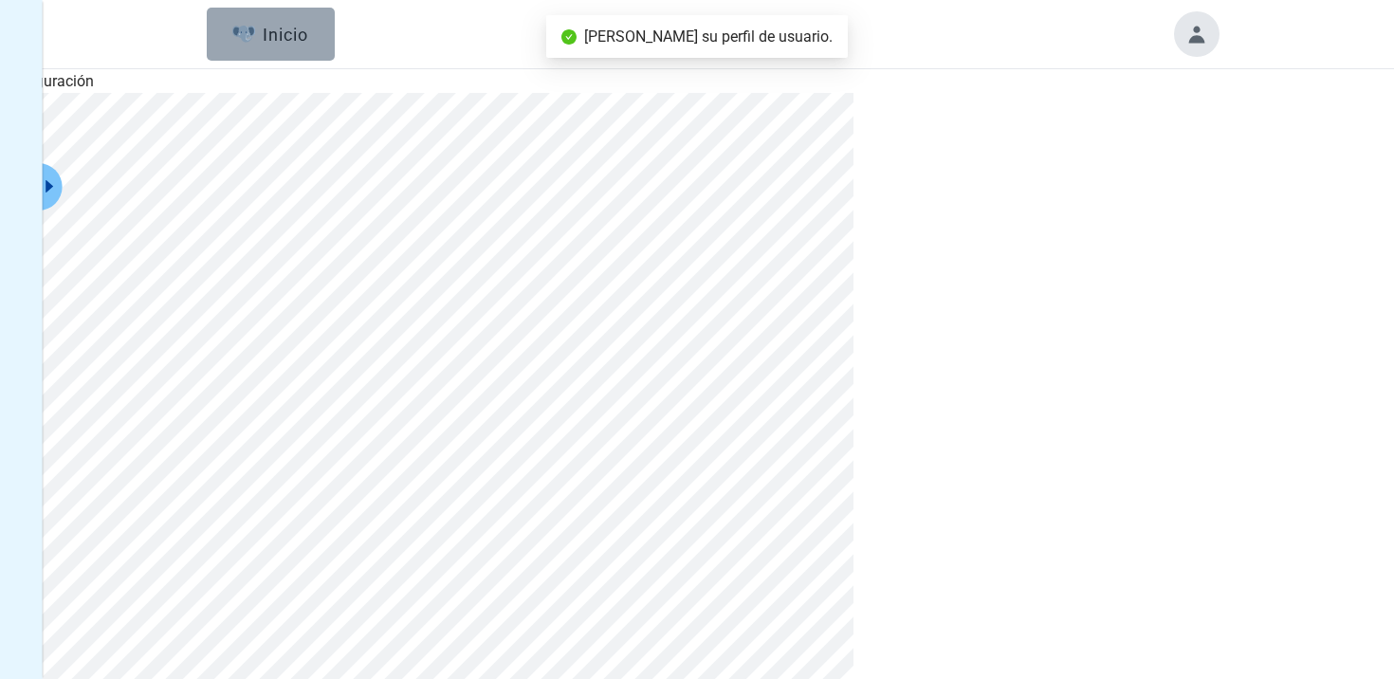
click at [266, 36] on div "Inicio" at bounding box center [270, 34] width 77 height 19
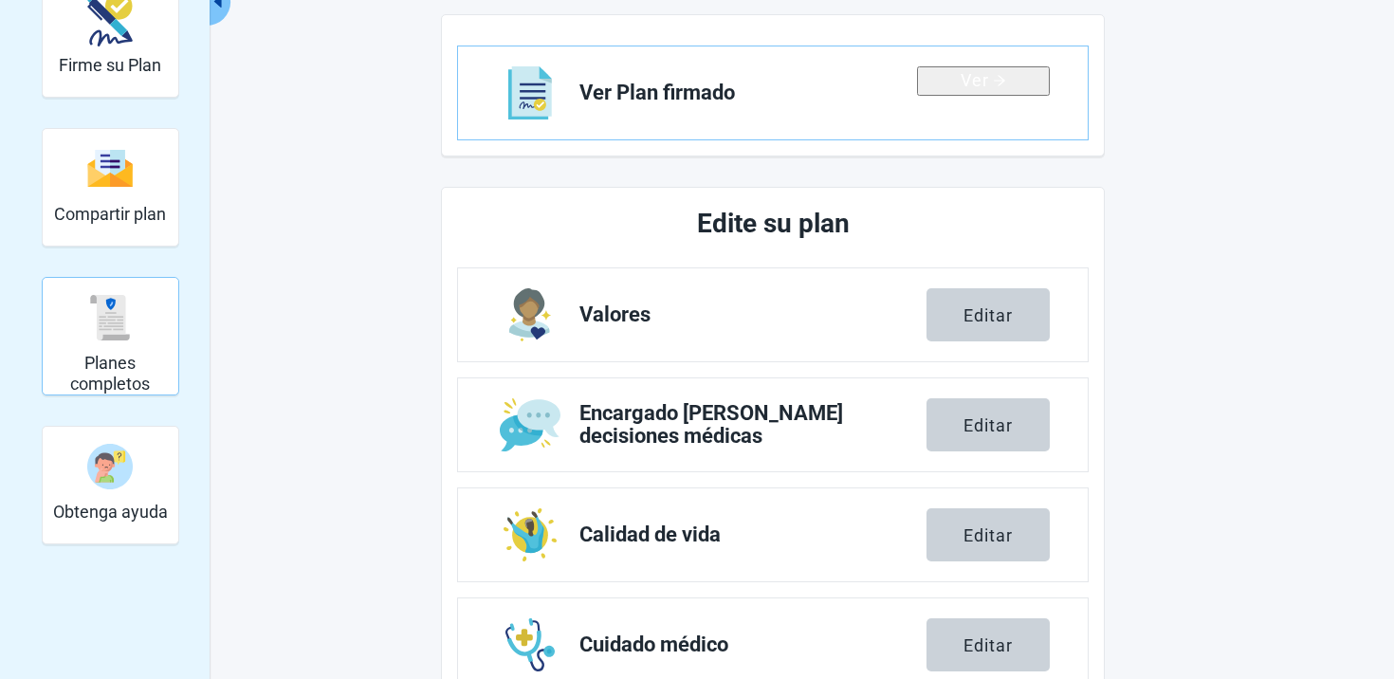
click at [74, 344] on div "Planes completos" at bounding box center [110, 317] width 120 height 71
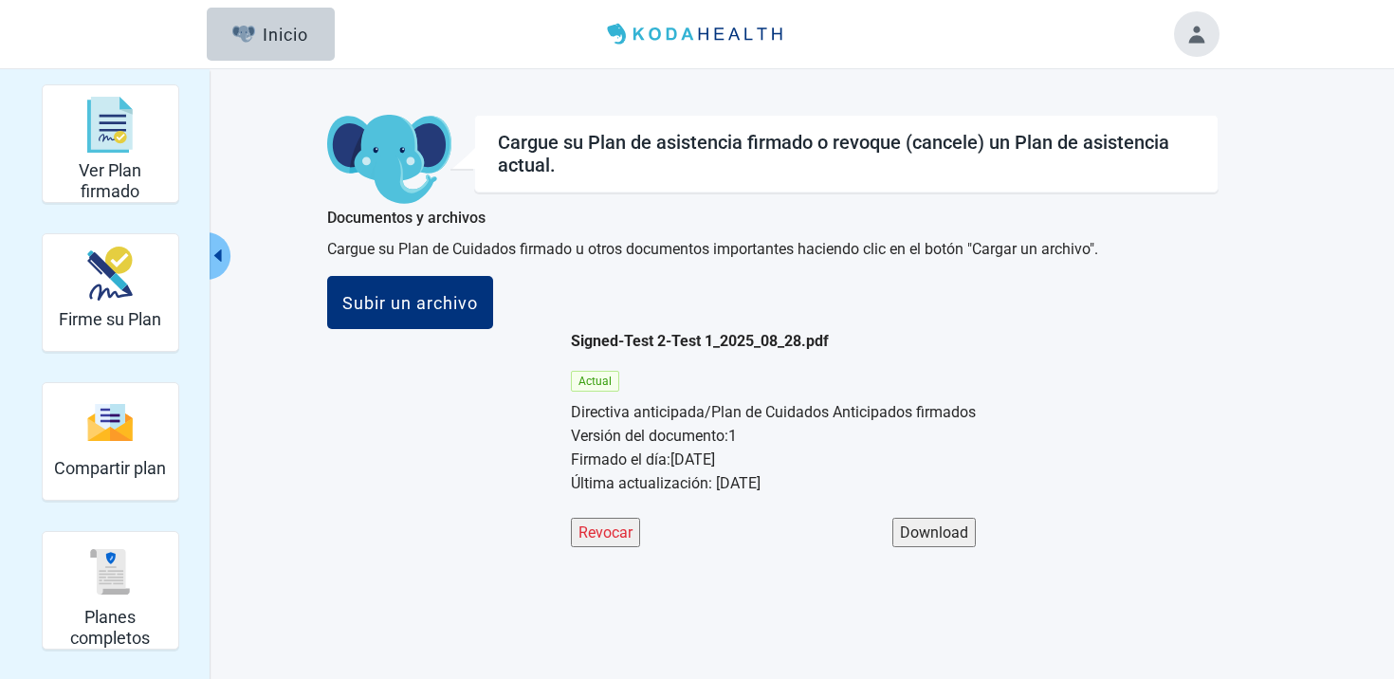
click at [1198, 33] on button "Toggle account menu" at bounding box center [1197, 34] width 46 height 46
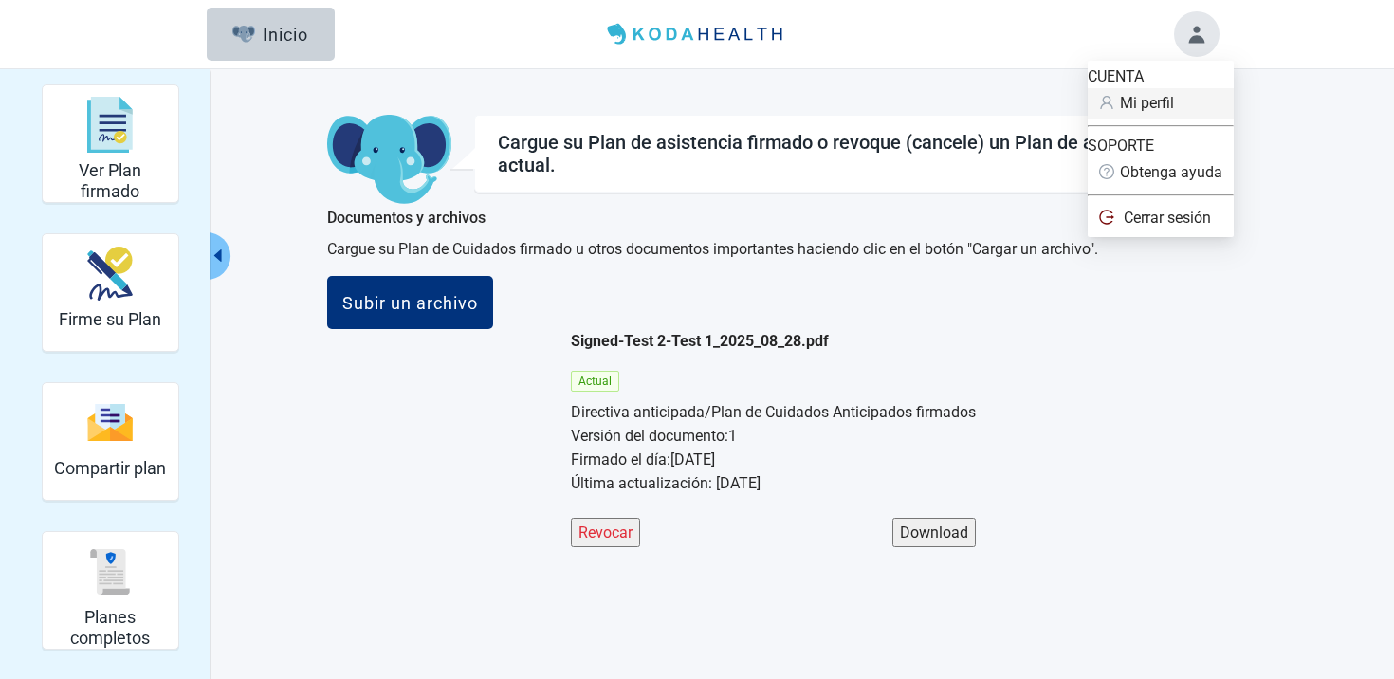
click at [1174, 106] on span "Mi perfil" at bounding box center [1147, 103] width 54 height 18
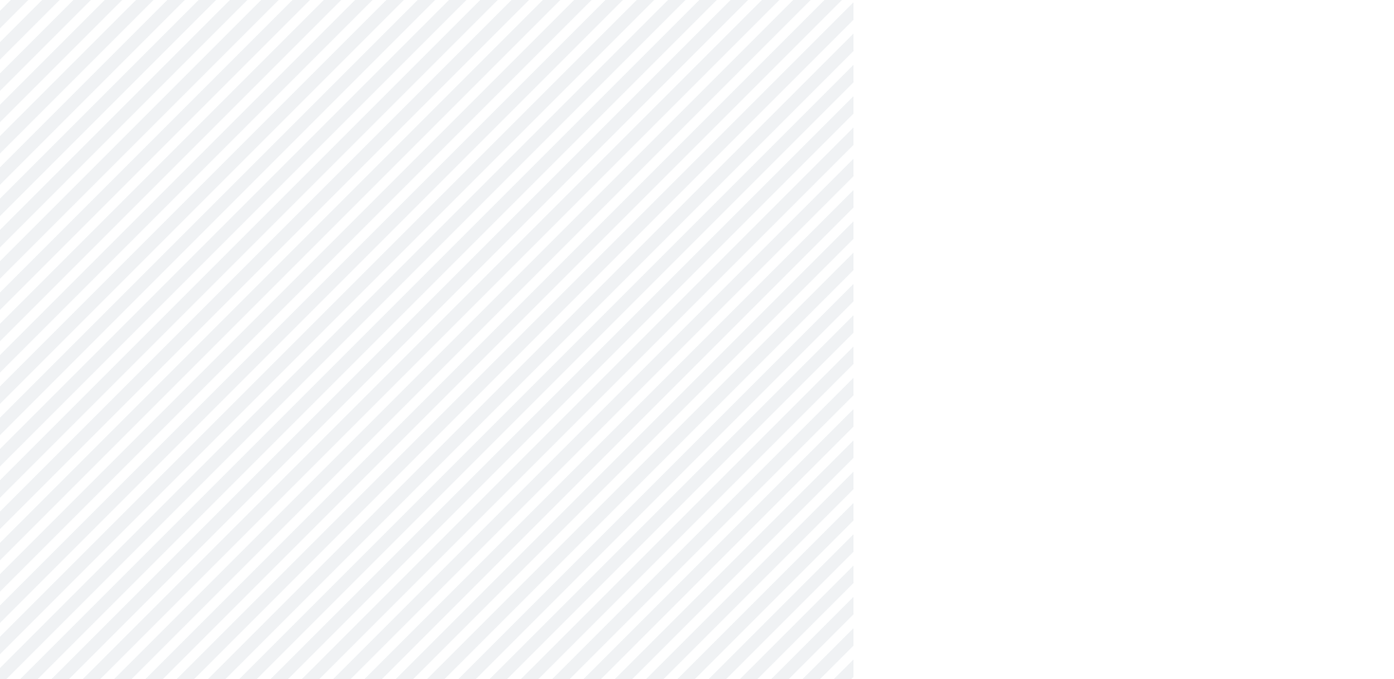
scroll to position [912, 0]
click at [737, 200] on div "English" at bounding box center [744, 188] width 94 height 30
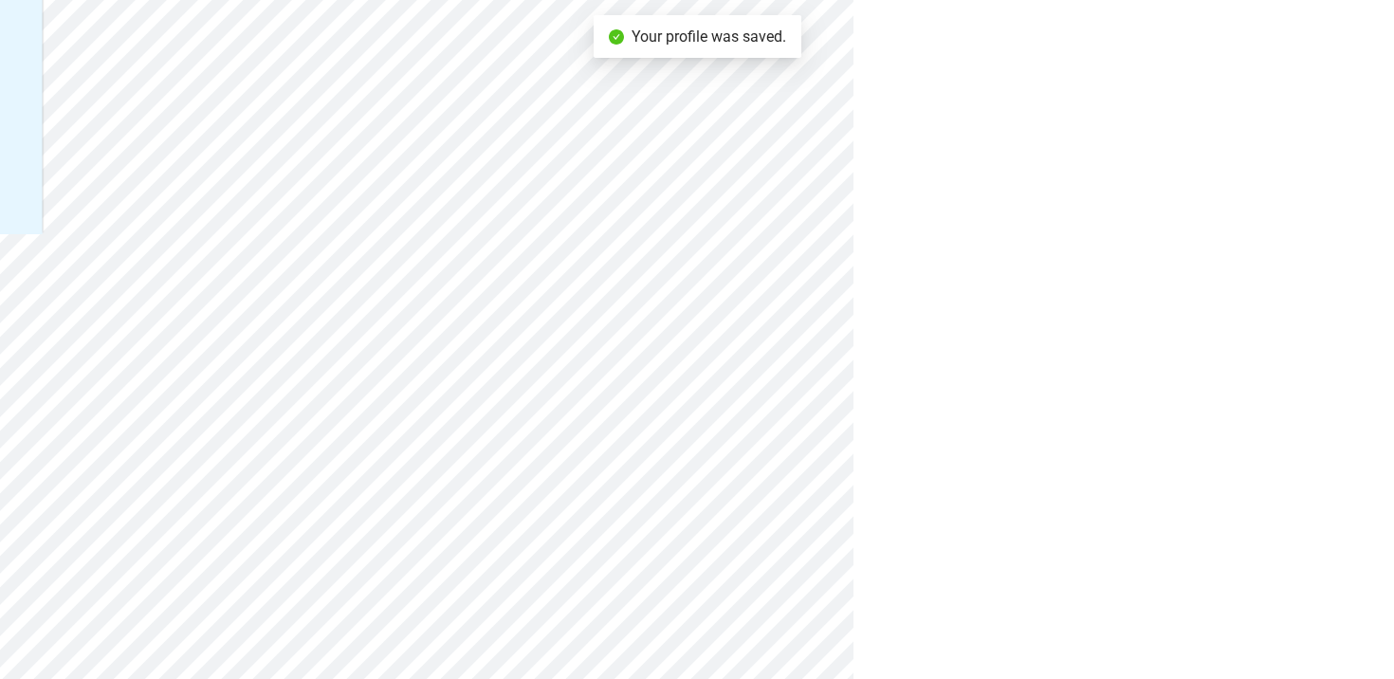
scroll to position [0, 0]
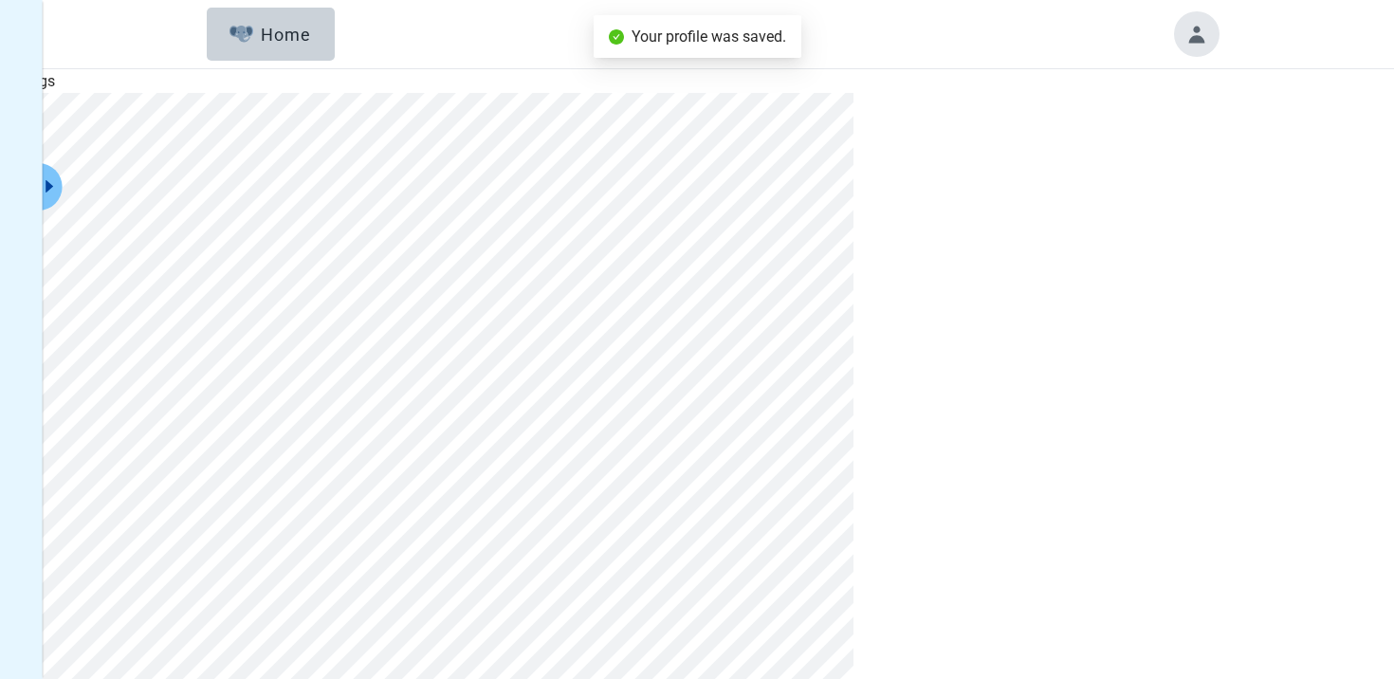
click at [49, 199] on button "Click to view full menu" at bounding box center [51, 186] width 24 height 47
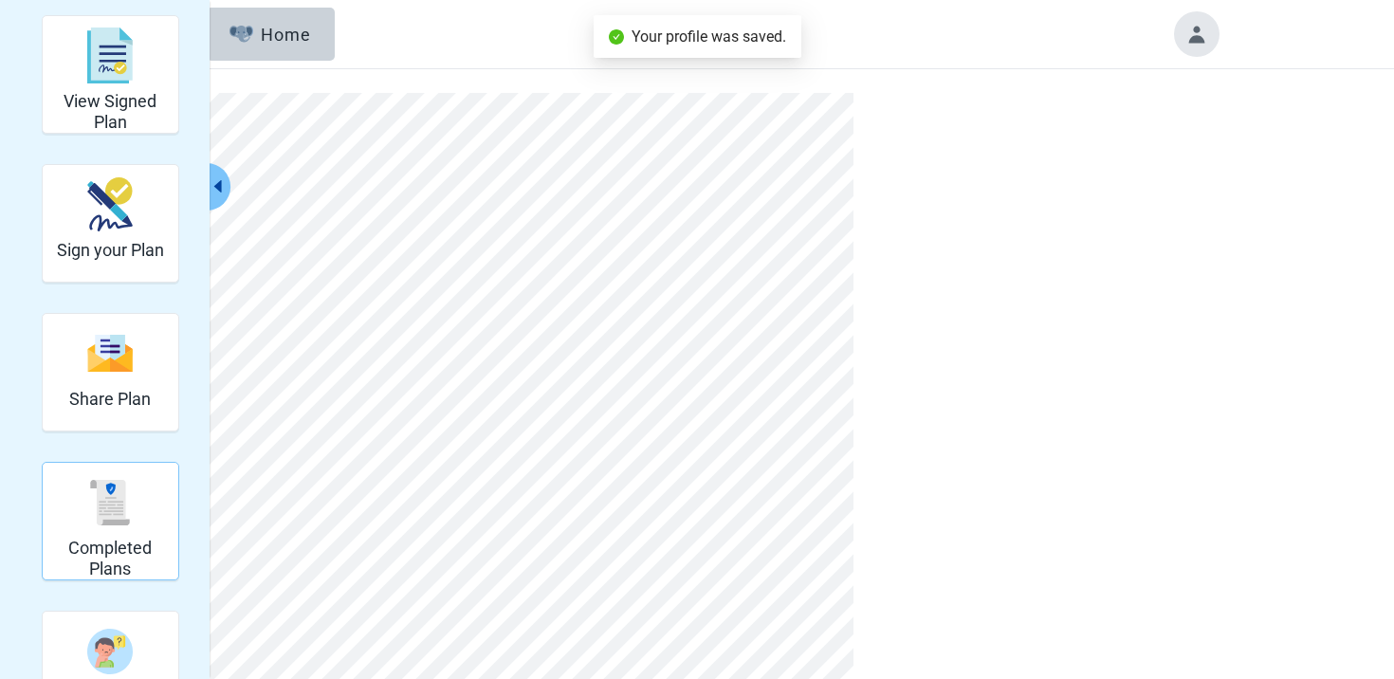
click at [105, 569] on h2 "Completed Plans" at bounding box center [110, 558] width 120 height 41
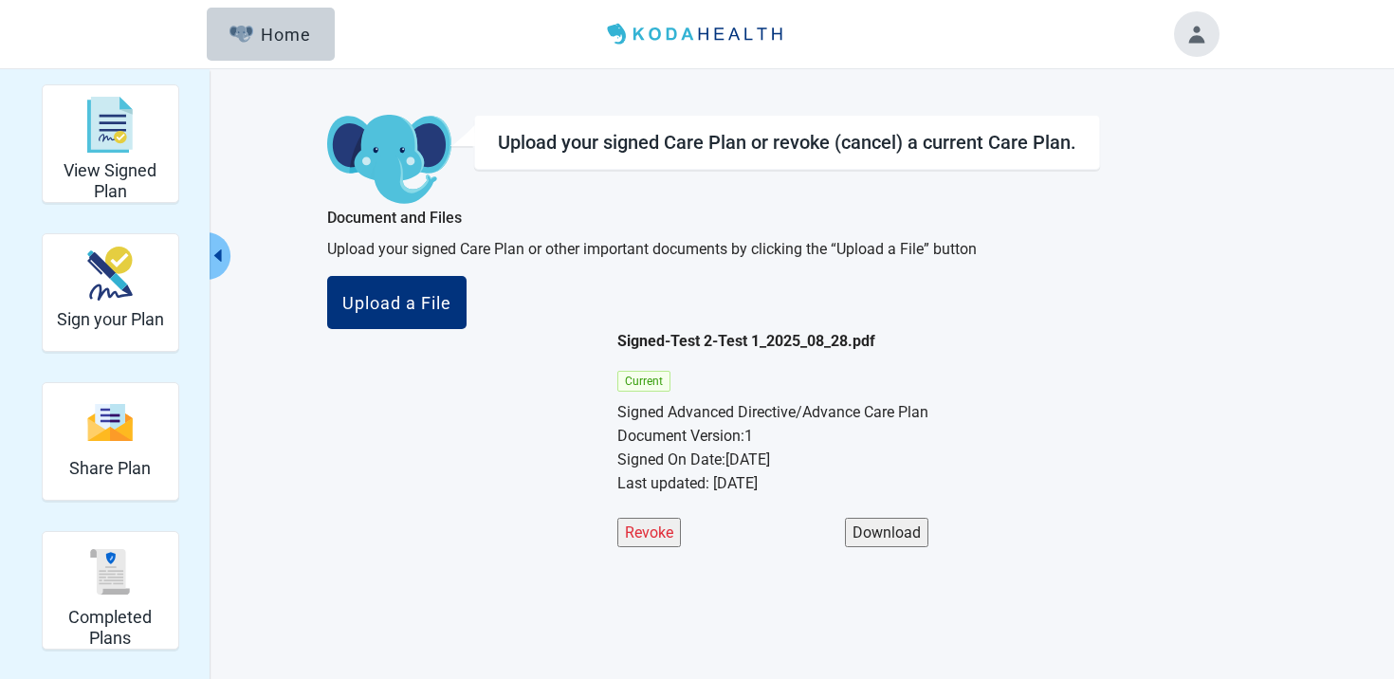
scroll to position [69, 0]
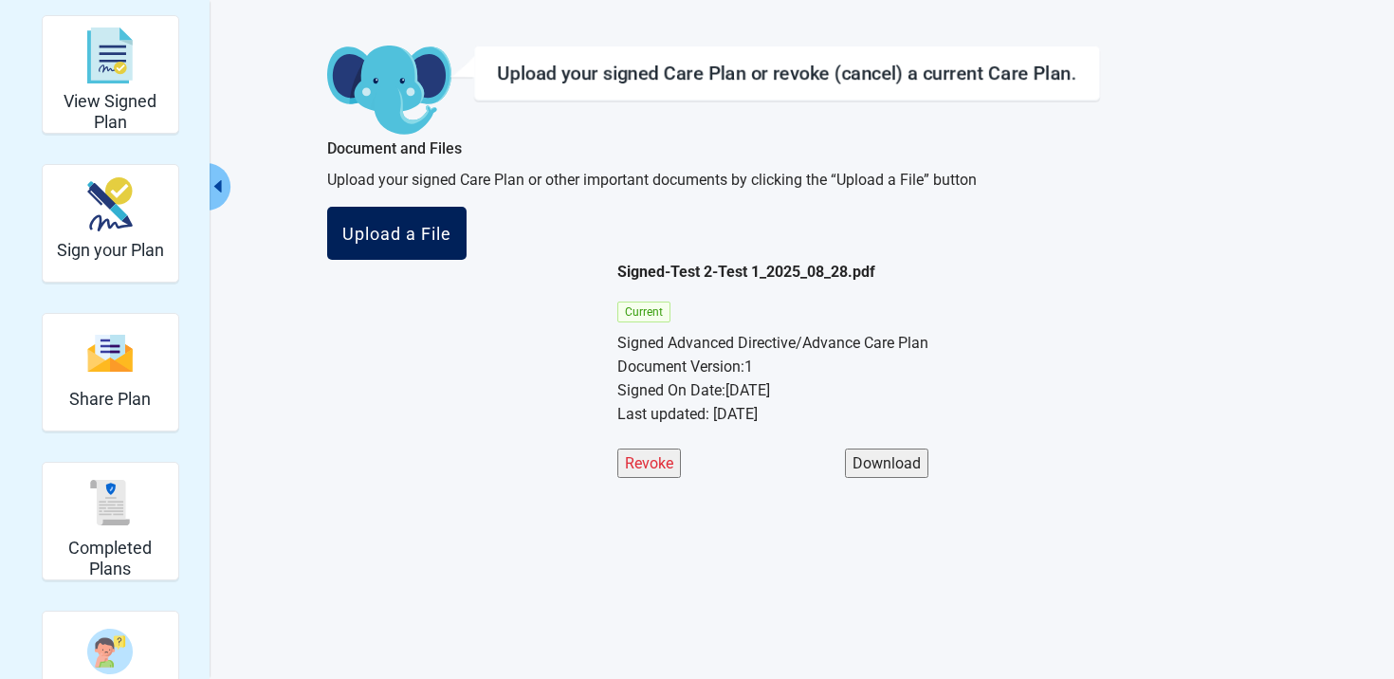
click at [467, 260] on button "Upload a File" at bounding box center [396, 233] width 139 height 53
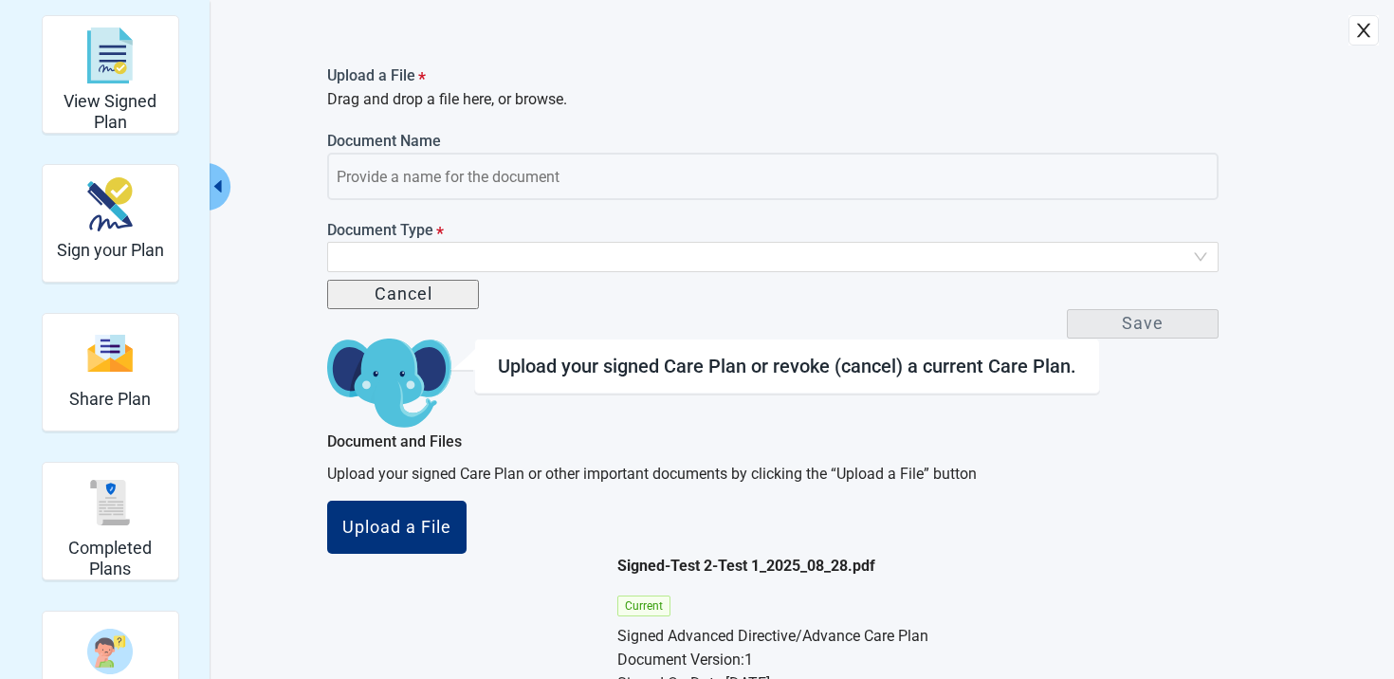
click at [751, 111] on p "Drag and drop a file here, or browse." at bounding box center [772, 99] width 891 height 24
type input "Koda Legal Consent 2_13_25"
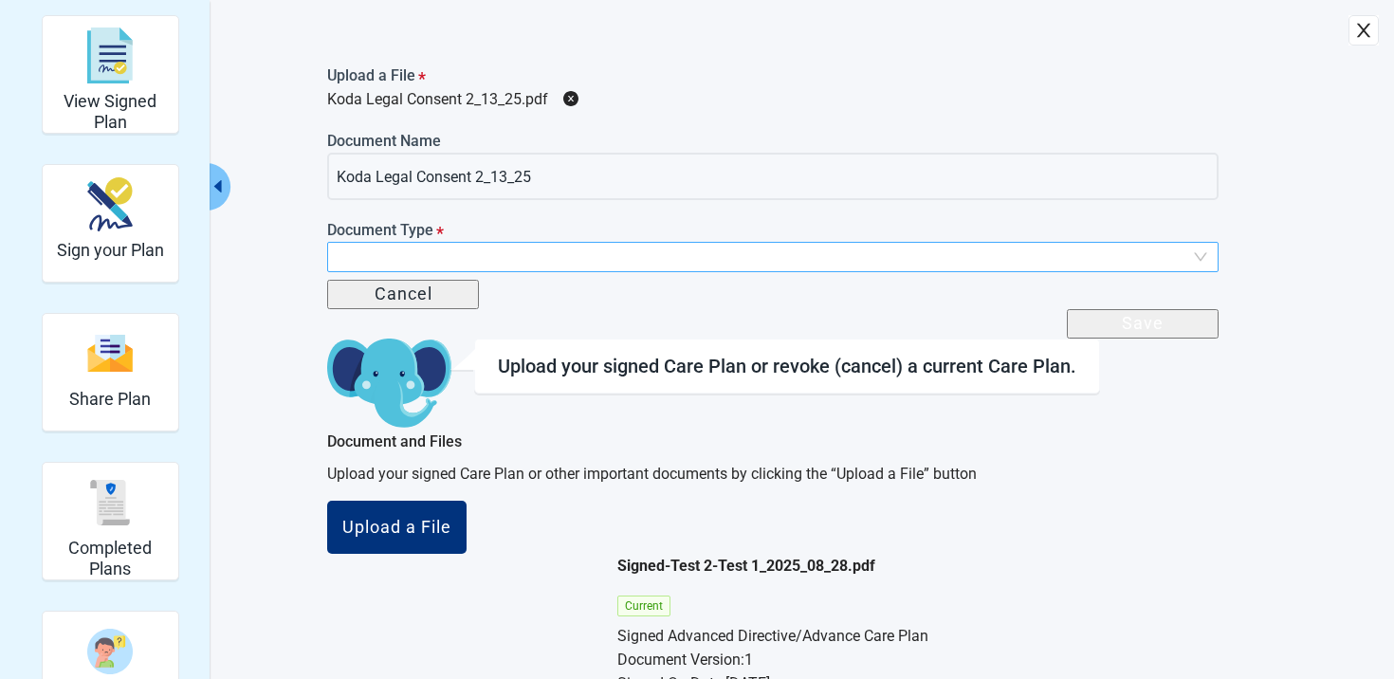
click at [635, 271] on input "Main content" at bounding box center [766, 257] width 855 height 28
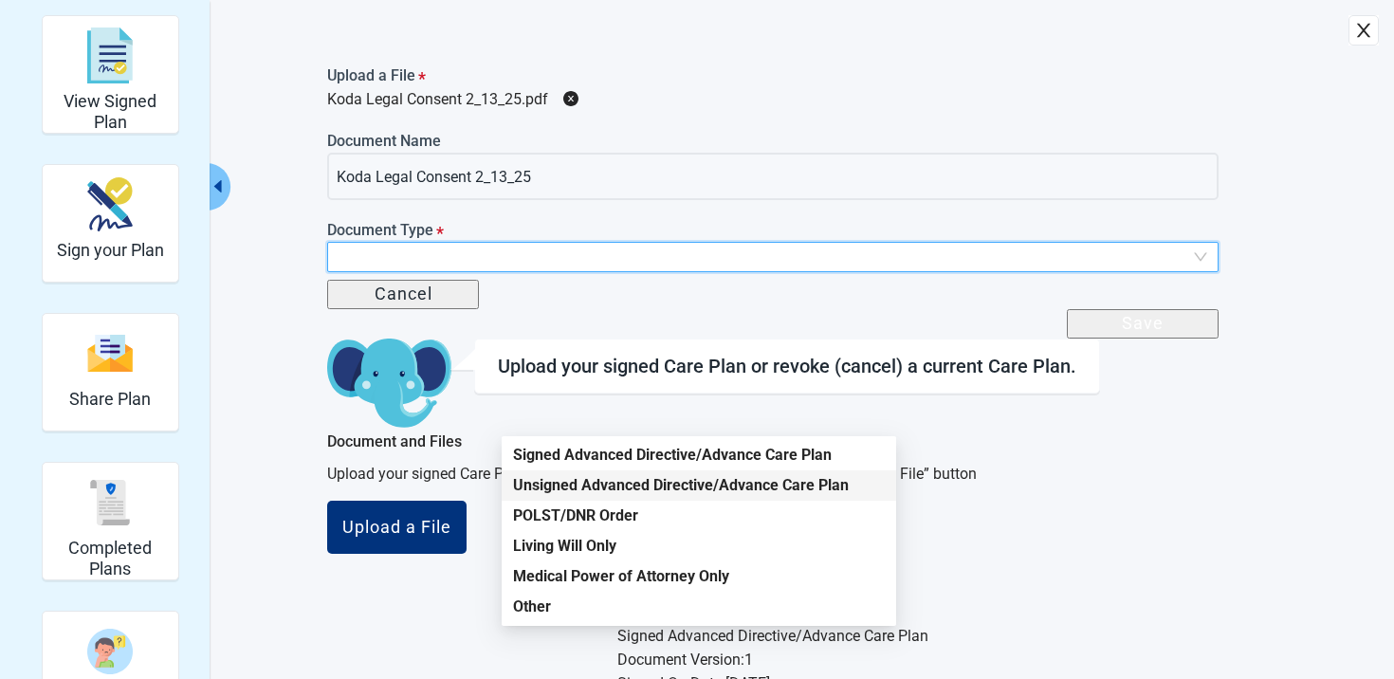
click at [622, 476] on div "Unsigned Advanced Directive/Advance Care Plan" at bounding box center [699, 485] width 372 height 21
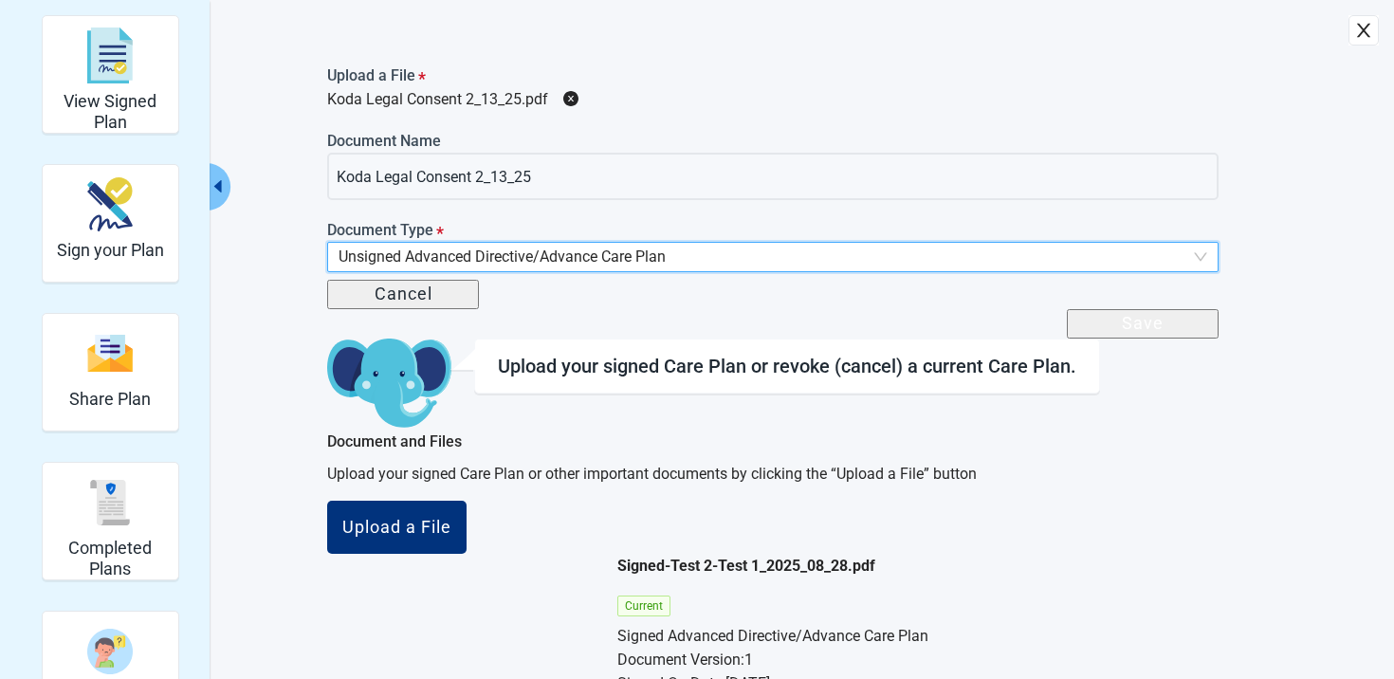
click at [613, 271] on span "Unsigned Advanced Directive/Advance Care Plan" at bounding box center [773, 257] width 869 height 28
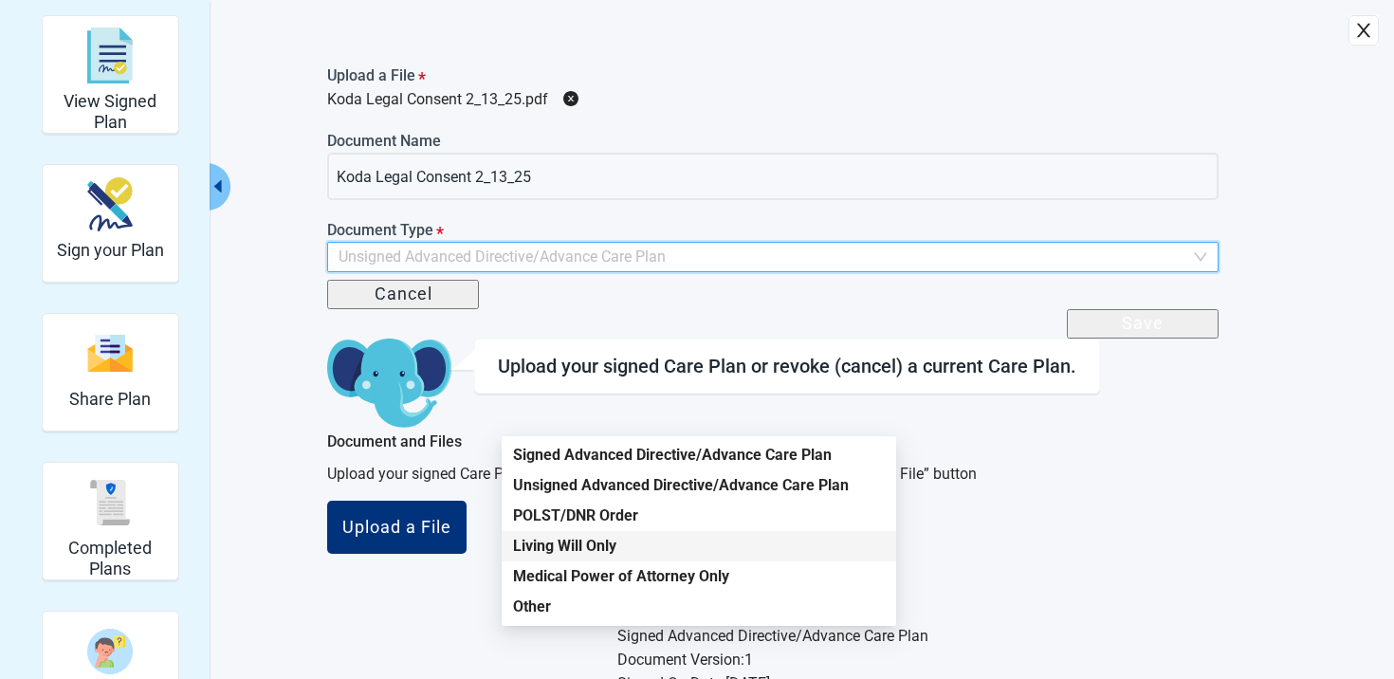
click at [577, 542] on div "Living Will Only" at bounding box center [699, 546] width 372 height 21
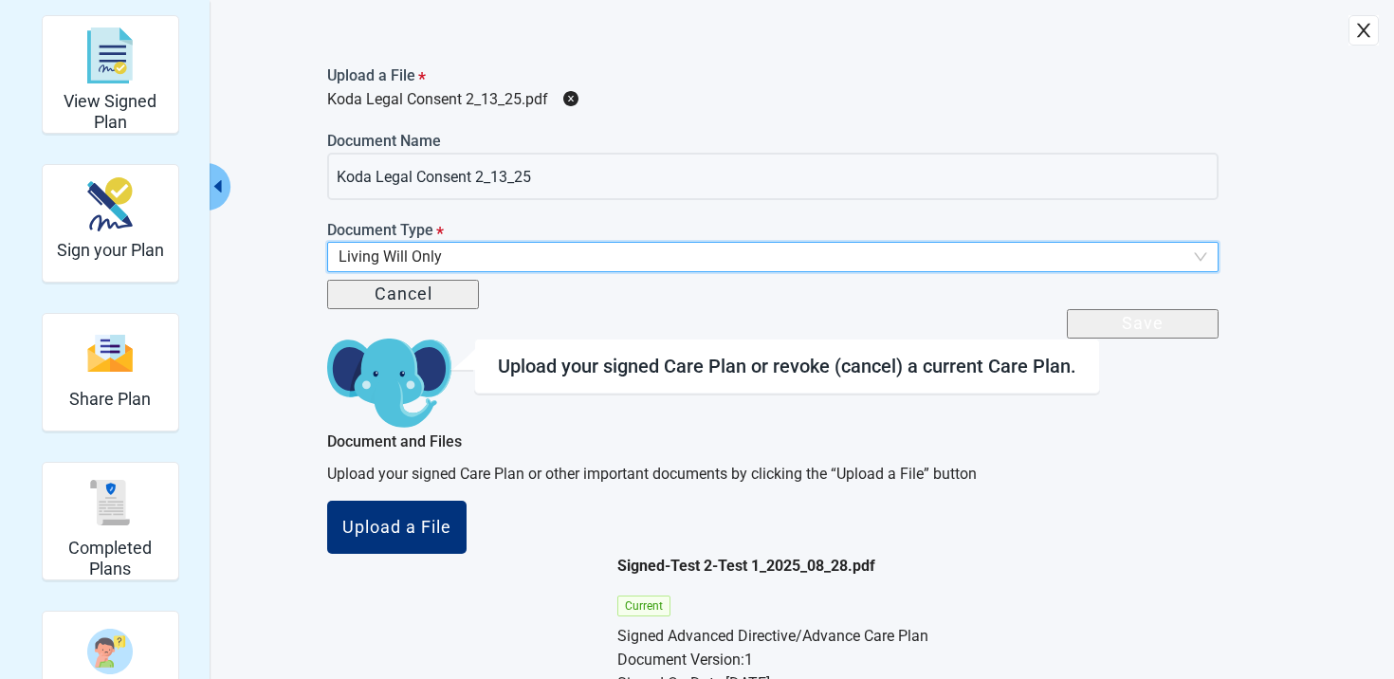
click at [1067, 339] on button "Save" at bounding box center [1143, 323] width 152 height 29
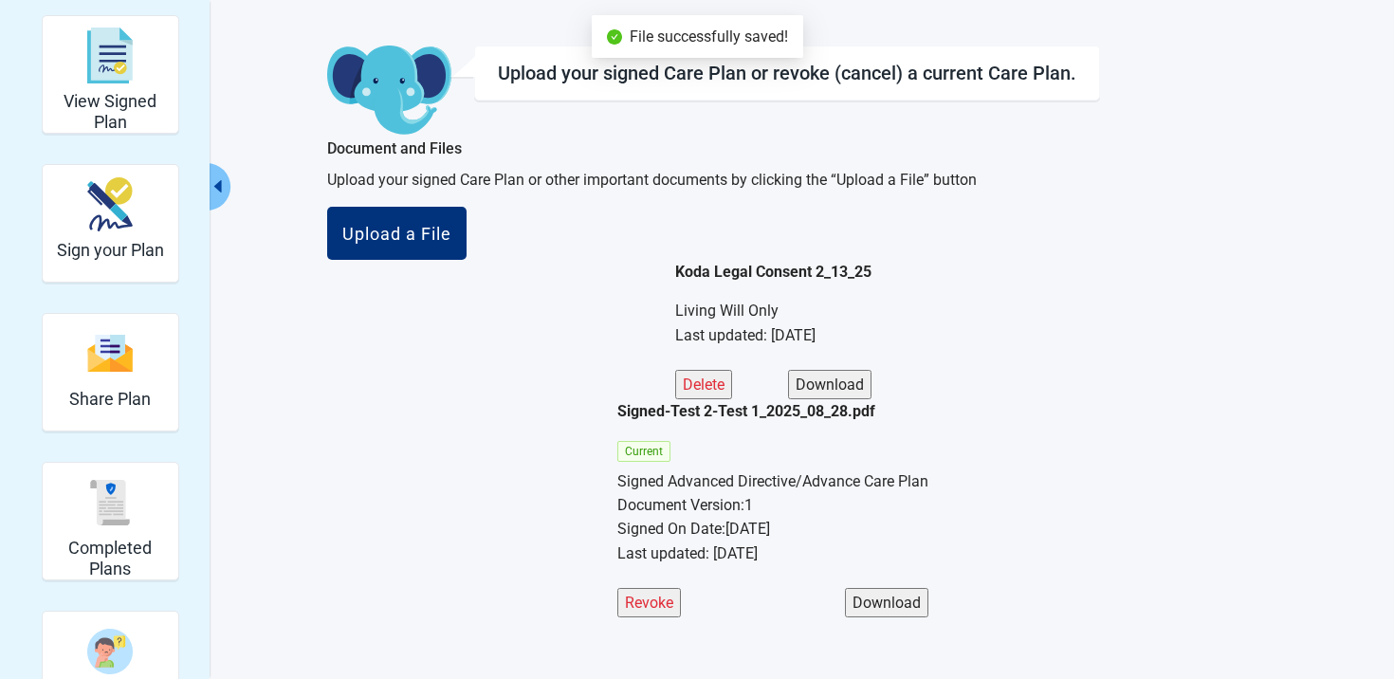
scroll to position [171, 0]
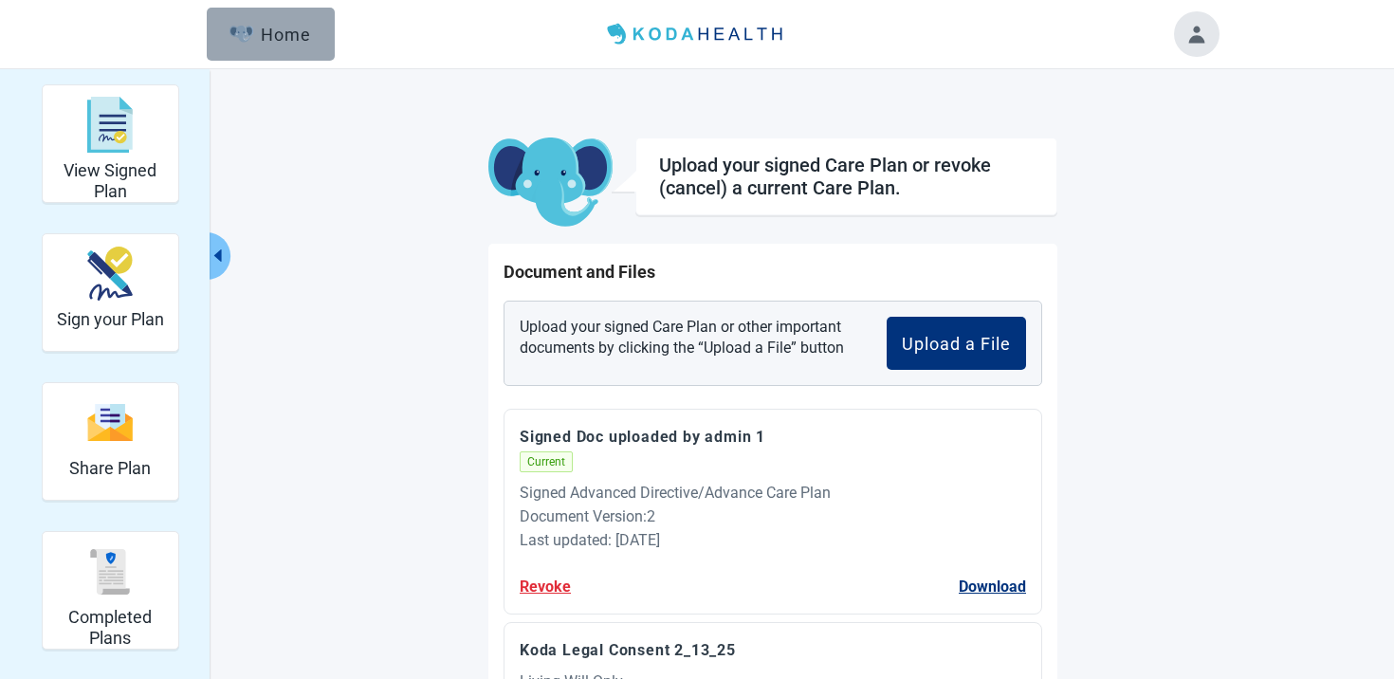
click at [251, 9] on button "Home" at bounding box center [271, 34] width 128 height 53
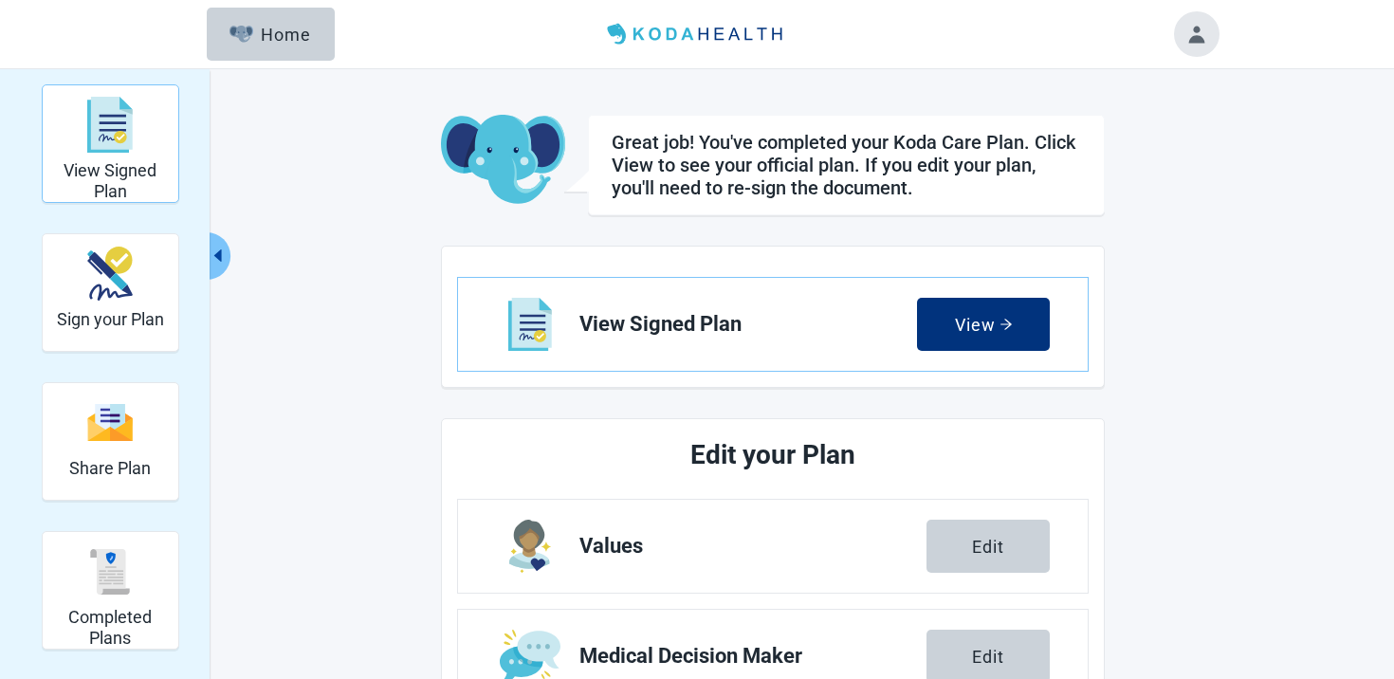
click at [155, 100] on div "View Signed Plan" at bounding box center [110, 124] width 120 height 71
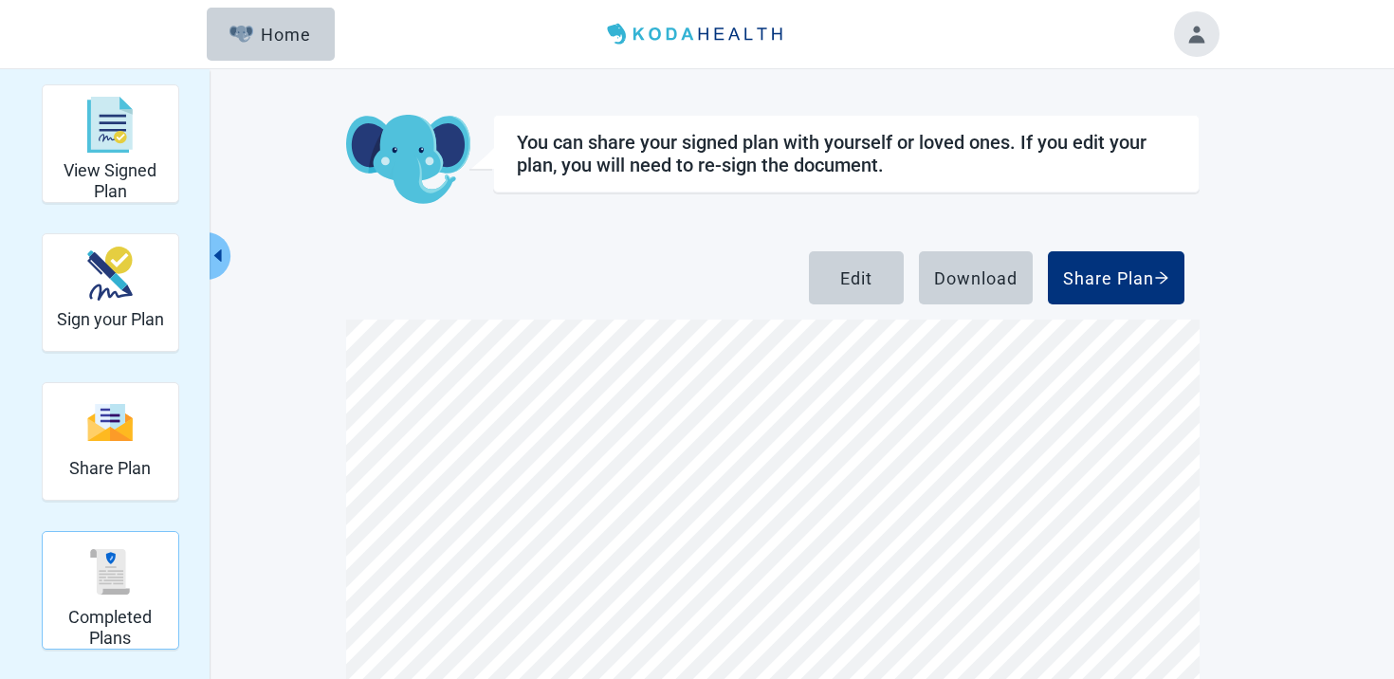
click at [85, 558] on div "Completed Plans" at bounding box center [110, 571] width 120 height 71
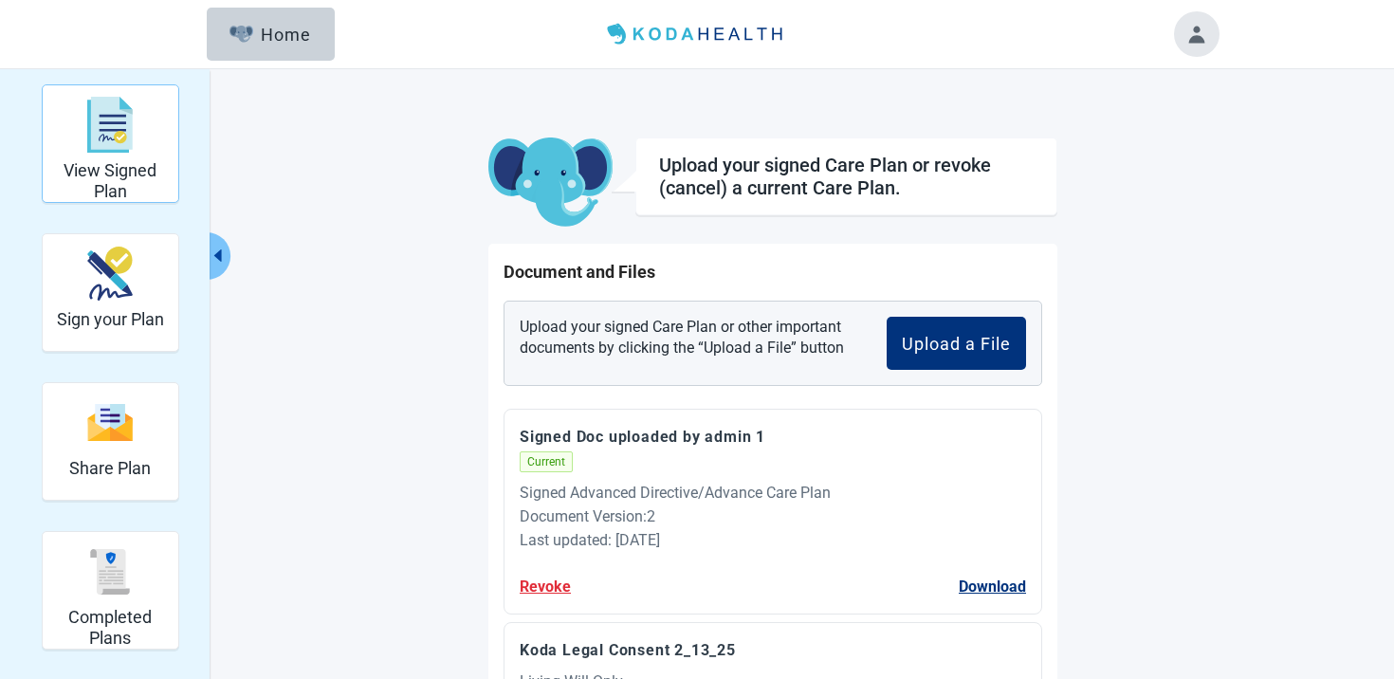
click at [131, 106] on img "View Signed Plan" at bounding box center [110, 125] width 46 height 57
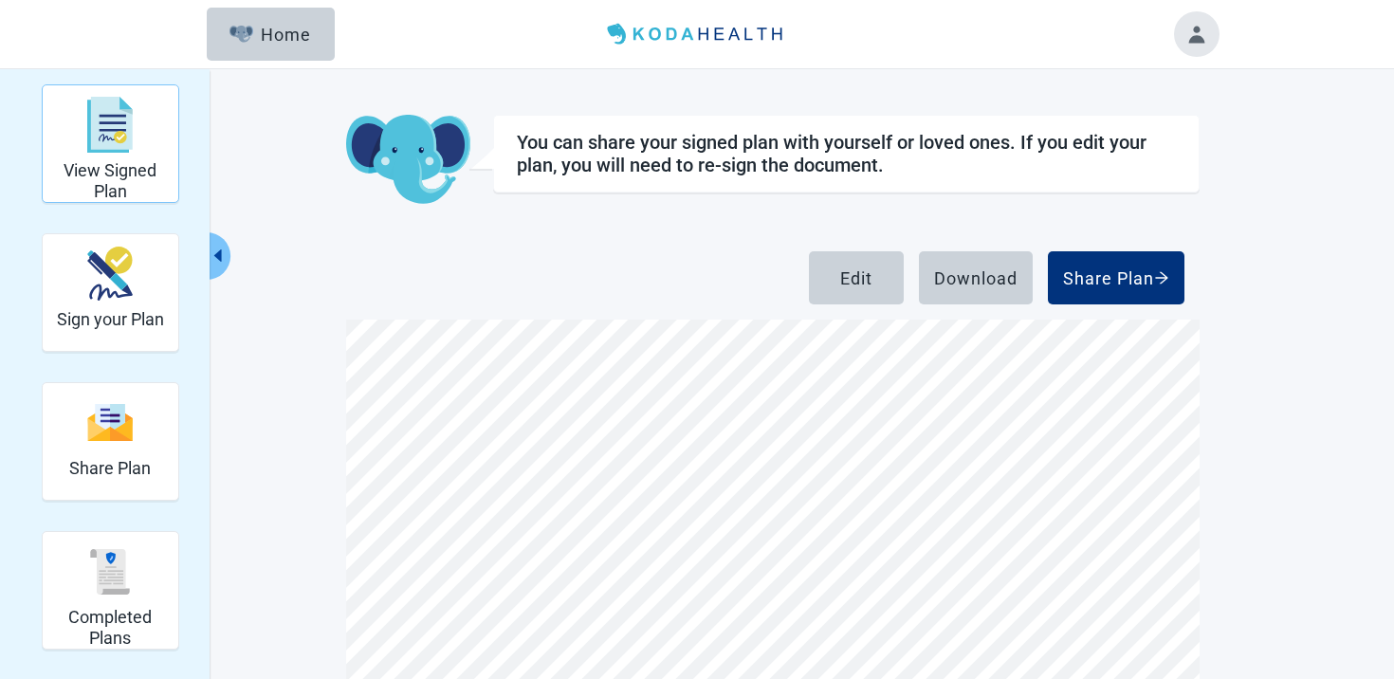
scroll to position [99, 0]
click at [104, 267] on img "Sign your Plan" at bounding box center [110, 274] width 46 height 54
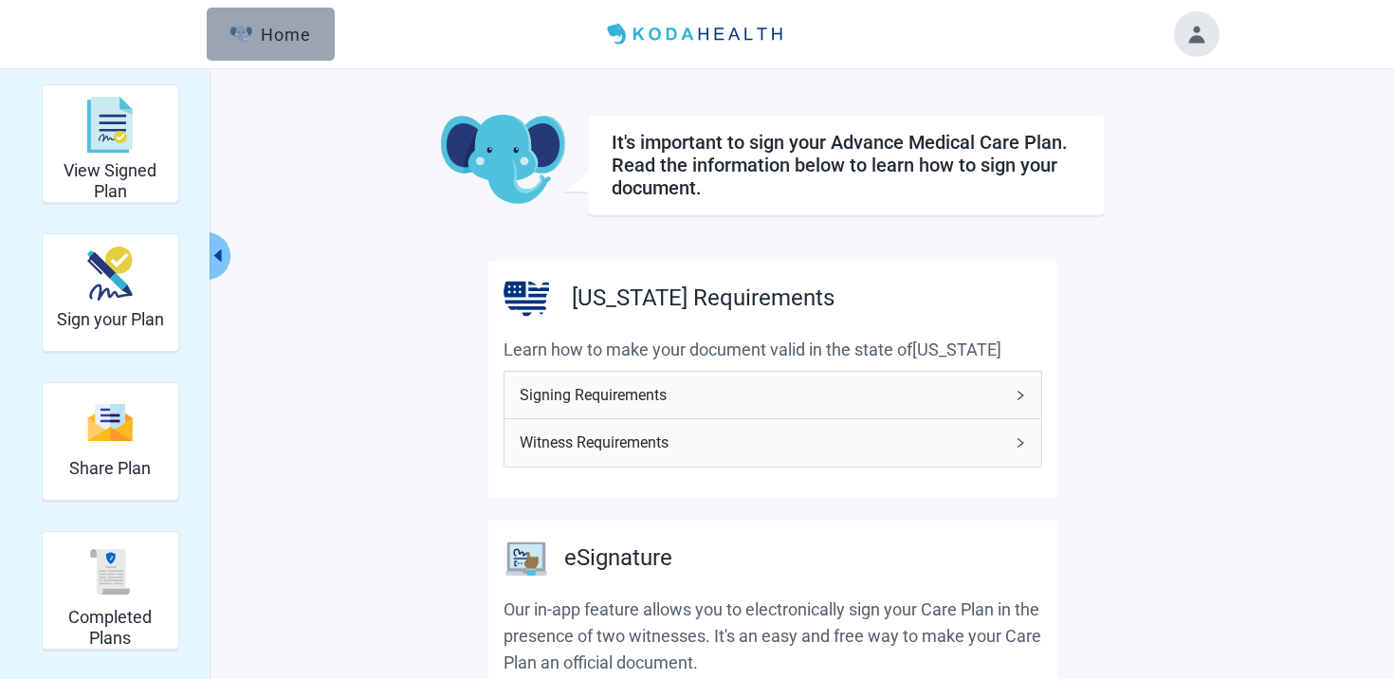
click at [258, 55] on button "Home" at bounding box center [271, 34] width 128 height 53
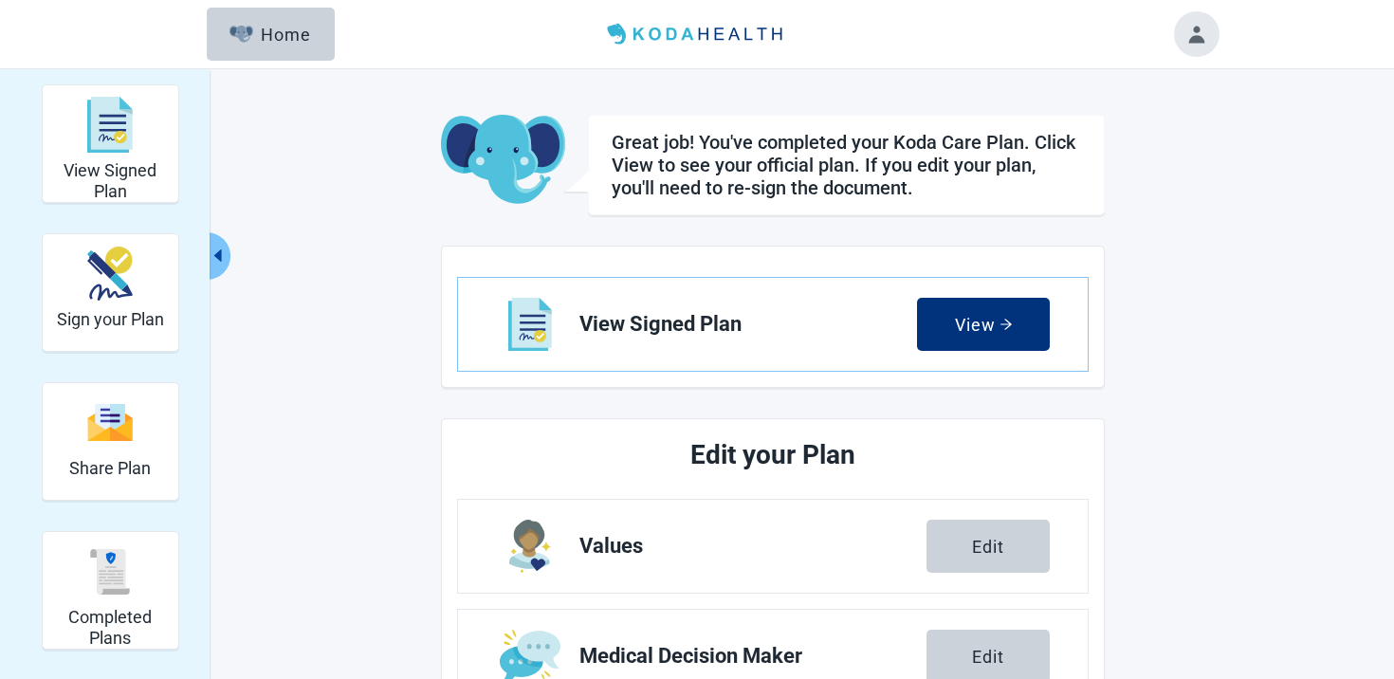
click at [1213, 50] on div at bounding box center [1197, 34] width 46 height 46
click at [1202, 40] on button "Toggle account menu" at bounding box center [1197, 34] width 46 height 46
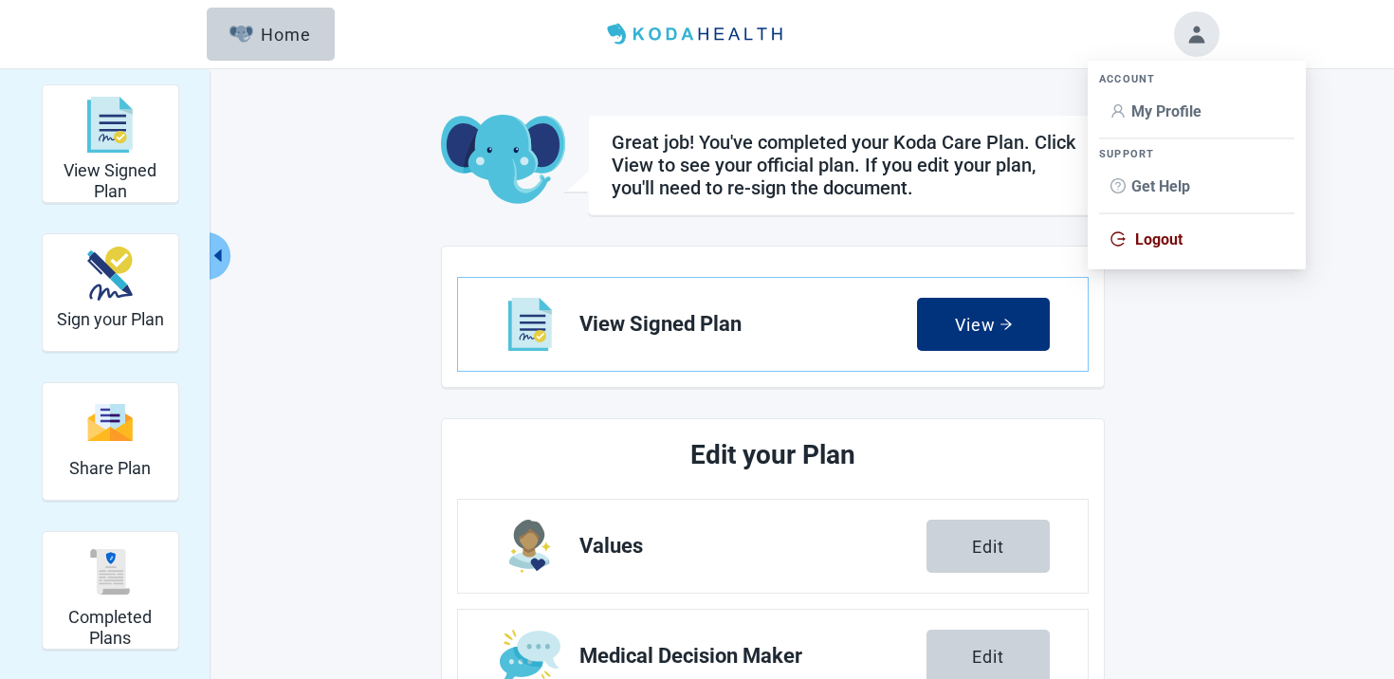
click at [1164, 236] on span "Logout" at bounding box center [1158, 239] width 47 height 18
